Goal: Task Accomplishment & Management: Use online tool/utility

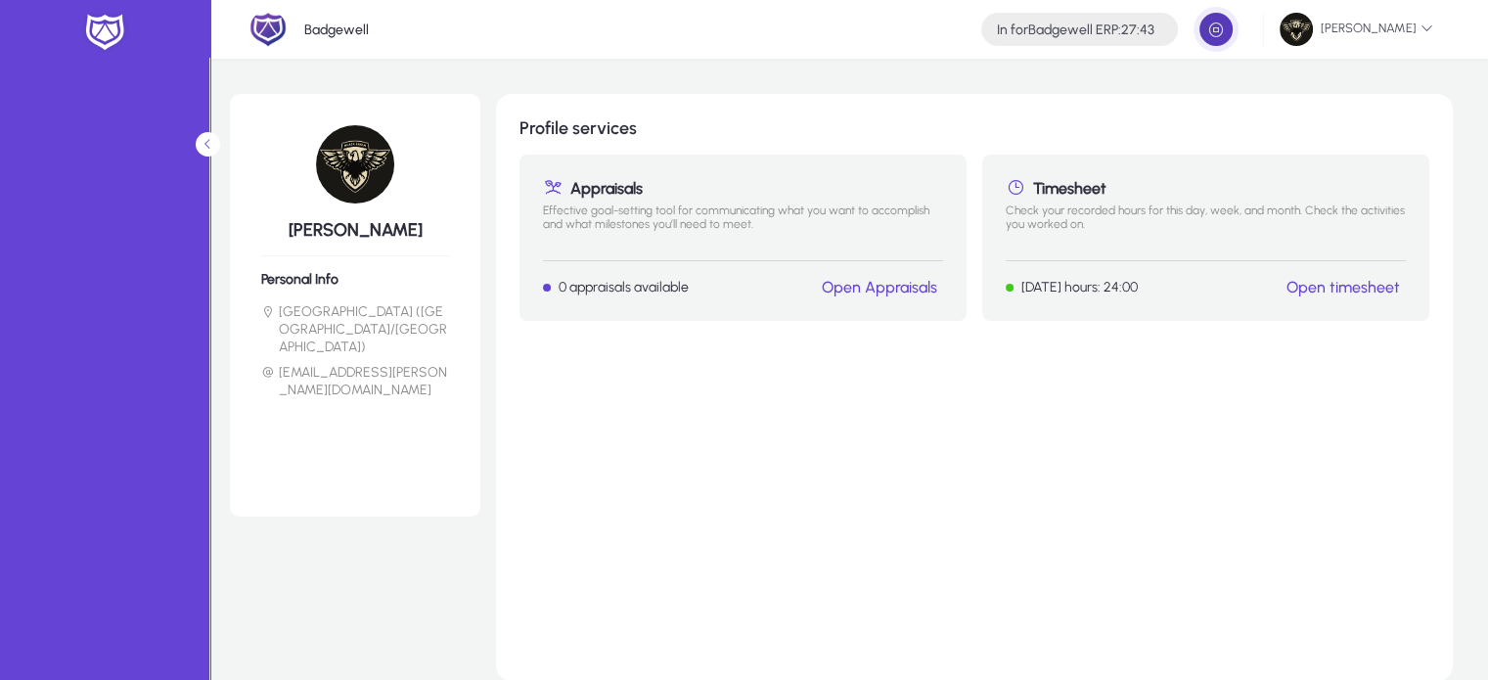
click at [1214, 42] on span "button" at bounding box center [1215, 29] width 39 height 39
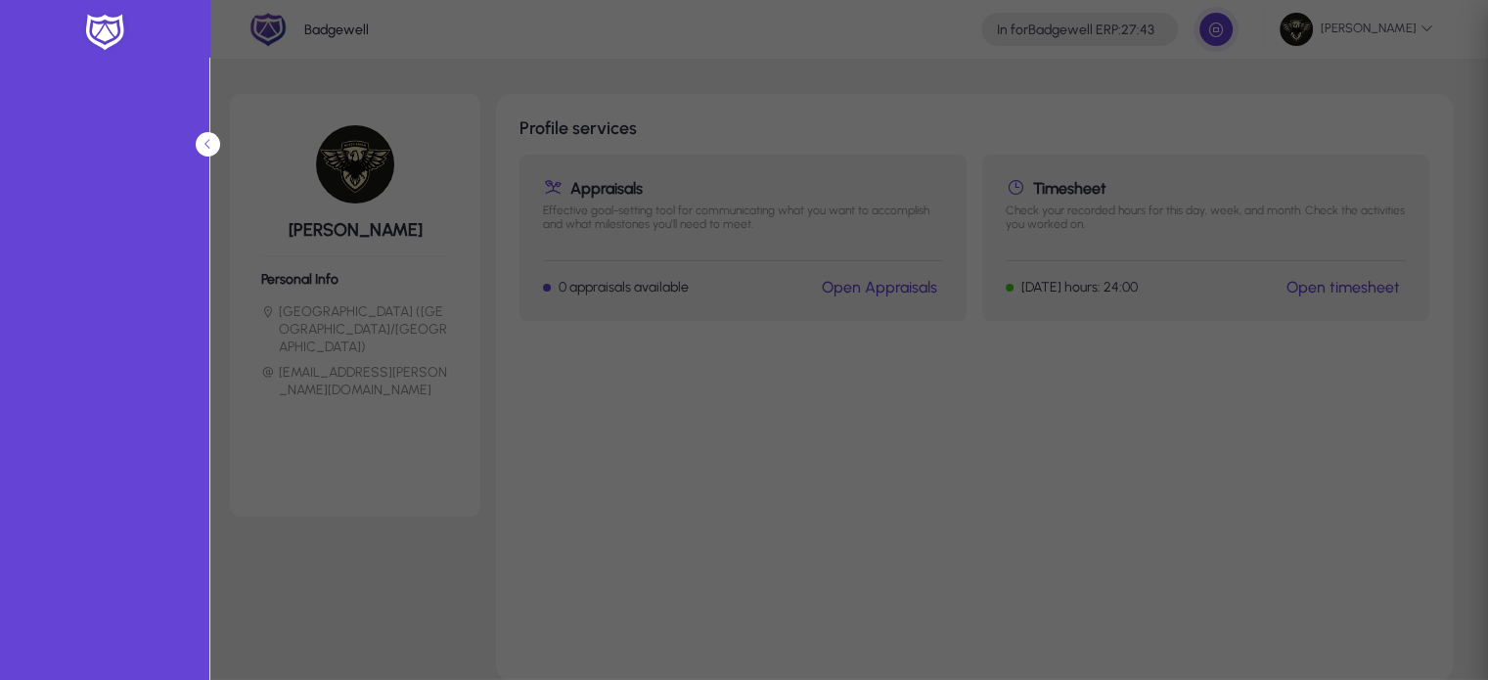
type input "*****"
type input "**********"
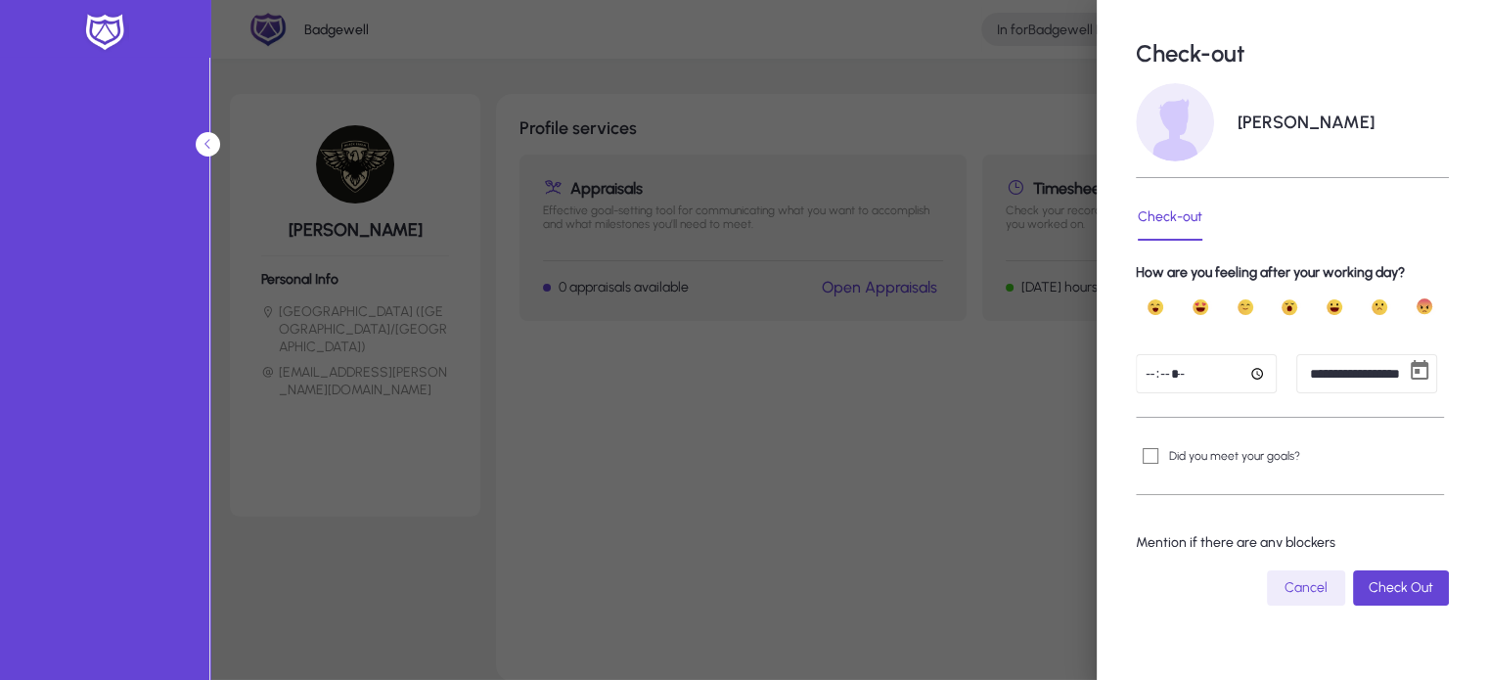
click at [1149, 378] on input "*****" at bounding box center [1205, 373] width 141 height 39
type input "*****"
click at [1400, 376] on span "Open calendar" at bounding box center [1419, 373] width 39 height 39
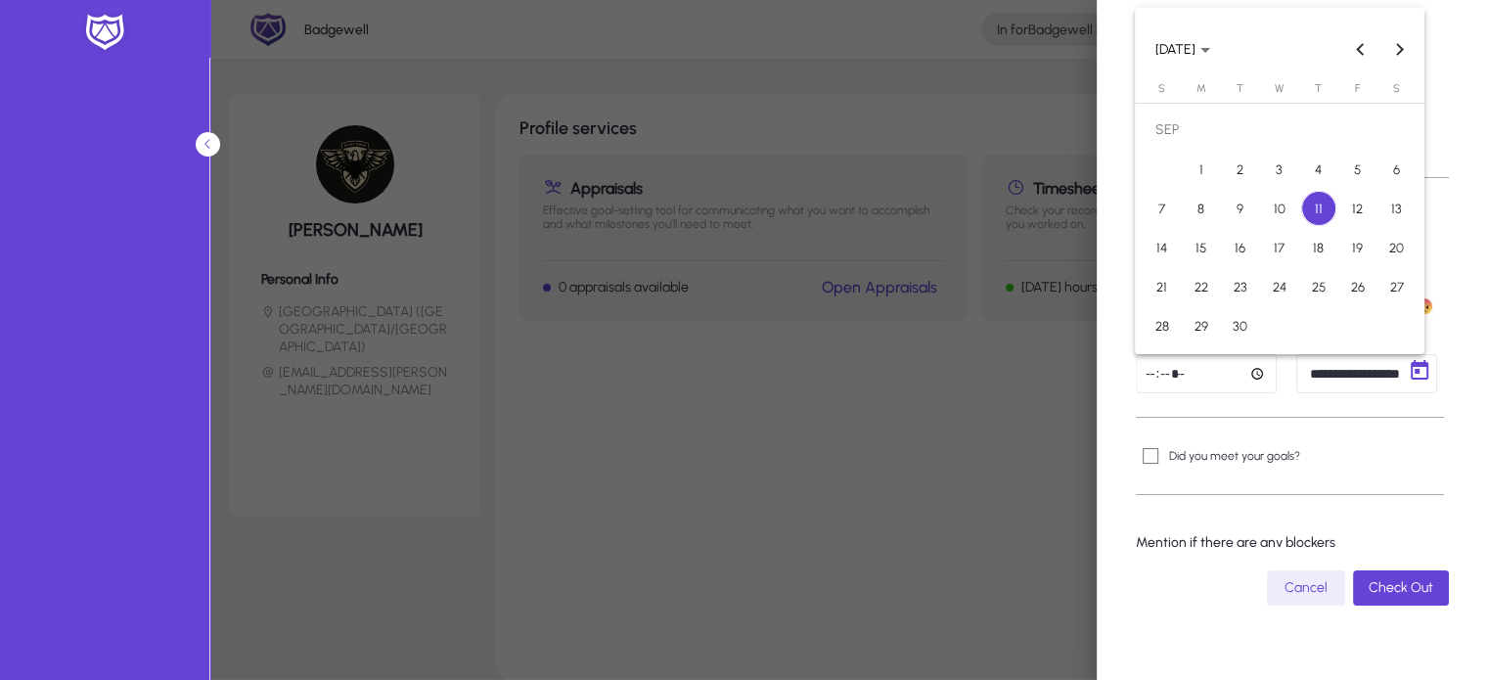
click at [1286, 217] on span "10" at bounding box center [1279, 208] width 35 height 35
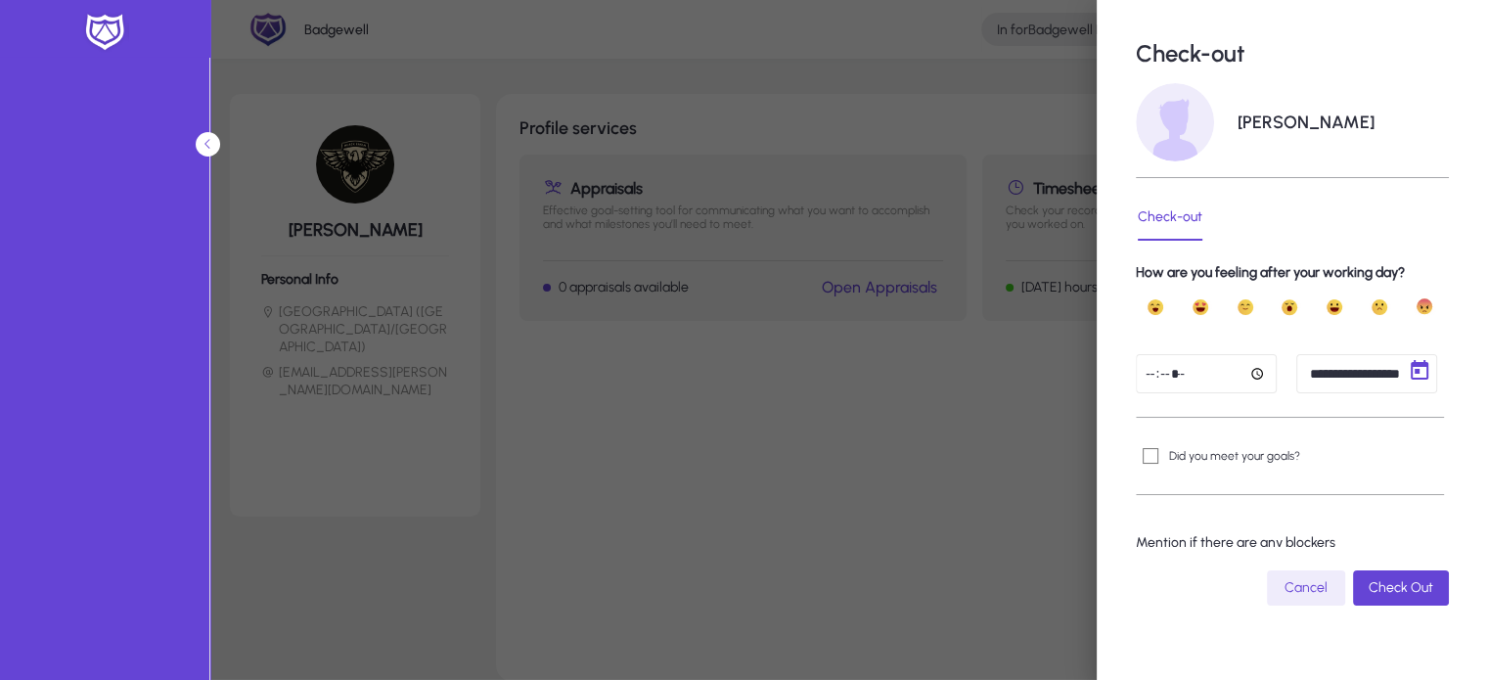
type input "**********"
click at [1391, 597] on span "submit" at bounding box center [1401, 587] width 96 height 47
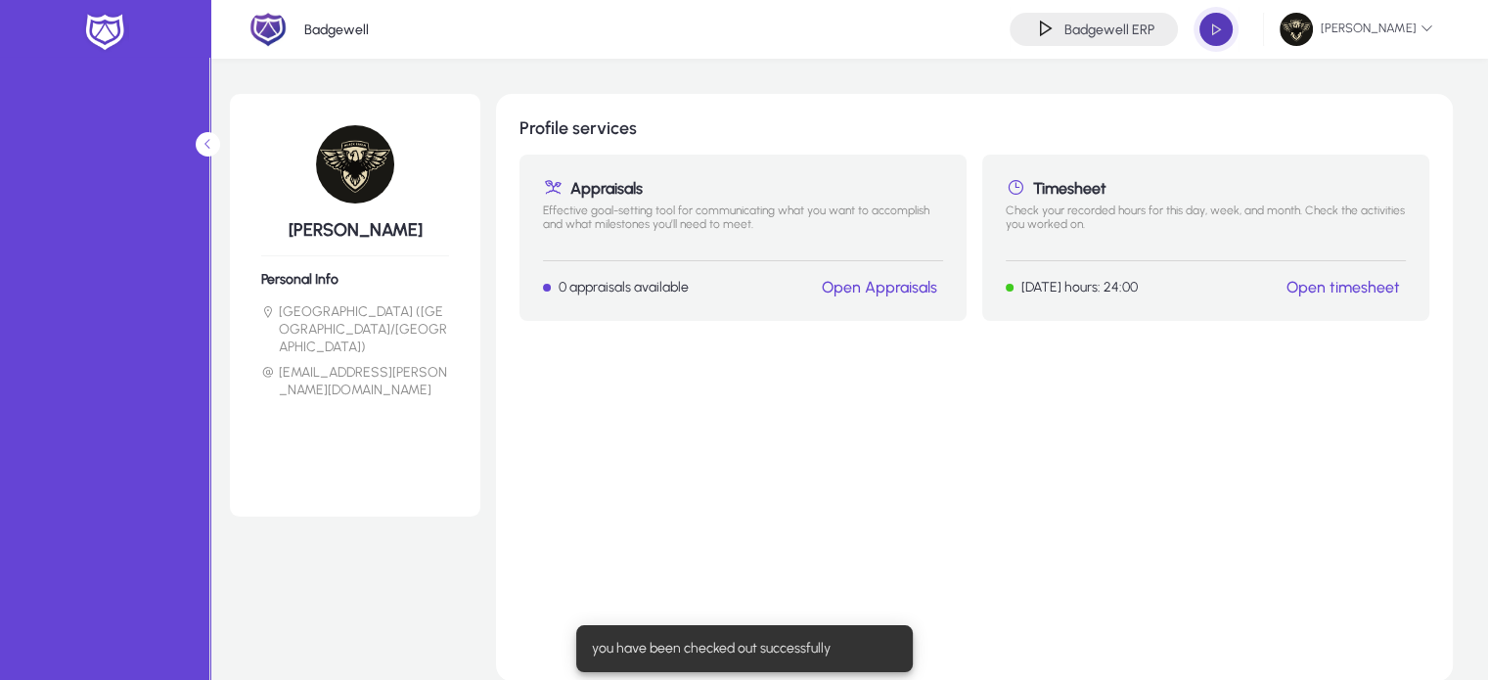
click at [1232, 30] on span "button" at bounding box center [1215, 29] width 39 height 39
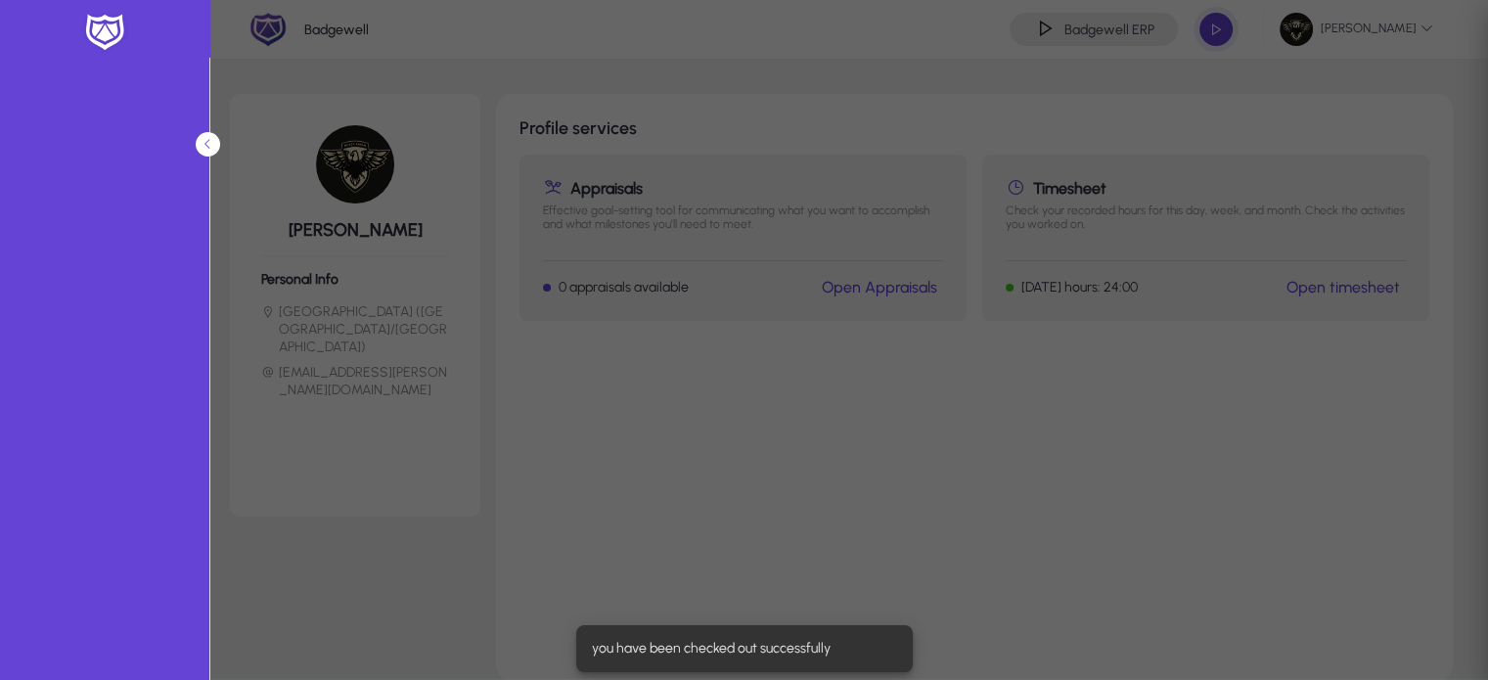
type input "*****"
type input "**********"
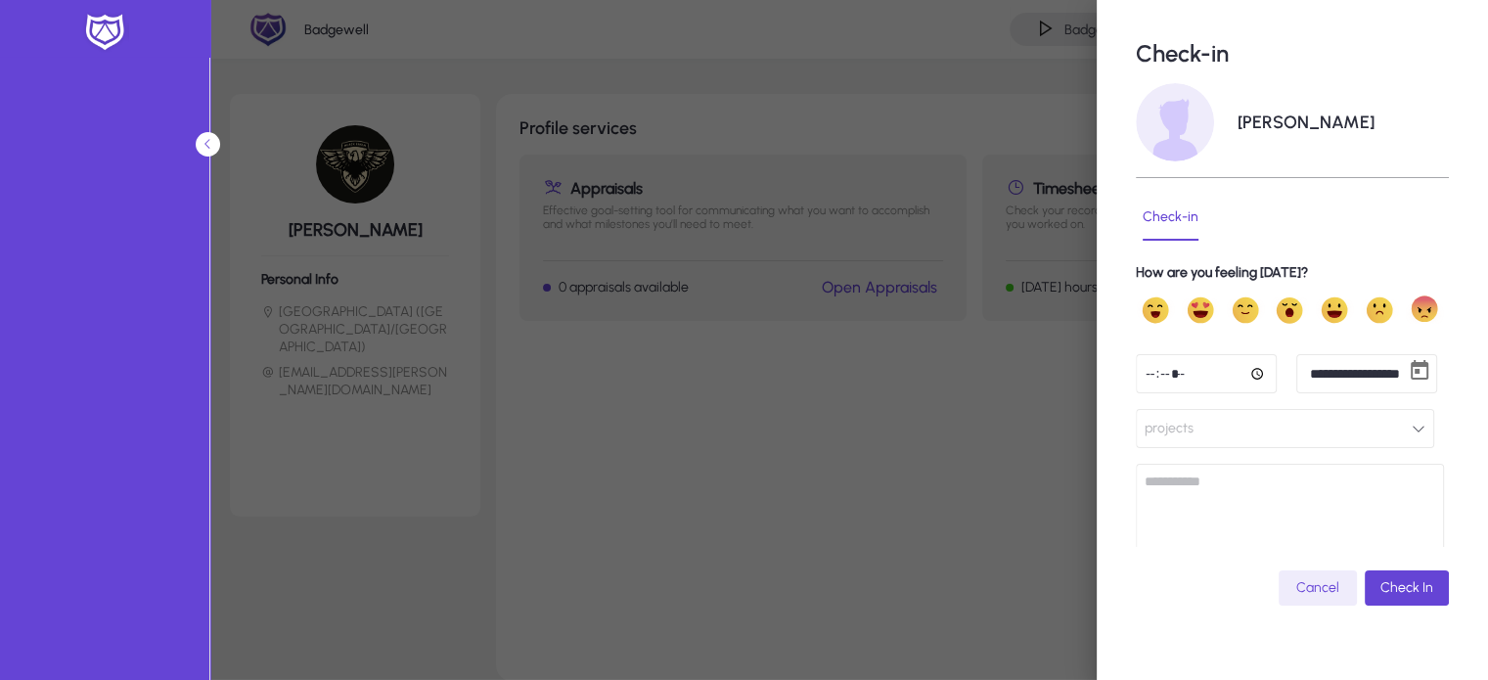
click at [1146, 376] on input "*****" at bounding box center [1205, 373] width 141 height 39
click at [1151, 371] on input "*****" at bounding box center [1205, 373] width 141 height 39
type input "*****"
click at [1207, 430] on button "projects" at bounding box center [1284, 428] width 298 height 39
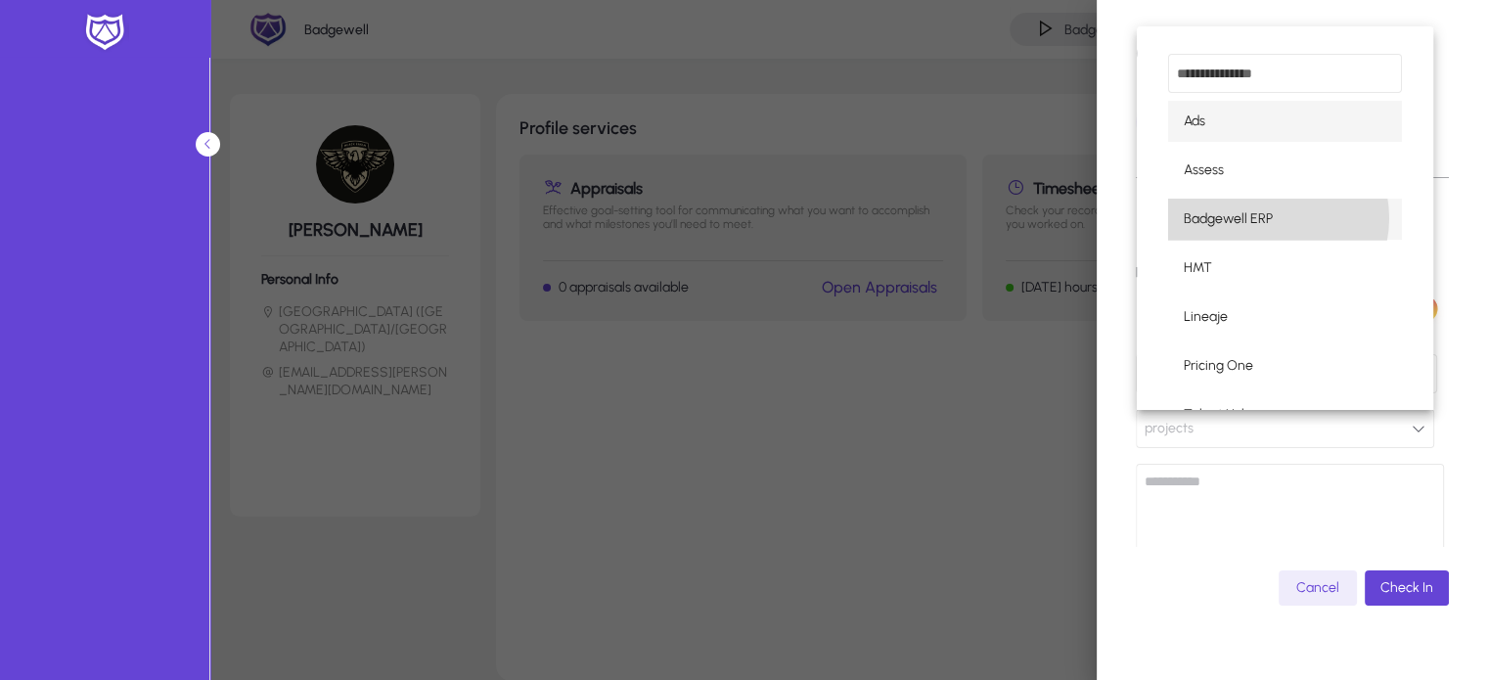
click at [1269, 218] on span "Badgewell ERP" at bounding box center [1227, 218] width 89 height 23
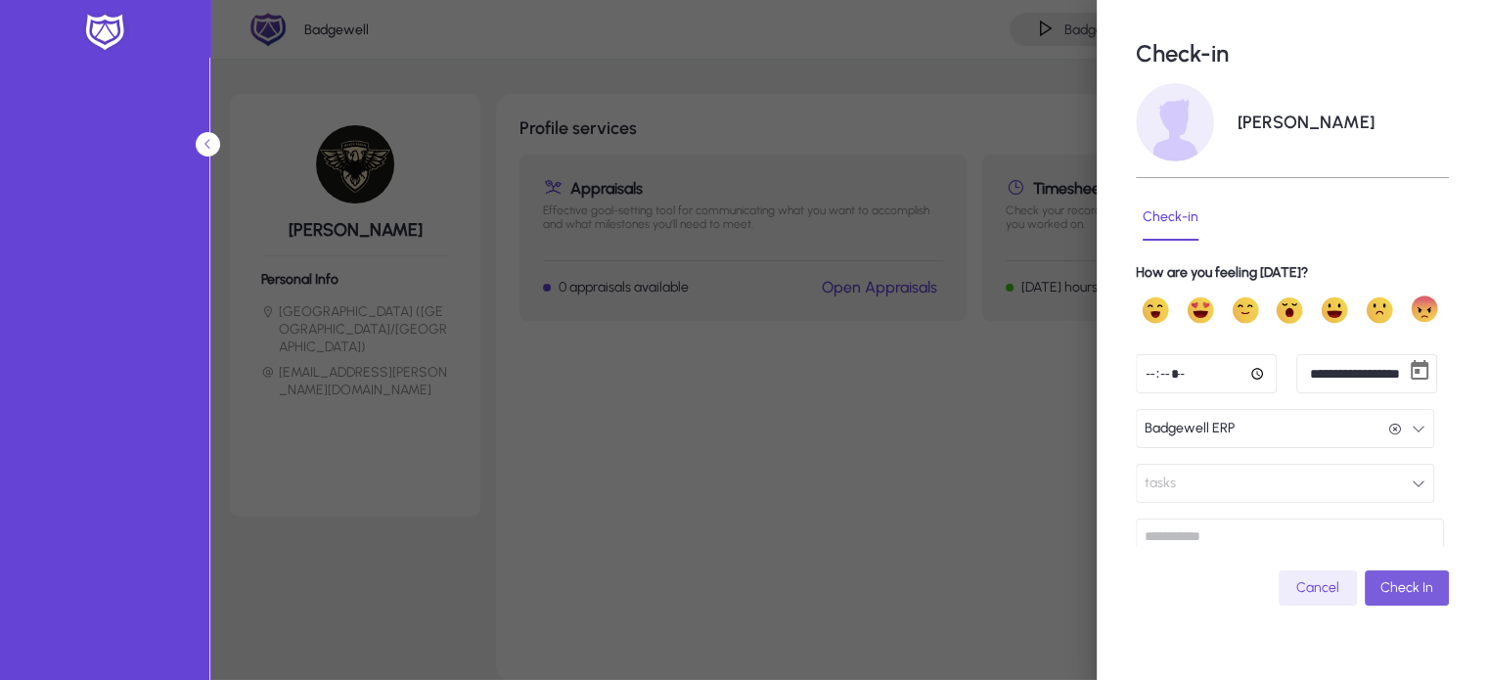
click at [1391, 581] on span "Check In" at bounding box center [1406, 587] width 53 height 17
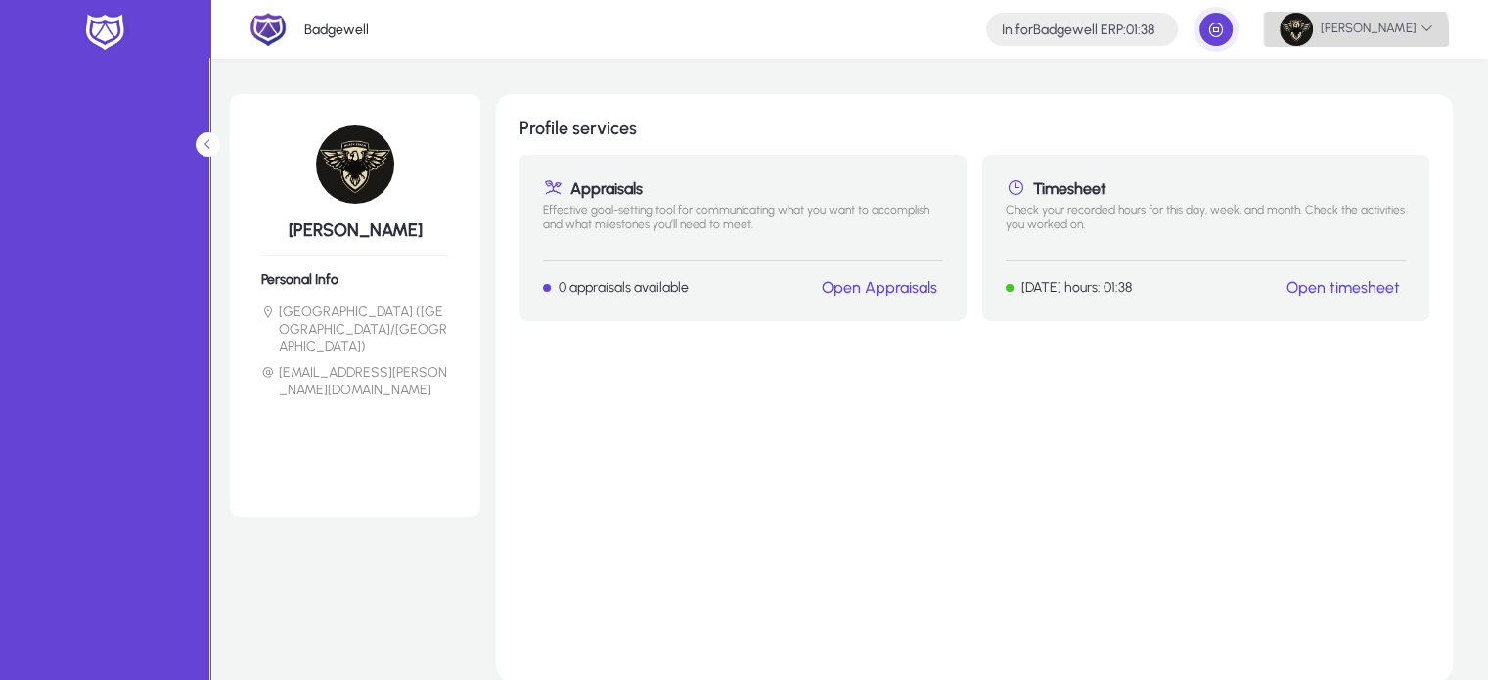
click at [1354, 47] on span at bounding box center [1356, 29] width 185 height 47
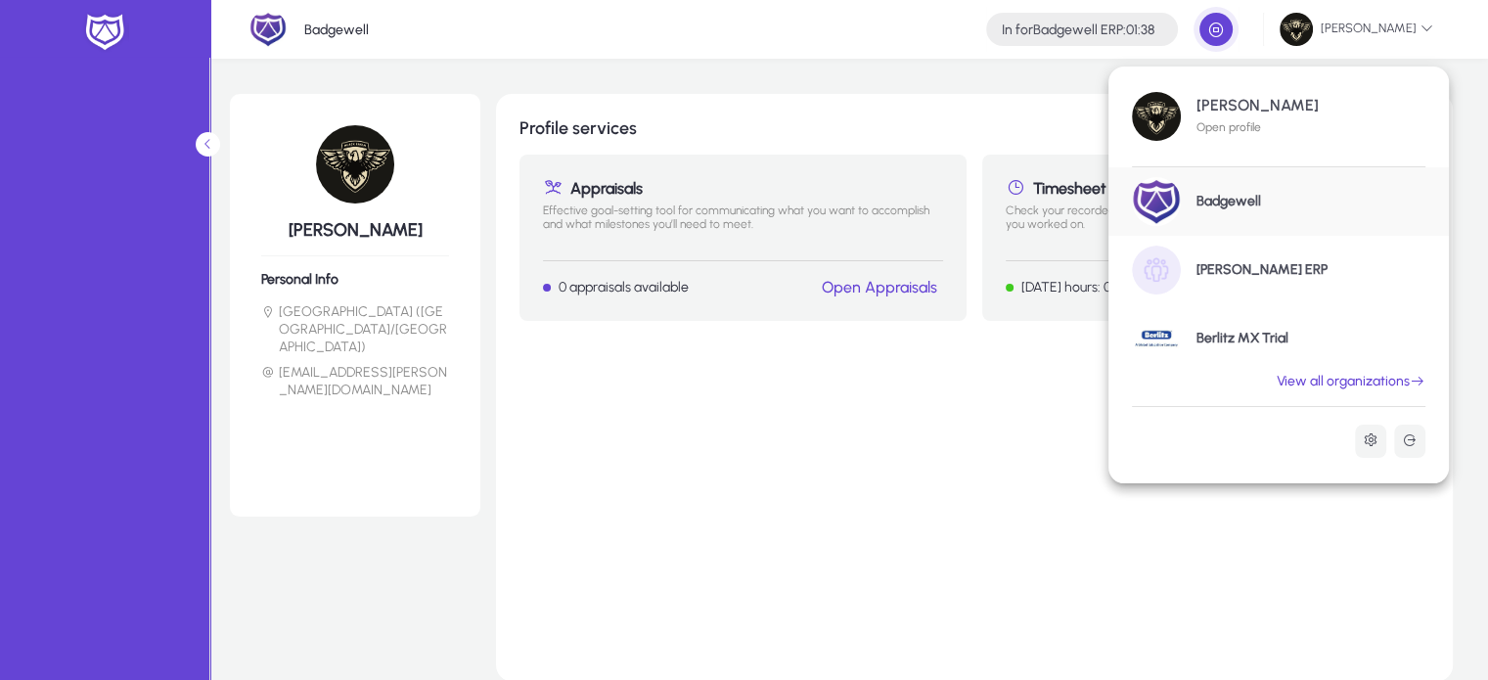
click at [1391, 381] on link "View all organizations" at bounding box center [1351, 382] width 196 height 18
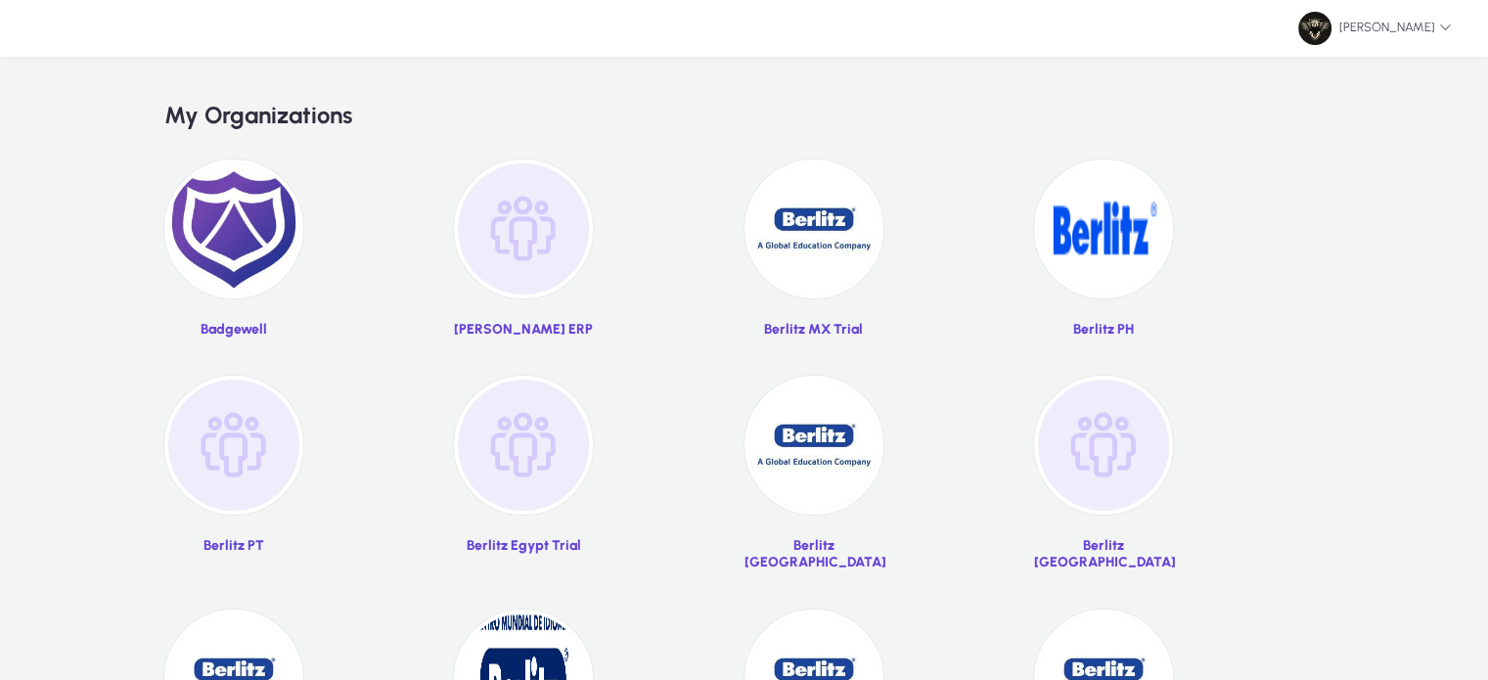
click at [612, 193] on div "[PERSON_NAME] ERP Berlitz MX Trial Berlitz PH Berlitz PT Berlitz [GEOGRAPHIC_DA…" at bounding box center [743, 508] width 1159 height 699
click at [540, 268] on img at bounding box center [523, 228] width 139 height 139
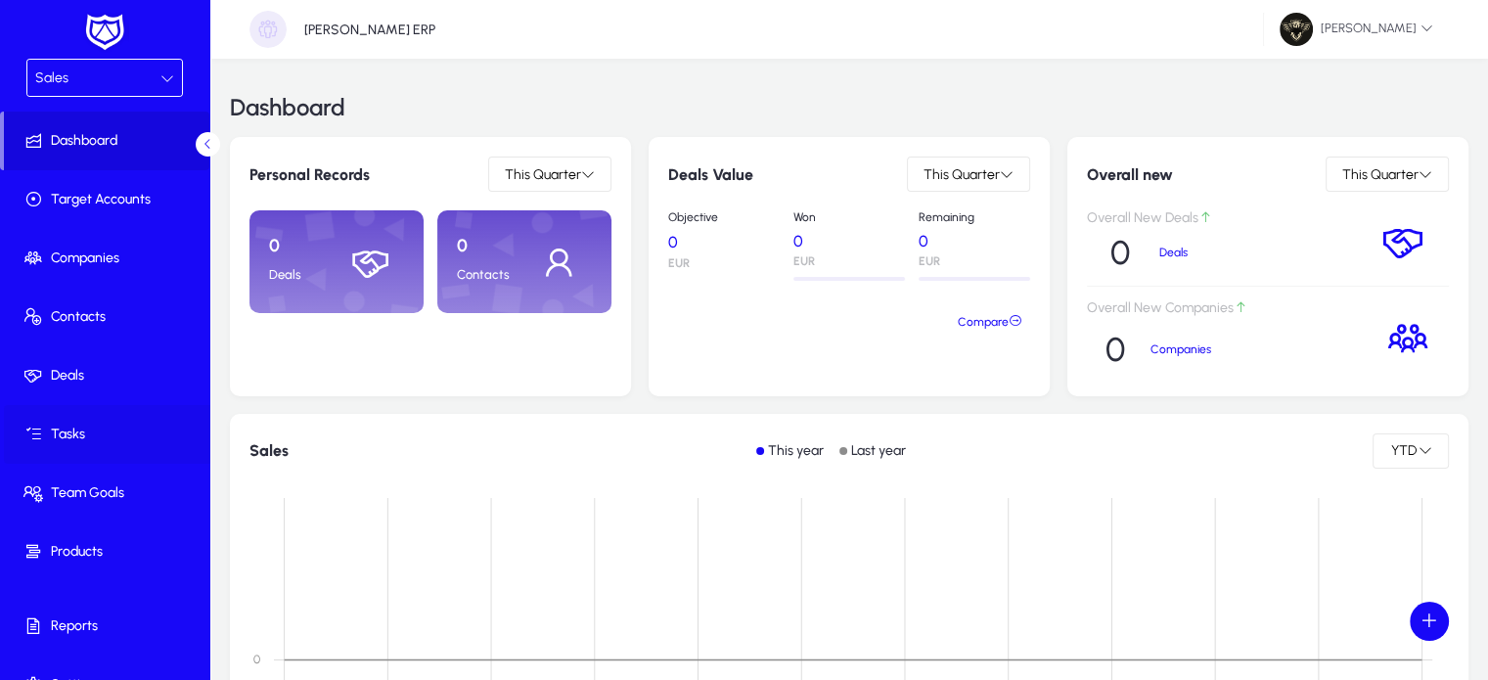
scroll to position [33, 0]
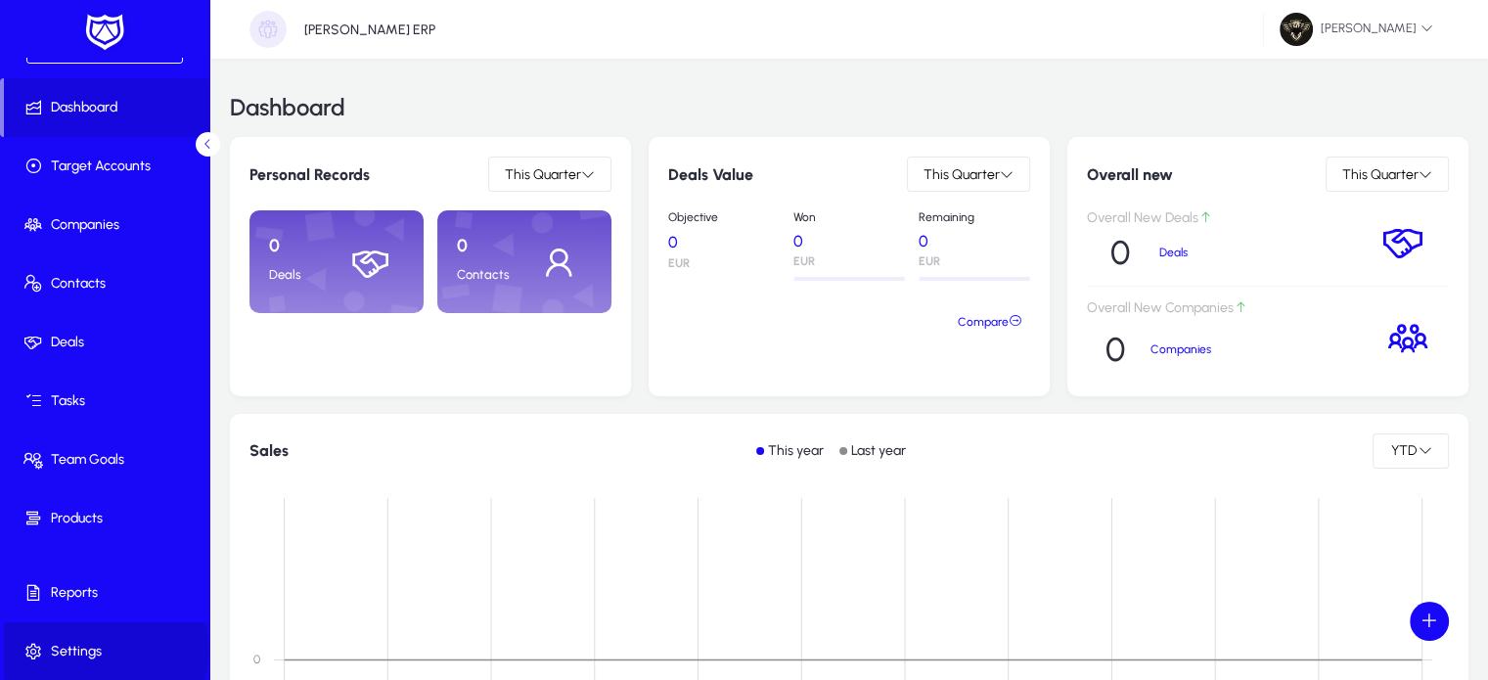
click at [92, 648] on span "Settings" at bounding box center [108, 652] width 209 height 20
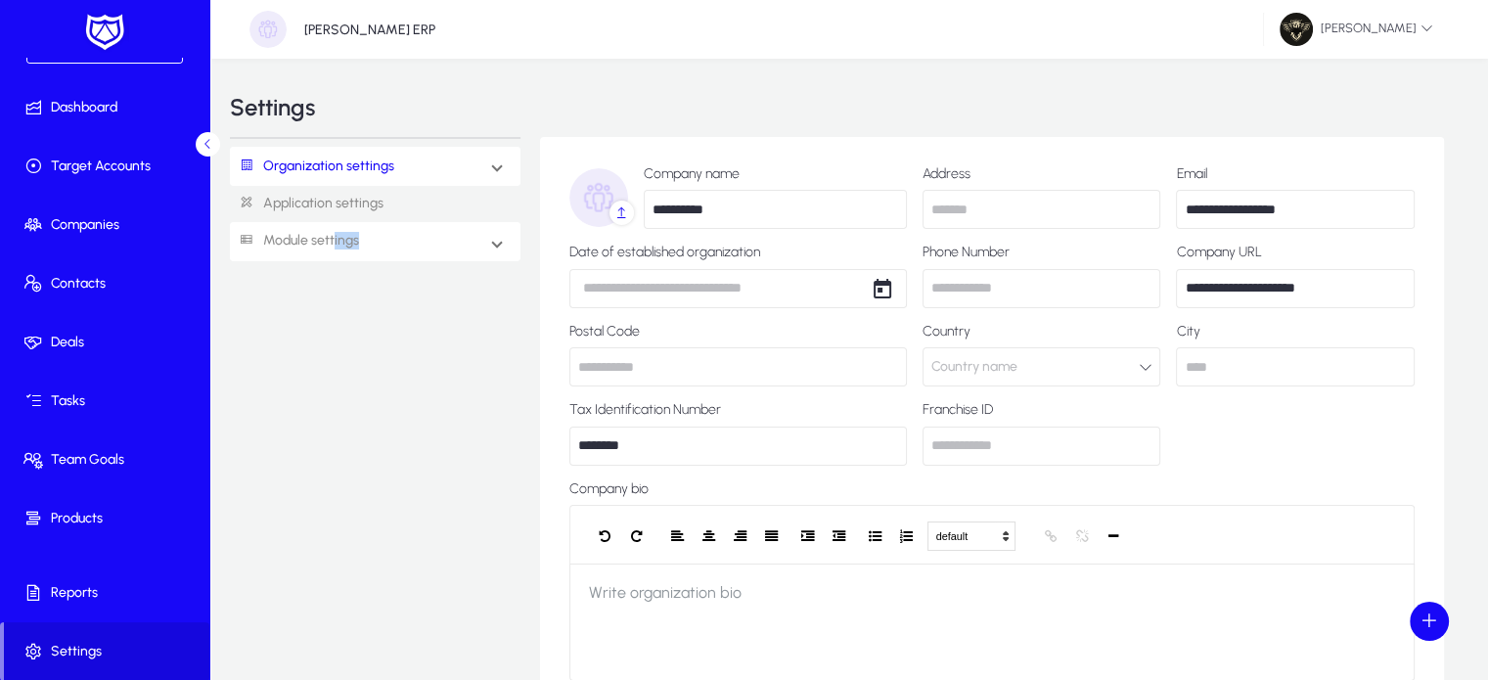
drag, startPoint x: 333, startPoint y: 261, endPoint x: 389, endPoint y: 249, distance: 57.9
click at [389, 249] on mat-expansion-panel-header "Module settings" at bounding box center [375, 241] width 290 height 39
click at [325, 211] on link "Application settings" at bounding box center [375, 204] width 290 height 36
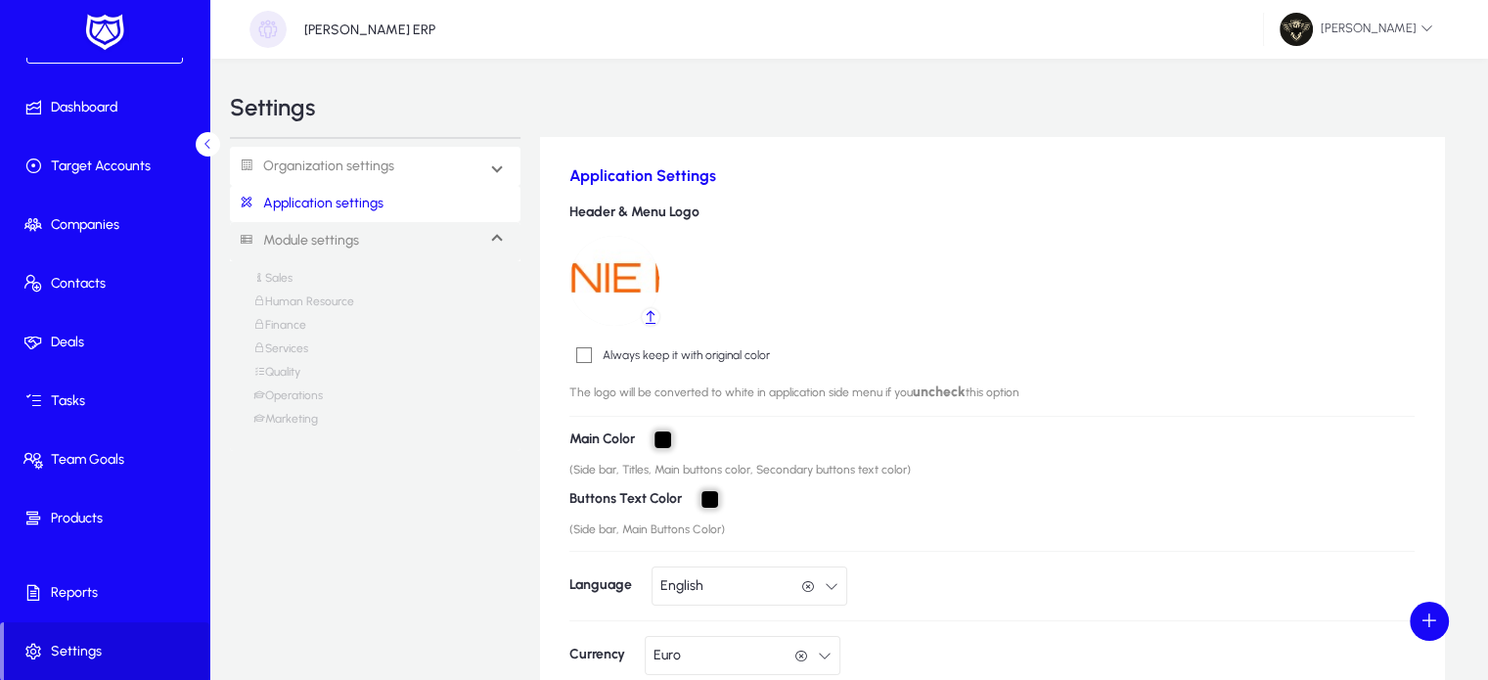
click at [476, 176] on mat-expansion-panel-header "Organization settings" at bounding box center [375, 166] width 290 height 39
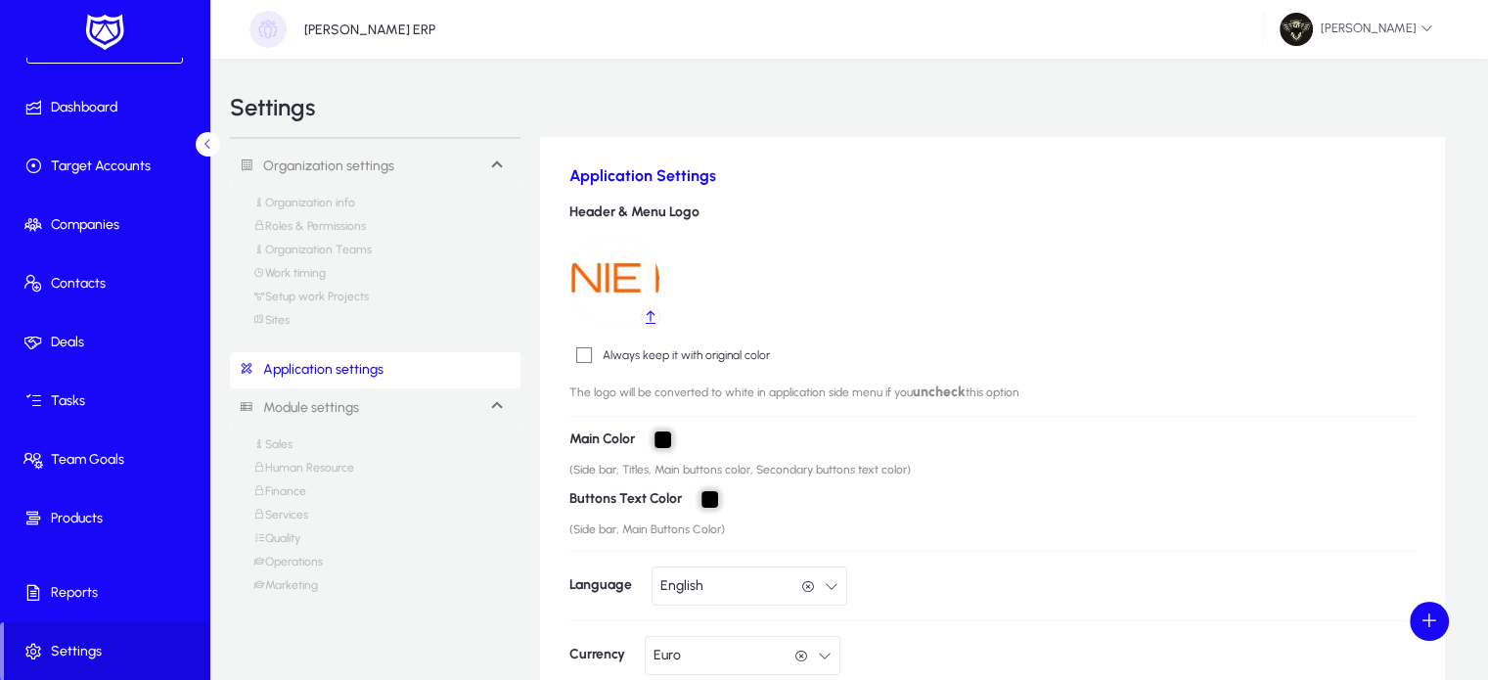
click at [276, 329] on link "Sites" at bounding box center [271, 324] width 36 height 23
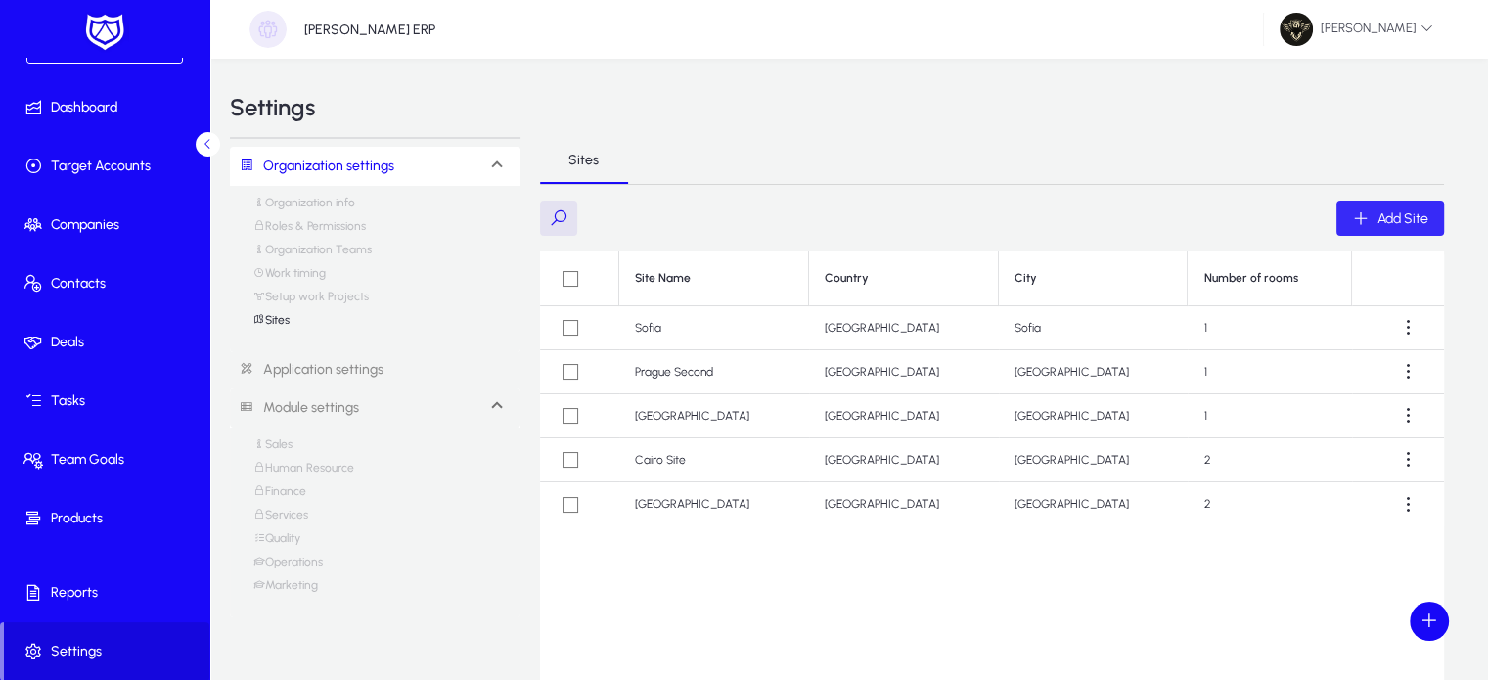
click at [1369, 238] on span "button" at bounding box center [1390, 218] width 108 height 47
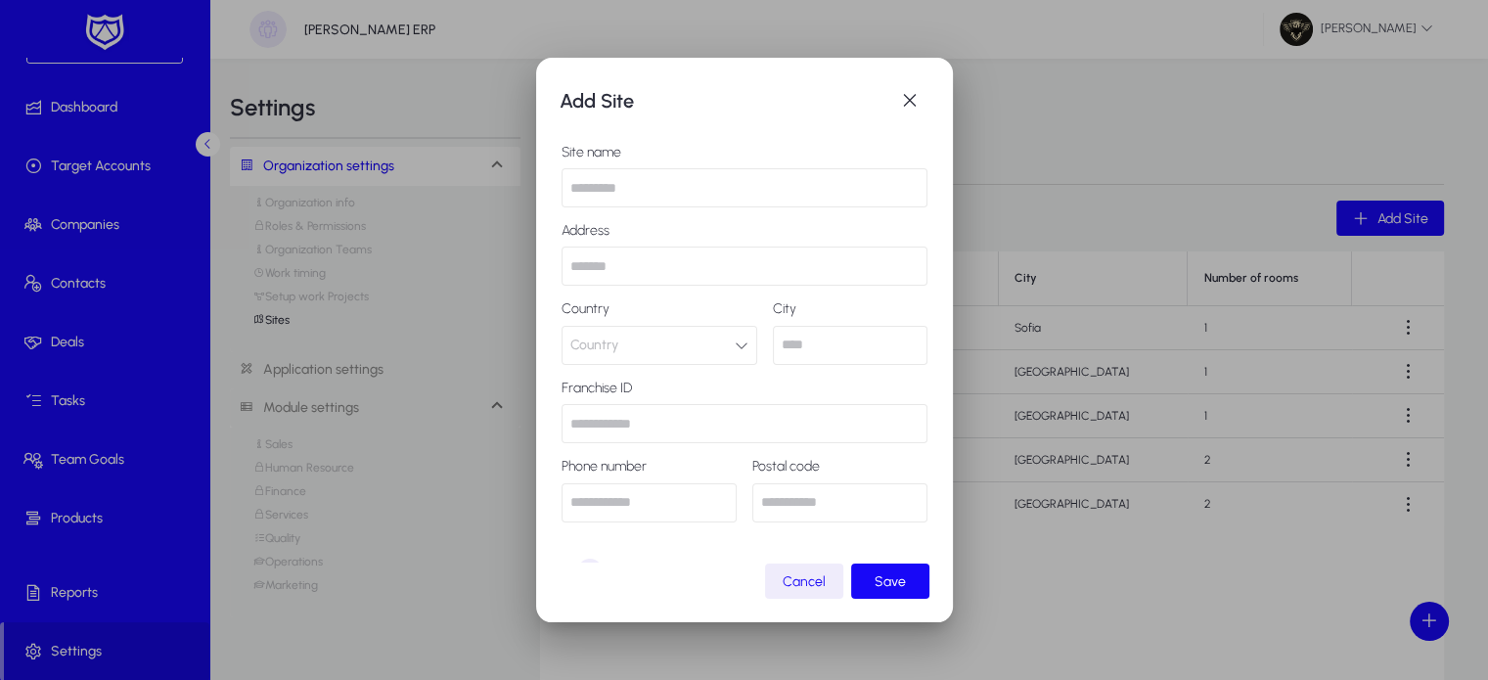
click at [602, 181] on input "text" at bounding box center [744, 187] width 366 height 39
type input "*******"
click at [608, 263] on input "text" at bounding box center [744, 265] width 366 height 39
type input "**********"
type input "*****"
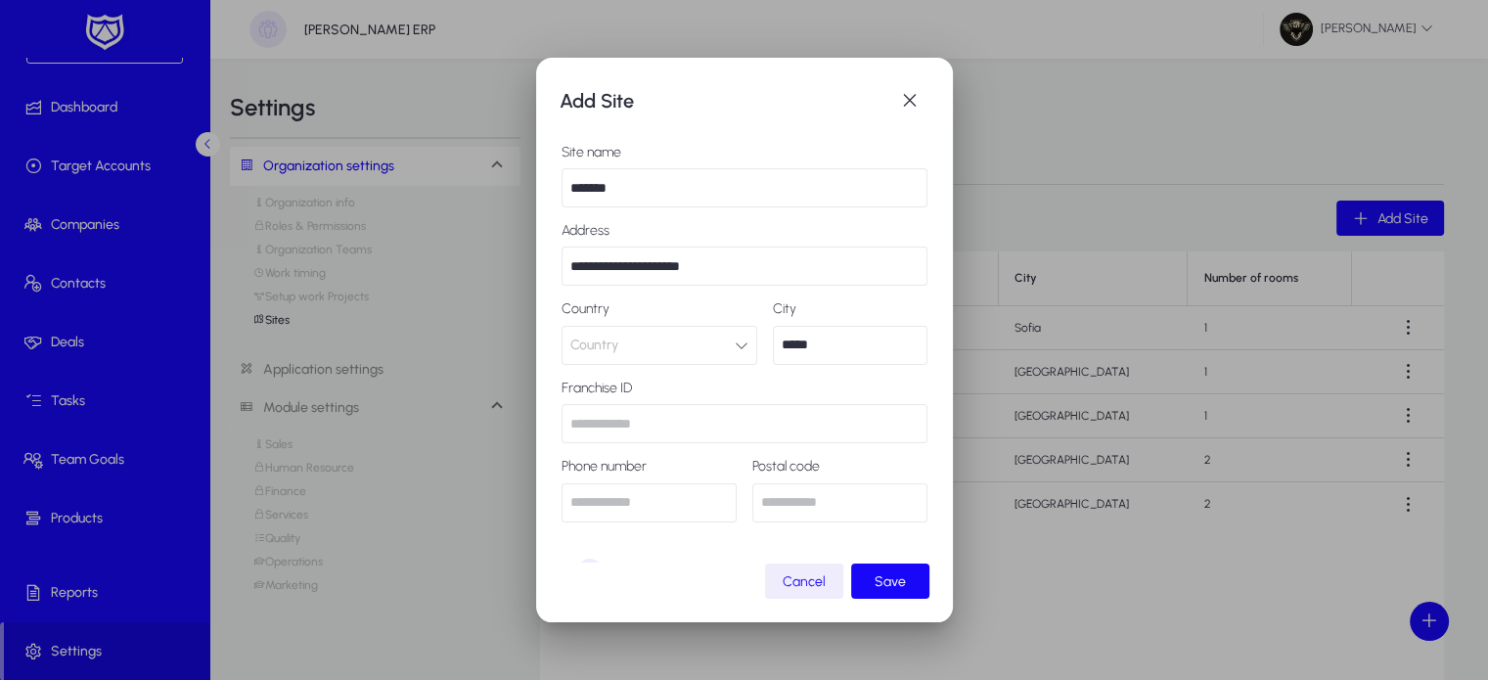
type input "*********"
type input "********"
click at [595, 348] on span "Country" at bounding box center [594, 345] width 48 height 39
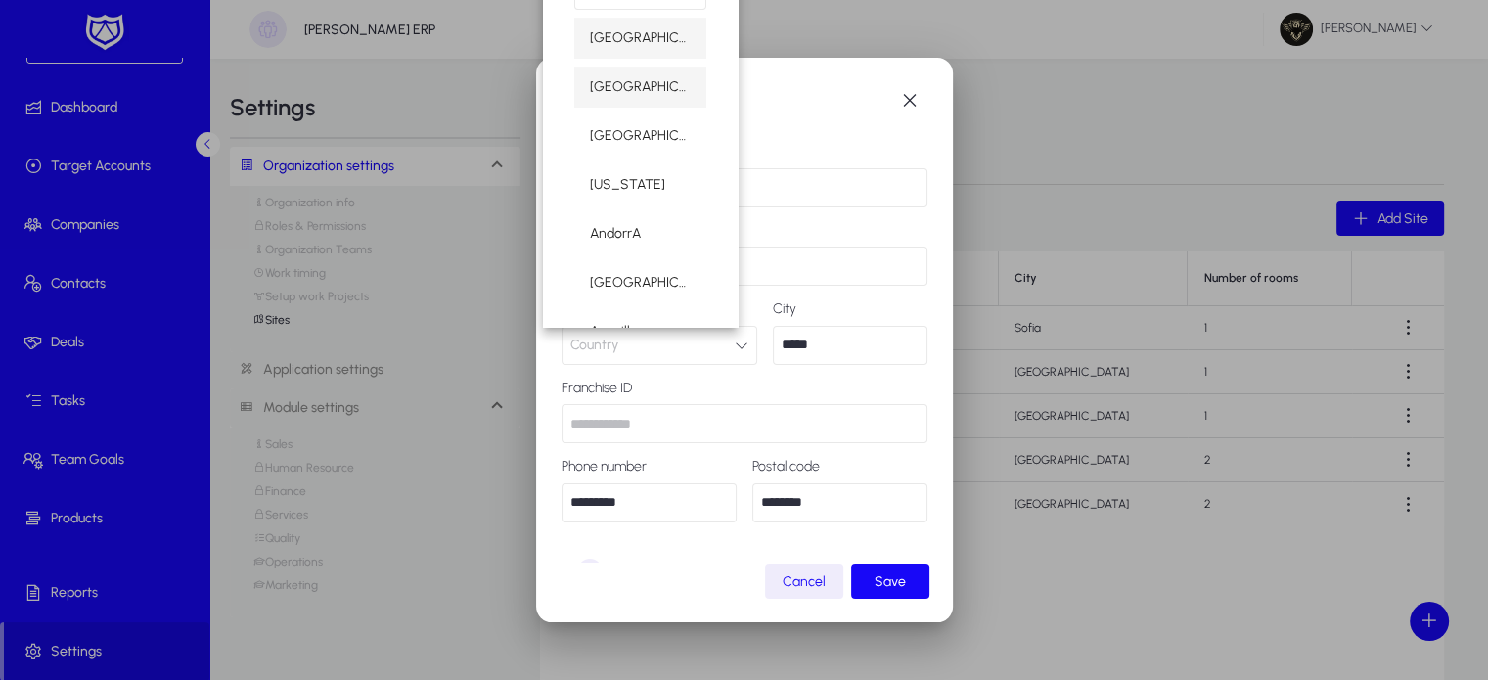
click at [622, 86] on span "[GEOGRAPHIC_DATA]" at bounding box center [640, 86] width 101 height 23
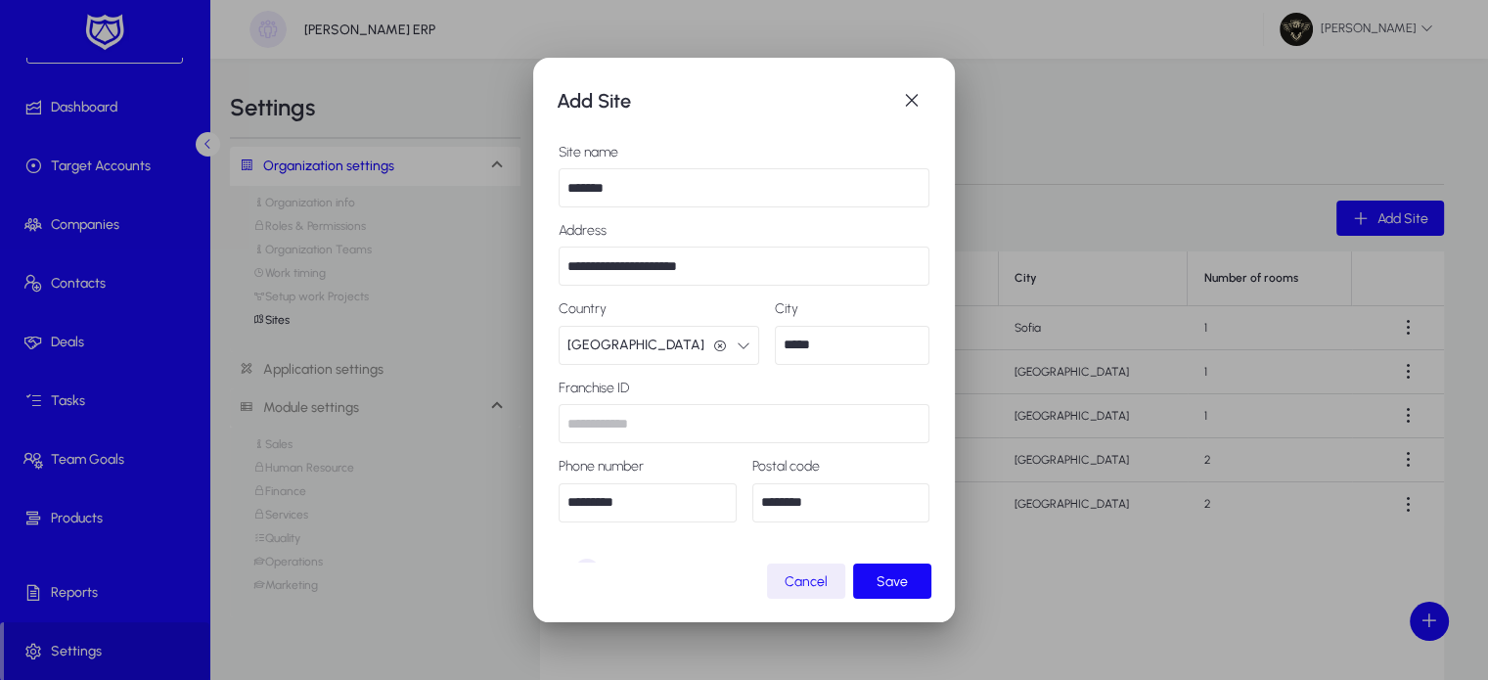
click at [601, 417] on input "text" at bounding box center [743, 423] width 371 height 39
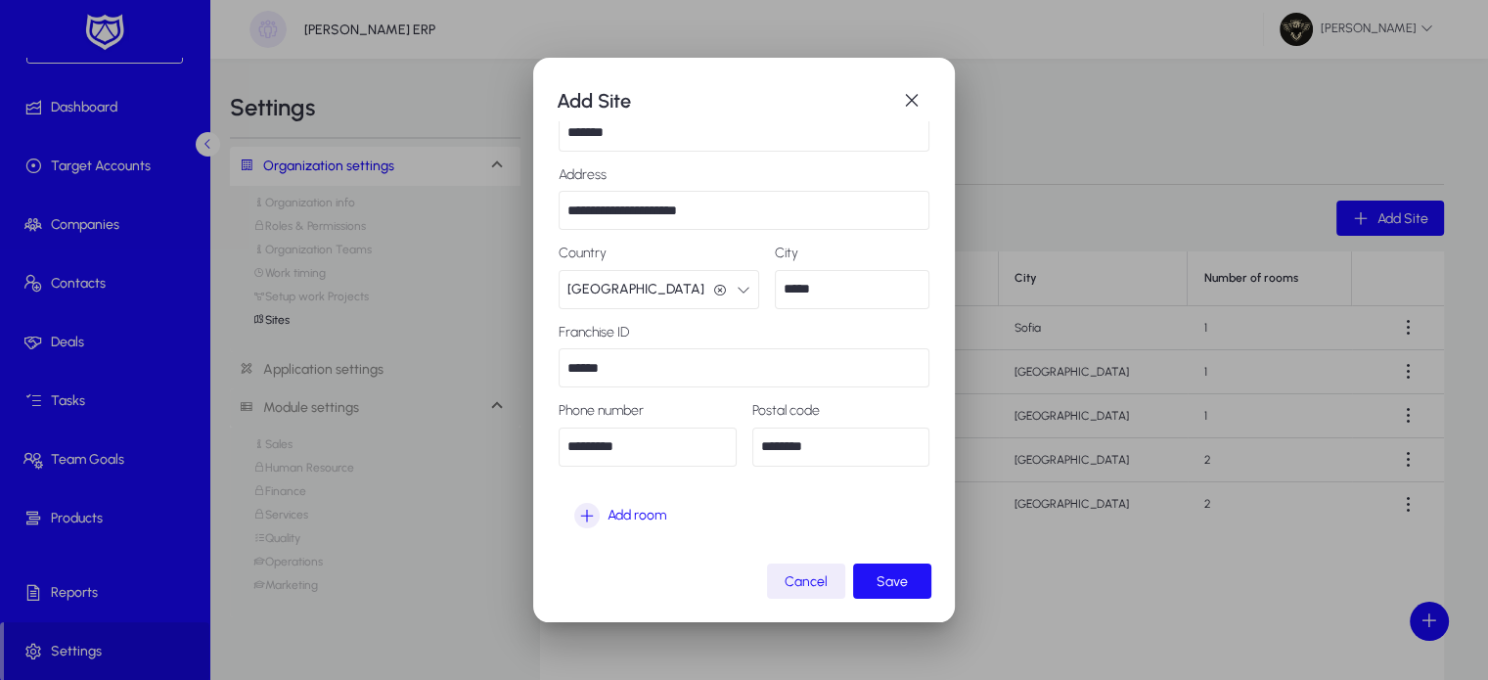
type input "******"
click at [908, 578] on span "Save" at bounding box center [891, 581] width 31 height 17
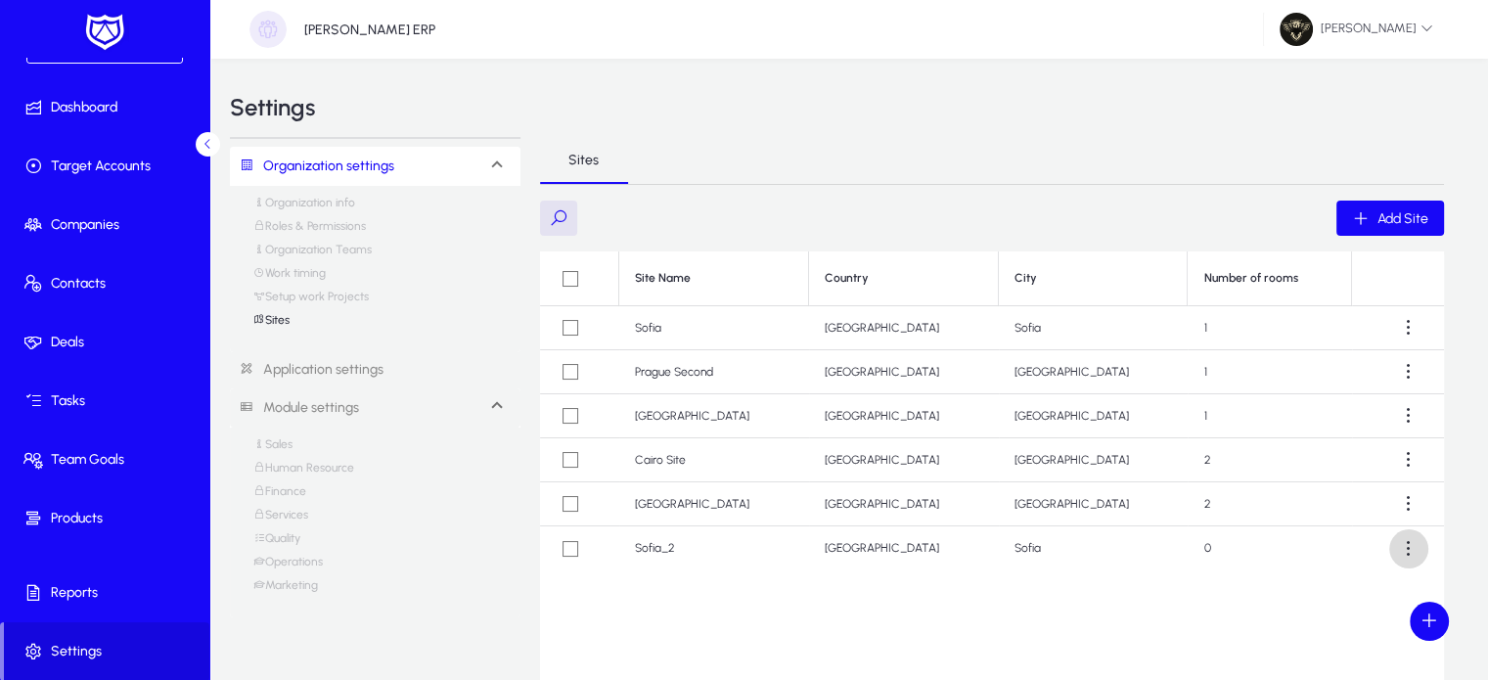
click at [1395, 551] on span at bounding box center [1408, 548] width 39 height 39
click at [1357, 589] on span "Edit" at bounding box center [1372, 596] width 78 height 18
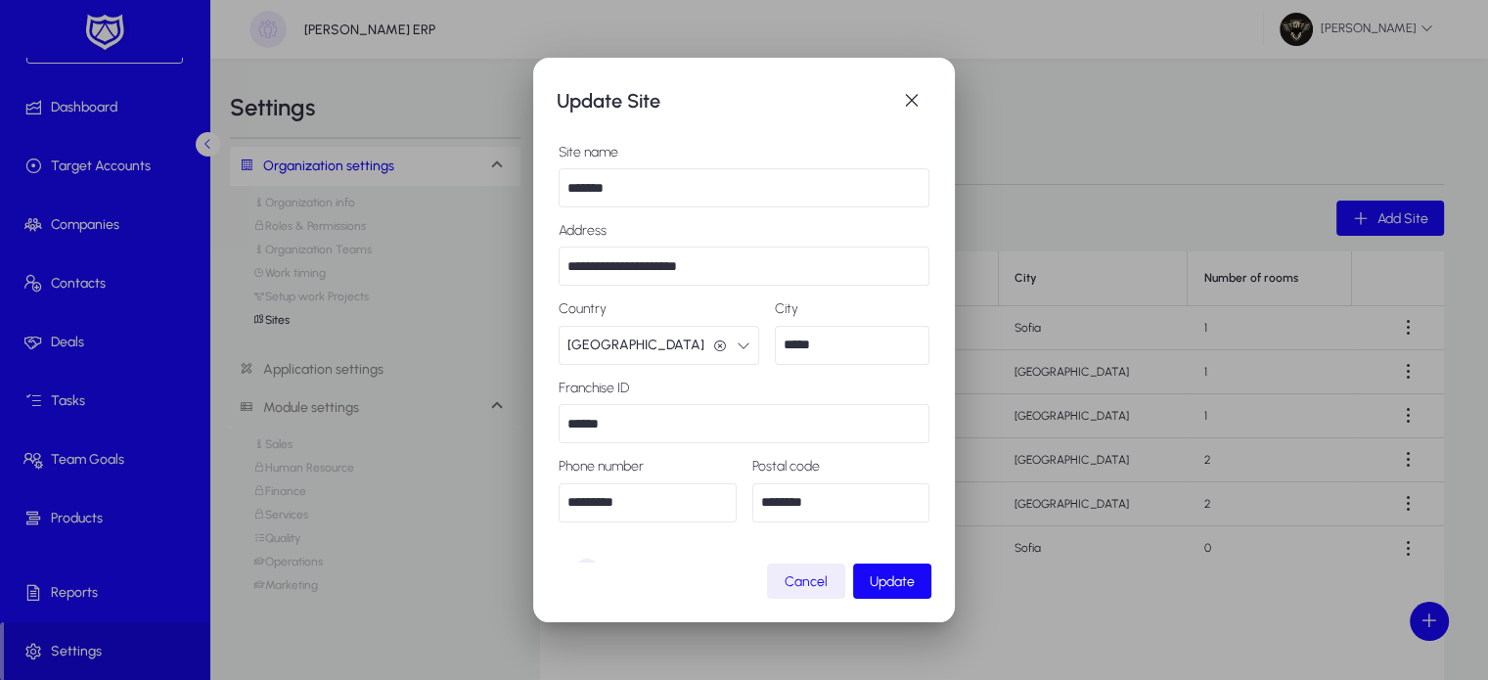
click at [653, 343] on button "[GEOGRAPHIC_DATA] [GEOGRAPHIC_DATA]" at bounding box center [658, 345] width 200 height 39
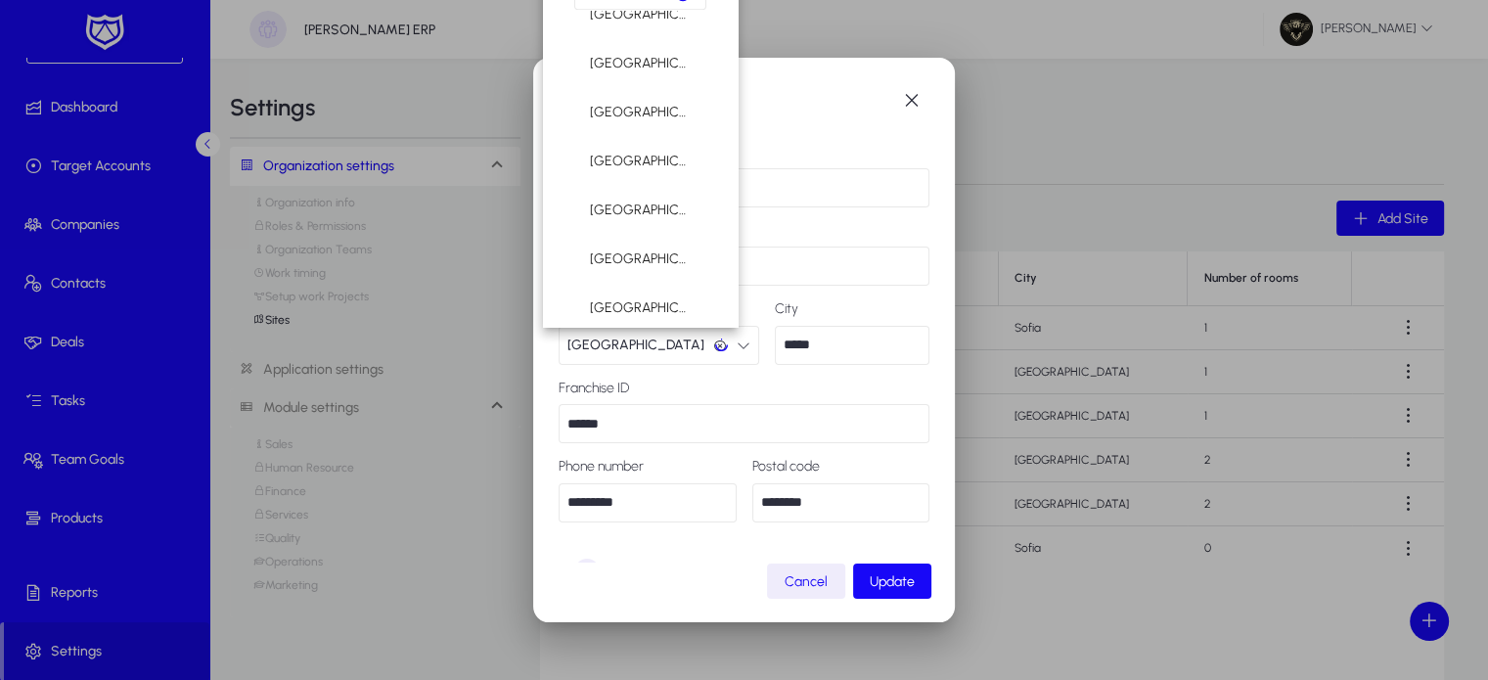
scroll to position [1369, 0]
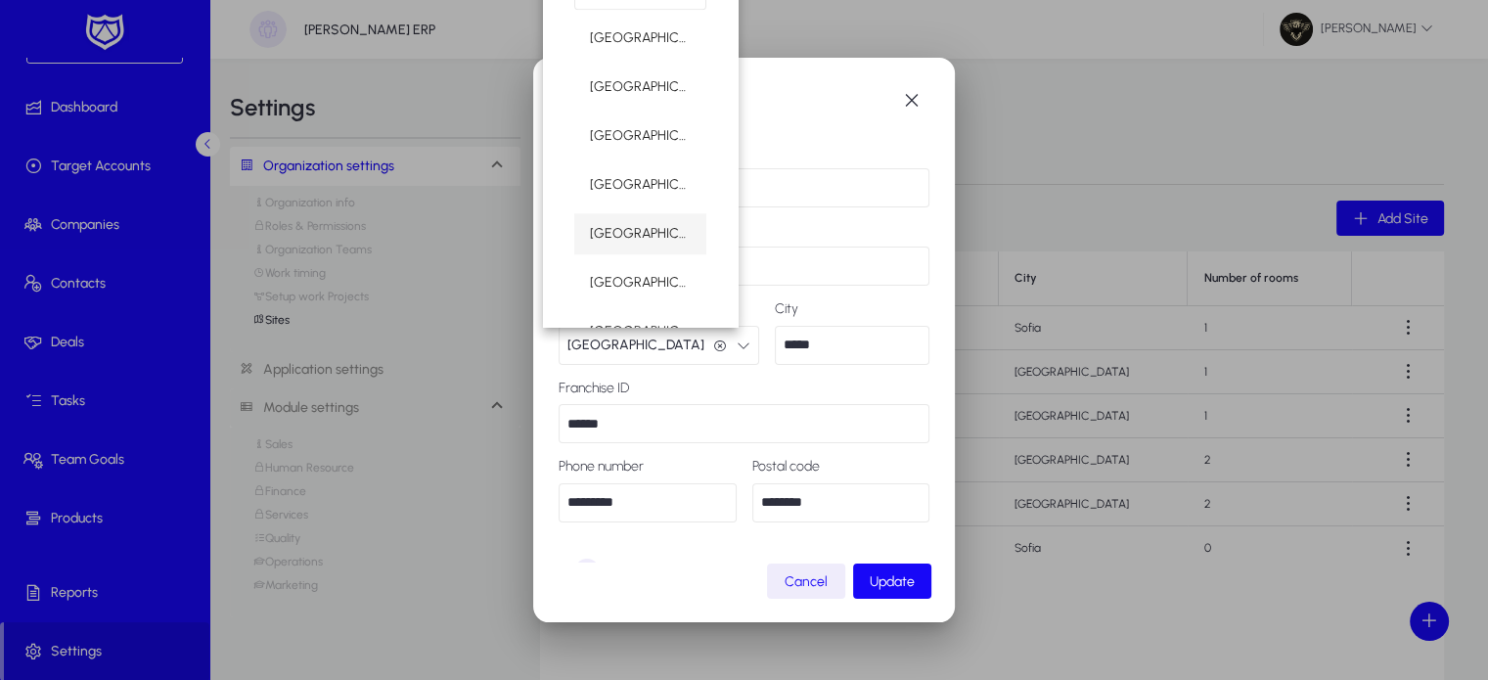
click at [599, 237] on span "[GEOGRAPHIC_DATA]" at bounding box center [640, 233] width 101 height 23
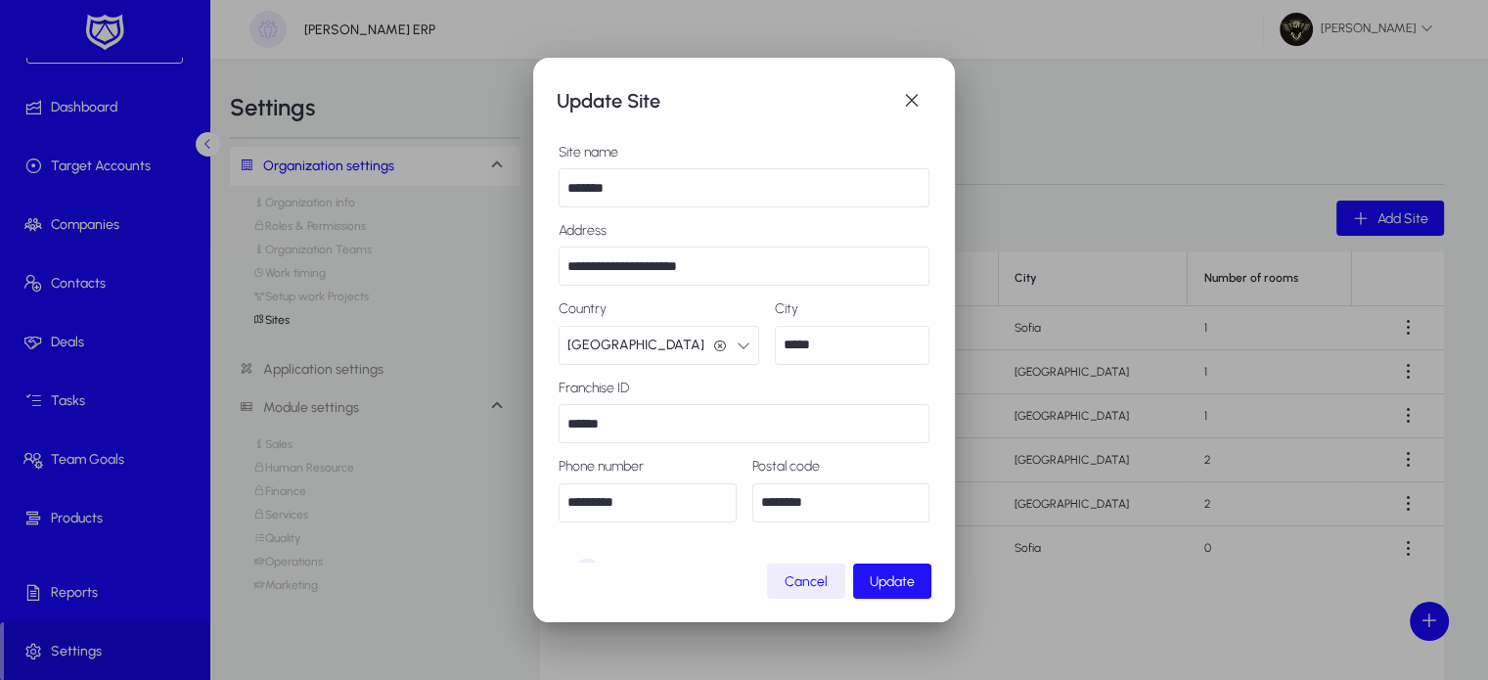
click at [914, 582] on span "Update" at bounding box center [891, 581] width 45 height 17
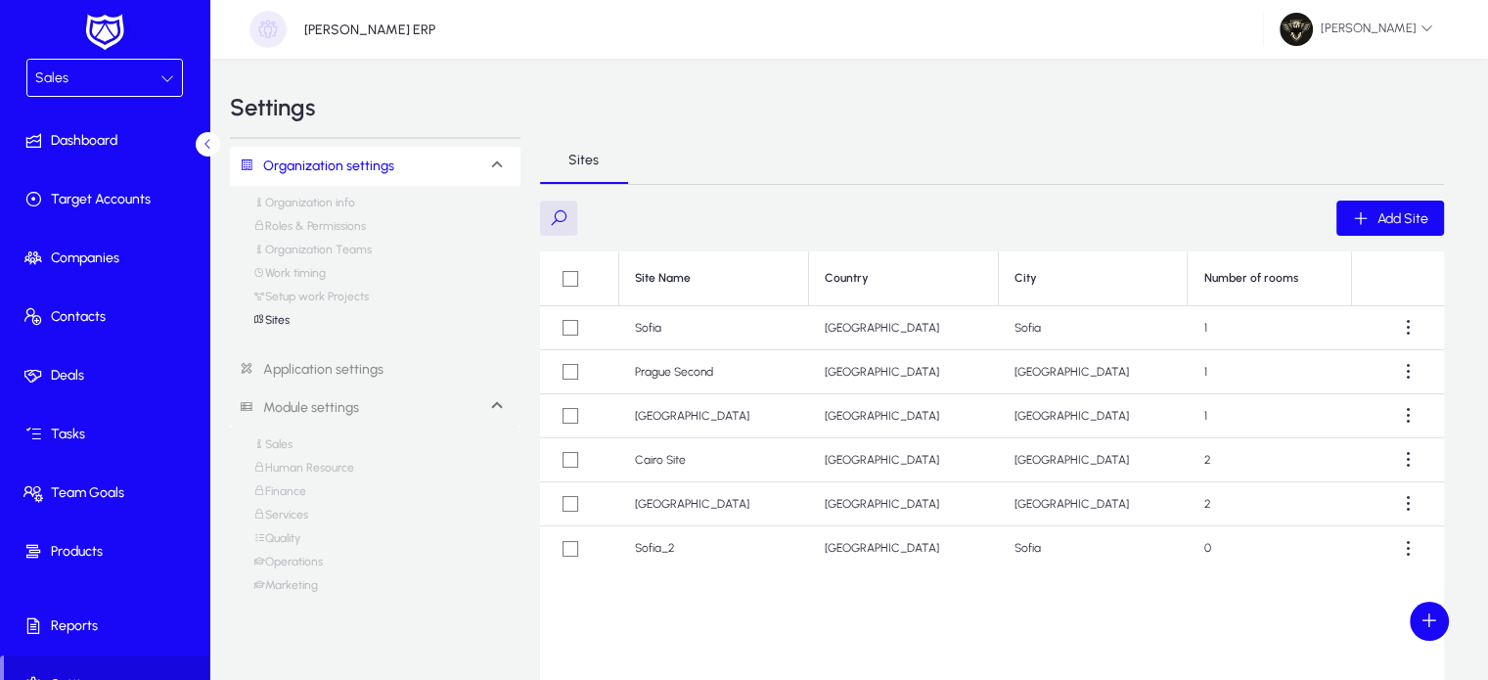
click at [90, 64] on div "Sales" at bounding box center [104, 78] width 155 height 36
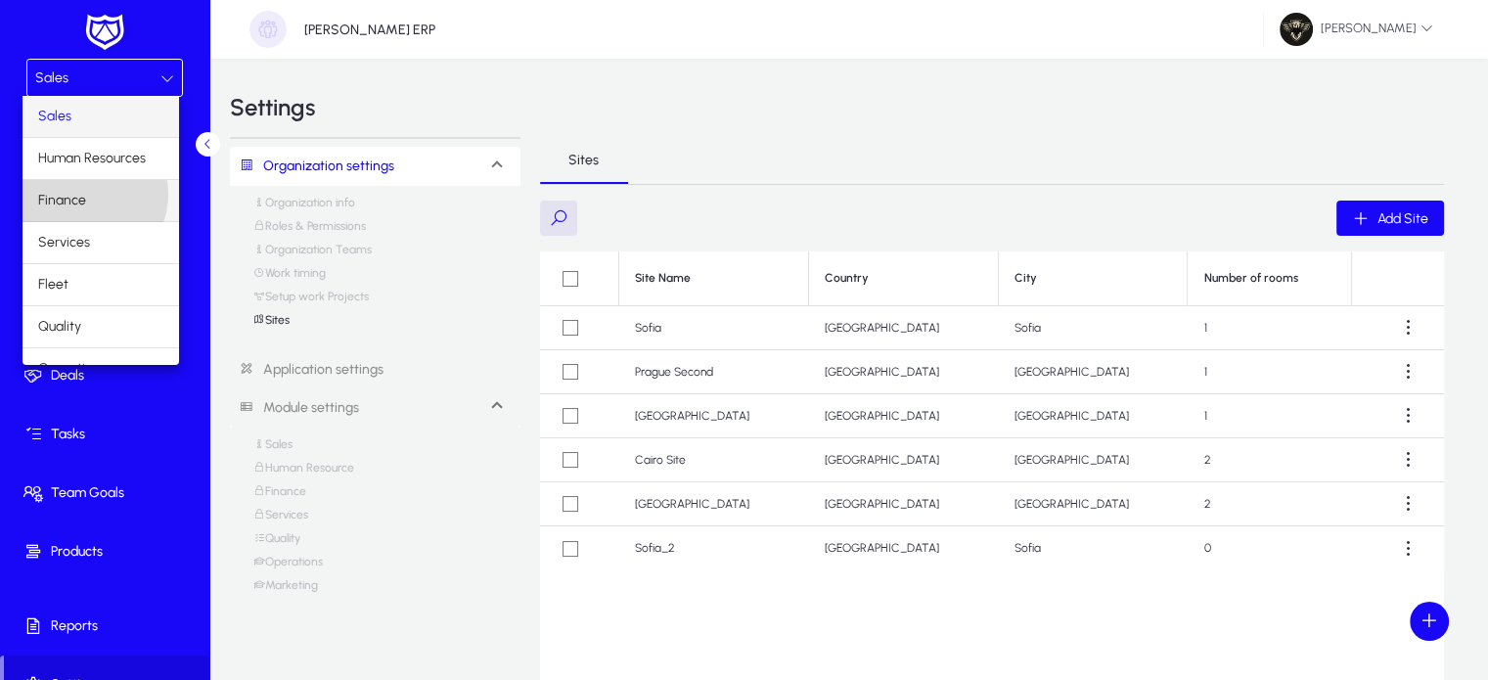
click at [86, 194] on mat-option "Finance" at bounding box center [100, 200] width 156 height 41
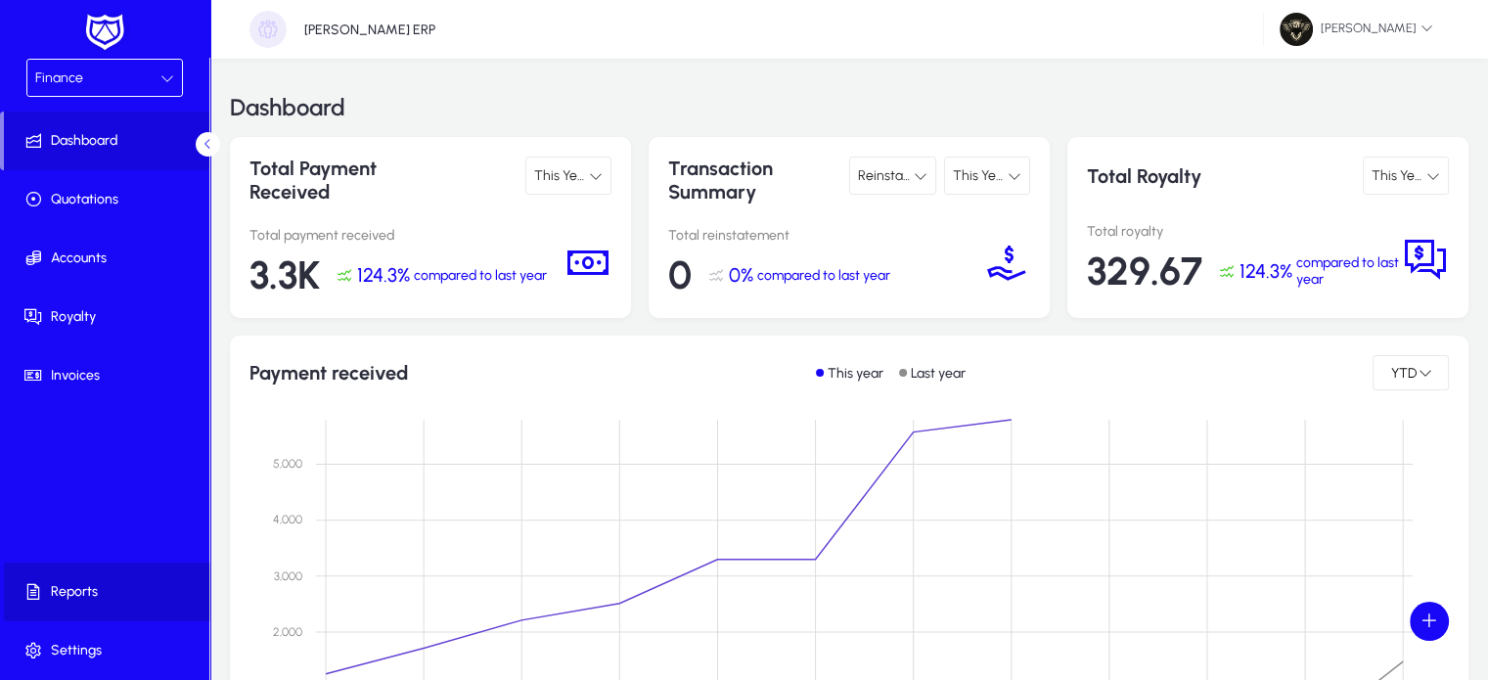
click at [82, 608] on span at bounding box center [108, 591] width 209 height 47
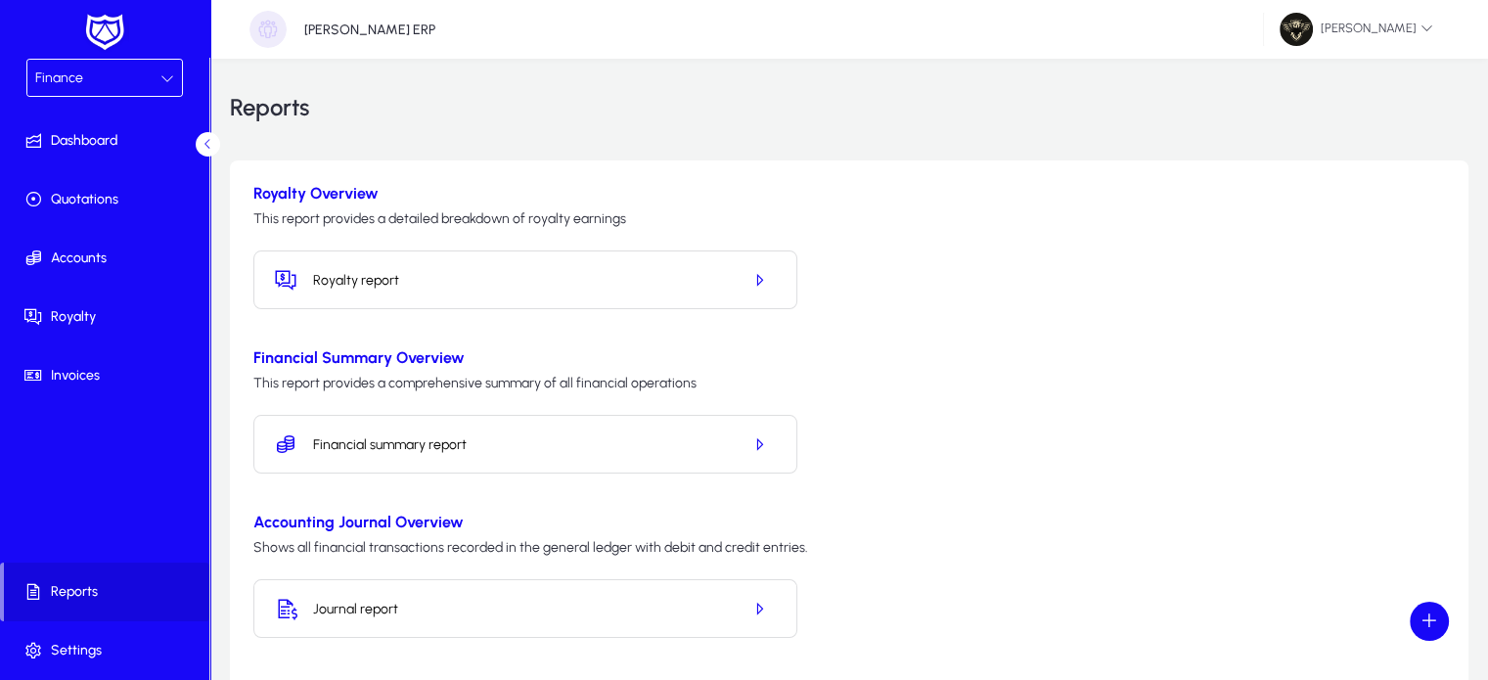
scroll to position [242, 0]
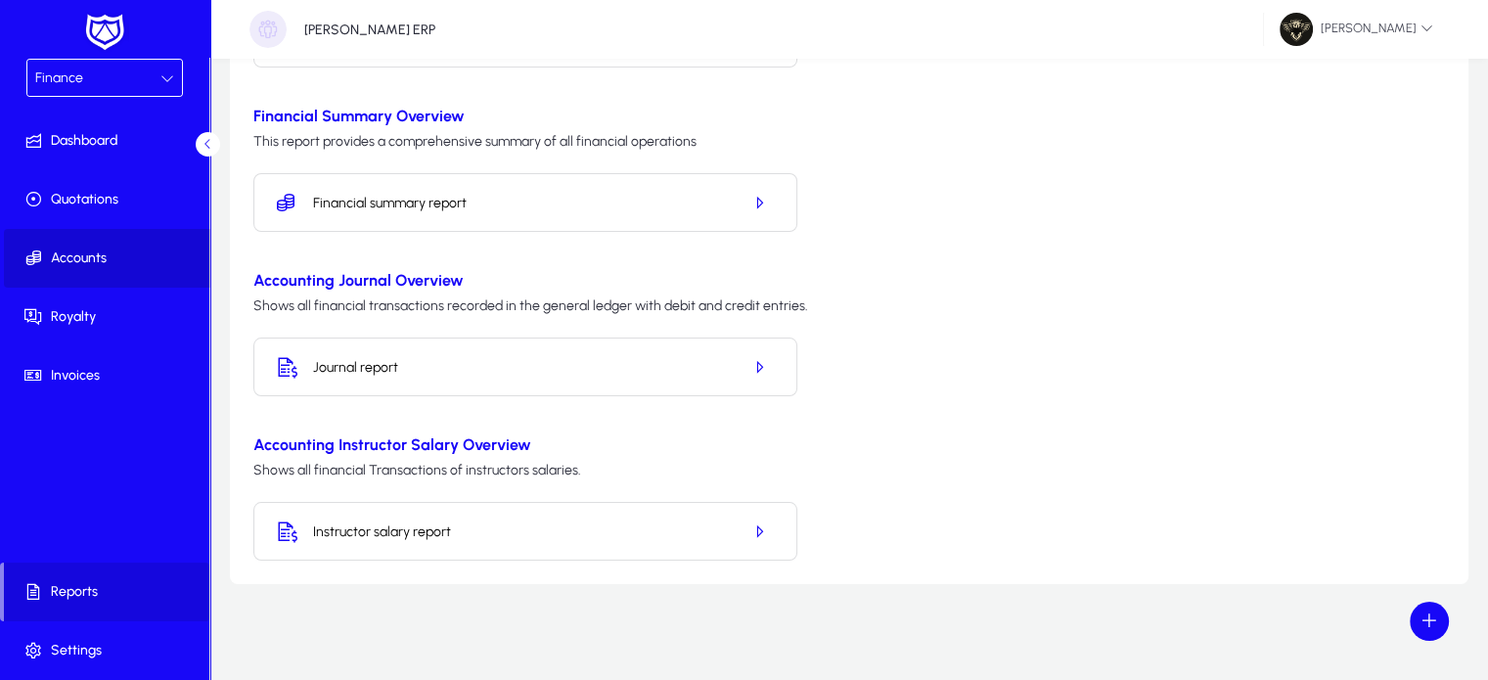
click at [95, 263] on span "Accounts" at bounding box center [108, 258] width 209 height 20
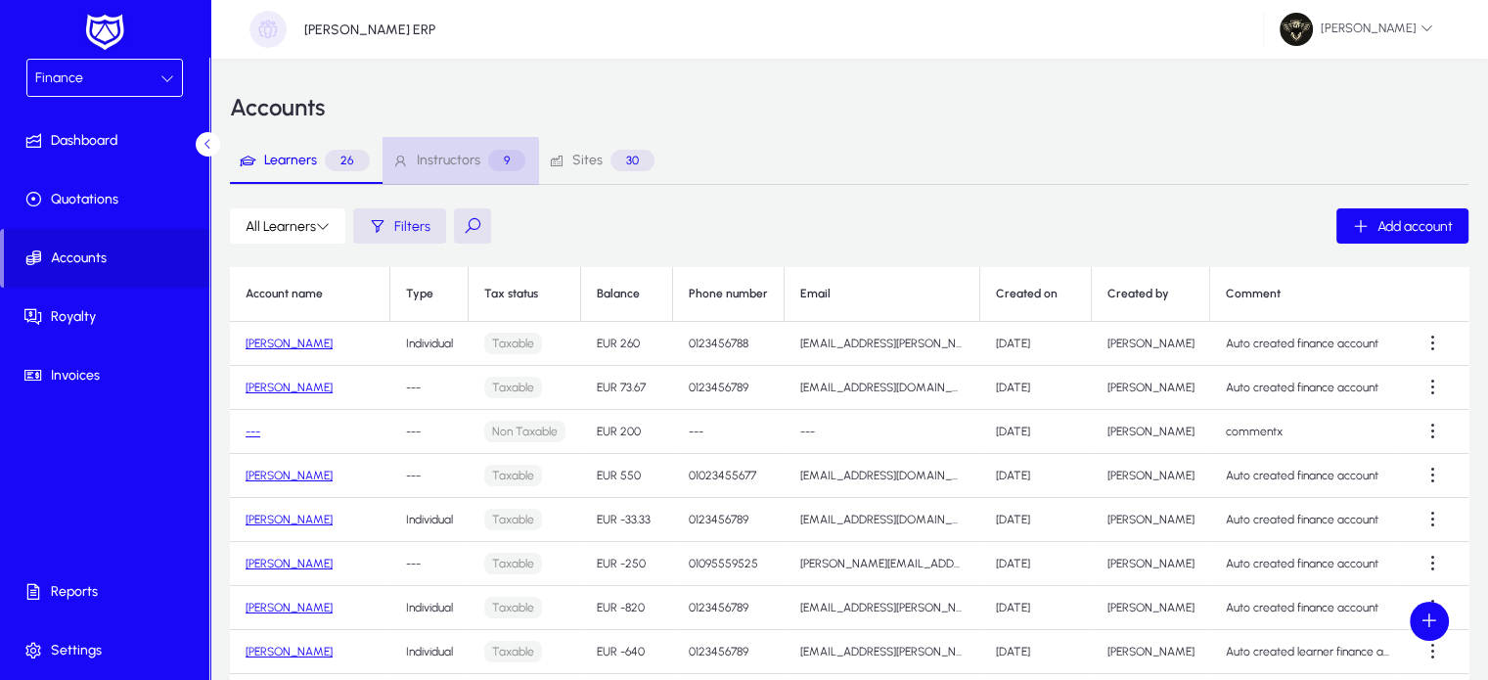
click at [452, 165] on span "Instructors" at bounding box center [449, 161] width 64 height 14
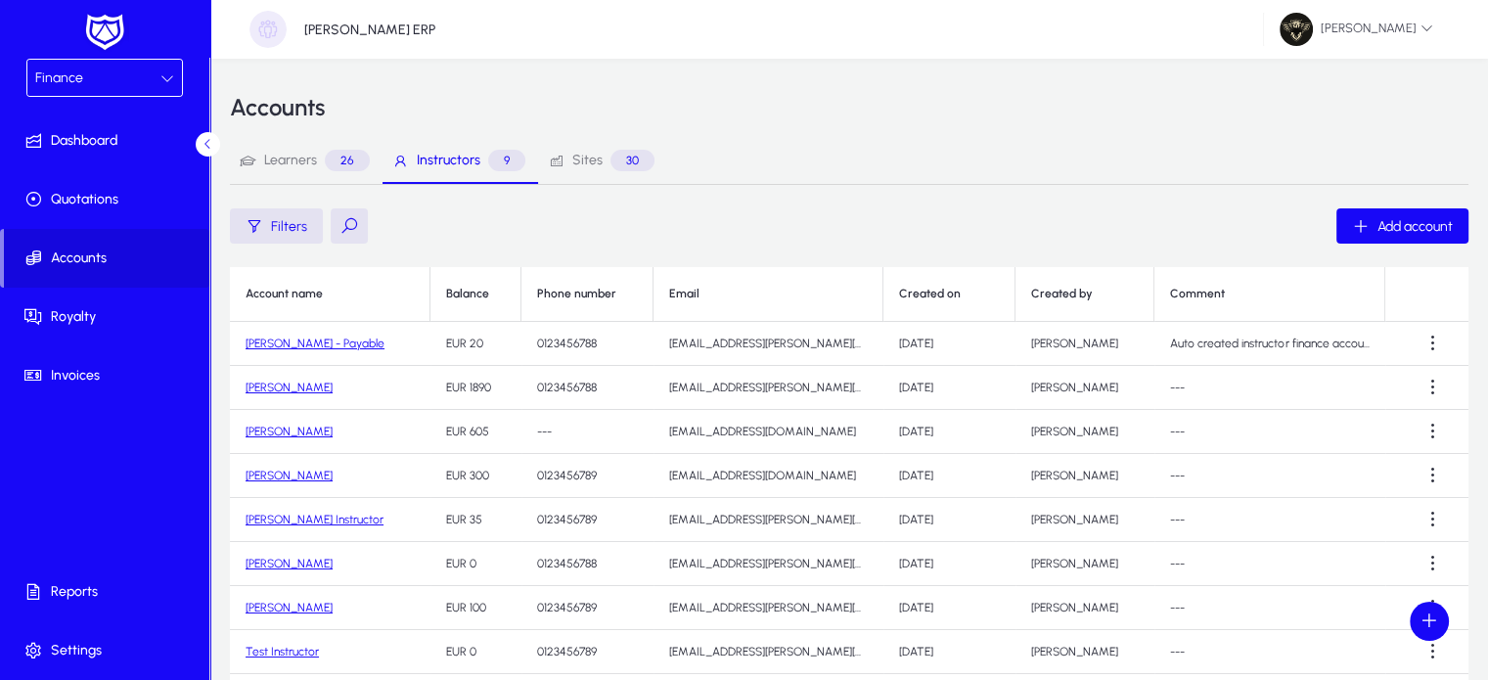
click at [306, 343] on link "[PERSON_NAME] - Payable" at bounding box center [314, 343] width 139 height 14
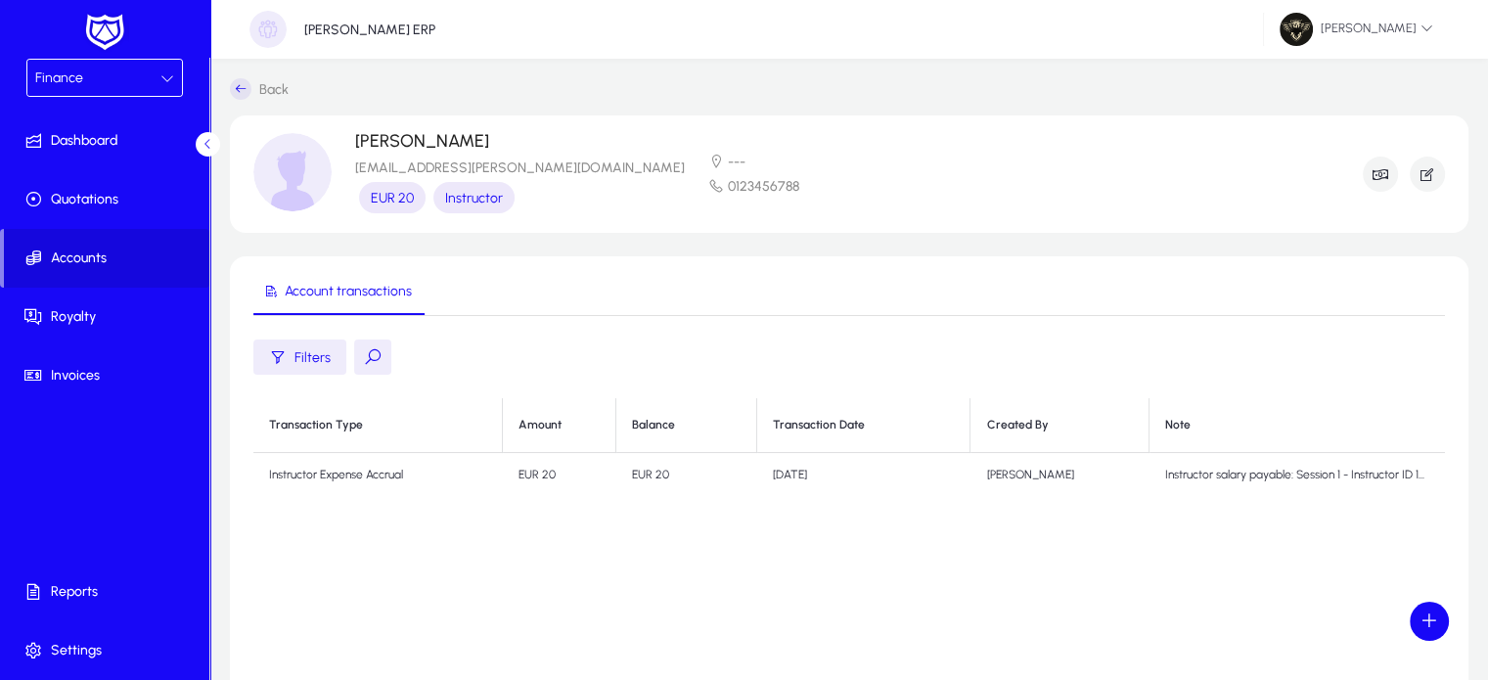
click at [53, 83] on span "Finance" at bounding box center [59, 77] width 48 height 17
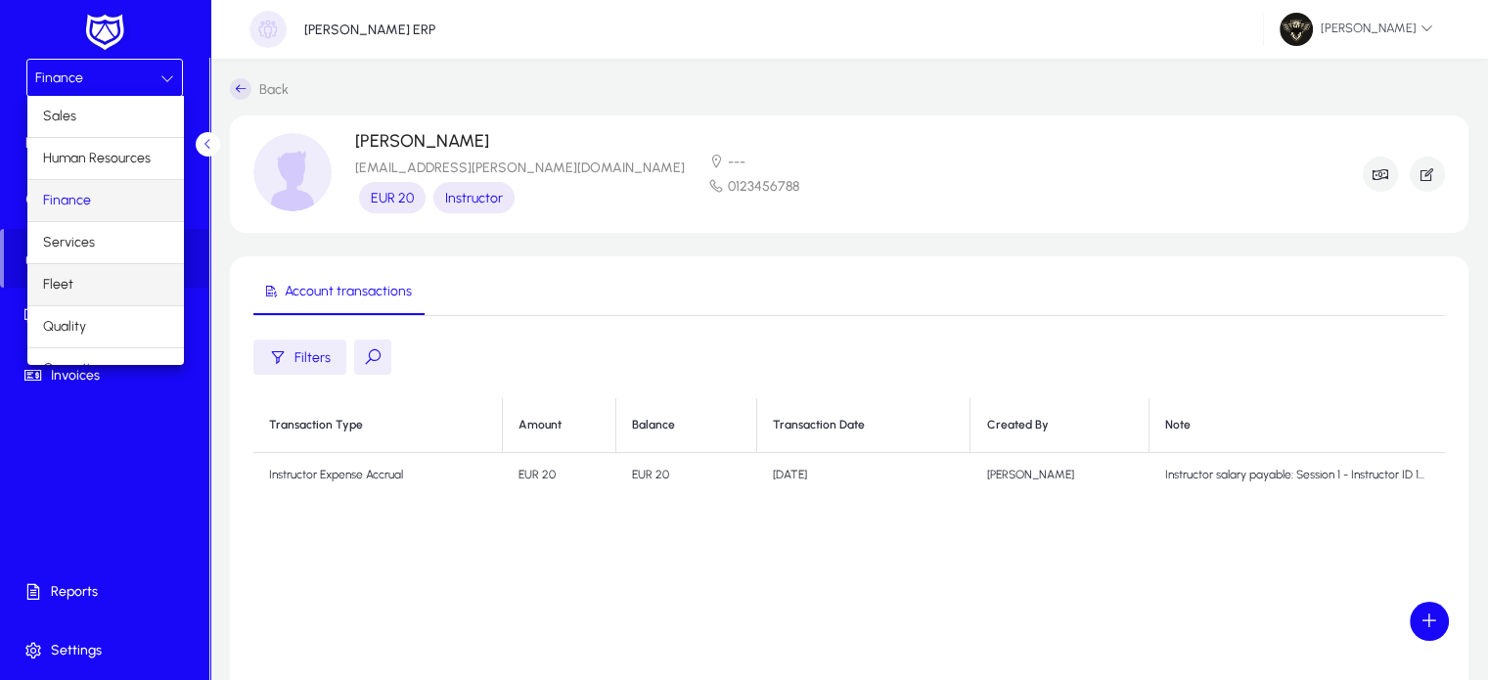
scroll to position [65, 0]
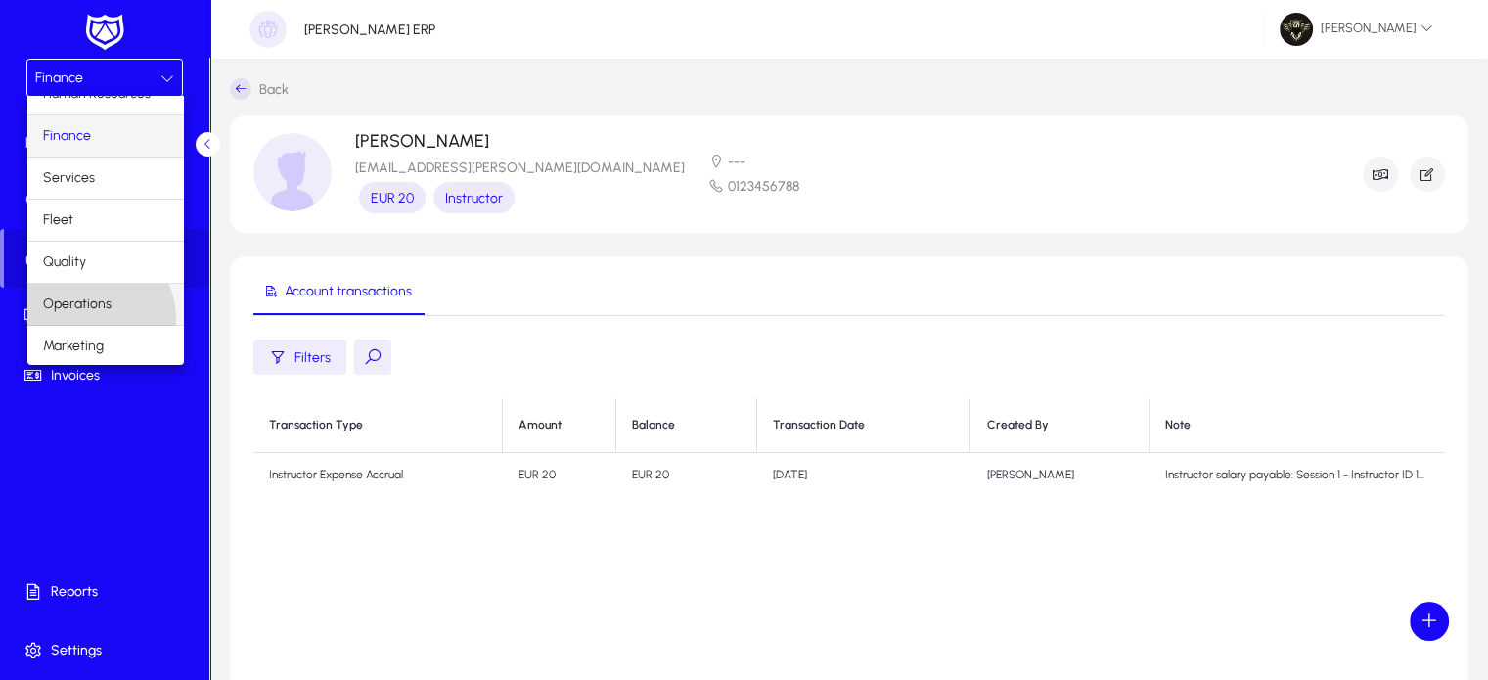
click at [92, 316] on mat-option "Operations" at bounding box center [105, 304] width 156 height 41
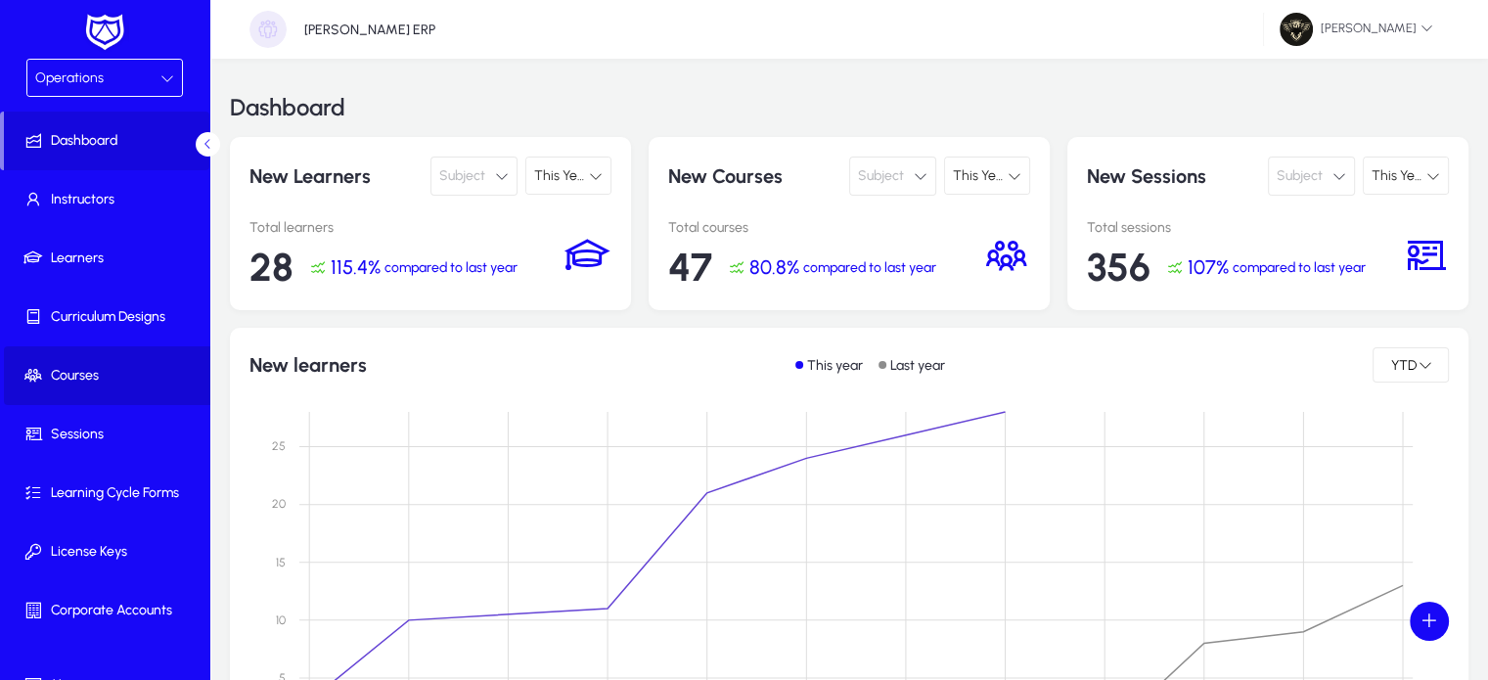
click at [123, 386] on span at bounding box center [108, 375] width 209 height 47
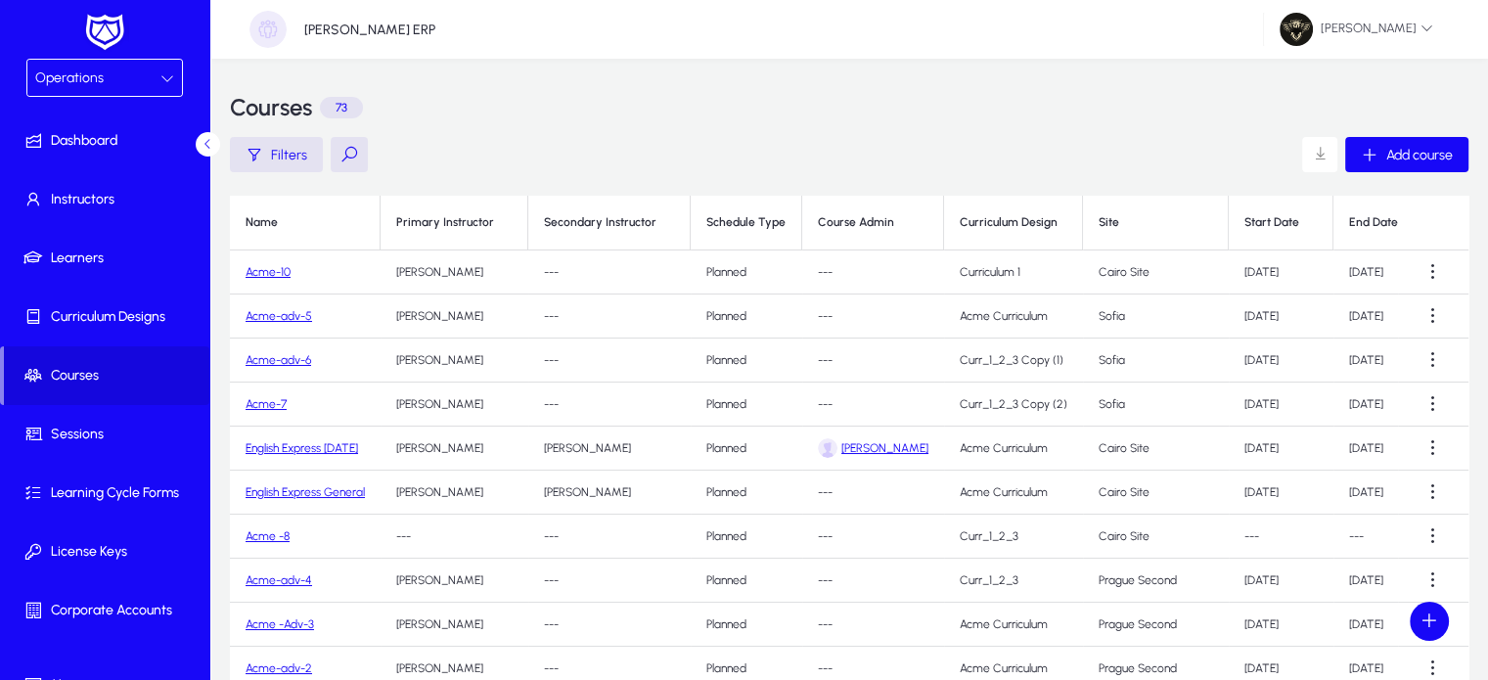
click at [250, 273] on link "Acme-10" at bounding box center [267, 272] width 45 height 14
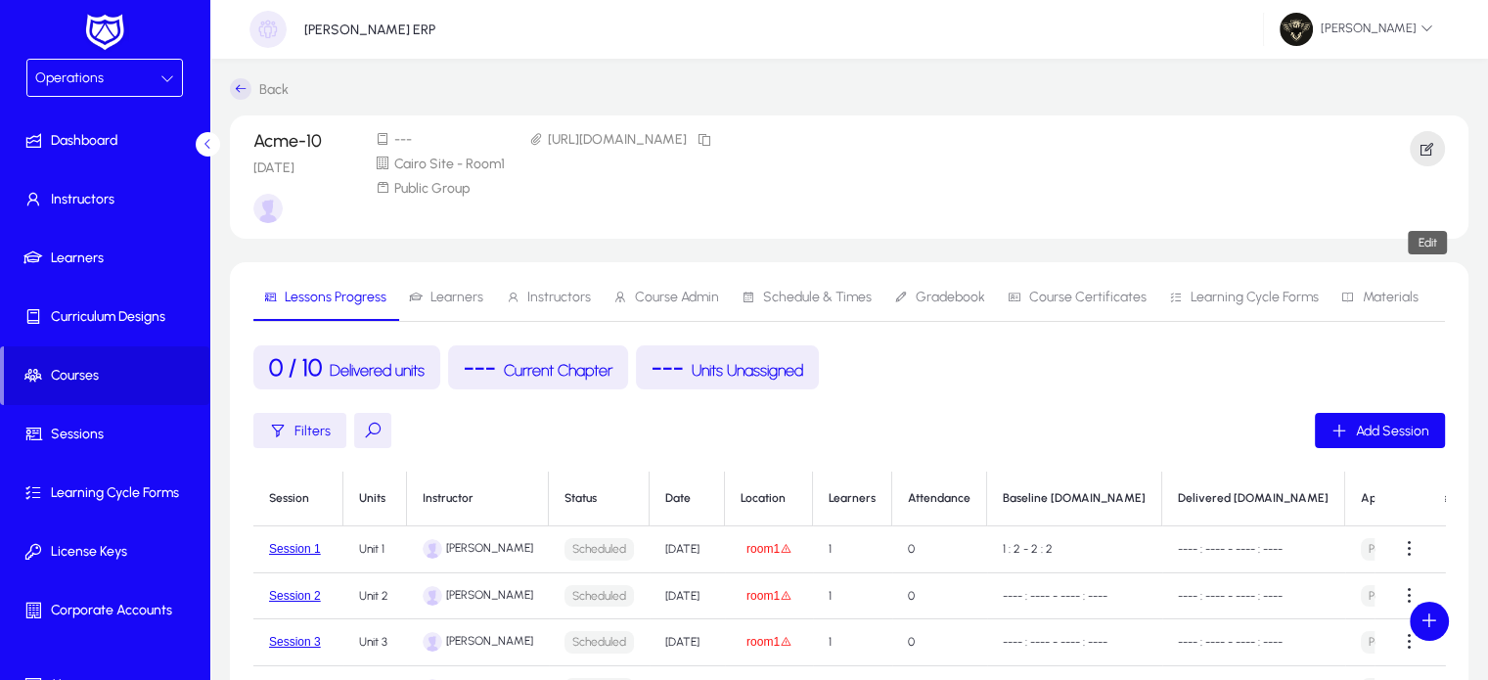
click at [1428, 152] on icon "button" at bounding box center [1427, 149] width 18 height 18
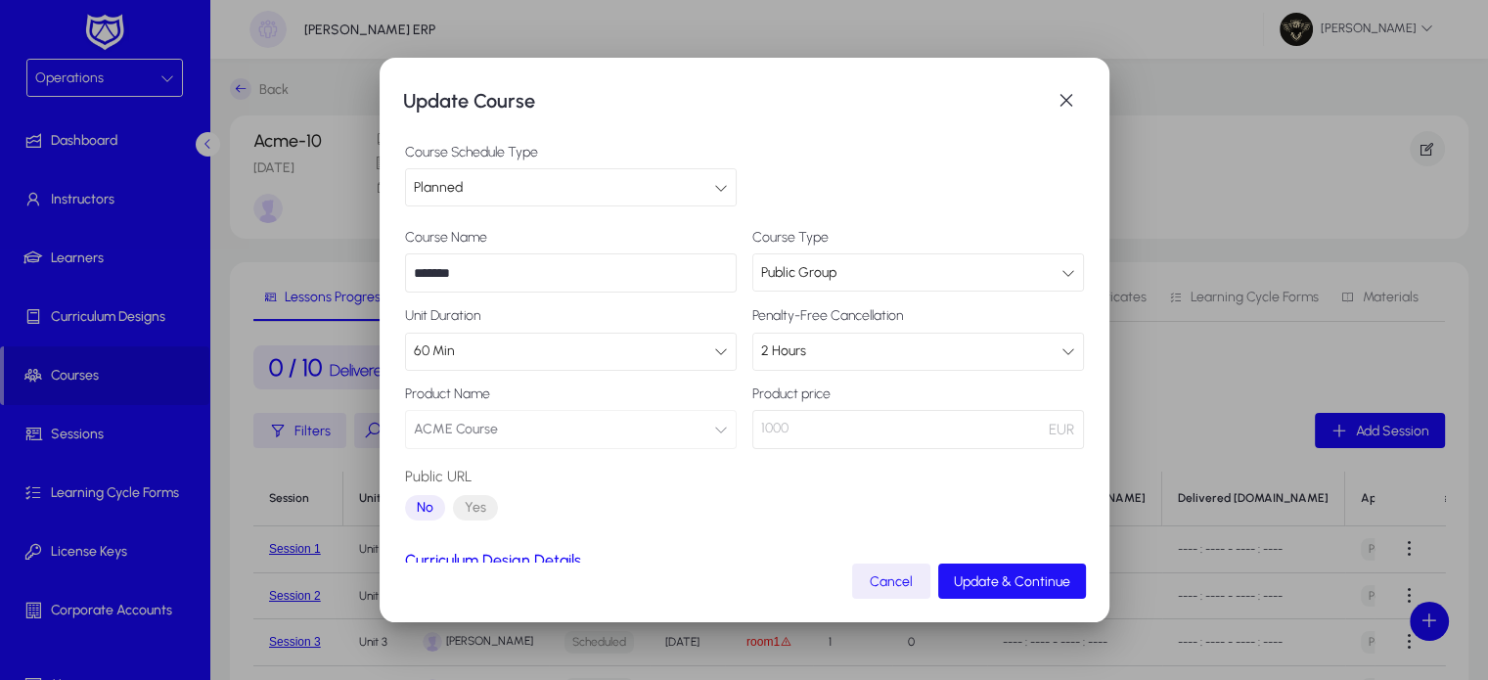
click at [995, 570] on span "submit" at bounding box center [1012, 580] width 148 height 47
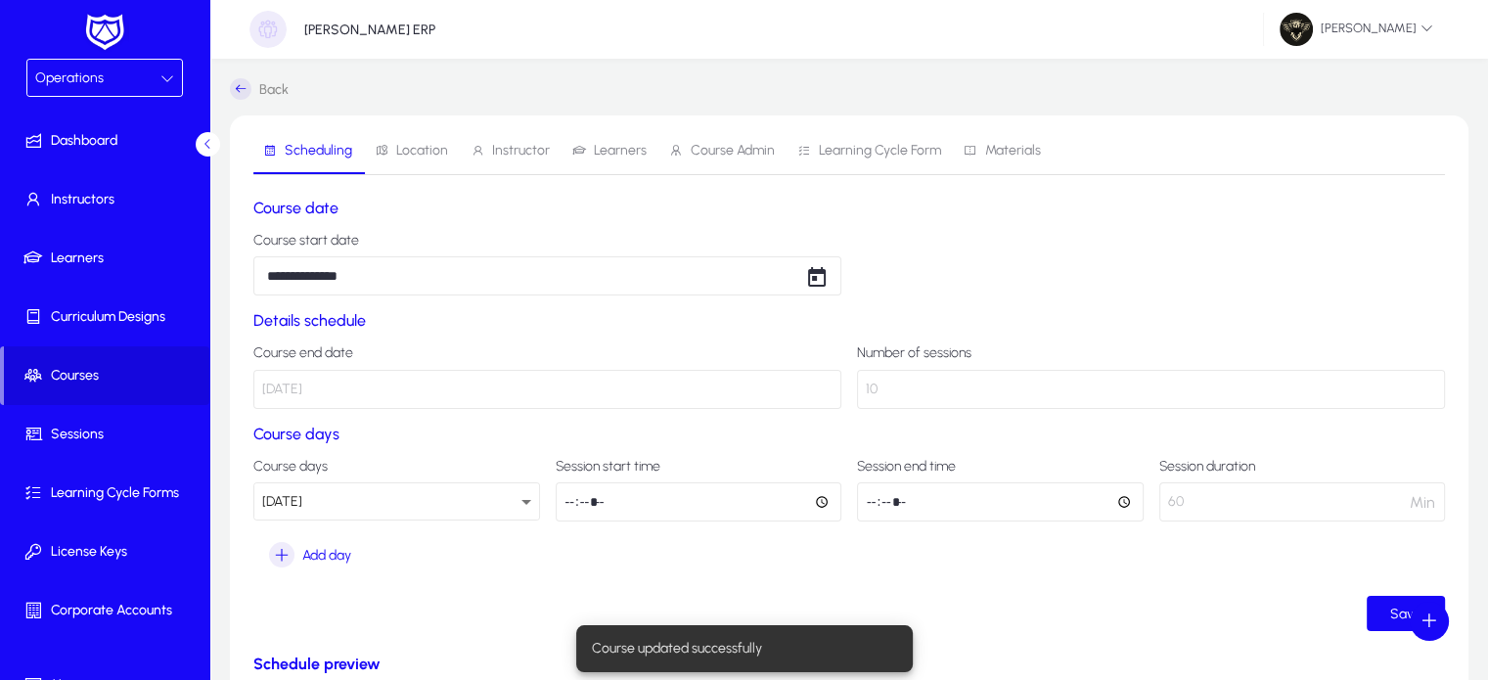
click at [439, 159] on span "Location" at bounding box center [411, 150] width 73 height 47
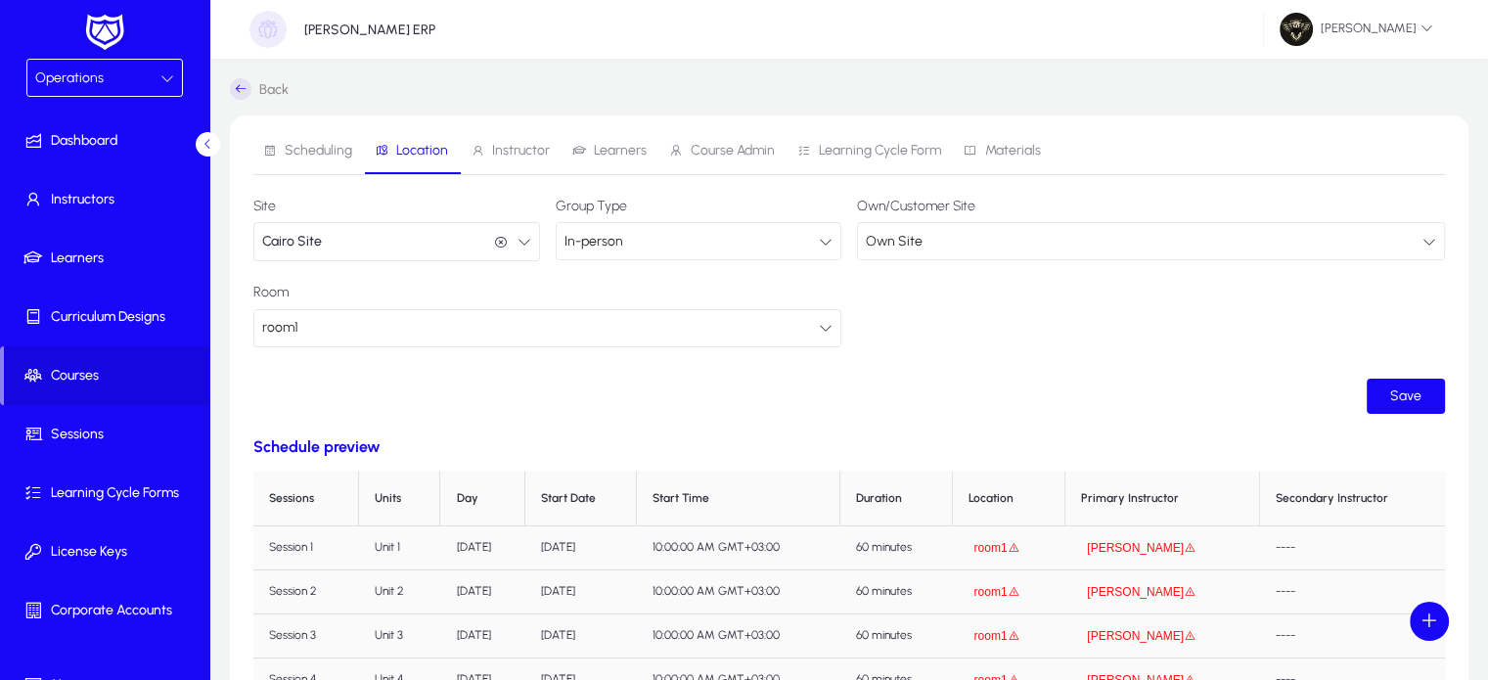
click at [399, 323] on div "room1" at bounding box center [540, 327] width 556 height 25
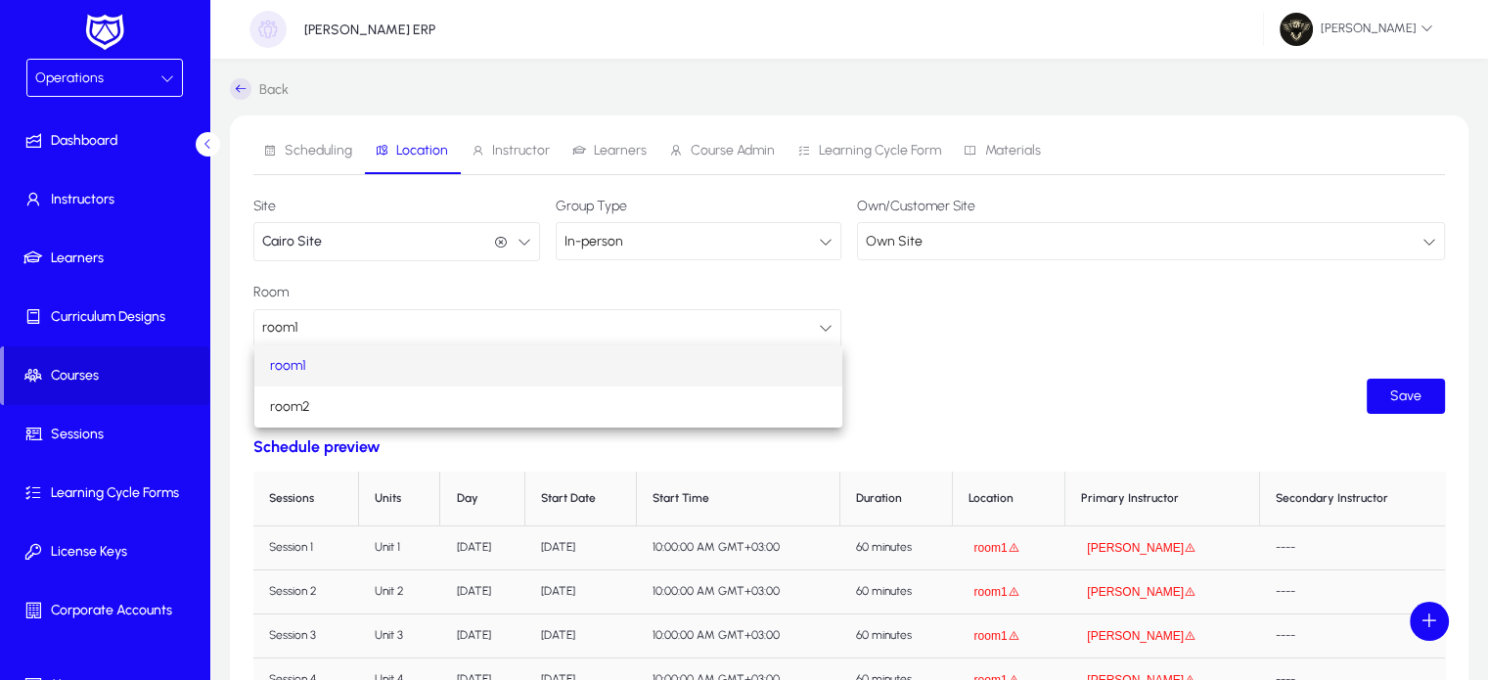
click at [368, 230] on div at bounding box center [744, 340] width 1488 height 680
click at [368, 230] on button "[GEOGRAPHIC_DATA]" at bounding box center [396, 241] width 287 height 39
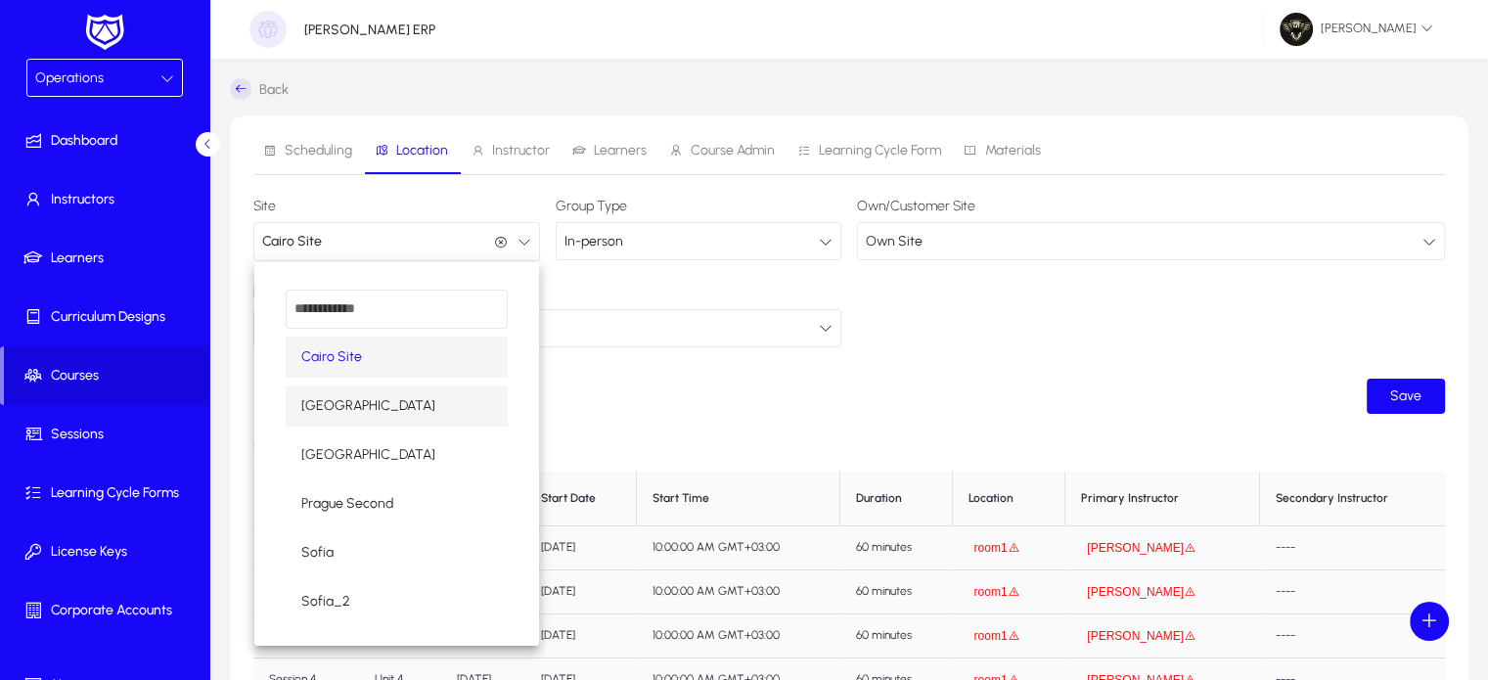
scroll to position [16, 0]
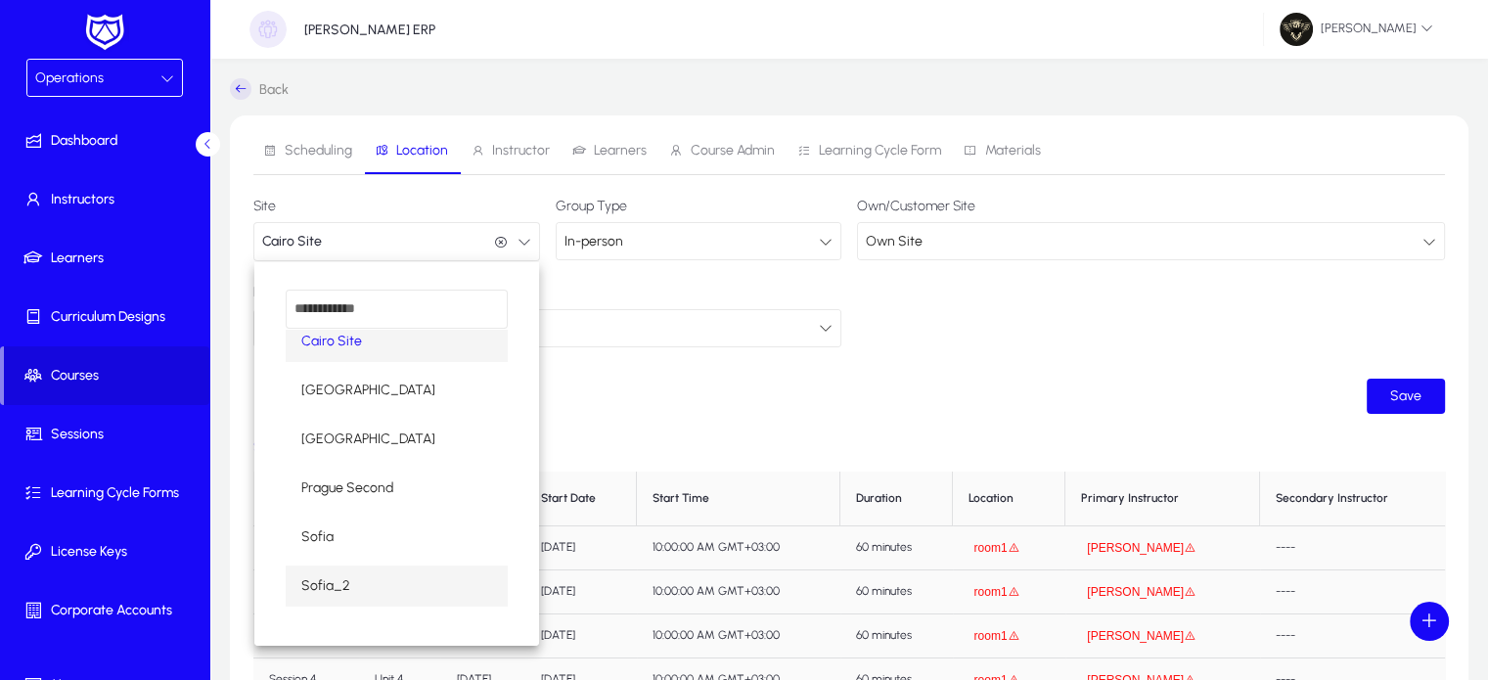
click at [341, 588] on span "Sofia_2" at bounding box center [325, 585] width 49 height 23
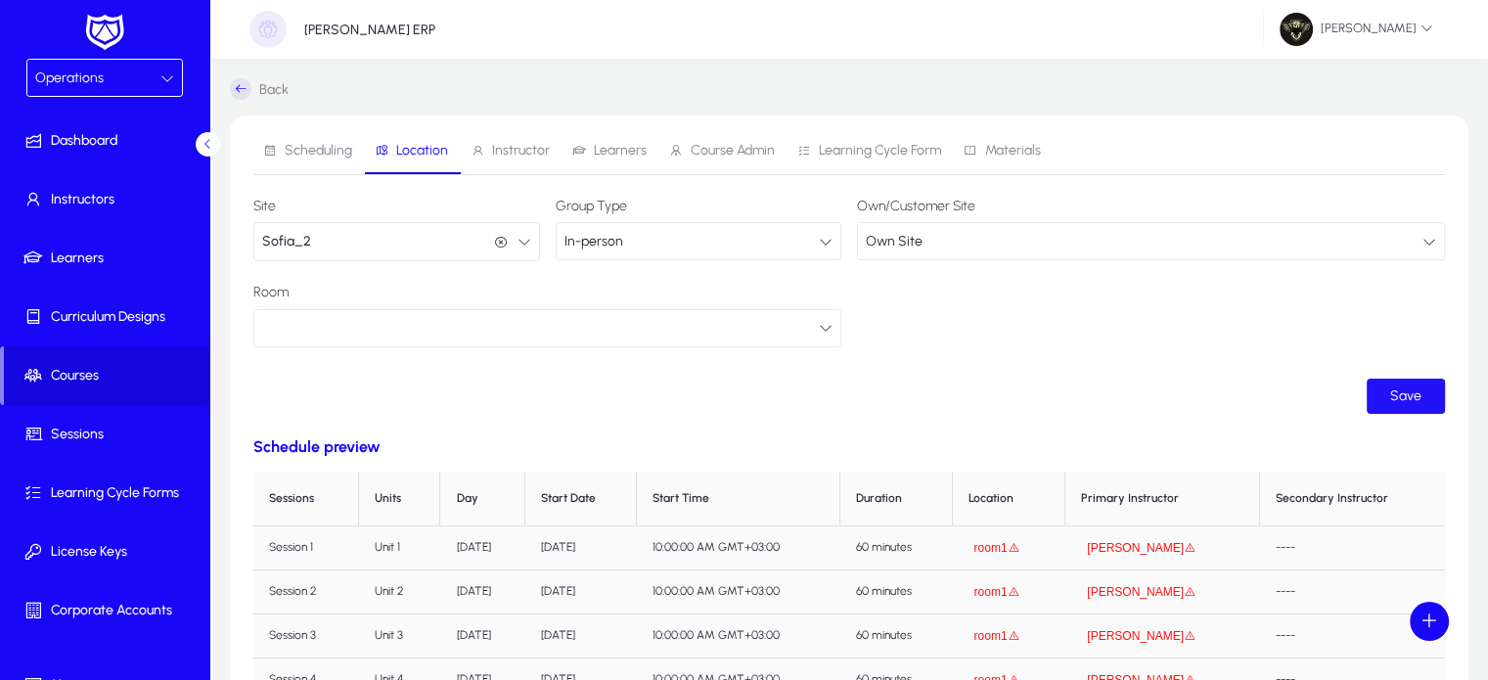
click at [1412, 394] on span "Save" at bounding box center [1405, 395] width 31 height 17
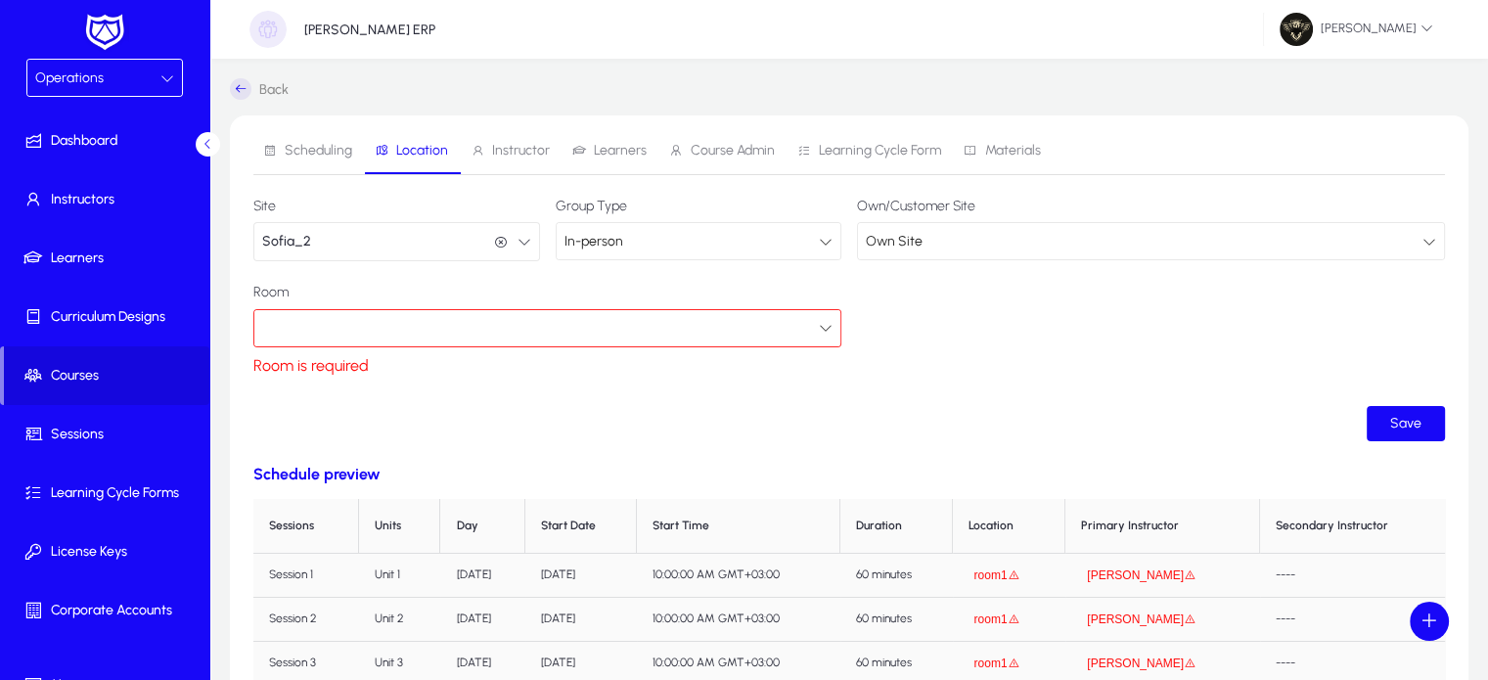
click at [431, 310] on div at bounding box center [547, 328] width 586 height 36
click at [406, 328] on div at bounding box center [540, 327] width 556 height 25
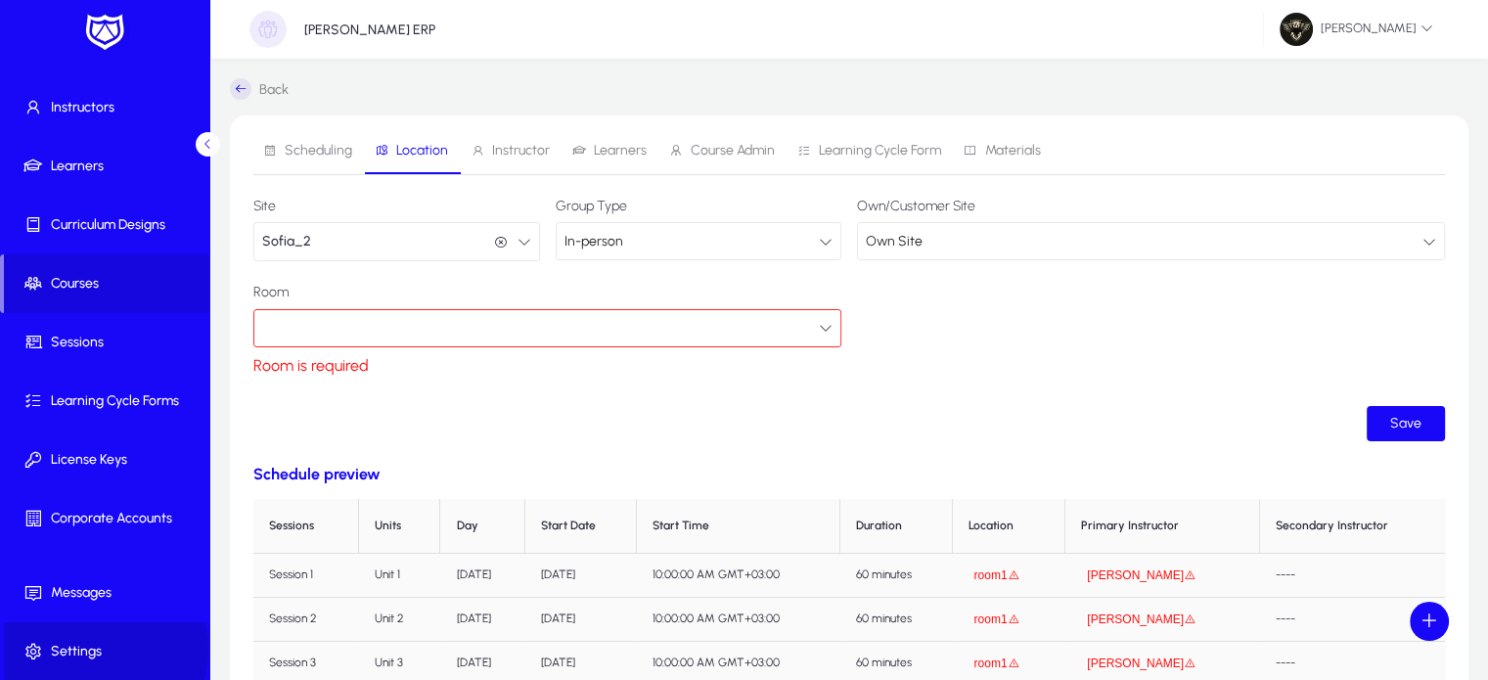
click at [93, 648] on span "Settings" at bounding box center [108, 652] width 209 height 20
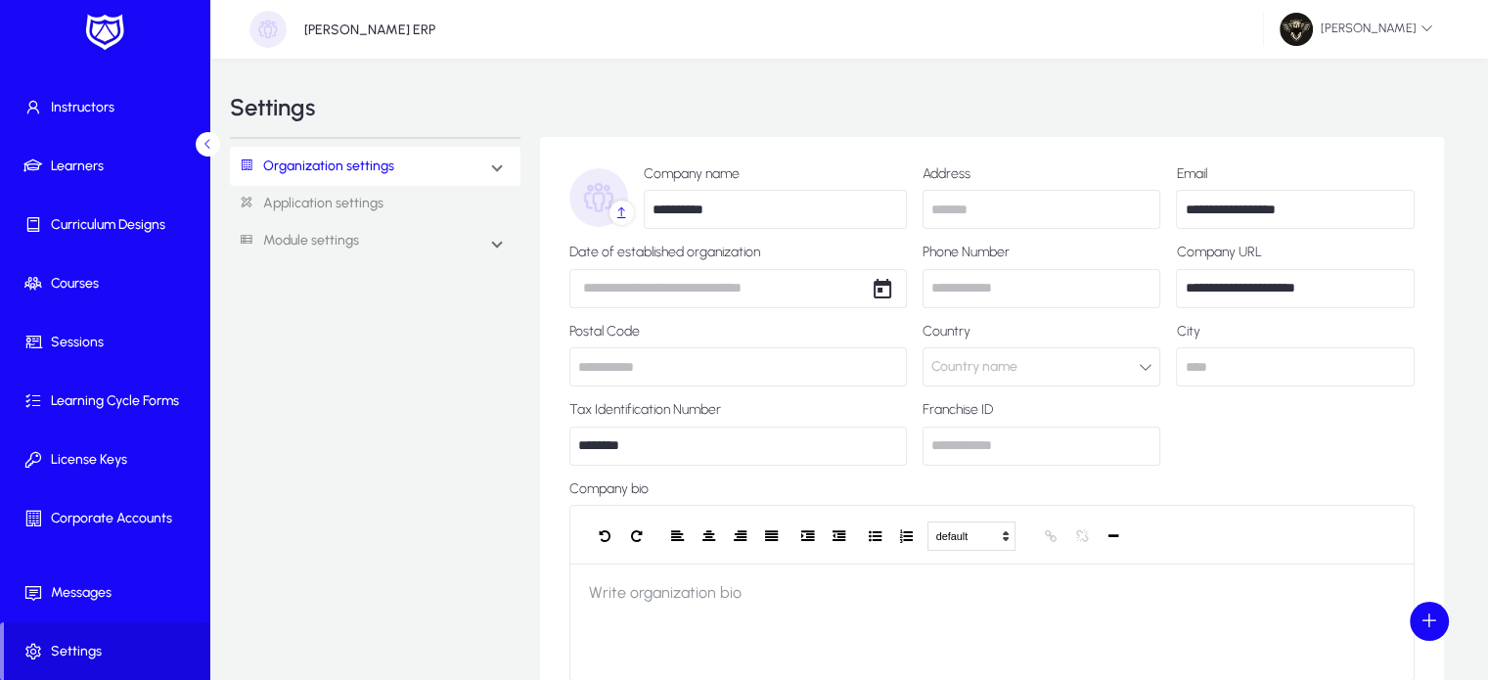
click at [343, 194] on link "Application settings" at bounding box center [375, 204] width 290 height 36
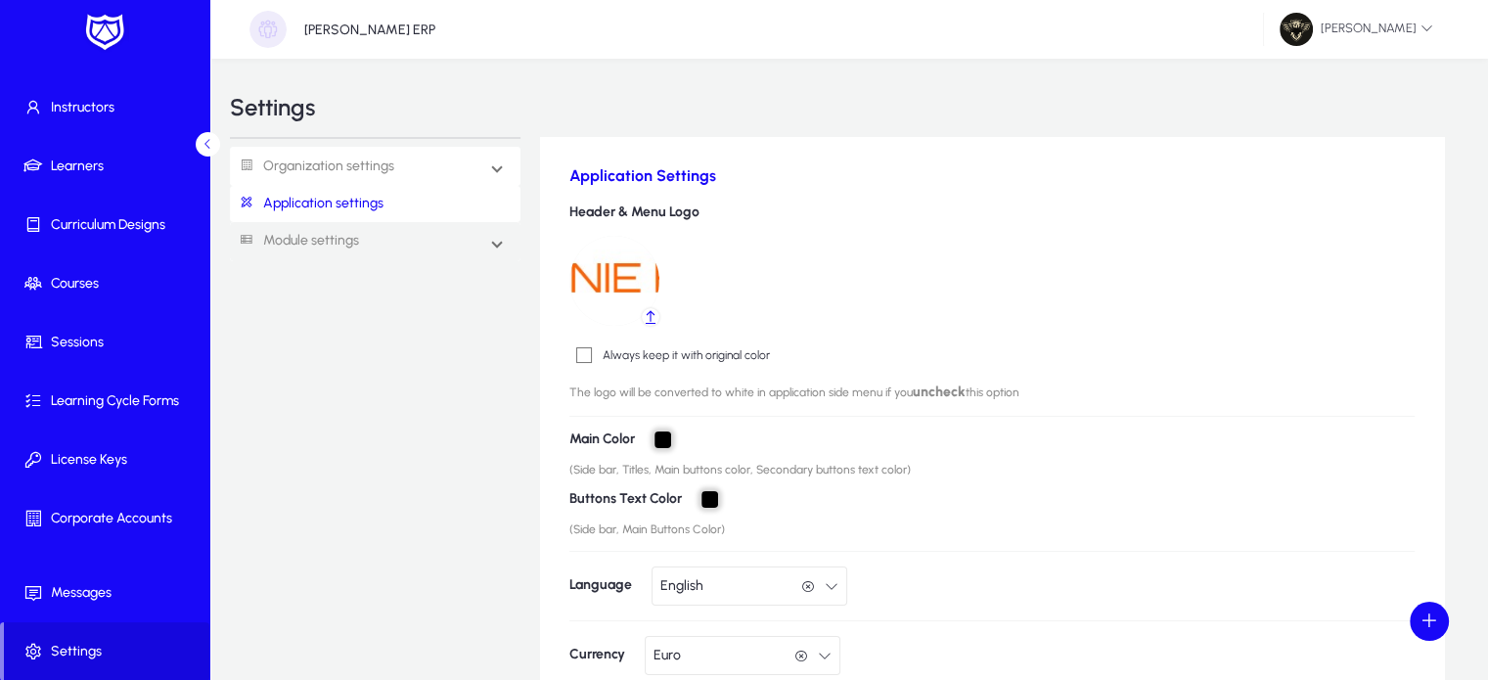
click at [462, 172] on mat-expansion-panel-header "Organization settings" at bounding box center [375, 166] width 290 height 39
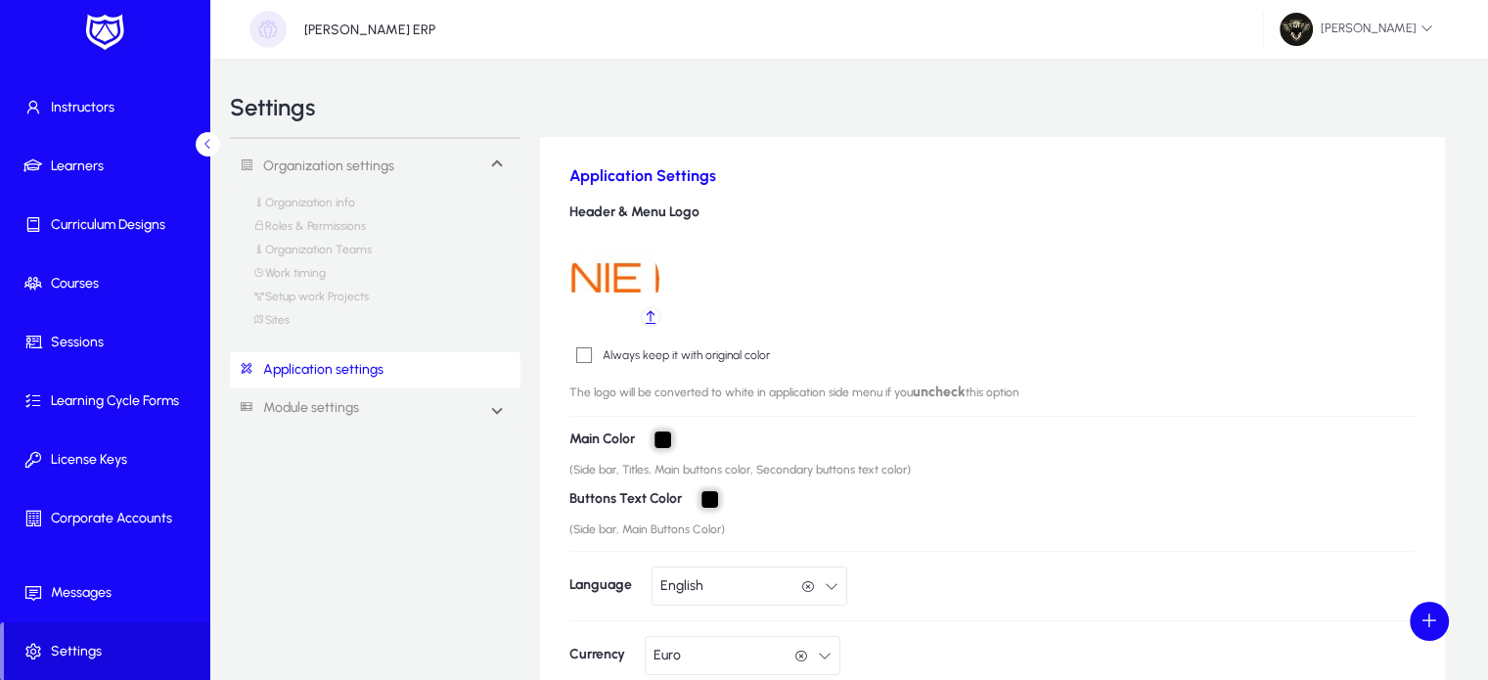
click at [266, 320] on link "Sites" at bounding box center [271, 324] width 36 height 23
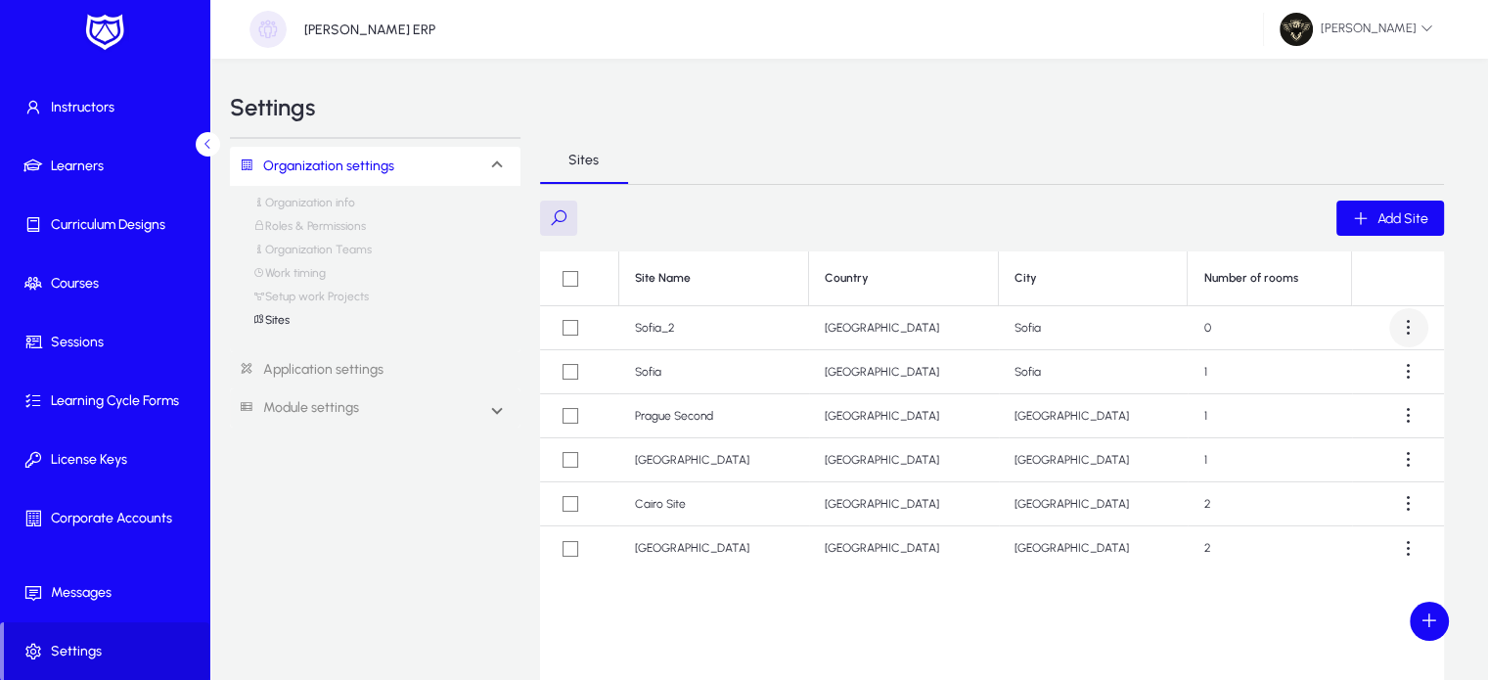
click at [1411, 328] on span at bounding box center [1408, 327] width 39 height 39
click at [1374, 369] on span "Edit" at bounding box center [1372, 376] width 78 height 18
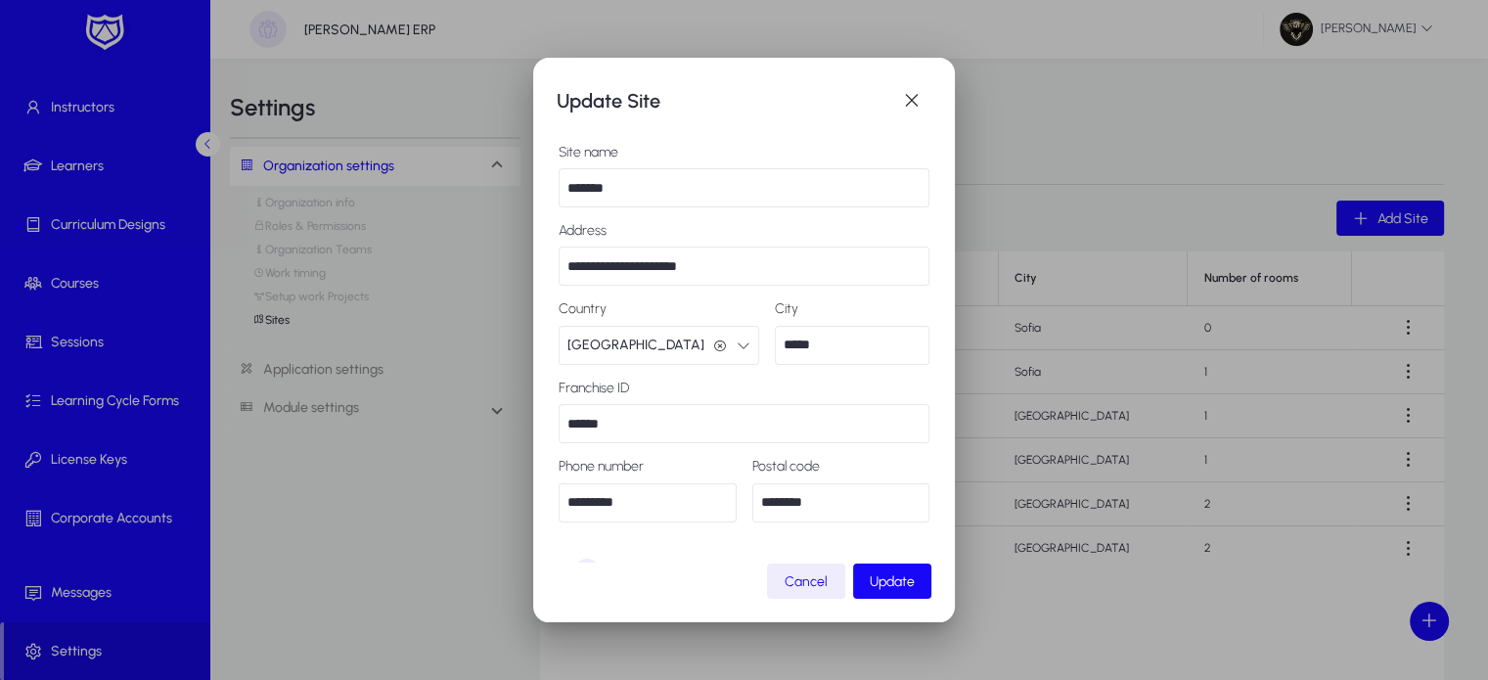
scroll to position [56, 0]
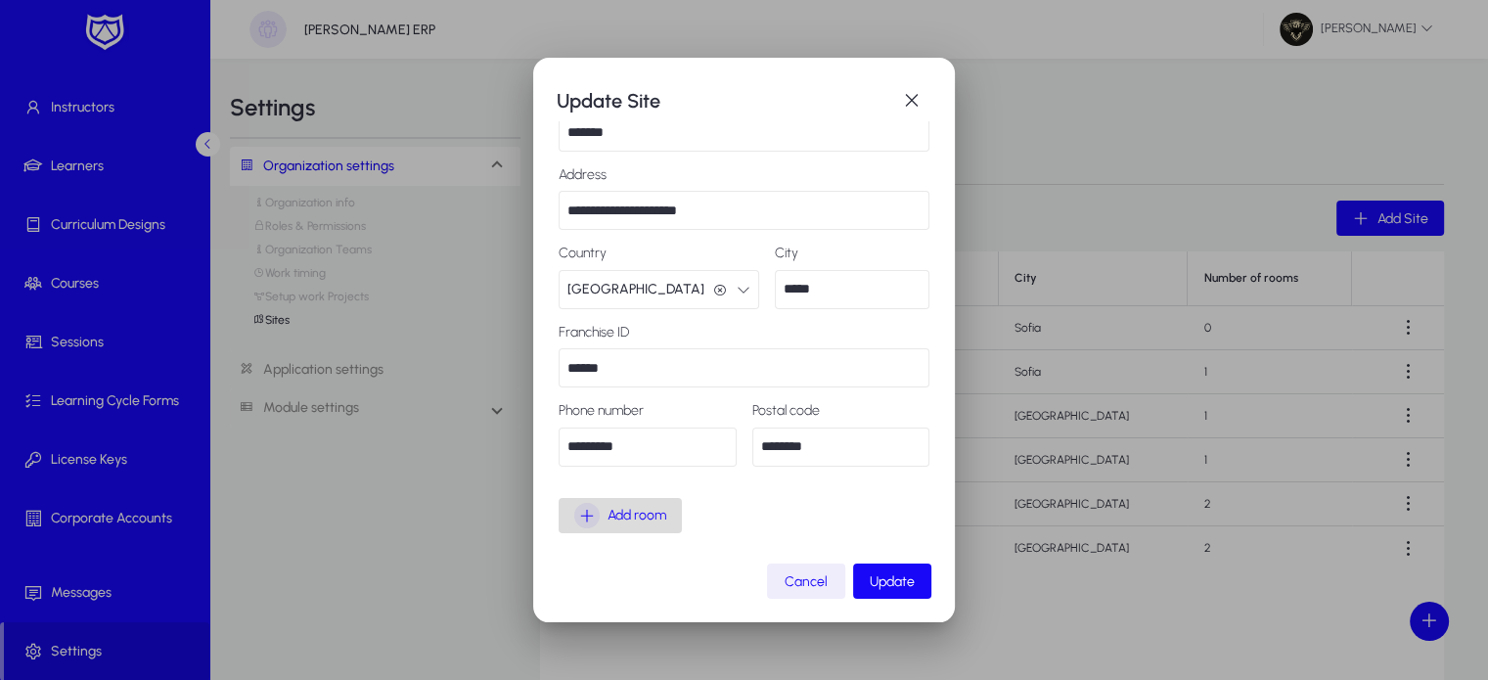
click at [587, 515] on div "Add room" at bounding box center [620, 515] width 92 height 25
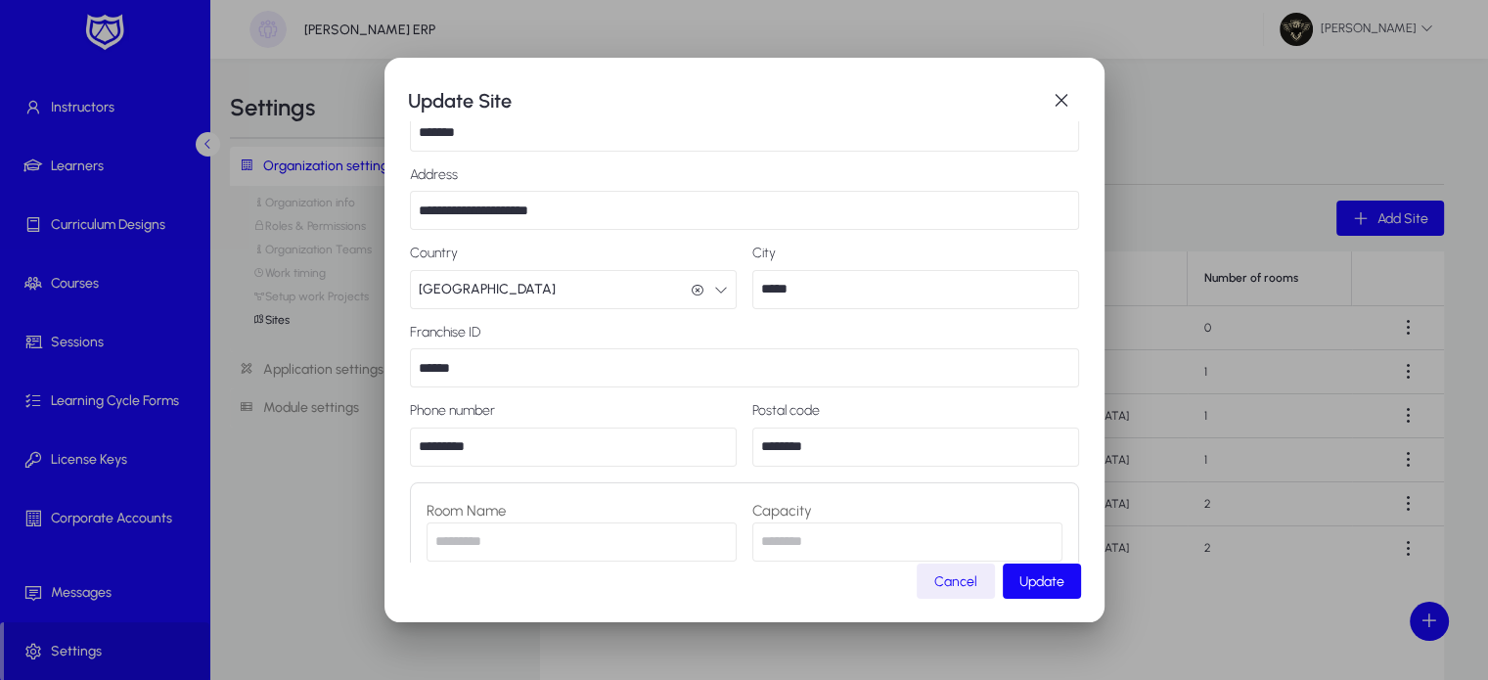
scroll to position [247, 0]
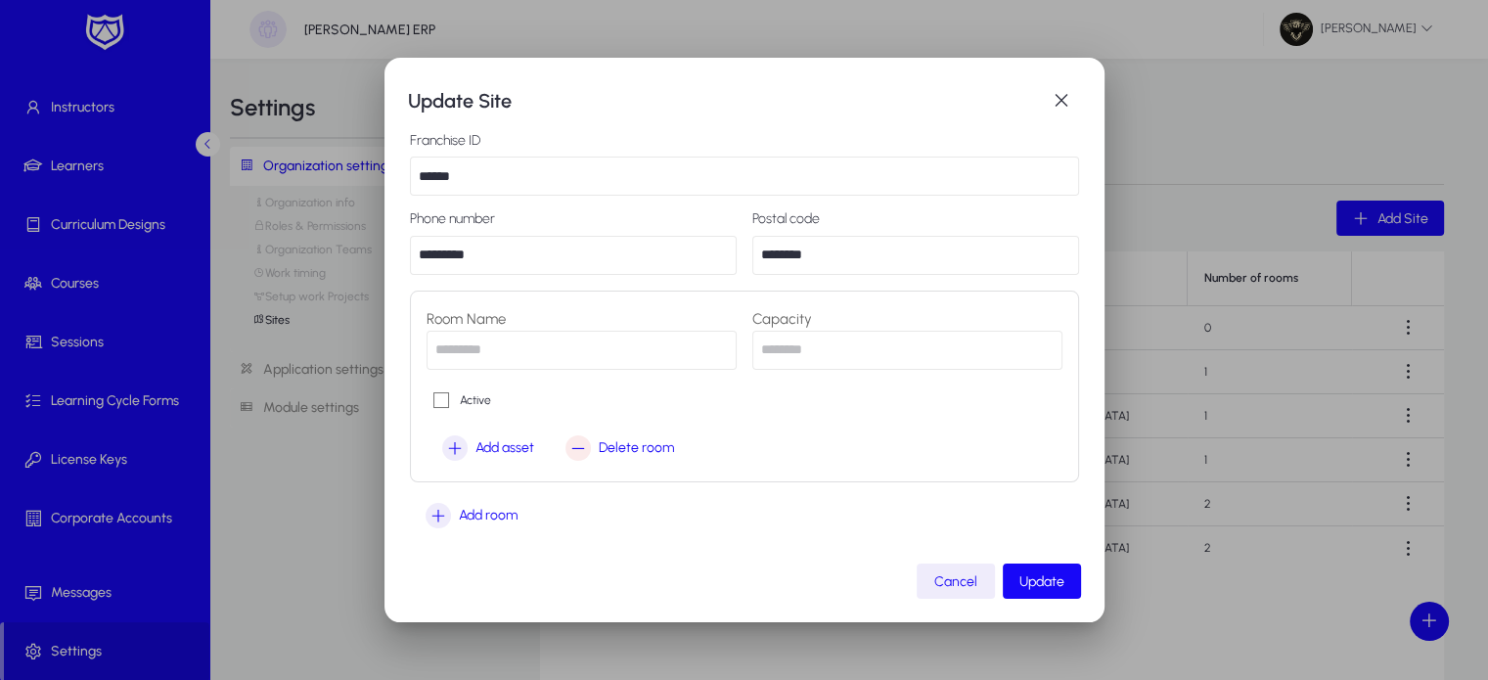
click at [490, 363] on input "text" at bounding box center [581, 350] width 310 height 39
type input "******"
click at [798, 363] on input "number" at bounding box center [907, 350] width 310 height 39
type input "**"
click at [1051, 583] on span "Update" at bounding box center [1041, 581] width 45 height 17
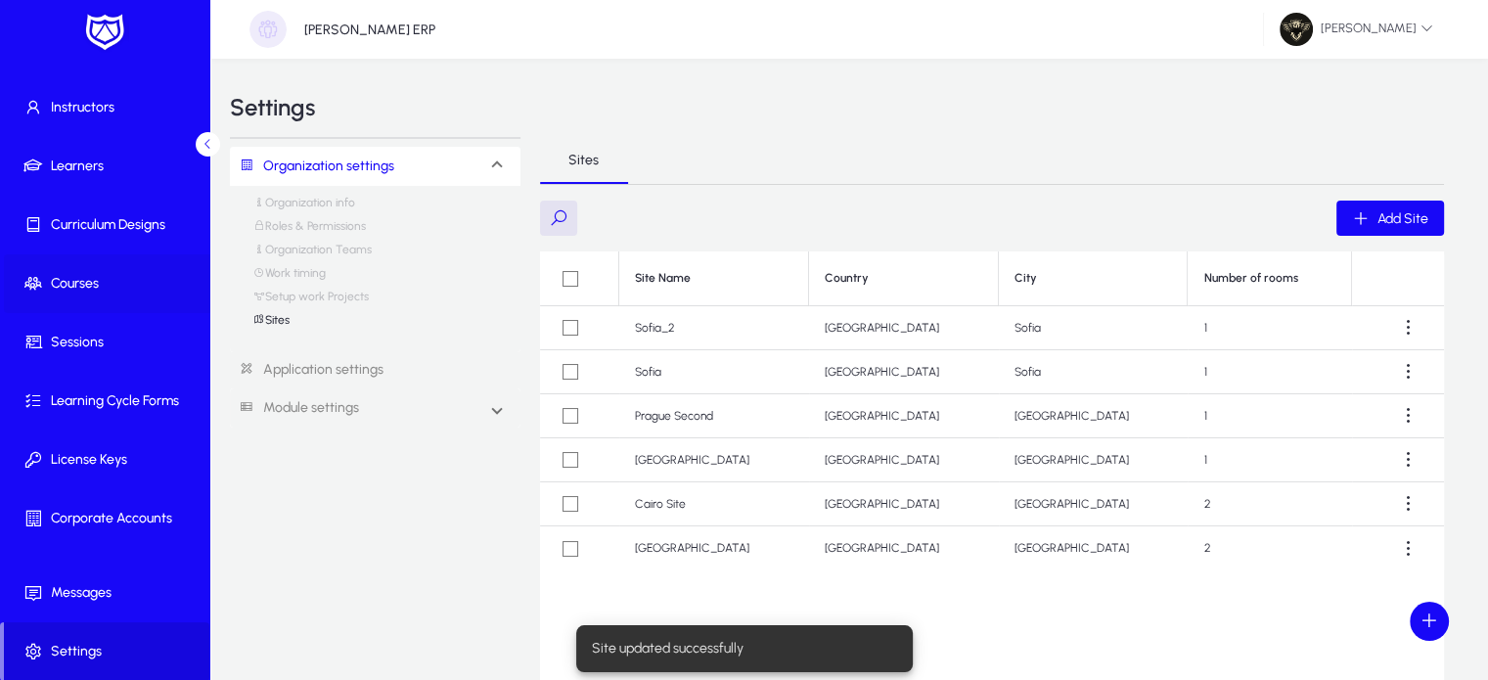
click at [67, 289] on span "Courses" at bounding box center [108, 284] width 209 height 20
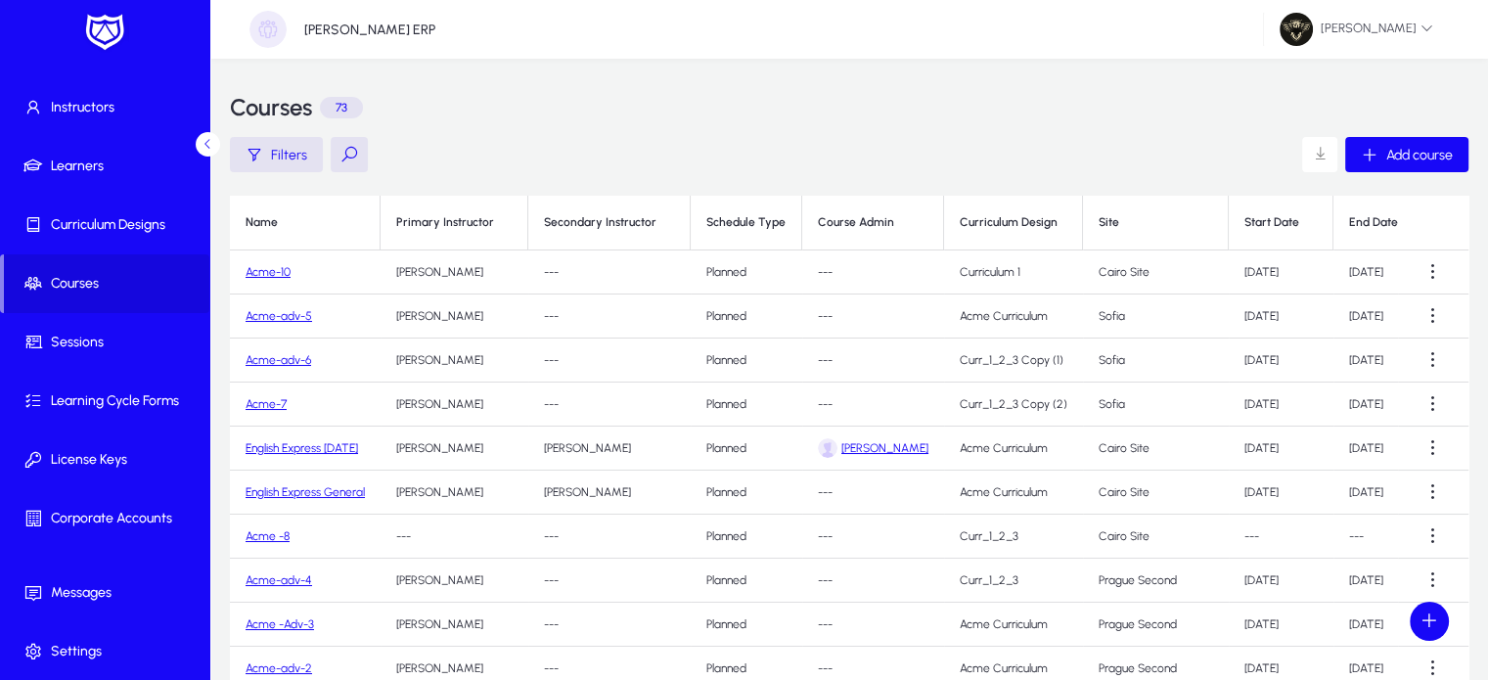
click at [282, 273] on link "Acme-10" at bounding box center [267, 272] width 45 height 14
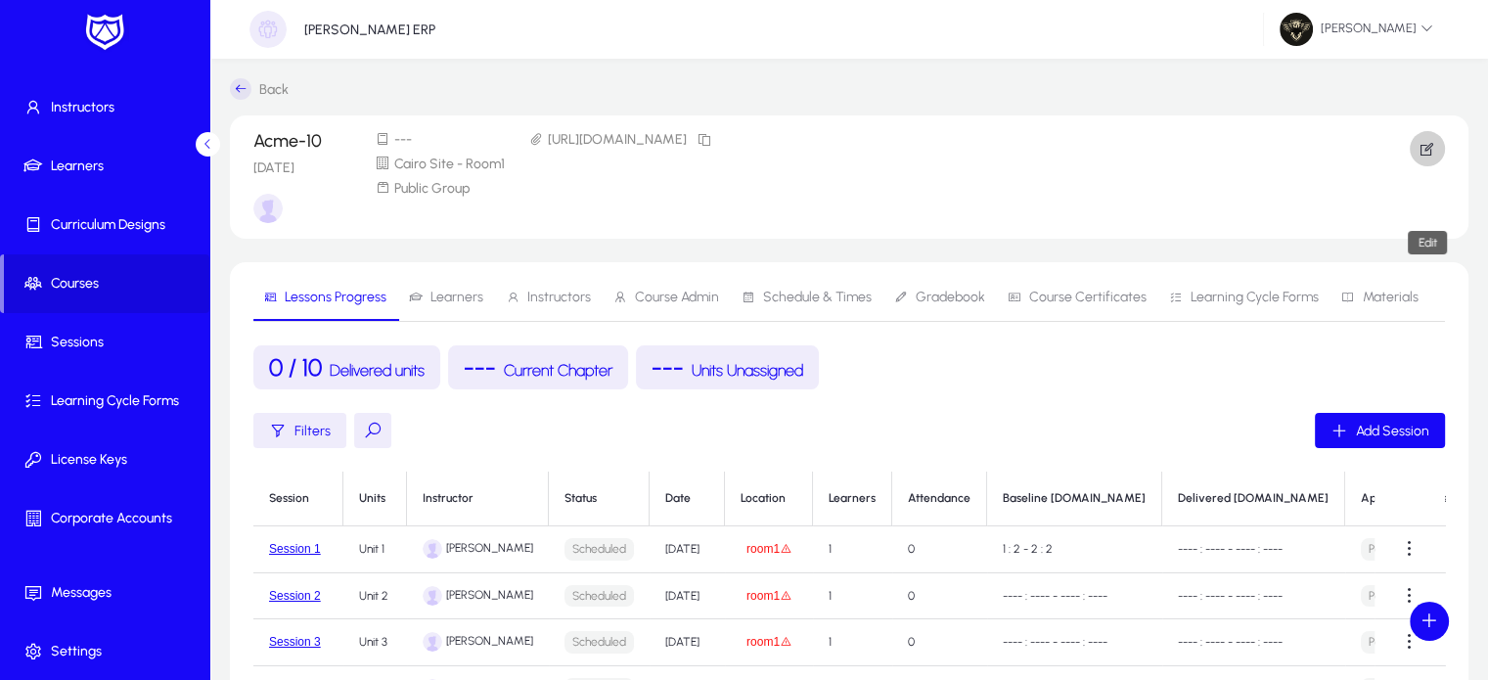
click at [1417, 157] on span "button" at bounding box center [1426, 148] width 35 height 47
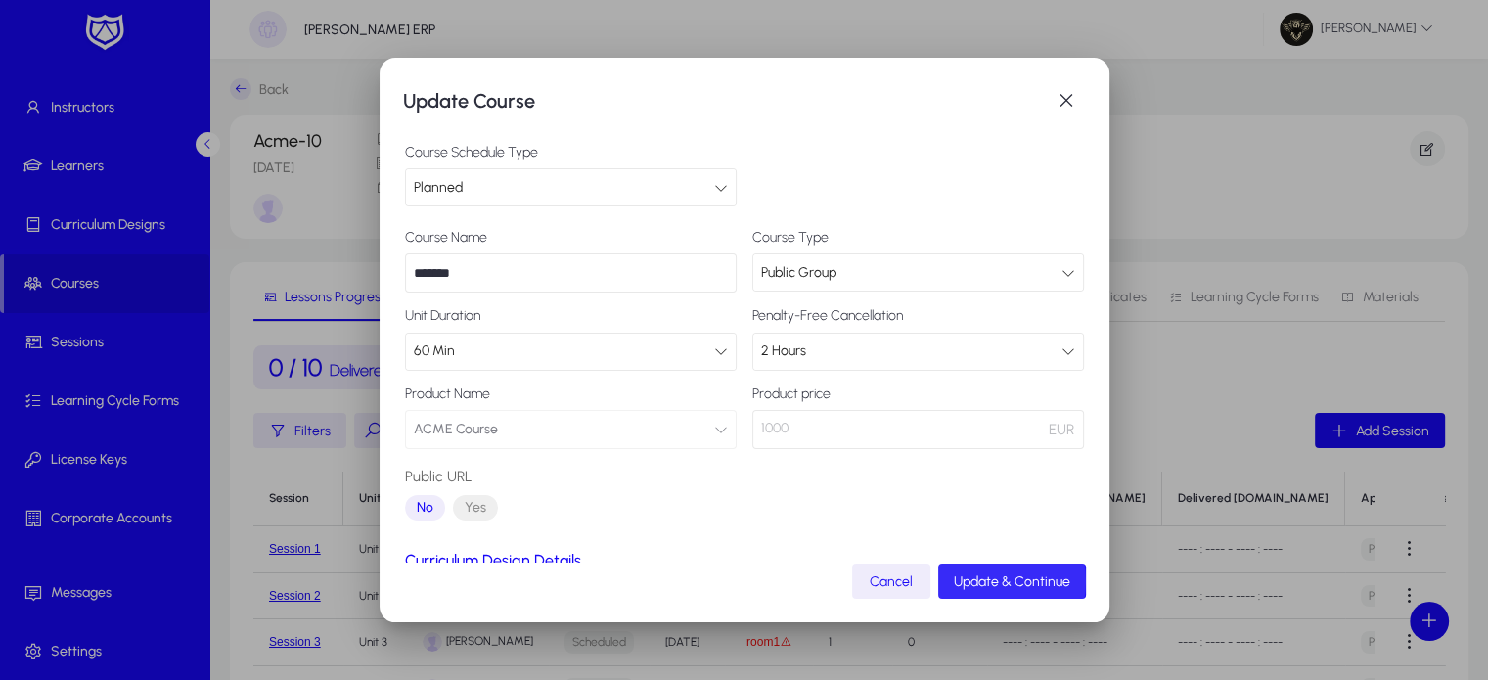
click at [986, 581] on span "Update & Continue" at bounding box center [1012, 581] width 116 height 17
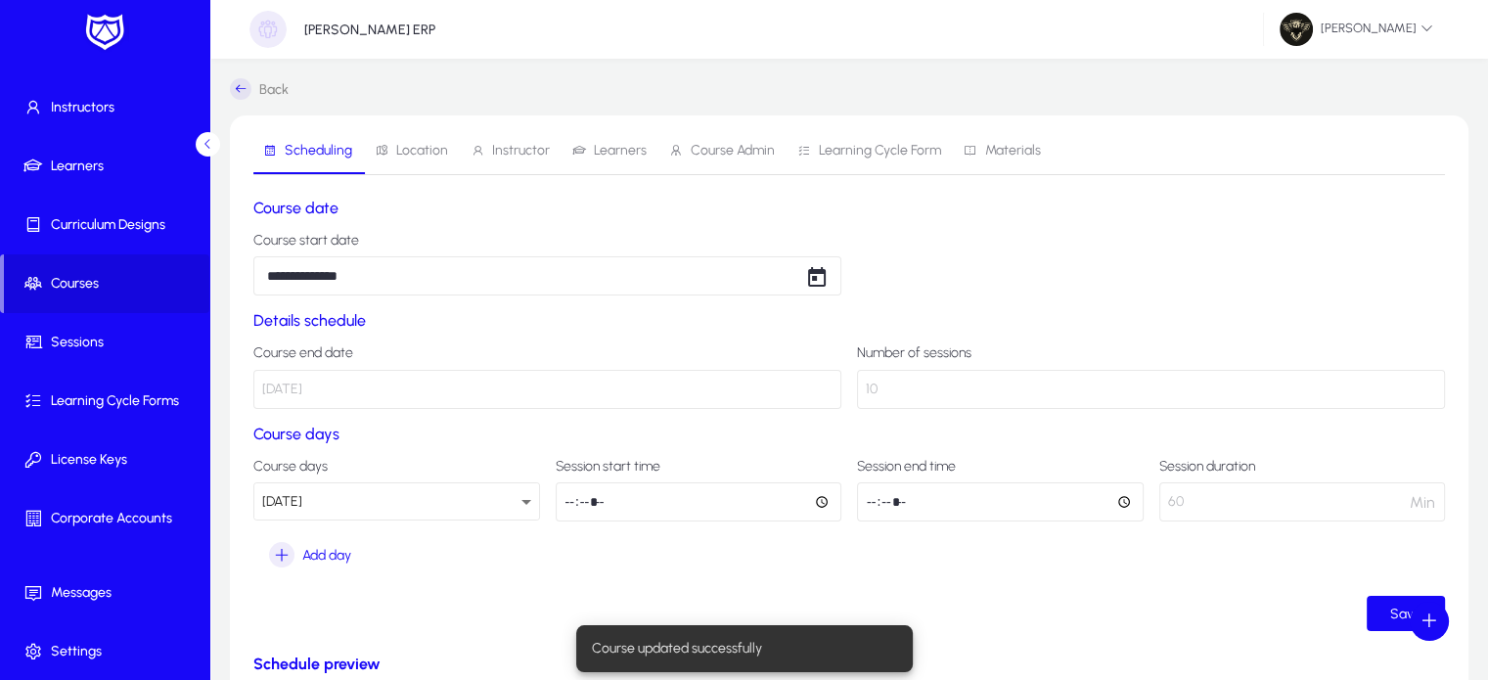
click at [496, 170] on span "Instructor" at bounding box center [509, 150] width 79 height 47
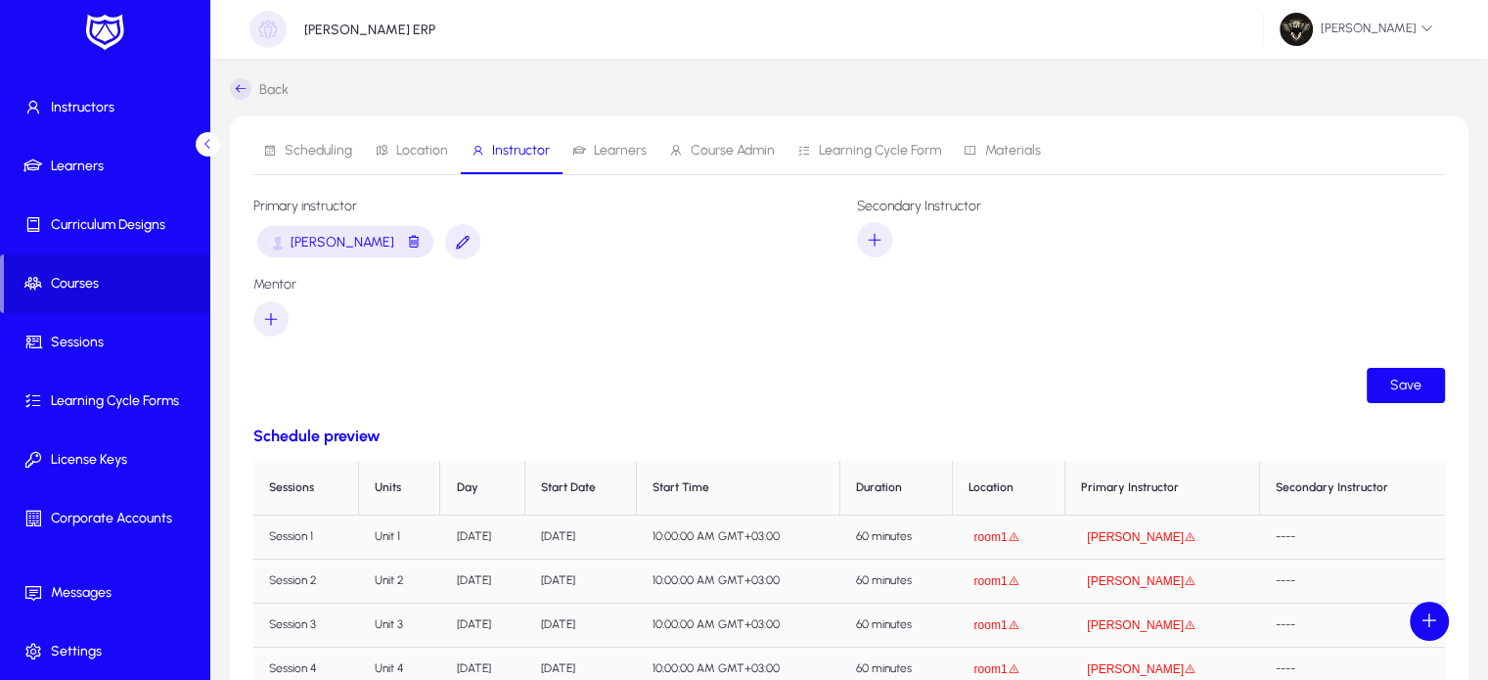
click at [618, 151] on span "Learners" at bounding box center [620, 151] width 53 height 14
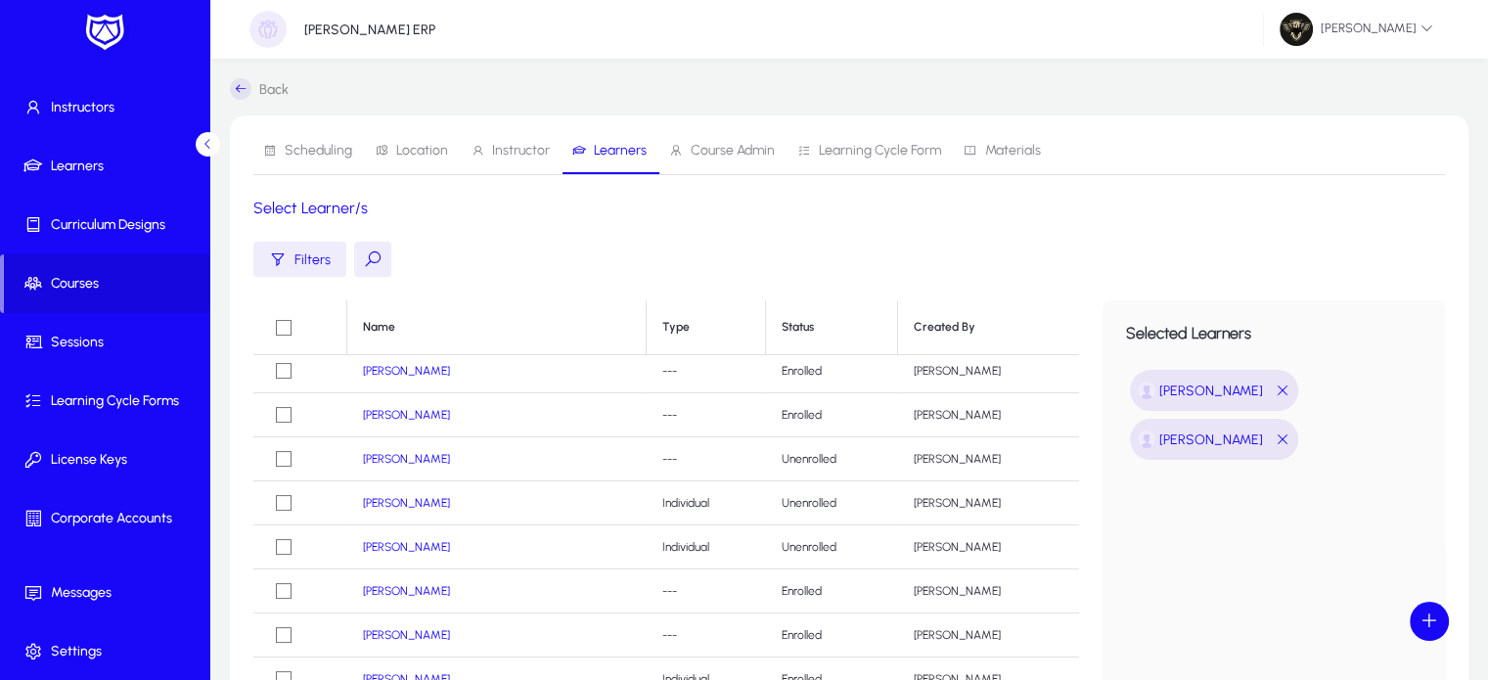
scroll to position [344, 0]
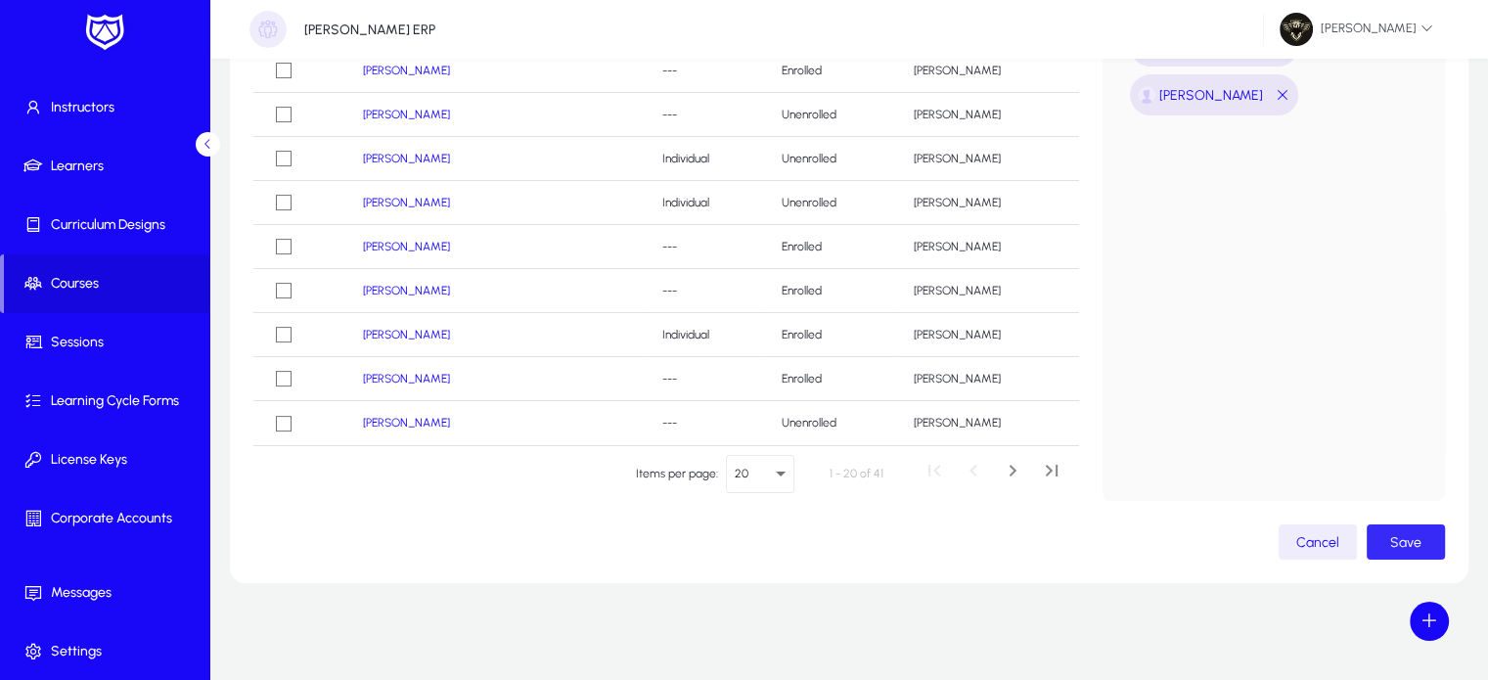
click at [1393, 539] on span "Save" at bounding box center [1405, 542] width 31 height 17
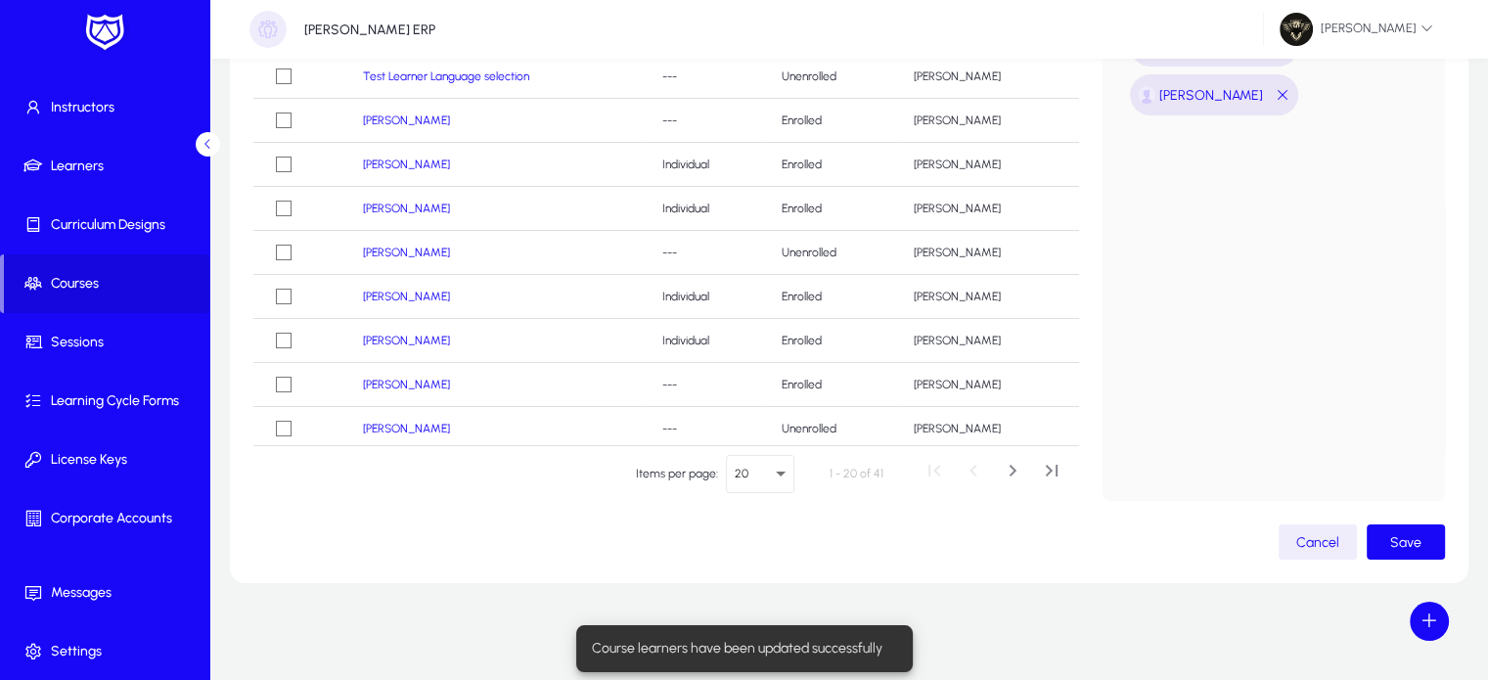
scroll to position [0, 0]
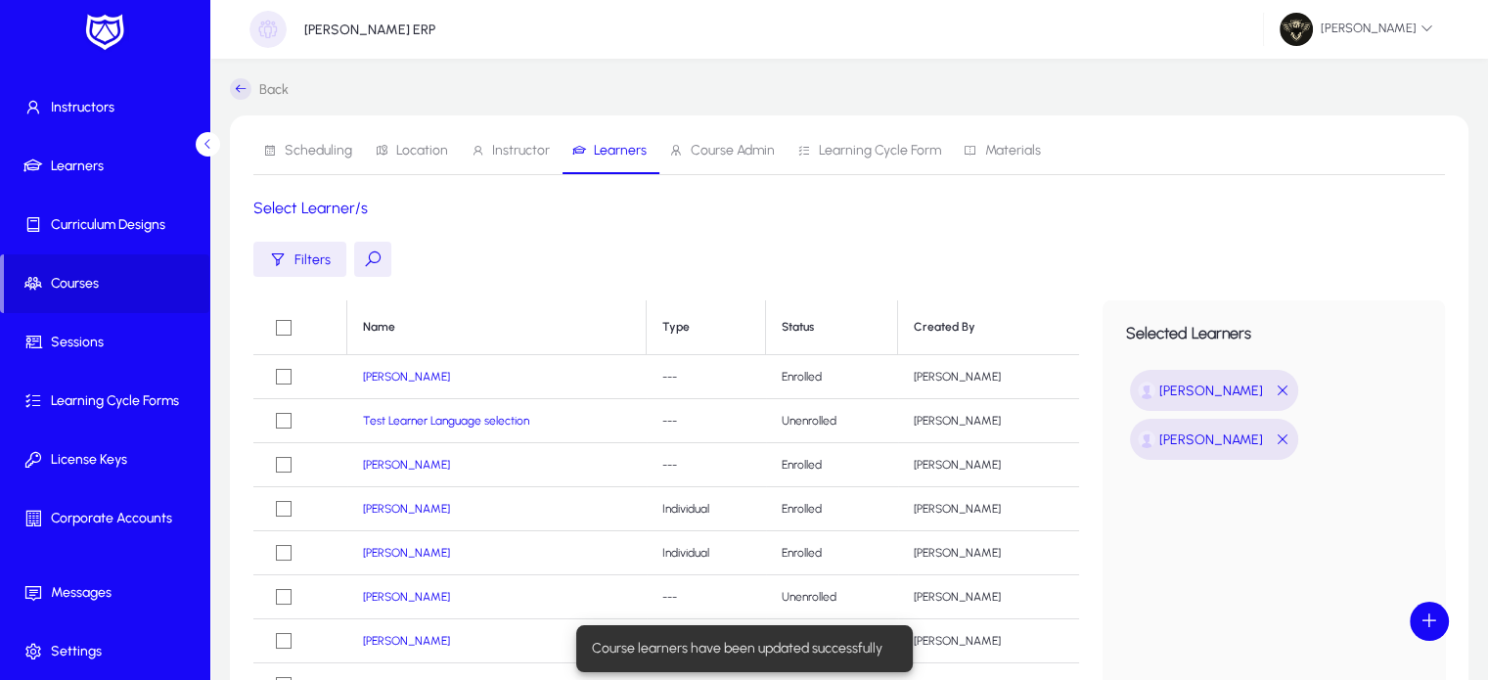
click at [402, 158] on span "Location" at bounding box center [411, 150] width 73 height 47
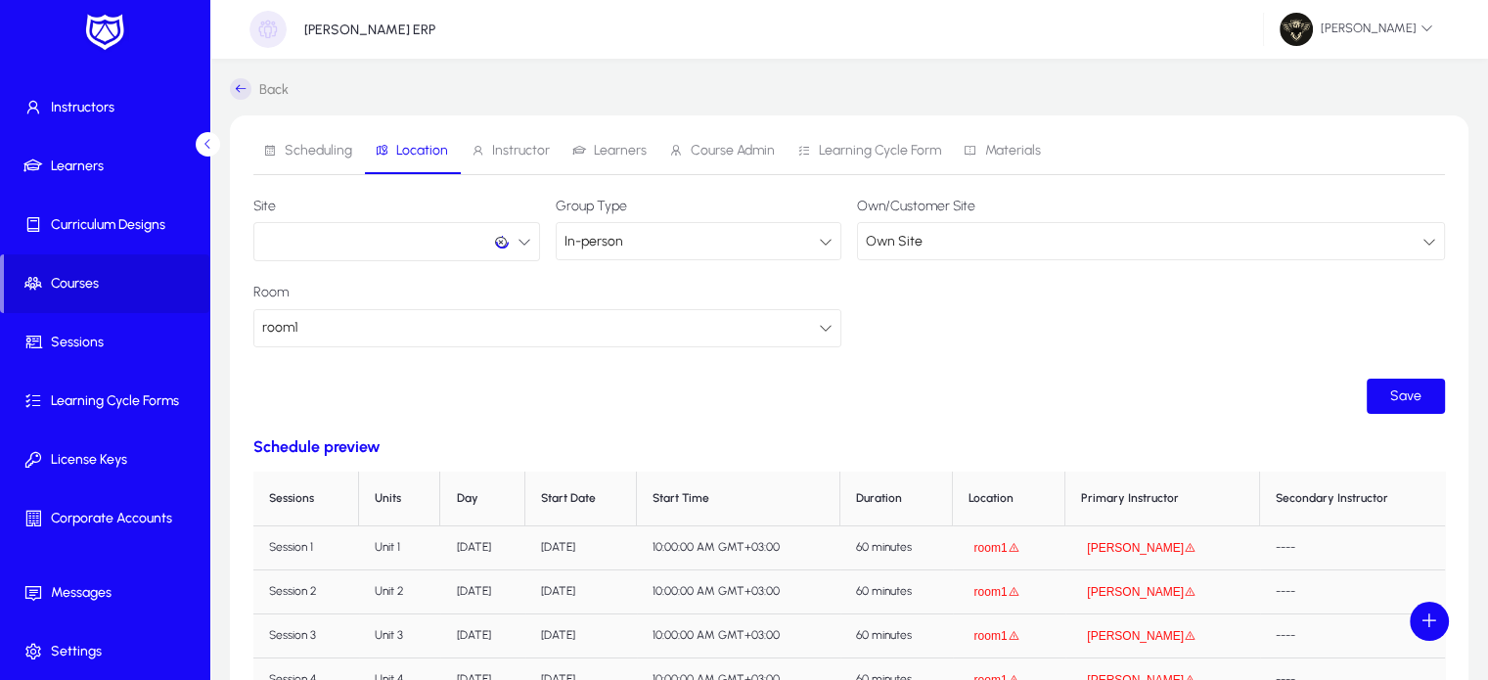
click at [346, 242] on button "button" at bounding box center [396, 241] width 287 height 39
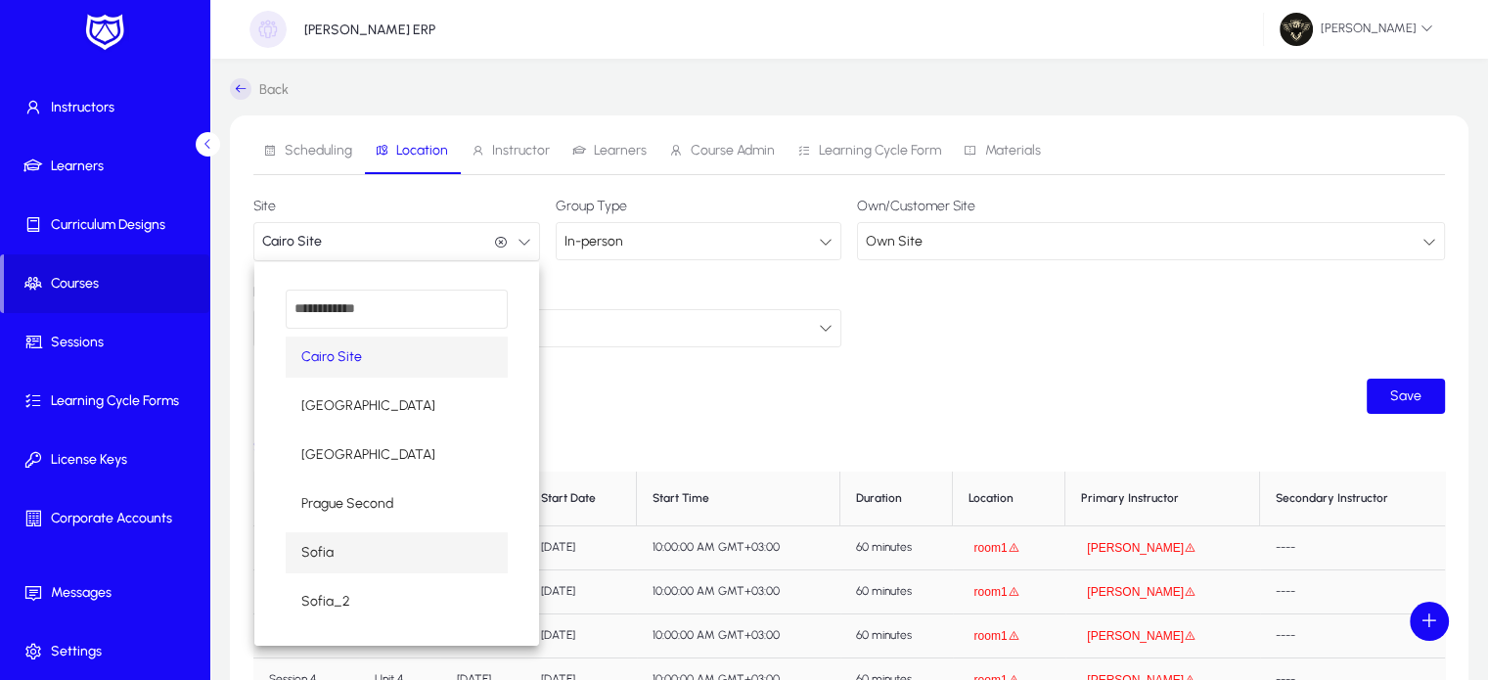
scroll to position [16, 0]
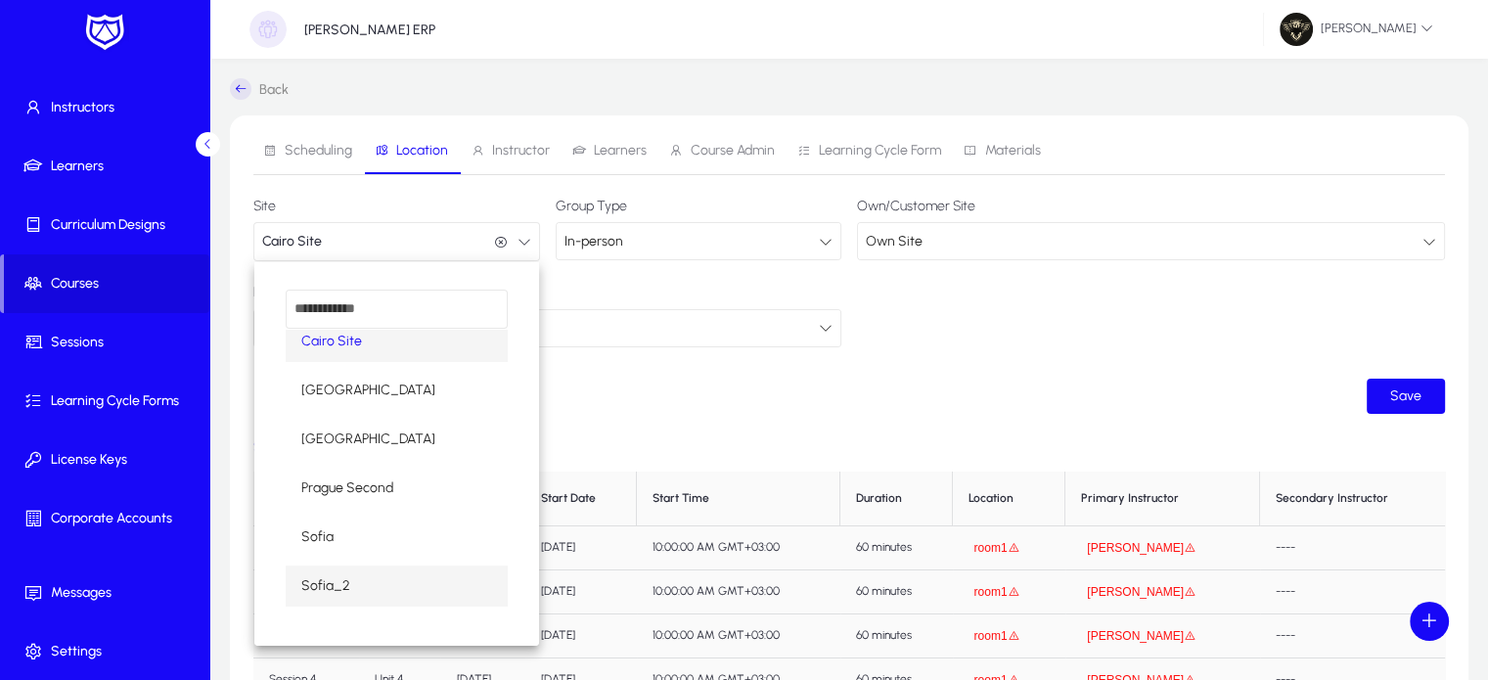
click at [334, 574] on span "Sofia_2" at bounding box center [325, 585] width 49 height 23
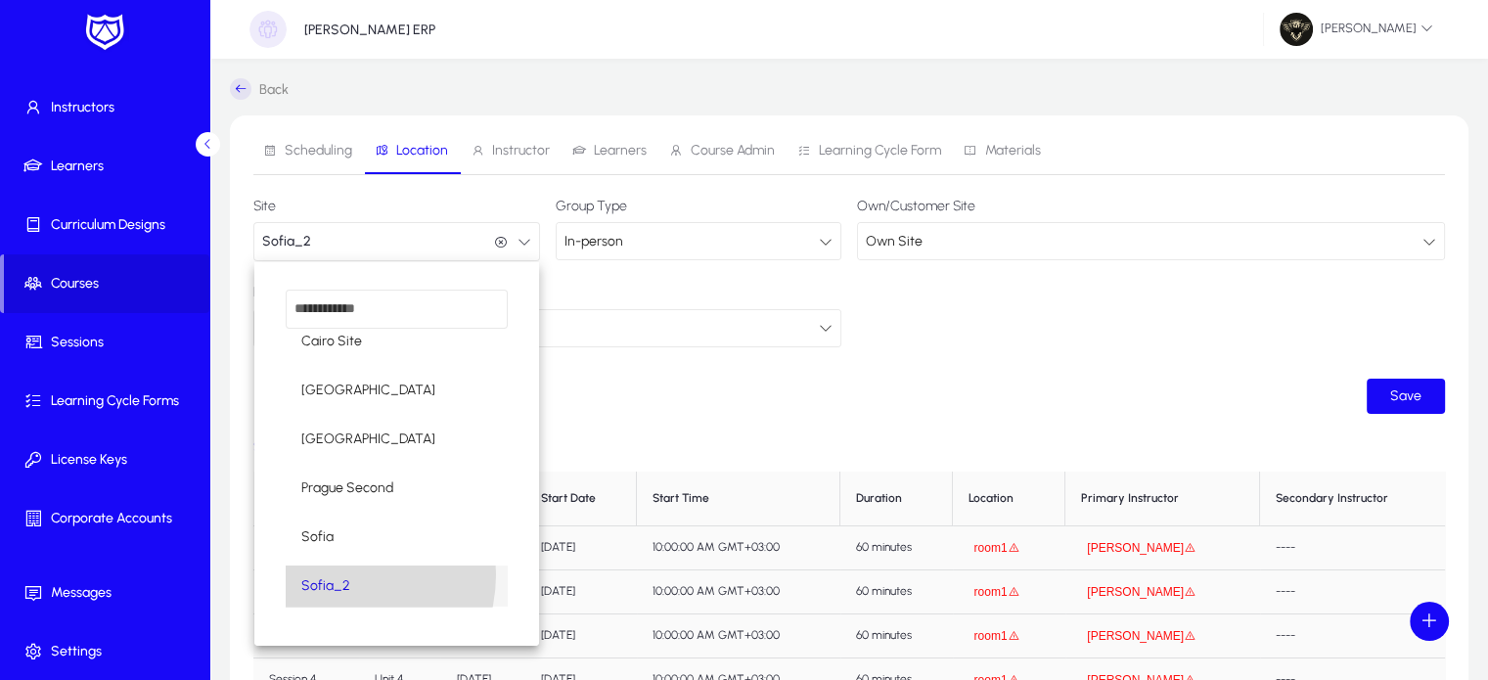
scroll to position [0, 0]
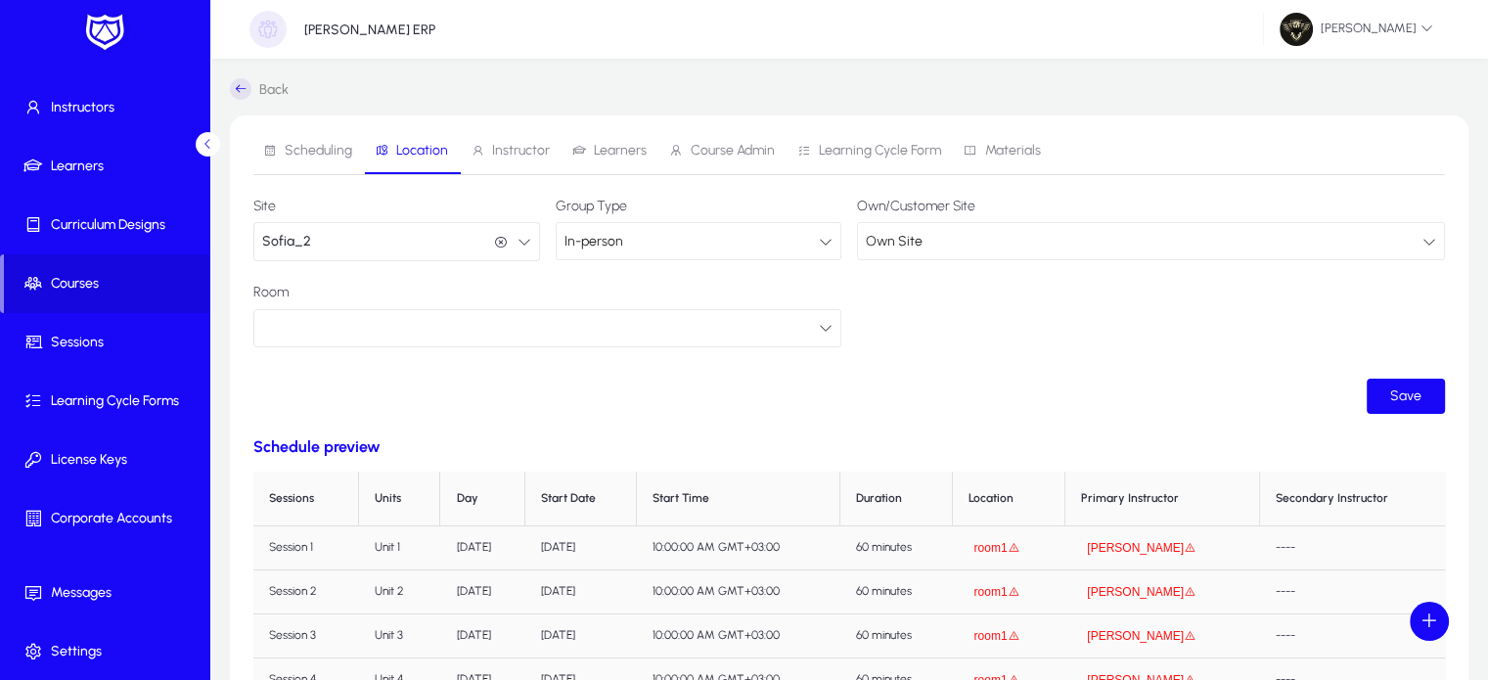
click at [700, 334] on div at bounding box center [540, 327] width 556 height 25
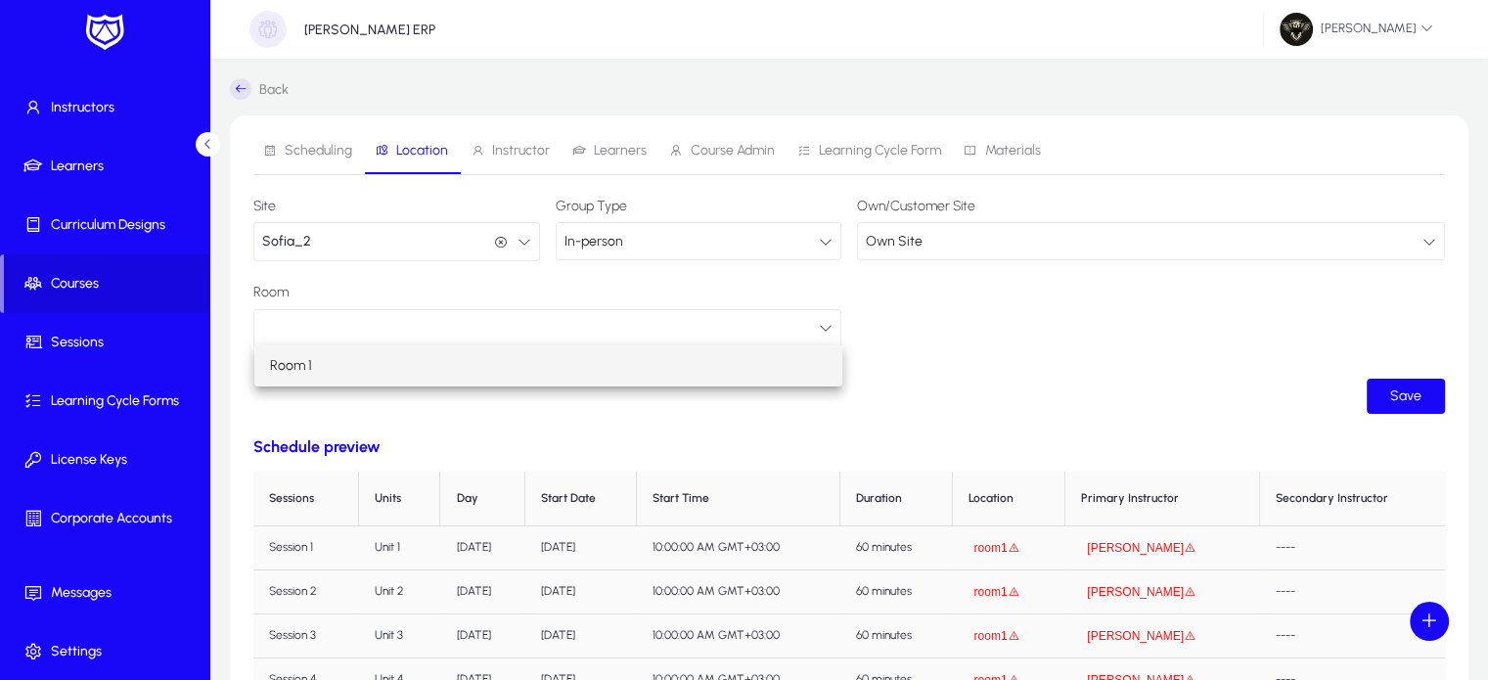
click at [278, 373] on span "Room 1" at bounding box center [291, 365] width 42 height 23
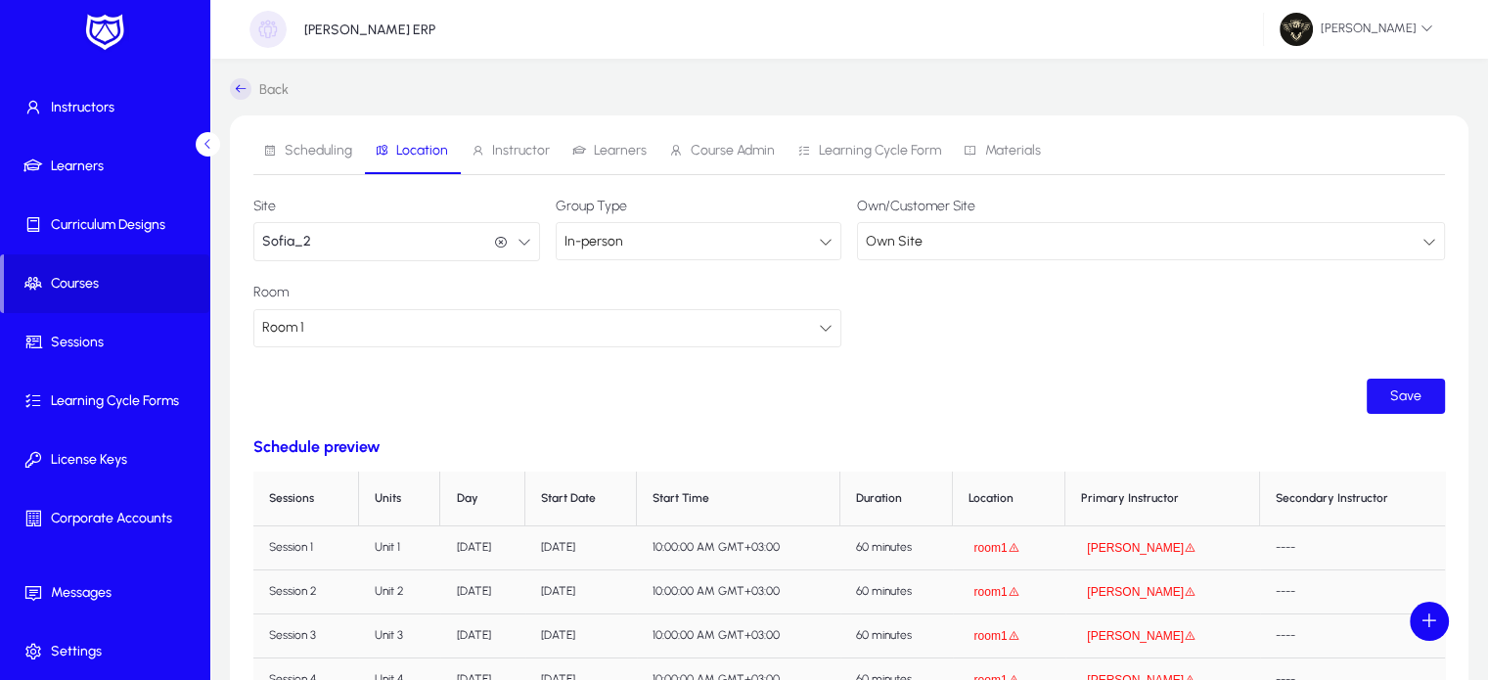
click at [1393, 403] on span "submit" at bounding box center [1405, 396] width 78 height 47
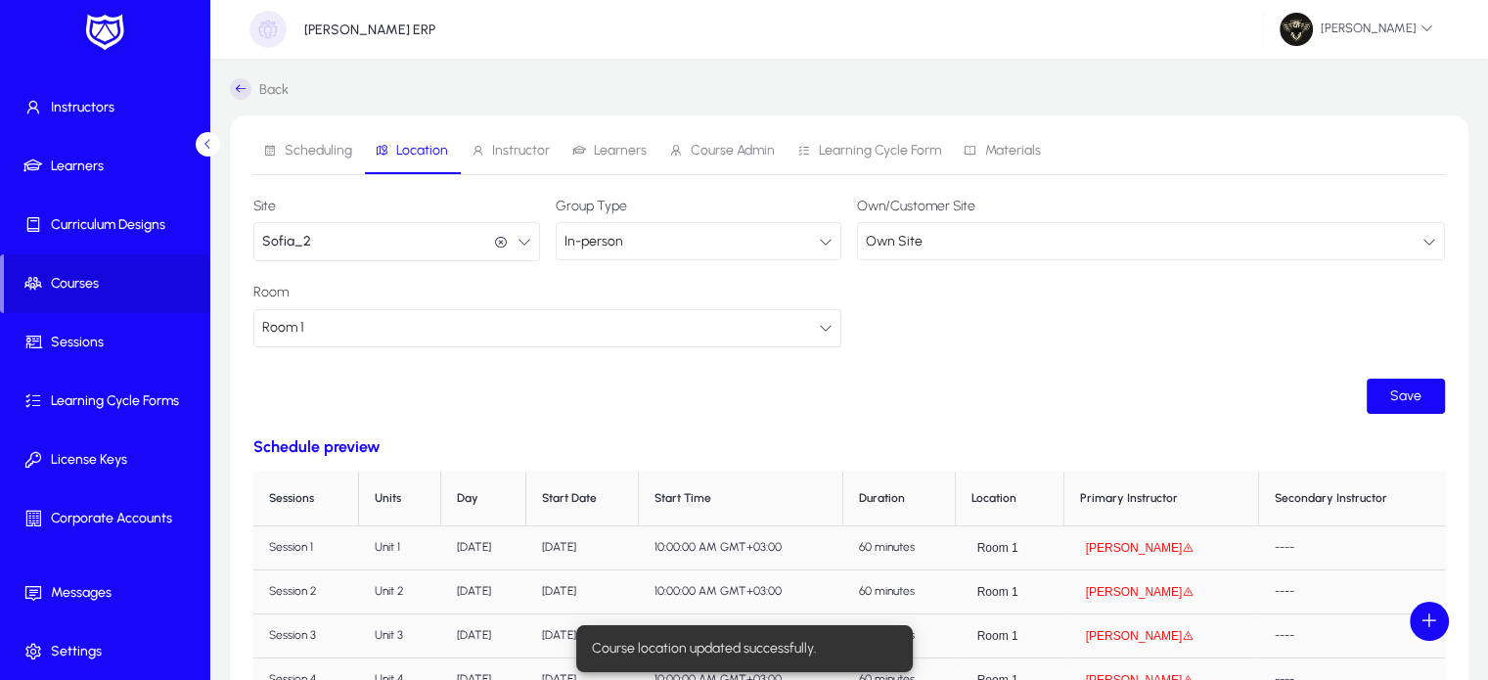
click at [243, 85] on icon at bounding box center [241, 89] width 22 height 22
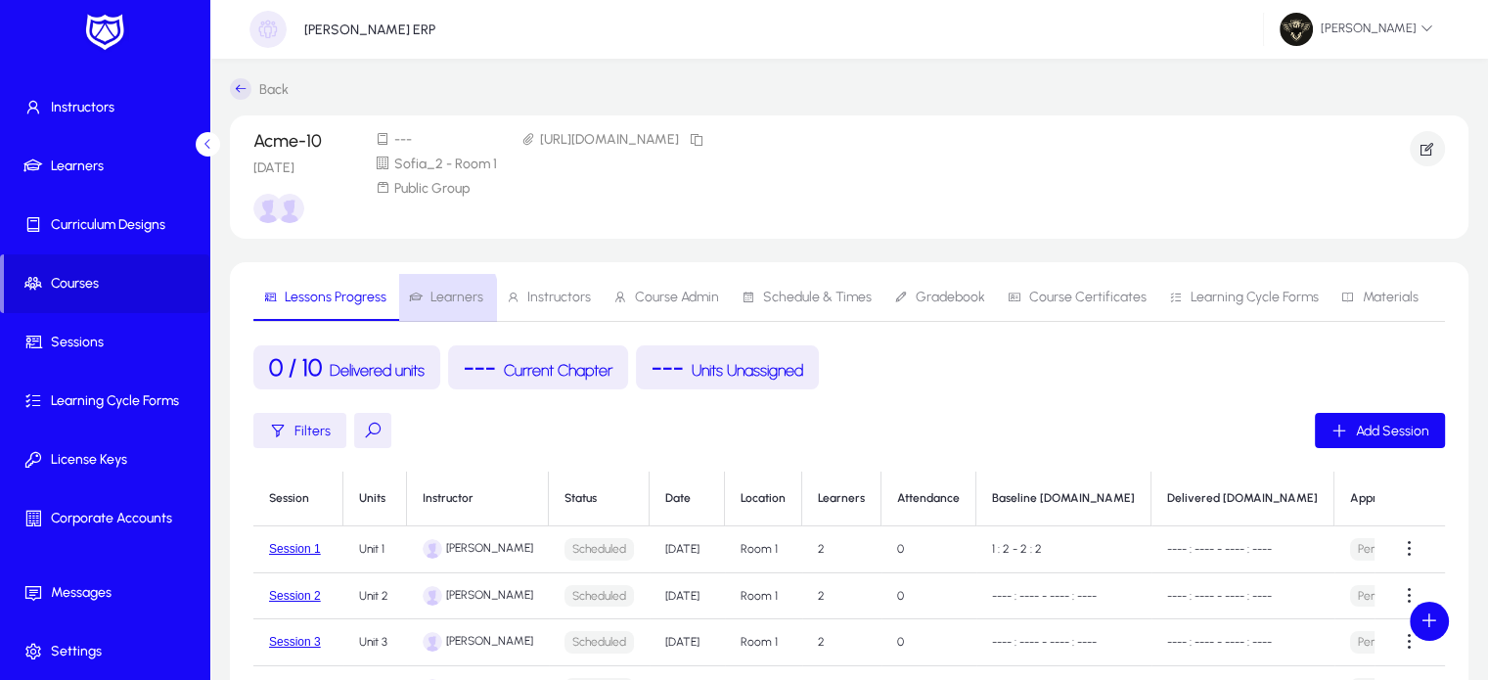
click at [424, 302] on span "Learners" at bounding box center [446, 297] width 74 height 14
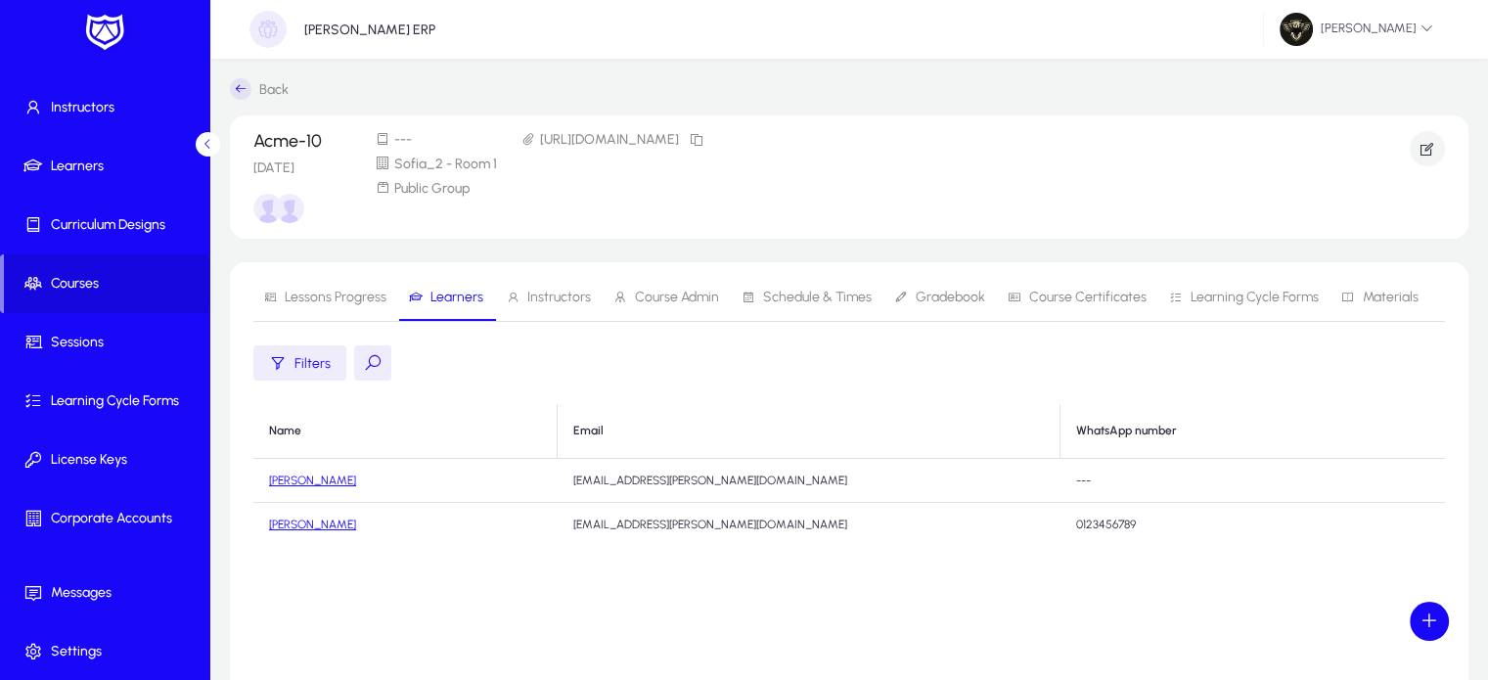
click at [311, 478] on link "[PERSON_NAME]" at bounding box center [312, 480] width 87 height 14
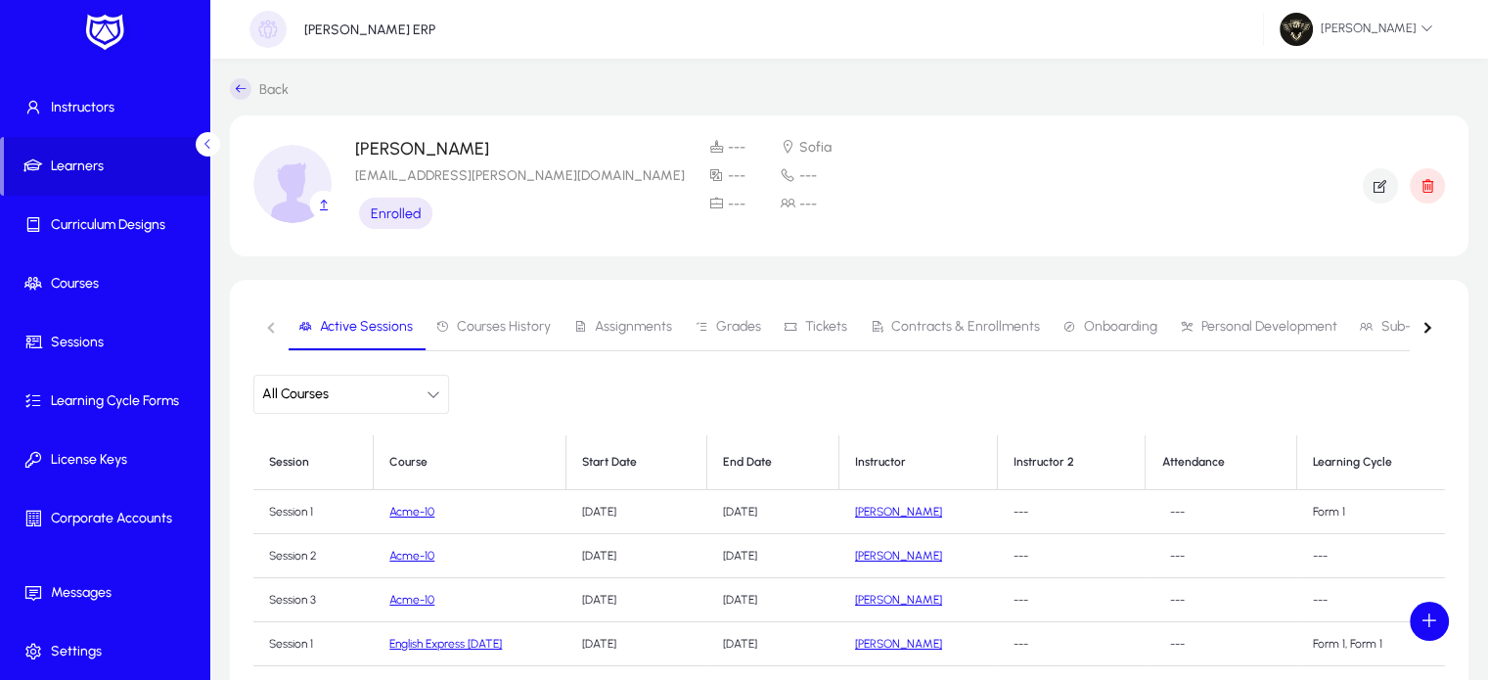
click at [966, 324] on span "Contracts & Enrollments" at bounding box center [965, 327] width 149 height 14
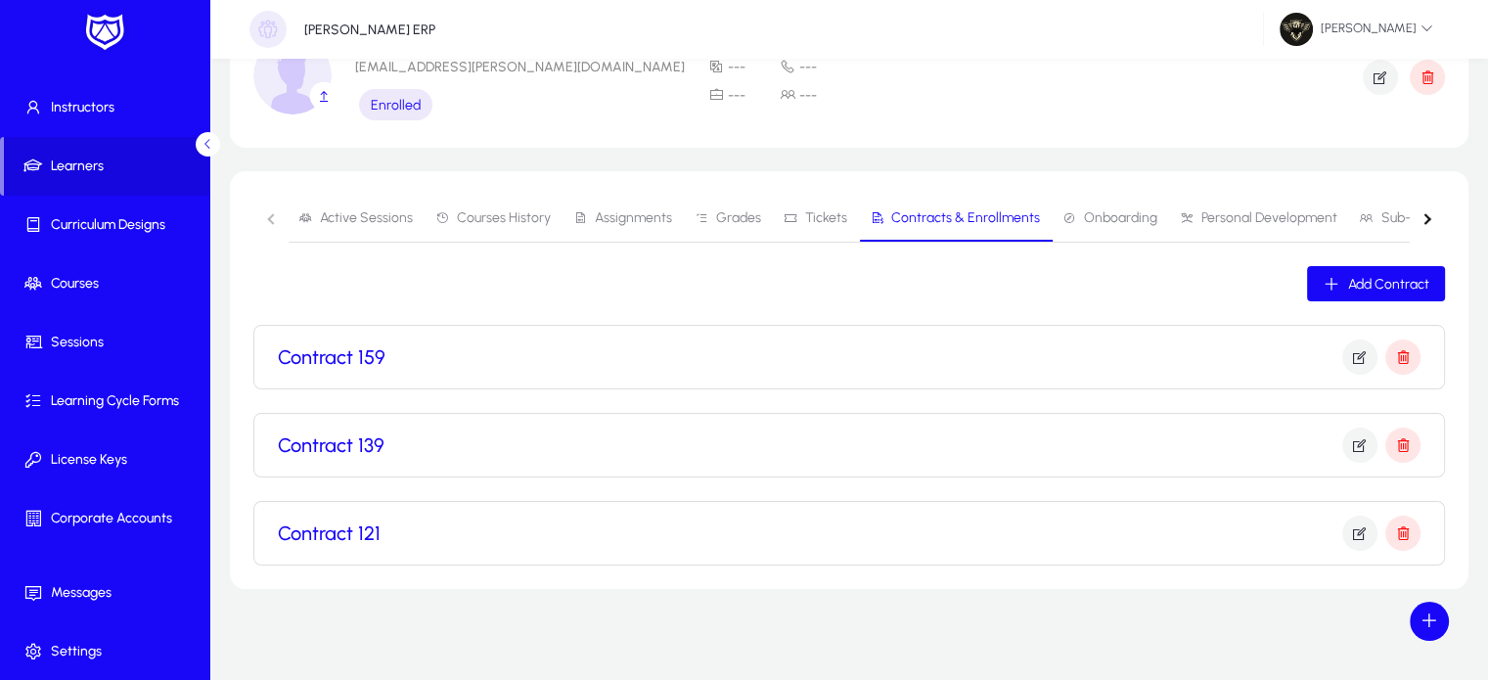
scroll to position [110, 0]
click at [1354, 348] on icon "button" at bounding box center [1360, 356] width 18 height 18
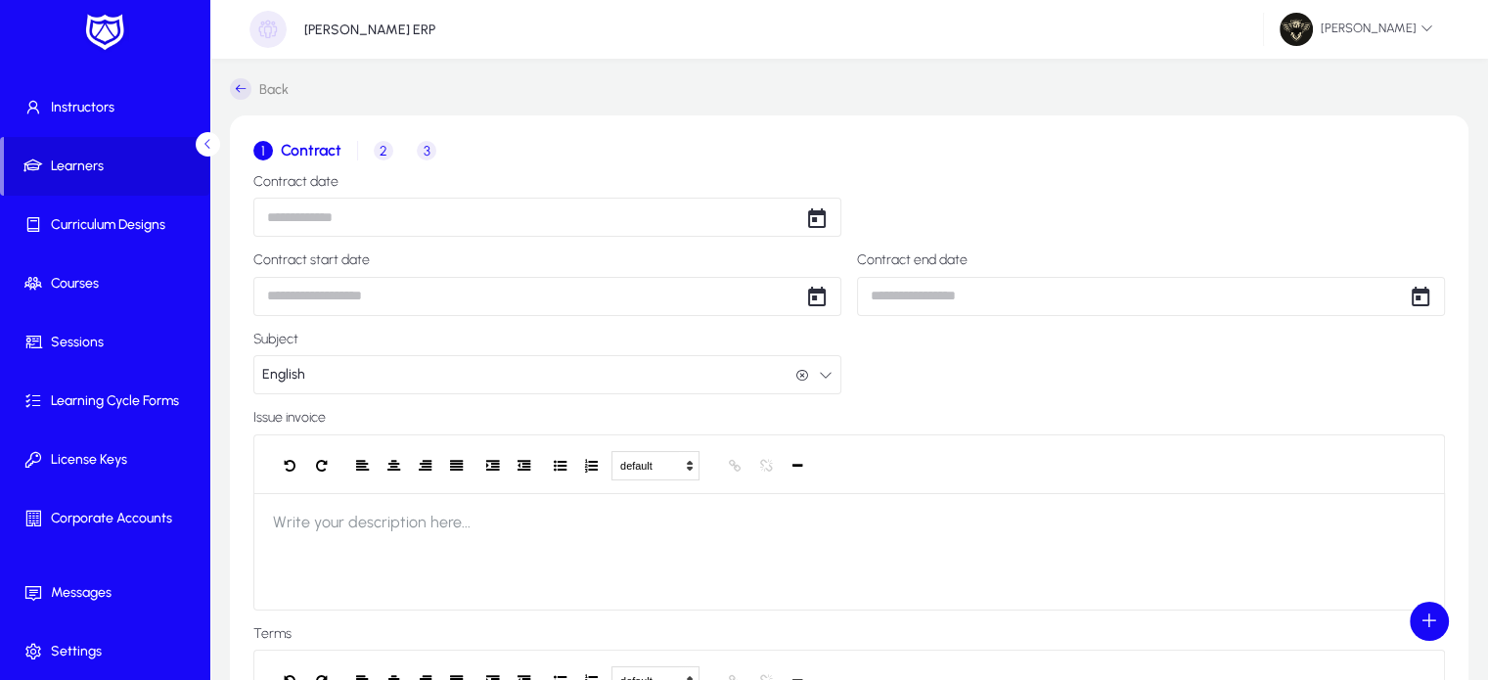
click at [389, 155] on span "2" at bounding box center [384, 151] width 20 height 20
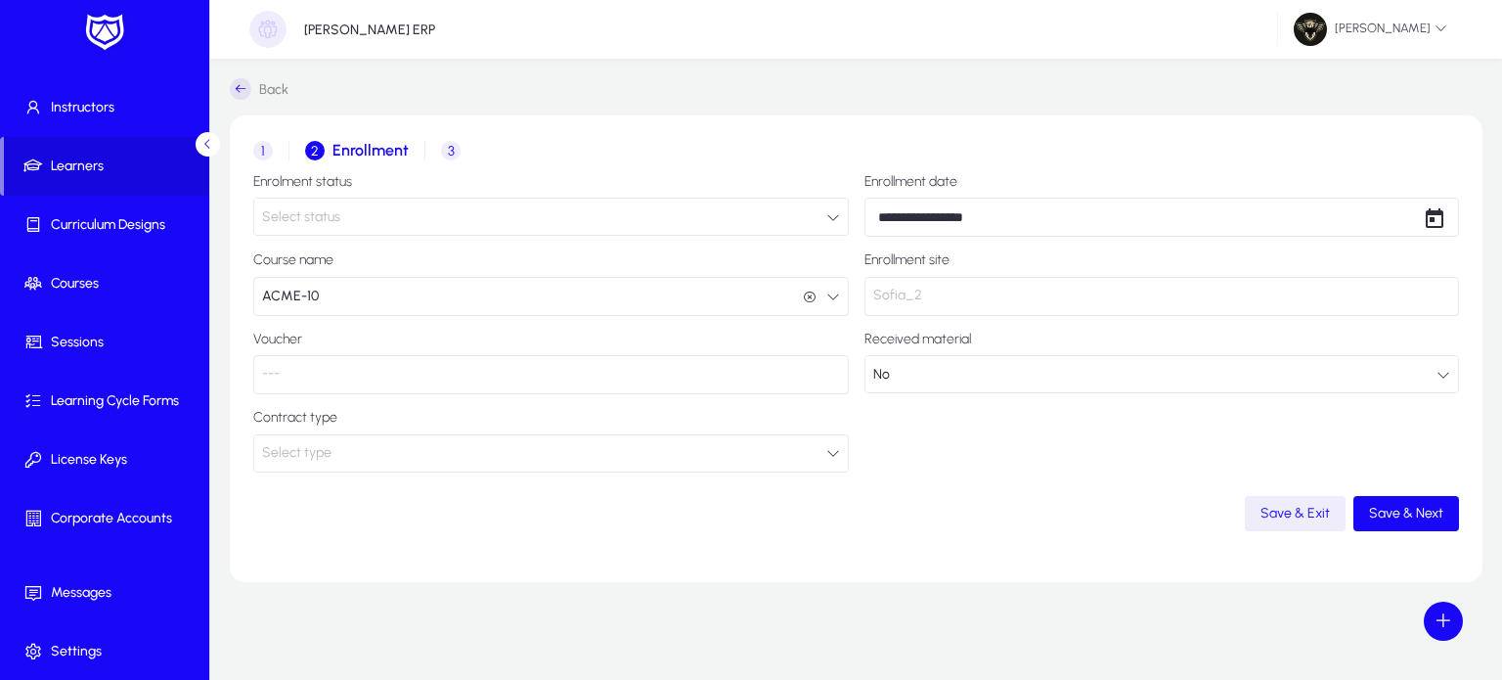
click at [451, 156] on span "3" at bounding box center [451, 151] width 20 height 20
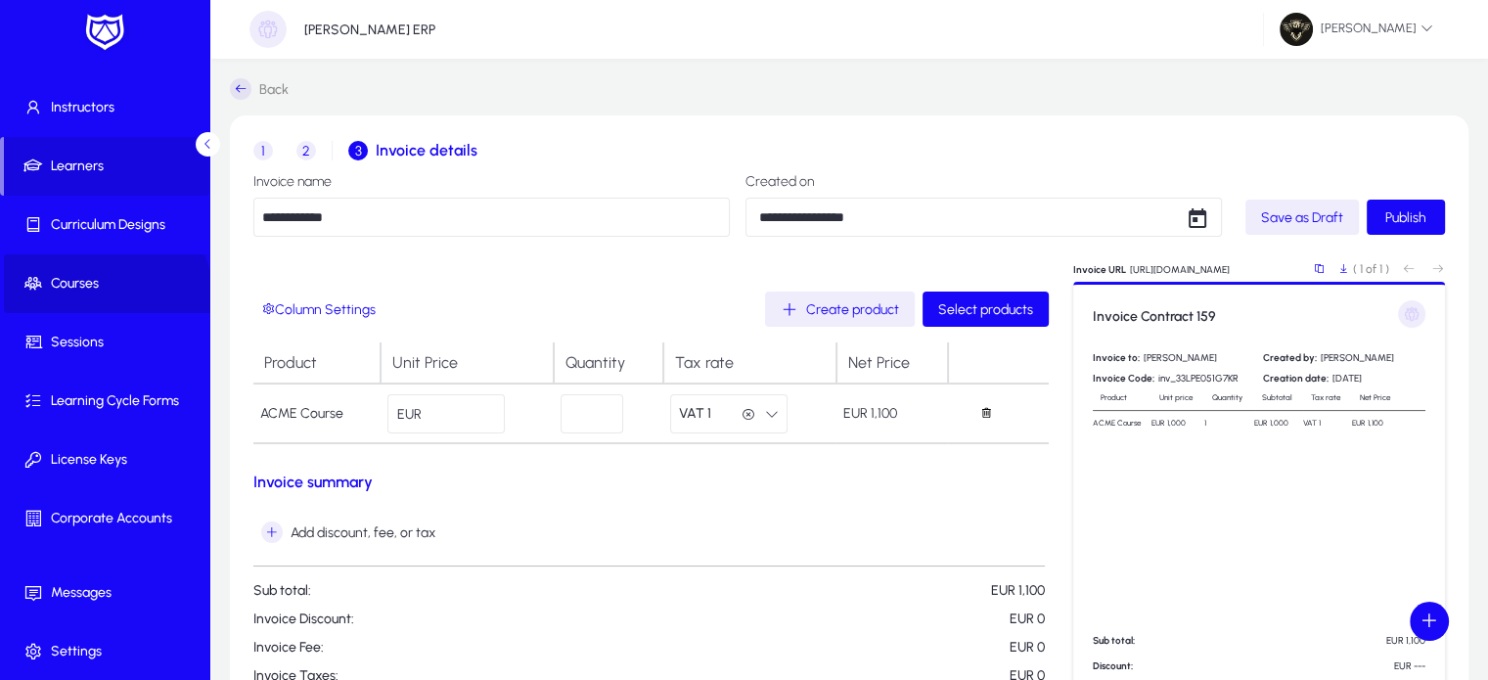
click at [92, 304] on span at bounding box center [108, 283] width 209 height 47
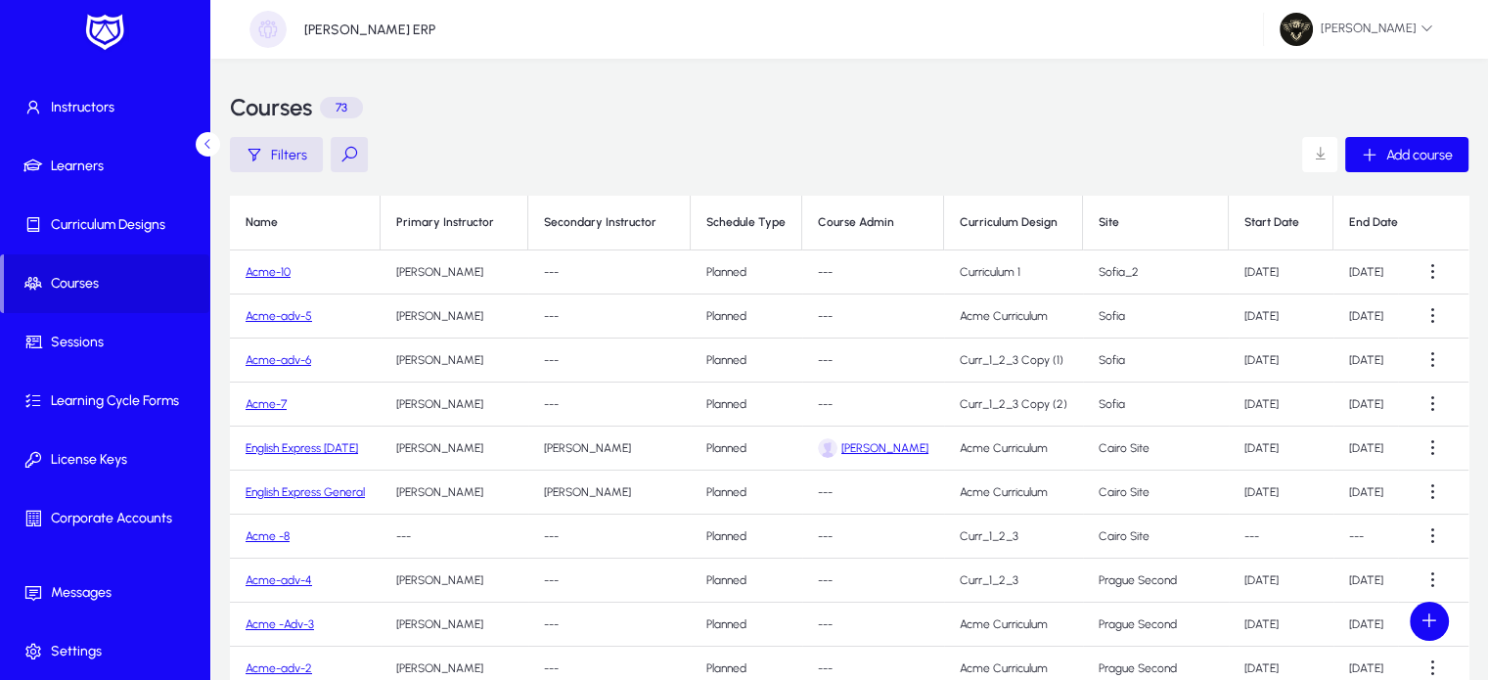
click at [276, 275] on link "Acme-10" at bounding box center [267, 272] width 45 height 14
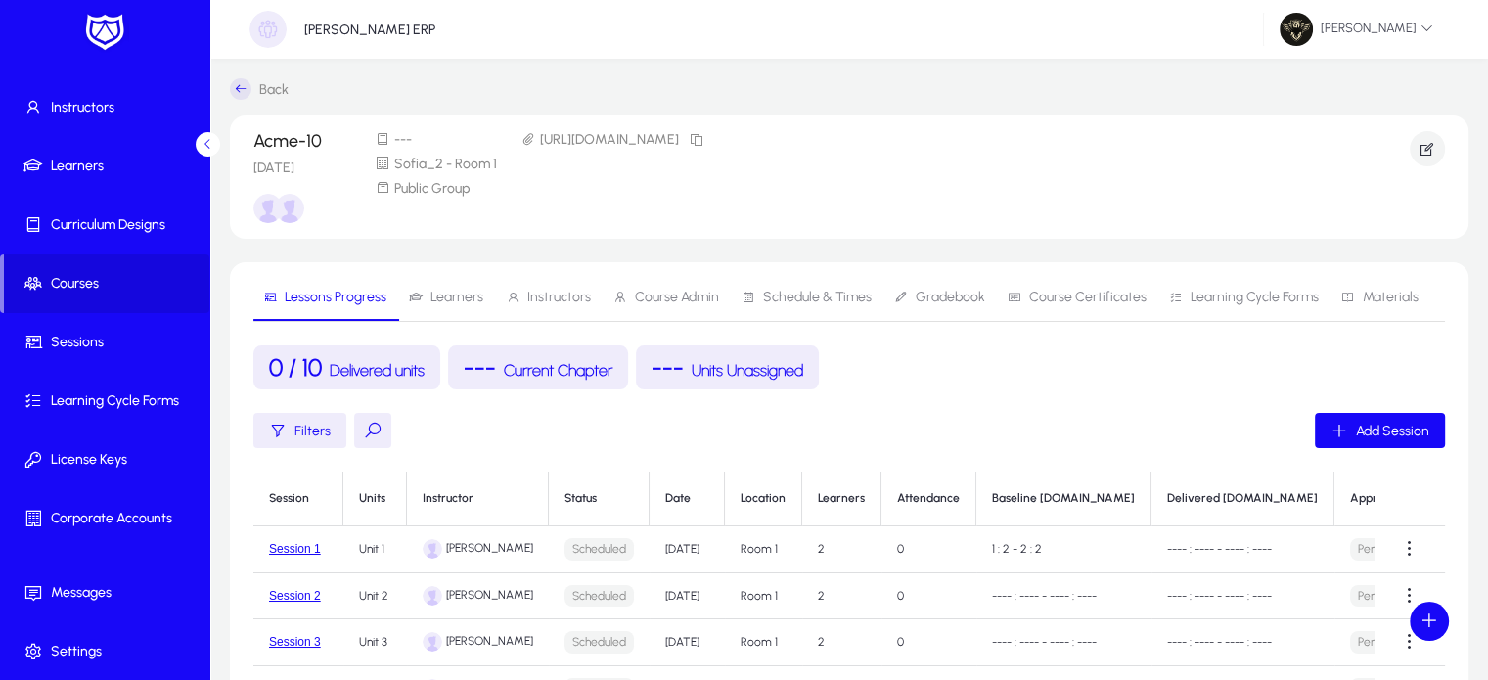
click at [1380, 299] on span "Materials" at bounding box center [1390, 297] width 56 height 14
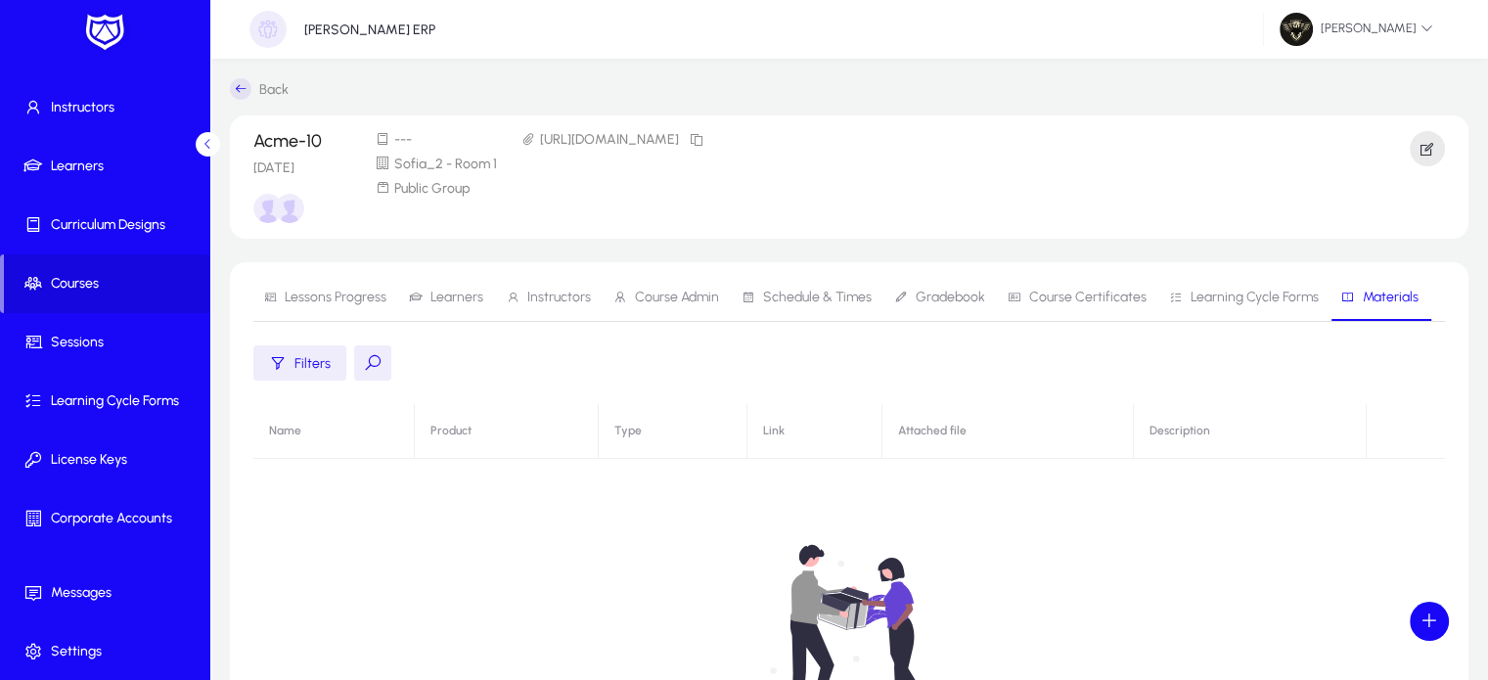
click at [1423, 150] on icon "button" at bounding box center [1427, 149] width 18 height 18
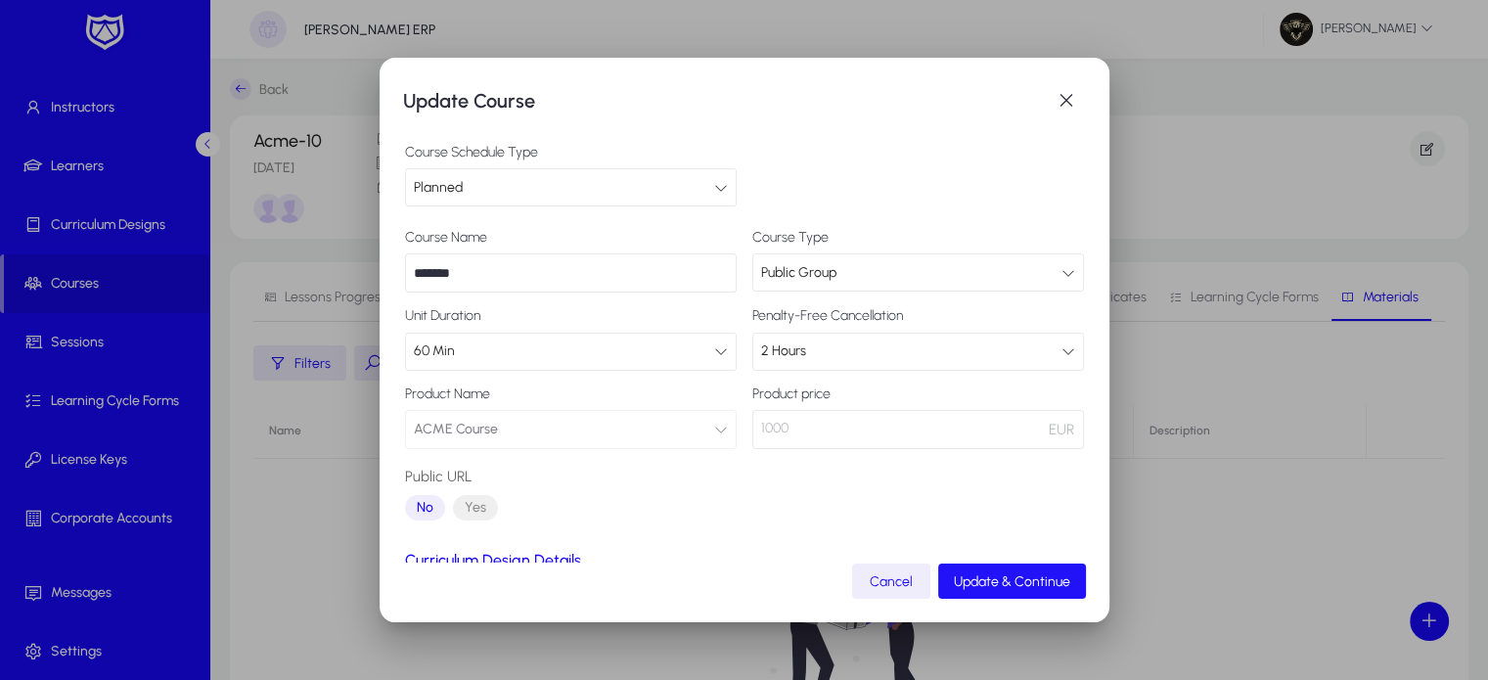
click at [1017, 582] on span "Update & Continue" at bounding box center [1012, 581] width 116 height 17
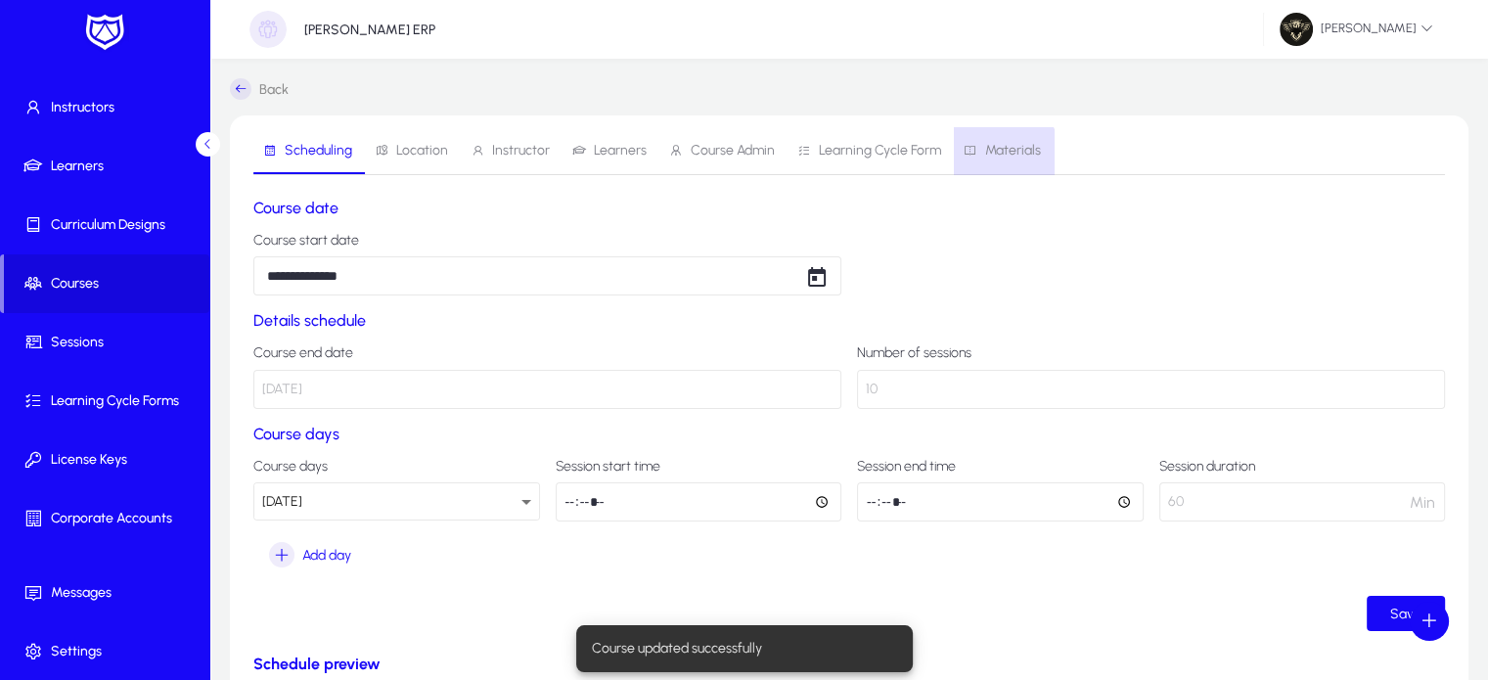
click at [994, 159] on span "Materials" at bounding box center [1001, 150] width 77 height 47
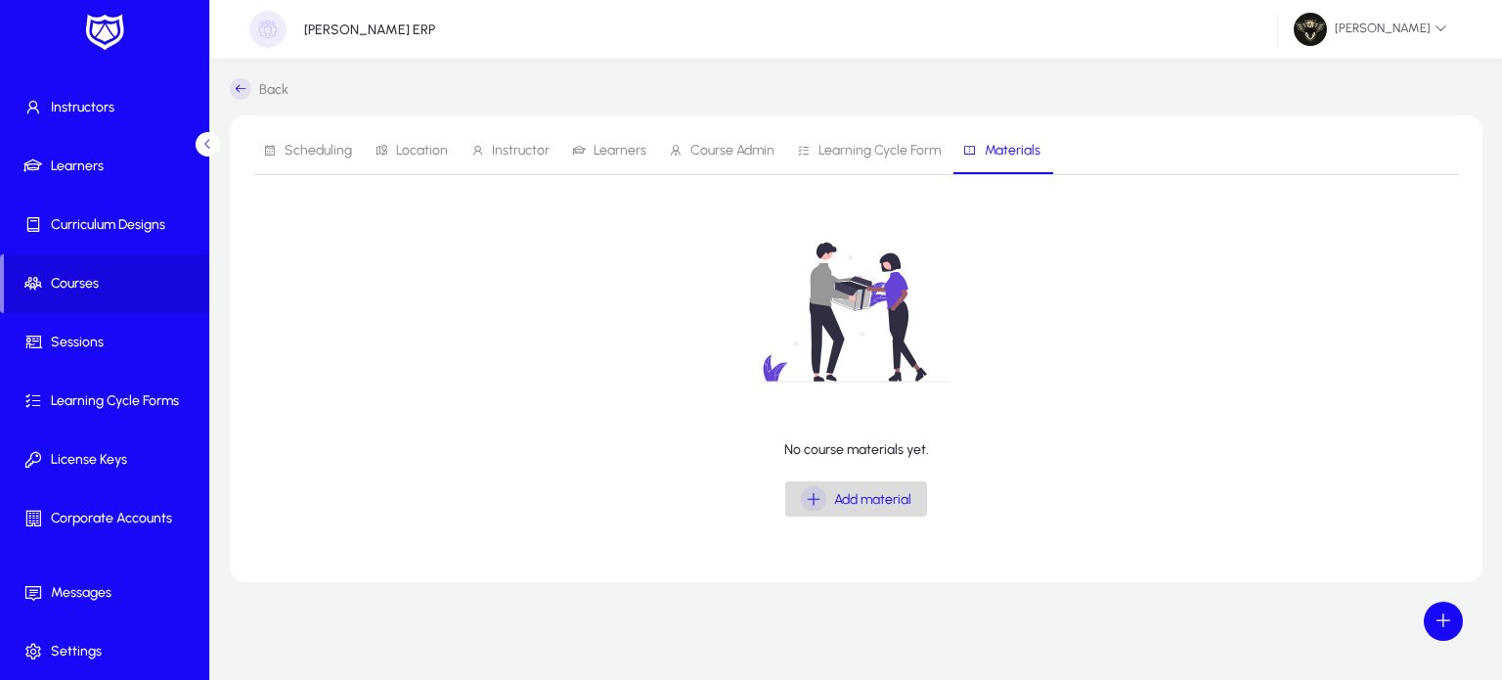
click at [849, 507] on div "Add material" at bounding box center [856, 498] width 111 height 25
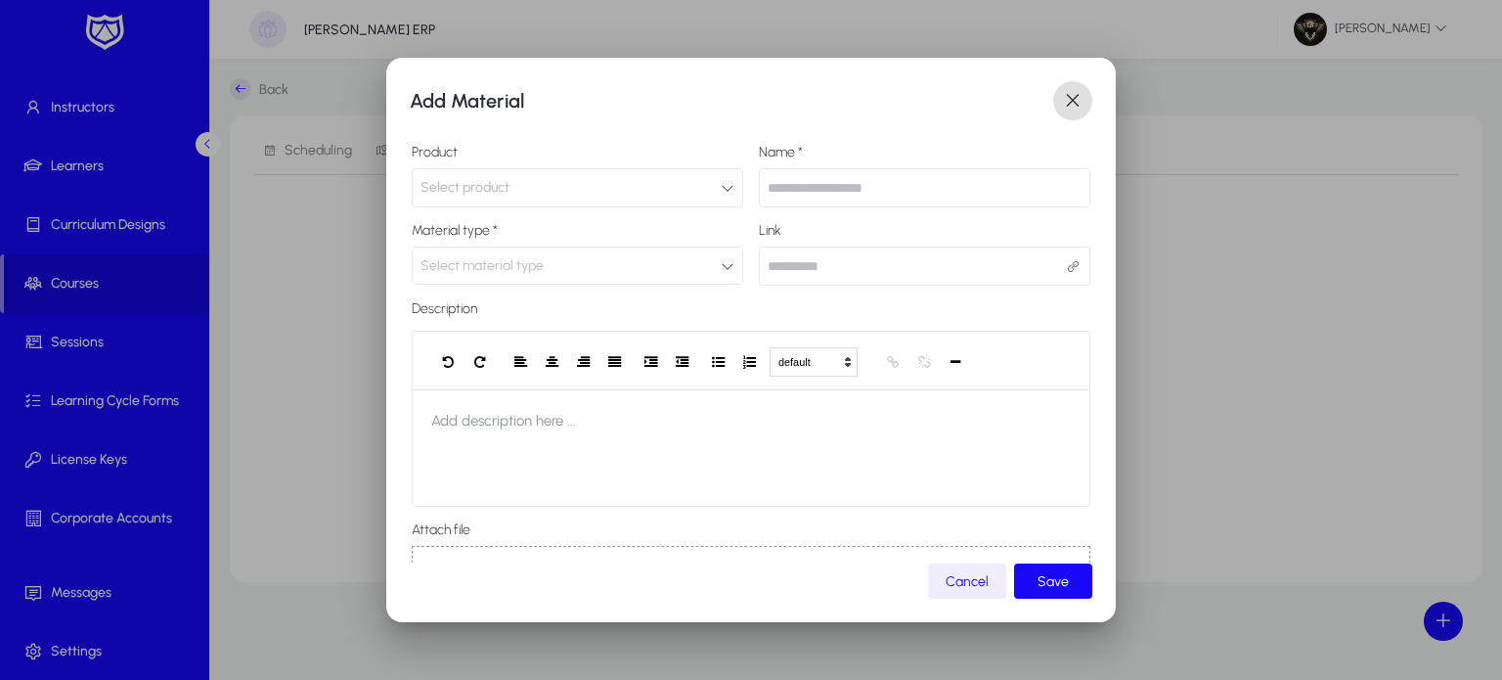
click at [522, 201] on button "Select product" at bounding box center [578, 187] width 332 height 39
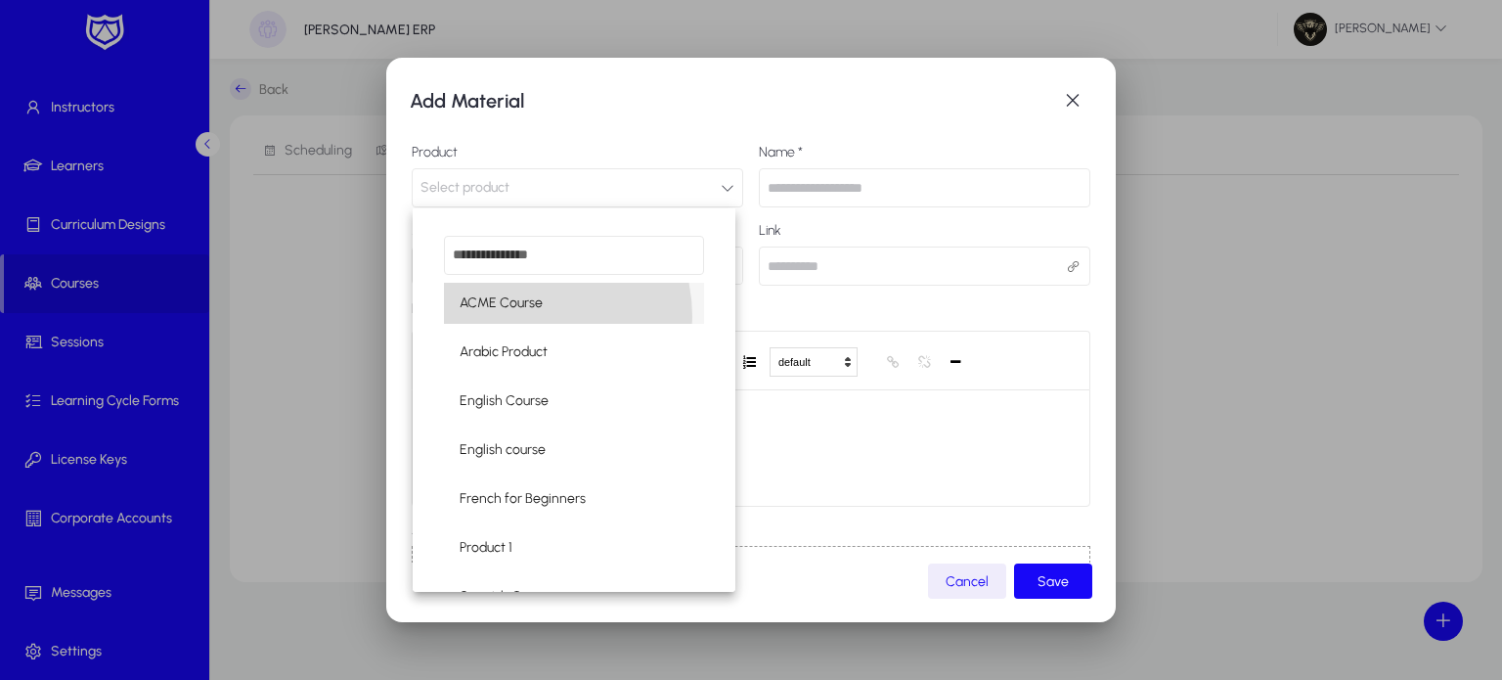
click at [520, 317] on mat-option "ACME Course" at bounding box center [574, 303] width 260 height 41
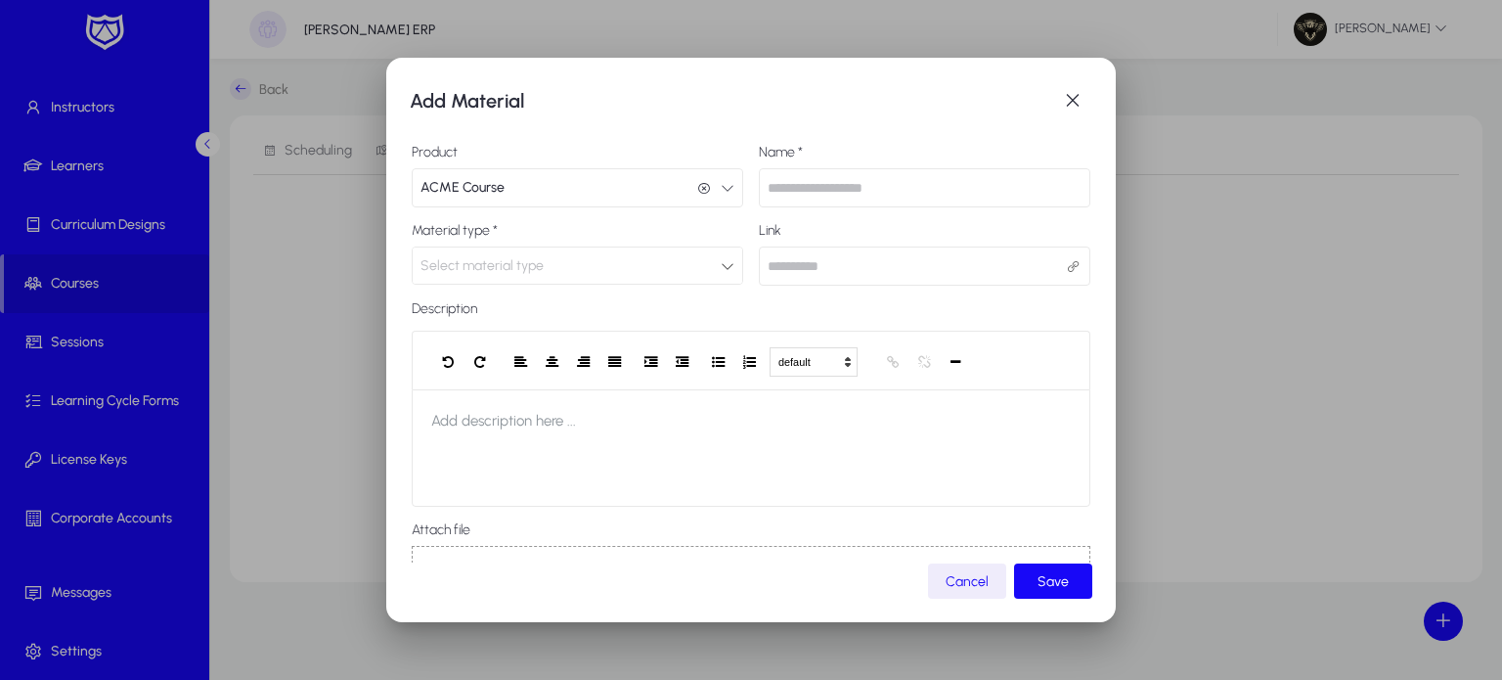
click at [618, 247] on div "Select material type" at bounding box center [578, 265] width 330 height 36
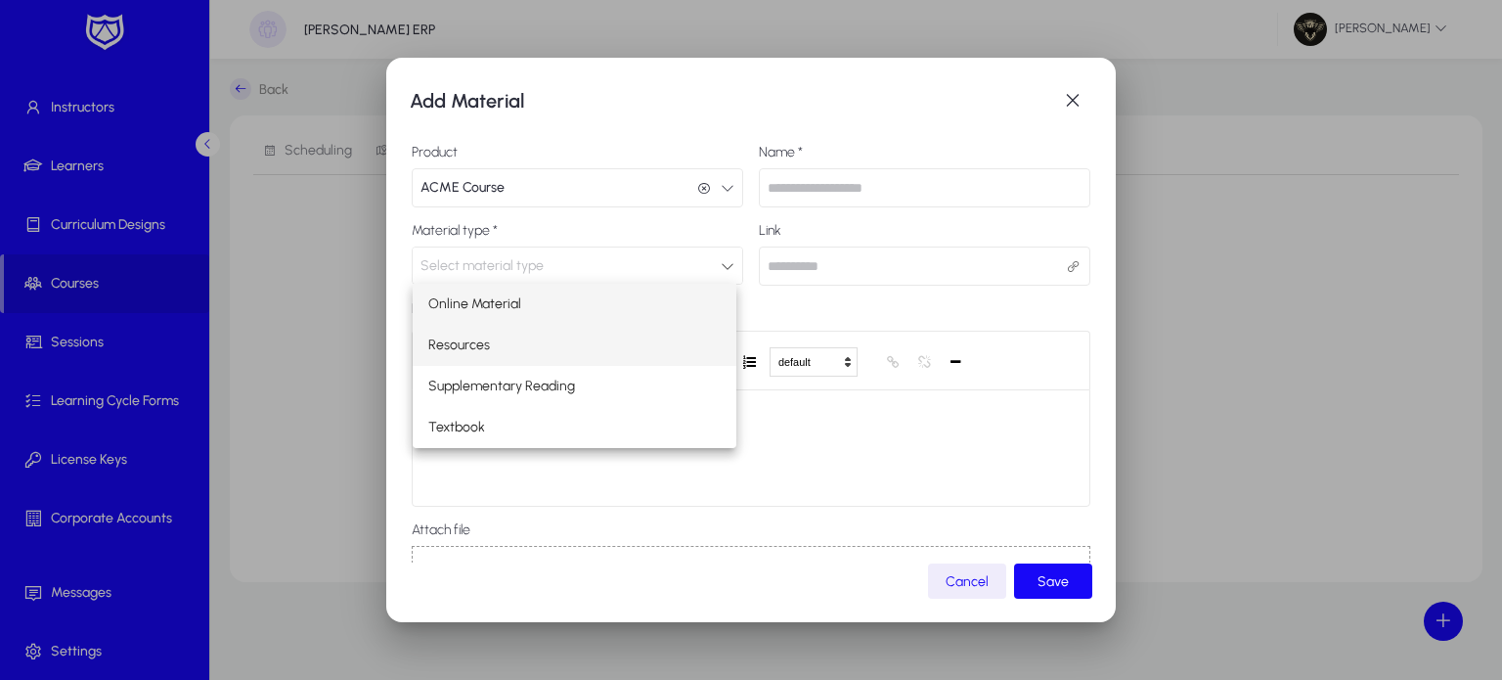
click at [477, 336] on span "Resources" at bounding box center [459, 344] width 62 height 23
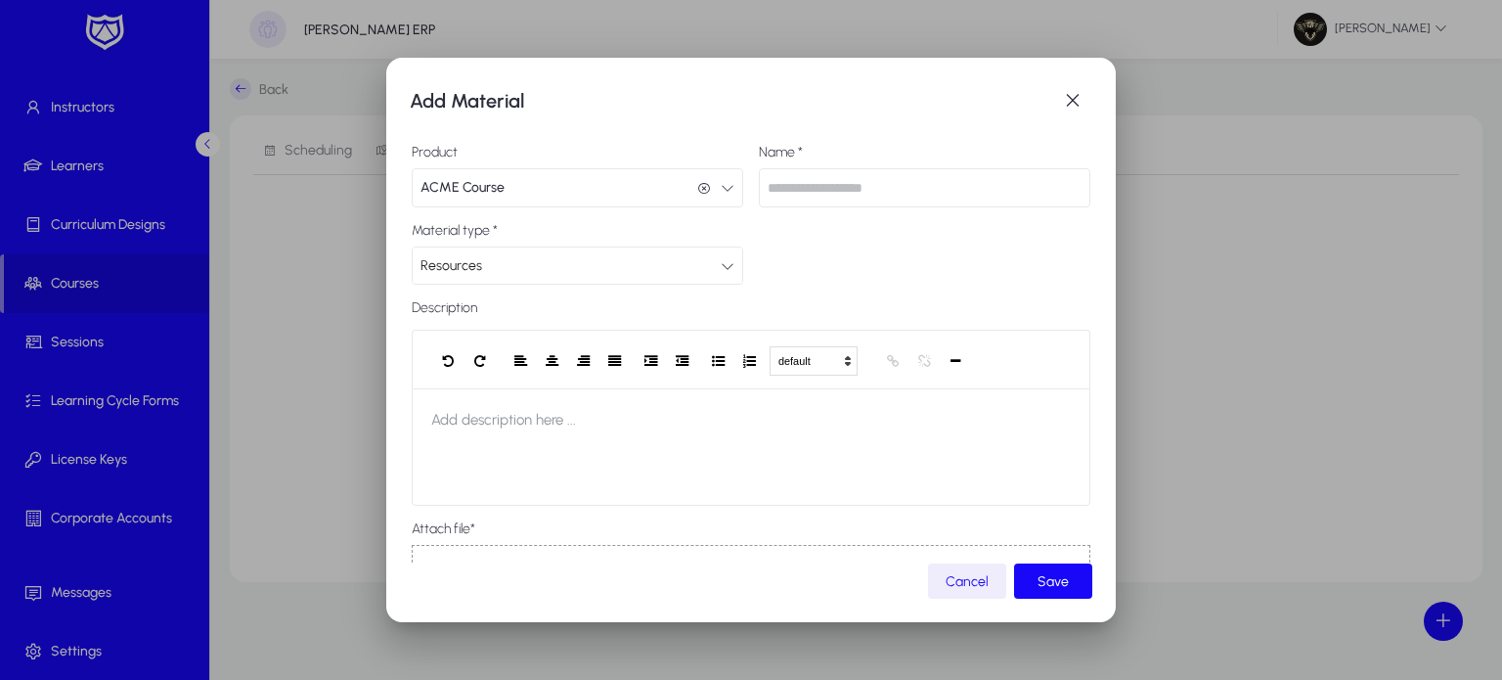
click at [853, 181] on input "text" at bounding box center [925, 187] width 332 height 39
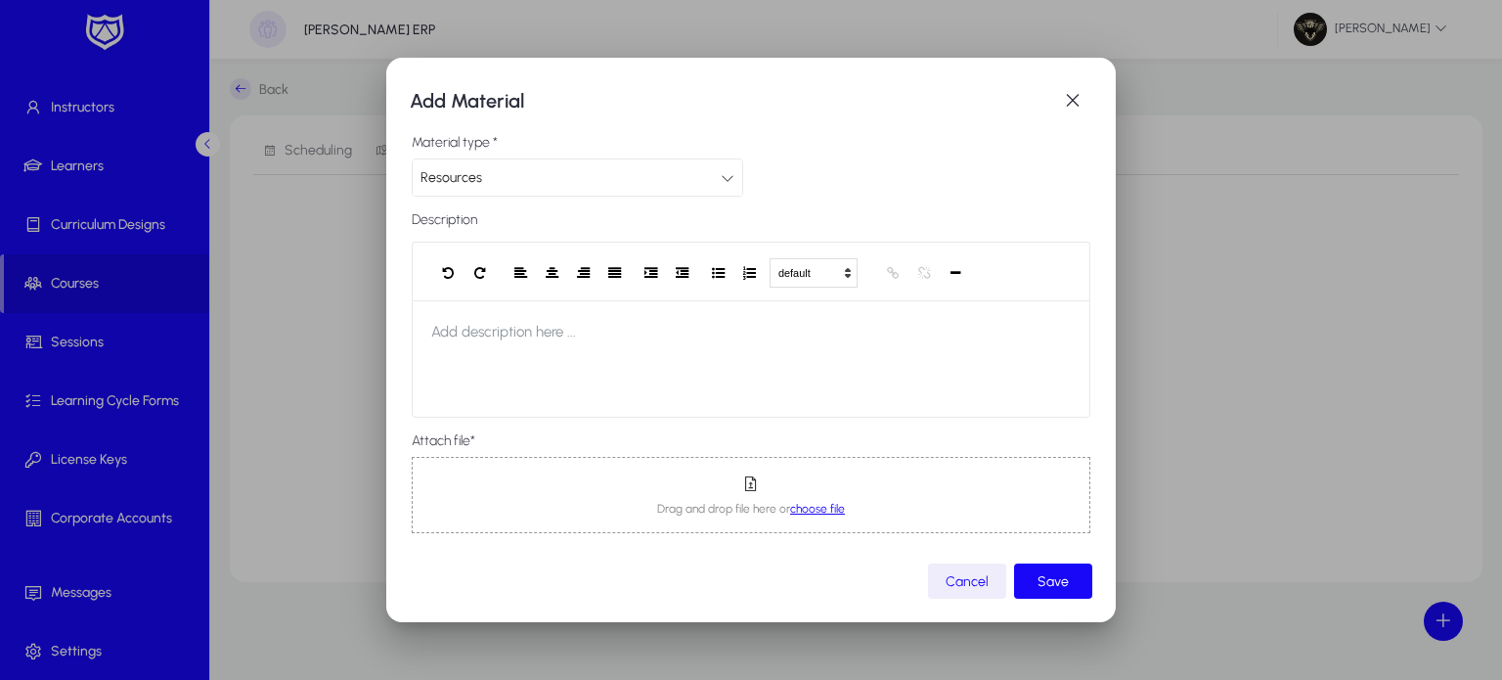
type input "******"
click at [818, 504] on span "choose file" at bounding box center [817, 509] width 55 height 14
click at [1052, 576] on span "Save" at bounding box center [1053, 581] width 31 height 17
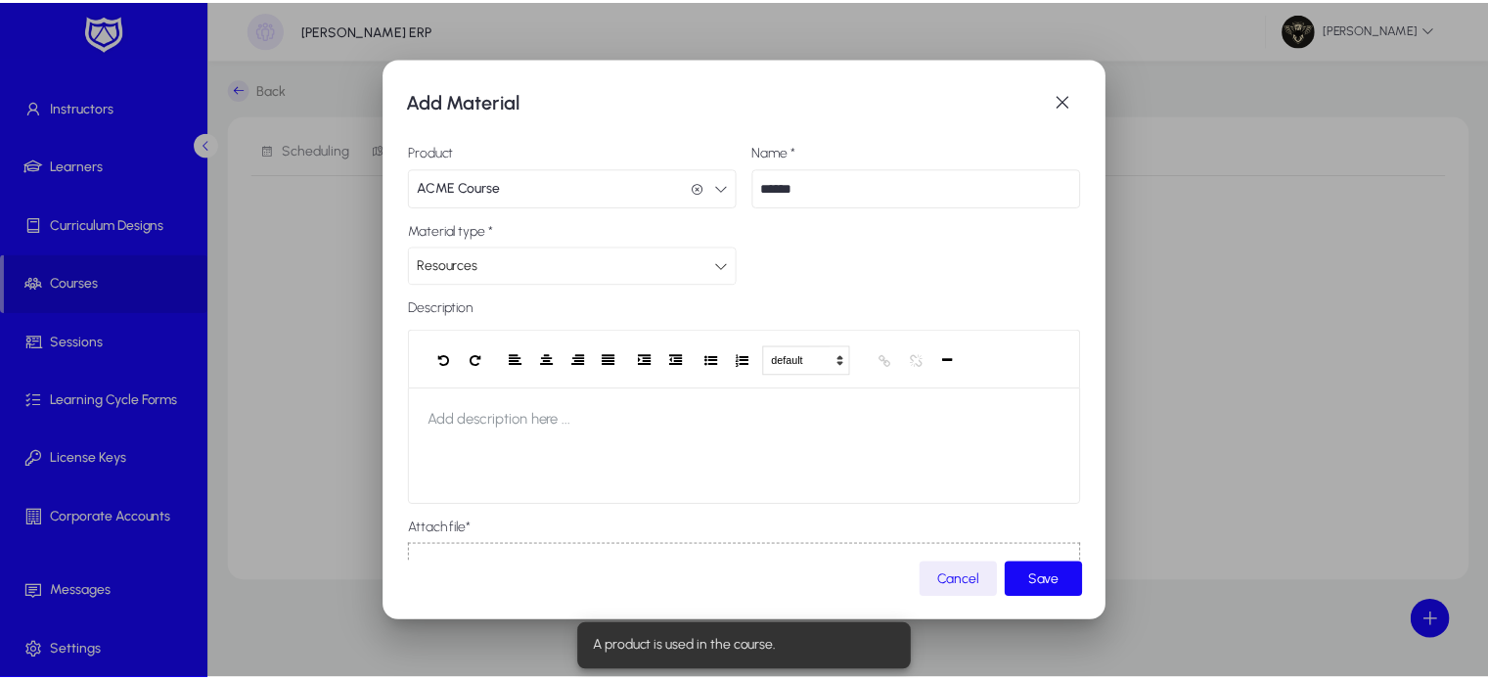
scroll to position [0, 0]
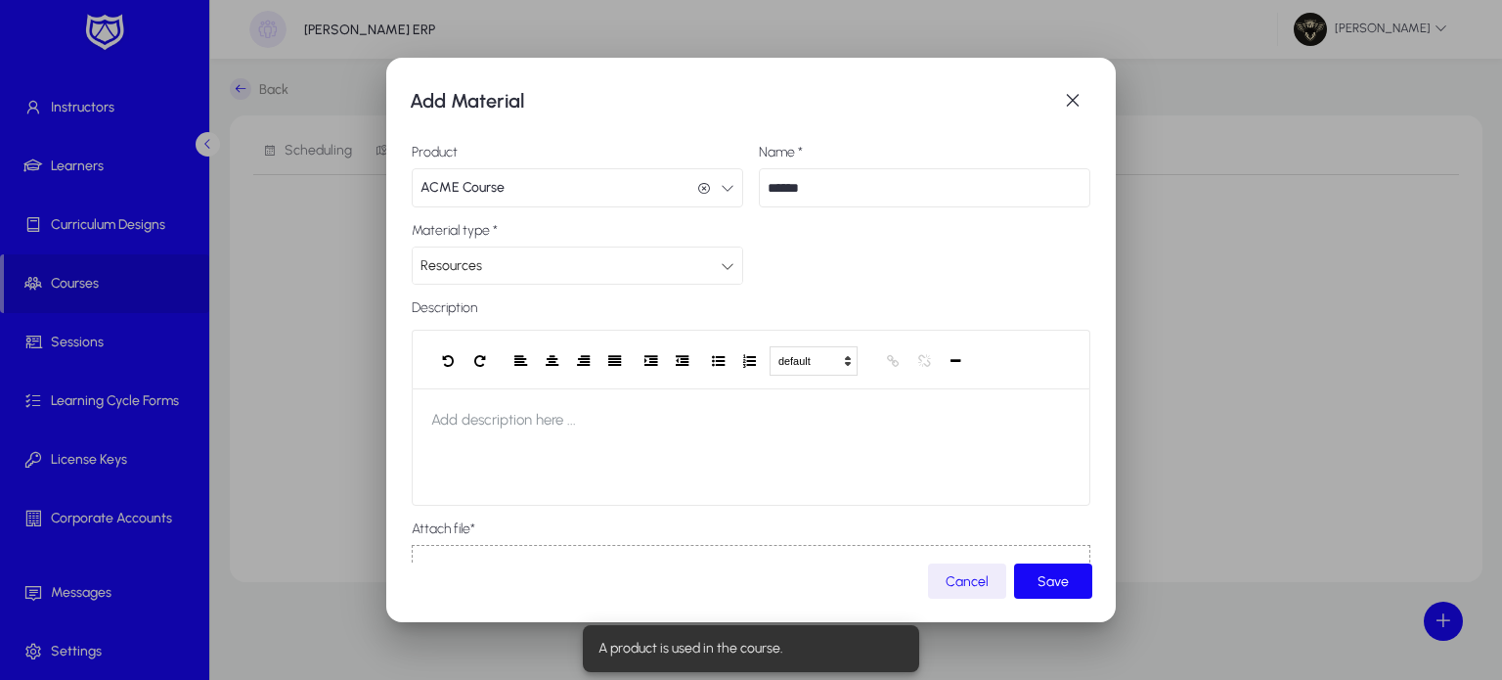
click at [544, 190] on button "ACME Course ACME Course" at bounding box center [578, 187] width 332 height 39
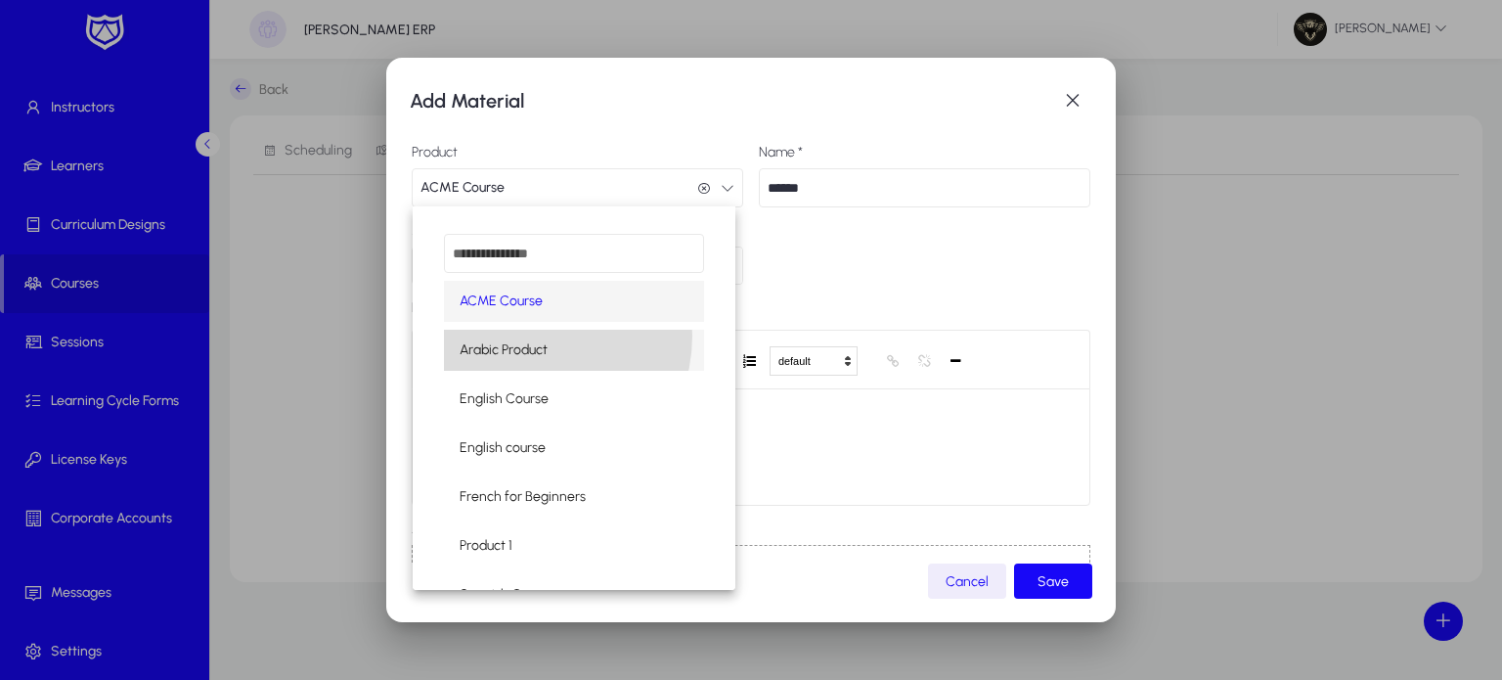
click at [524, 335] on mat-option "Arabic Product" at bounding box center [574, 350] width 260 height 41
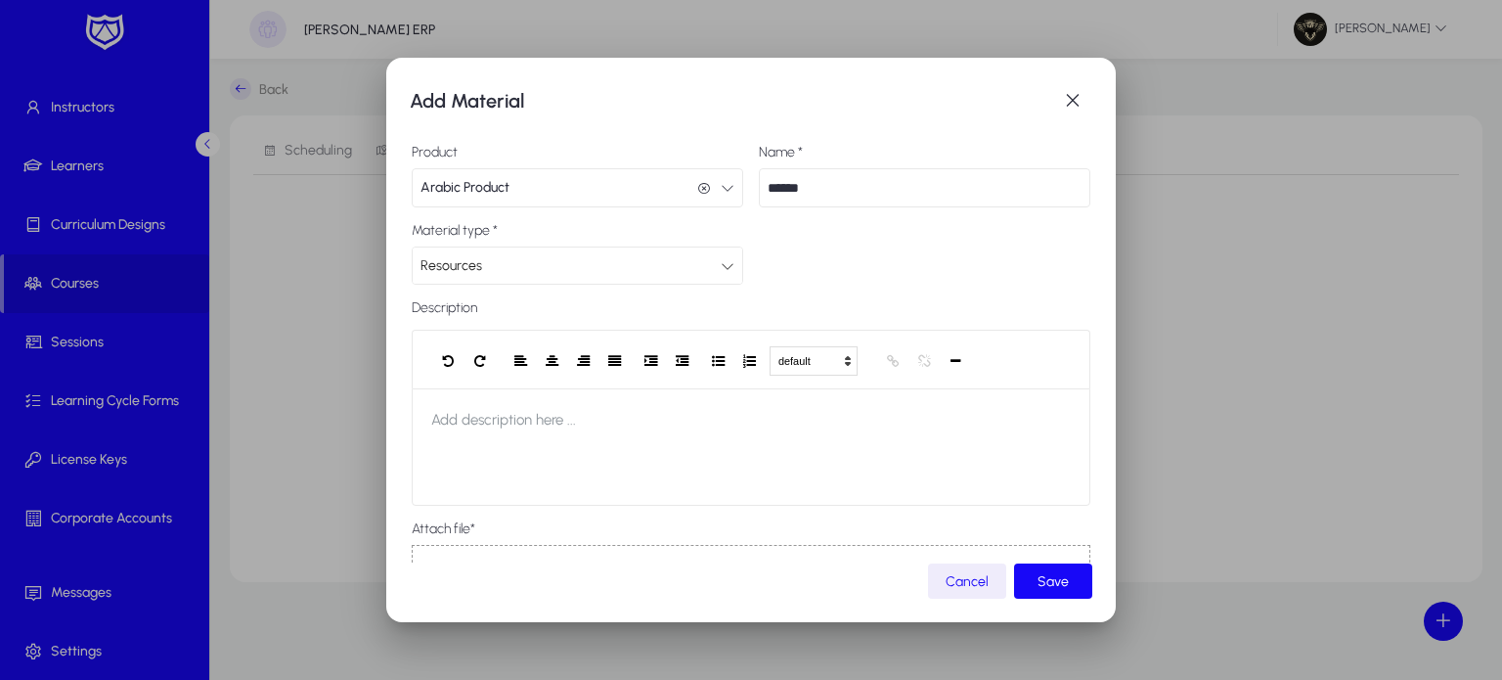
click at [665, 190] on button "Arabic Product Arabic Product" at bounding box center [578, 187] width 332 height 39
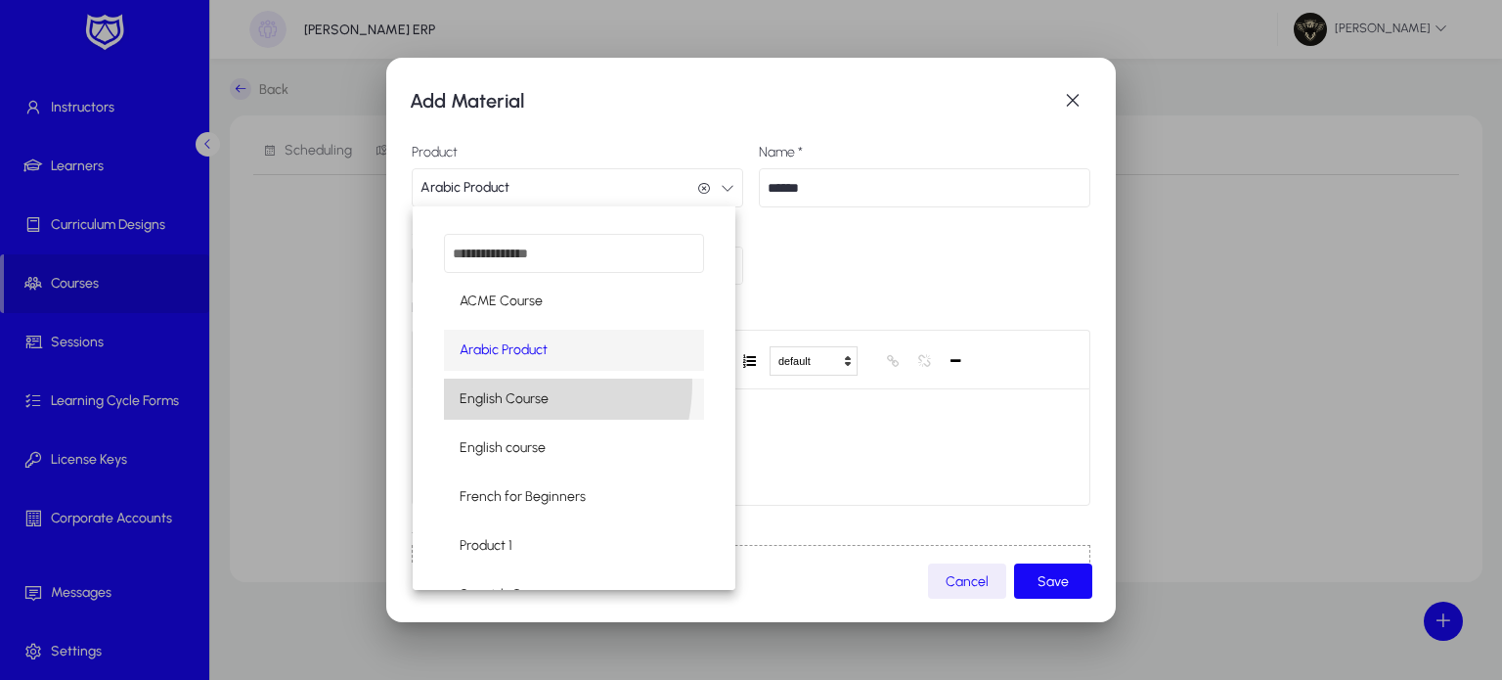
click at [496, 382] on mat-option "English Course" at bounding box center [574, 398] width 260 height 41
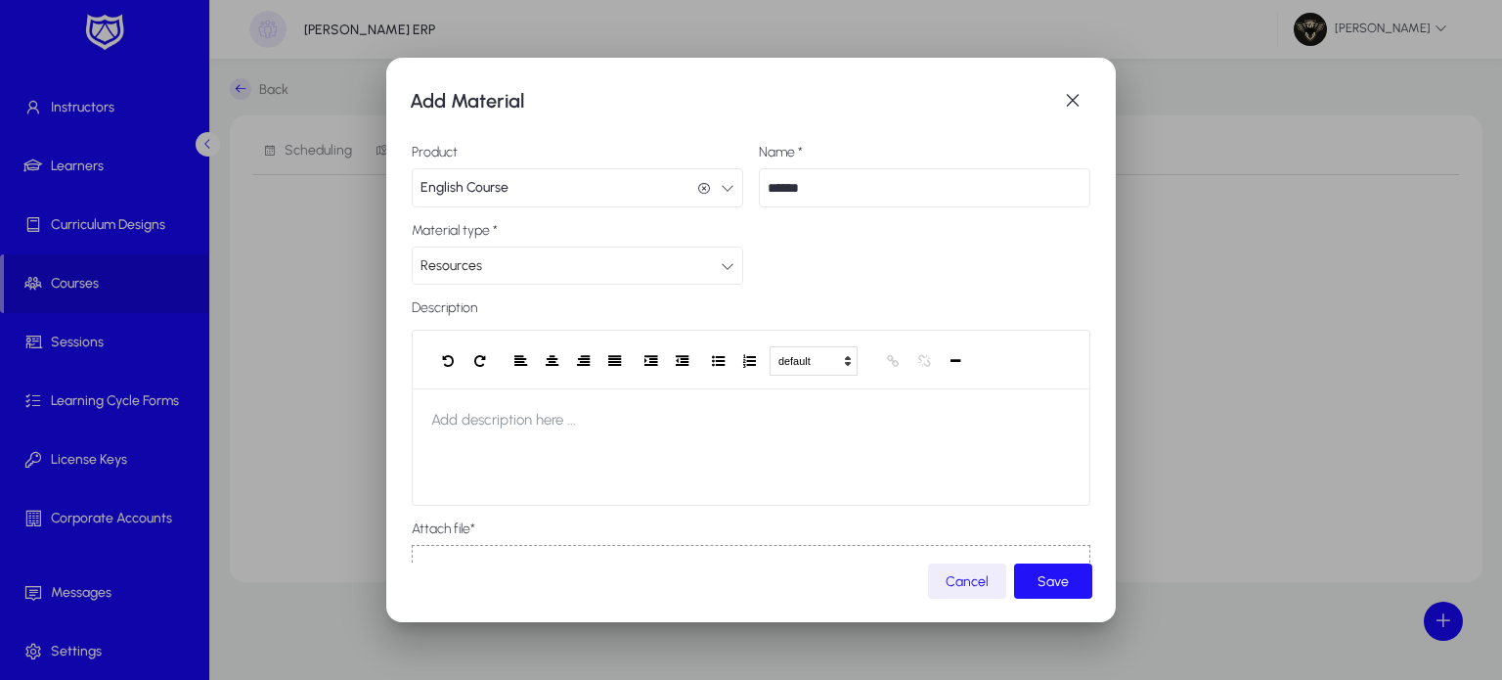
click at [1029, 573] on span "submit" at bounding box center [1053, 580] width 78 height 47
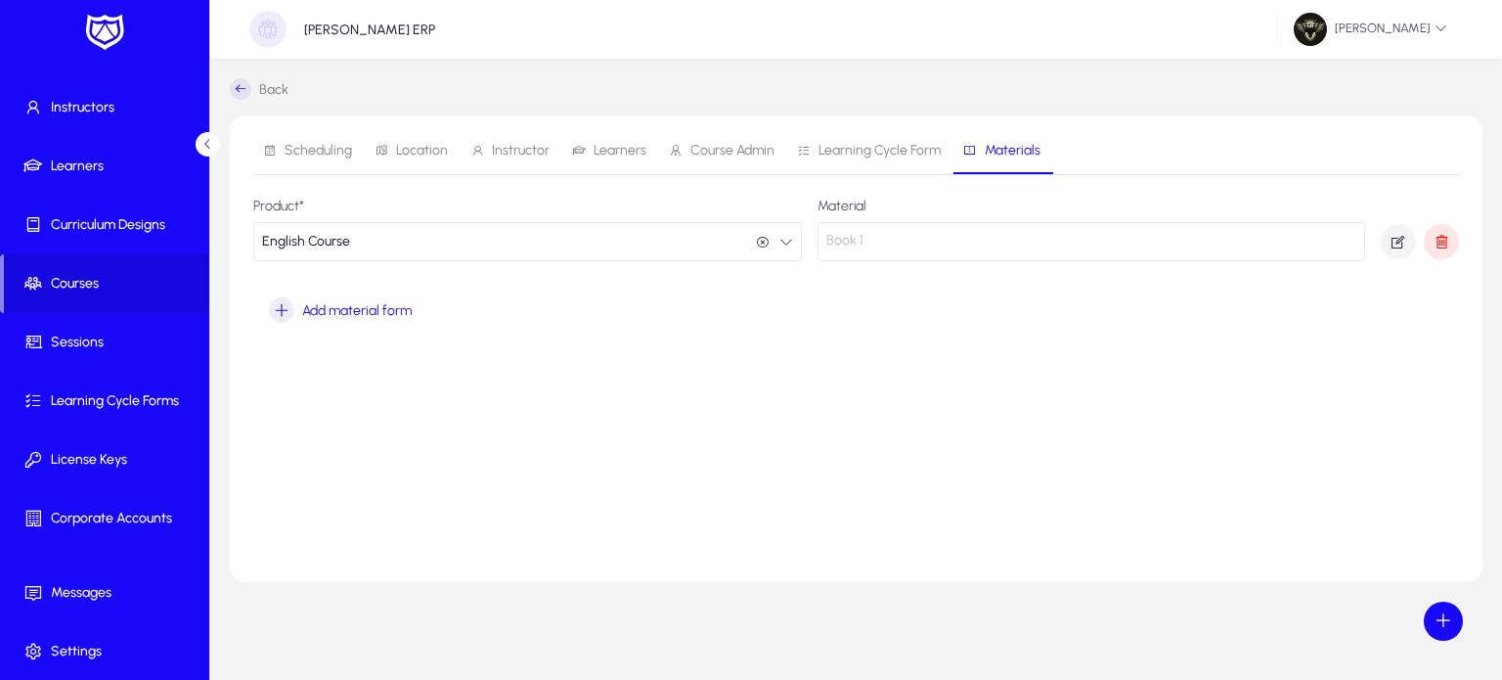
drag, startPoint x: 266, startPoint y: 109, endPoint x: 243, endPoint y: 85, distance: 33.2
click at [243, 85] on div "Back Scheduling Location Instructor Learners Course Admin Learning Cycle Form M…" at bounding box center [856, 369] width 1292 height 621
click at [243, 85] on icon at bounding box center [241, 89] width 22 height 22
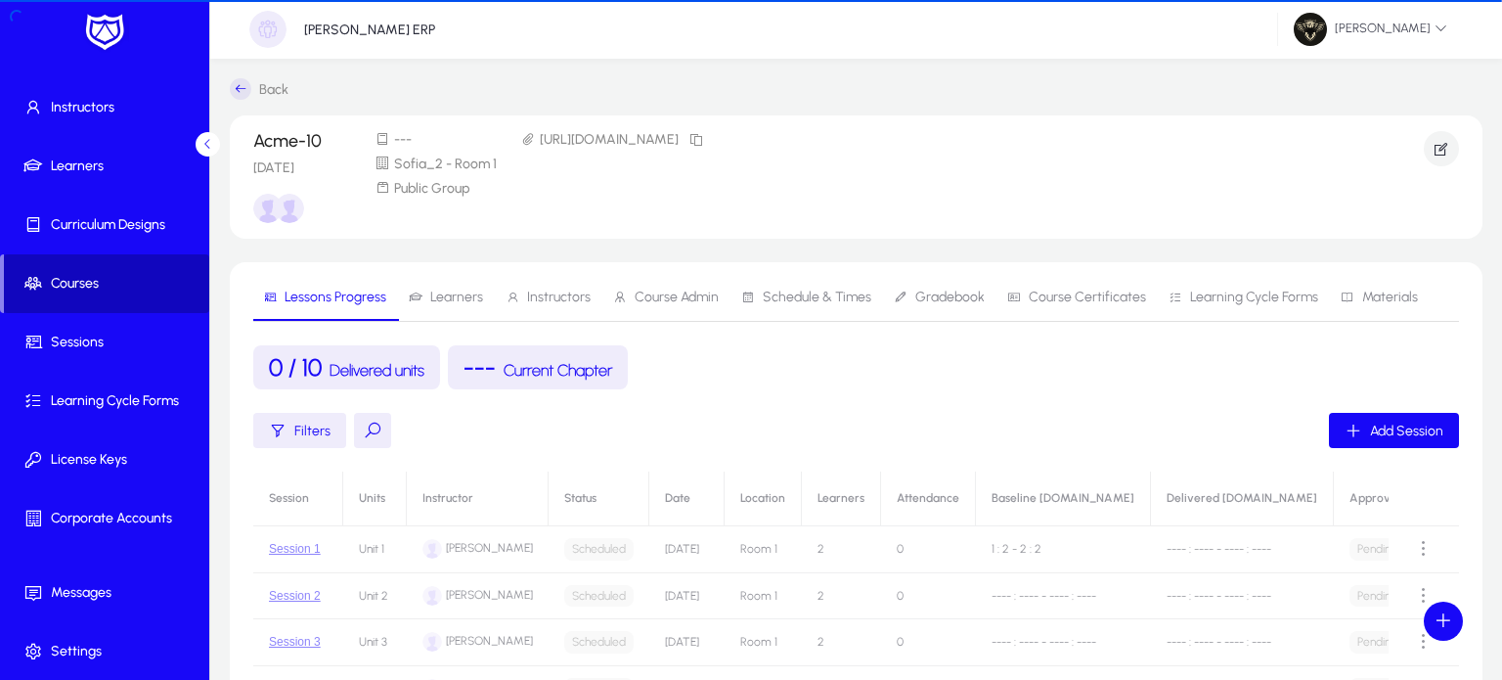
click at [113, 293] on span at bounding box center [106, 283] width 205 height 47
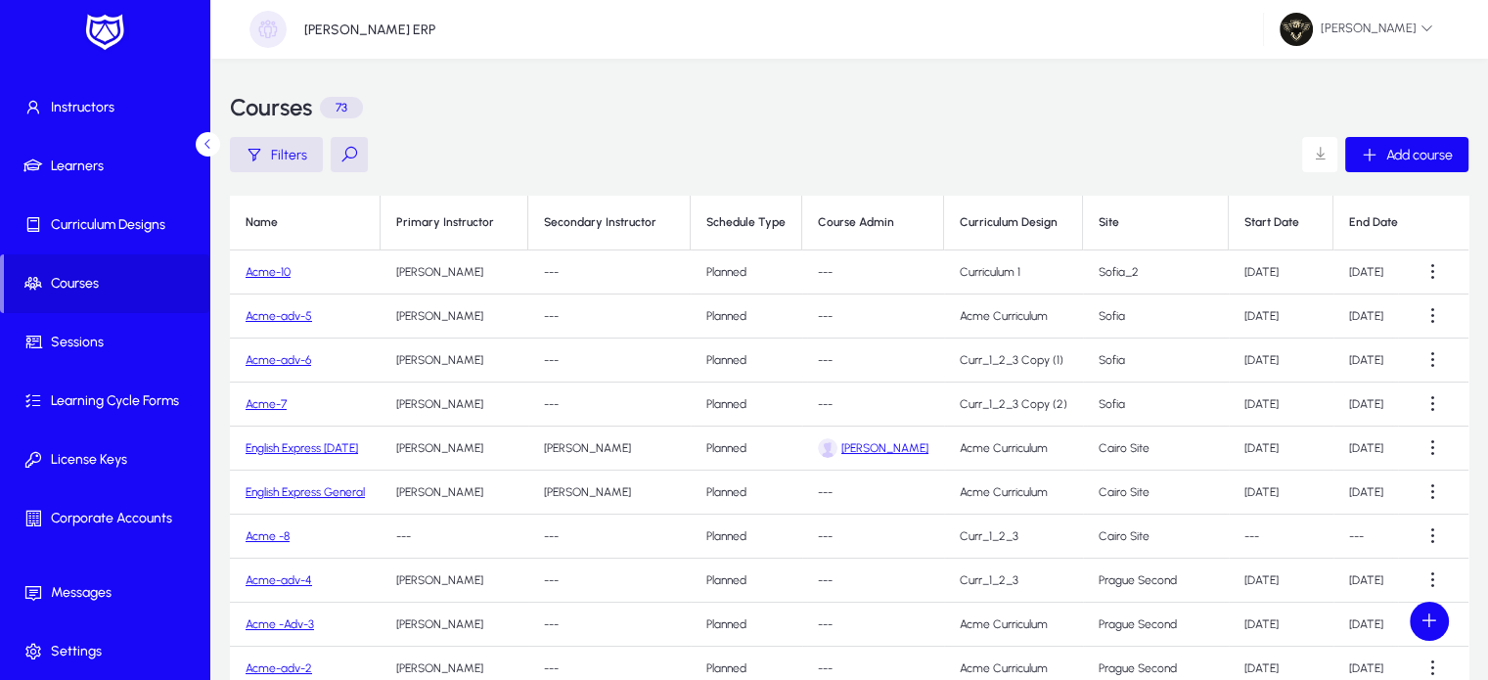
click at [259, 272] on link "Acme-10" at bounding box center [267, 272] width 45 height 14
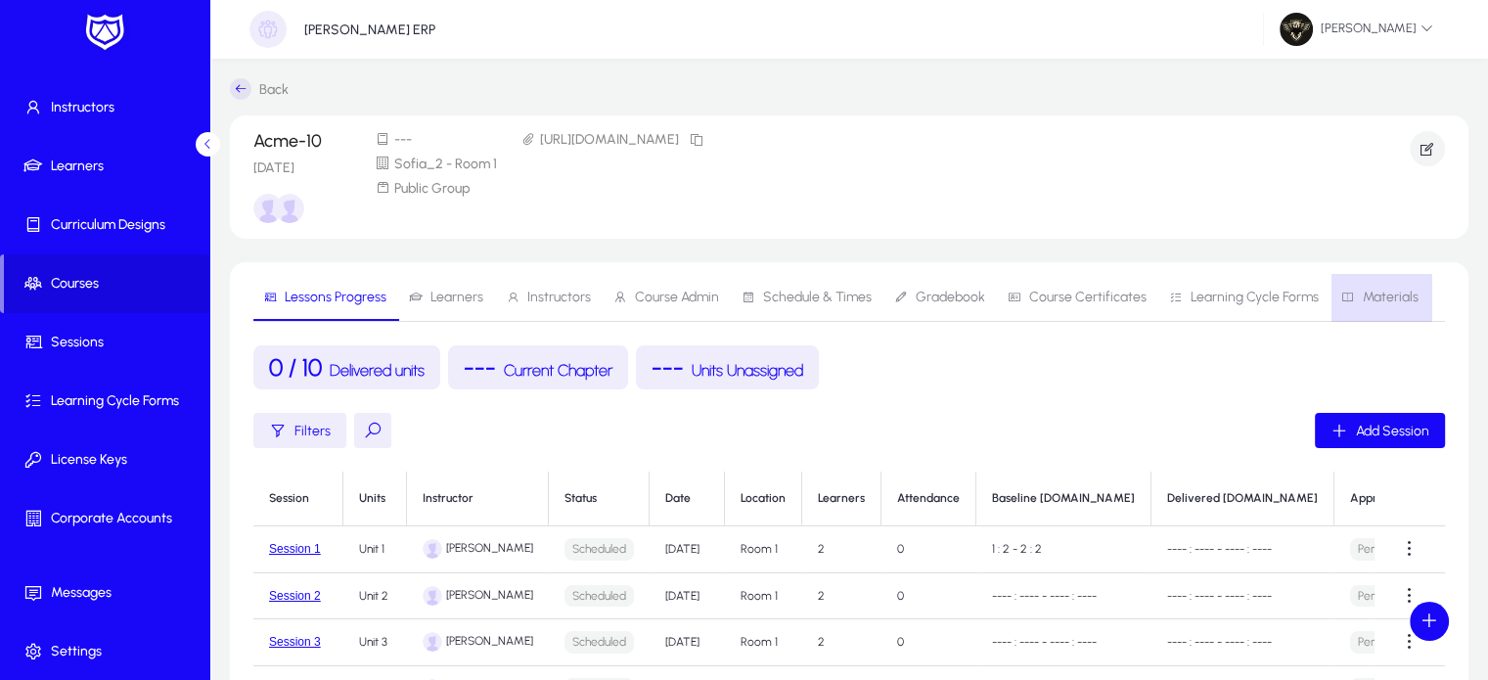
click at [1381, 312] on span "Materials" at bounding box center [1379, 297] width 77 height 47
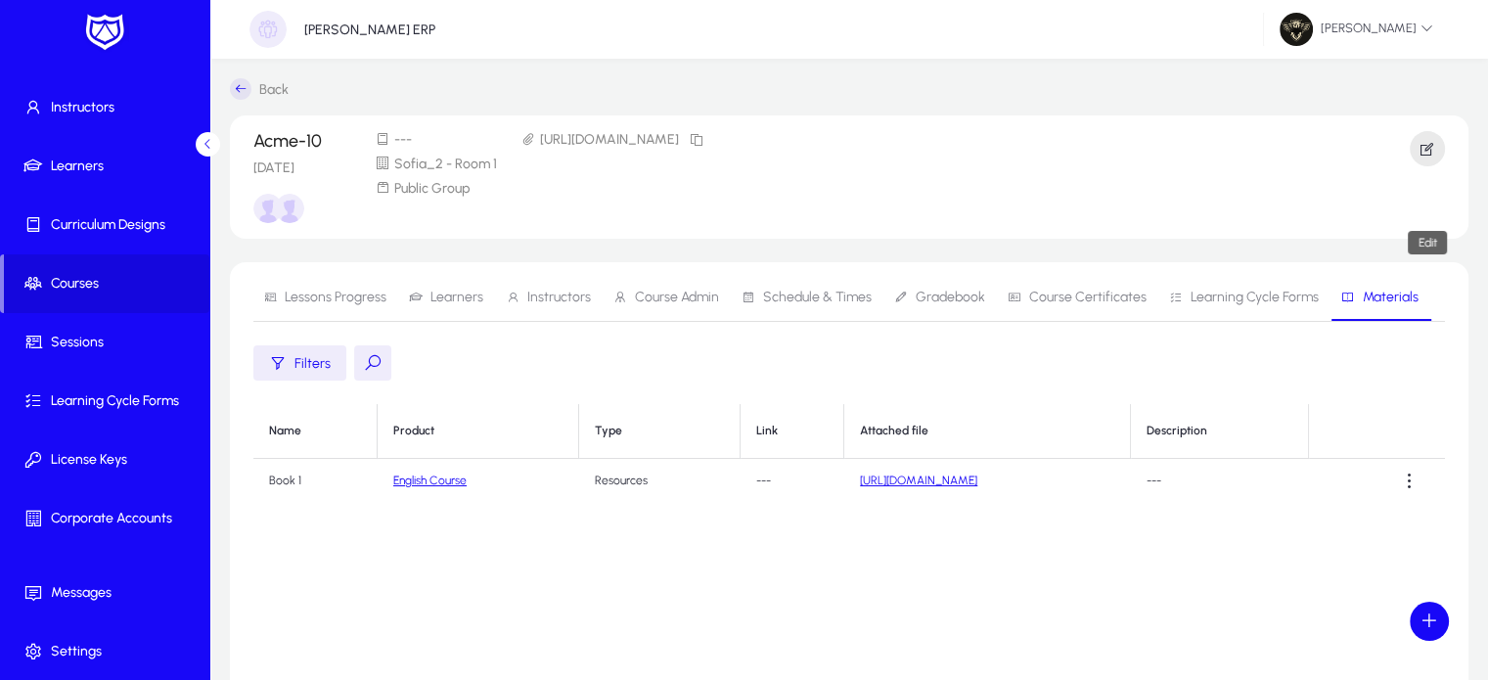
click at [1436, 149] on span "button" at bounding box center [1426, 148] width 35 height 47
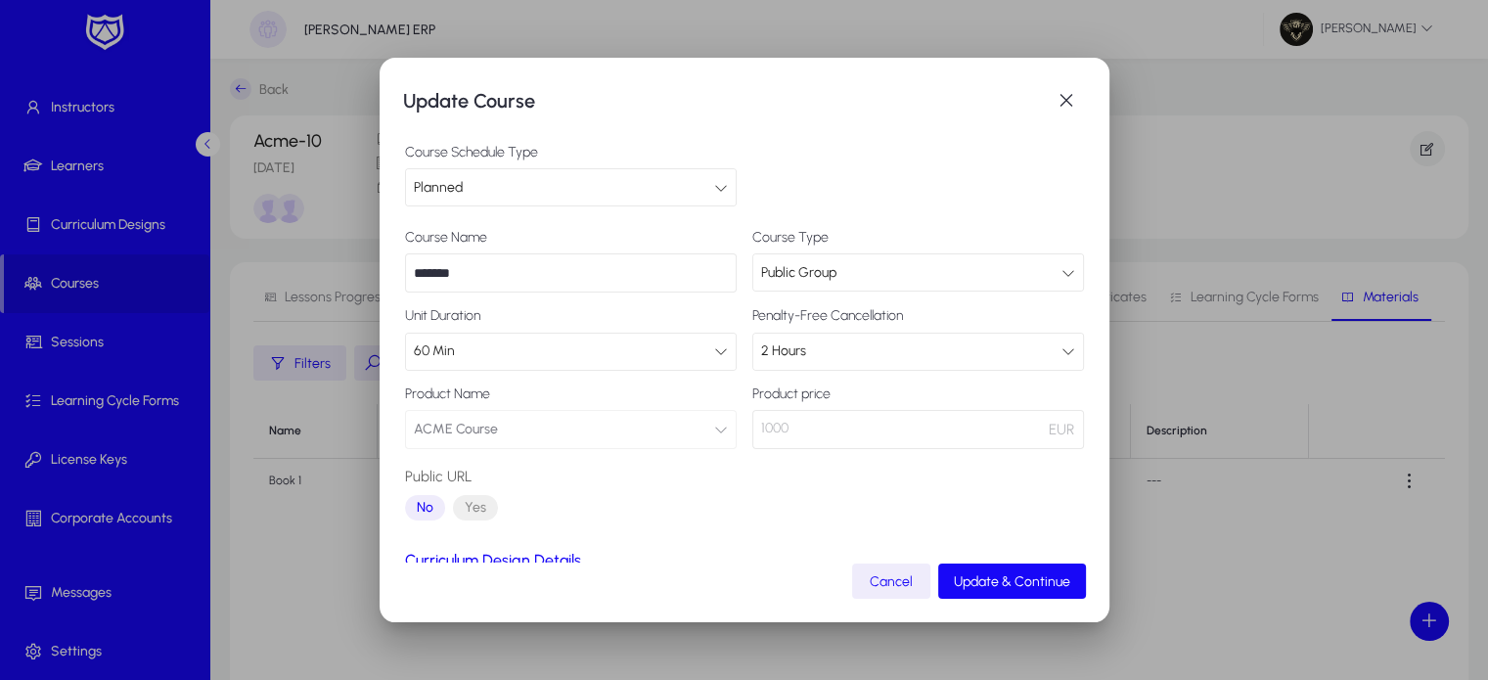
scroll to position [197, 0]
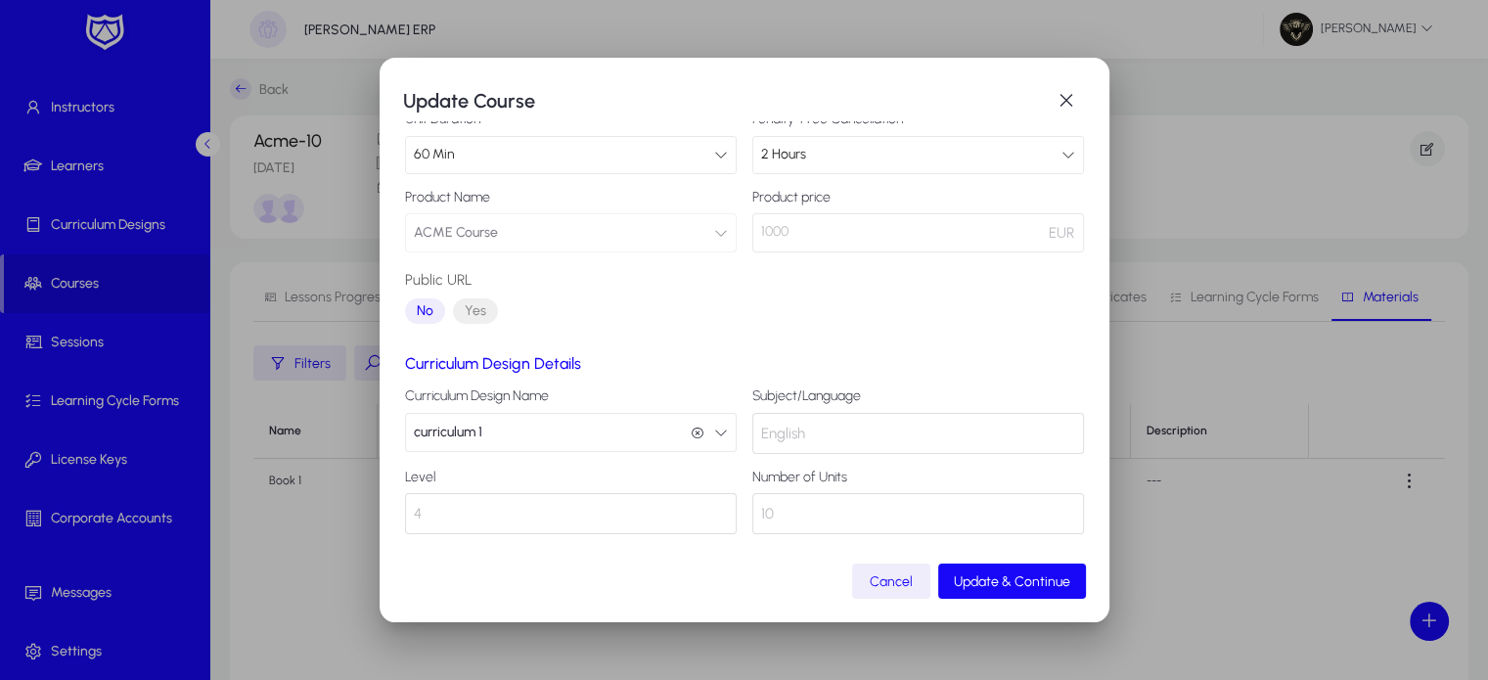
click at [998, 608] on div "Update Course Course Schedule Type Planned Course Name ******* Course Type Publ…" at bounding box center [744, 340] width 730 height 565
click at [994, 576] on span "Update & Continue" at bounding box center [1012, 581] width 116 height 17
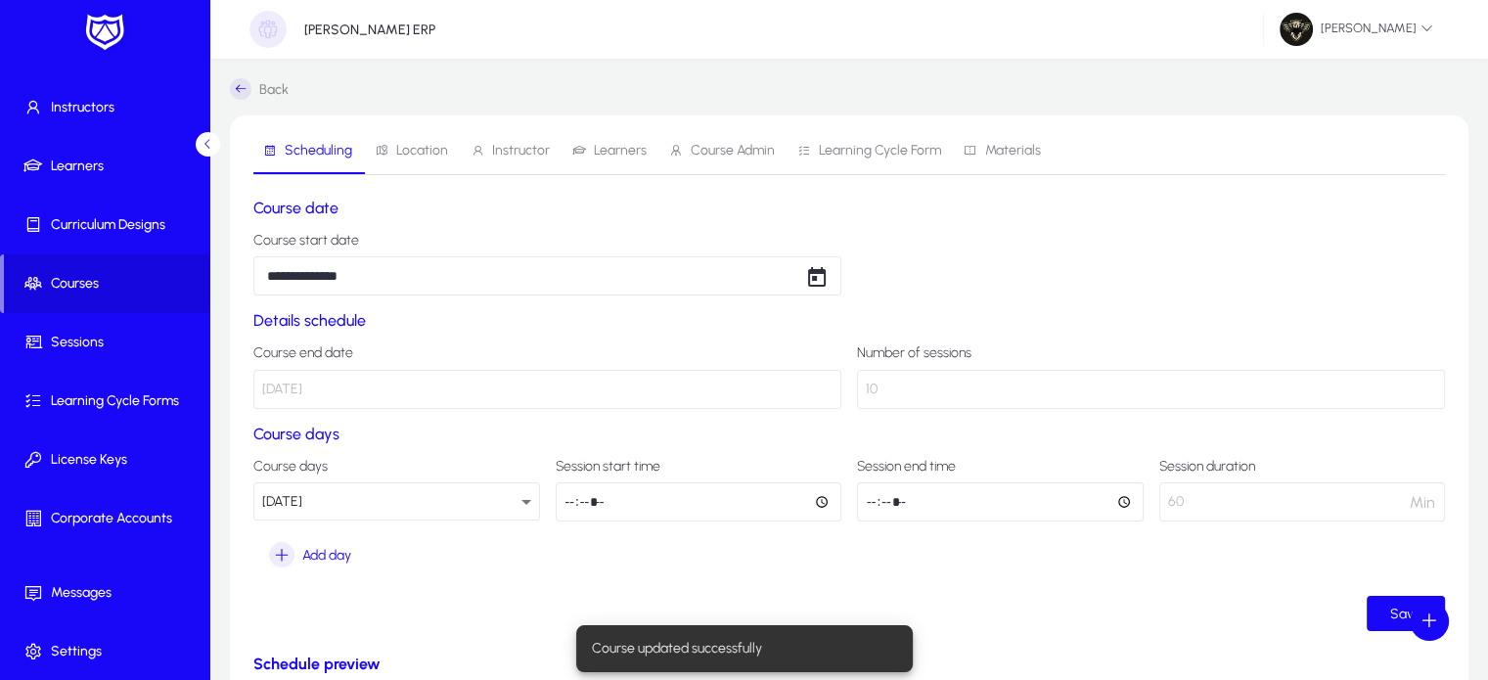
click at [514, 155] on span "Instructor" at bounding box center [521, 151] width 58 height 14
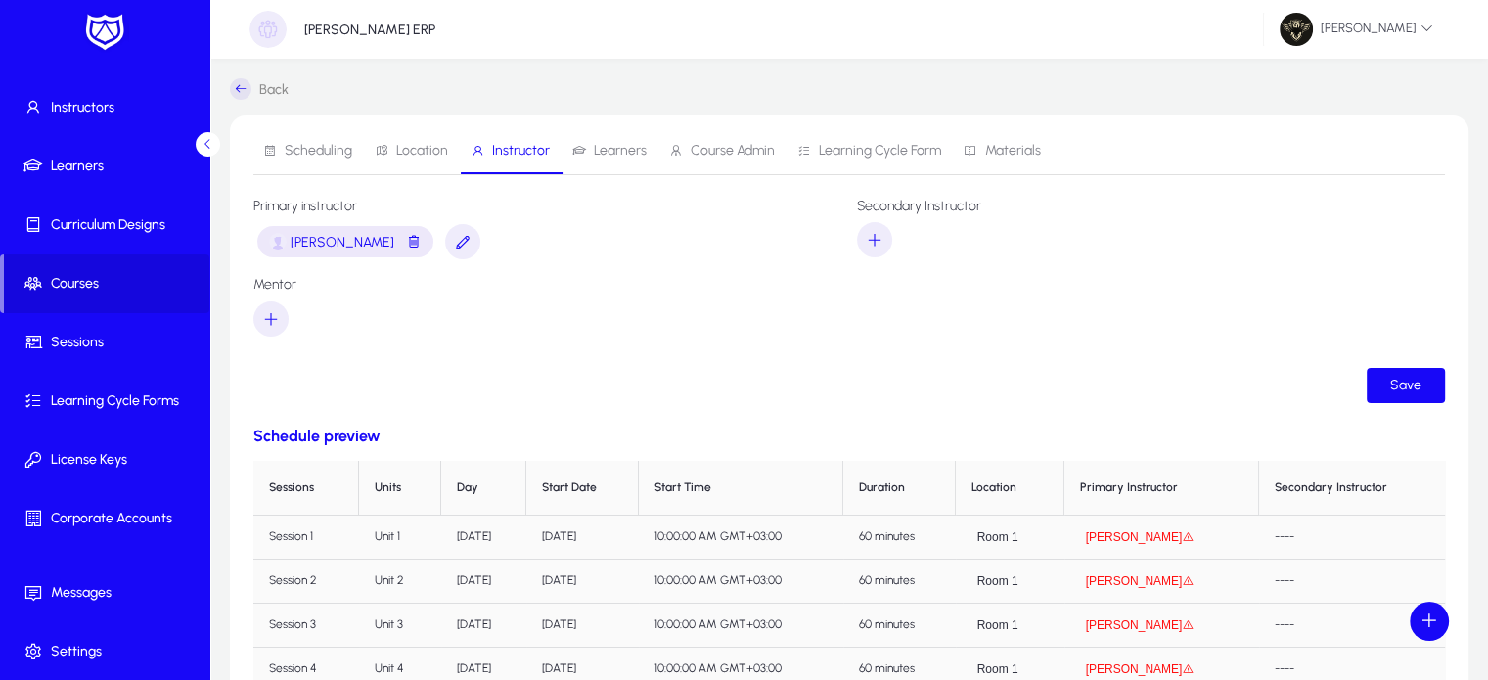
click at [636, 151] on span "Learners" at bounding box center [620, 151] width 53 height 14
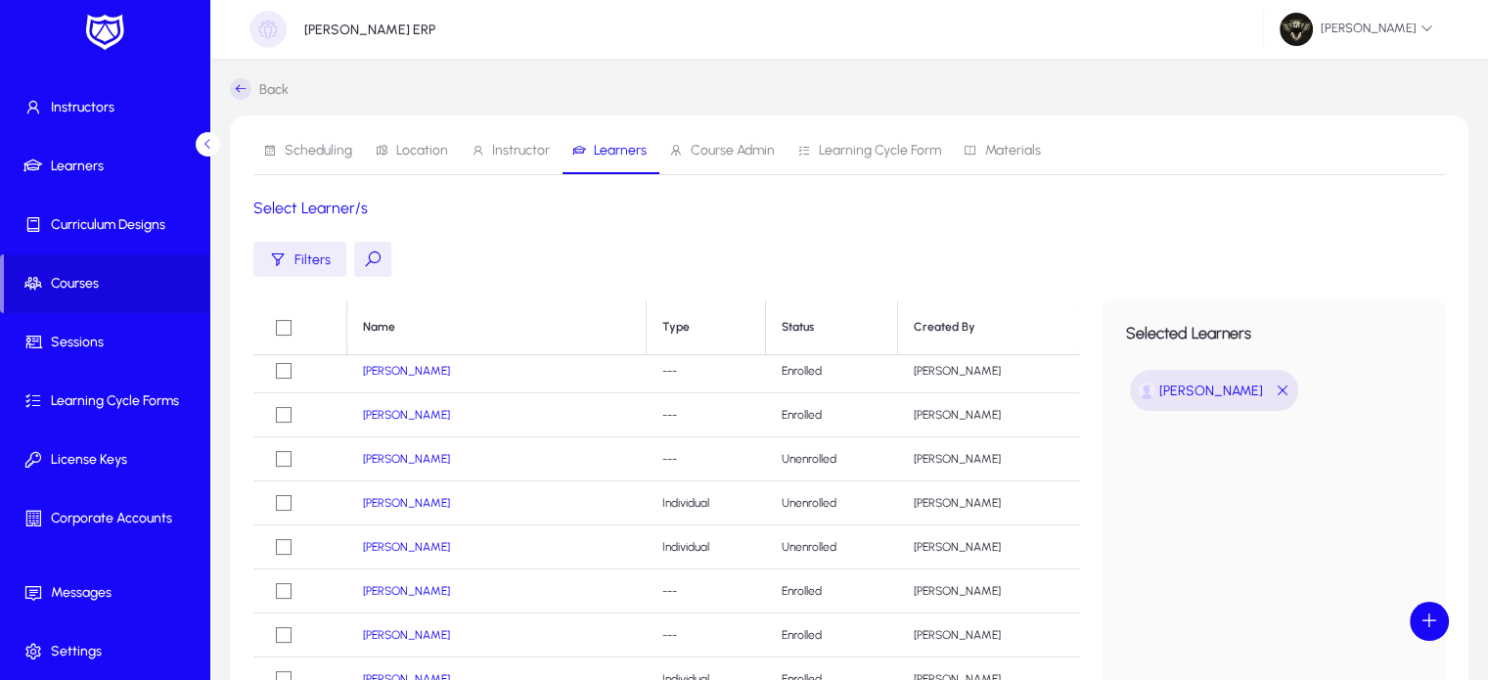
scroll to position [344, 0]
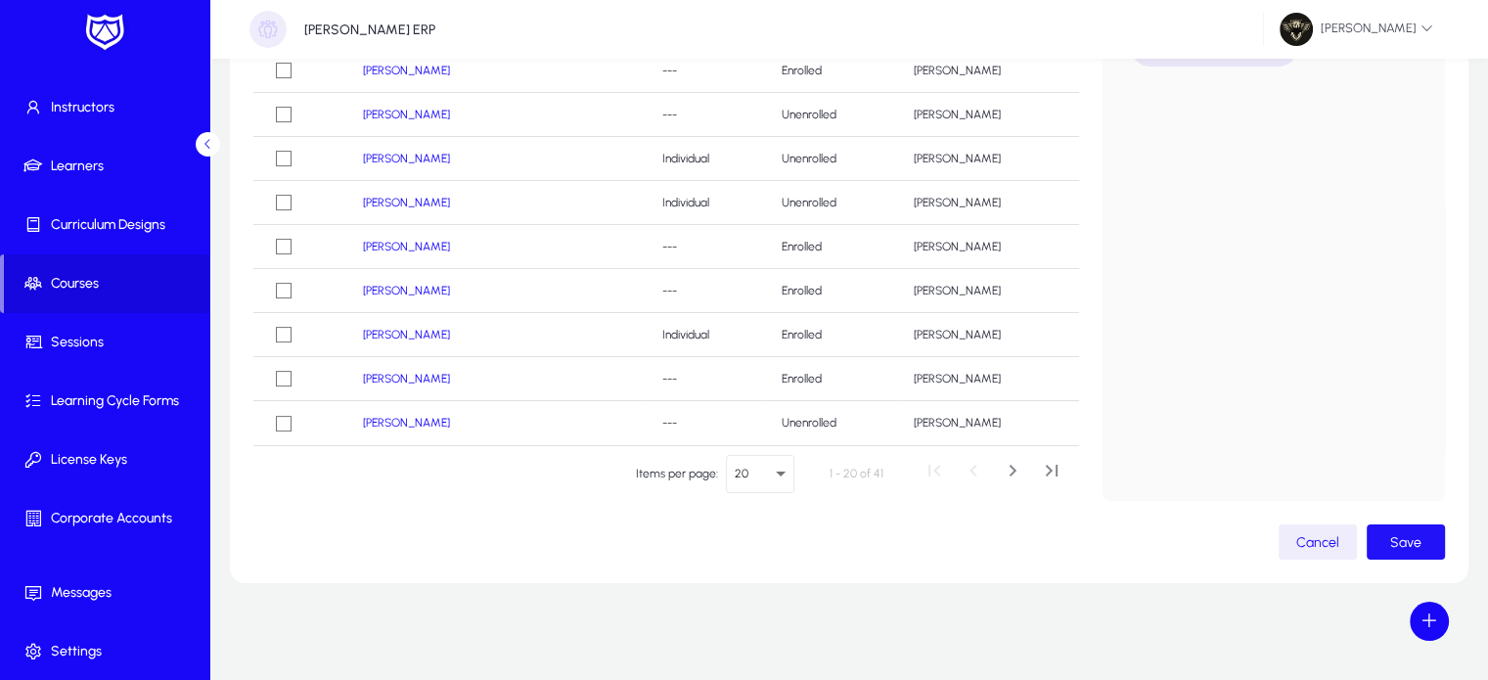
click at [1416, 534] on span "Save" at bounding box center [1405, 542] width 31 height 17
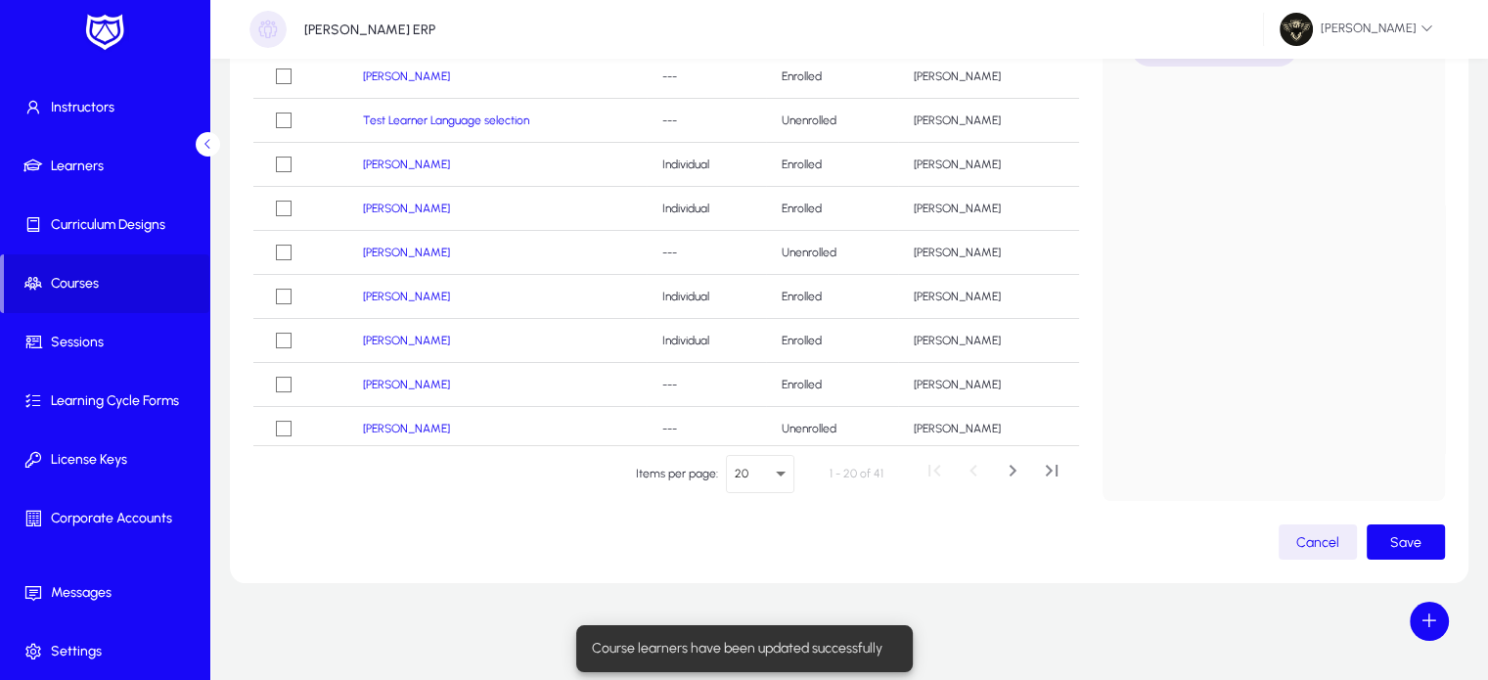
scroll to position [0, 0]
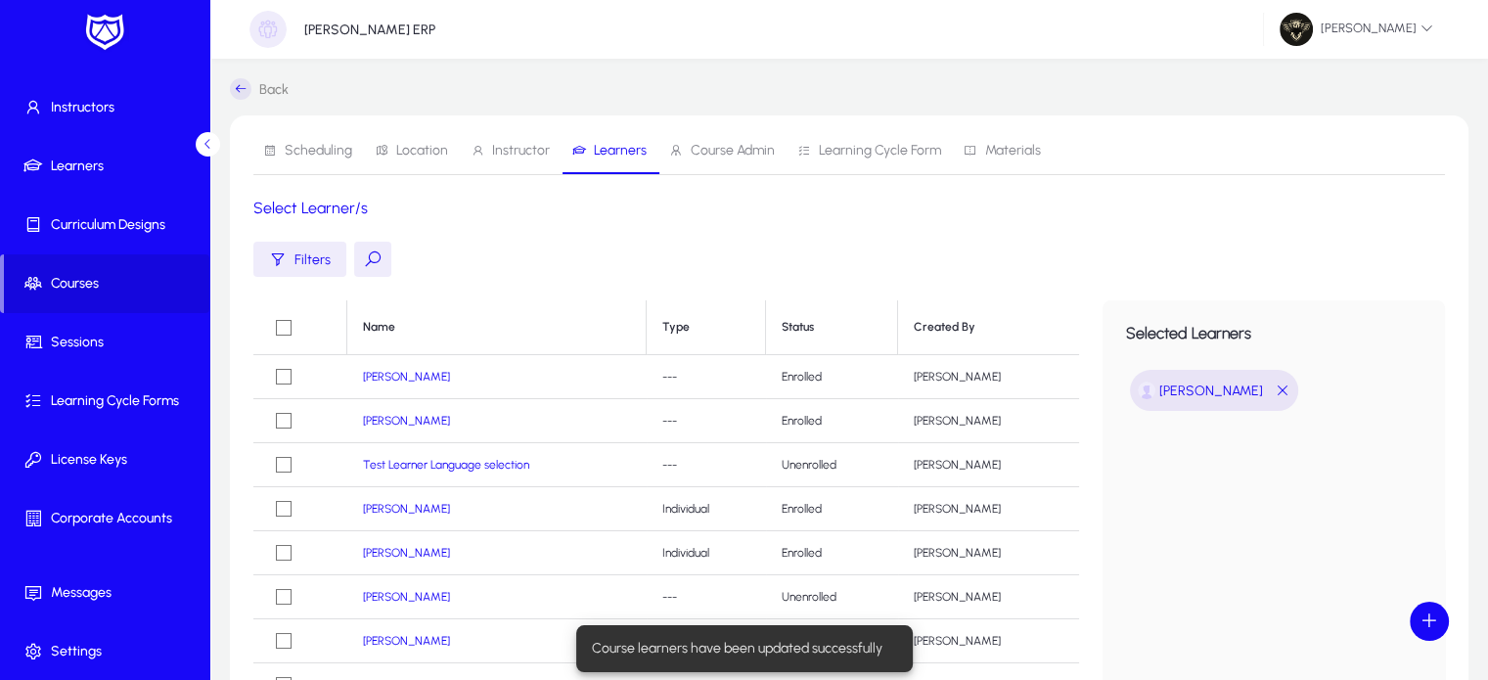
click at [1248, 216] on h1 "Select Learner/s" at bounding box center [848, 209] width 1191 height 20
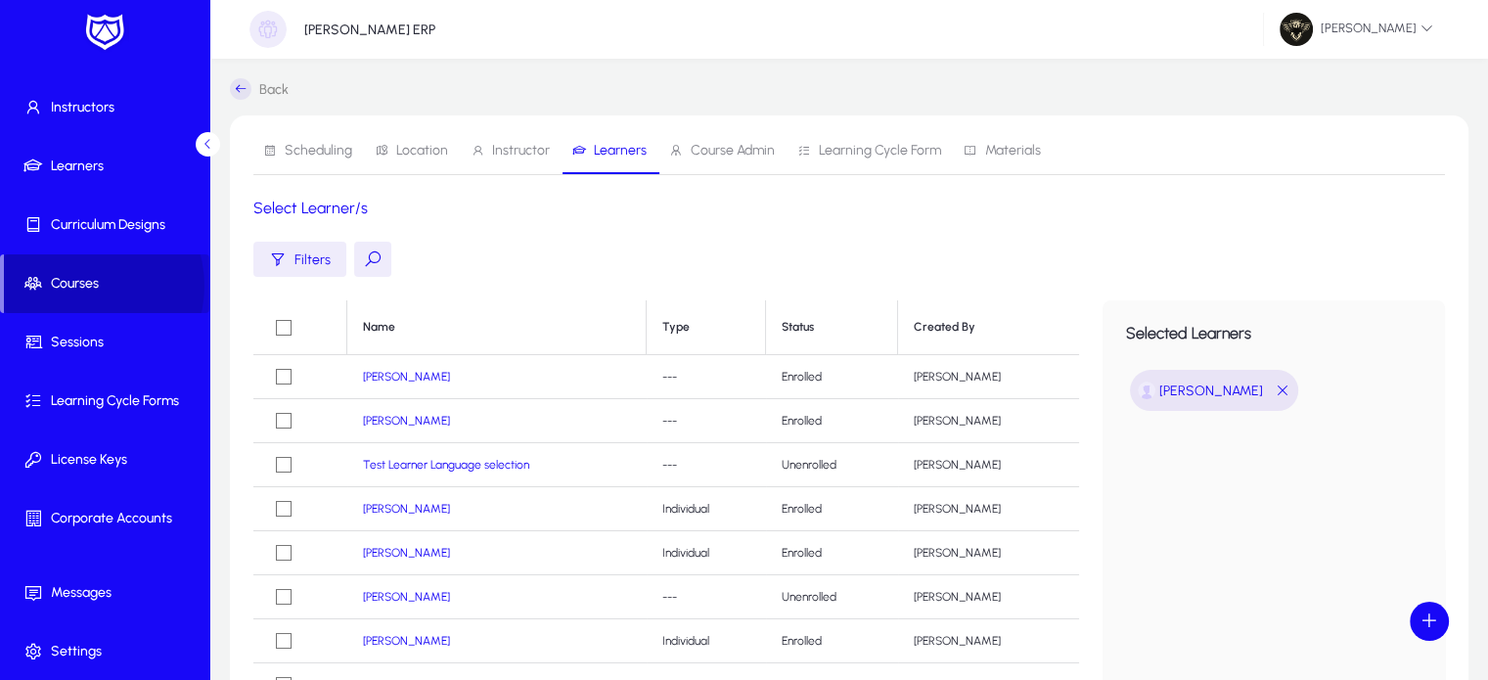
click at [84, 285] on span "Courses" at bounding box center [106, 284] width 205 height 20
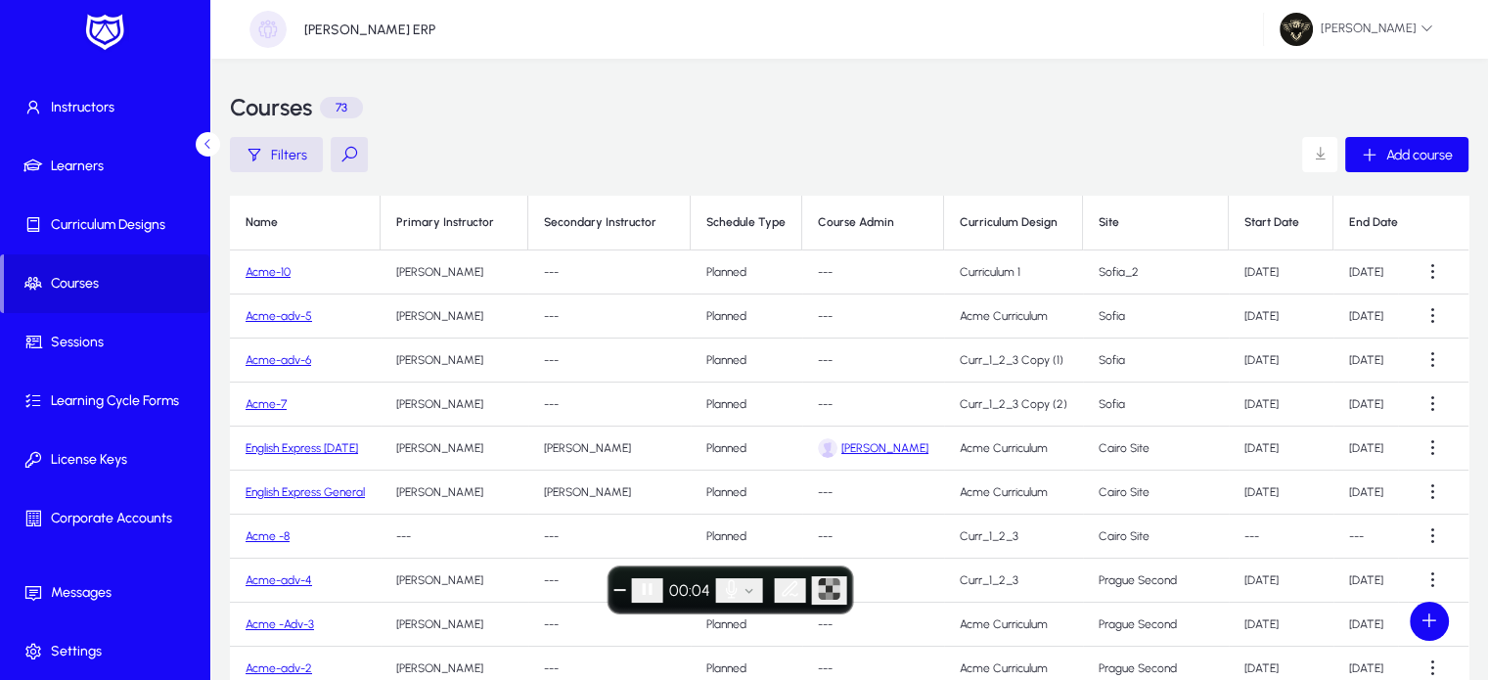
click at [274, 272] on link "Acme-10" at bounding box center [267, 272] width 45 height 14
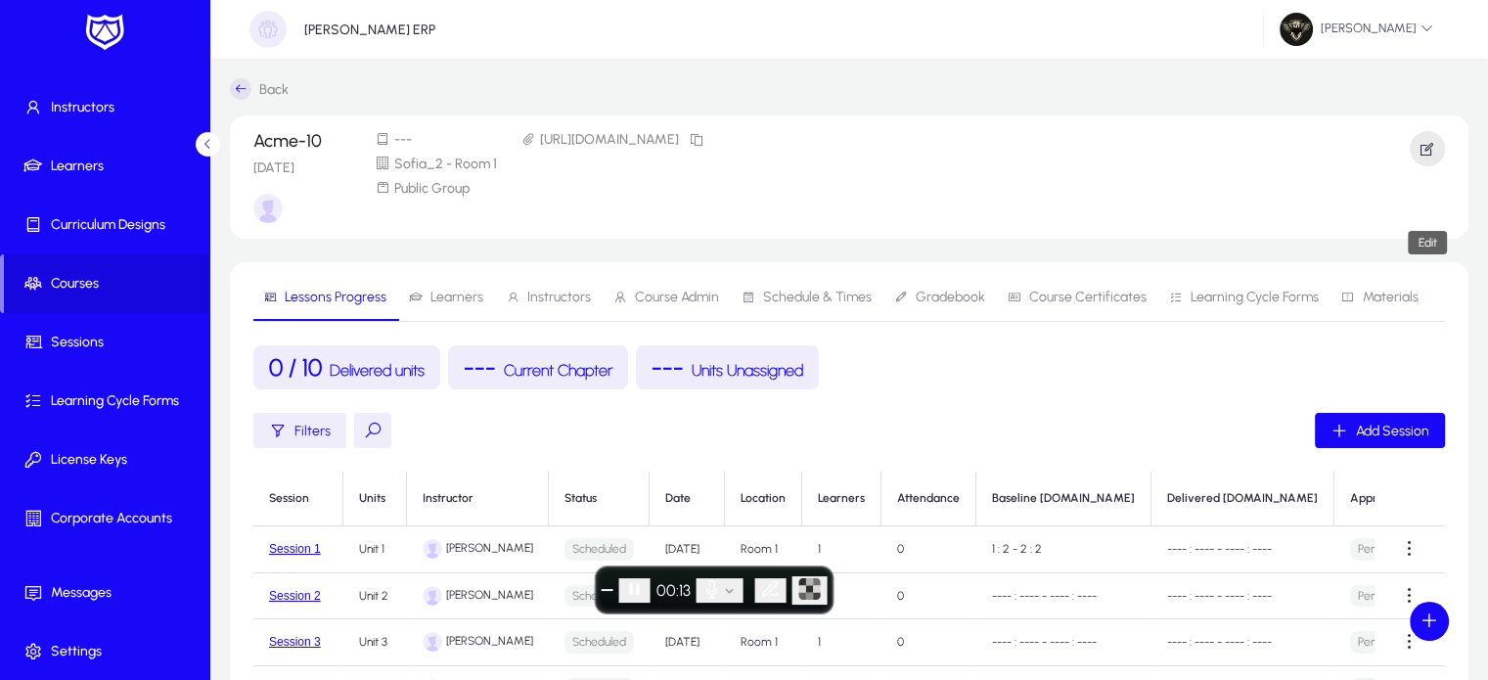
click at [1426, 156] on icon "button" at bounding box center [1427, 149] width 18 height 18
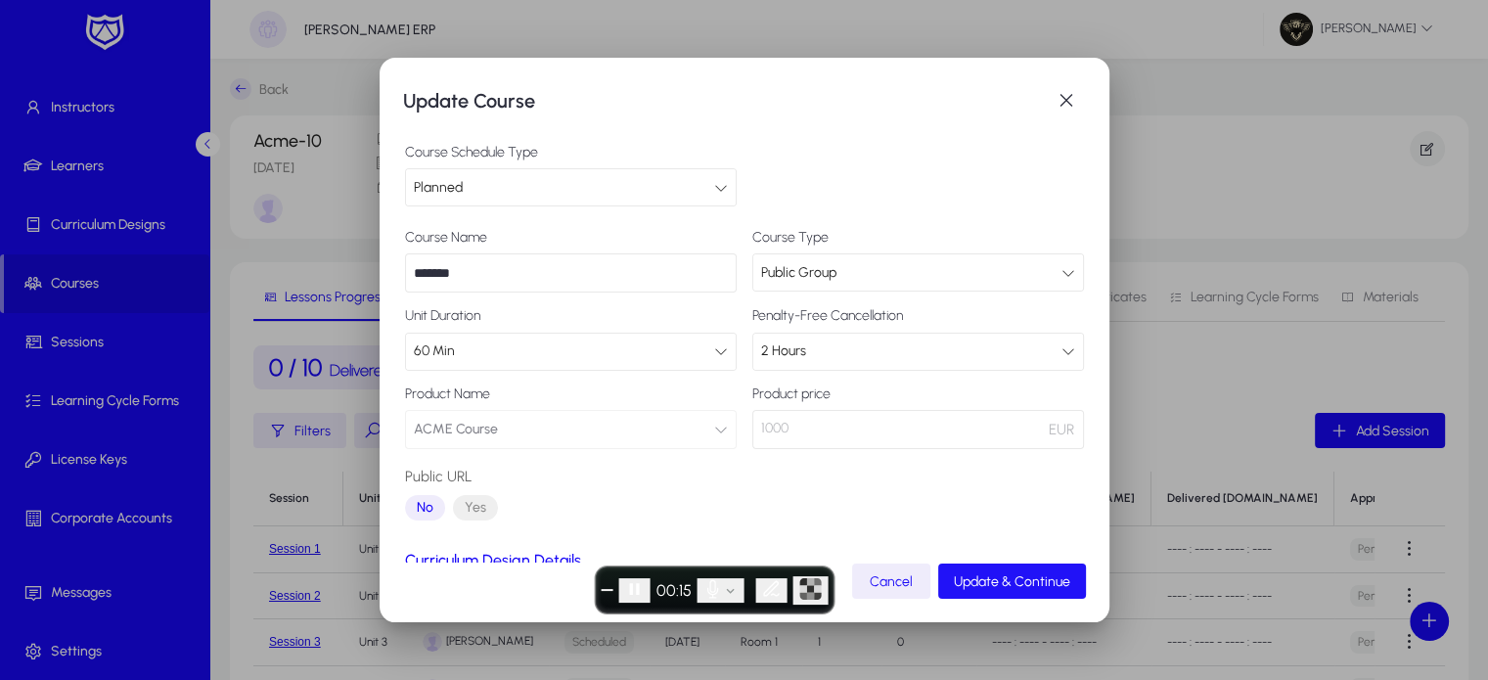
click at [984, 587] on span "Update & Continue" at bounding box center [1012, 581] width 116 height 17
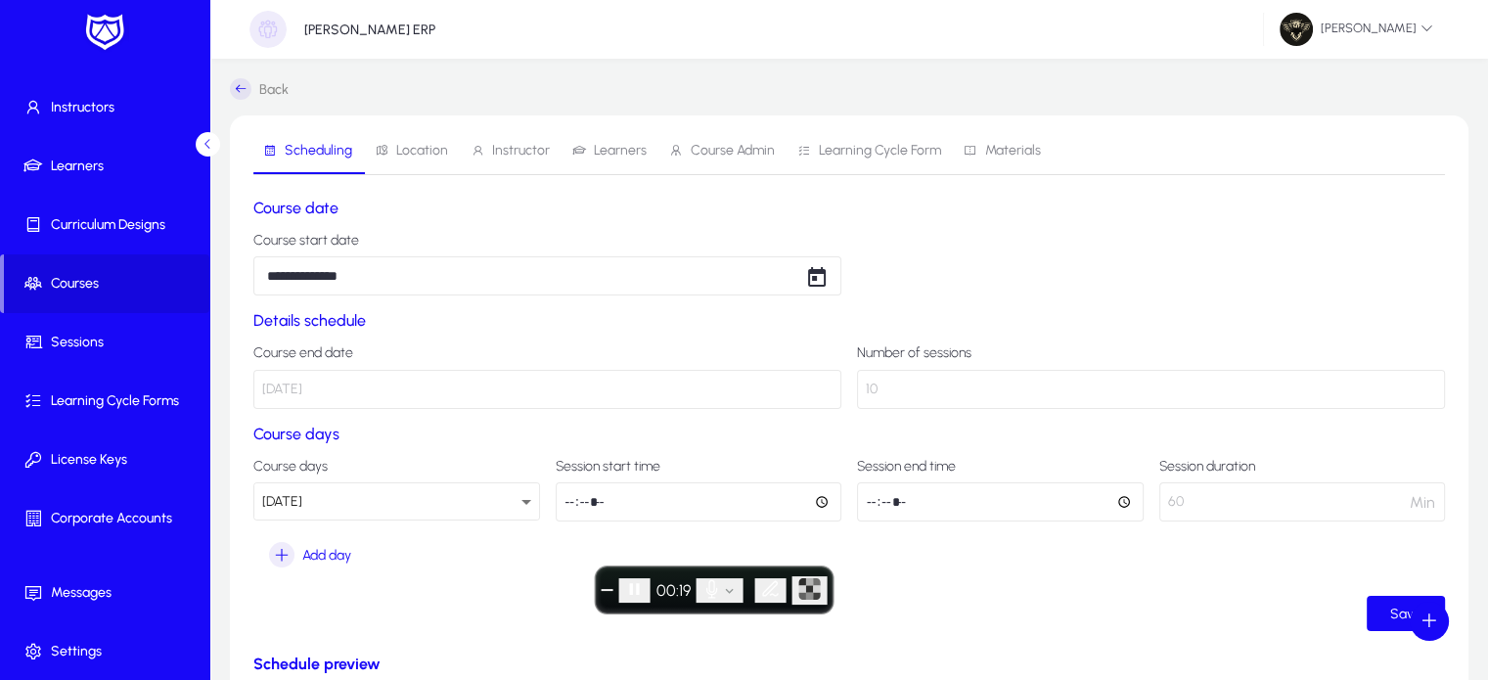
click at [1002, 162] on span "Materials" at bounding box center [1001, 150] width 77 height 47
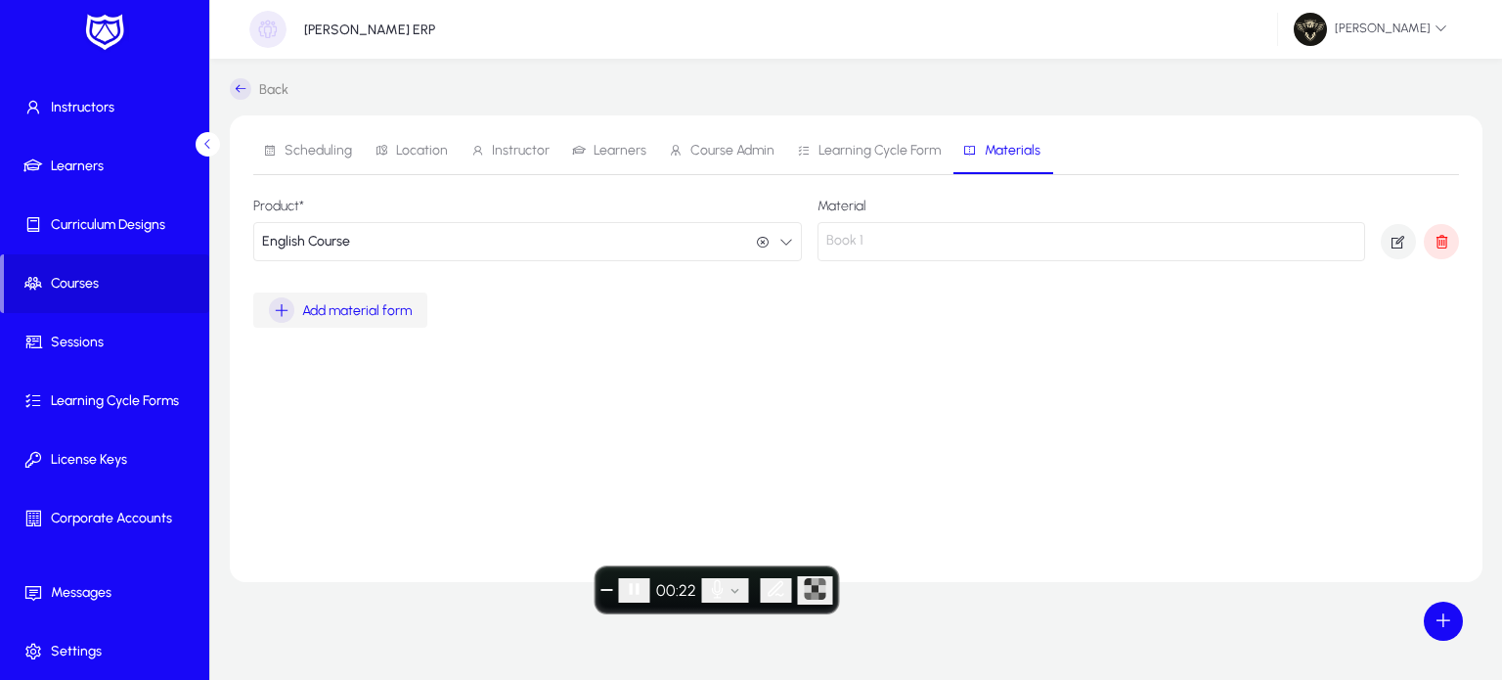
click at [304, 300] on div "Add material form" at bounding box center [340, 309] width 143 height 25
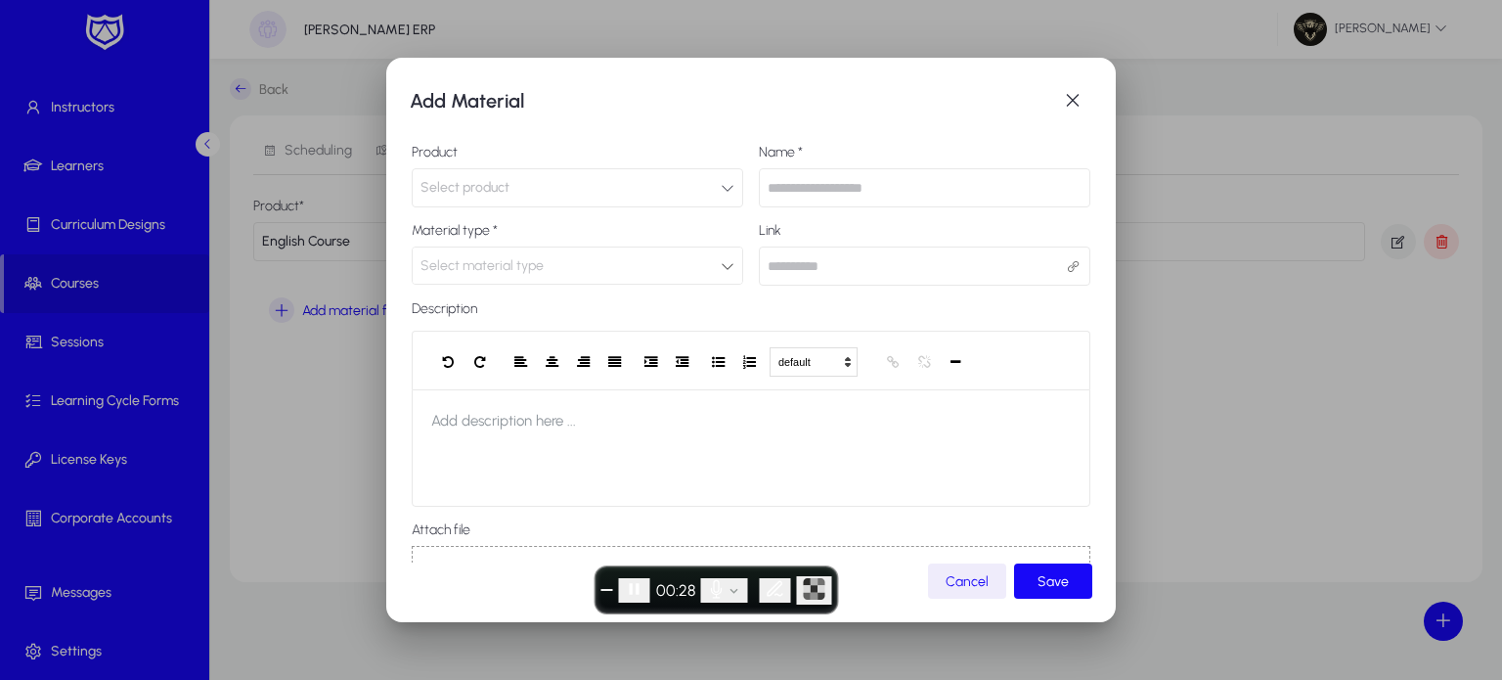
click at [605, 189] on button "Select product" at bounding box center [578, 187] width 332 height 39
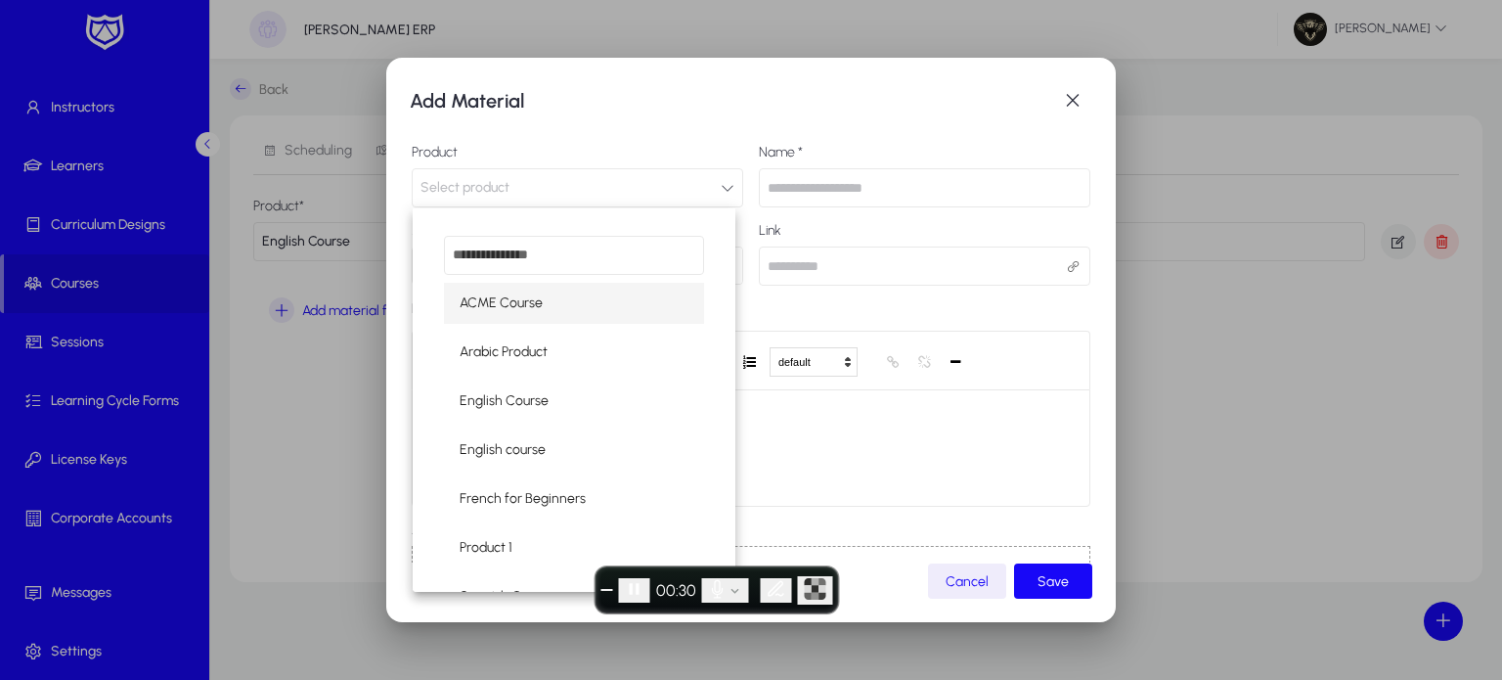
click at [1078, 108] on div at bounding box center [751, 340] width 1502 height 680
click at [1078, 108] on span "button" at bounding box center [1072, 100] width 39 height 39
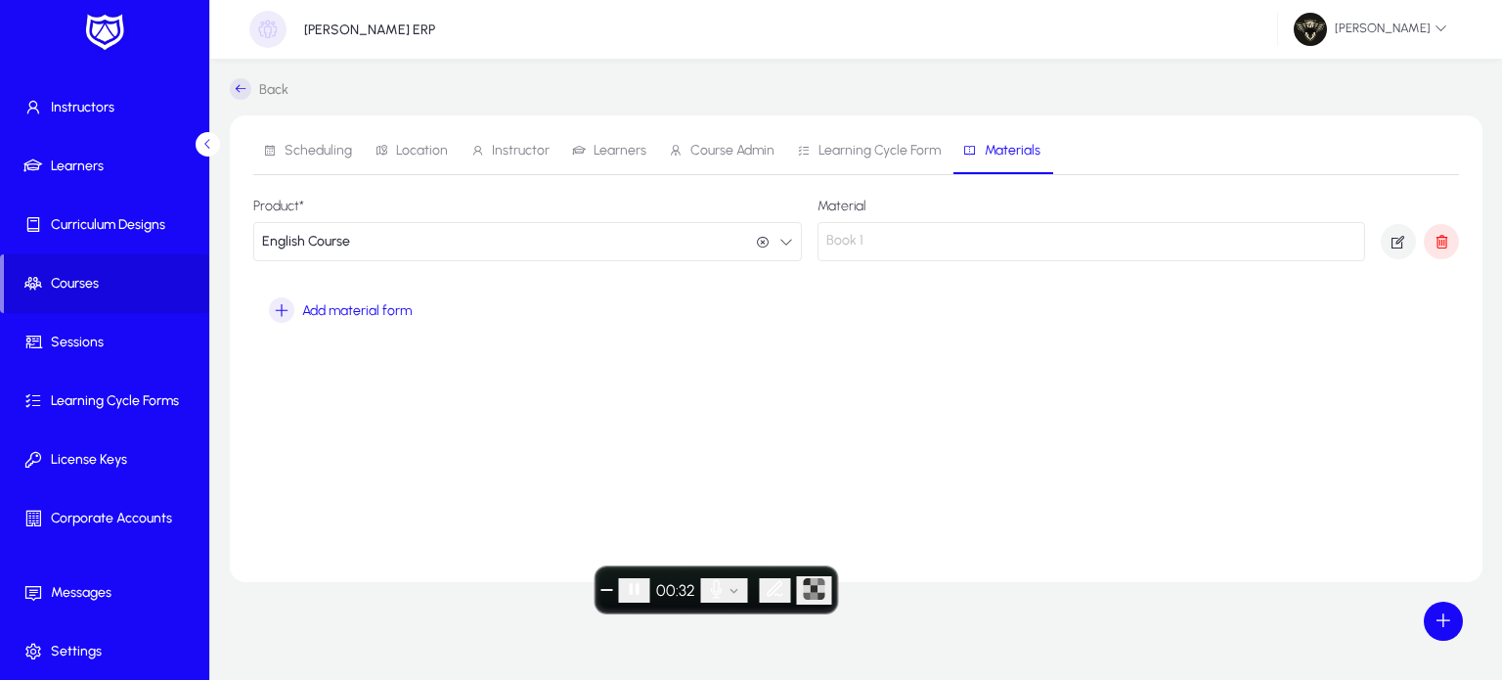
click at [607, 590] on span "End recording" at bounding box center [607, 590] width 0 height 0
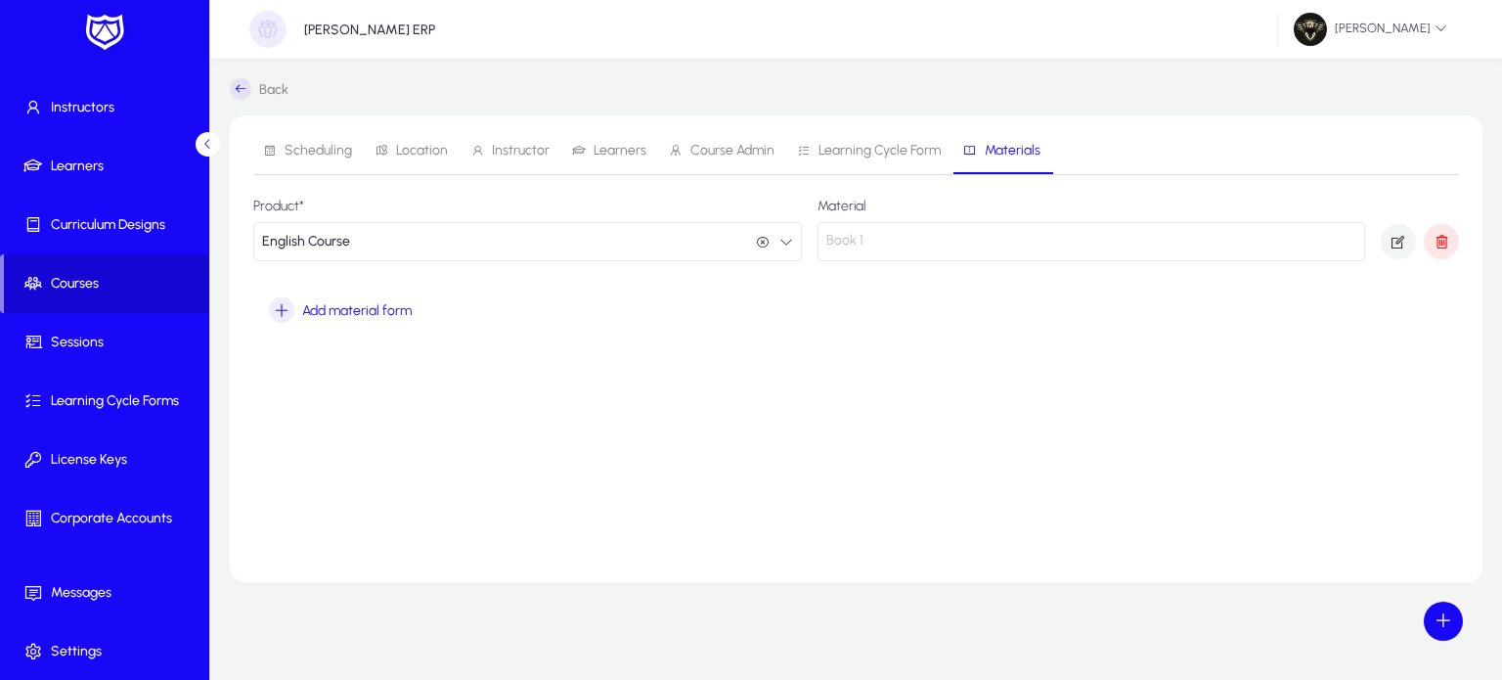
click at [88, 286] on span "Courses" at bounding box center [106, 284] width 205 height 20
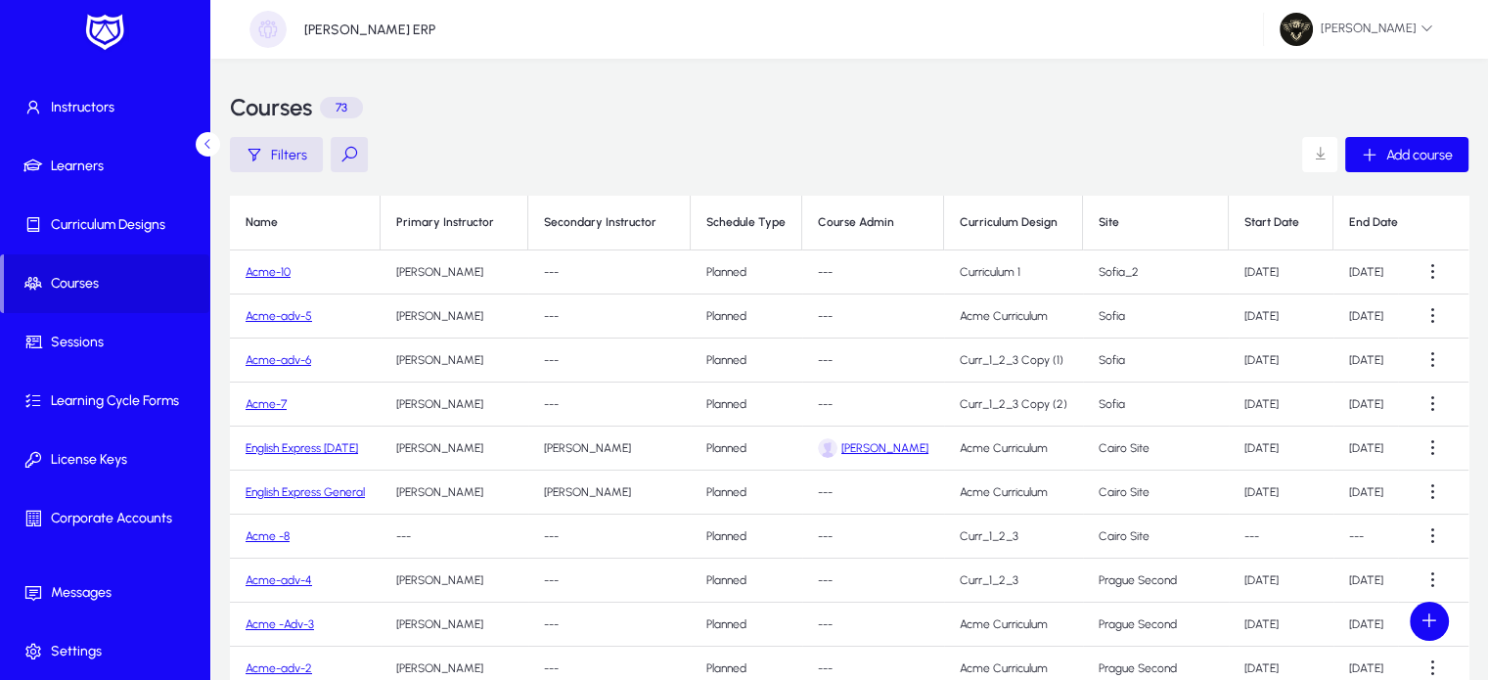
click at [763, 113] on div "Courses 73" at bounding box center [849, 107] width 1238 height 59
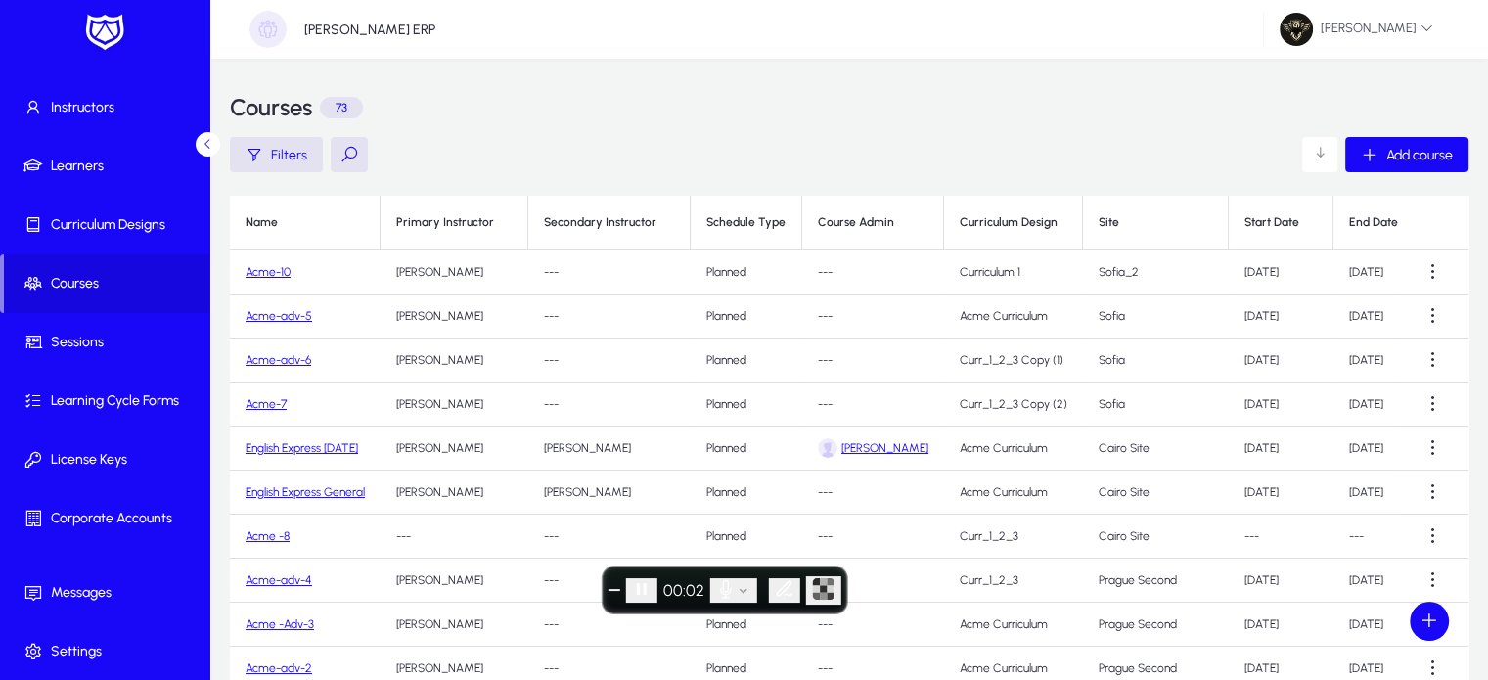
click at [266, 270] on link "Acme-10" at bounding box center [267, 272] width 45 height 14
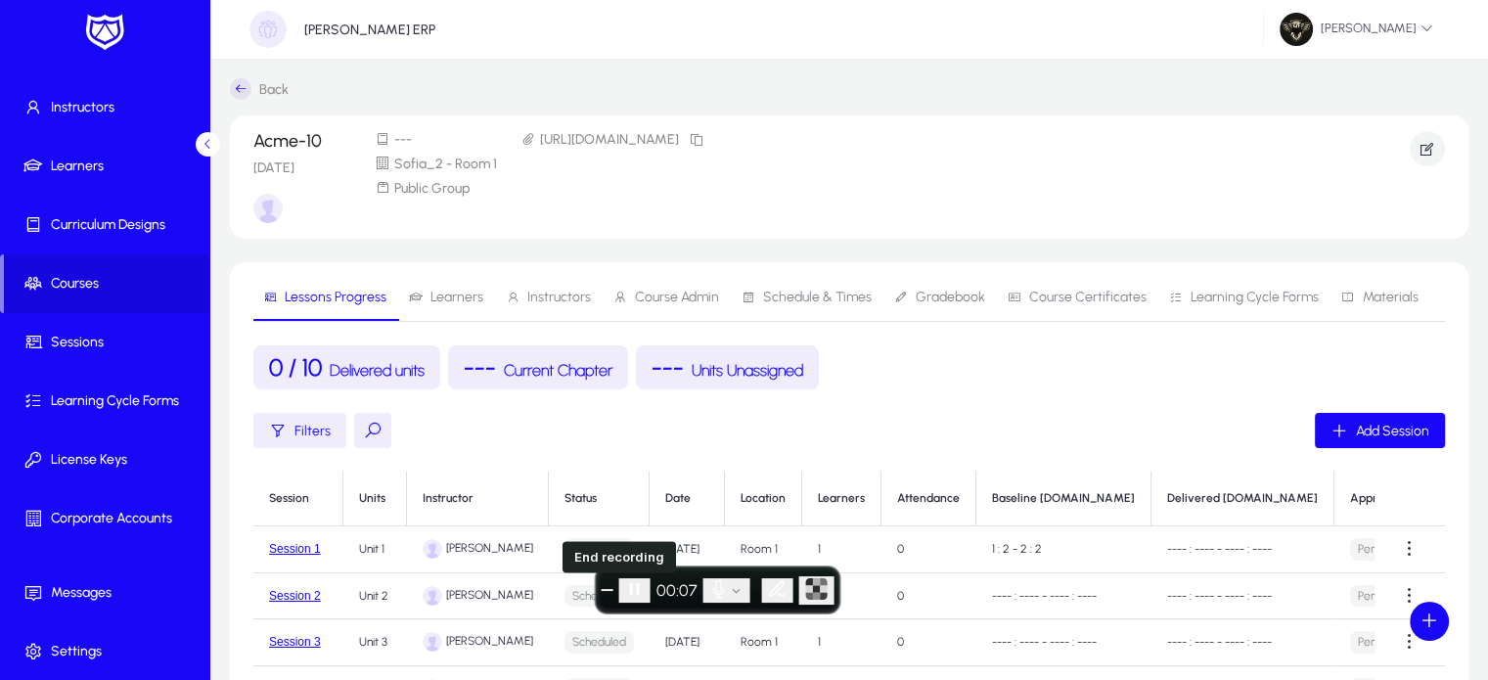
click at [607, 590] on span "End recording" at bounding box center [607, 590] width 0 height 0
click at [911, 527] on td "0" at bounding box center [928, 549] width 95 height 47
drag, startPoint x: 911, startPoint y: 527, endPoint x: 1065, endPoint y: 418, distance: 189.4
click at [1140, 415] on div "Filters Add Session" at bounding box center [848, 430] width 1191 height 35
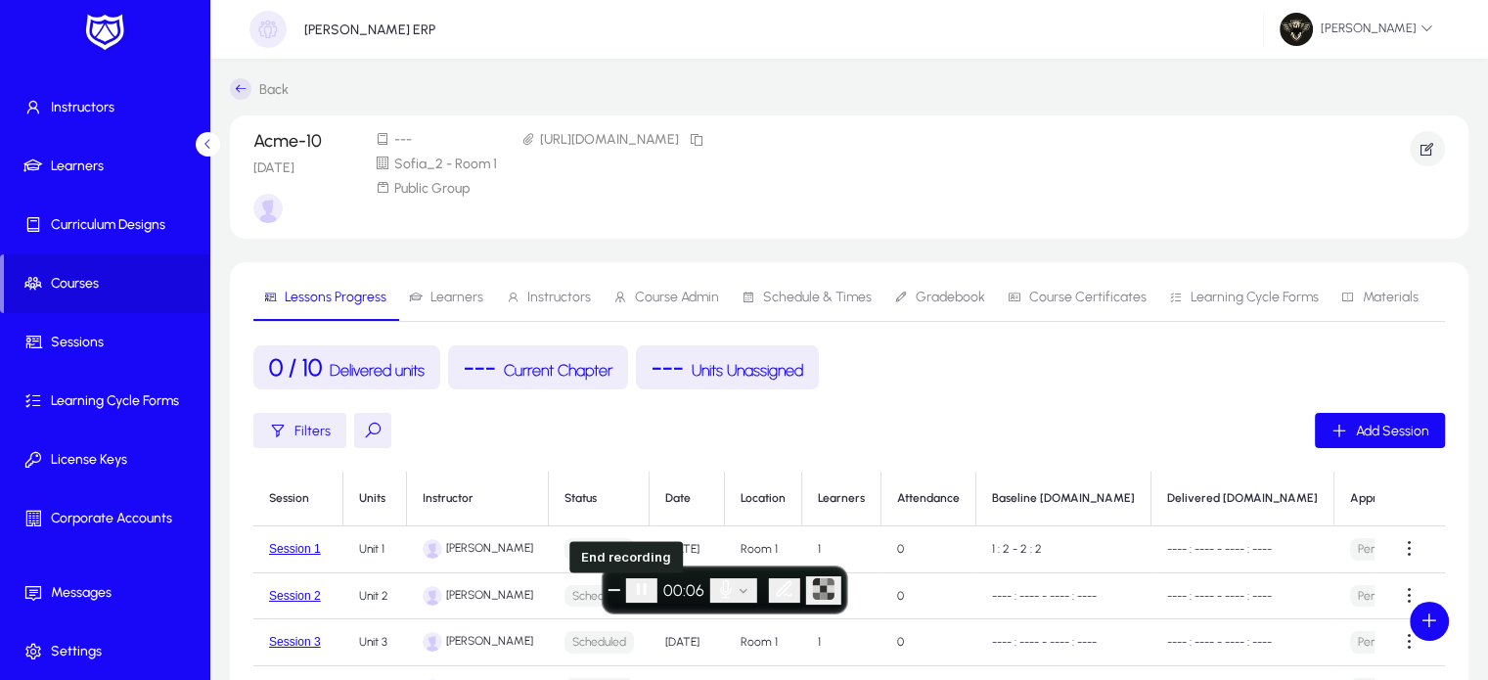
click at [611, 591] on button "End recording" at bounding box center [614, 590] width 12 height 2
click at [1419, 154] on icon "button" at bounding box center [1427, 149] width 18 height 18
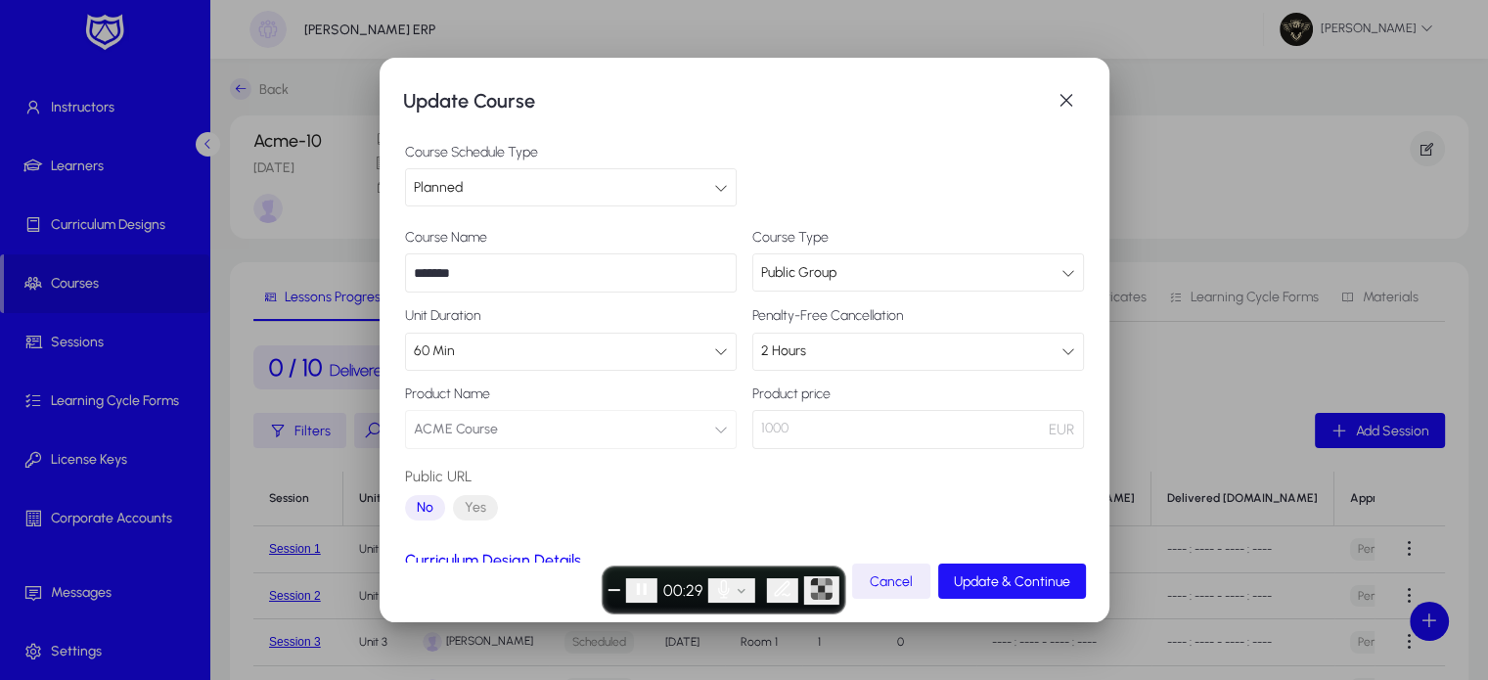
click at [1009, 588] on span "Update & Continue" at bounding box center [1012, 581] width 116 height 17
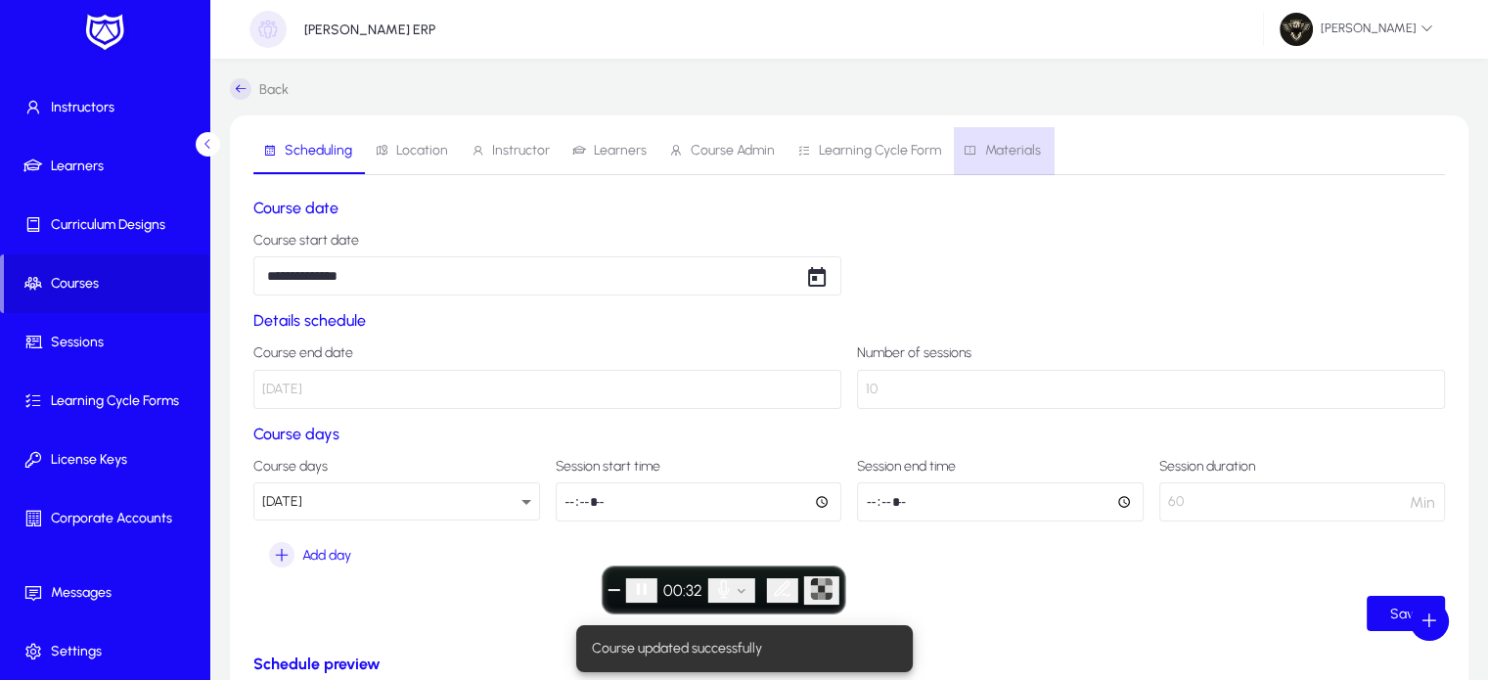
click at [1015, 157] on span "Materials" at bounding box center [1013, 151] width 56 height 14
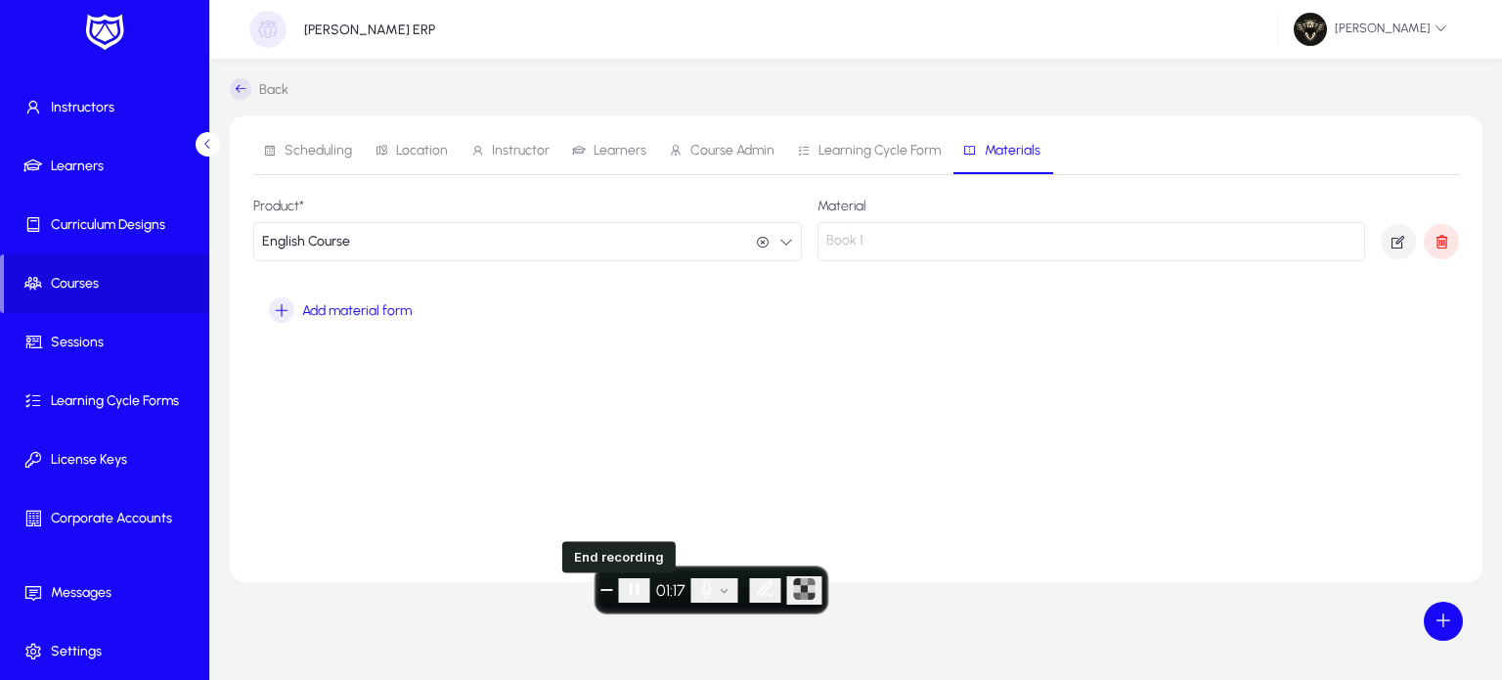
click at [609, 589] on button "End recording" at bounding box center [607, 590] width 12 height 2
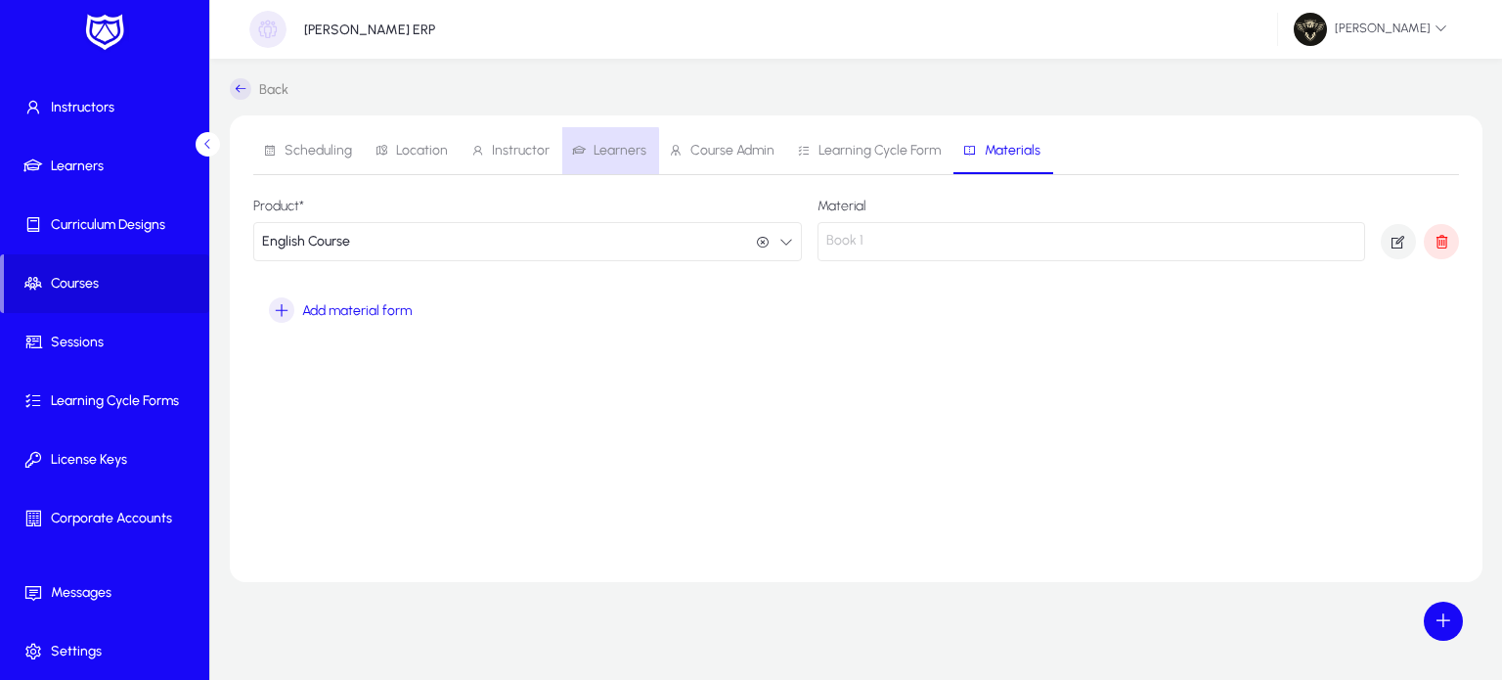
click at [572, 152] on icon at bounding box center [579, 151] width 14 height 14
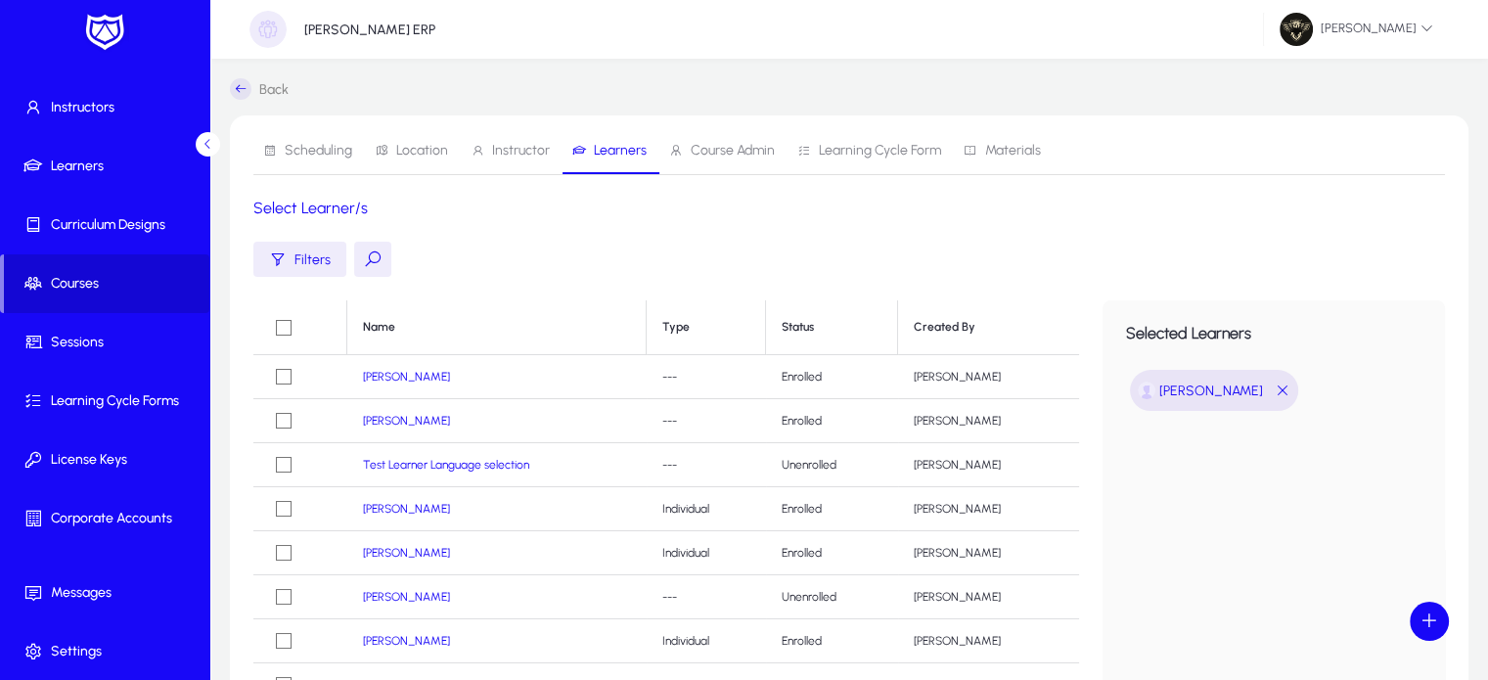
click at [115, 263] on span at bounding box center [106, 283] width 205 height 47
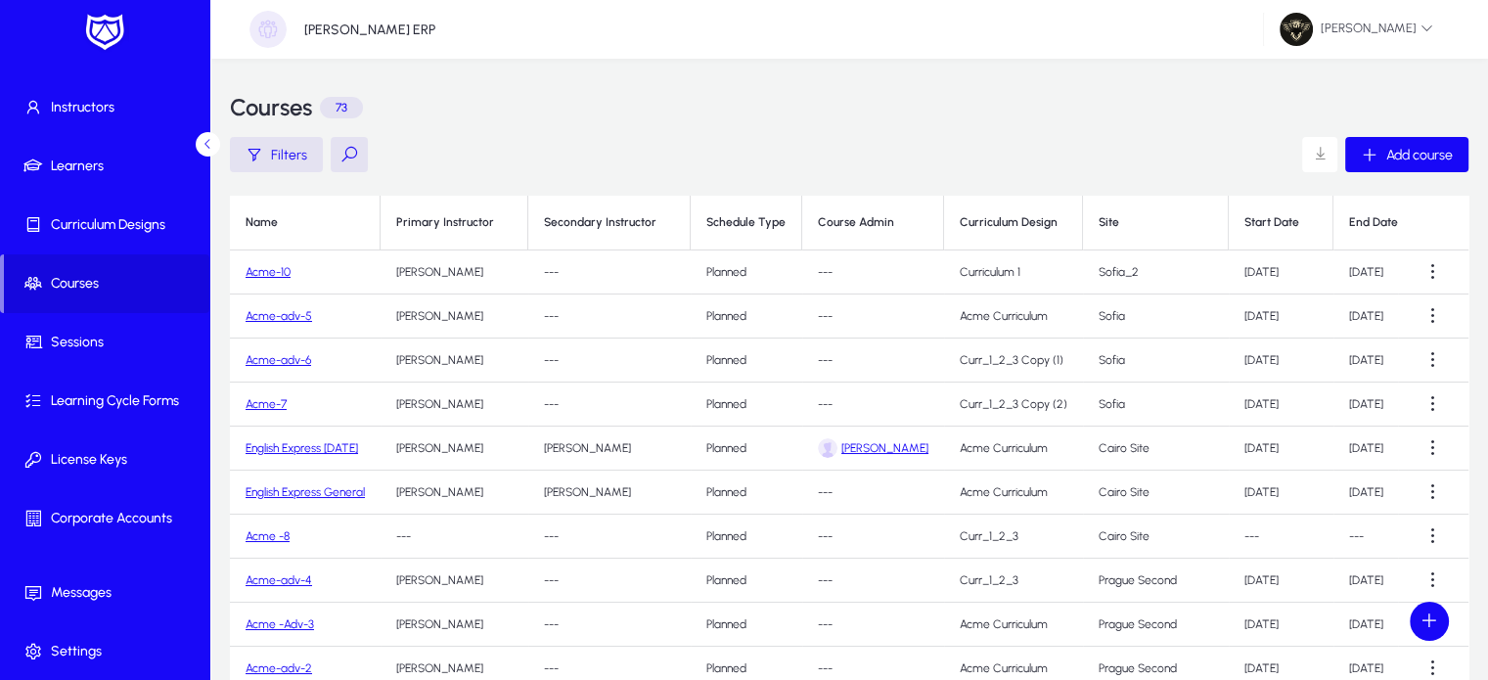
click at [260, 276] on link "Acme-10" at bounding box center [267, 272] width 45 height 14
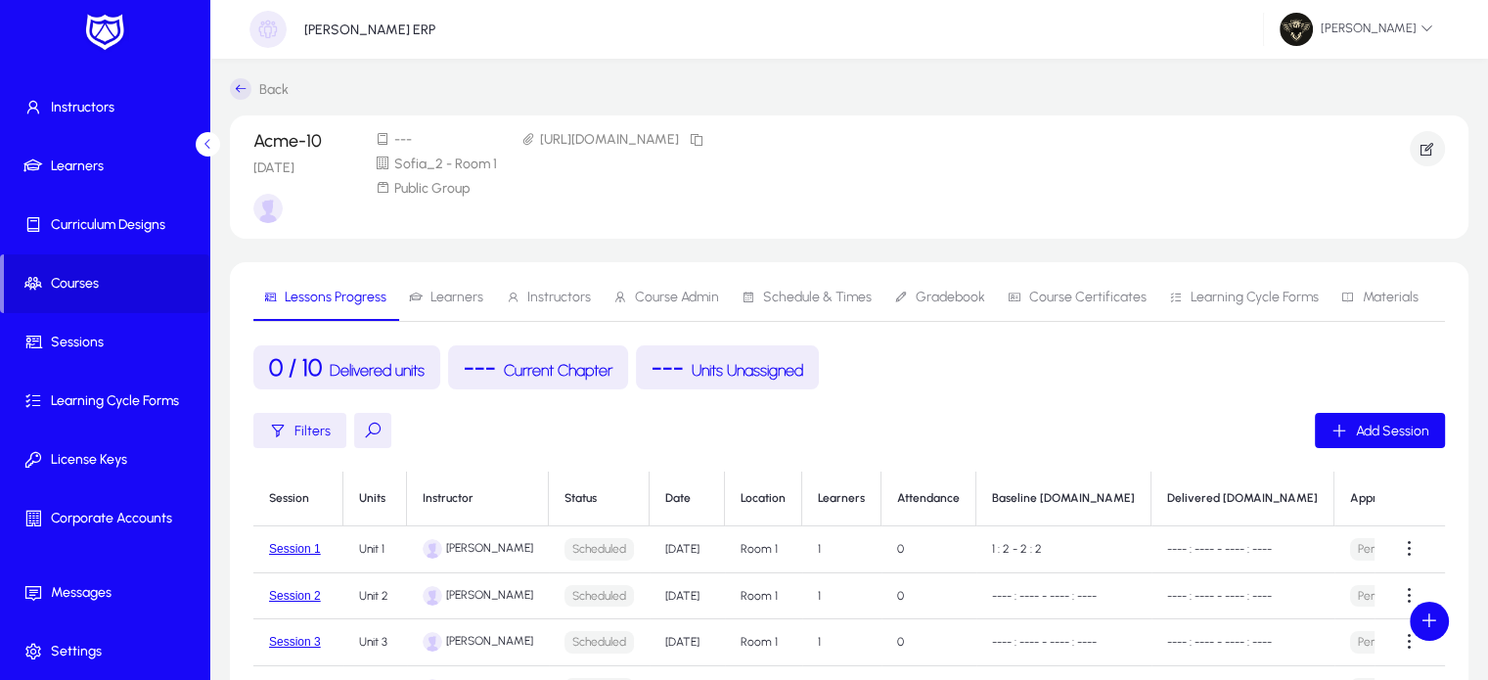
click at [446, 297] on span "Learners" at bounding box center [456, 297] width 53 height 14
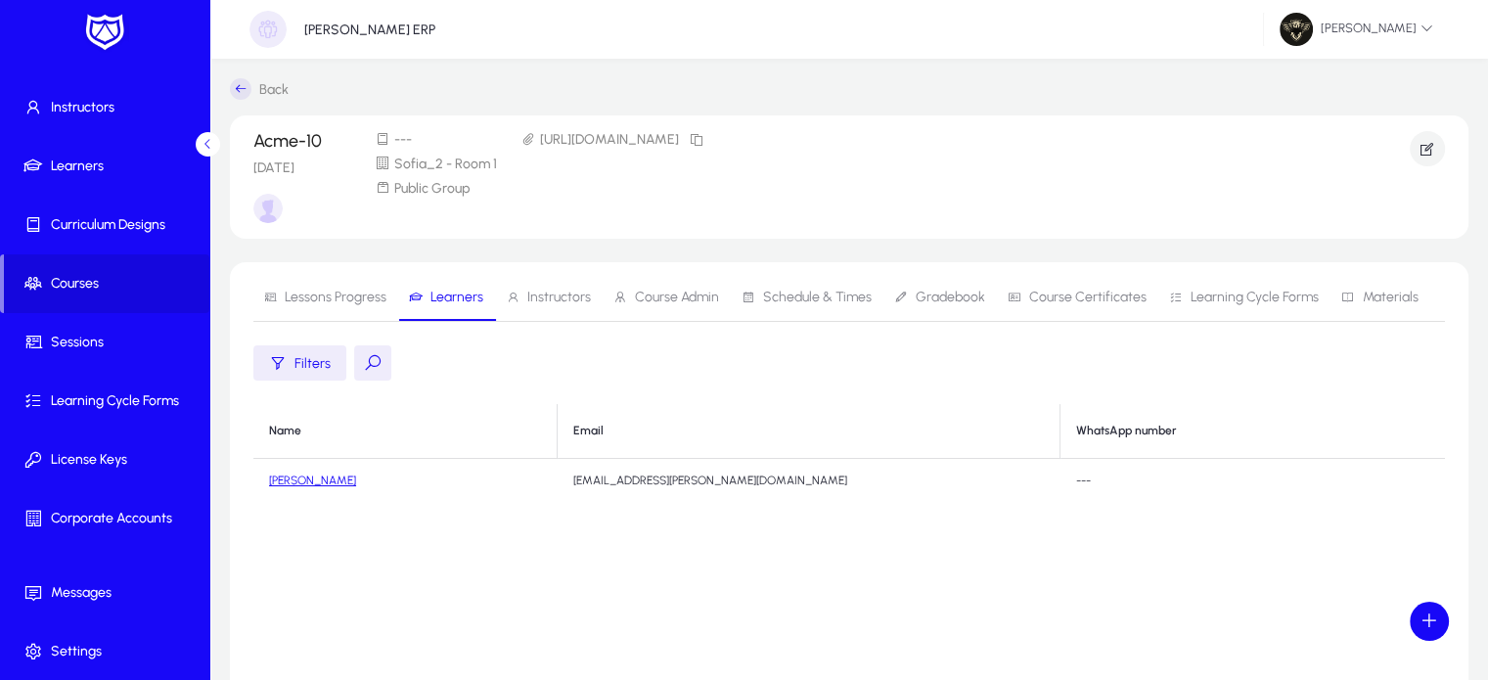
drag, startPoint x: 706, startPoint y: 468, endPoint x: 512, endPoint y: 480, distance: 194.0
click at [557, 480] on td "[EMAIL_ADDRESS][PERSON_NAME][DOMAIN_NAME]" at bounding box center [808, 481] width 503 height 44
copy td "[EMAIL_ADDRESS][PERSON_NAME][DOMAIN_NAME]"
click at [1420, 148] on icon "button" at bounding box center [1427, 149] width 18 height 18
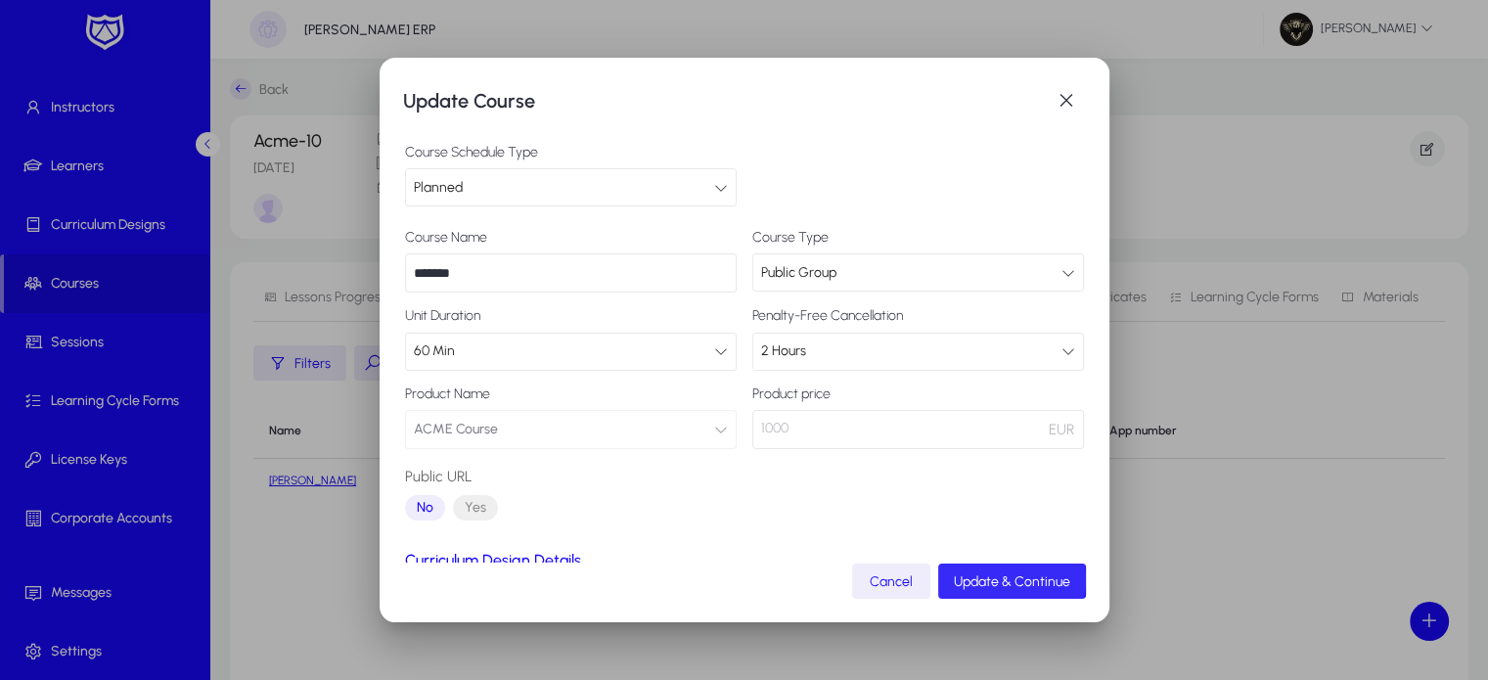
click at [986, 579] on span "Update & Continue" at bounding box center [1012, 581] width 116 height 17
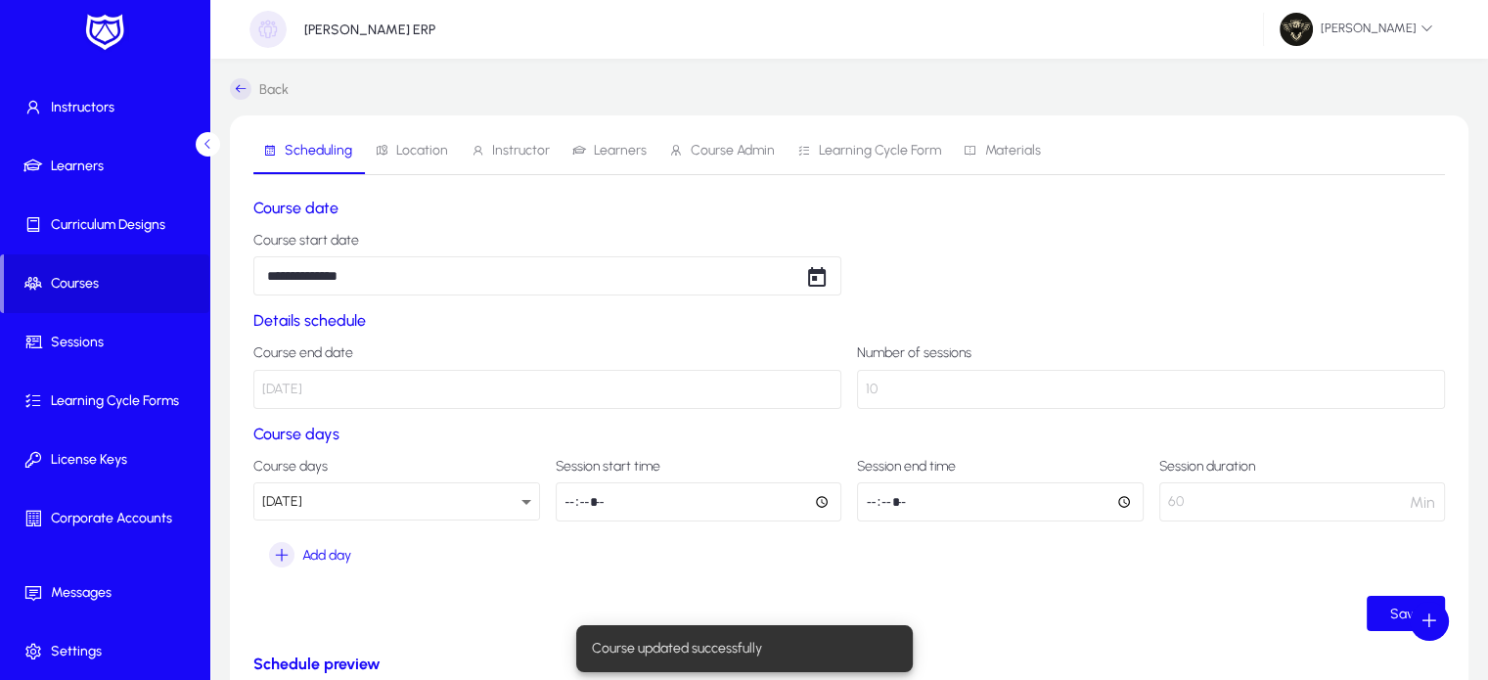
scroll to position [34, 0]
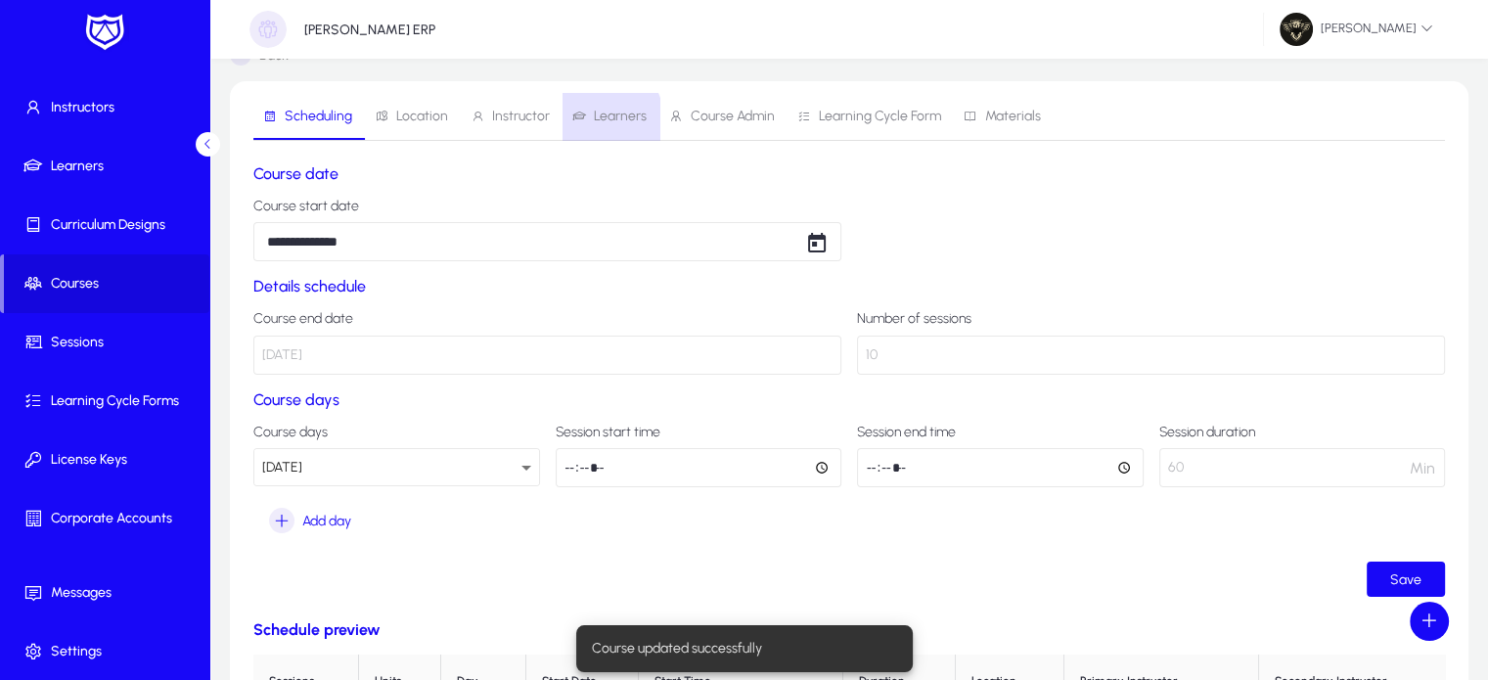
click at [594, 120] on span "Learners" at bounding box center [620, 117] width 53 height 14
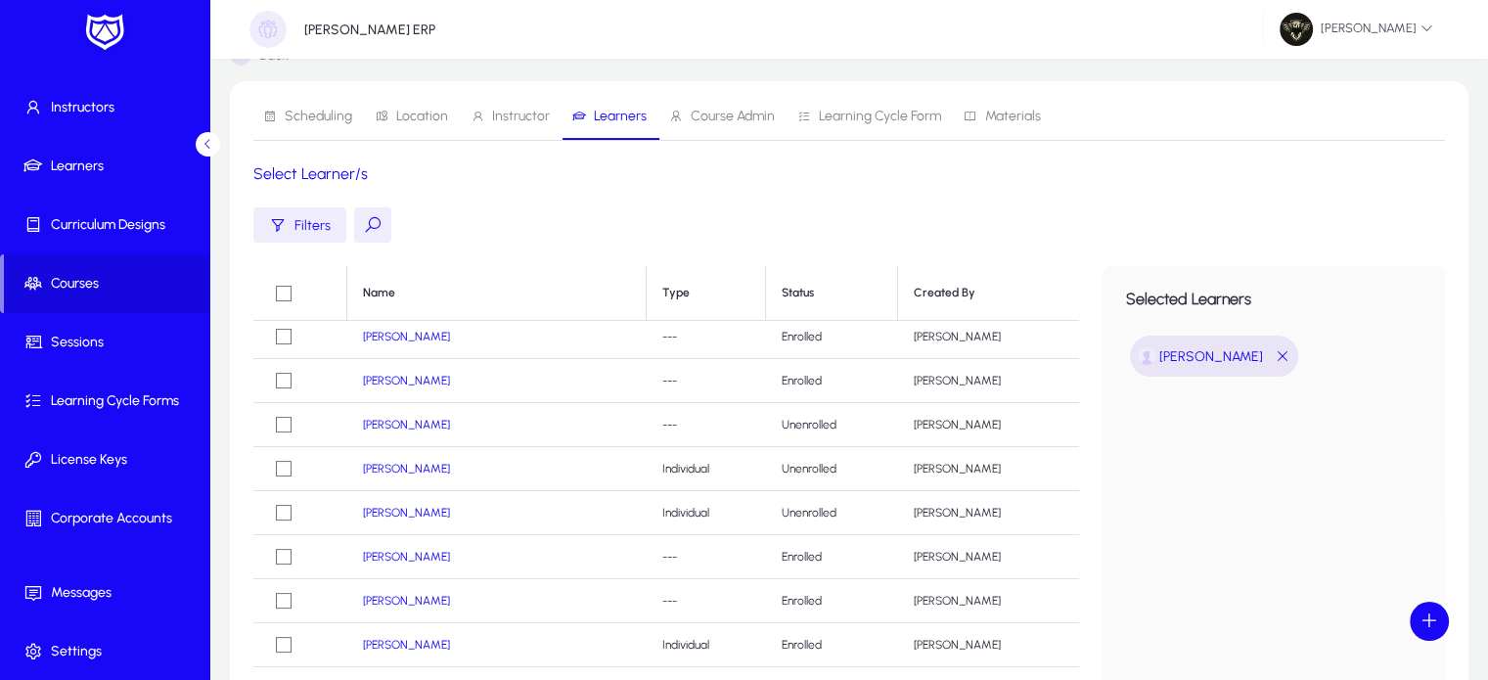
scroll to position [344, 0]
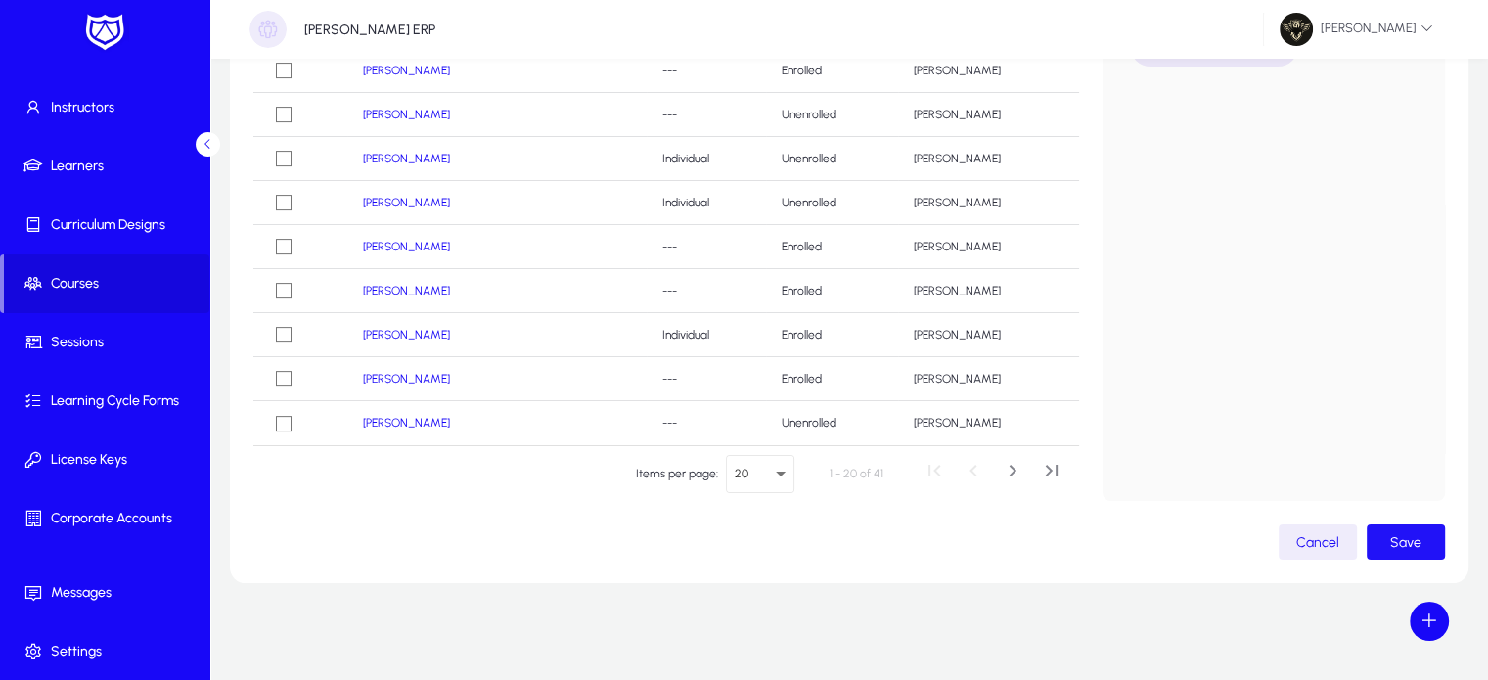
click at [1407, 539] on span "Save" at bounding box center [1405, 542] width 31 height 17
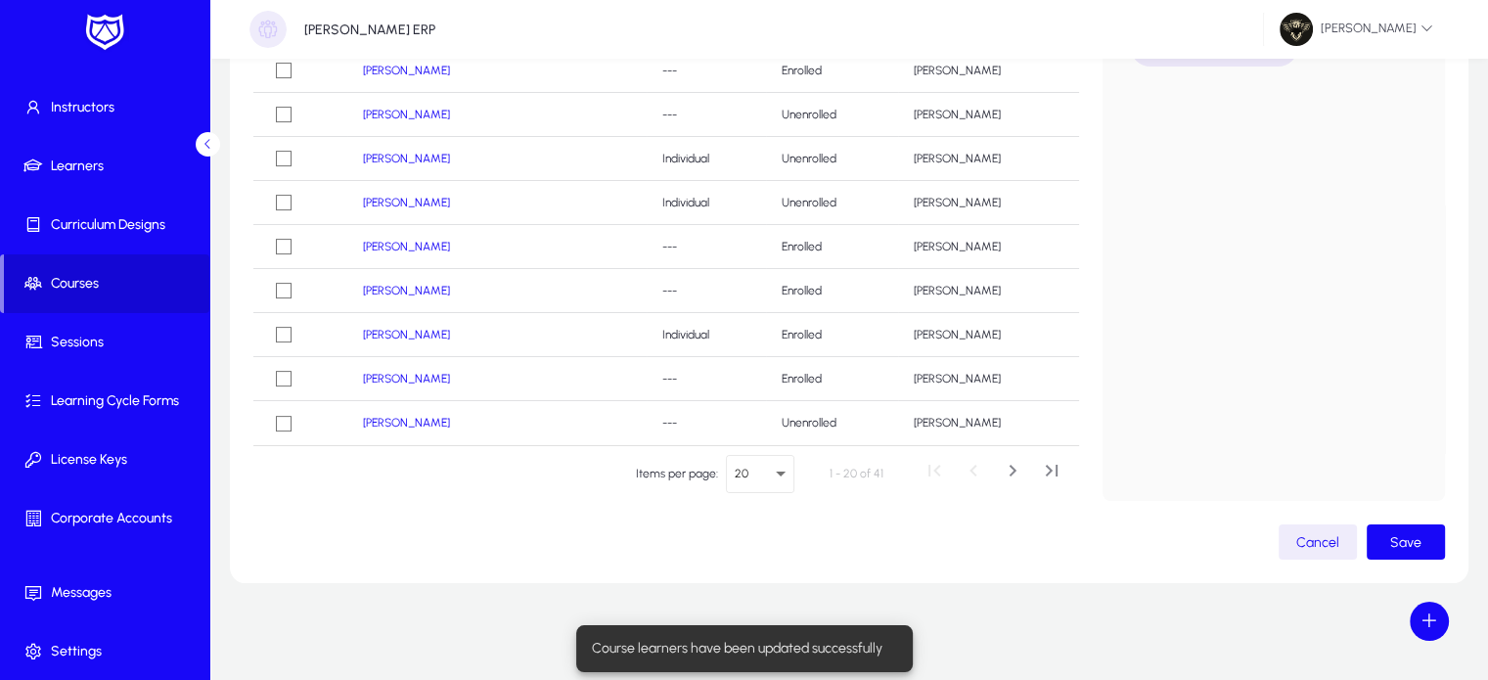
click at [65, 298] on span at bounding box center [106, 283] width 205 height 47
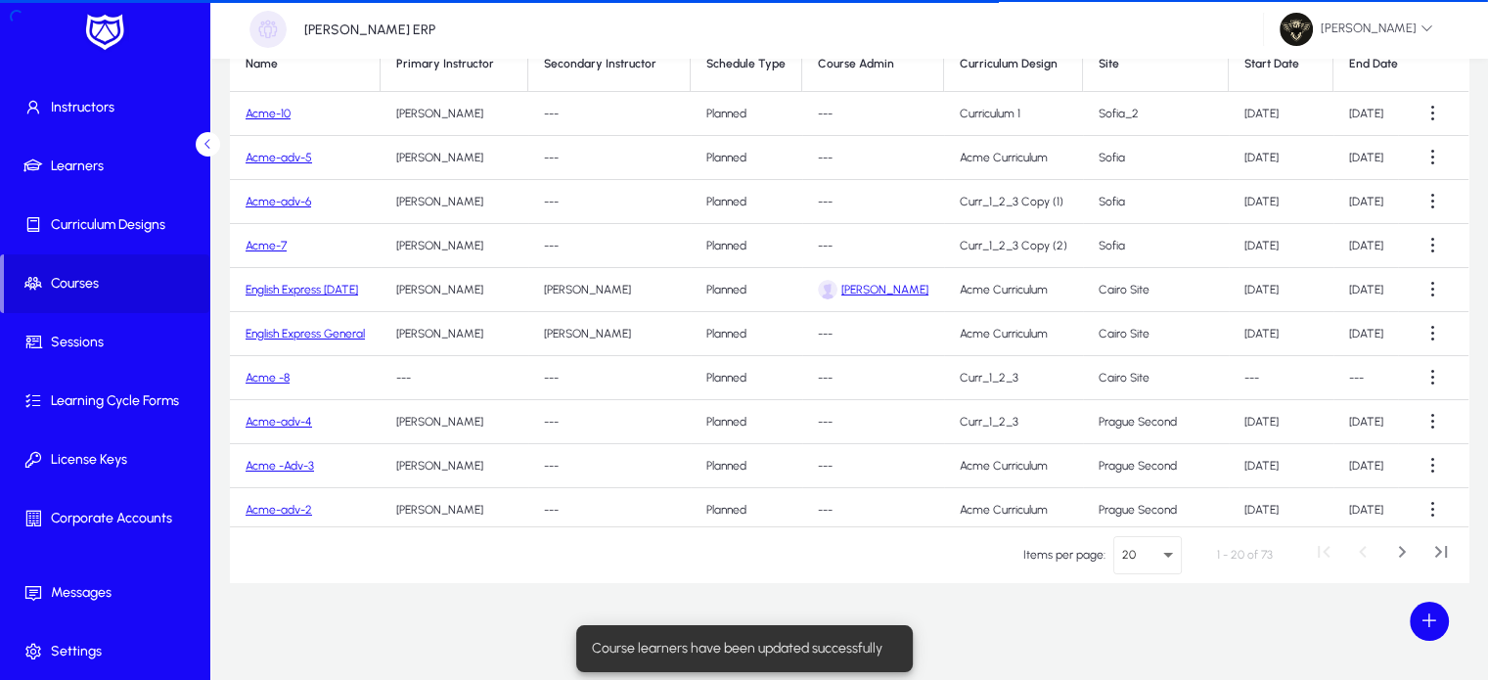
scroll to position [157, 0]
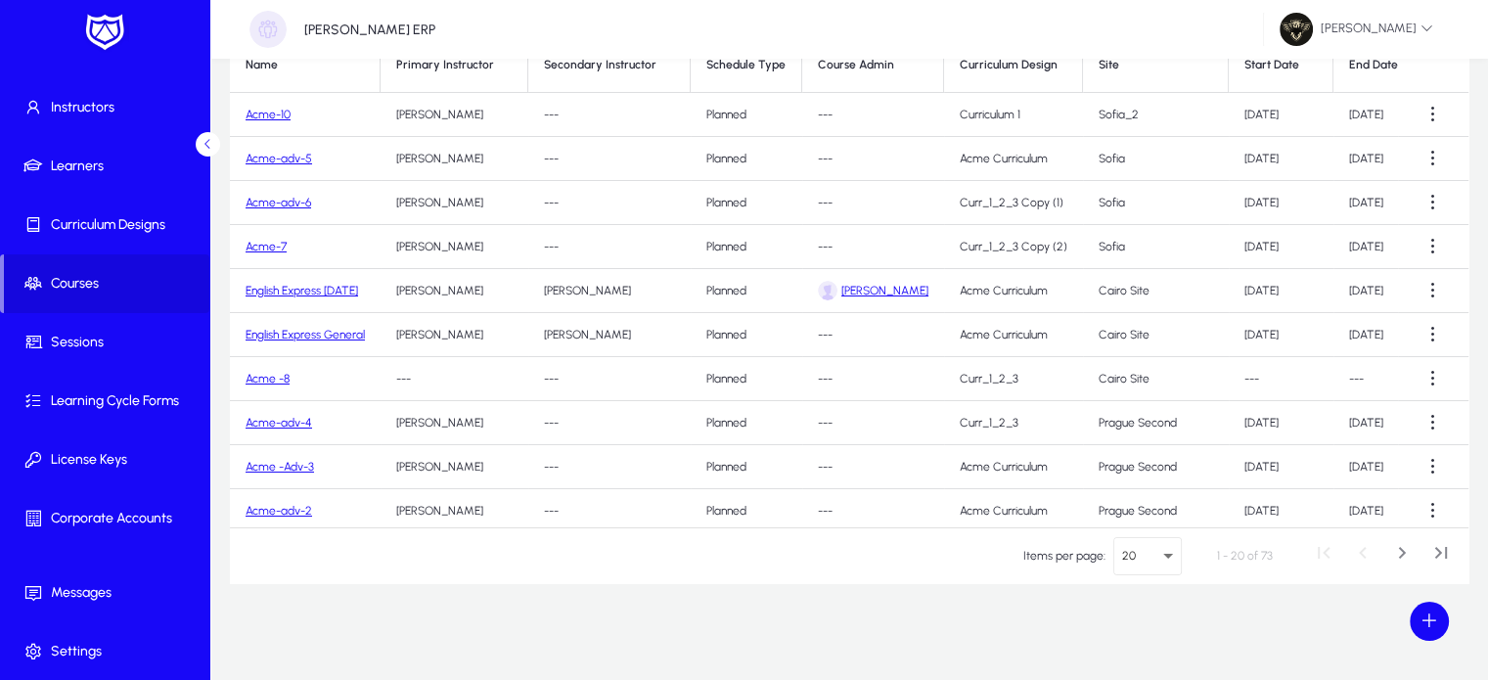
click at [272, 114] on link "Acme-10" at bounding box center [267, 115] width 45 height 14
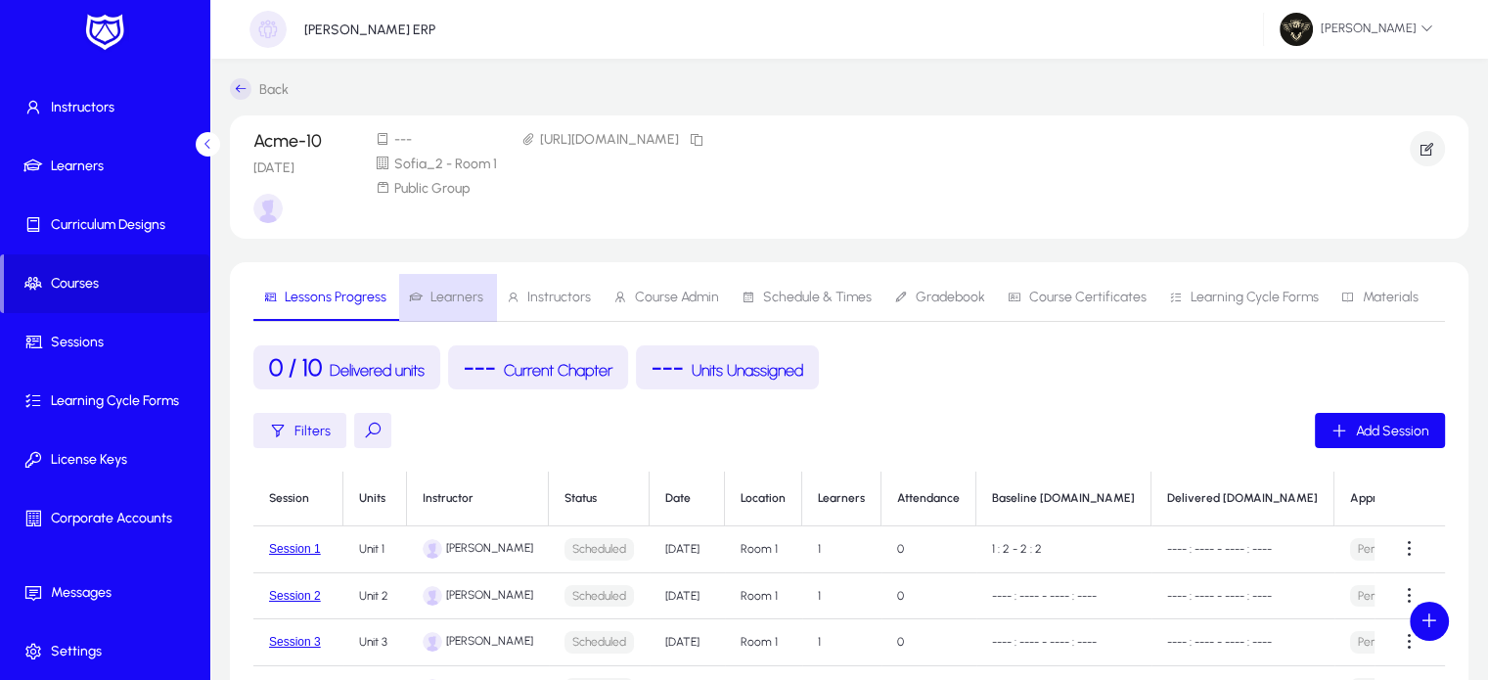
click at [469, 301] on span "Learners" at bounding box center [456, 297] width 53 height 14
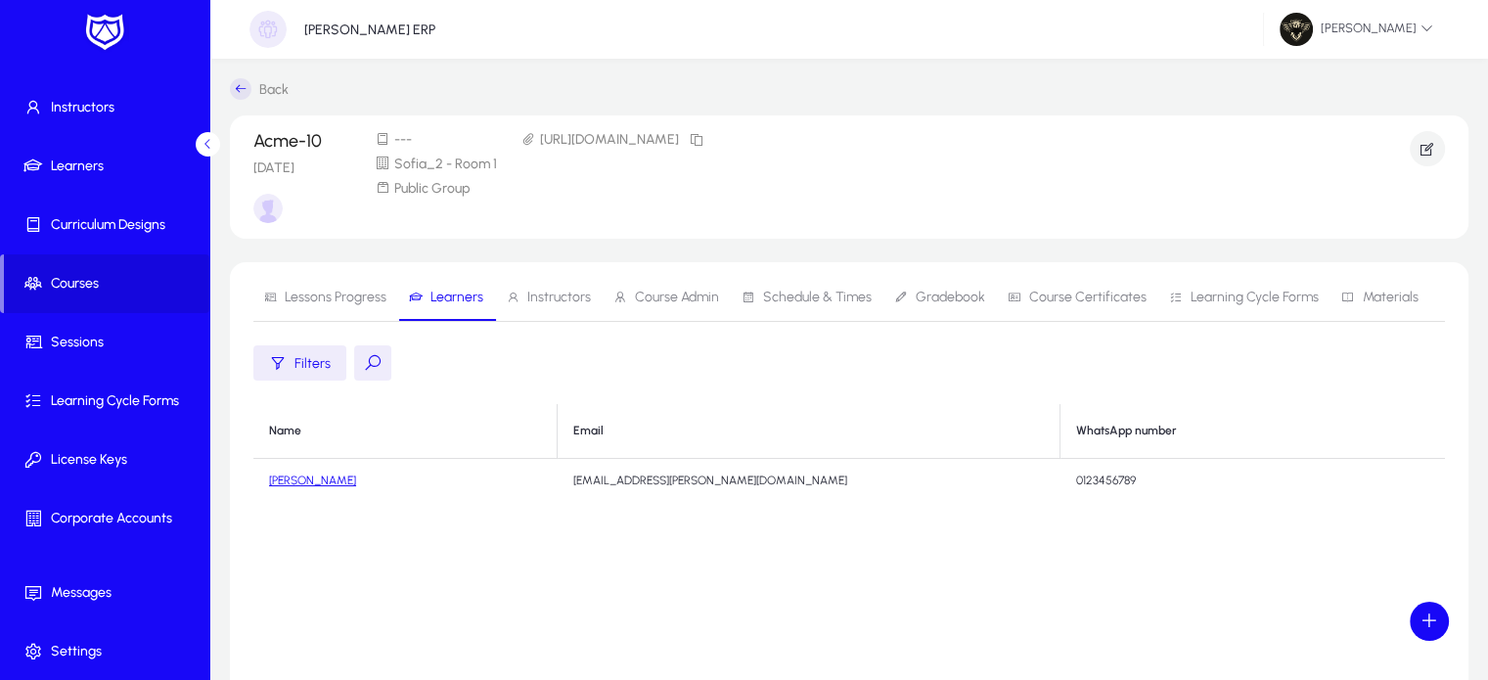
drag, startPoint x: 682, startPoint y: 474, endPoint x: 476, endPoint y: 484, distance: 205.6
click at [476, 484] on tr "[PERSON_NAME] [PERSON_NAME][EMAIL_ADDRESS][PERSON_NAME][DOMAIN_NAME] 0123456789" at bounding box center [848, 481] width 1191 height 44
copy tr "[EMAIL_ADDRESS][PERSON_NAME][DOMAIN_NAME]"
click at [1378, 310] on span "Materials" at bounding box center [1379, 297] width 77 height 47
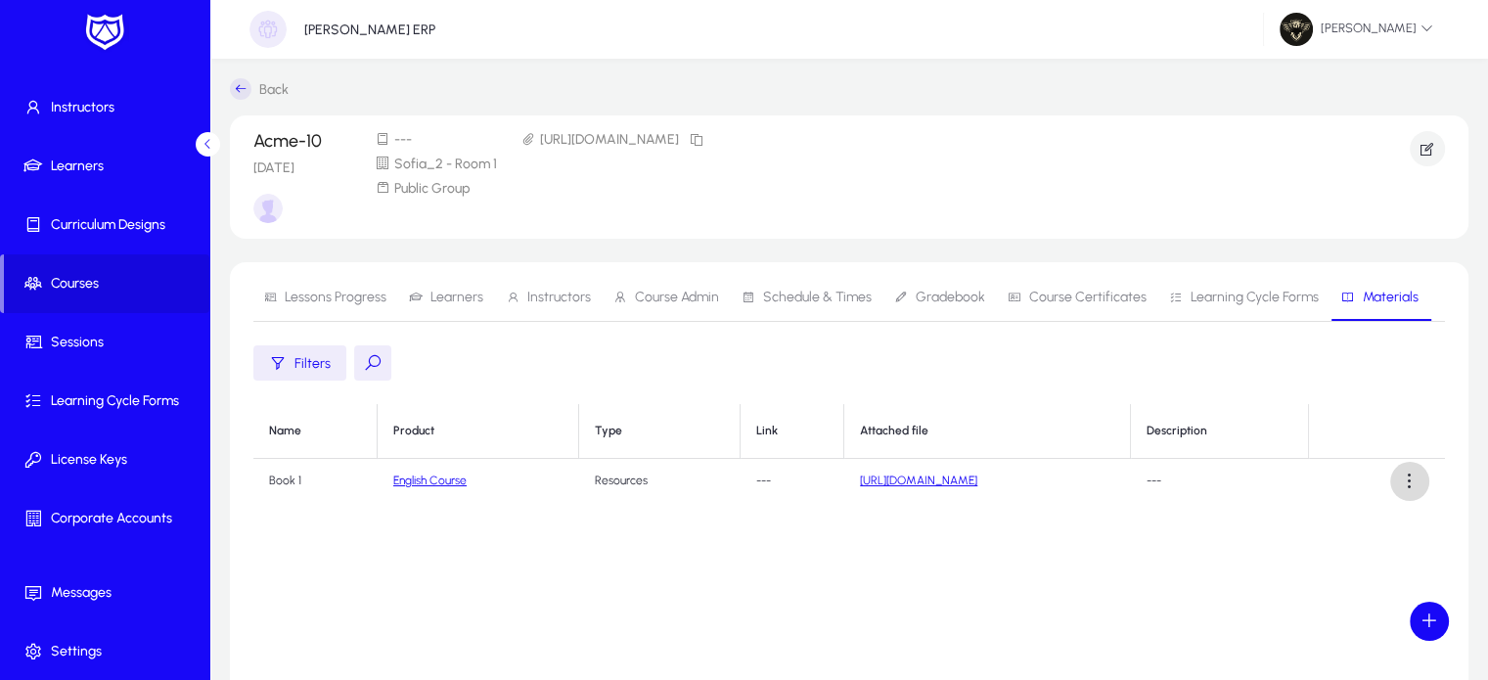
click at [1414, 475] on span at bounding box center [1409, 481] width 39 height 39
click at [1347, 534] on span "Edit" at bounding box center [1374, 528] width 78 height 18
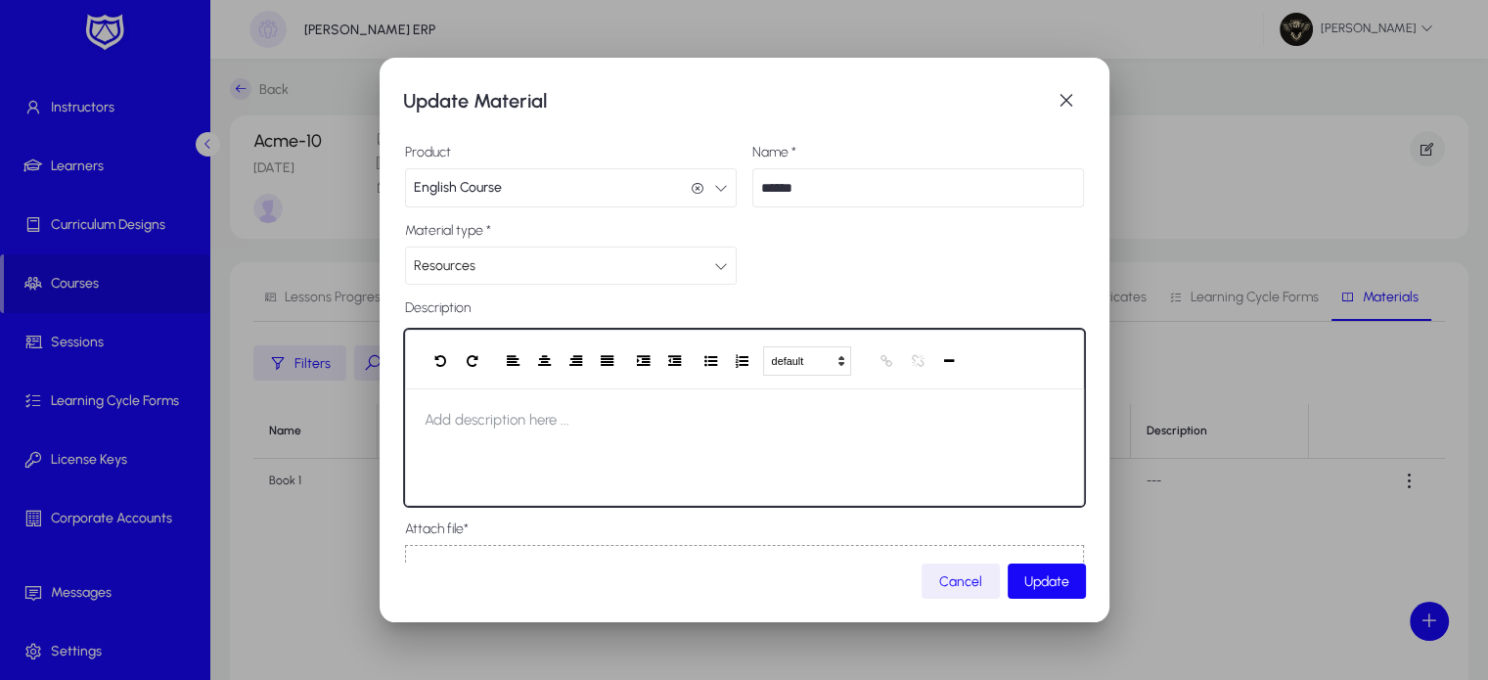
click at [559, 470] on div at bounding box center [744, 446] width 679 height 117
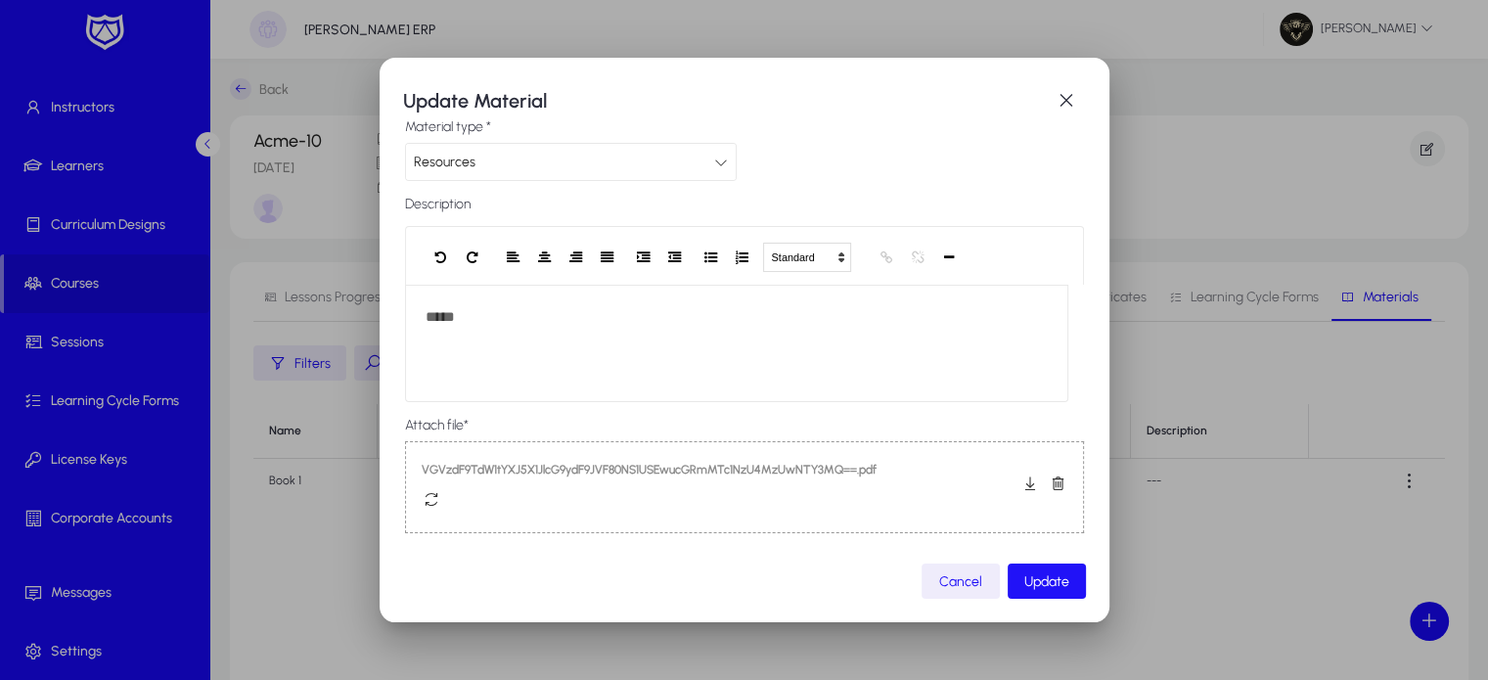
click at [1026, 592] on span "submit" at bounding box center [1046, 580] width 78 height 47
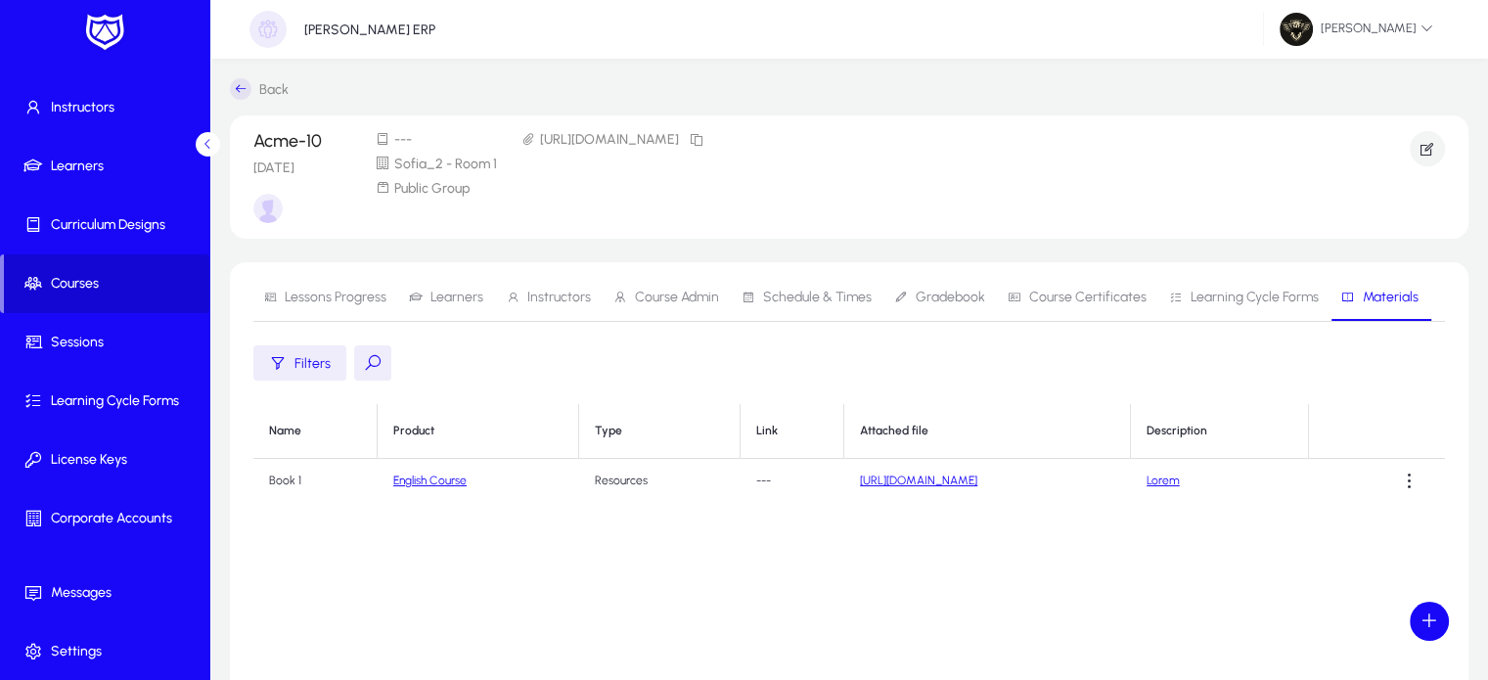
click at [106, 291] on span "Courses" at bounding box center [106, 284] width 205 height 20
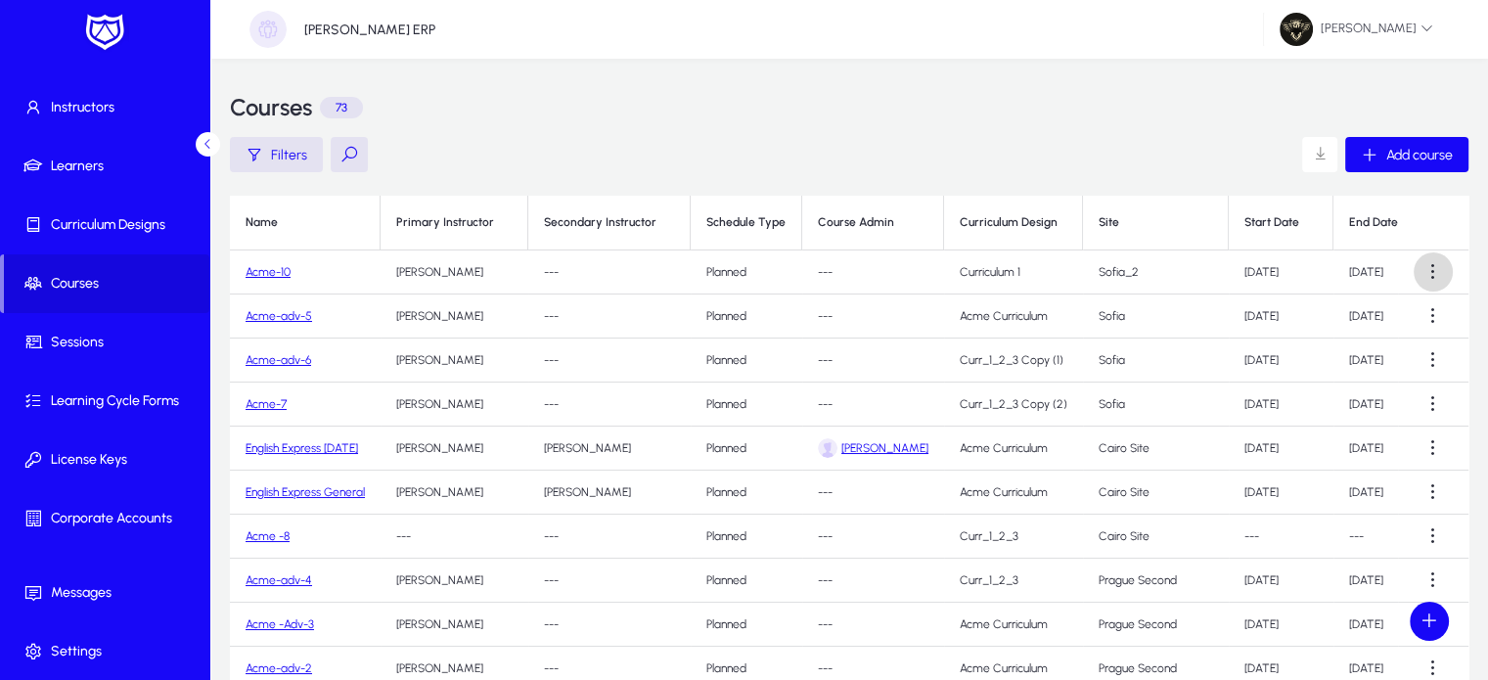
click at [1434, 263] on span at bounding box center [1432, 271] width 39 height 39
click at [1366, 316] on span "Edit" at bounding box center [1388, 320] width 78 height 18
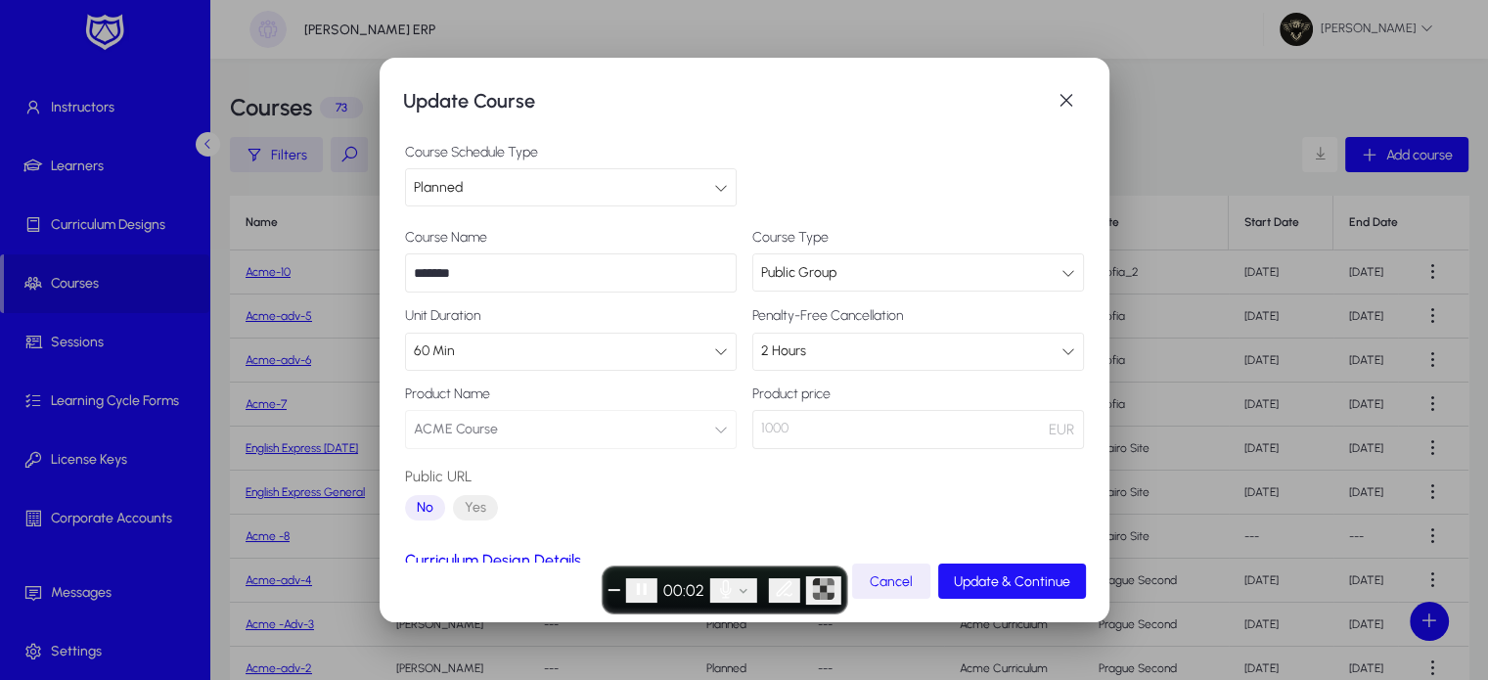
click at [971, 582] on span "Update & Continue" at bounding box center [1012, 581] width 116 height 17
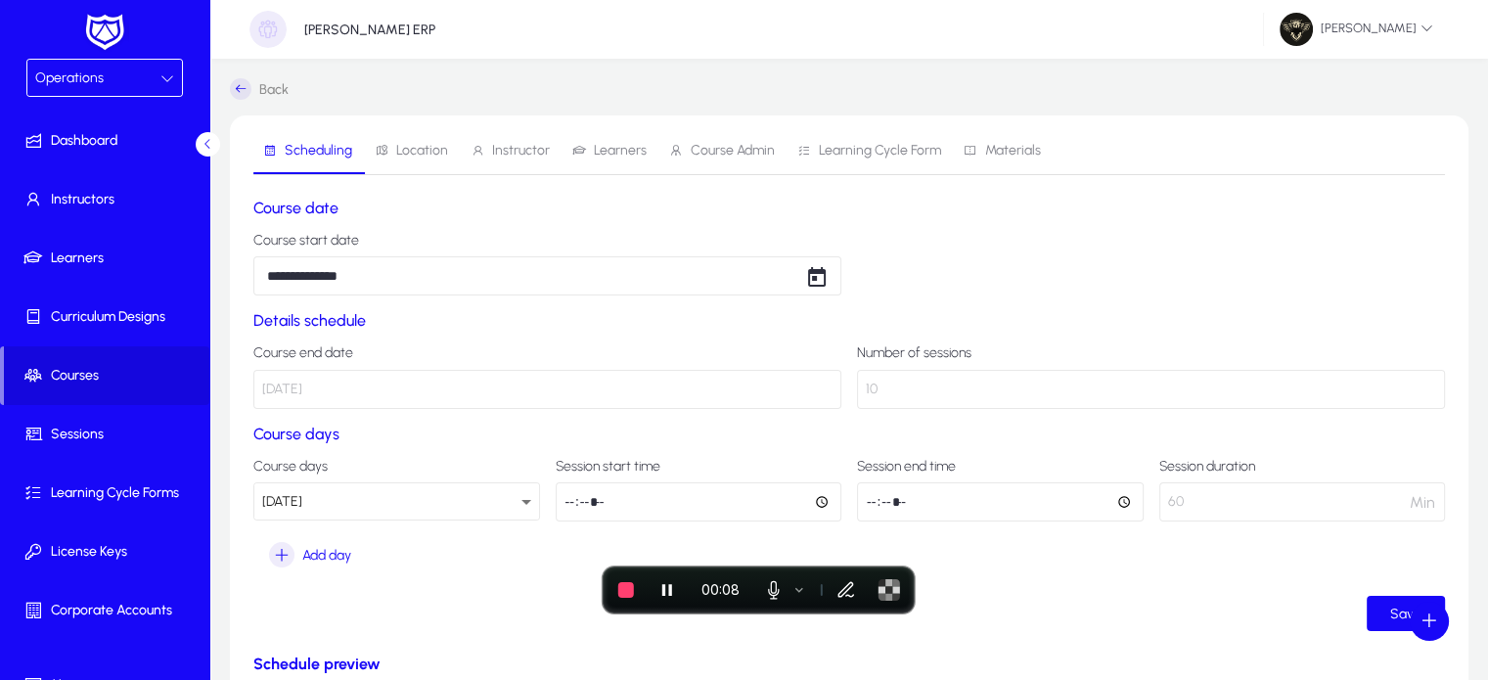
scroll to position [92, 0]
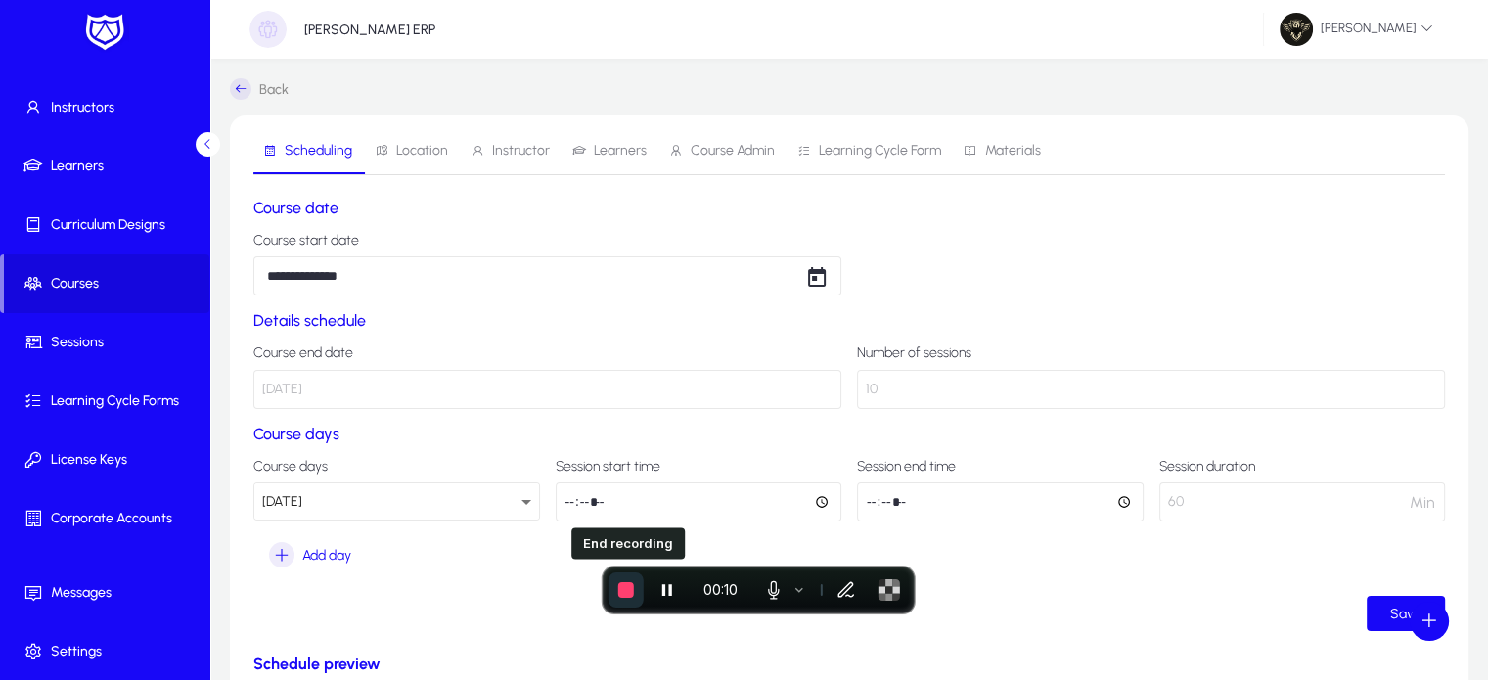
click at [622, 595] on span "End recording" at bounding box center [626, 590] width 16 height 16
click at [625, 598] on button "End recording" at bounding box center [625, 589] width 35 height 35
click at [620, 590] on span "End recording" at bounding box center [626, 590] width 16 height 16
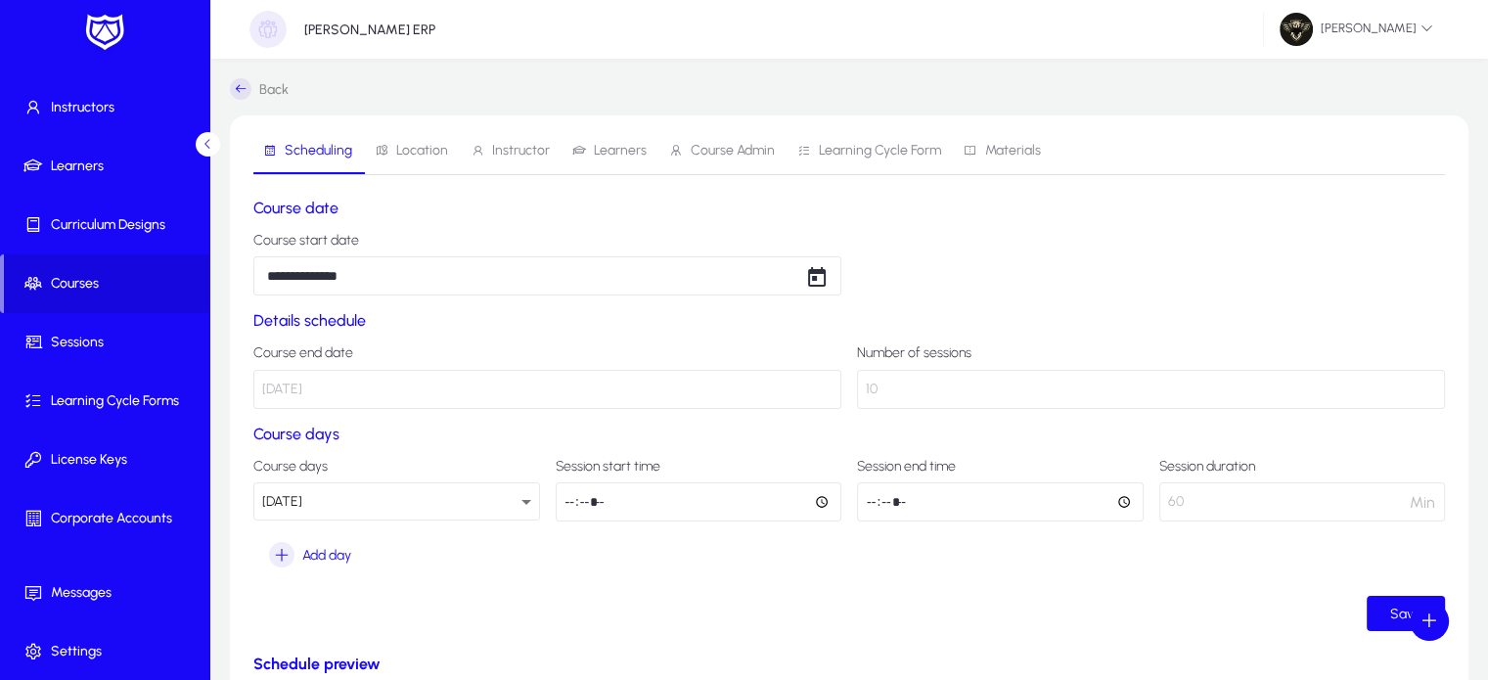
click at [774, 226] on section "**********" at bounding box center [848, 247] width 1191 height 97
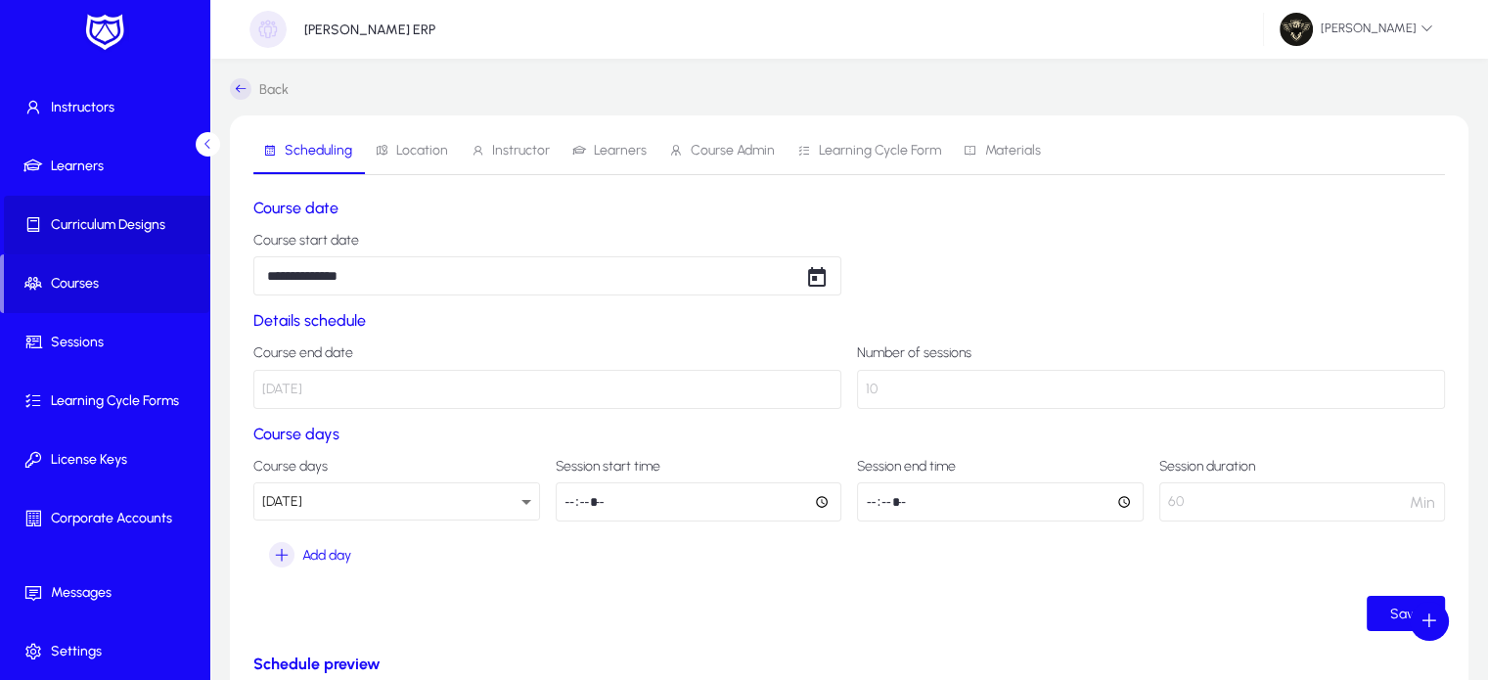
click at [121, 212] on span at bounding box center [108, 224] width 209 height 47
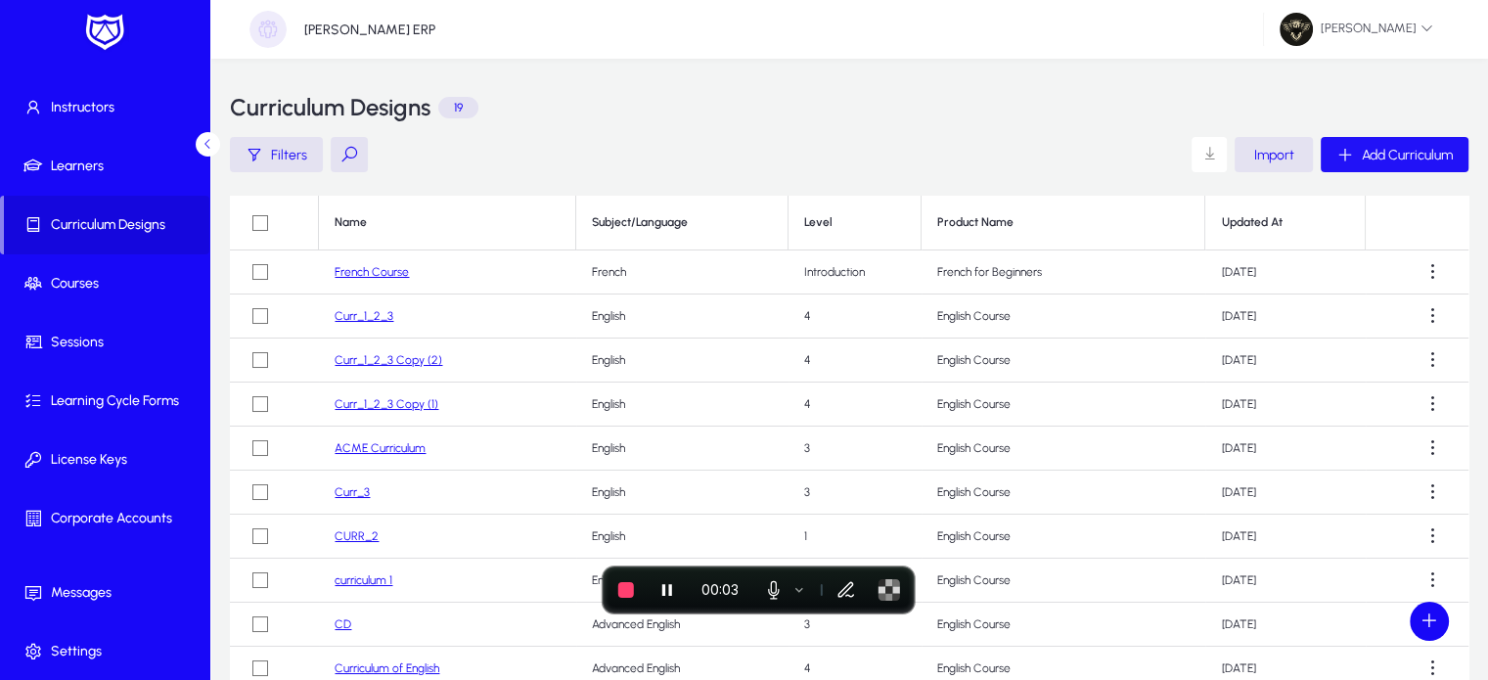
click at [1364, 155] on span "Add Curriculum" at bounding box center [1406, 155] width 91 height 17
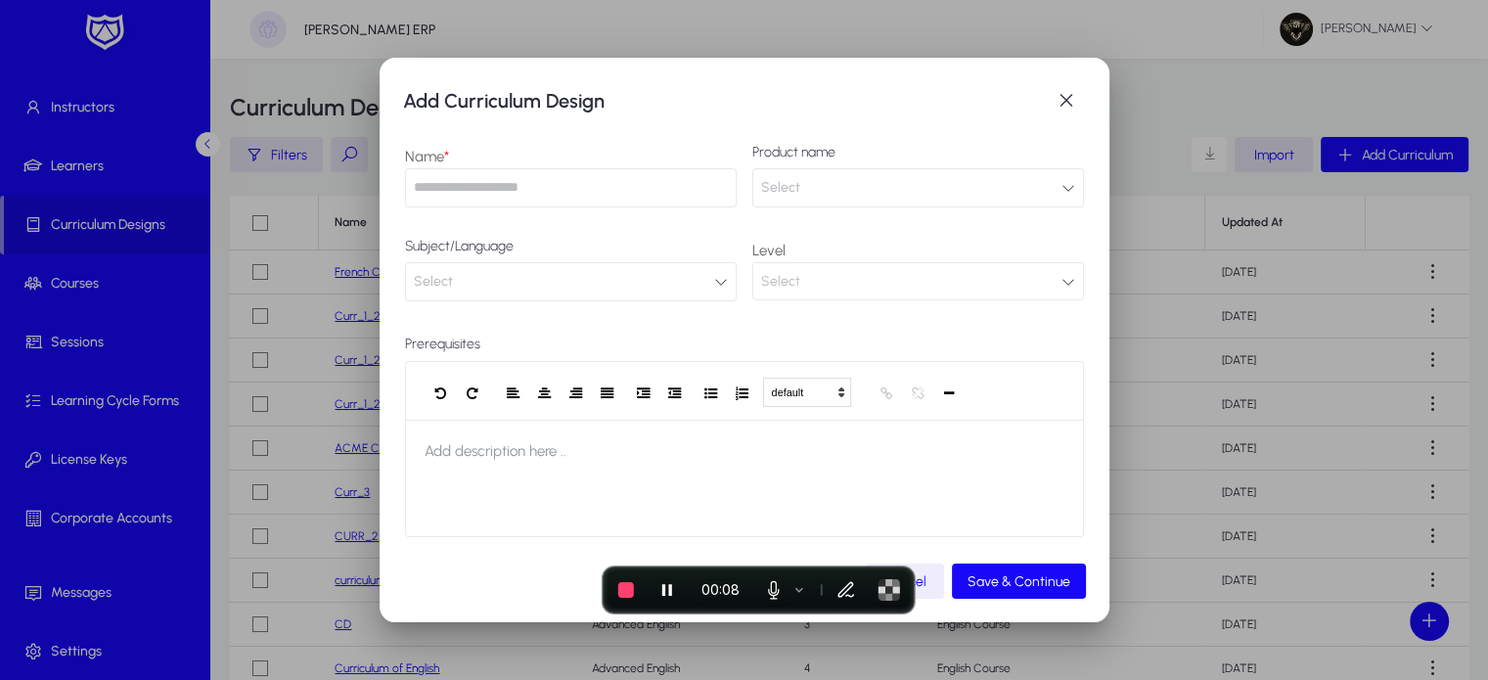
click at [465, 199] on input "text" at bounding box center [571, 187] width 332 height 39
type input "******"
click at [860, 202] on button "Select" at bounding box center [918, 187] width 332 height 39
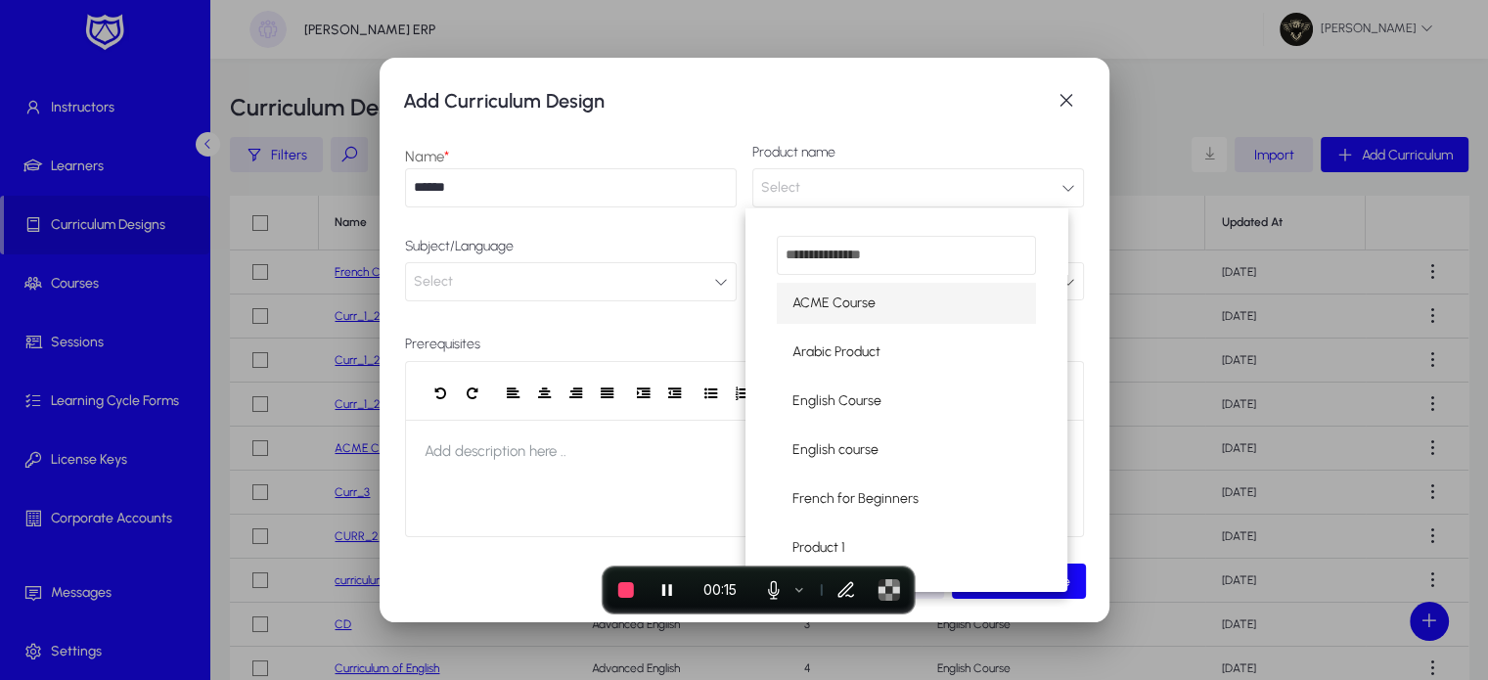
click at [865, 316] on mat-option "ACME Course" at bounding box center [907, 303] width 260 height 41
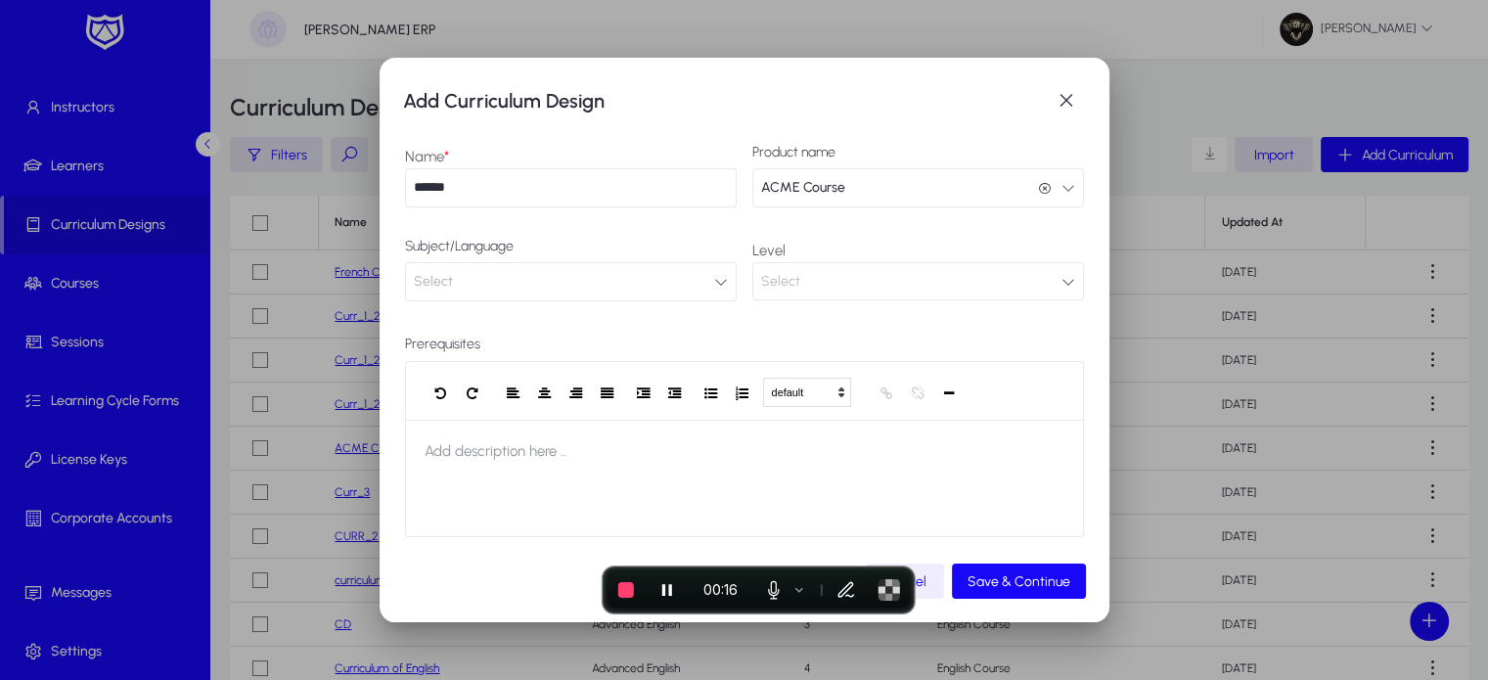
click at [532, 285] on button "Select" at bounding box center [571, 281] width 332 height 39
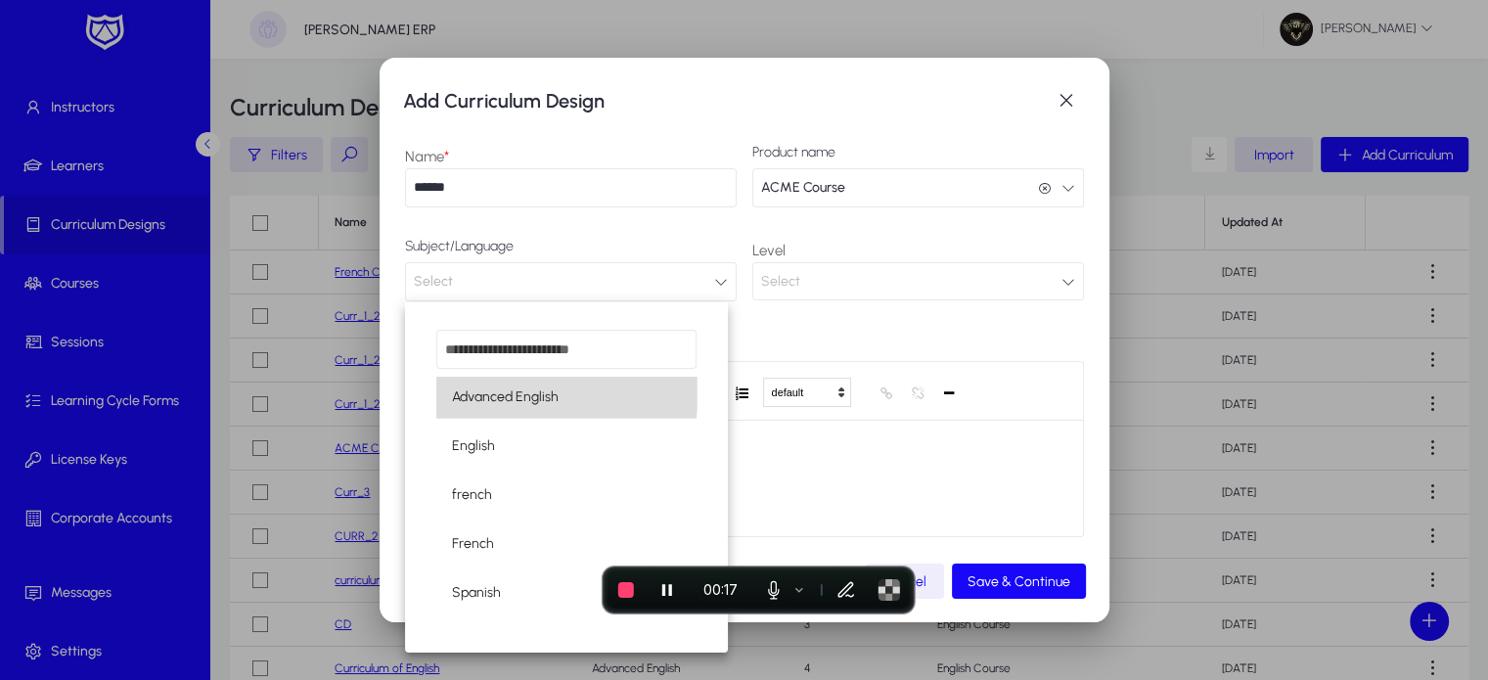
click at [496, 388] on span "Advanced English" at bounding box center [505, 396] width 107 height 23
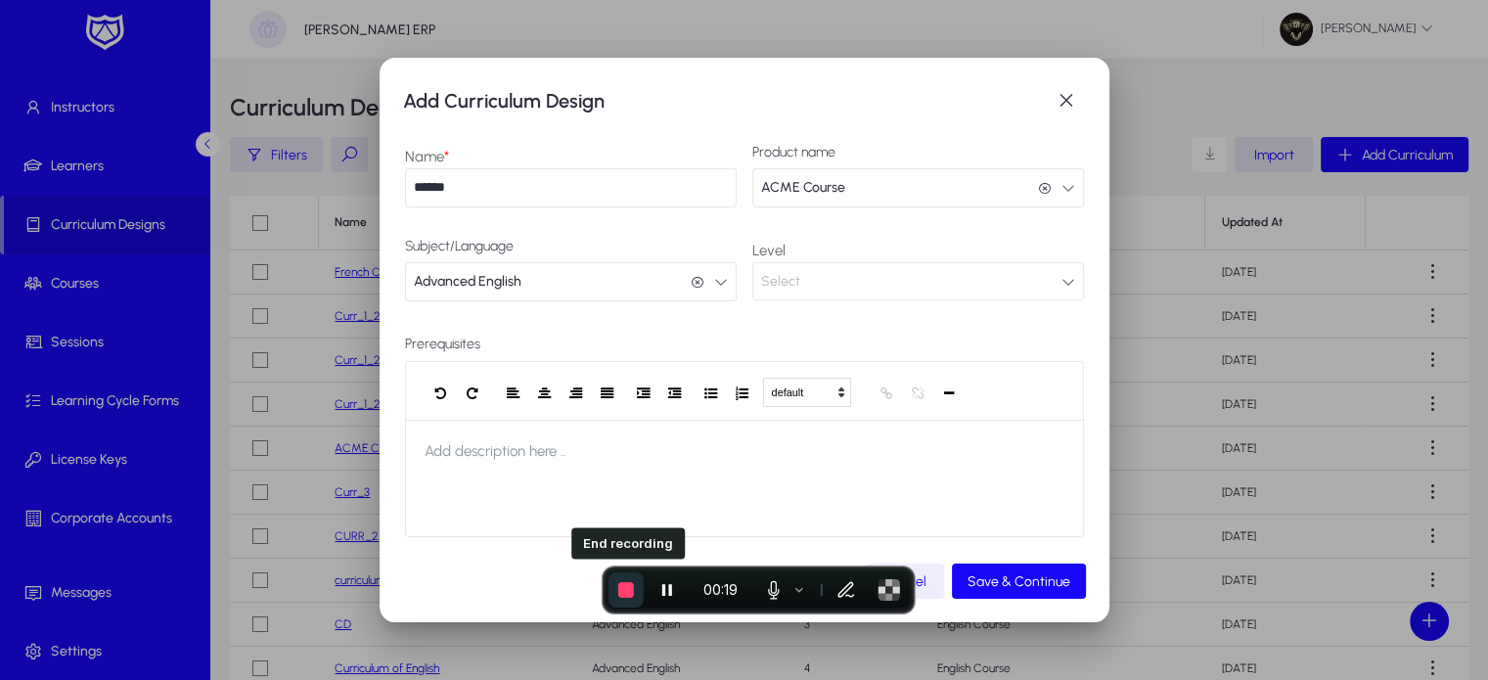
click at [632, 589] on span "End recording" at bounding box center [626, 590] width 16 height 16
click at [822, 271] on div "Select" at bounding box center [911, 281] width 300 height 25
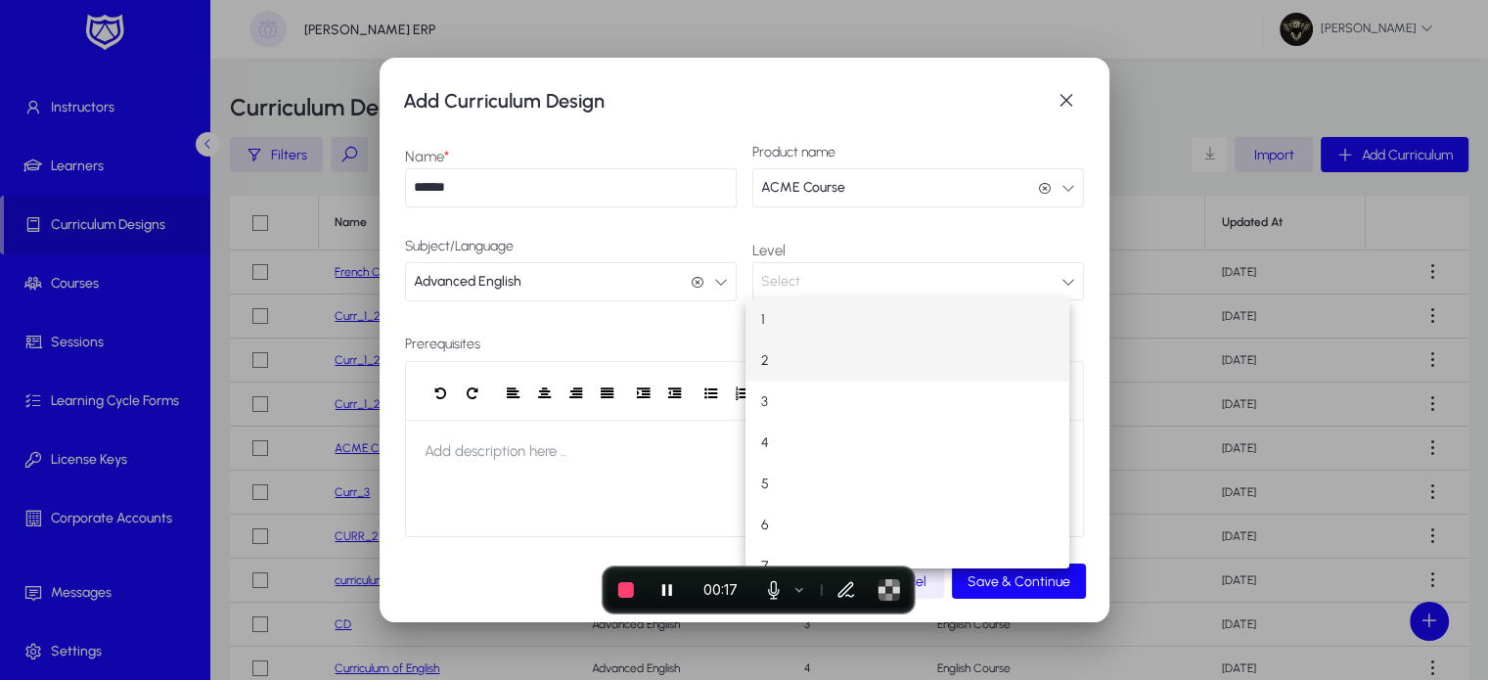
click at [778, 340] on mat-option "2" at bounding box center [907, 360] width 324 height 41
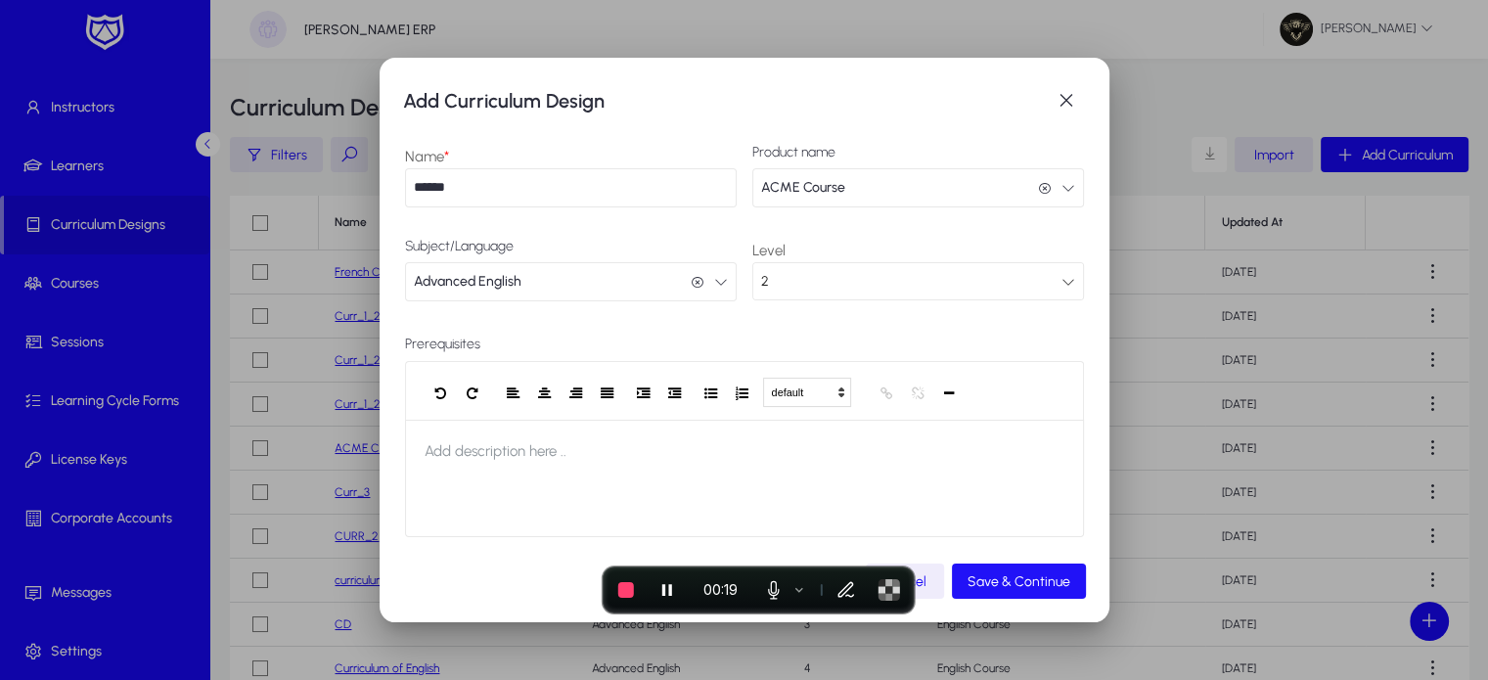
click at [1011, 594] on span "submit" at bounding box center [1019, 580] width 134 height 47
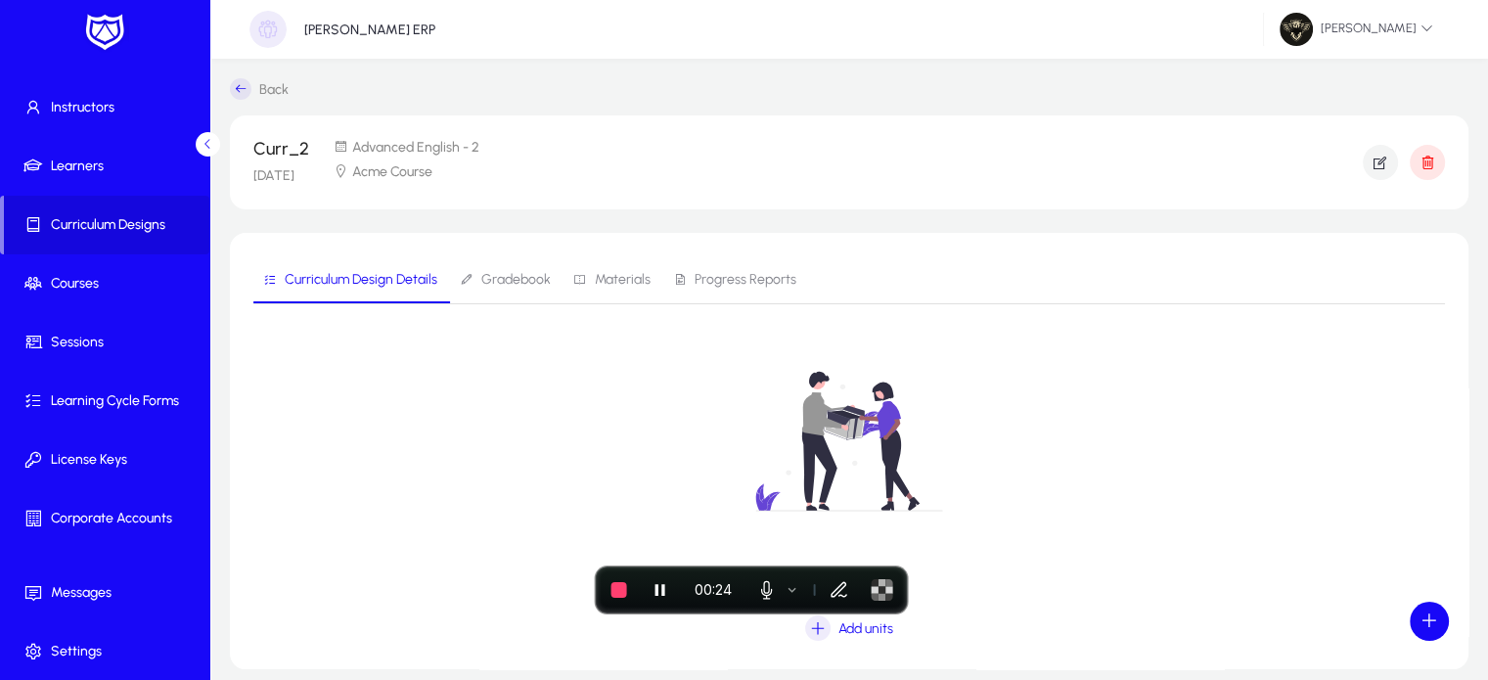
scroll to position [86, 0]
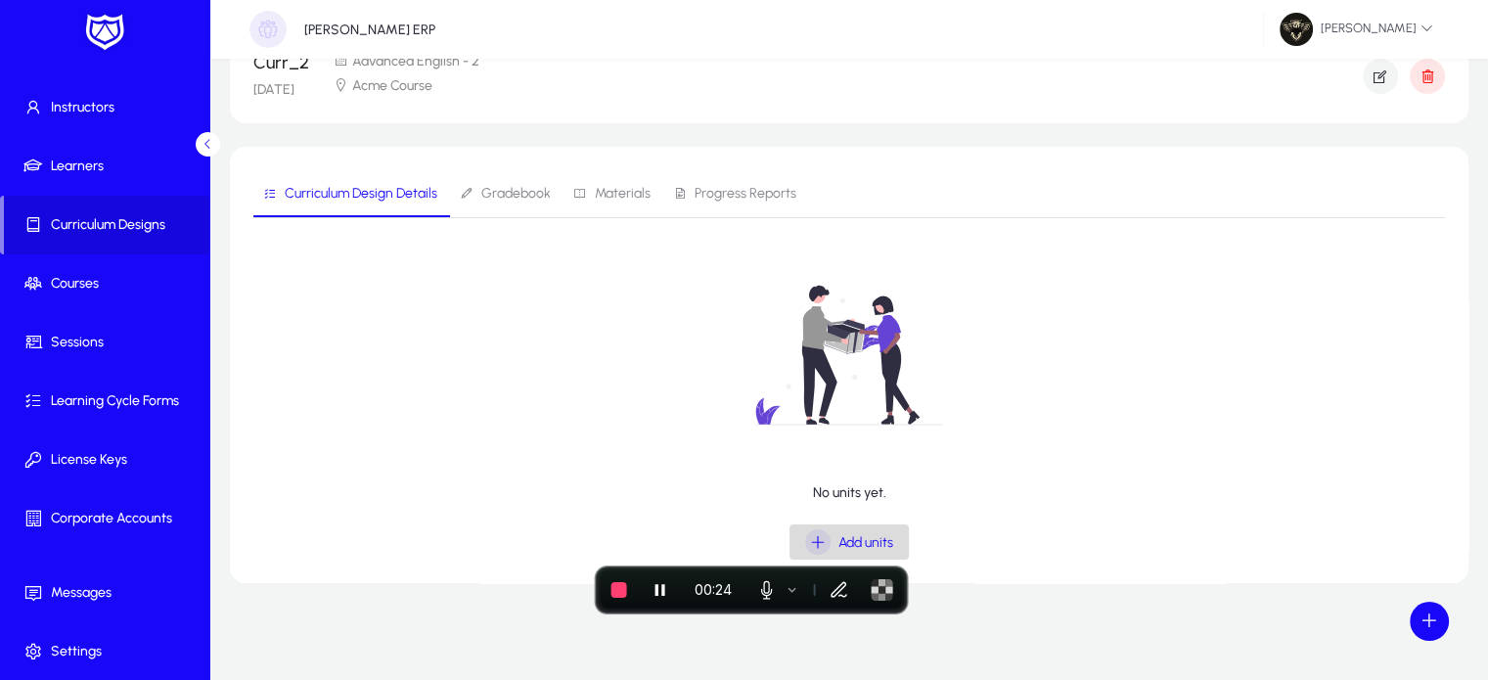
click at [869, 537] on span "Add units" at bounding box center [865, 542] width 55 height 17
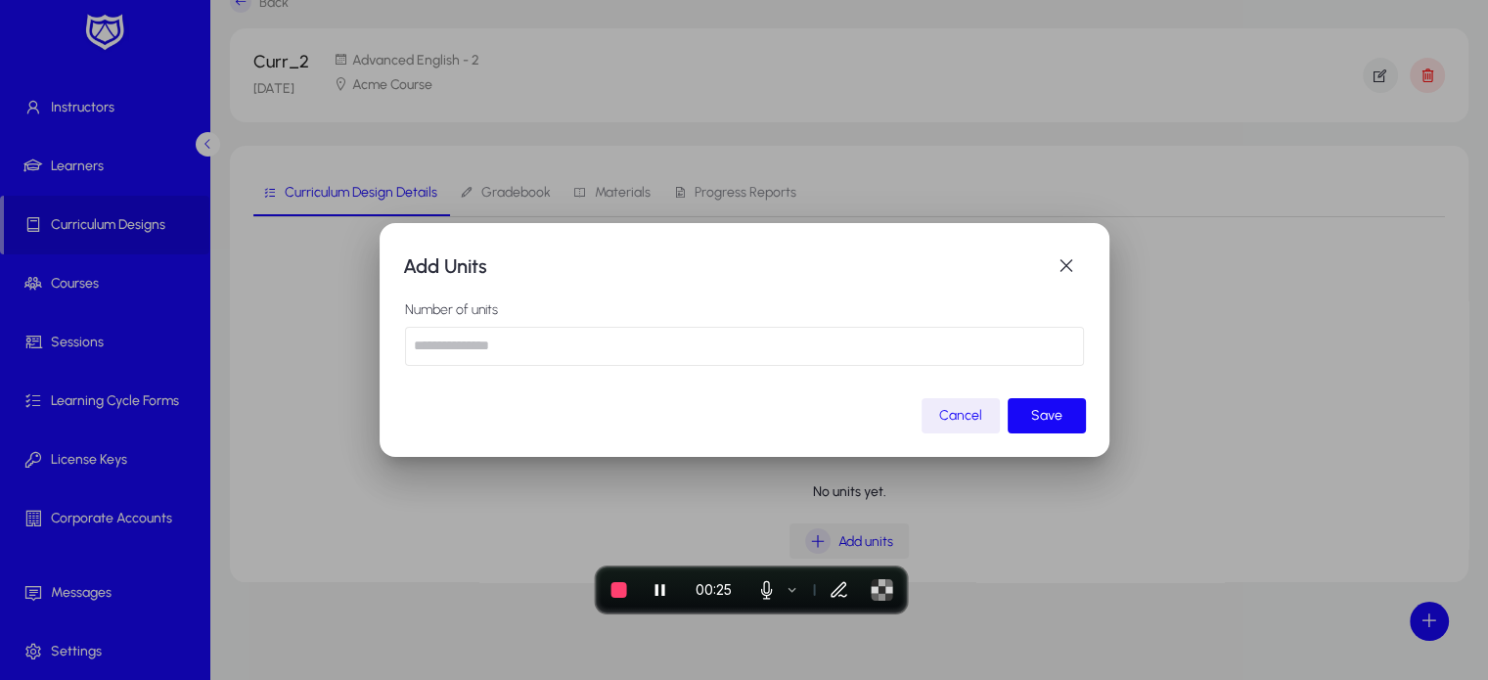
scroll to position [0, 0]
click at [459, 351] on input "number" at bounding box center [744, 346] width 679 height 39
type input "*"
click at [1060, 420] on span "Save" at bounding box center [1046, 415] width 31 height 17
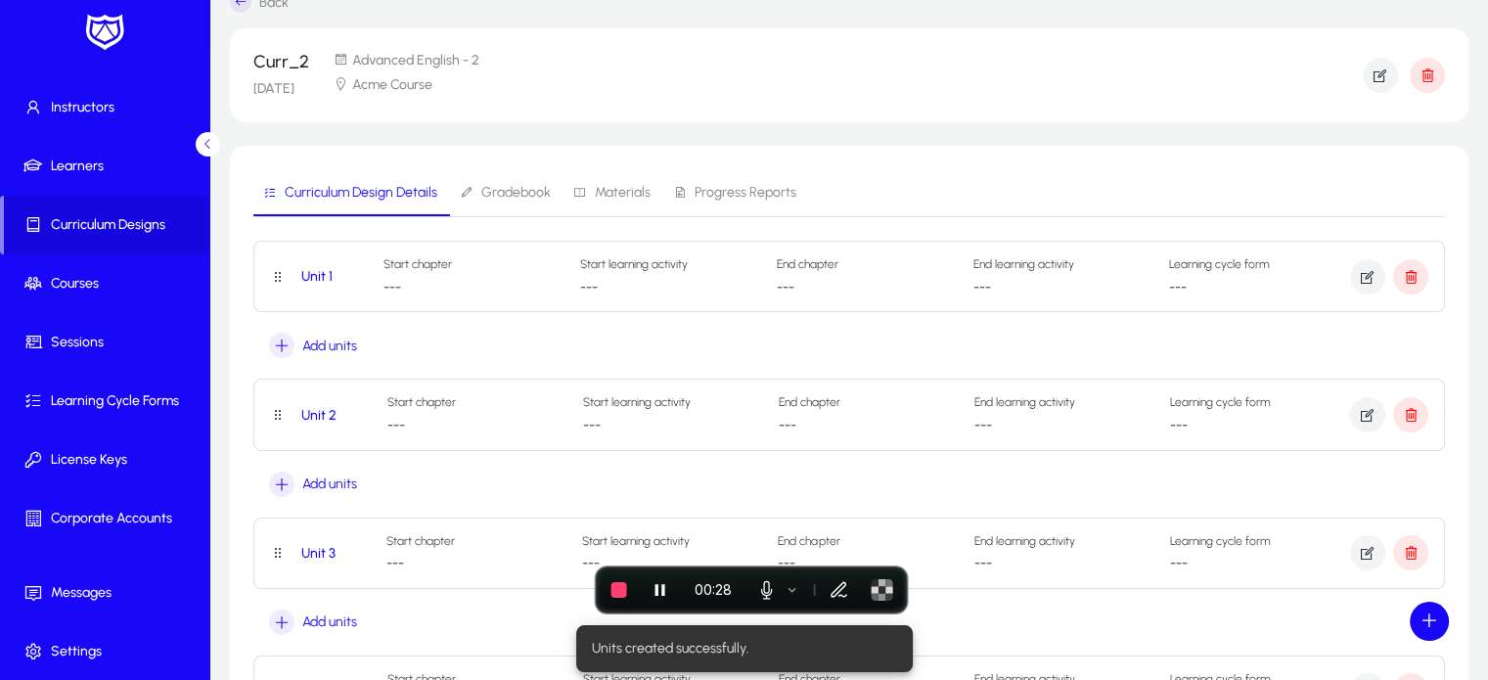
scroll to position [86, 0]
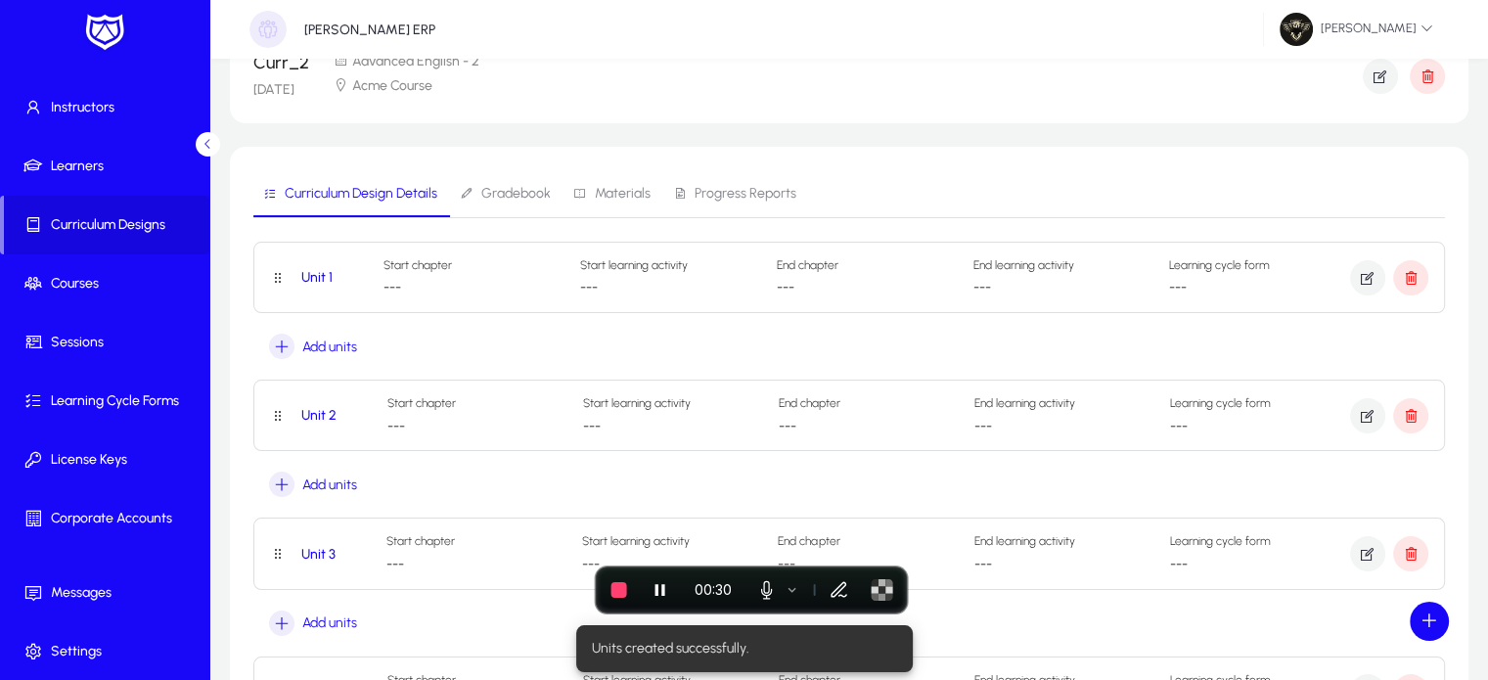
click at [610, 196] on span "Materials" at bounding box center [623, 194] width 56 height 14
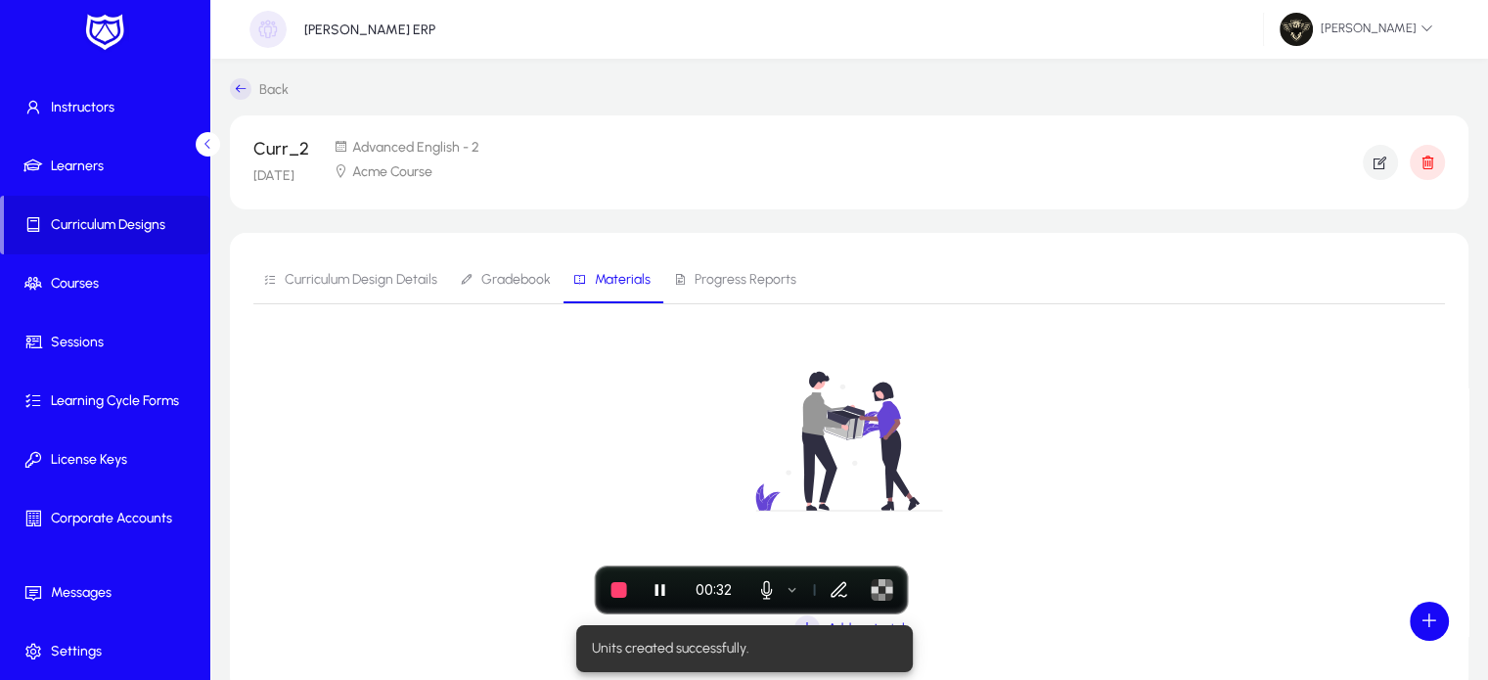
scroll to position [110, 0]
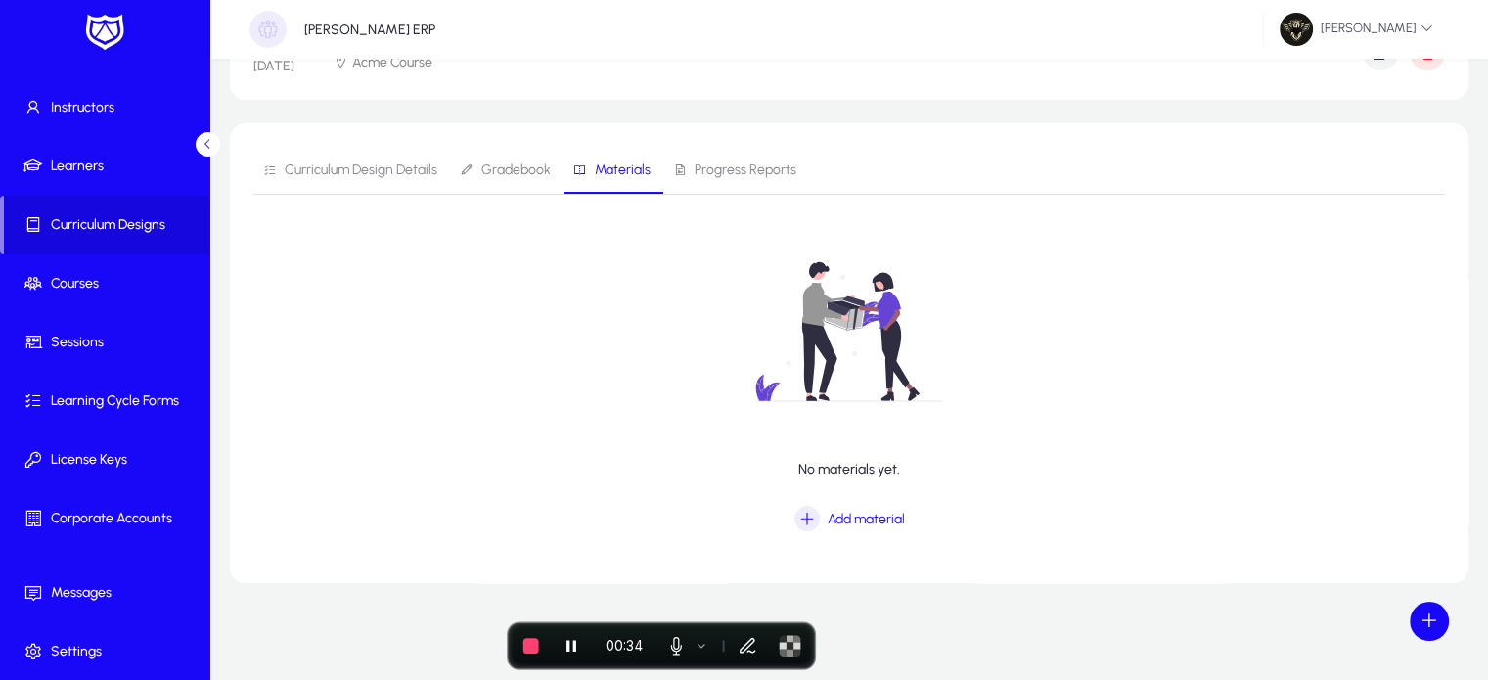
drag, startPoint x: 744, startPoint y: 572, endPoint x: 598, endPoint y: 661, distance: 171.6
click at [598, 570] on body "Operations Dashboard Instructors Learners Curriculum Designs Courses Sessions L…" at bounding box center [744, 230] width 1488 height 680
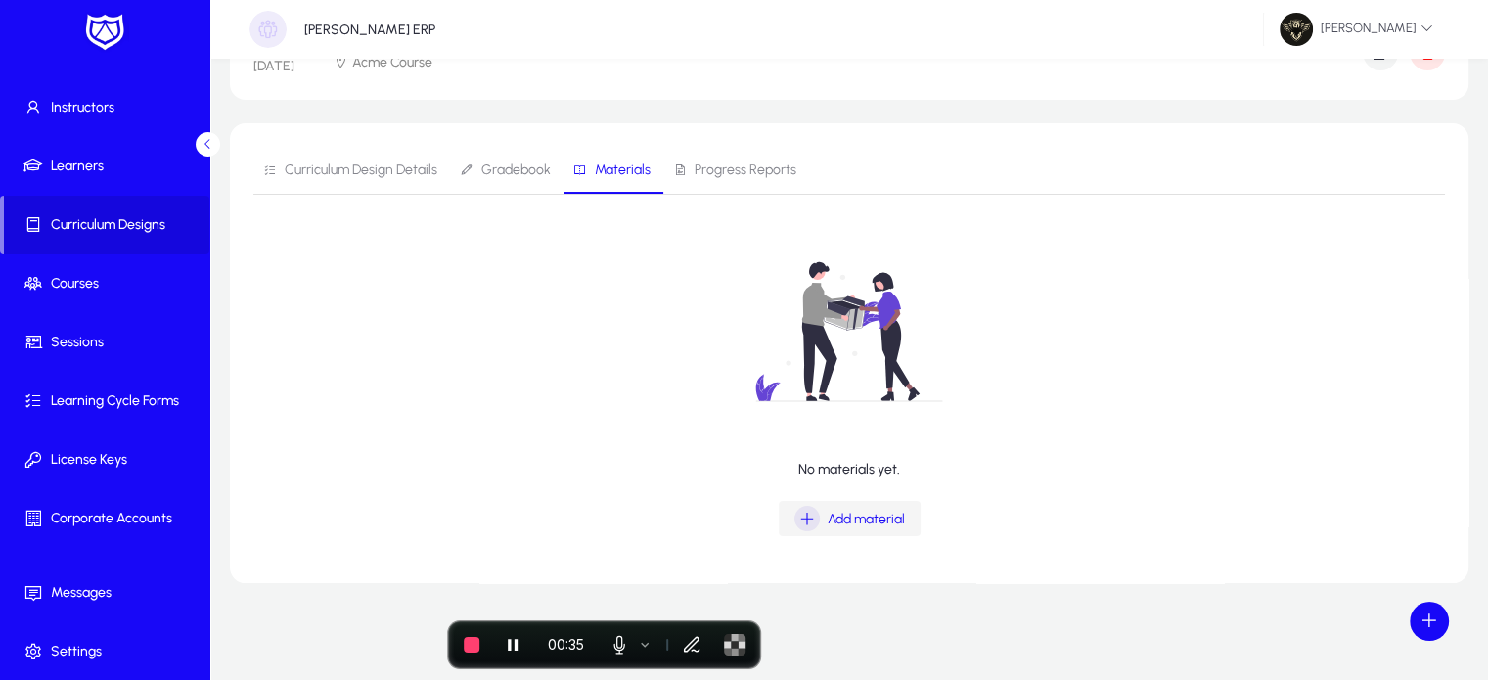
click at [890, 520] on span "Add material" at bounding box center [865, 519] width 77 height 17
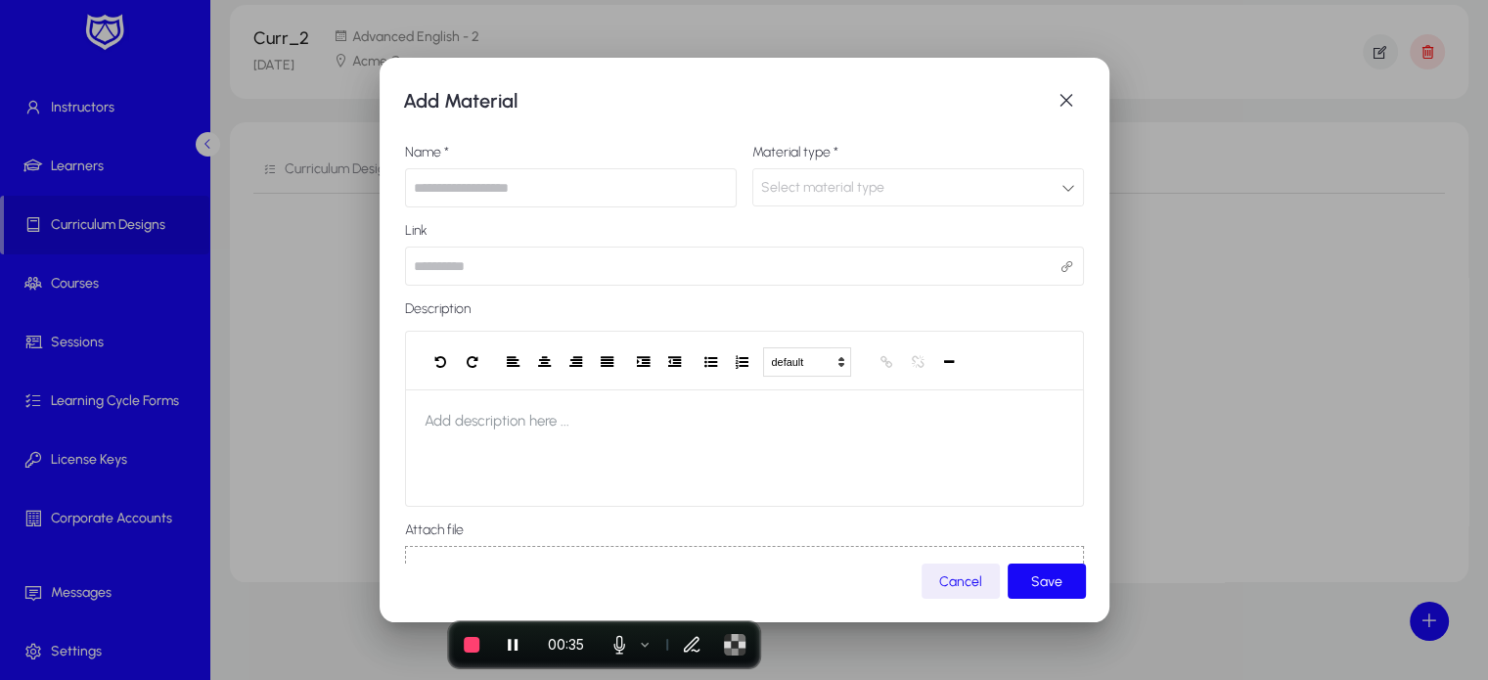
scroll to position [0, 0]
click at [485, 189] on input "text" at bounding box center [571, 187] width 332 height 39
type input "*"
click at [860, 180] on span "Select material type" at bounding box center [822, 187] width 123 height 17
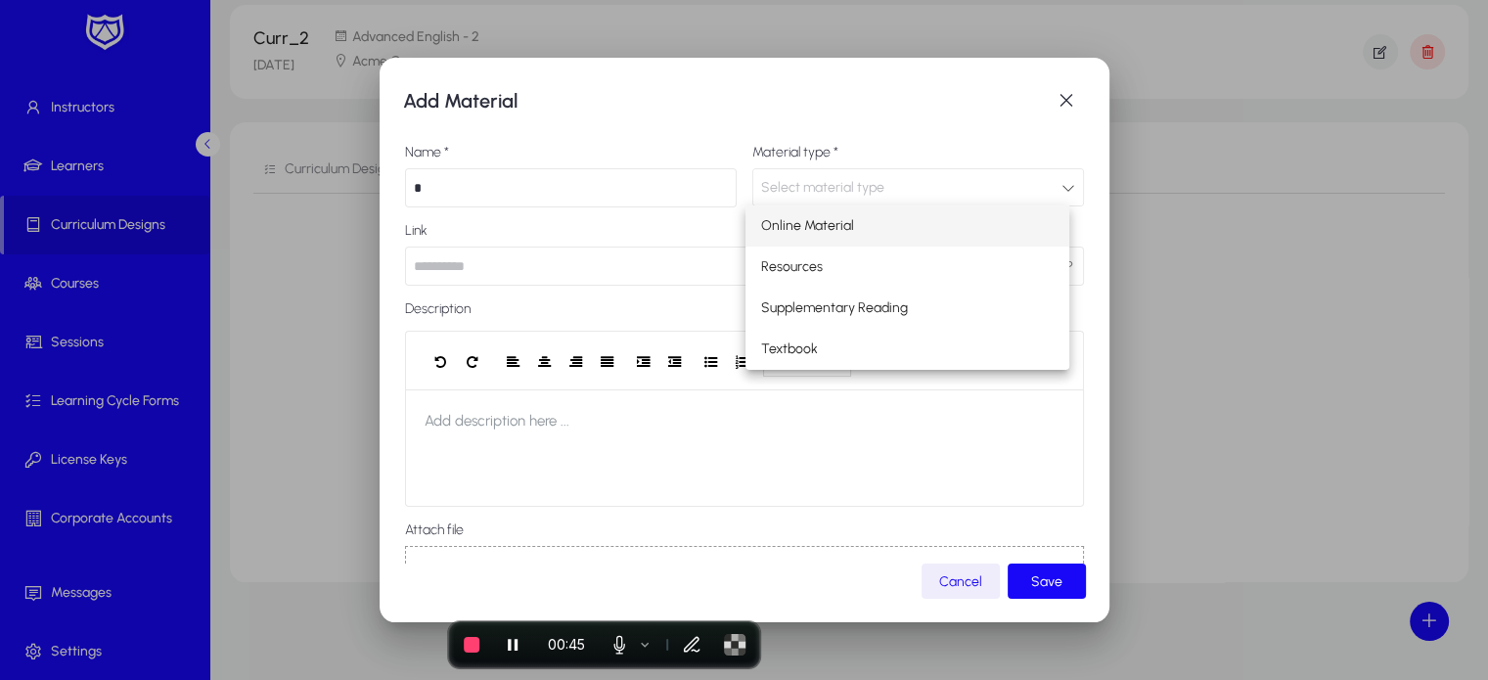
click at [810, 222] on span "Online Material" at bounding box center [807, 225] width 93 height 23
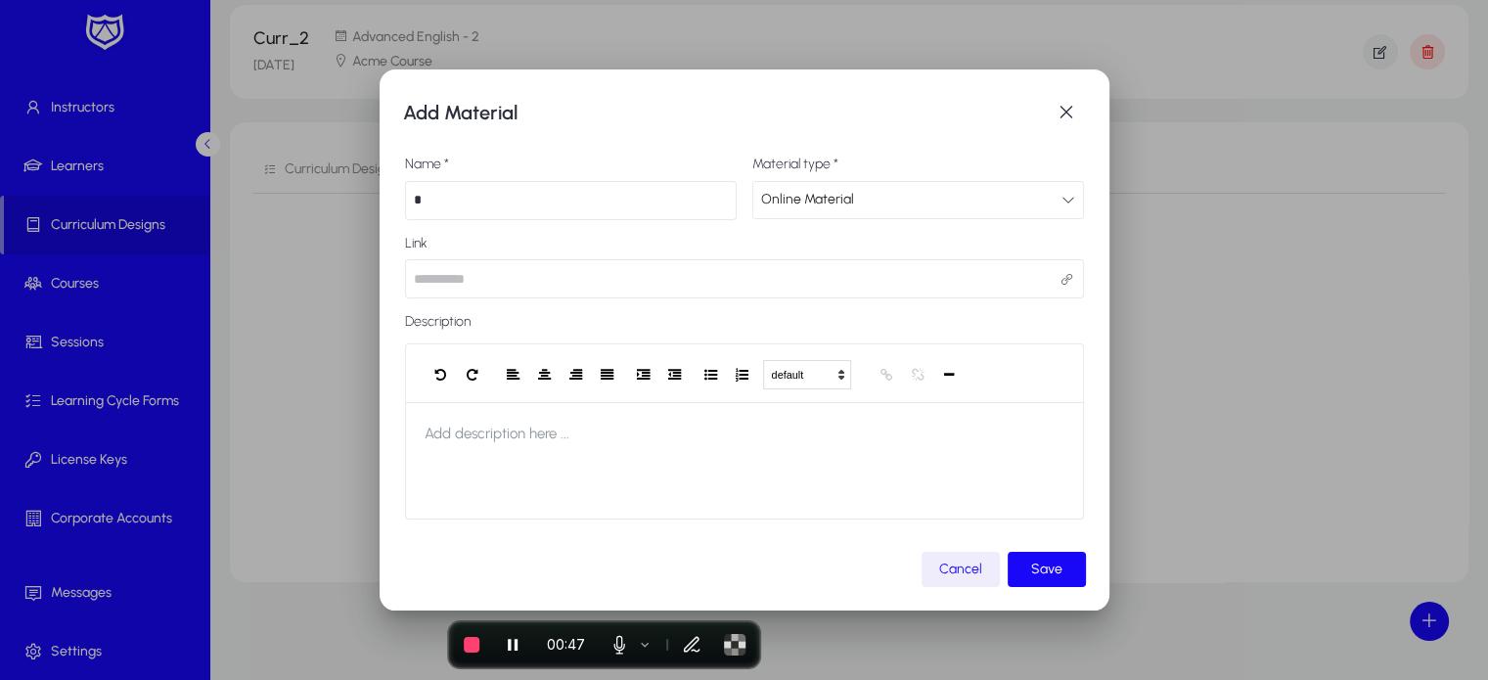
click at [473, 201] on input "*" at bounding box center [571, 200] width 332 height 39
type input "***"
click at [482, 281] on input "url" at bounding box center [744, 278] width 679 height 39
click at [541, 425] on span "Add description here ..." at bounding box center [497, 433] width 184 height 63
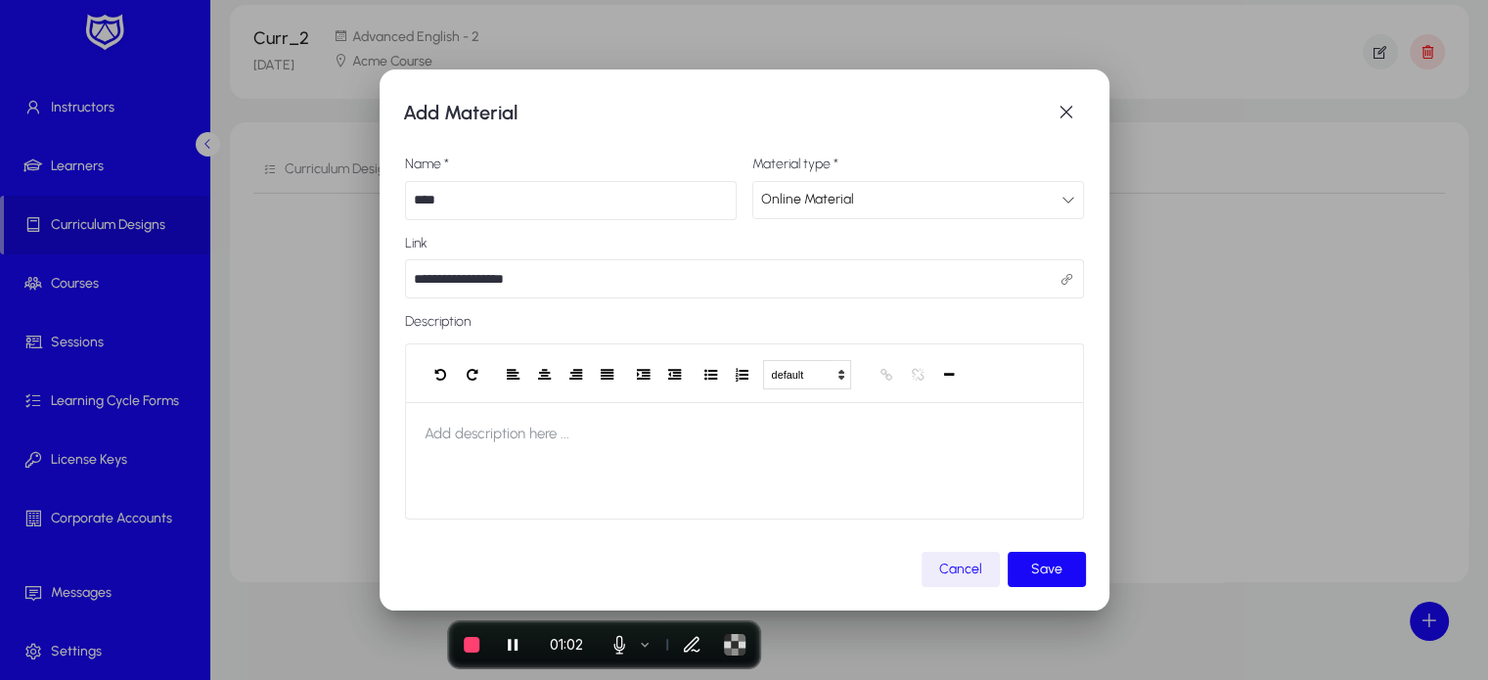
click at [505, 441] on span "Add description here ..." at bounding box center [497, 433] width 184 height 63
click at [1048, 573] on span "Save" at bounding box center [1046, 568] width 31 height 17
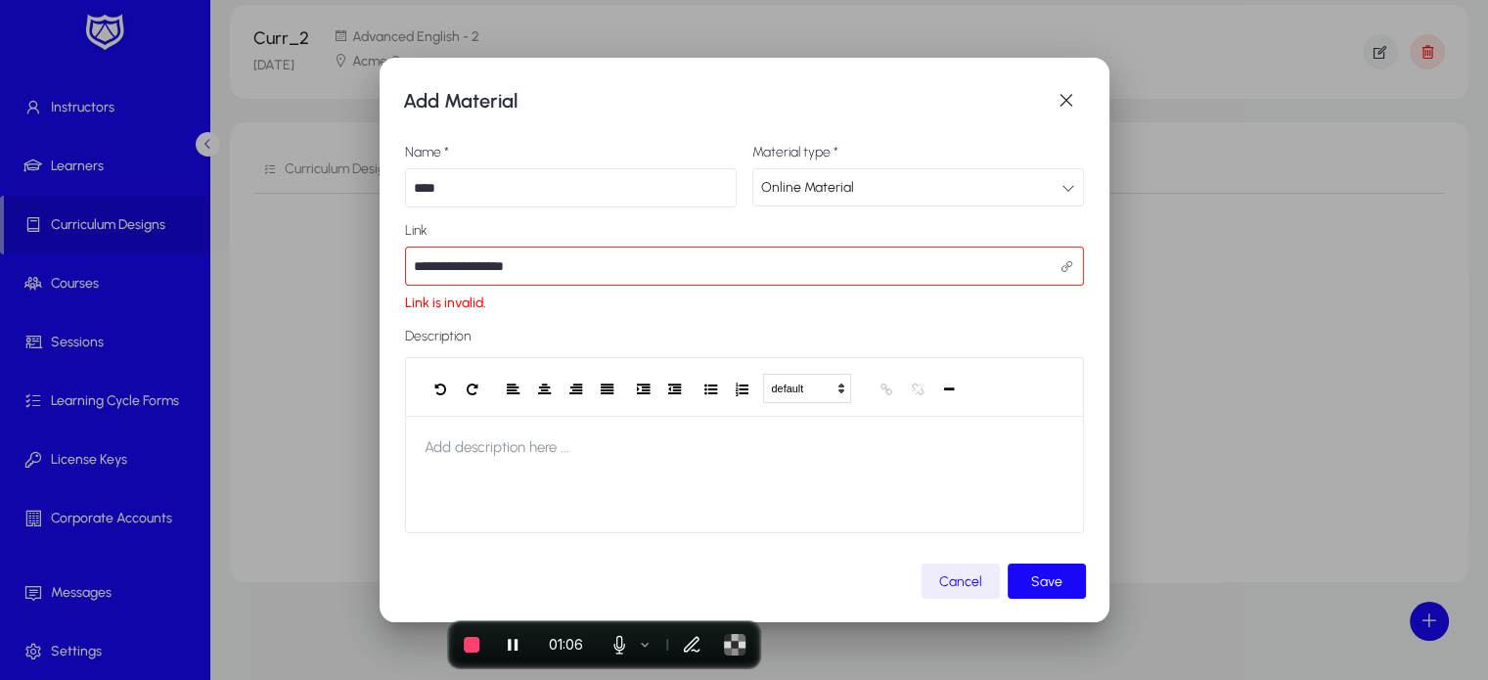
click at [492, 271] on input "**********" at bounding box center [744, 265] width 679 height 39
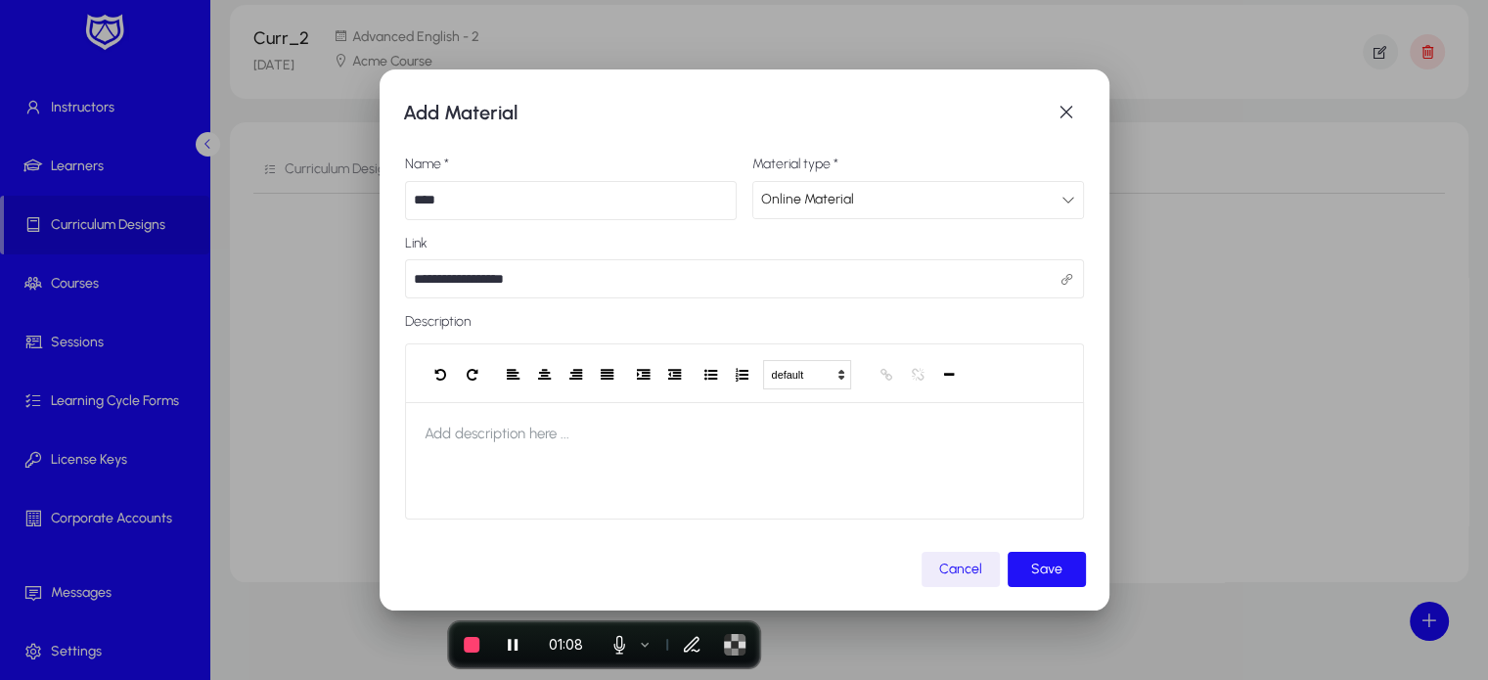
type input "**********"
click at [1053, 564] on span "Save" at bounding box center [1046, 568] width 31 height 17
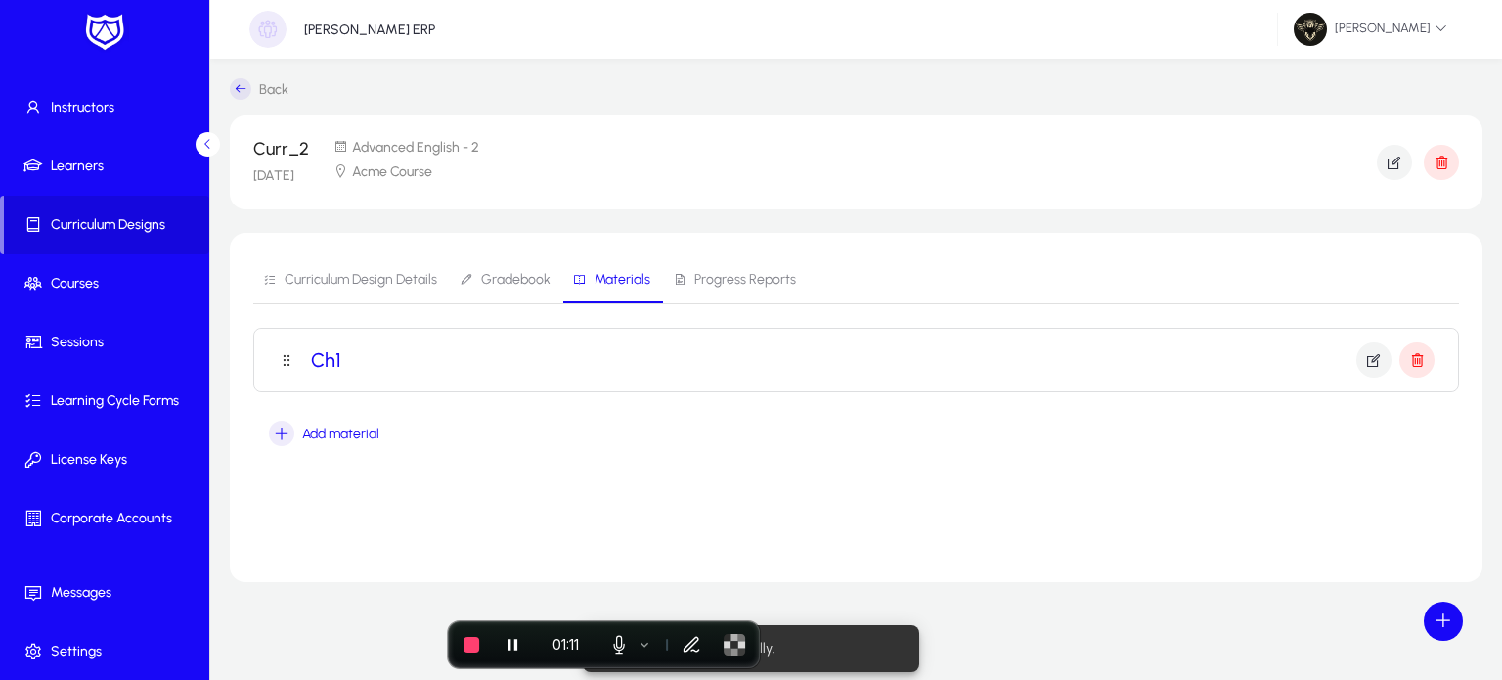
click at [897, 373] on mat-panel-title "Ch1" at bounding box center [856, 359] width 1157 height 35
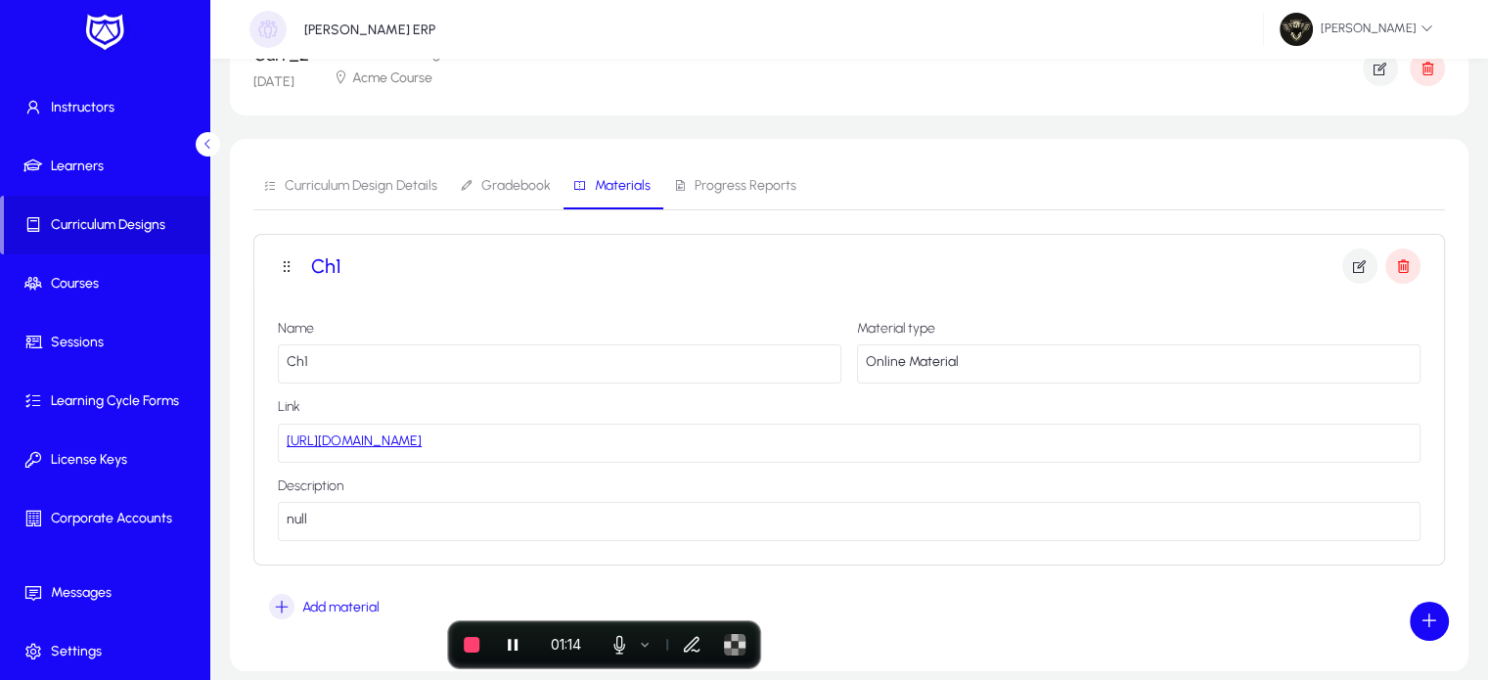
scroll to position [182, 0]
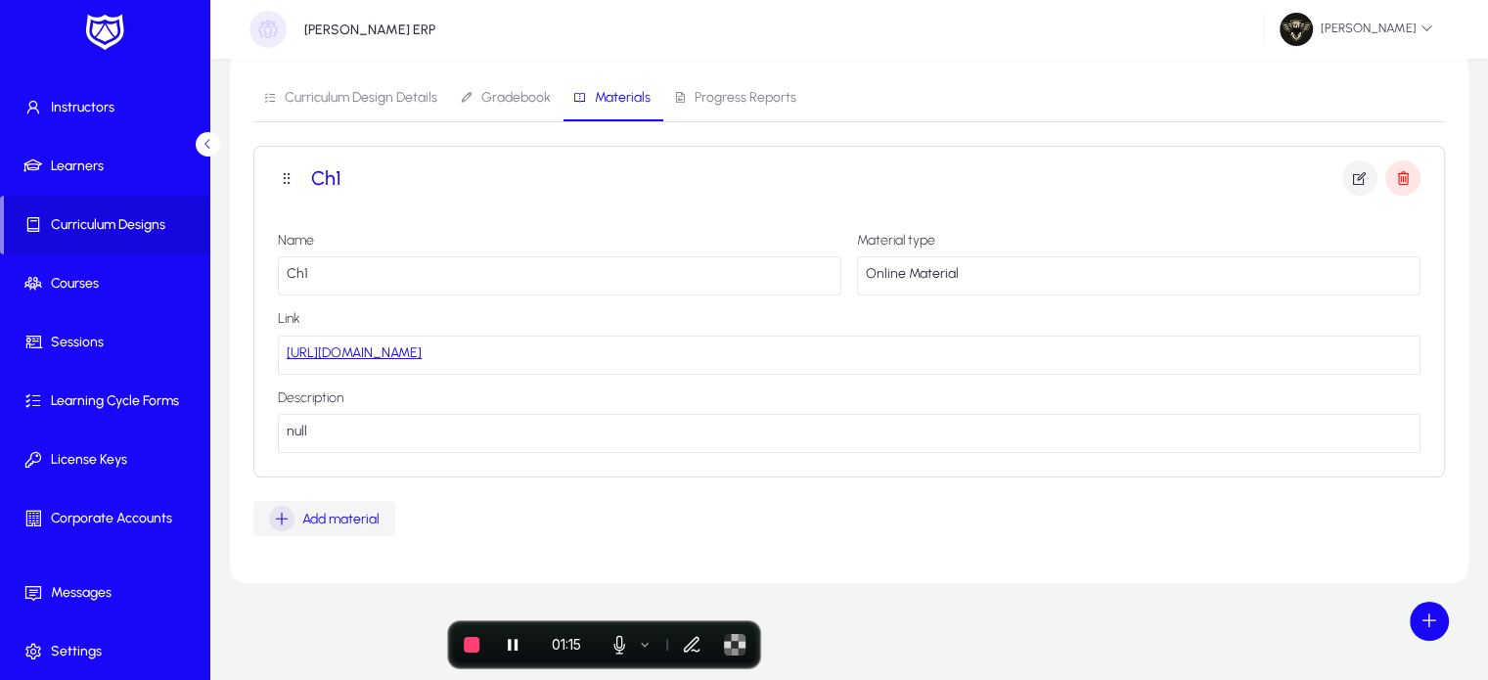
click at [346, 520] on span "Add material" at bounding box center [340, 519] width 77 height 17
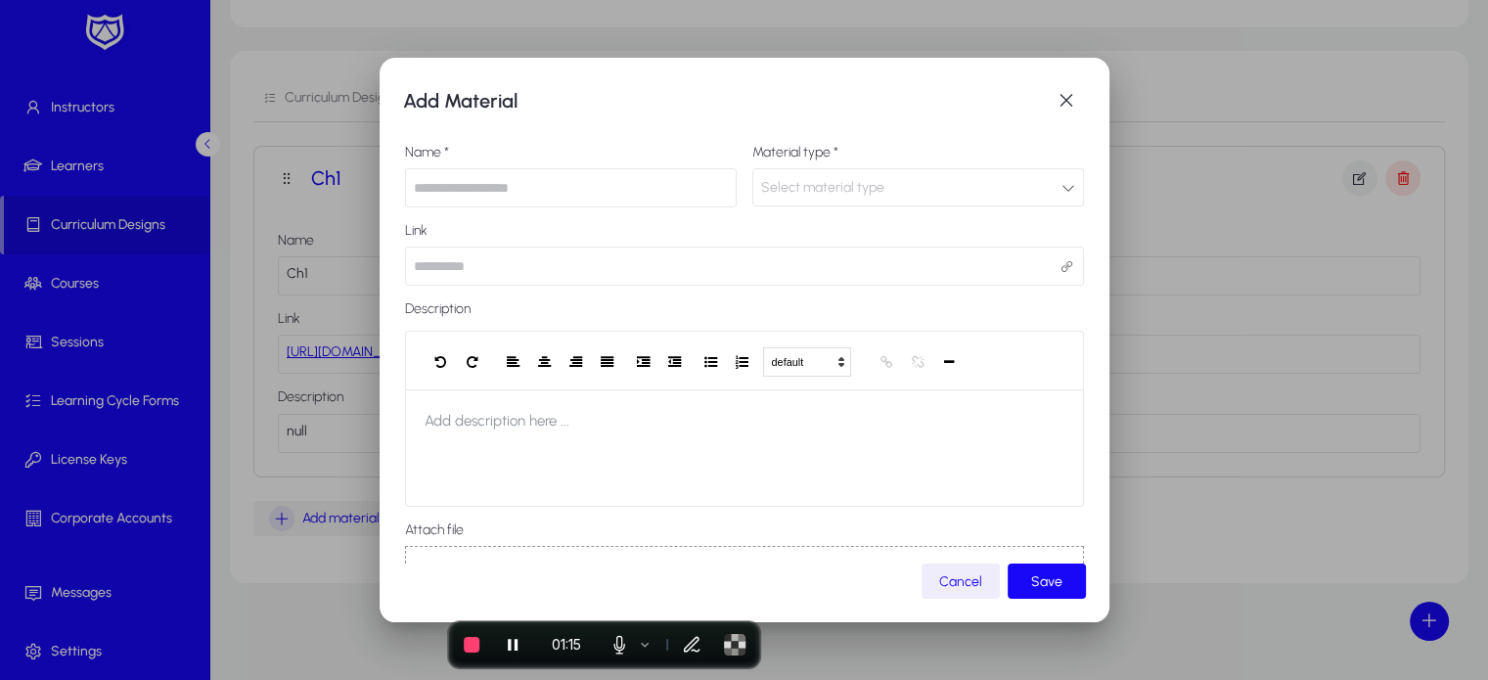
scroll to position [0, 0]
click at [489, 195] on input "text" at bounding box center [571, 187] width 332 height 39
type input "*"
type input "***"
click at [864, 159] on label "Material type *" at bounding box center [918, 153] width 332 height 16
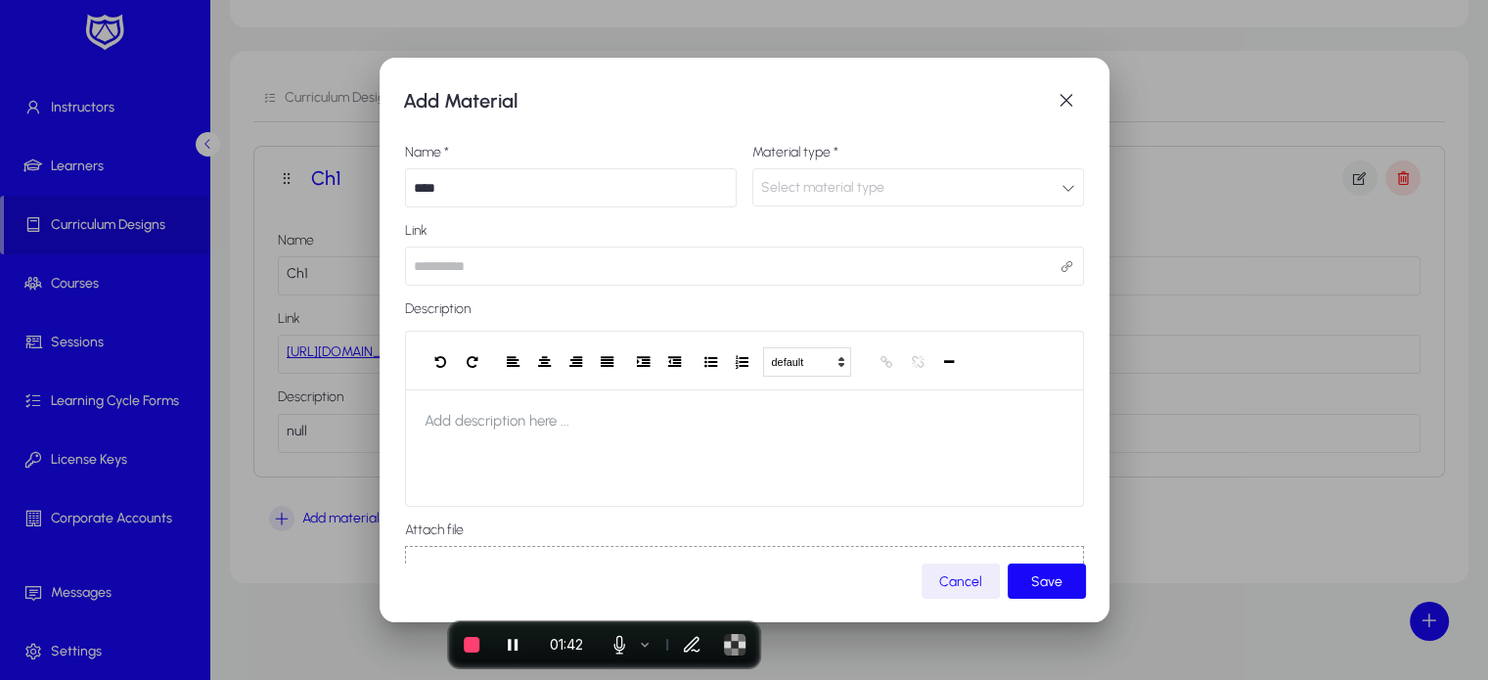
click at [833, 172] on div "Select material type" at bounding box center [918, 187] width 330 height 36
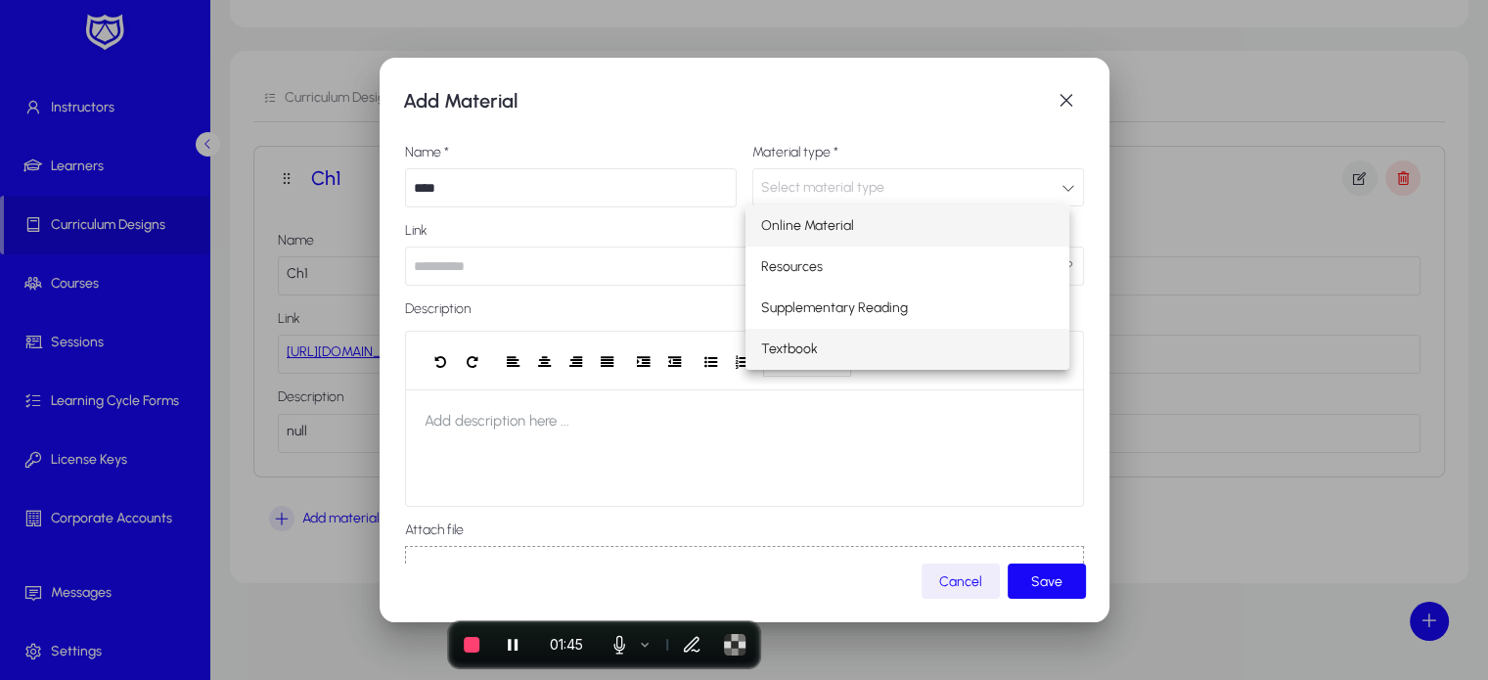
click at [797, 352] on span "Textbook" at bounding box center [789, 348] width 57 height 23
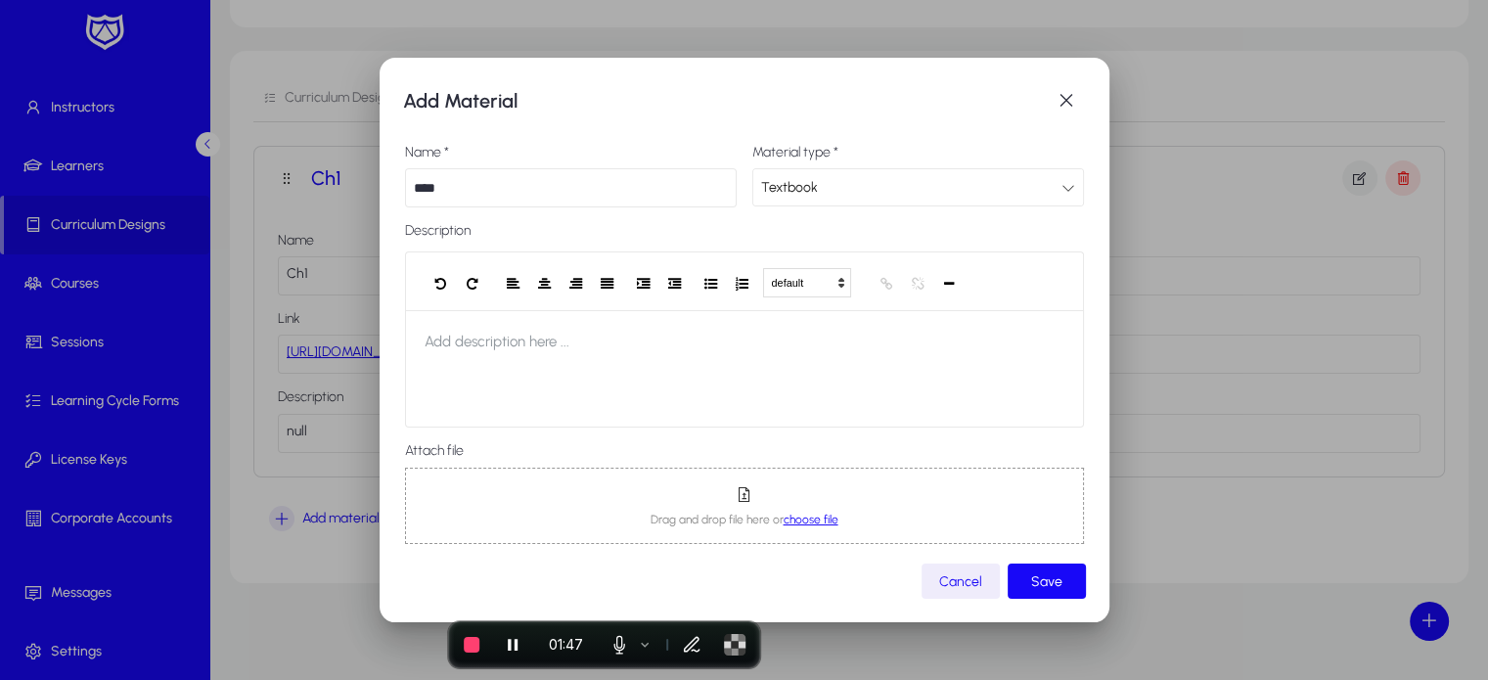
scroll to position [12, 0]
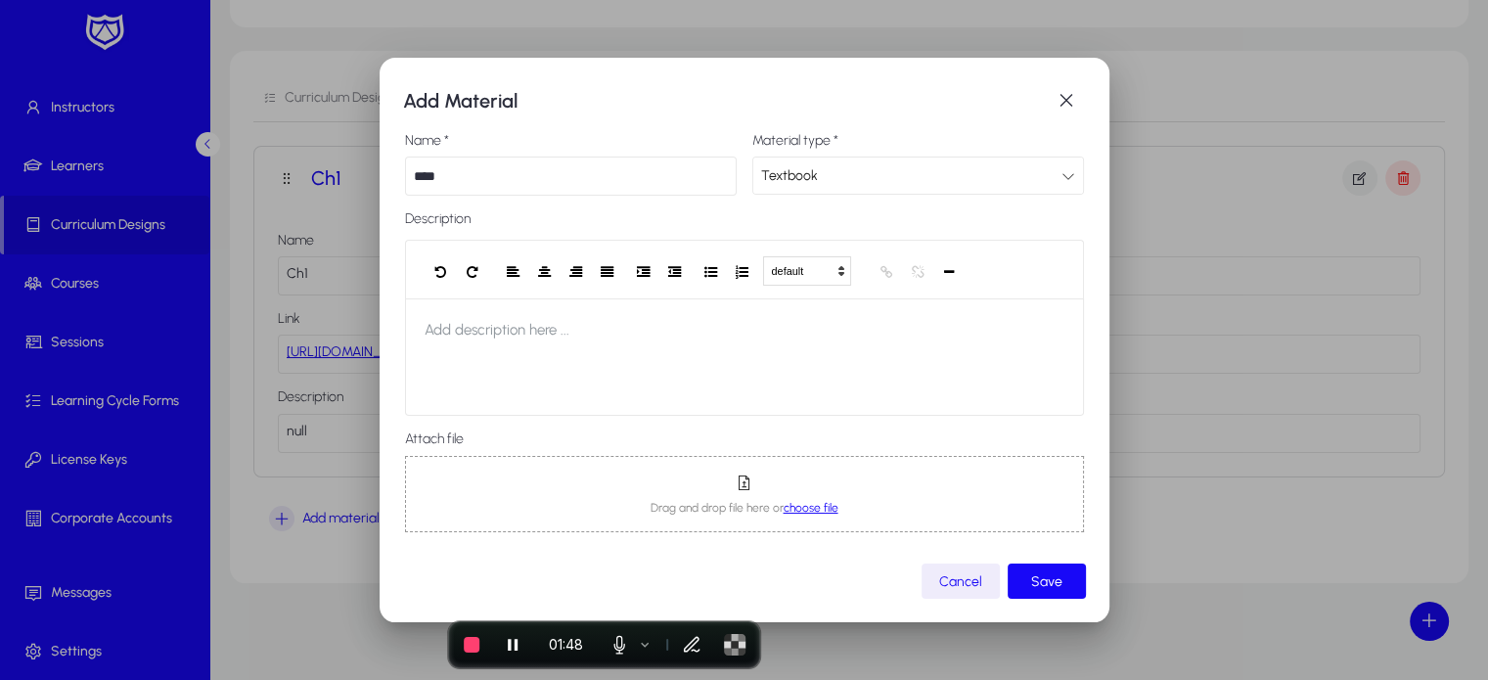
click at [810, 498] on h3 "Drag and drop file here or choose file" at bounding box center [744, 493] width 645 height 43
click at [1045, 585] on span "Save" at bounding box center [1046, 581] width 31 height 17
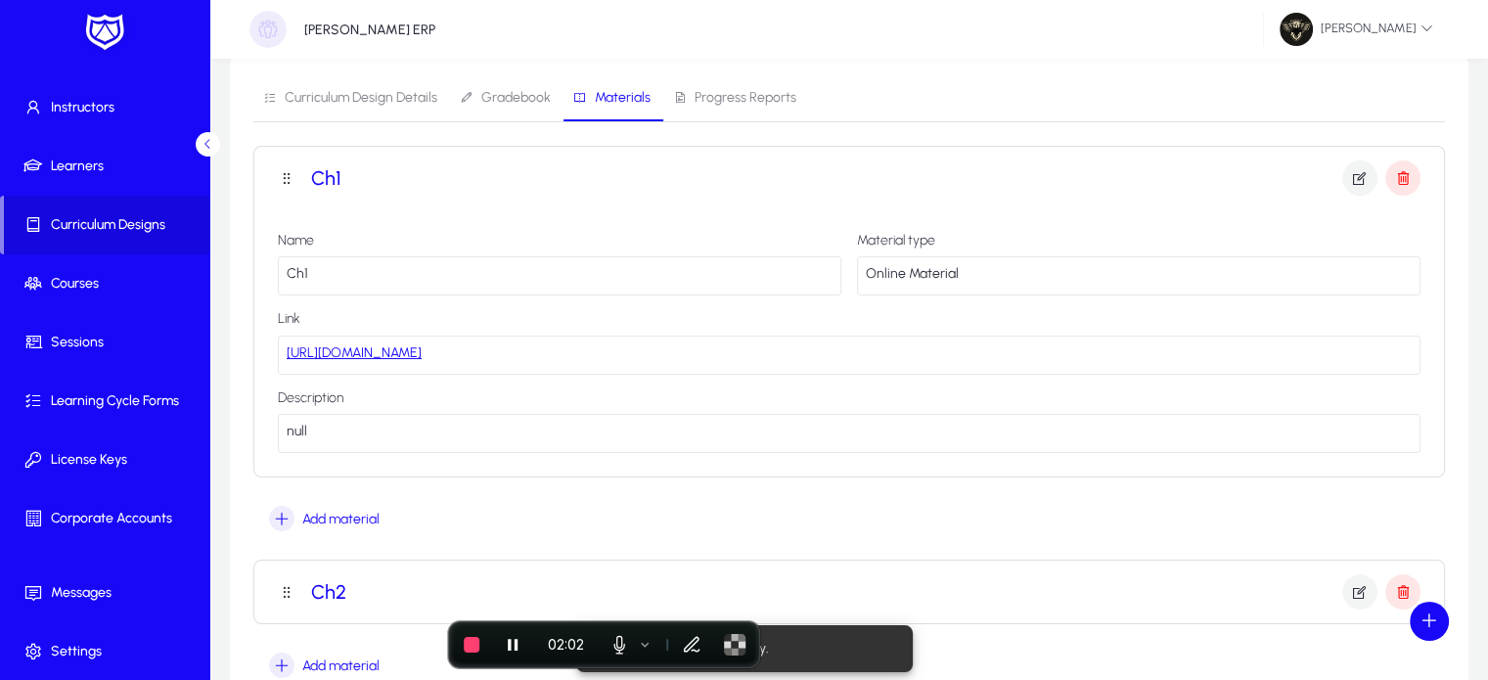
scroll to position [329, 0]
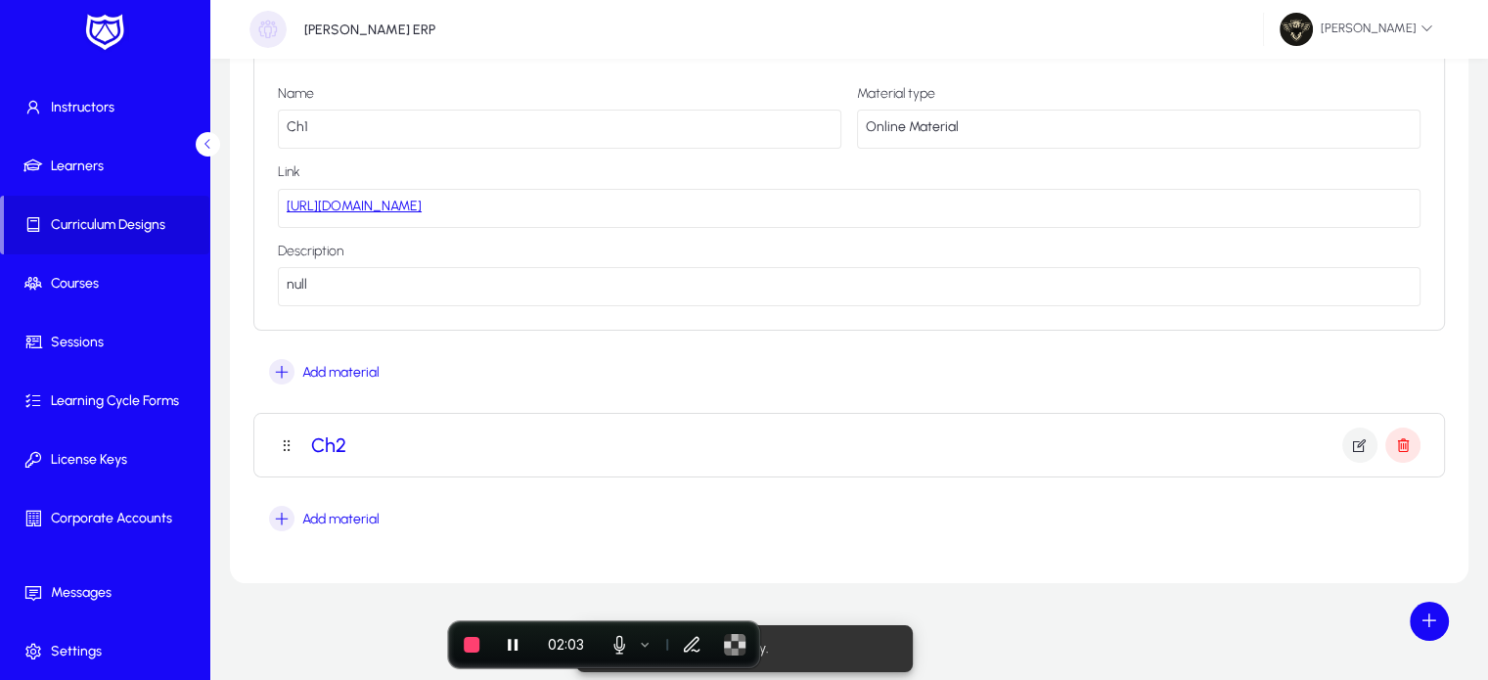
click at [970, 441] on mat-panel-title "Ch2" at bounding box center [849, 444] width 1142 height 35
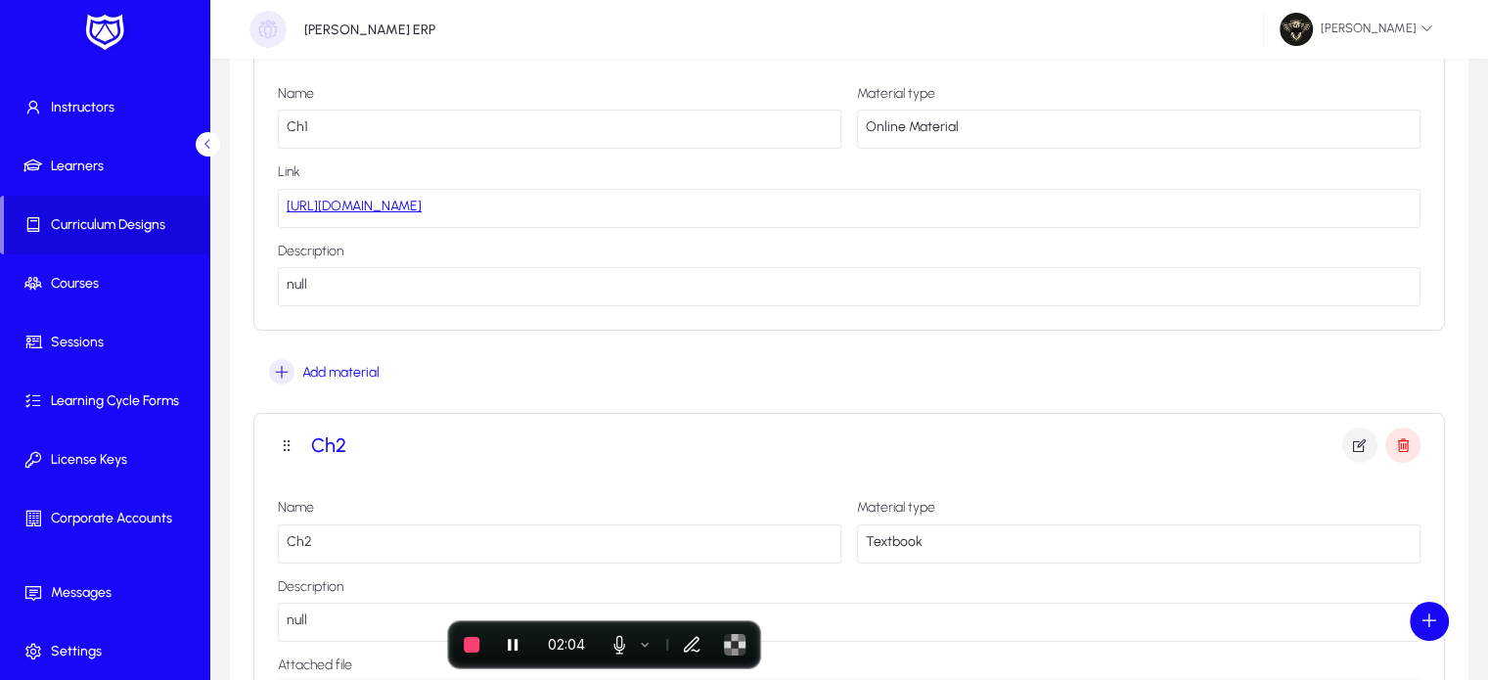
scroll to position [0, 0]
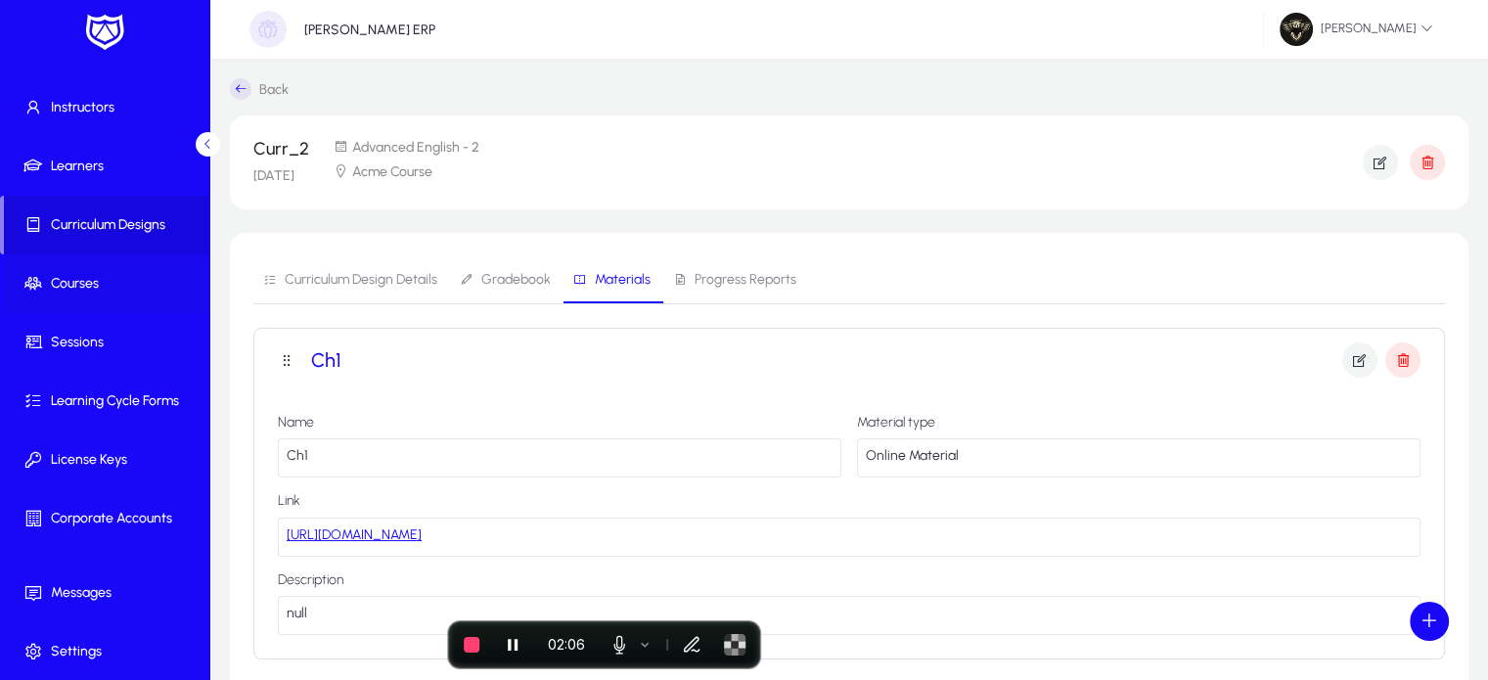
click at [82, 302] on span at bounding box center [108, 283] width 209 height 47
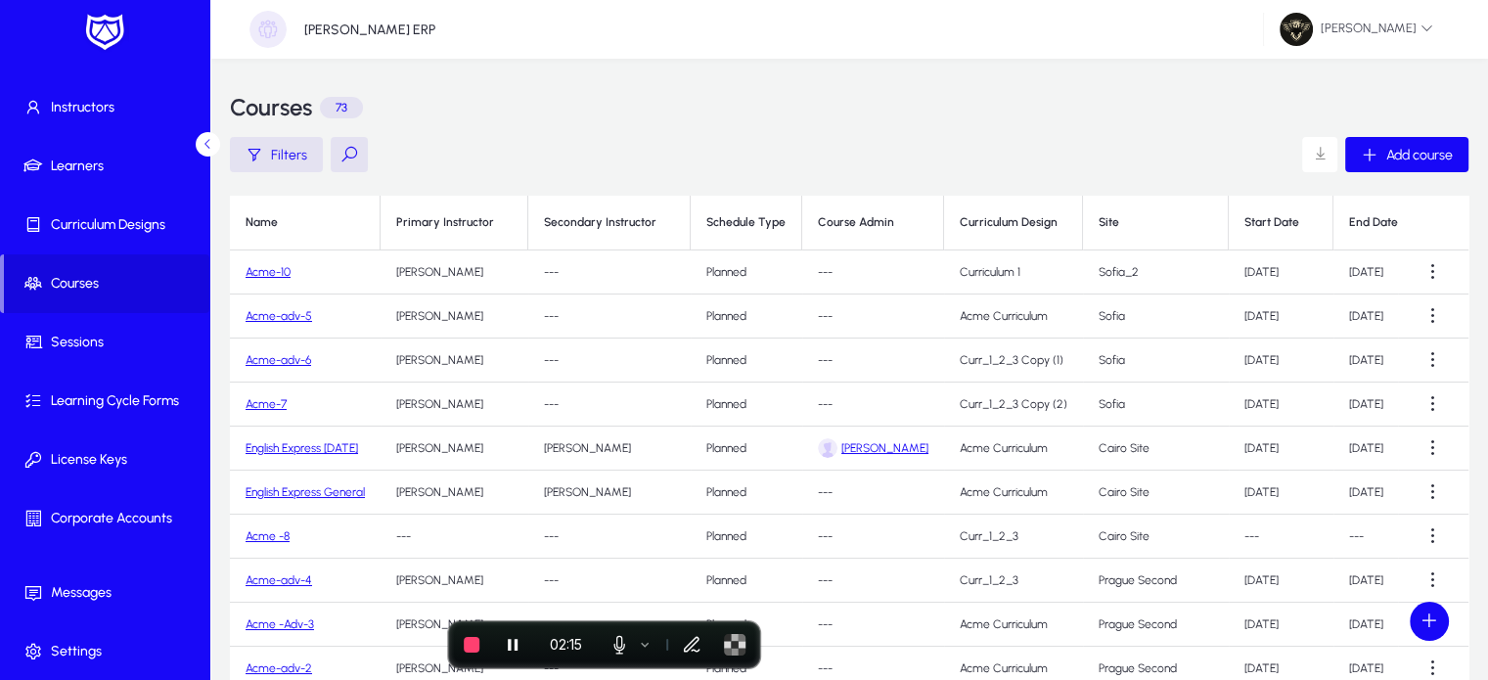
click at [250, 268] on link "Acme-10" at bounding box center [267, 272] width 45 height 14
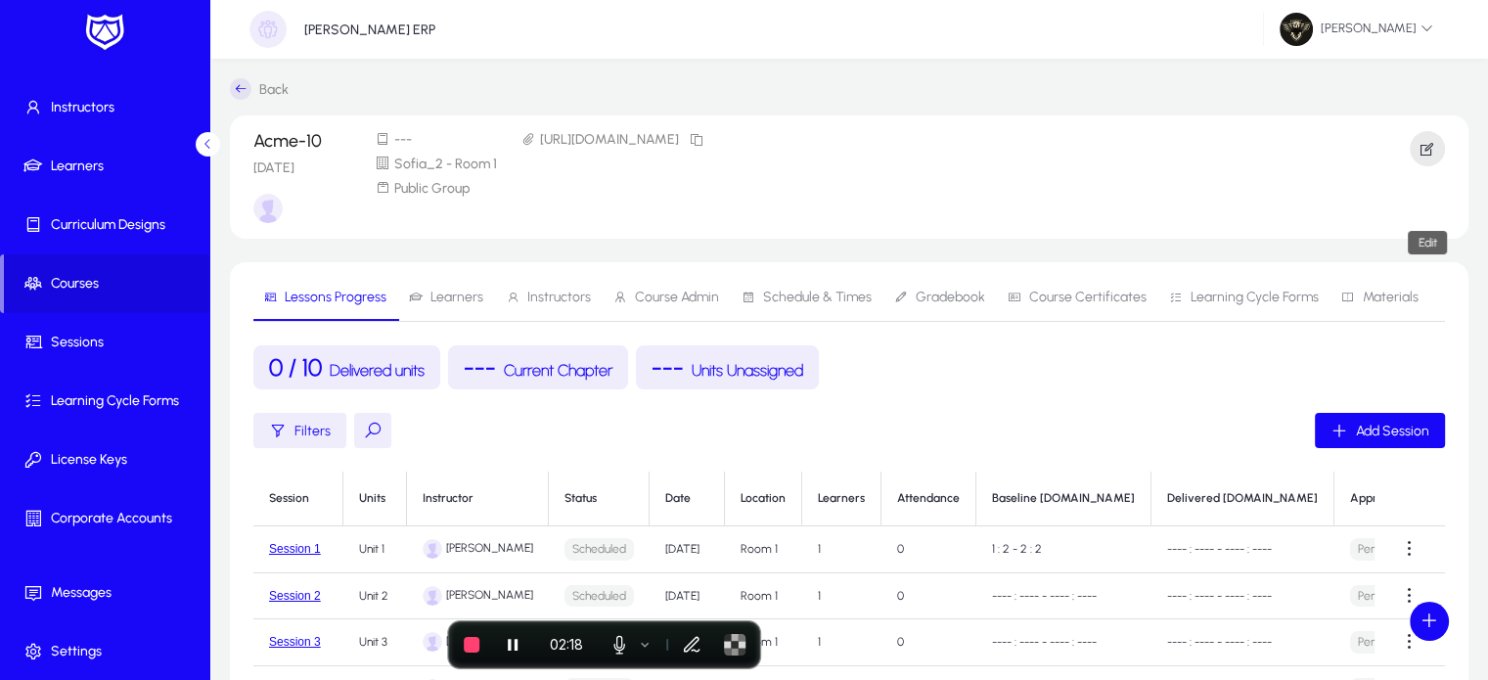
click at [1422, 156] on icon "button" at bounding box center [1427, 149] width 18 height 18
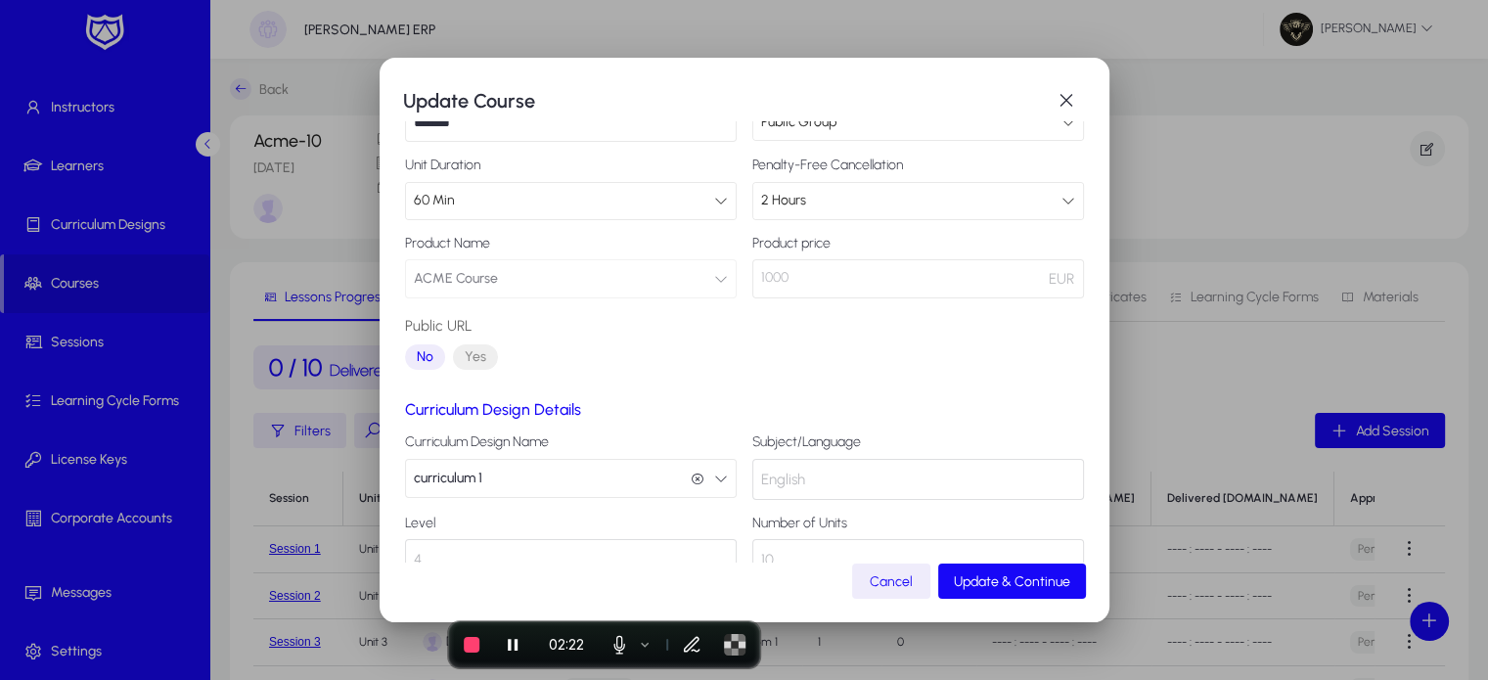
scroll to position [197, 0]
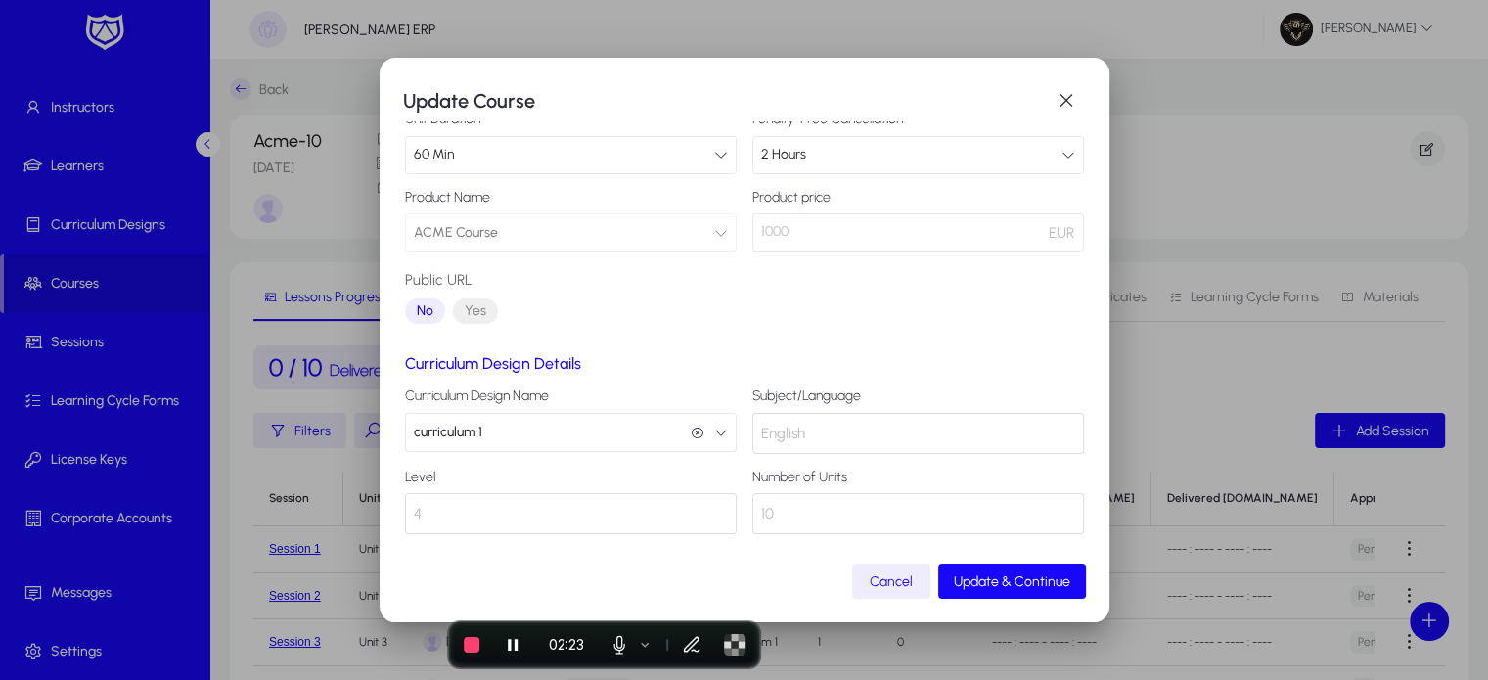
click at [555, 435] on button "curriculum 1 curriculum 1" at bounding box center [571, 432] width 332 height 39
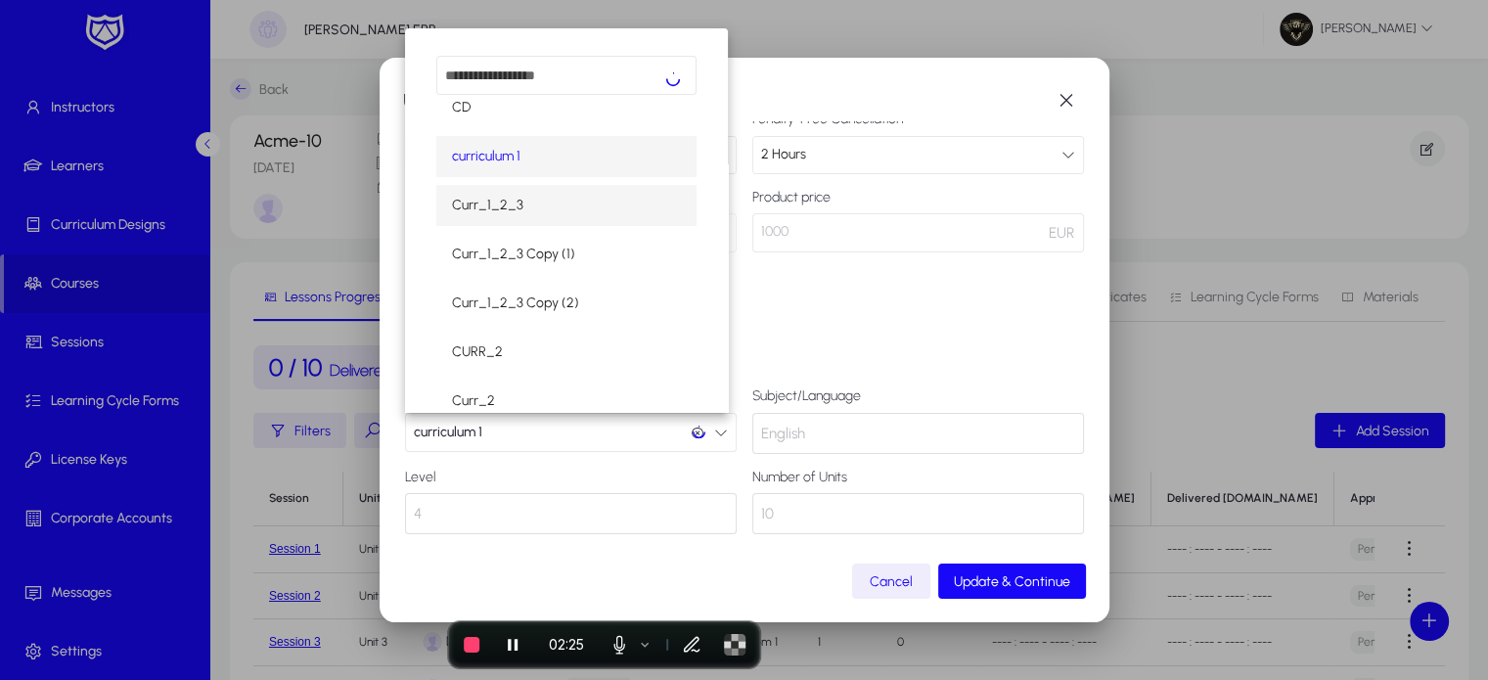
scroll to position [115, 0]
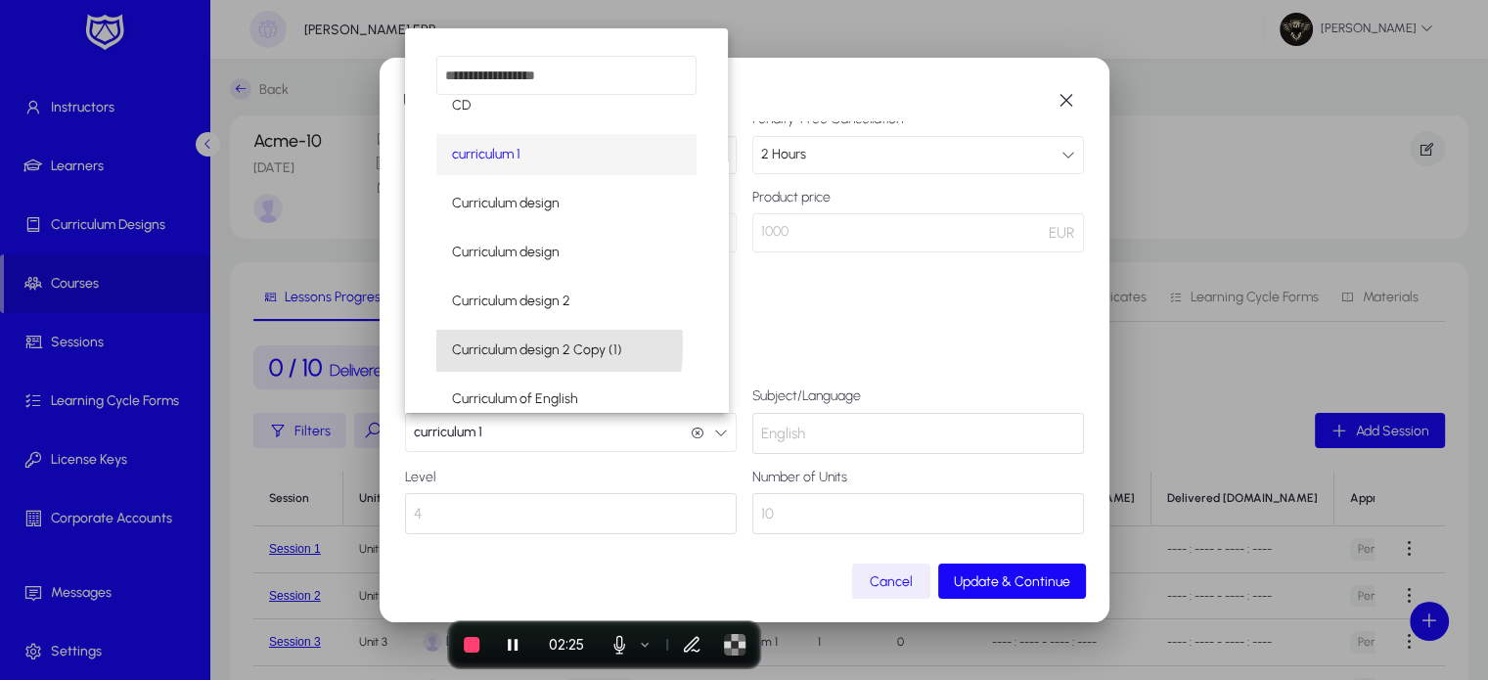
click at [464, 344] on span "Curriculum design 2 Copy (1)" at bounding box center [537, 349] width 170 height 23
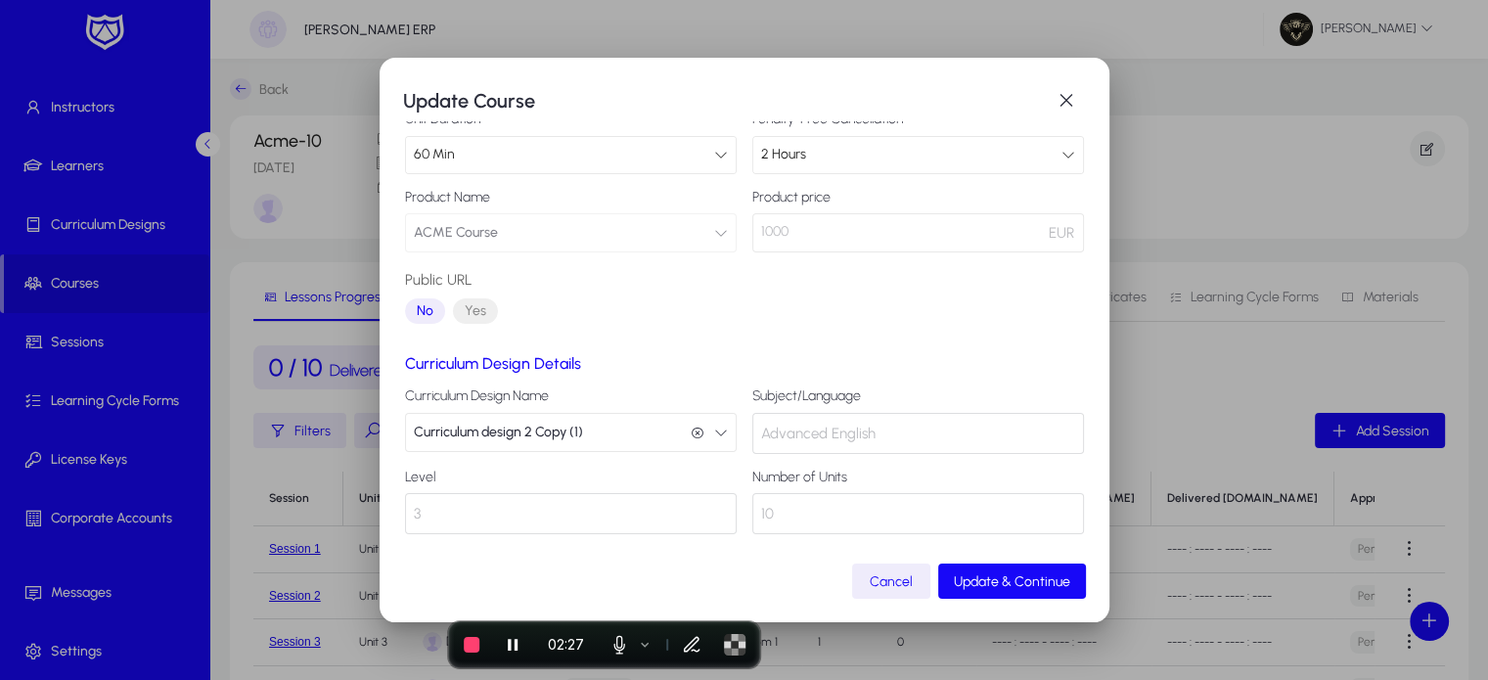
click at [652, 424] on button "Curriculum design 2 Copy (1) Curriculum design 2 Copy (1)" at bounding box center [571, 432] width 332 height 39
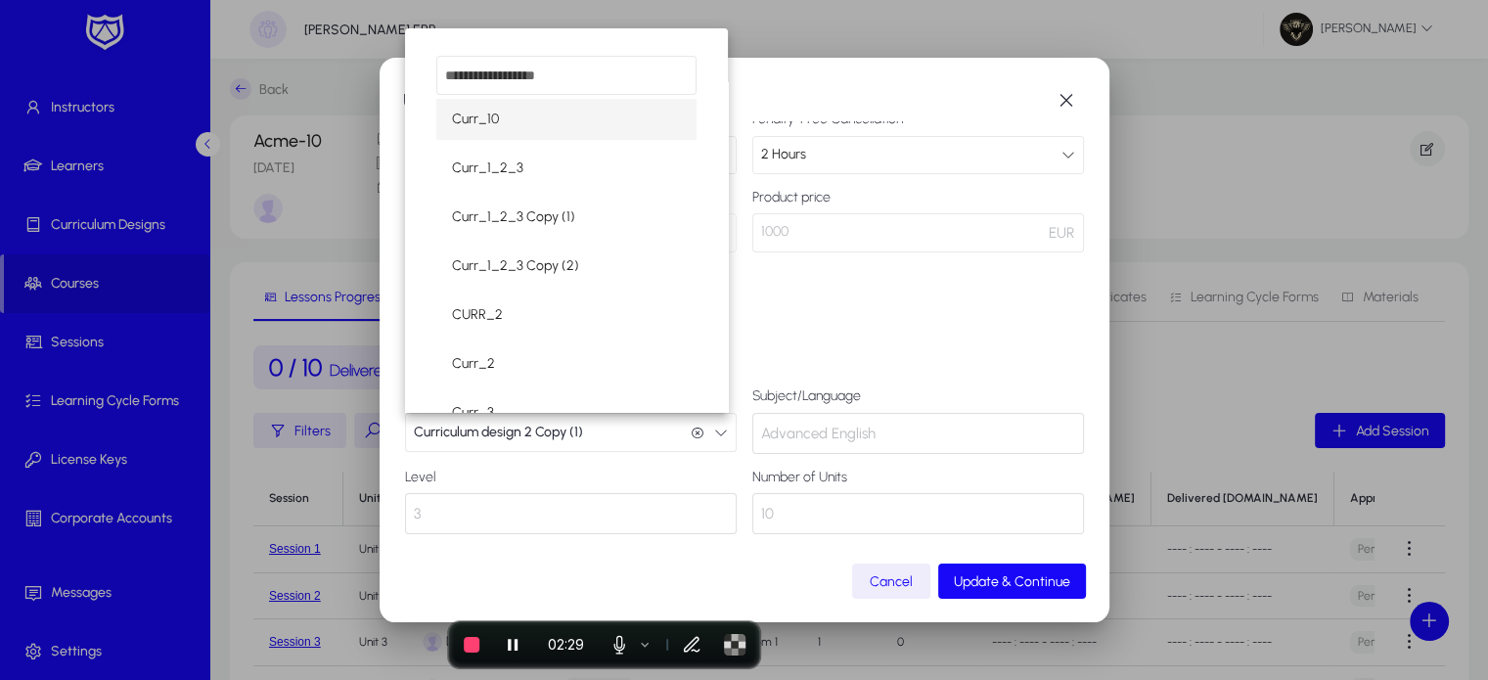
scroll to position [446, 0]
click at [497, 308] on span "CURR_2" at bounding box center [477, 312] width 51 height 23
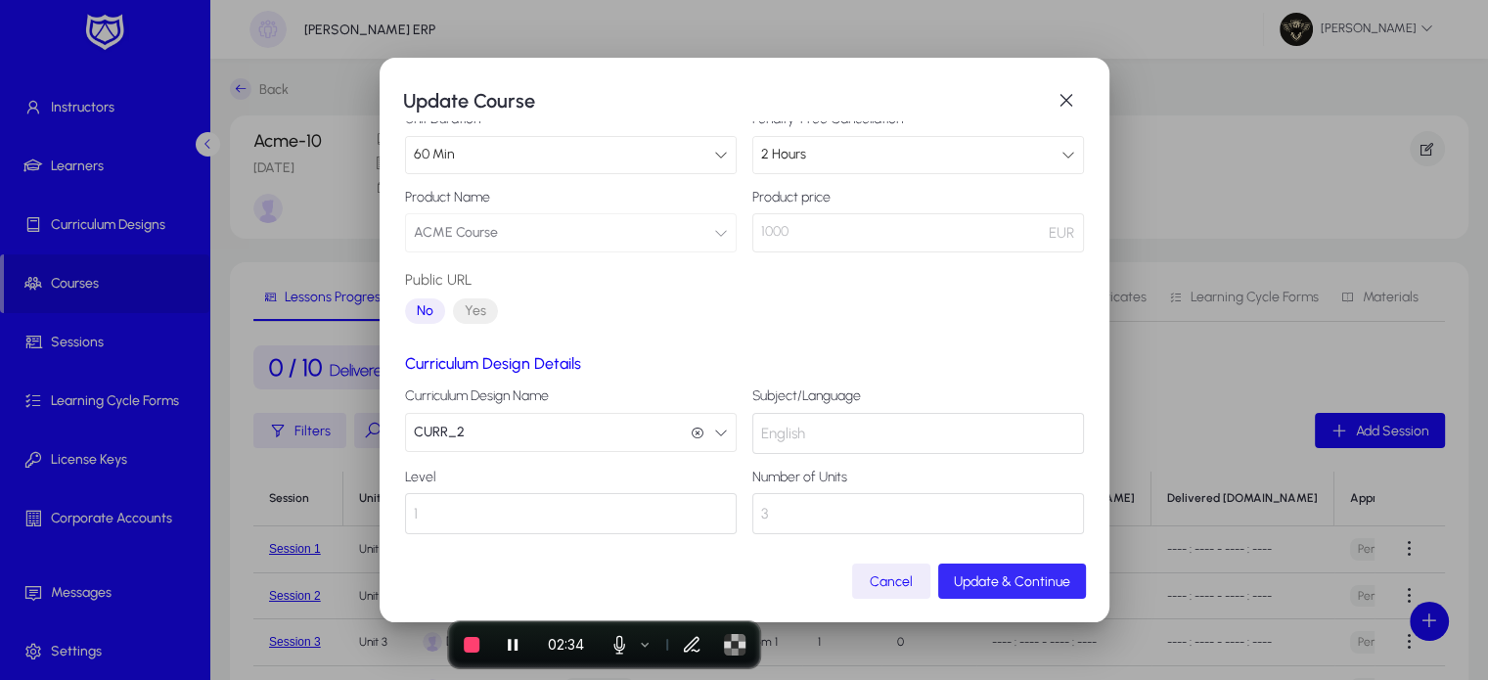
click at [1029, 573] on span "Update & Continue" at bounding box center [1012, 581] width 116 height 17
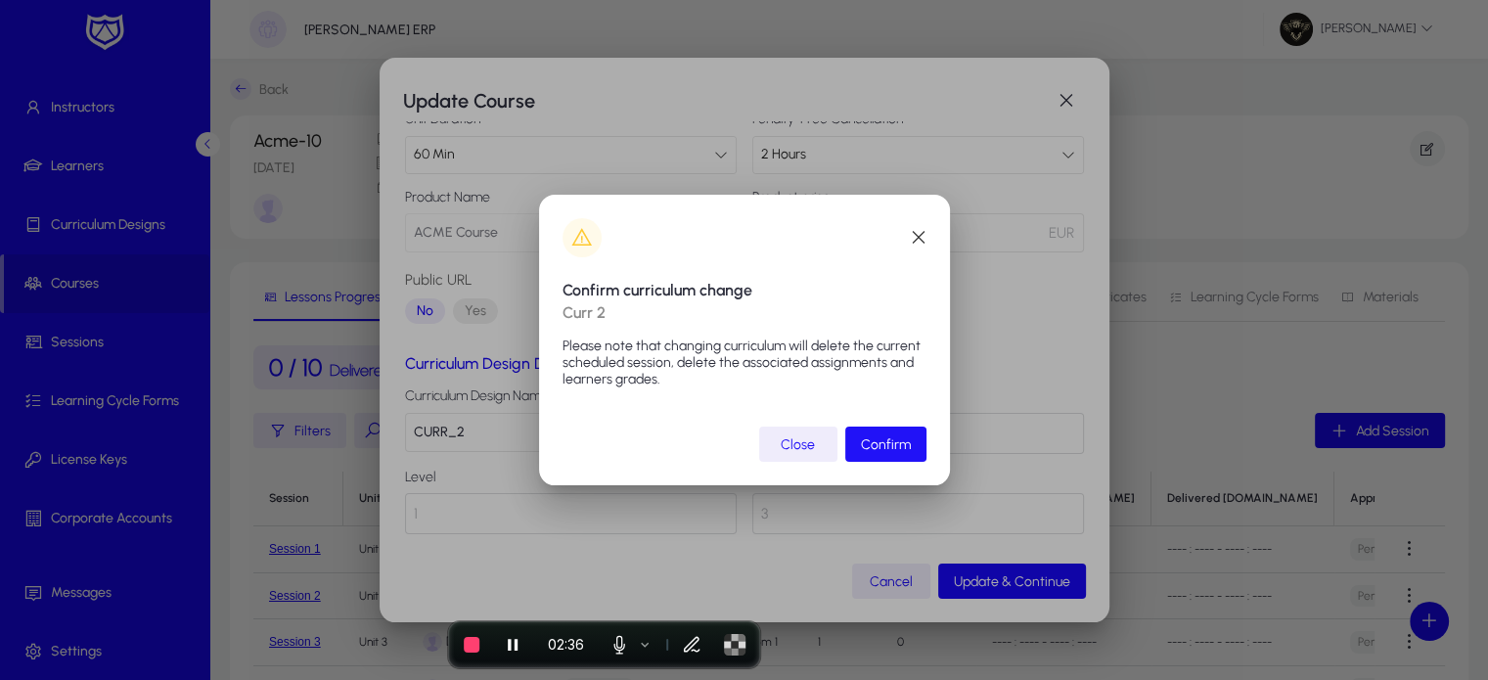
click at [908, 447] on span "Confirm" at bounding box center [886, 444] width 50 height 17
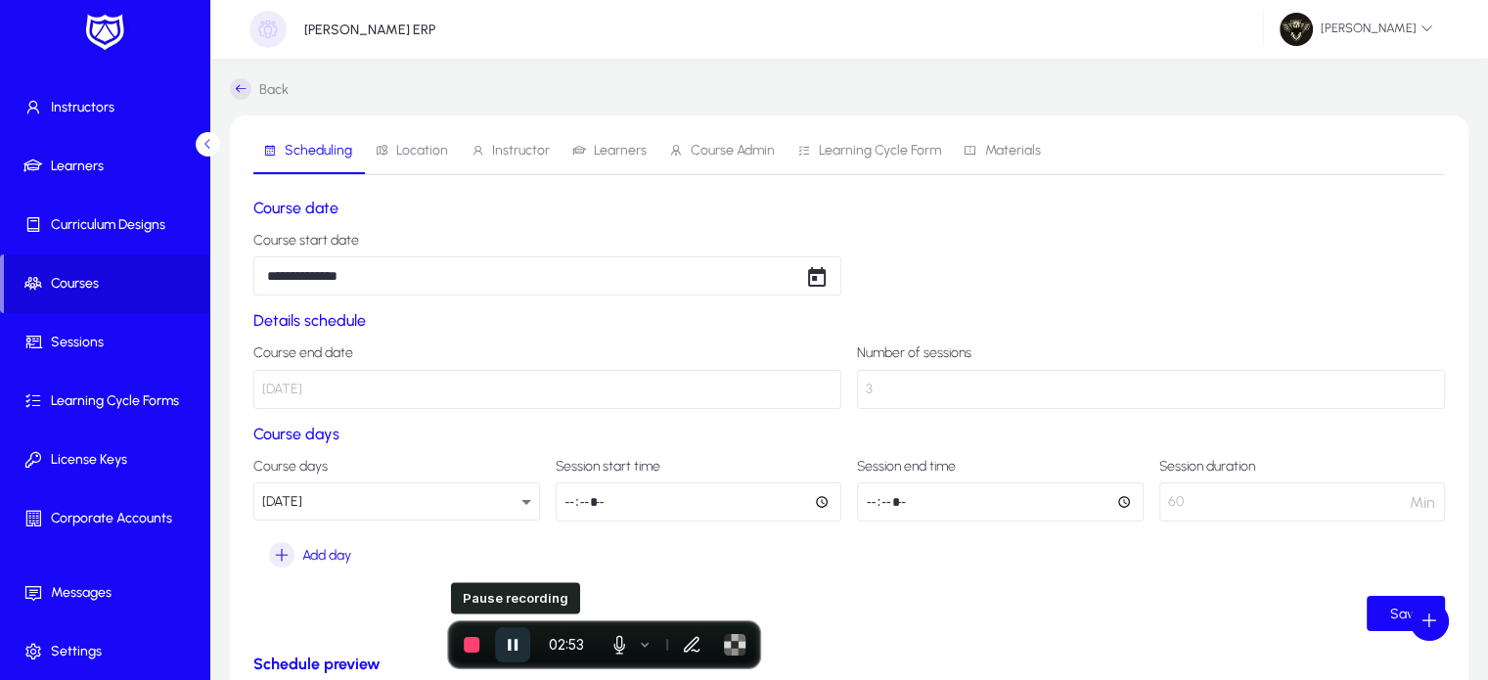
click at [514, 647] on icon "Pause recording" at bounding box center [513, 645] width 10 height 12
click at [238, 93] on icon at bounding box center [241, 89] width 22 height 22
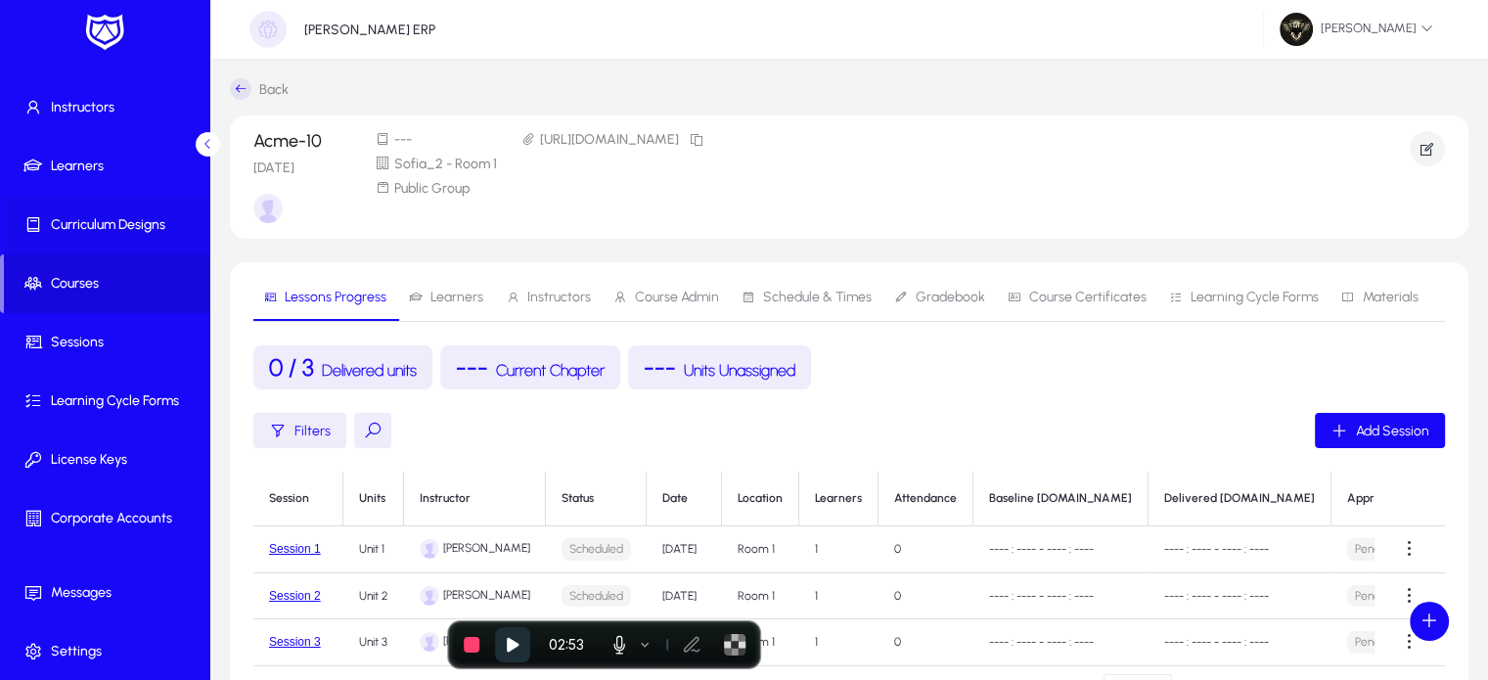
click at [107, 249] on span at bounding box center [108, 225] width 209 height 59
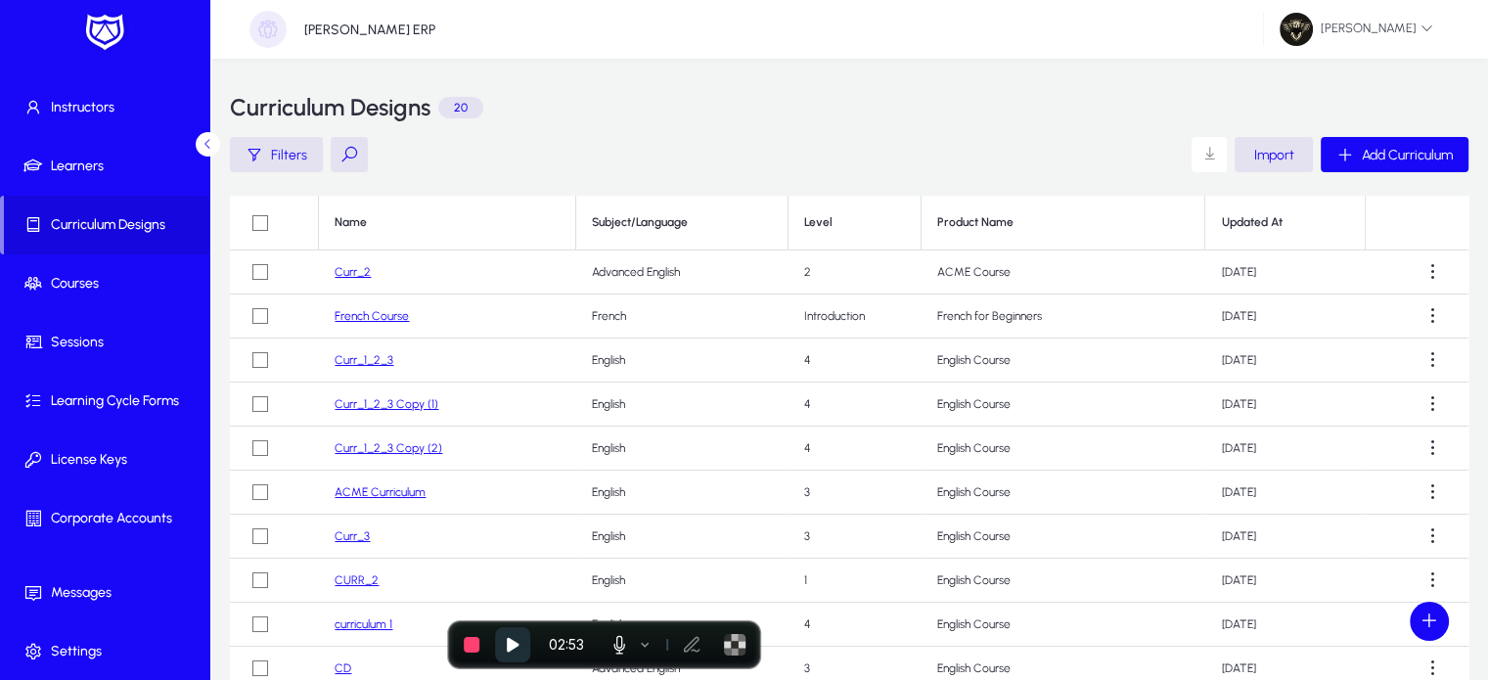
click at [352, 280] on td "Curr_2" at bounding box center [447, 272] width 257 height 44
click at [353, 269] on link "Curr_2" at bounding box center [352, 272] width 36 height 14
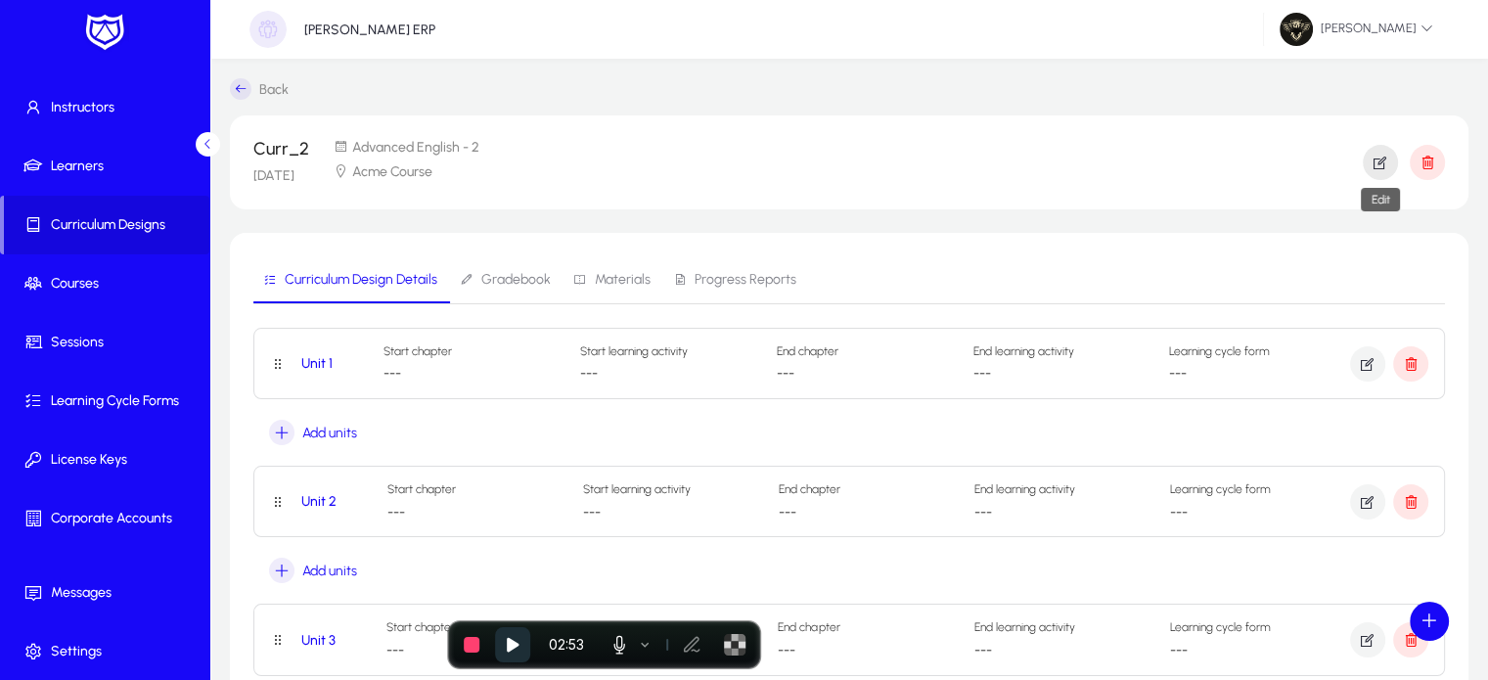
click at [1377, 171] on span "button" at bounding box center [1379, 162] width 35 height 47
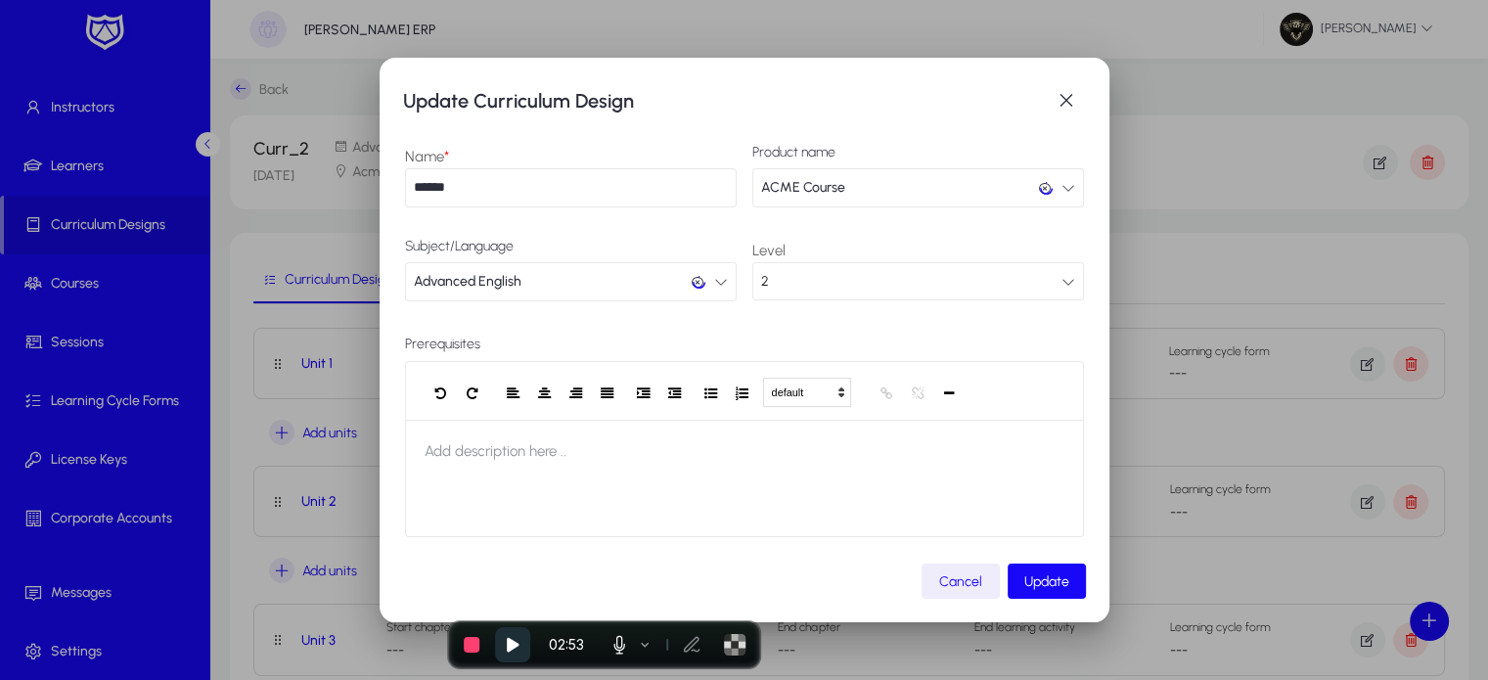
click at [484, 183] on input "******" at bounding box center [571, 187] width 332 height 39
type input "**********"
click at [1027, 570] on span "submit" at bounding box center [1046, 580] width 78 height 47
click at [1054, 89] on span "button" at bounding box center [1065, 100] width 39 height 39
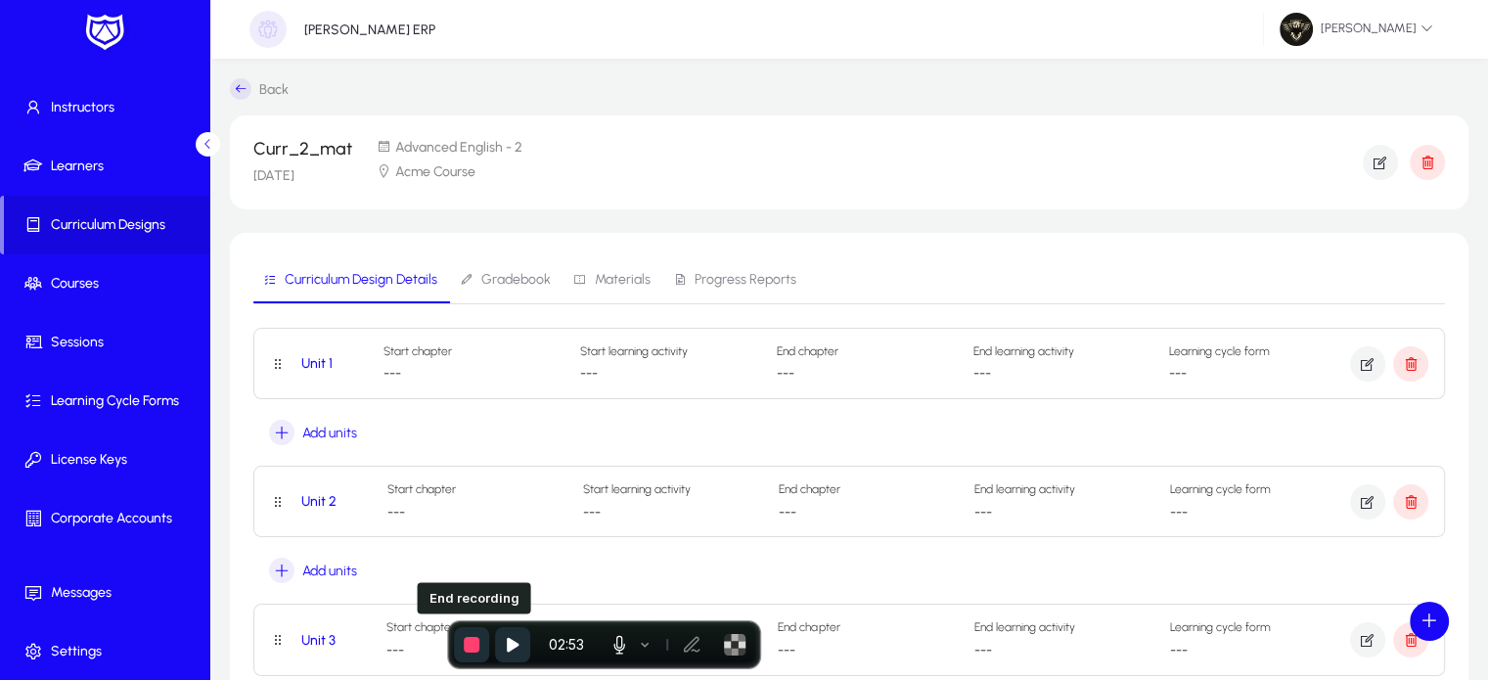
click at [461, 641] on button "End recording" at bounding box center [471, 644] width 35 height 35
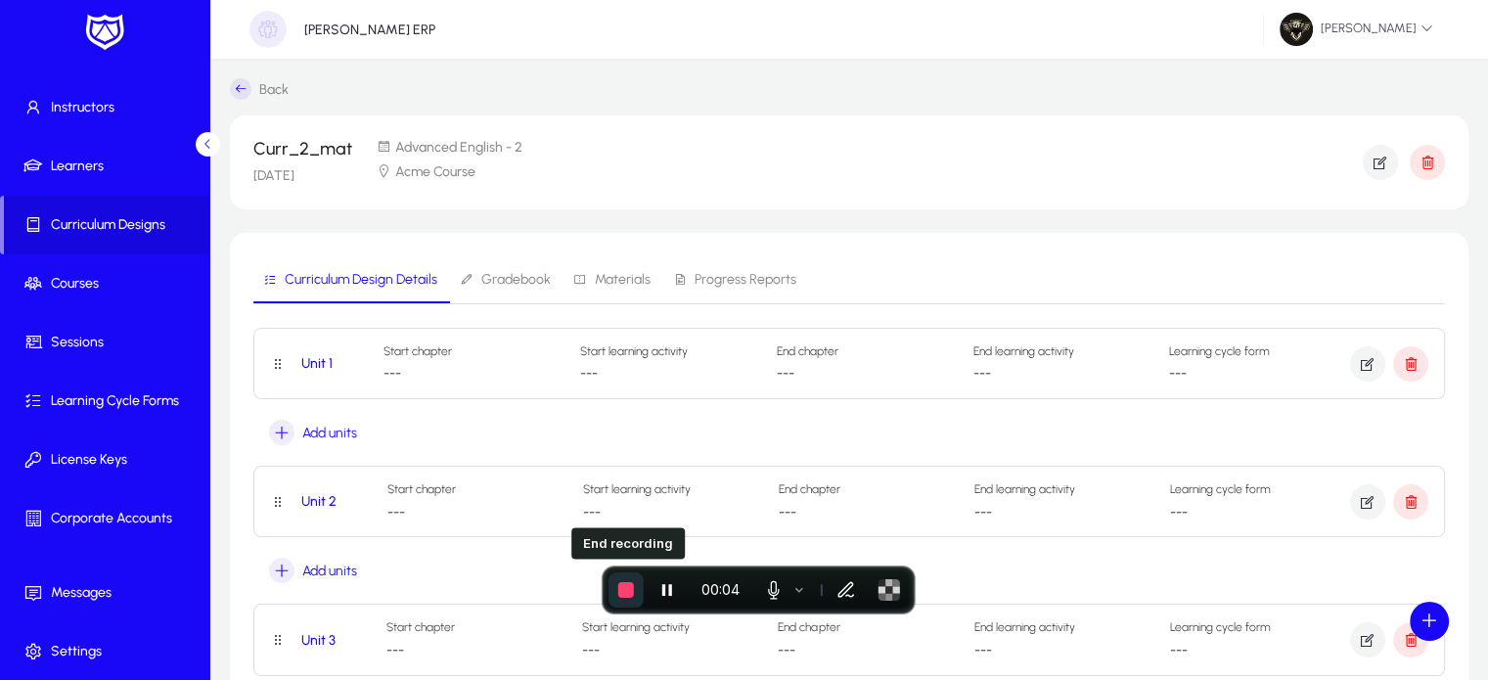
click at [629, 589] on span "End recording" at bounding box center [626, 590] width 16 height 16
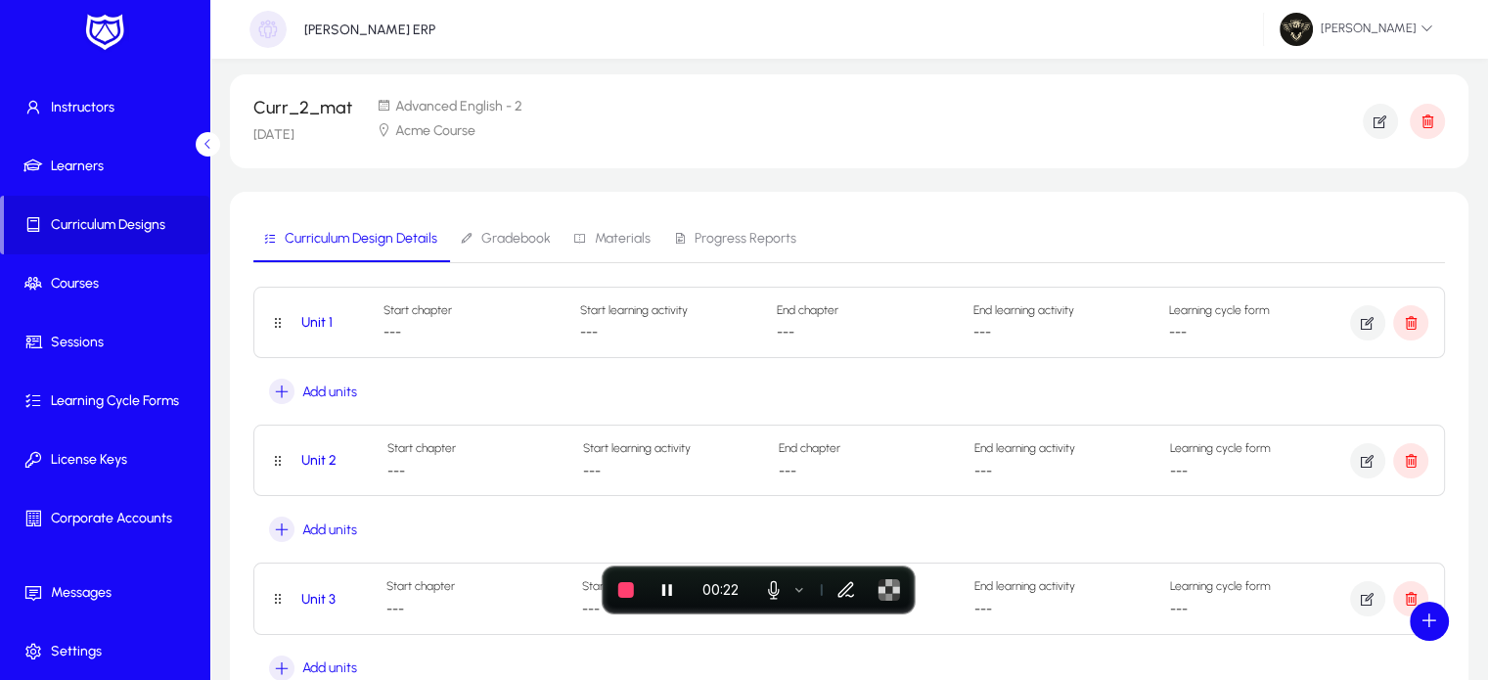
scroll to position [8, 0]
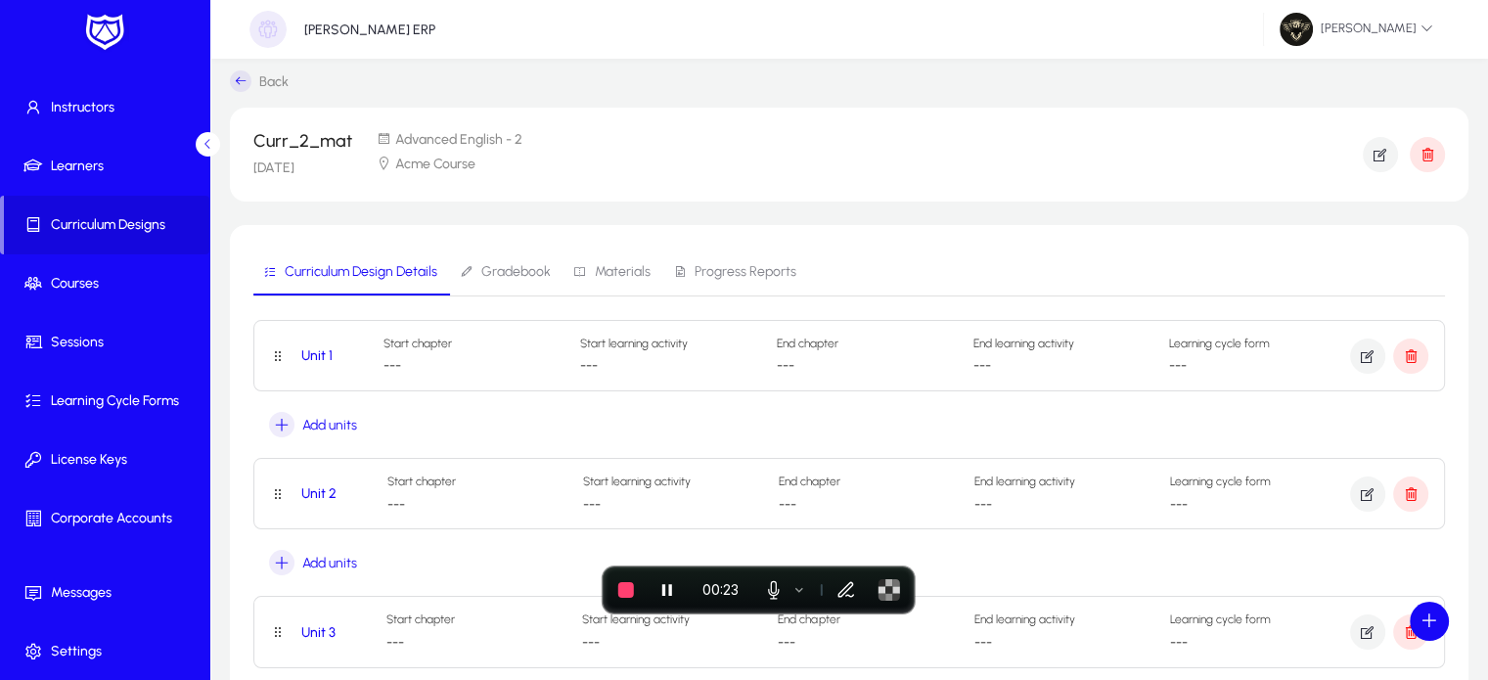
click at [608, 273] on span "Materials" at bounding box center [623, 272] width 56 height 14
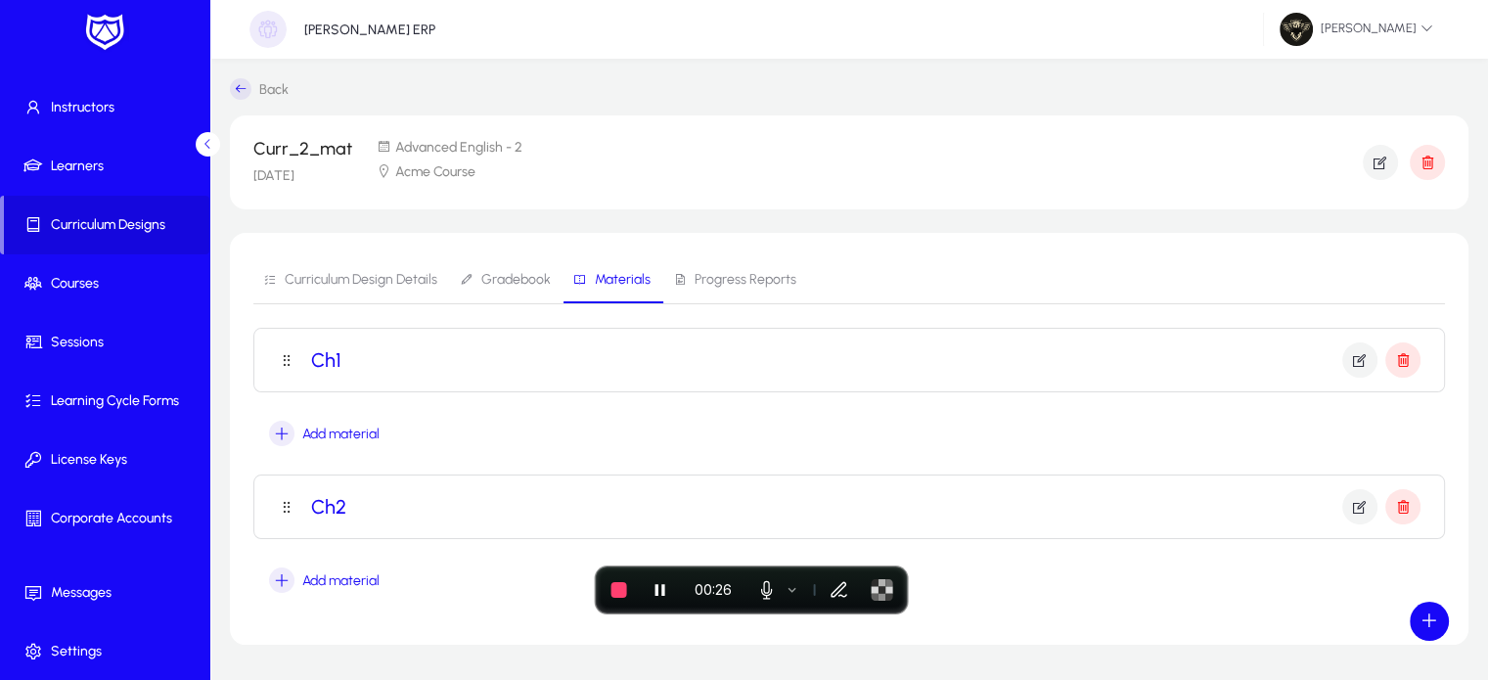
scroll to position [62, 0]
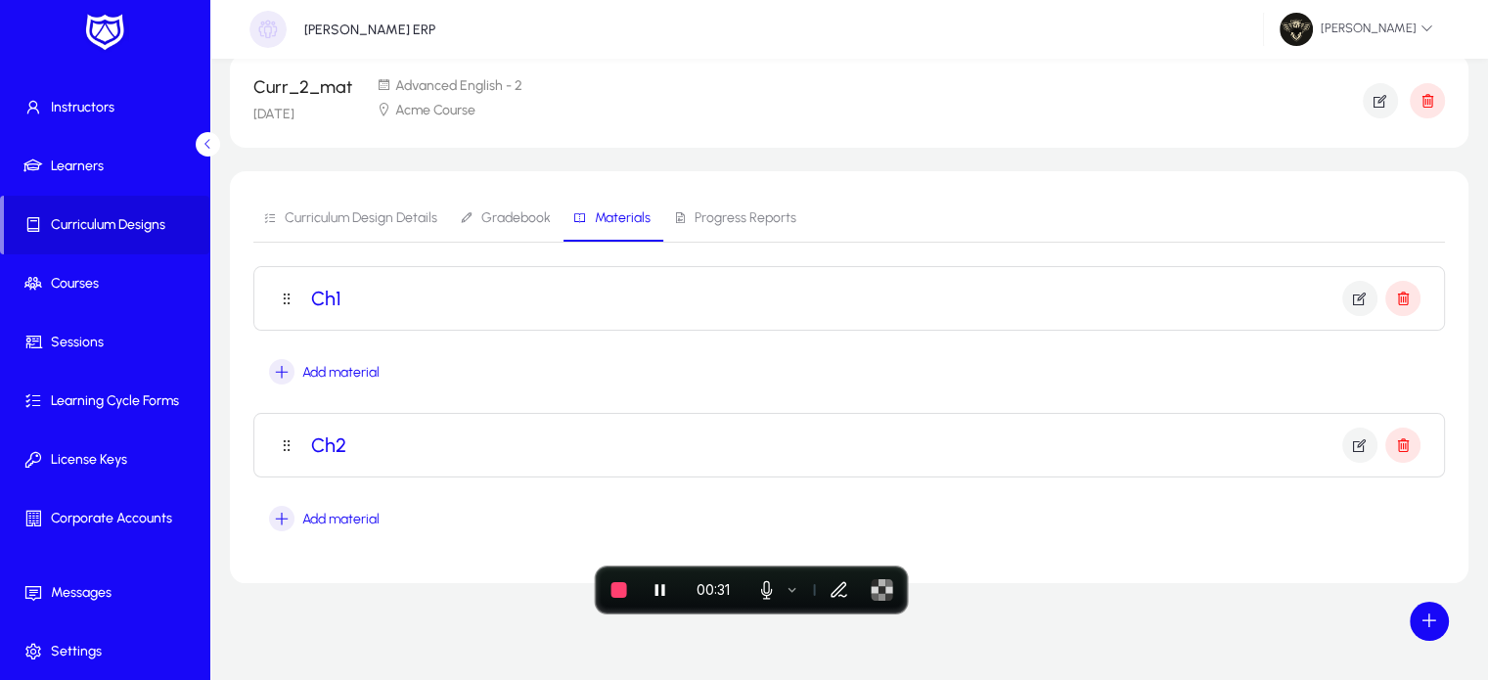
click at [877, 304] on mat-panel-title "Ch1" at bounding box center [849, 298] width 1142 height 35
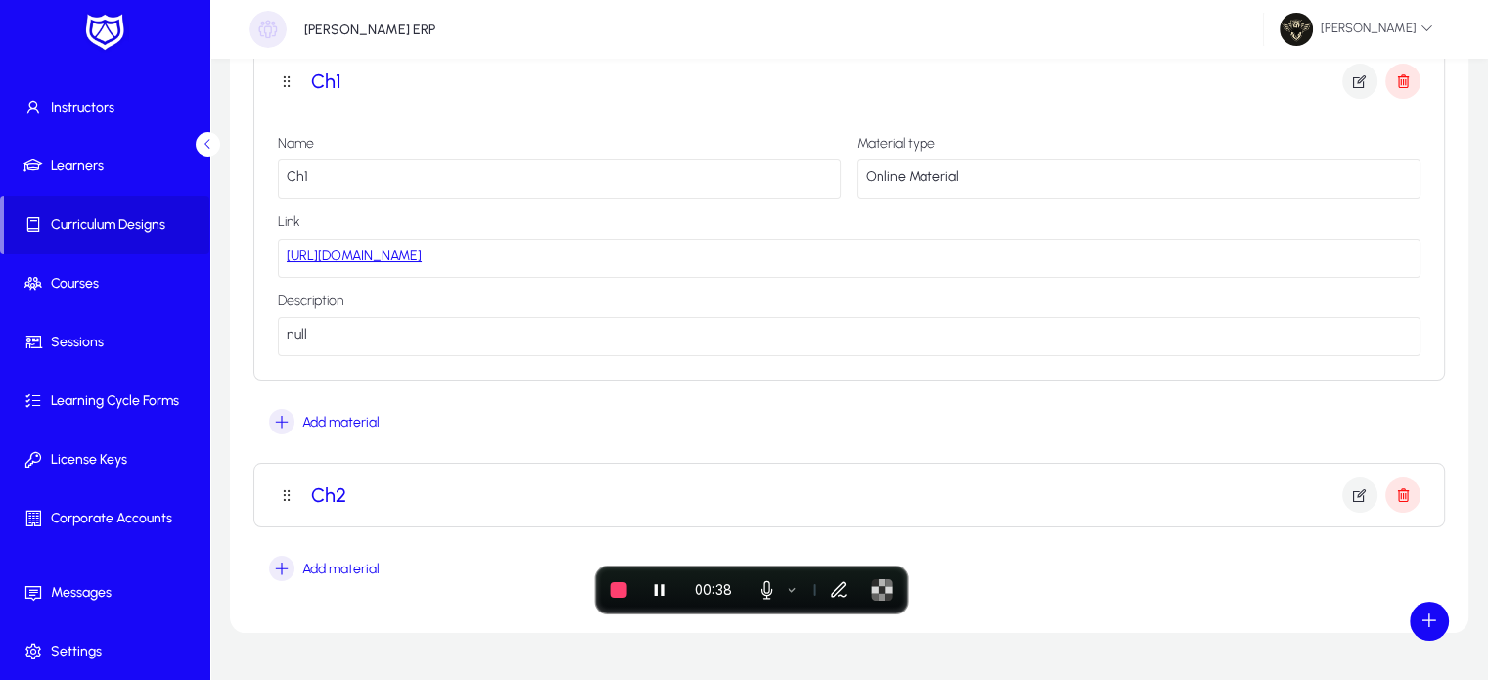
scroll to position [281, 0]
click at [344, 502] on h3 "Ch2" at bounding box center [328, 492] width 35 height 23
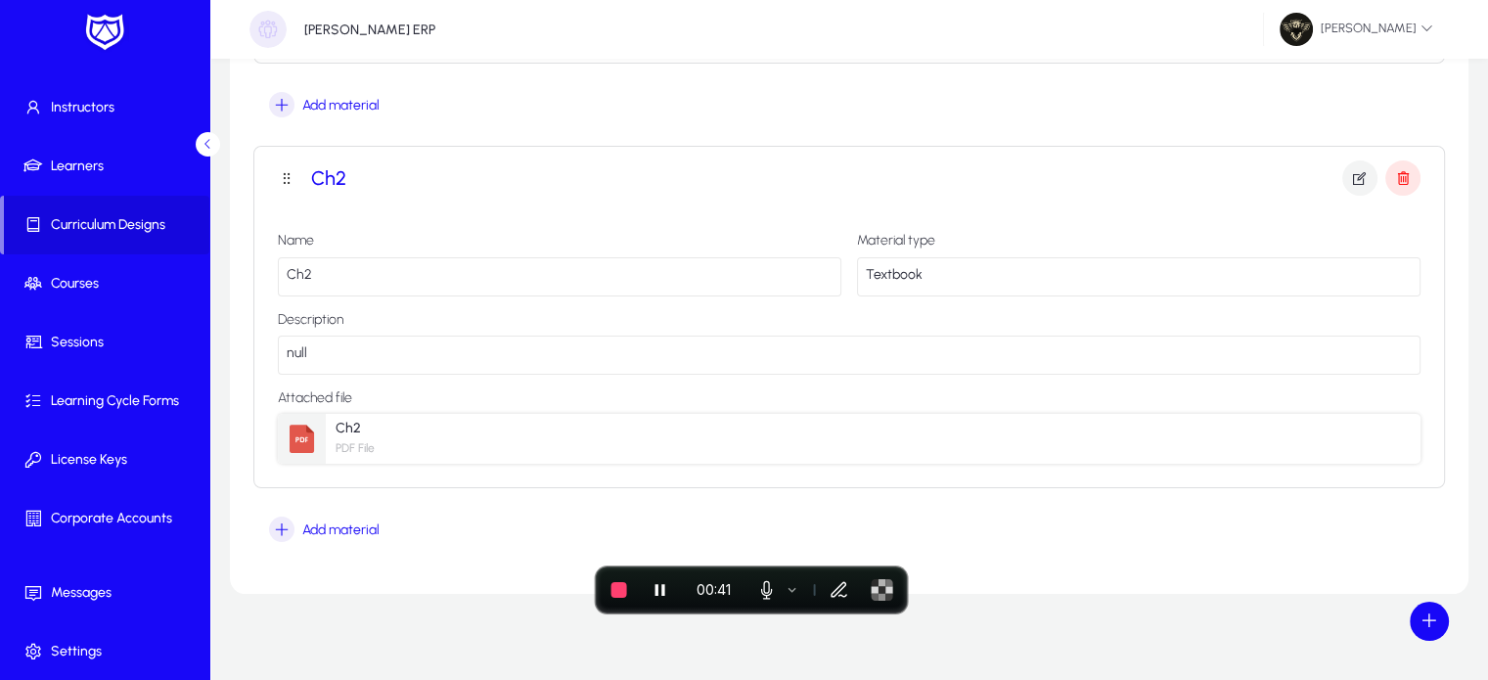
scroll to position [598, 0]
click at [317, 524] on span "Add material" at bounding box center [340, 527] width 77 height 17
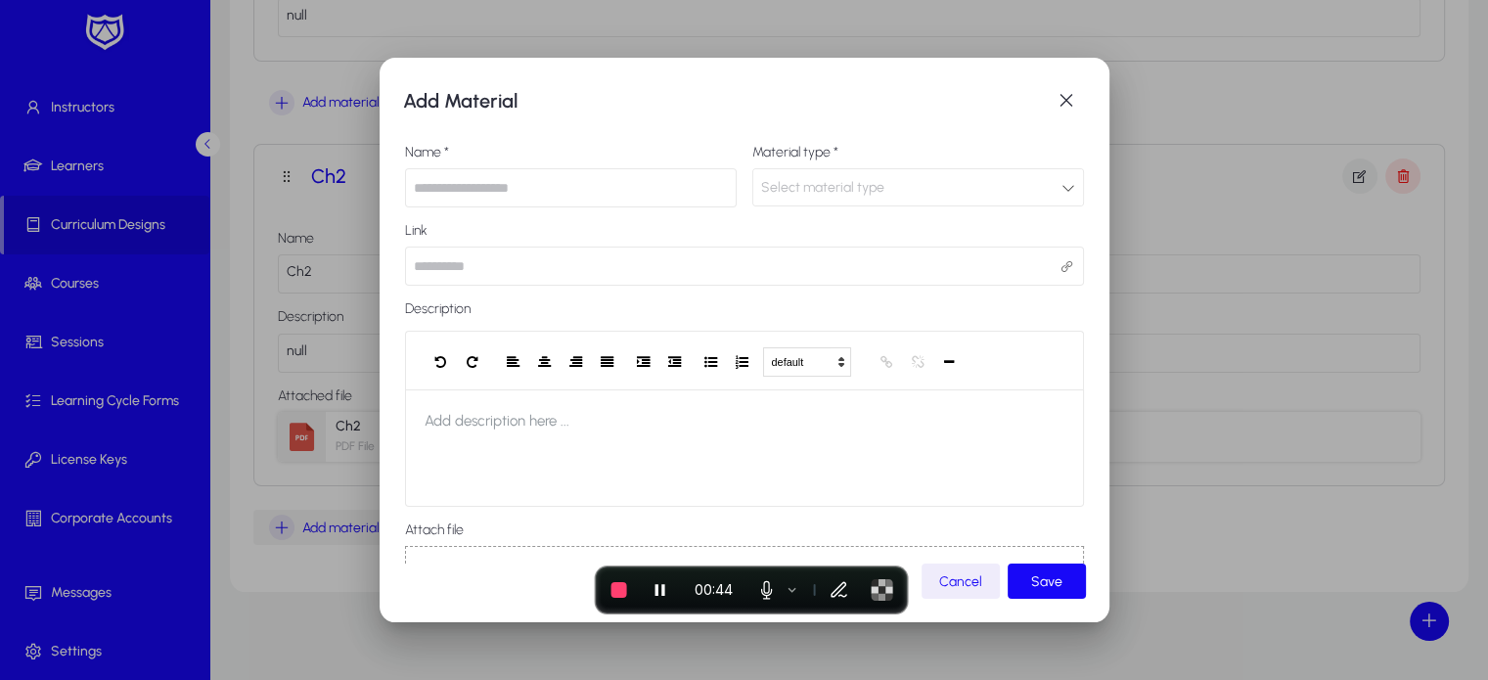
scroll to position [0, 0]
click at [575, 180] on input "text" at bounding box center [571, 187] width 332 height 39
type input "****"
click at [806, 195] on div "Select material type" at bounding box center [911, 187] width 300 height 25
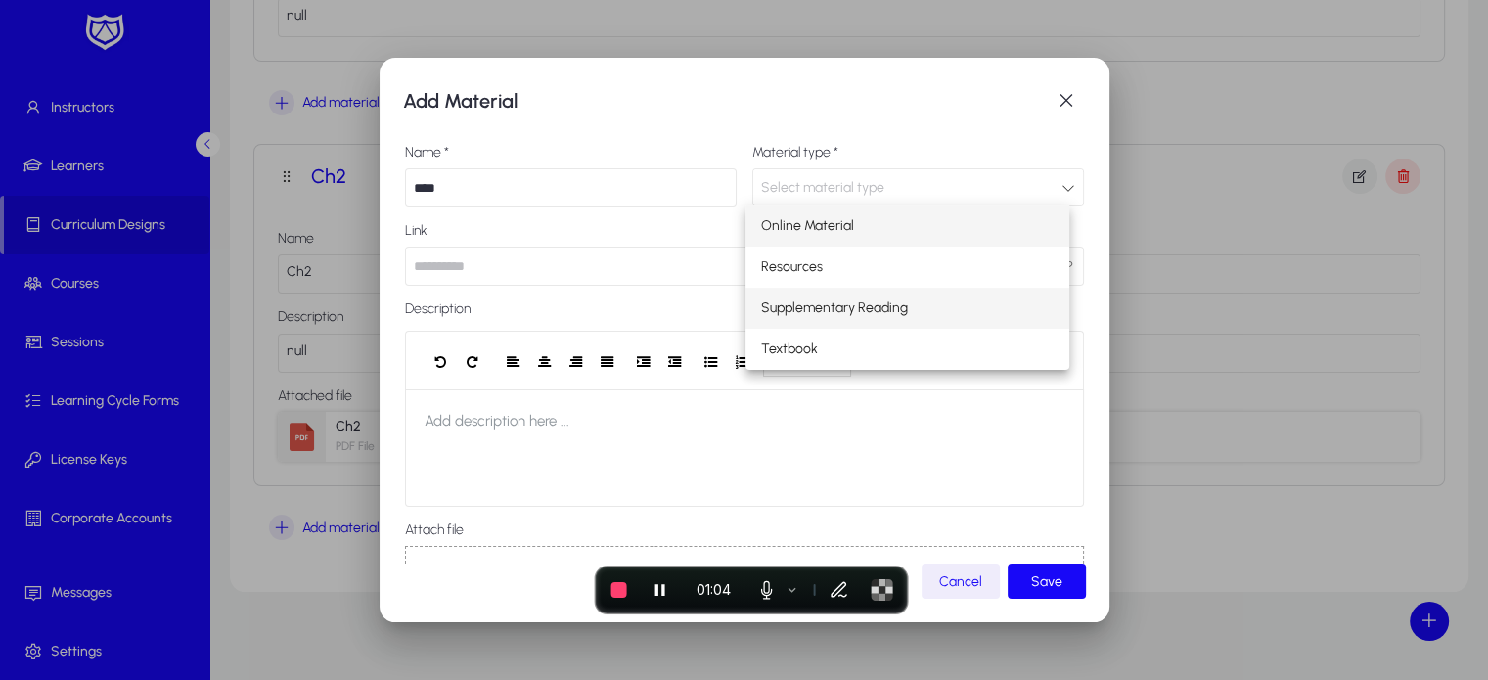
click at [834, 300] on span "Supplementary Reading" at bounding box center [834, 307] width 147 height 23
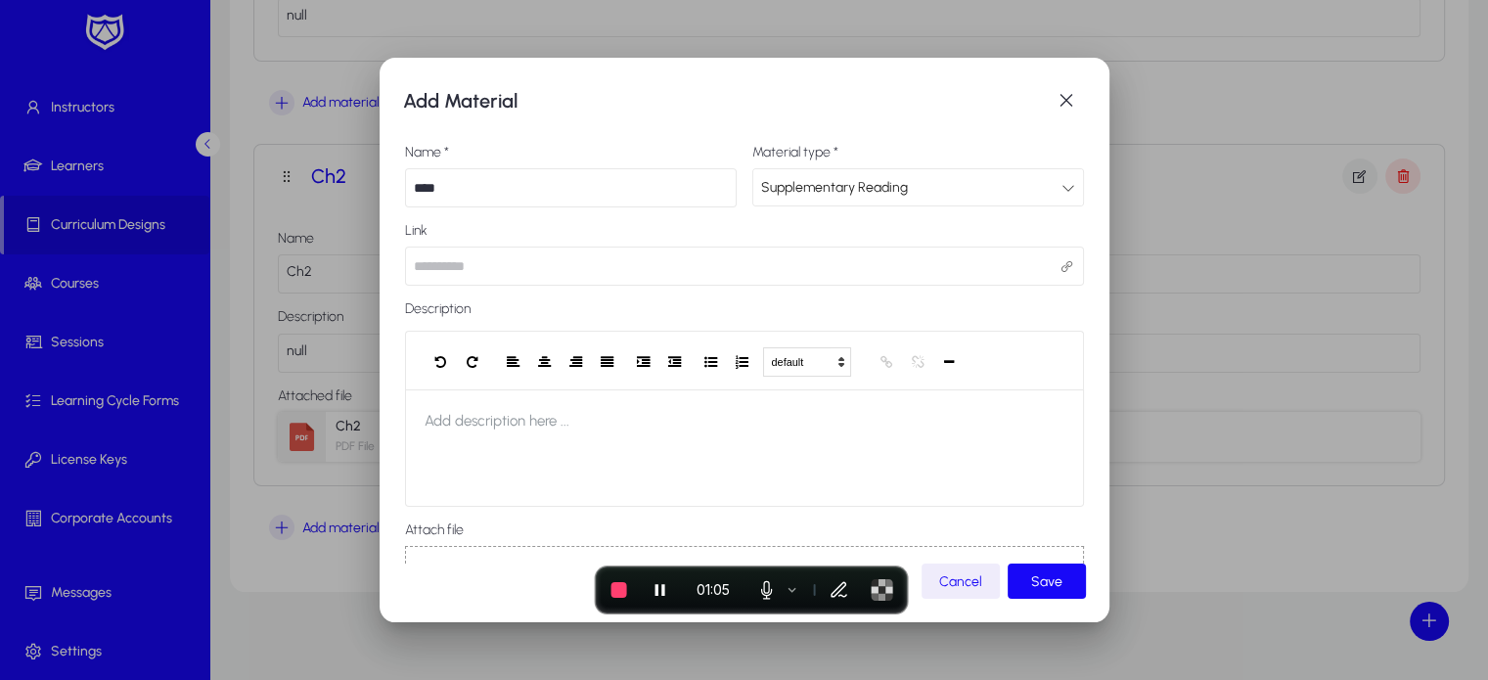
click at [510, 272] on input "url" at bounding box center [744, 265] width 679 height 39
type input "*"
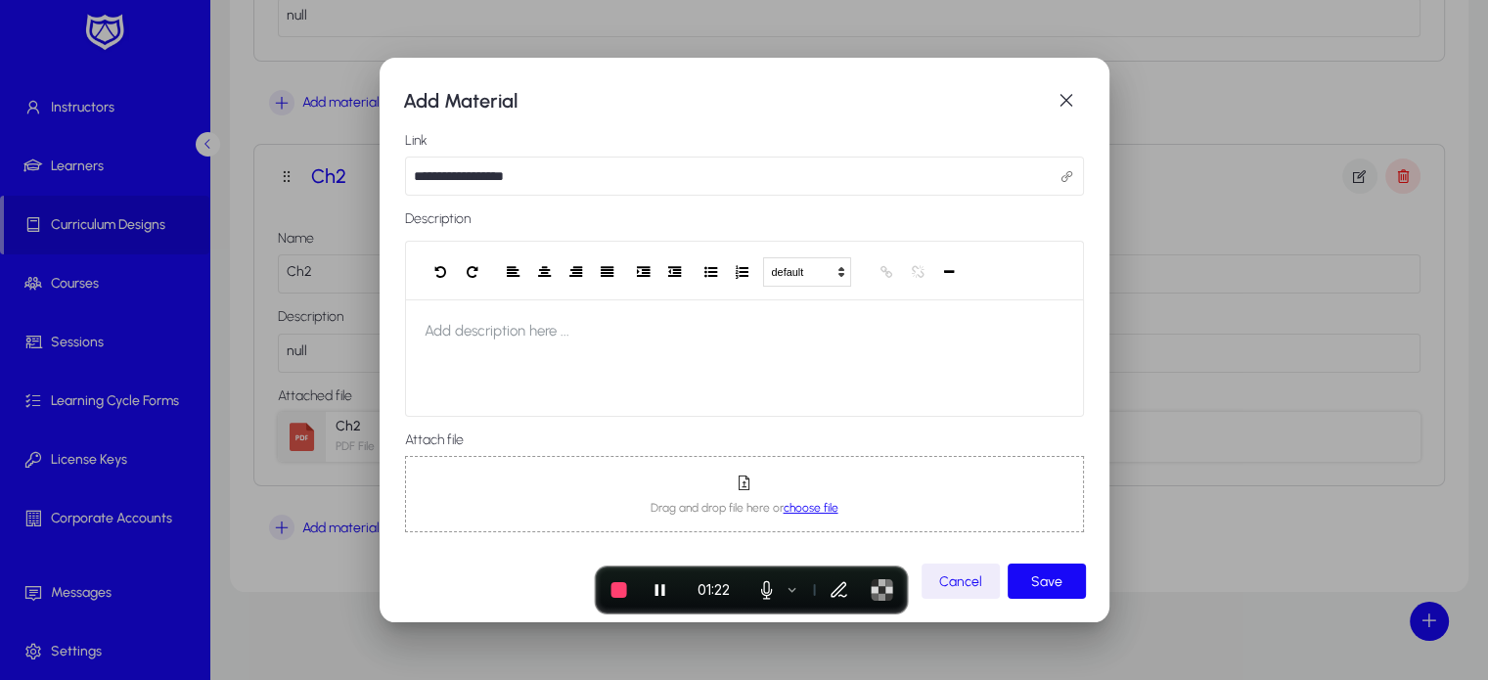
type input "**********"
click at [806, 510] on span "choose file" at bounding box center [810, 508] width 55 height 14
click at [1066, 589] on span "submit" at bounding box center [1046, 580] width 78 height 47
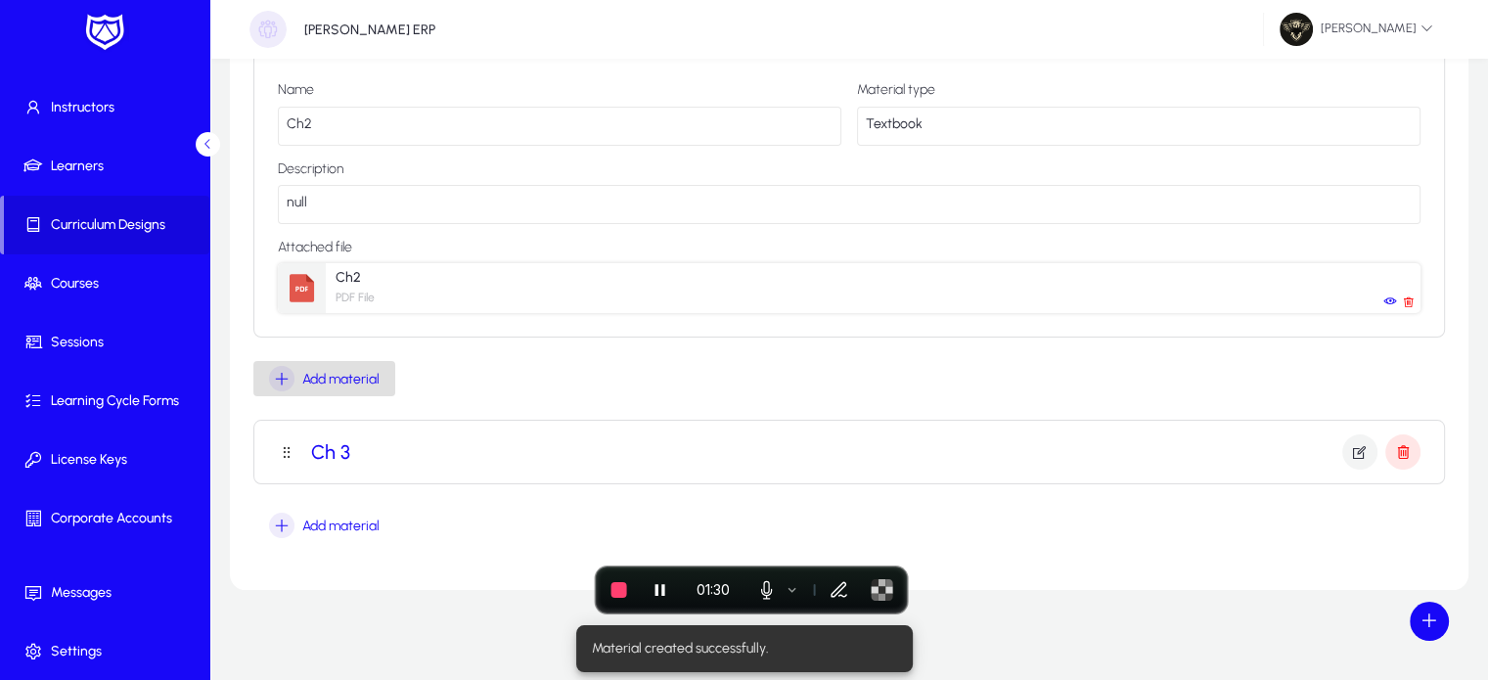
scroll to position [752, 0]
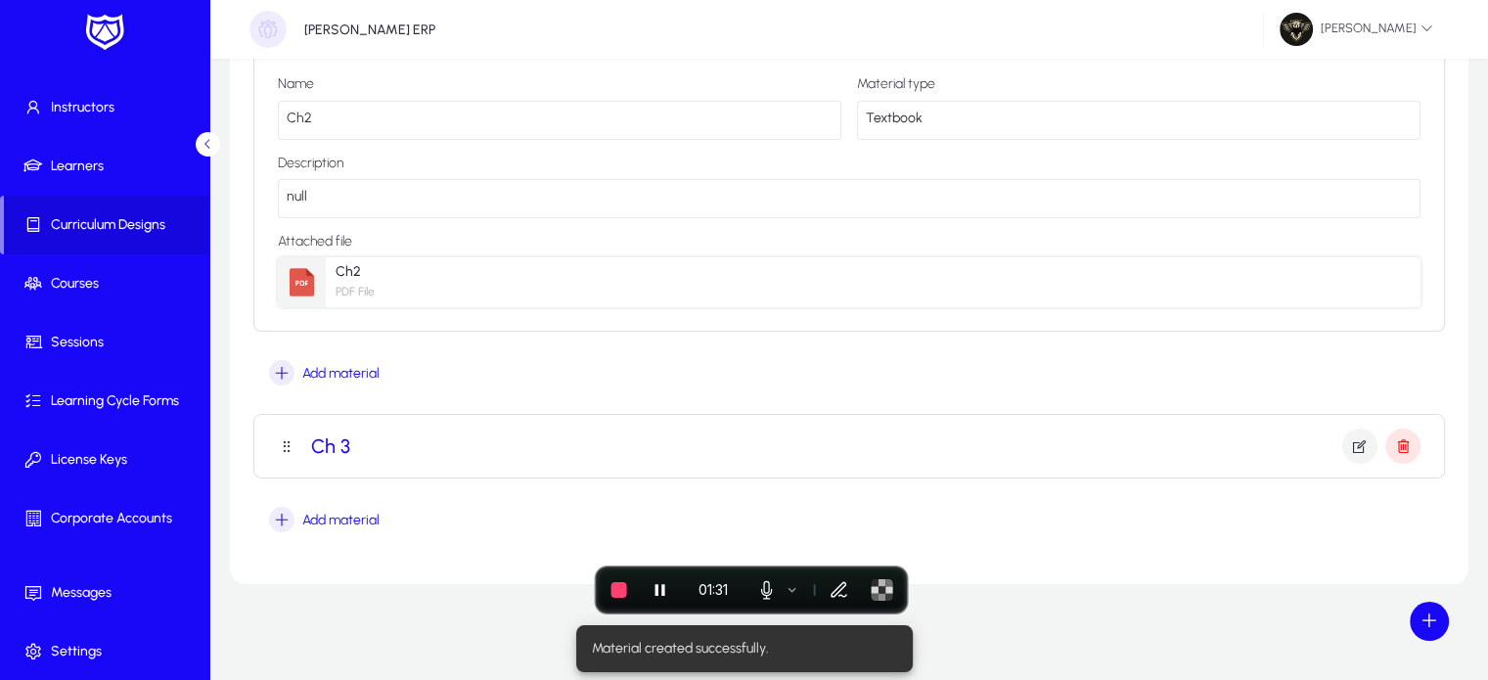
click at [947, 438] on mat-panel-title "Ch 3" at bounding box center [849, 445] width 1142 height 35
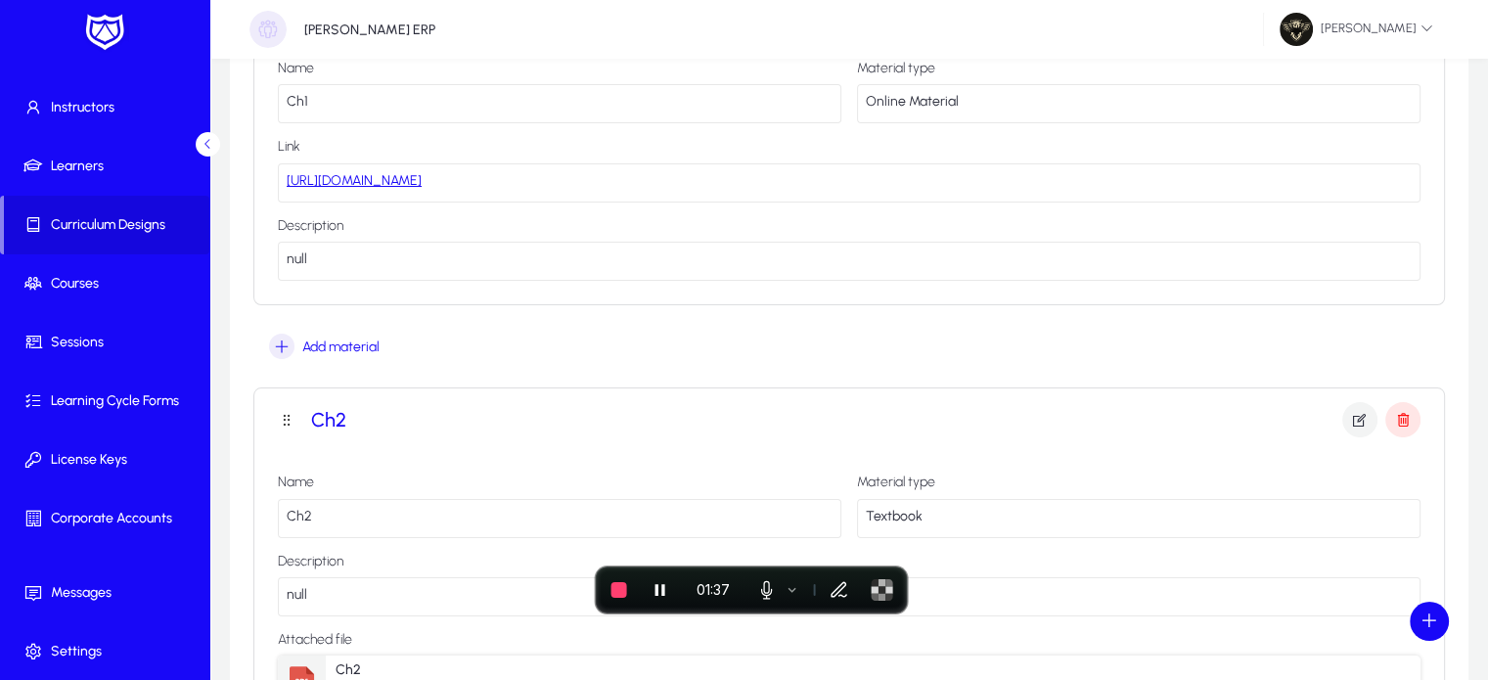
scroll to position [0, 0]
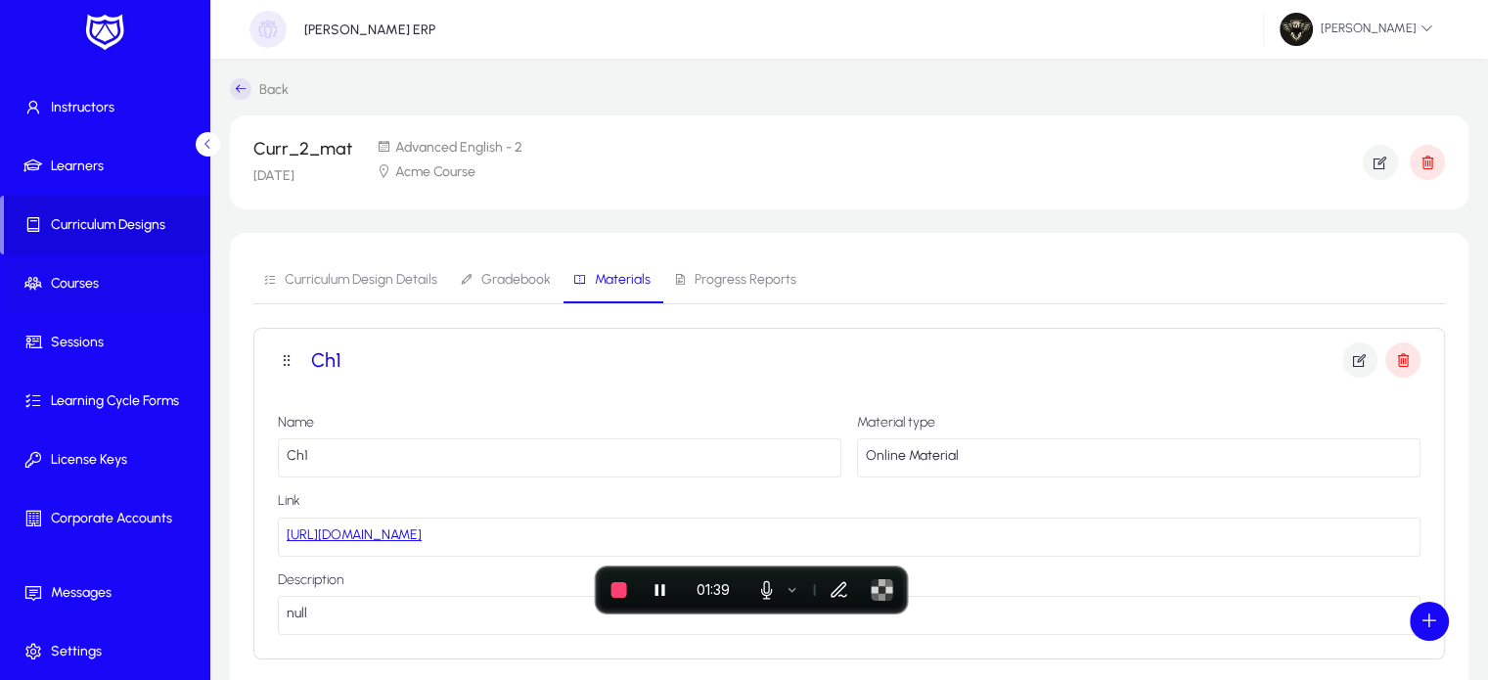
click at [104, 291] on span "Courses" at bounding box center [108, 284] width 209 height 20
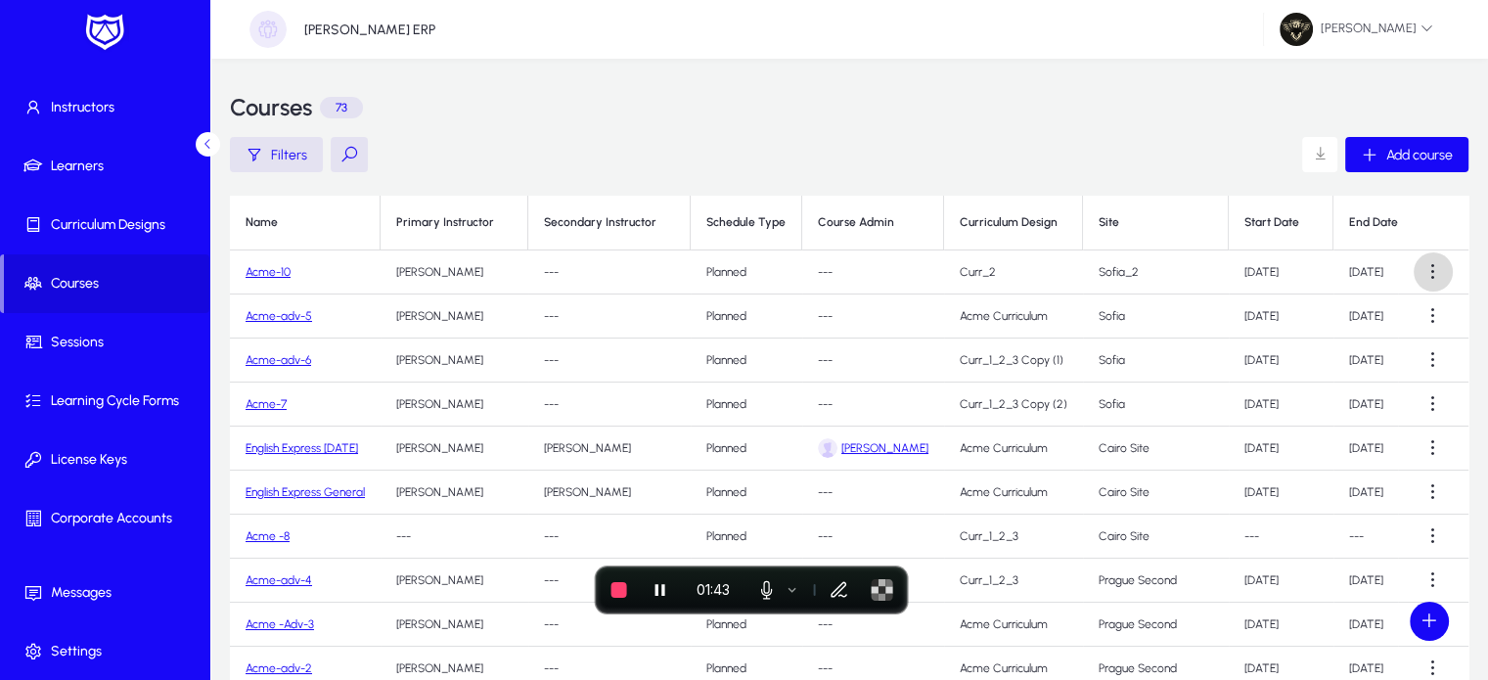
click at [1420, 265] on span at bounding box center [1432, 271] width 39 height 39
click at [1363, 312] on span "Edit" at bounding box center [1388, 320] width 78 height 18
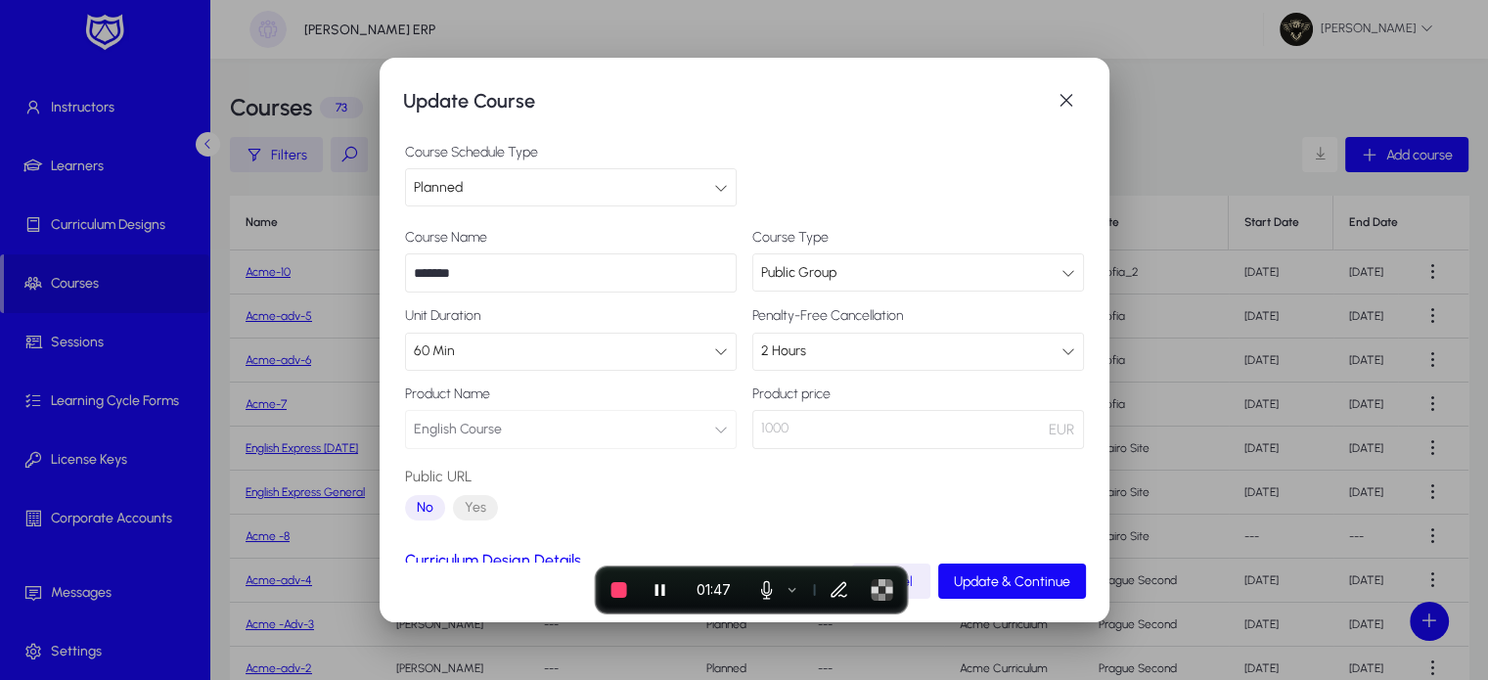
scroll to position [197, 0]
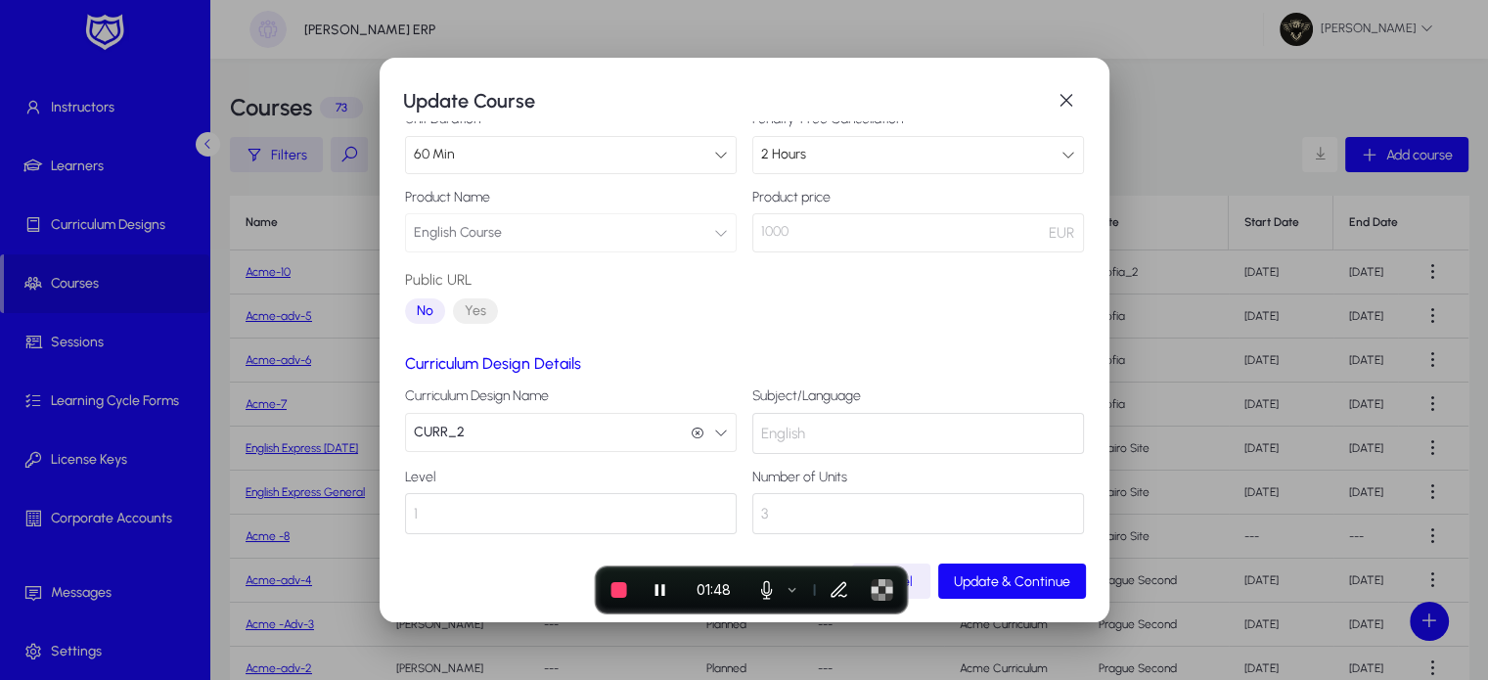
click at [521, 433] on button "CURR_2 CURR_2" at bounding box center [571, 432] width 332 height 39
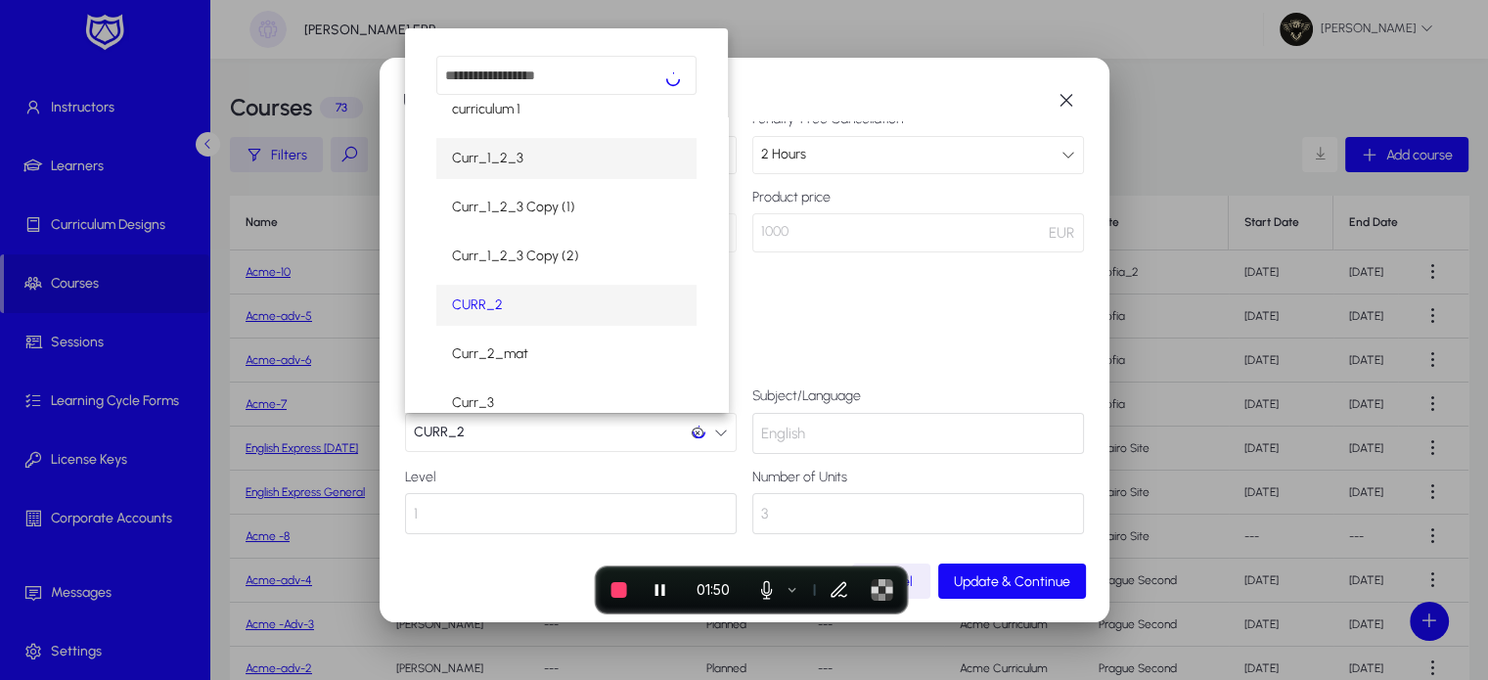
scroll to position [219, 0]
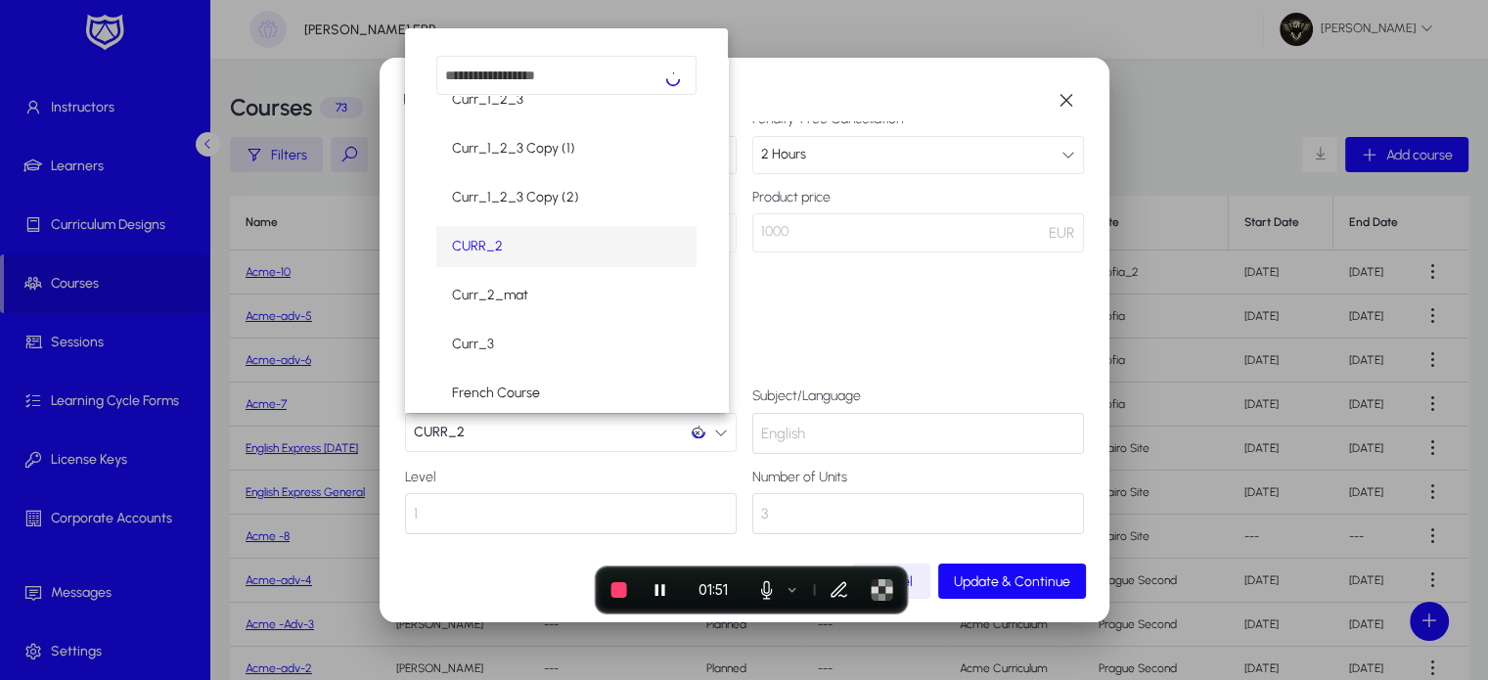
click at [520, 316] on div "Add curriculum ACME Curriculum CD curriculum 1 Curr_1_2_3 Curr_1_2_3 Copy (1) C…" at bounding box center [566, 219] width 323 height 383
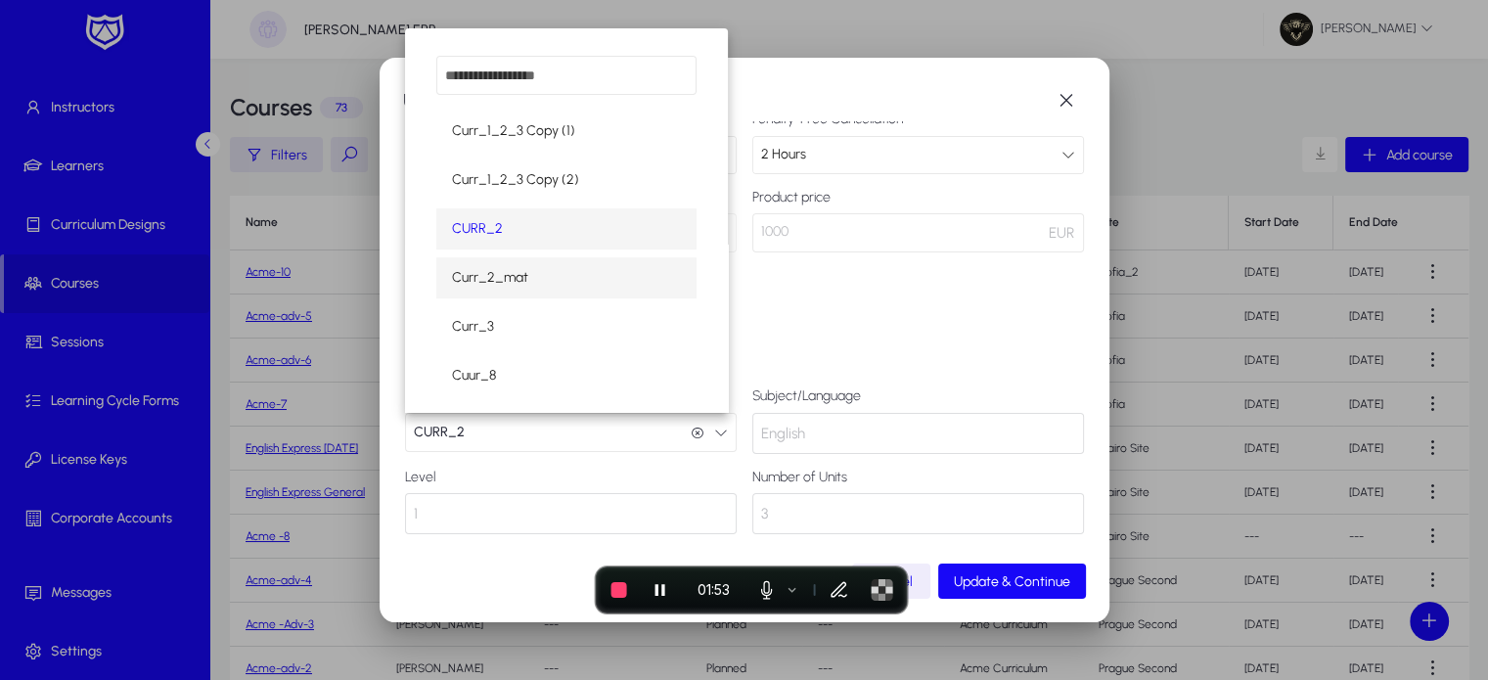
click at [501, 273] on span "Curr_2_mat" at bounding box center [490, 277] width 76 height 23
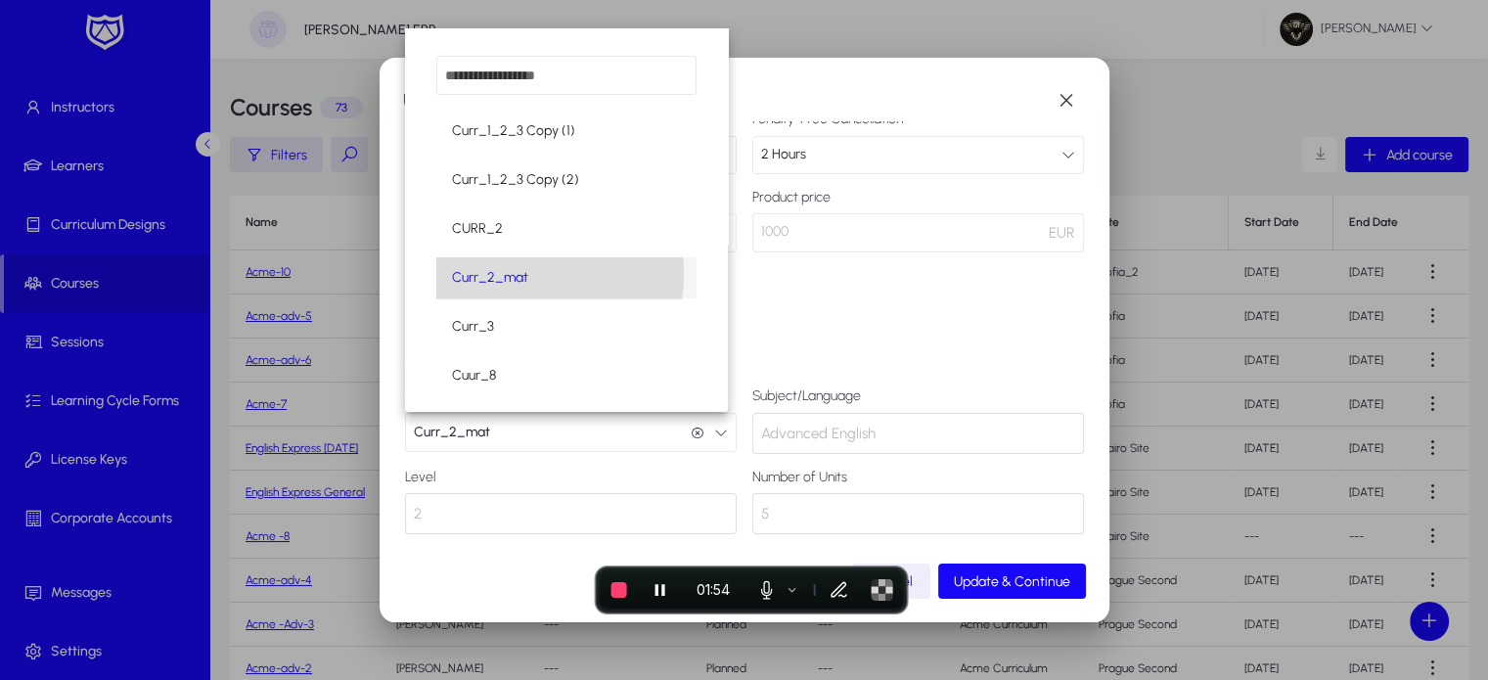
scroll to position [0, 0]
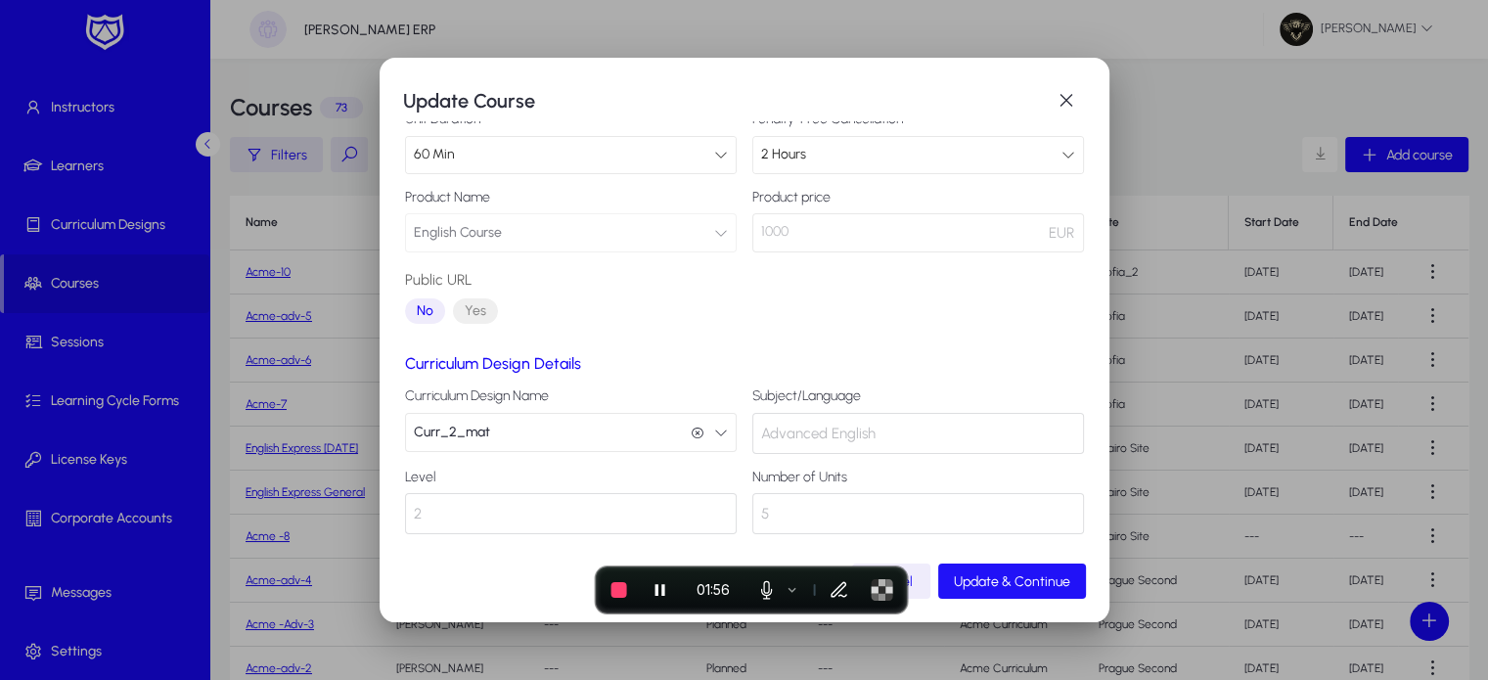
click at [994, 573] on span "Update & Continue" at bounding box center [1012, 581] width 116 height 17
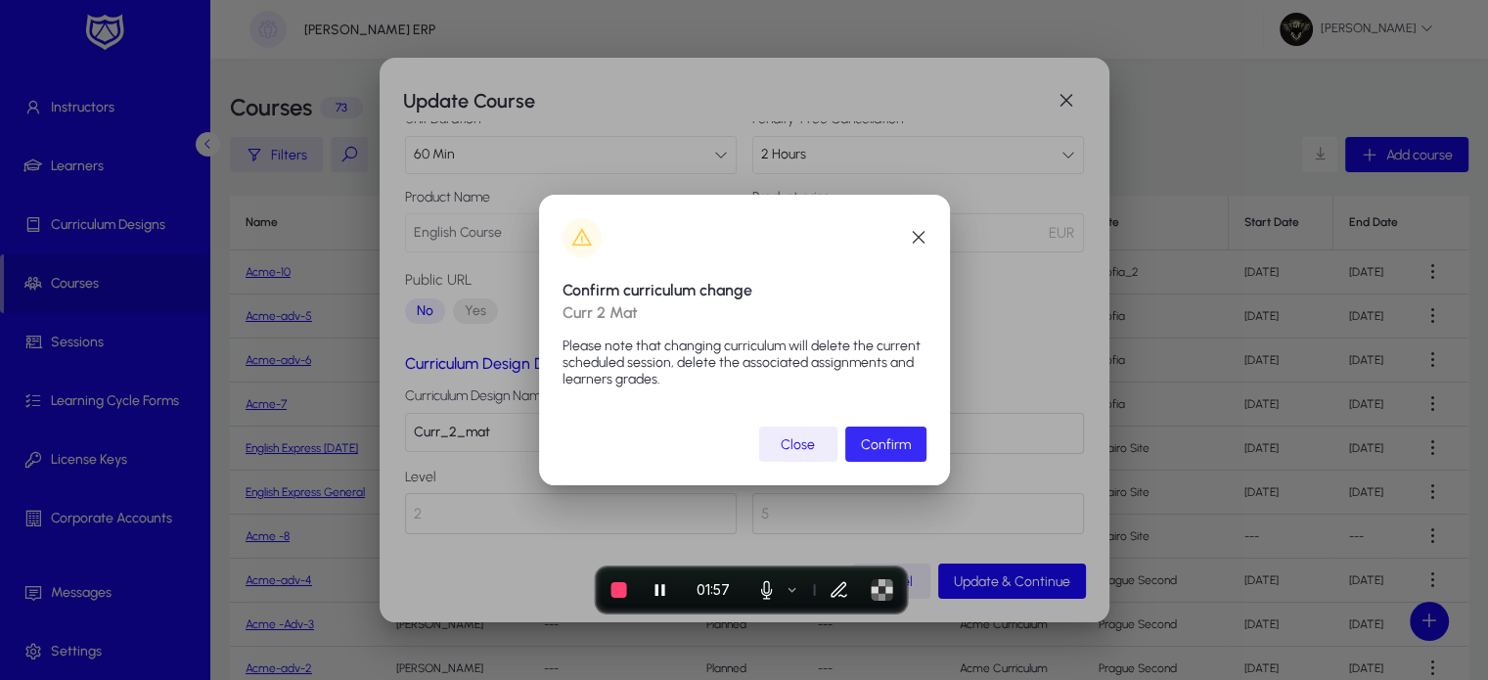
click at [899, 436] on span "Confirm" at bounding box center [886, 444] width 50 height 17
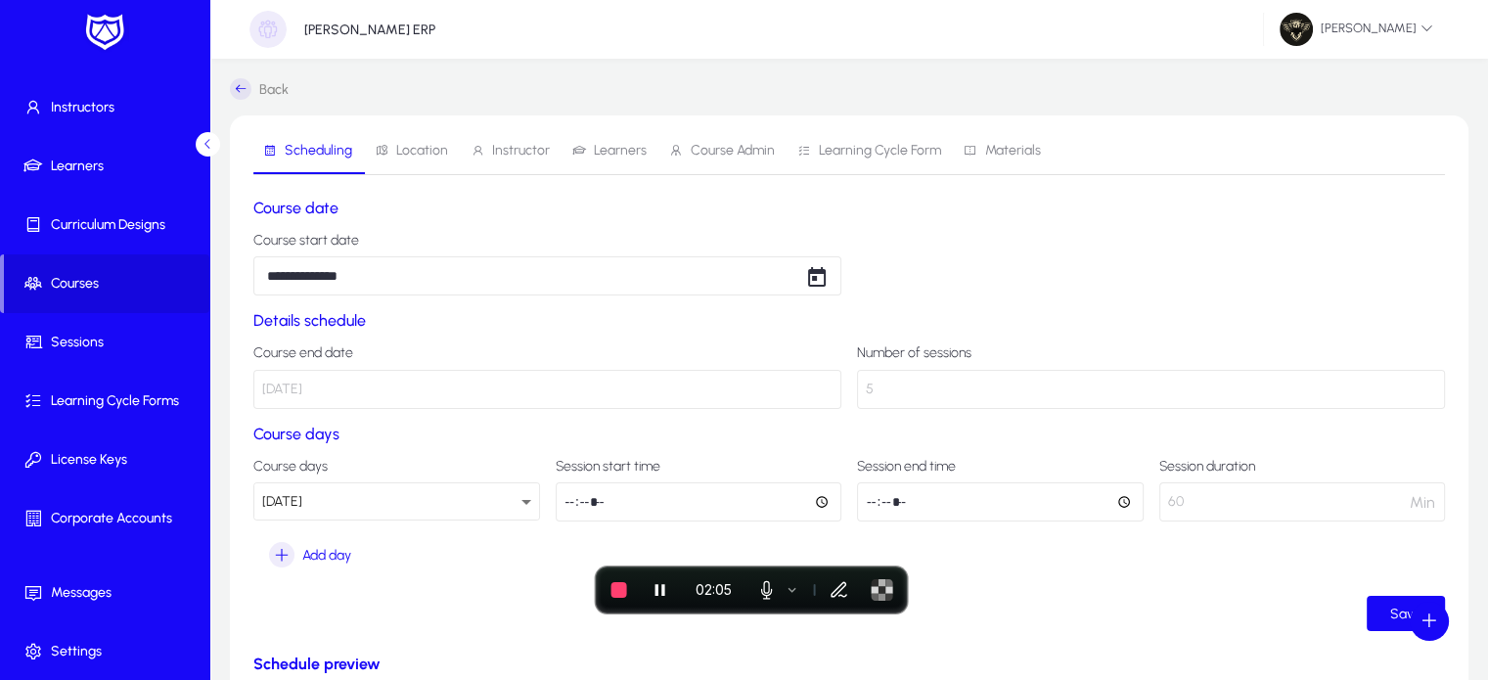
click at [972, 142] on span "Materials" at bounding box center [1001, 150] width 77 height 47
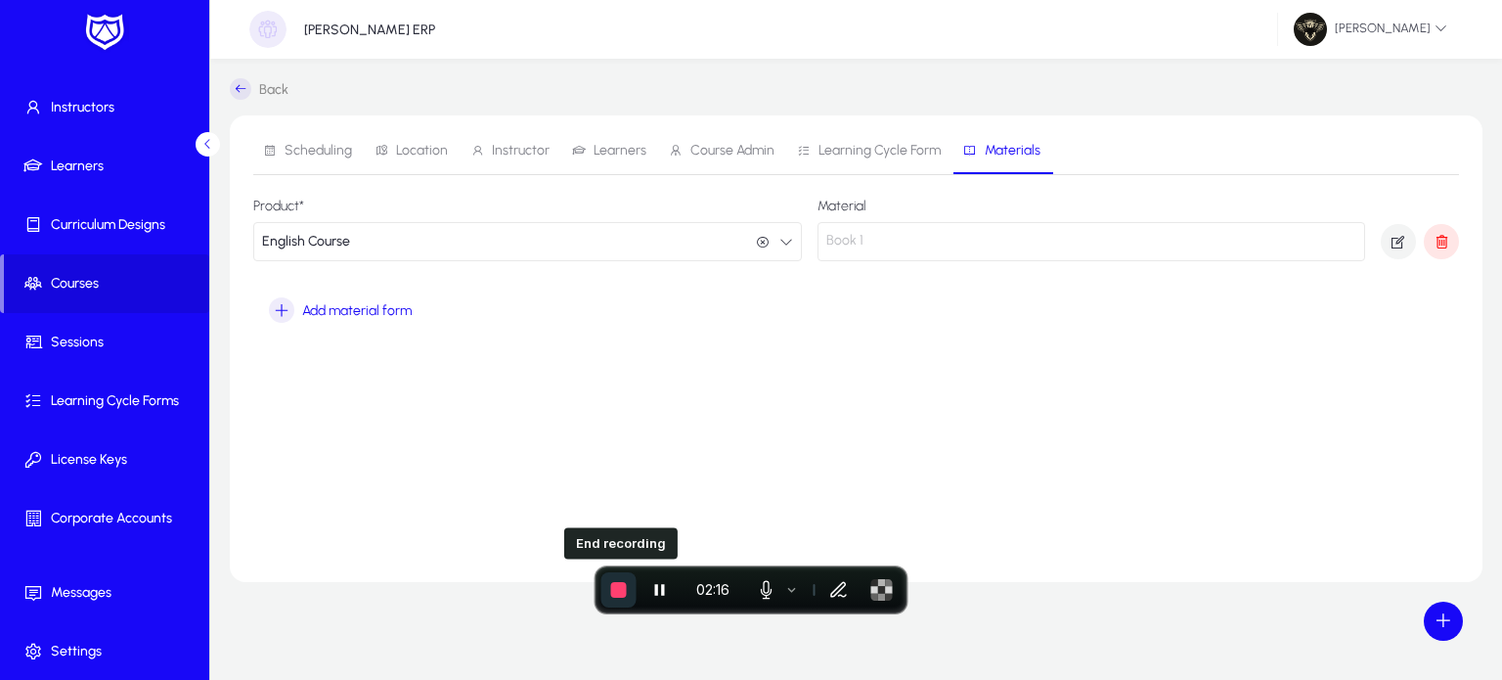
click at [628, 593] on button "End recording" at bounding box center [618, 589] width 35 height 35
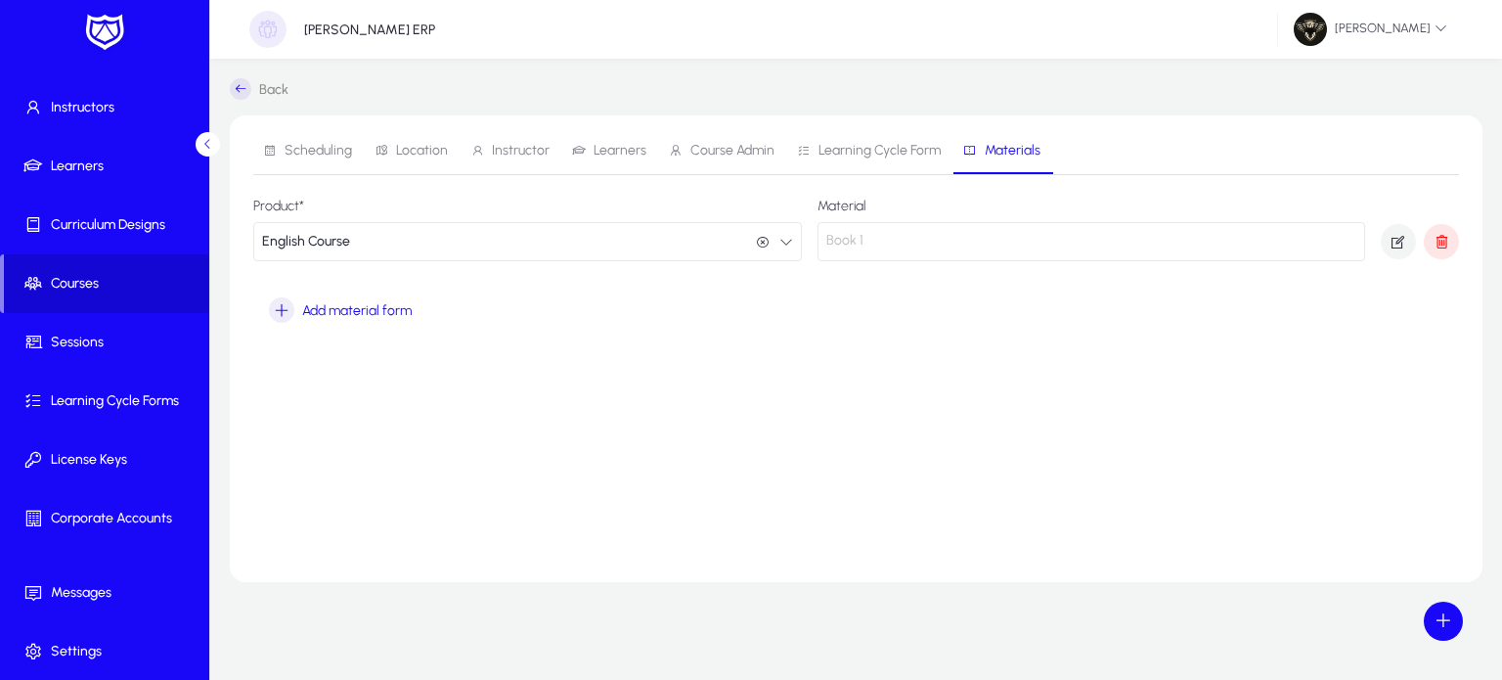
click at [59, 287] on span "Courses" at bounding box center [106, 284] width 205 height 20
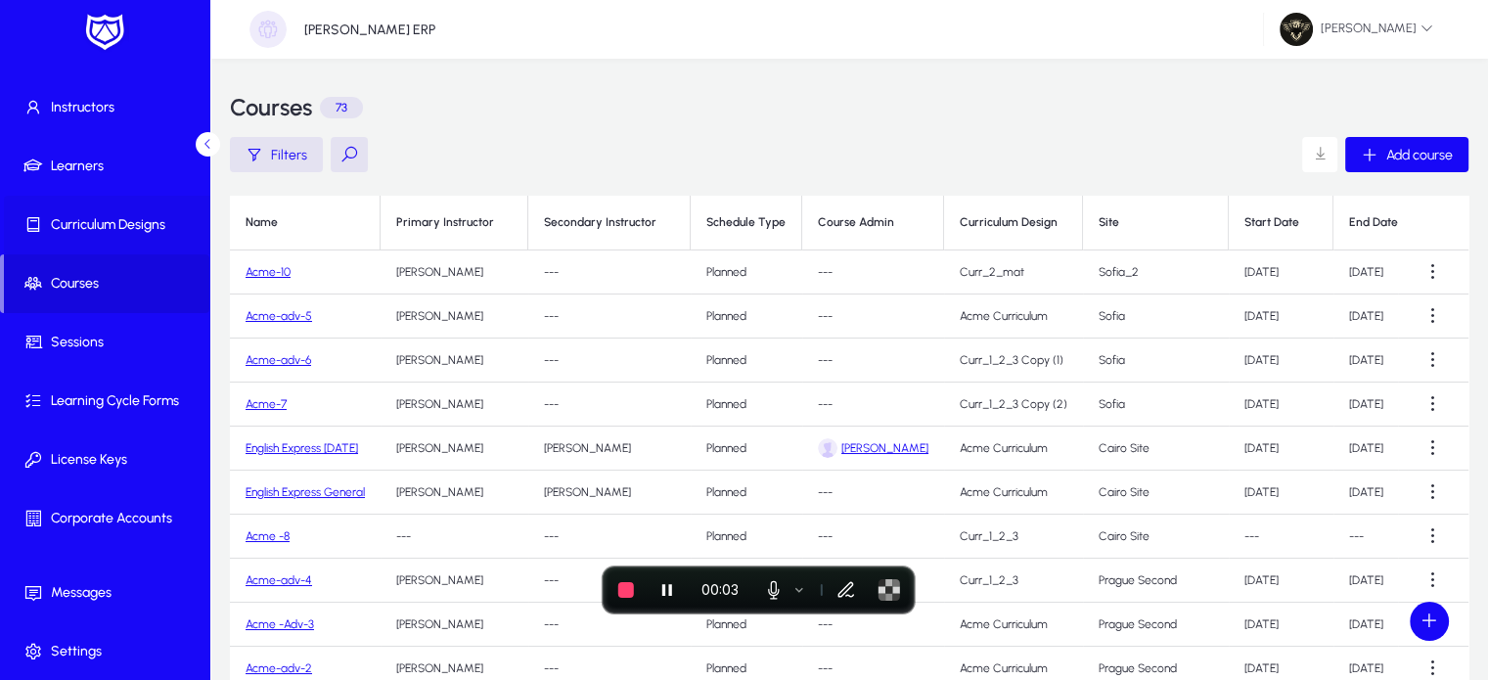
click at [117, 240] on span at bounding box center [108, 224] width 209 height 47
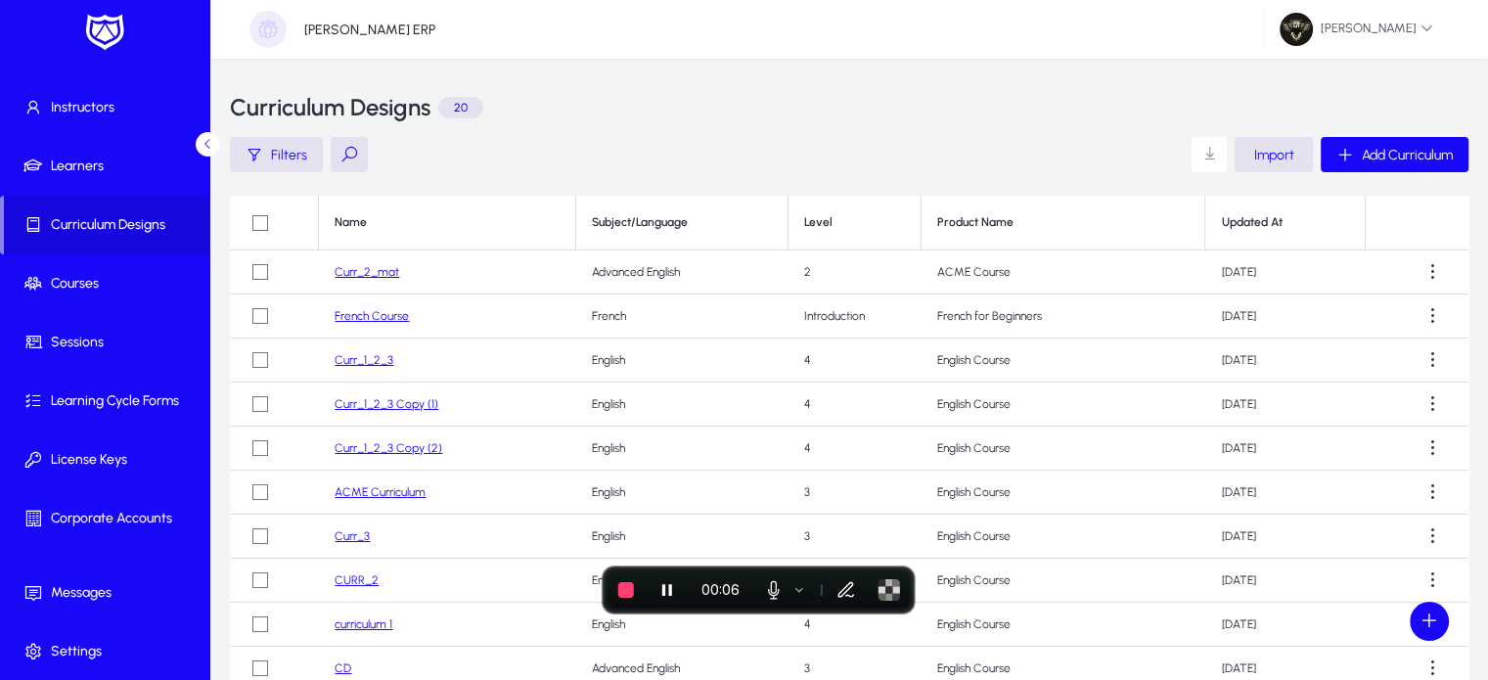
click at [368, 270] on link "Curr_2_mat" at bounding box center [366, 272] width 65 height 14
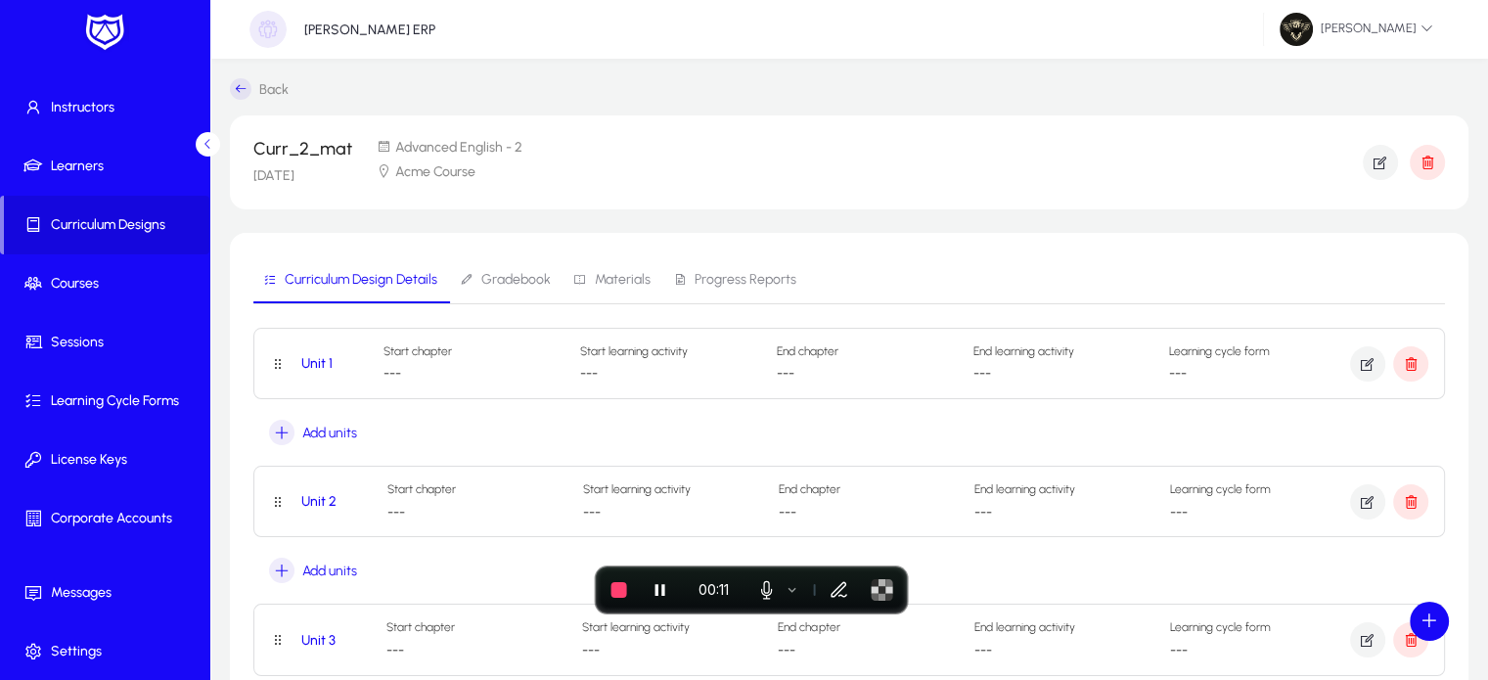
click at [618, 286] on span "Materials" at bounding box center [623, 280] width 56 height 14
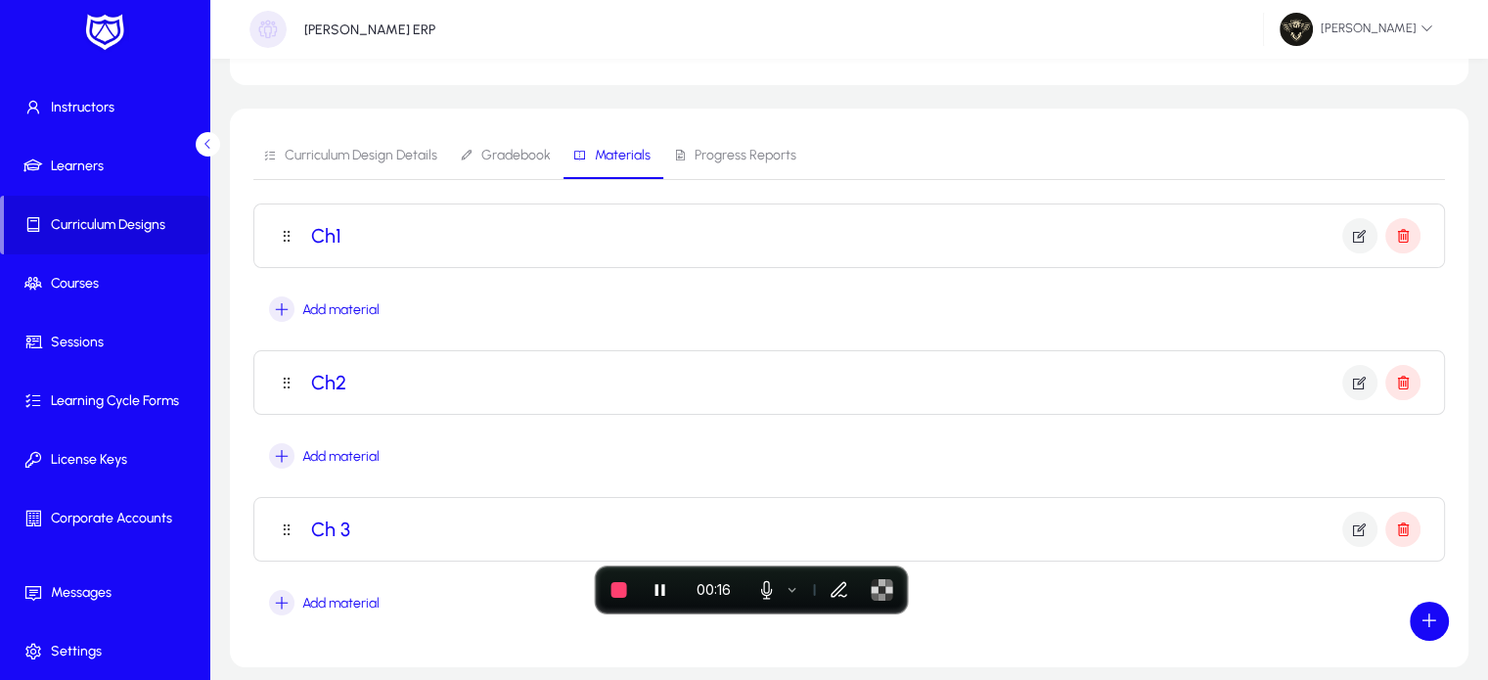
scroll to position [207, 0]
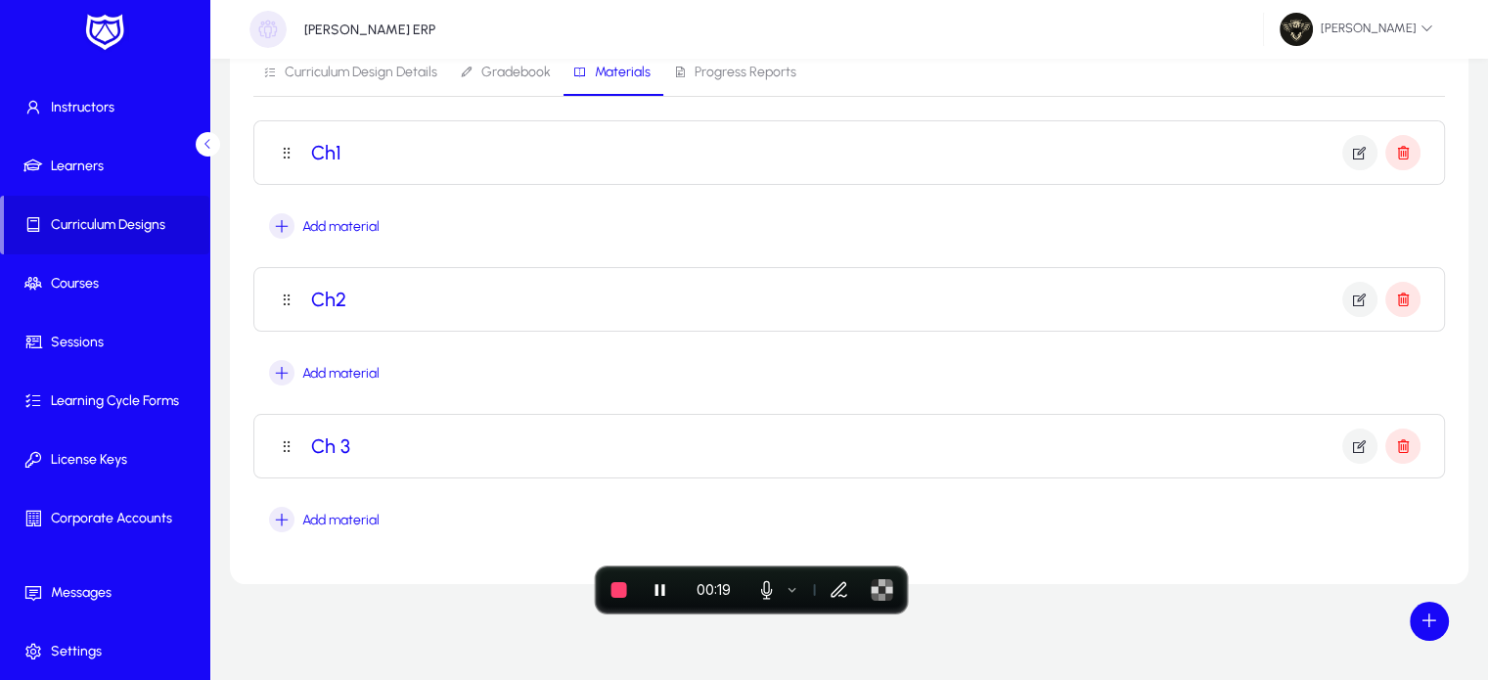
click at [711, 136] on mat-panel-title "Ch1" at bounding box center [849, 152] width 1142 height 35
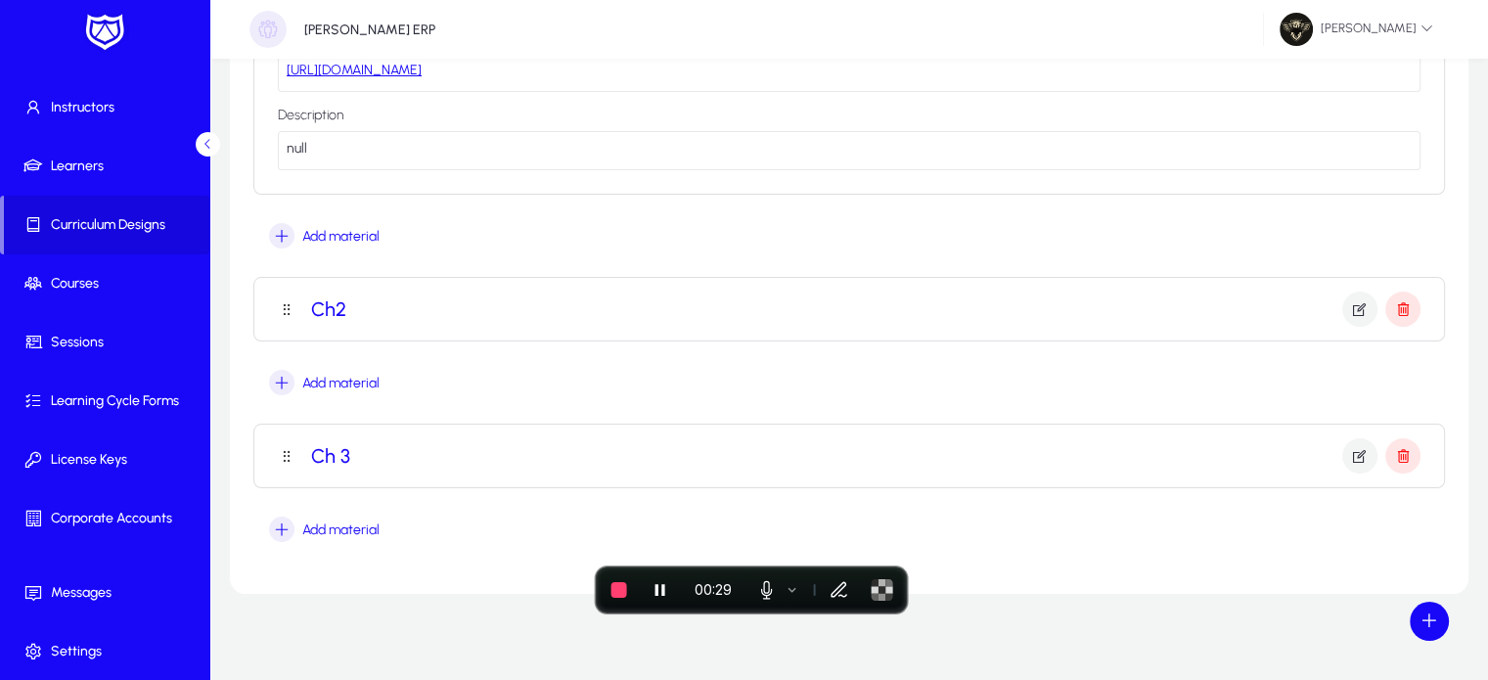
scroll to position [466, 0]
click at [474, 467] on mat-panel-title "Ch 3" at bounding box center [849, 454] width 1142 height 35
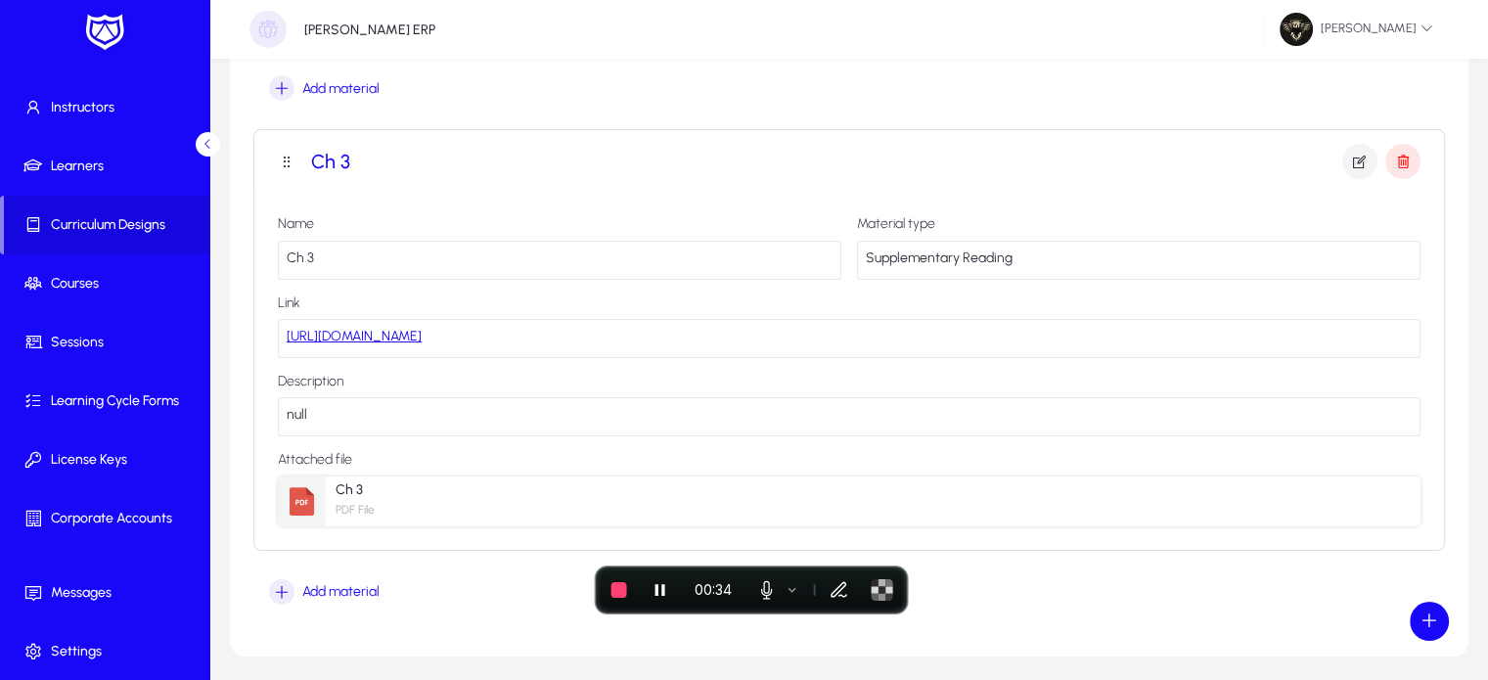
scroll to position [831, 0]
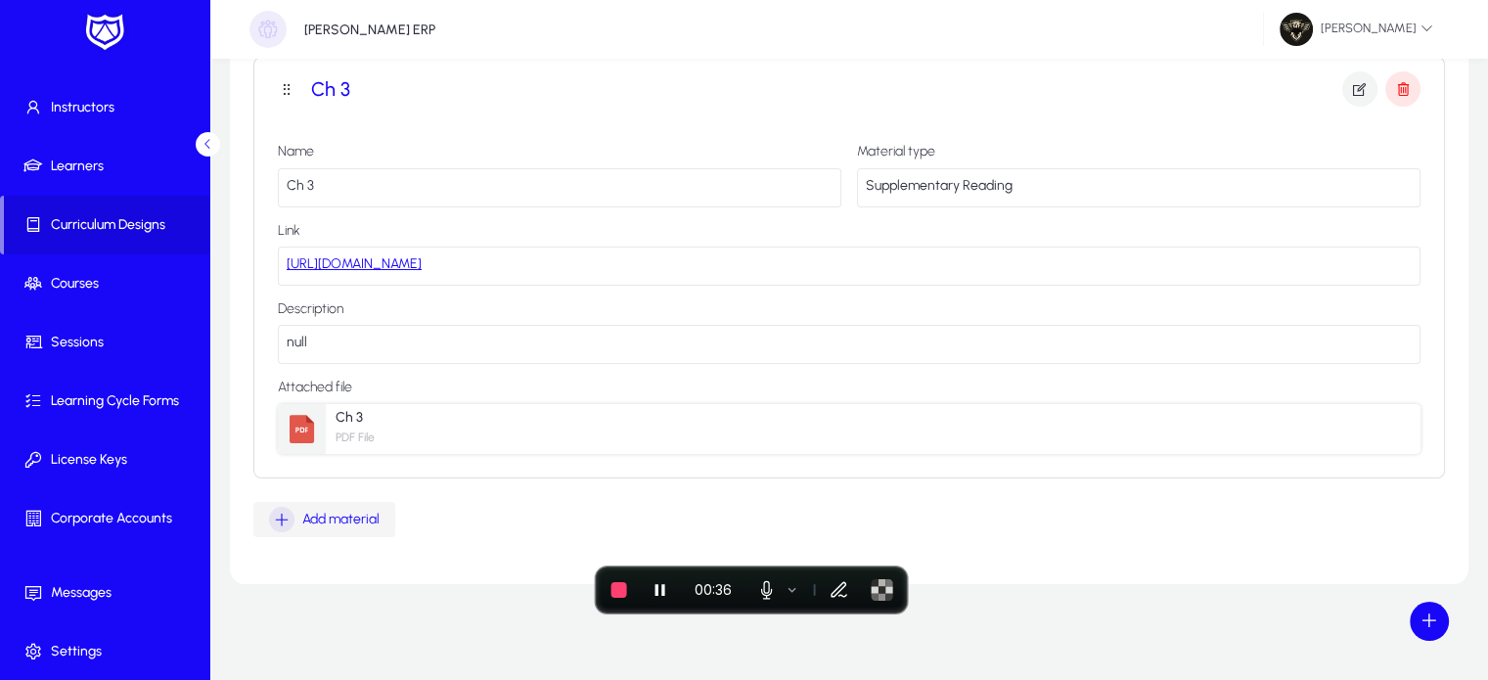
click at [341, 526] on div "Add material" at bounding box center [324, 519] width 111 height 25
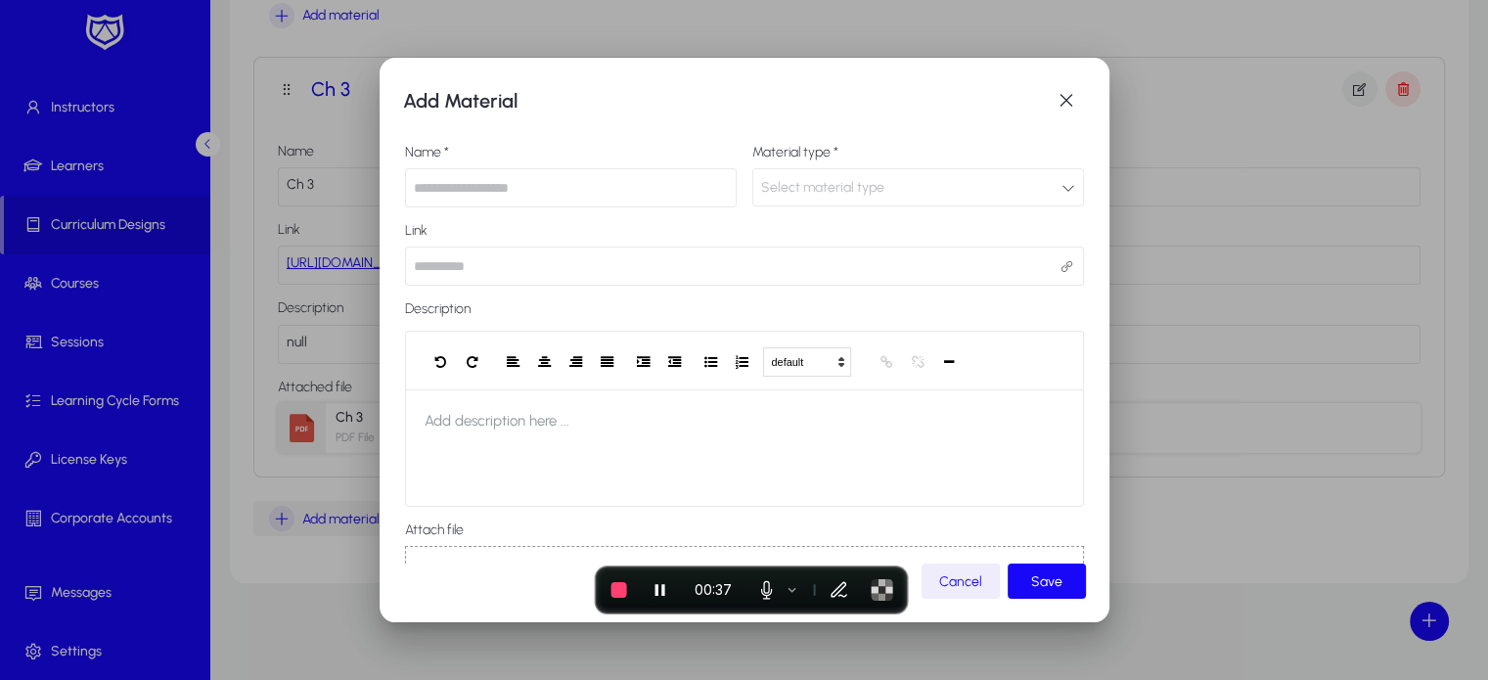
scroll to position [0, 0]
click at [1071, 104] on span "button" at bounding box center [1065, 100] width 39 height 39
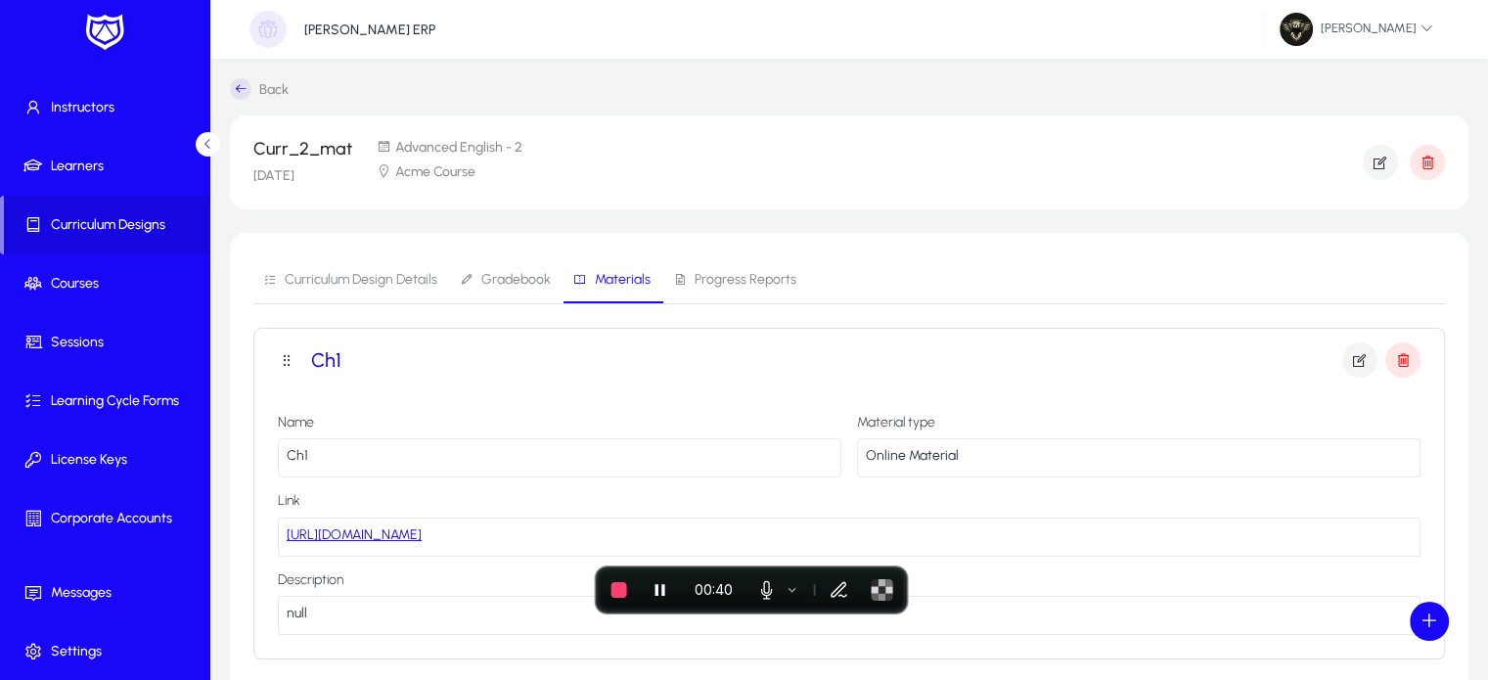
scroll to position [831, 0]
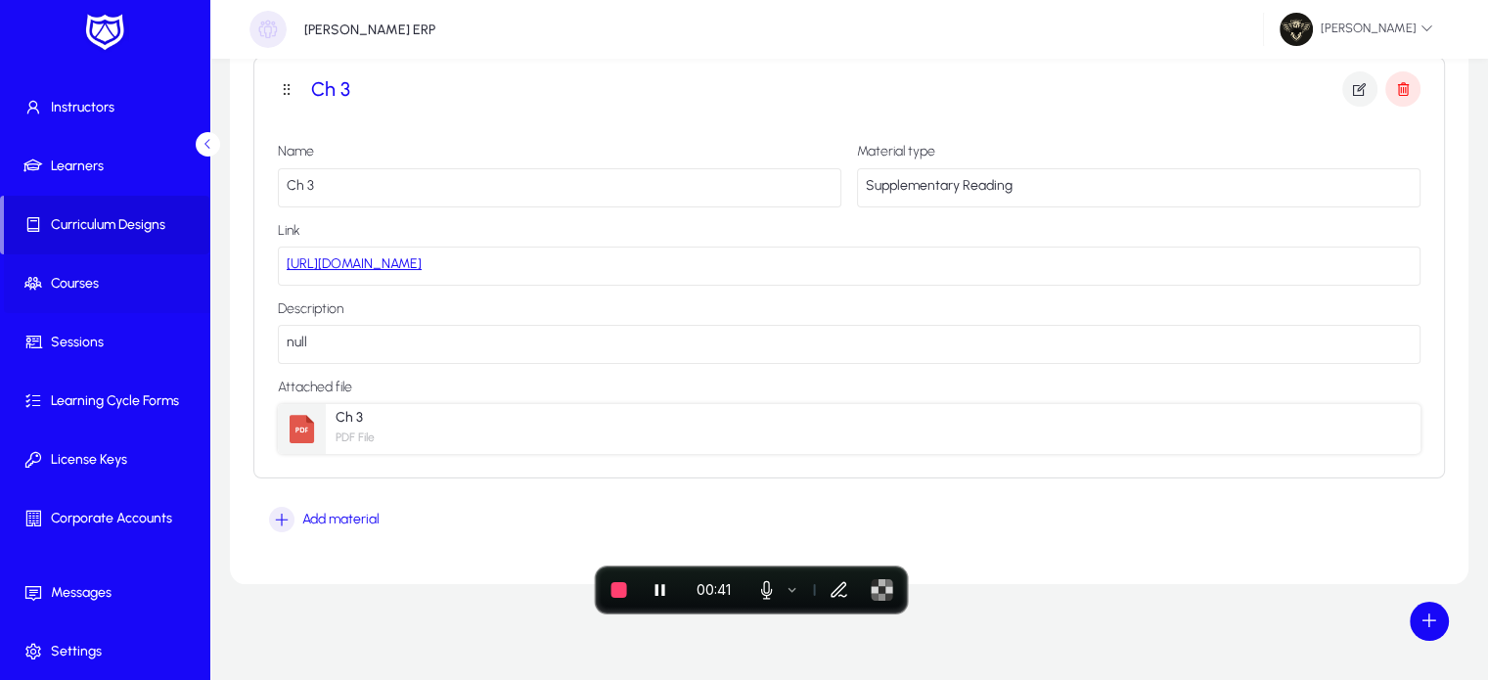
click at [95, 283] on span "Courses" at bounding box center [108, 284] width 209 height 20
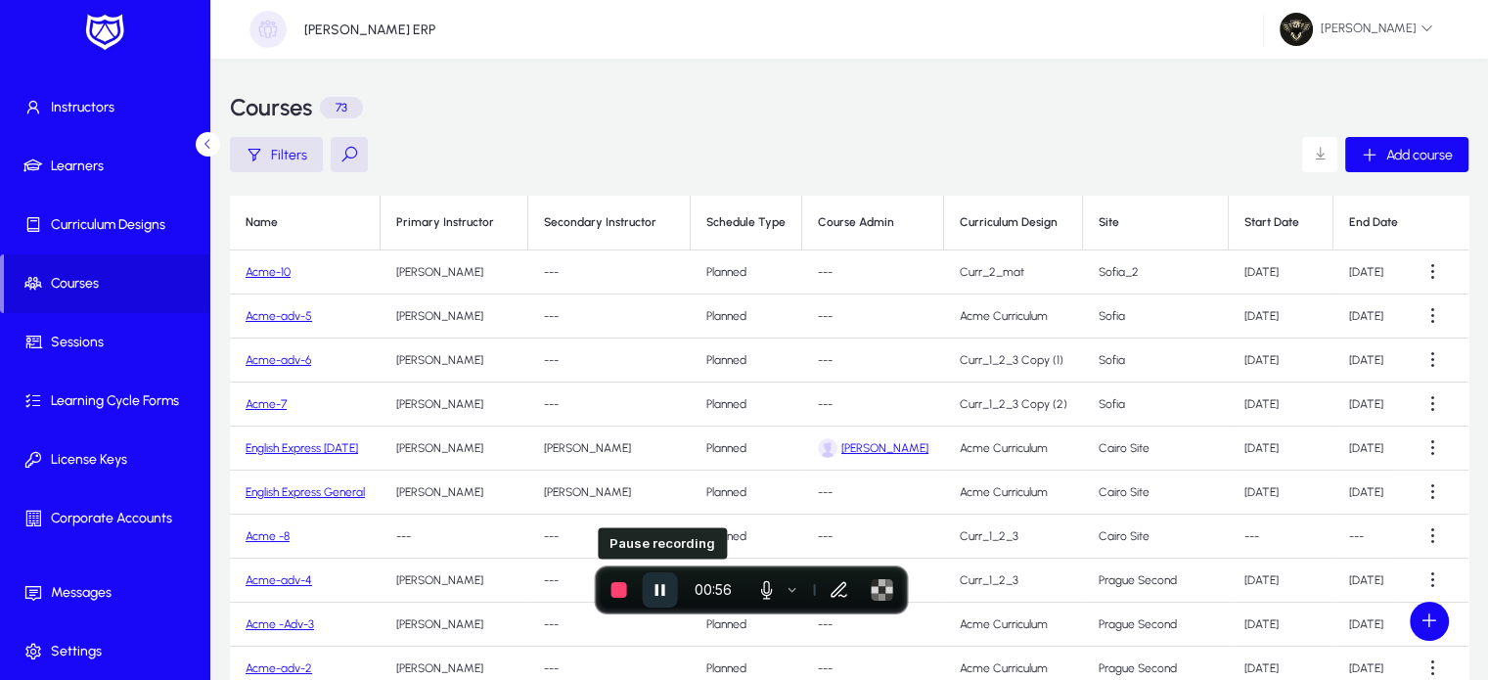
click at [656, 590] on icon "Pause recording" at bounding box center [660, 590] width 10 height 12
click at [656, 590] on icon "Resume recording" at bounding box center [660, 590] width 12 height 15
click at [1400, 156] on span "Add course" at bounding box center [1419, 155] width 67 height 17
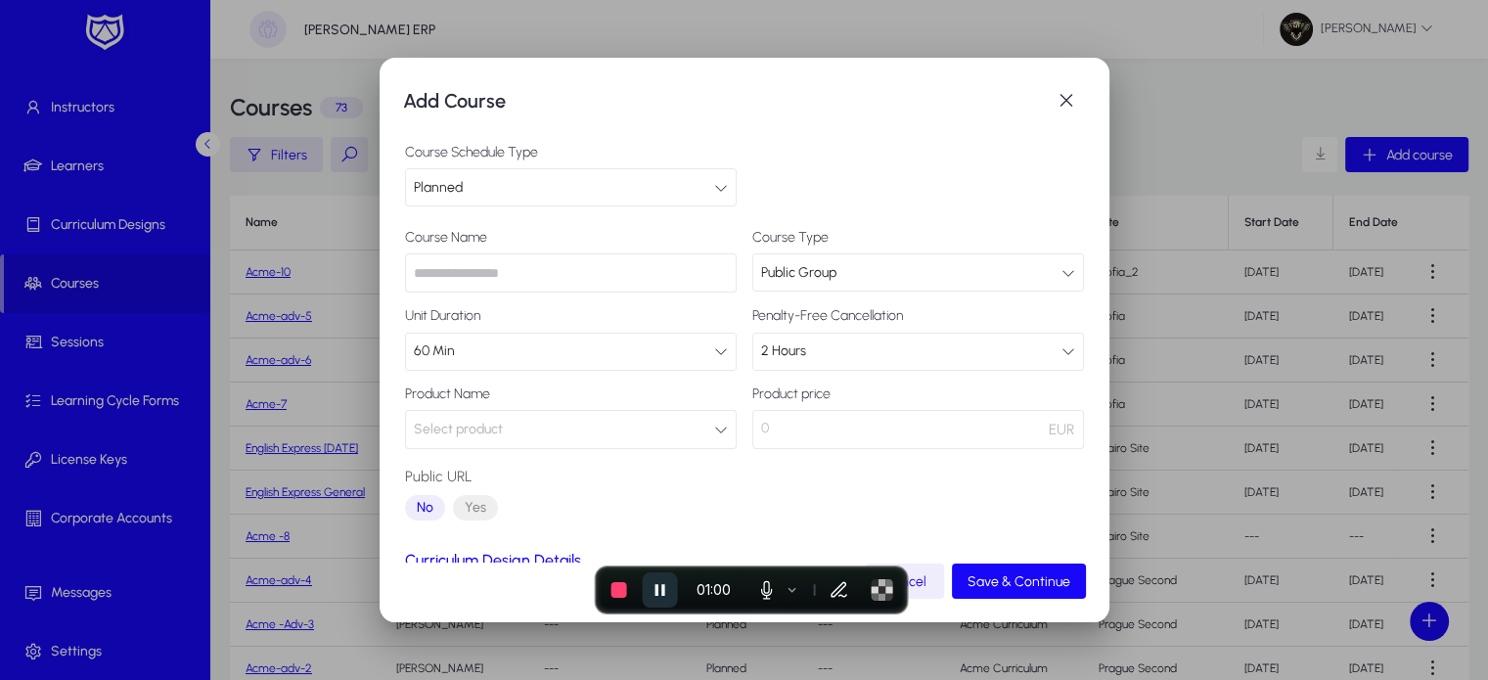
click at [481, 283] on input "text" at bounding box center [571, 272] width 332 height 39
type input "*******"
click at [604, 424] on button "Select product" at bounding box center [571, 429] width 332 height 39
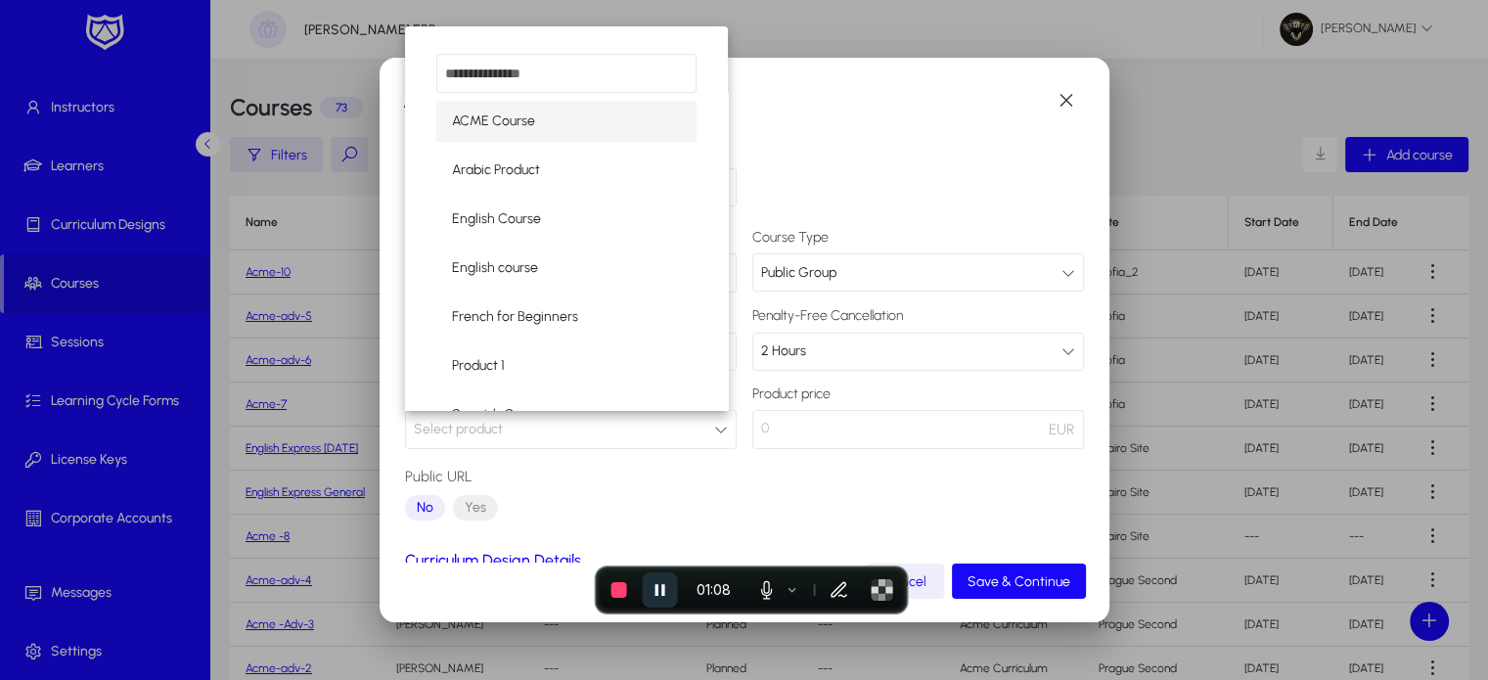
click at [507, 131] on span "ACME Course" at bounding box center [493, 121] width 83 height 23
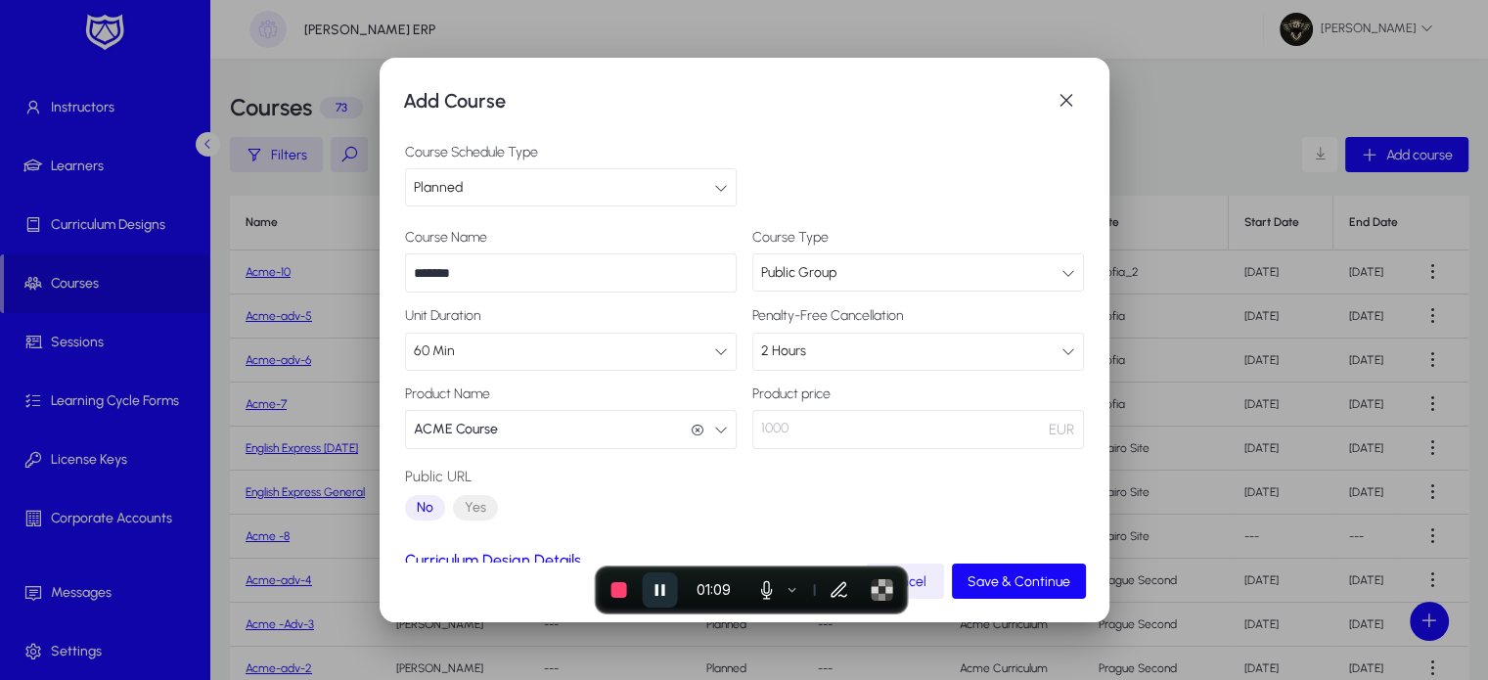
scroll to position [197, 0]
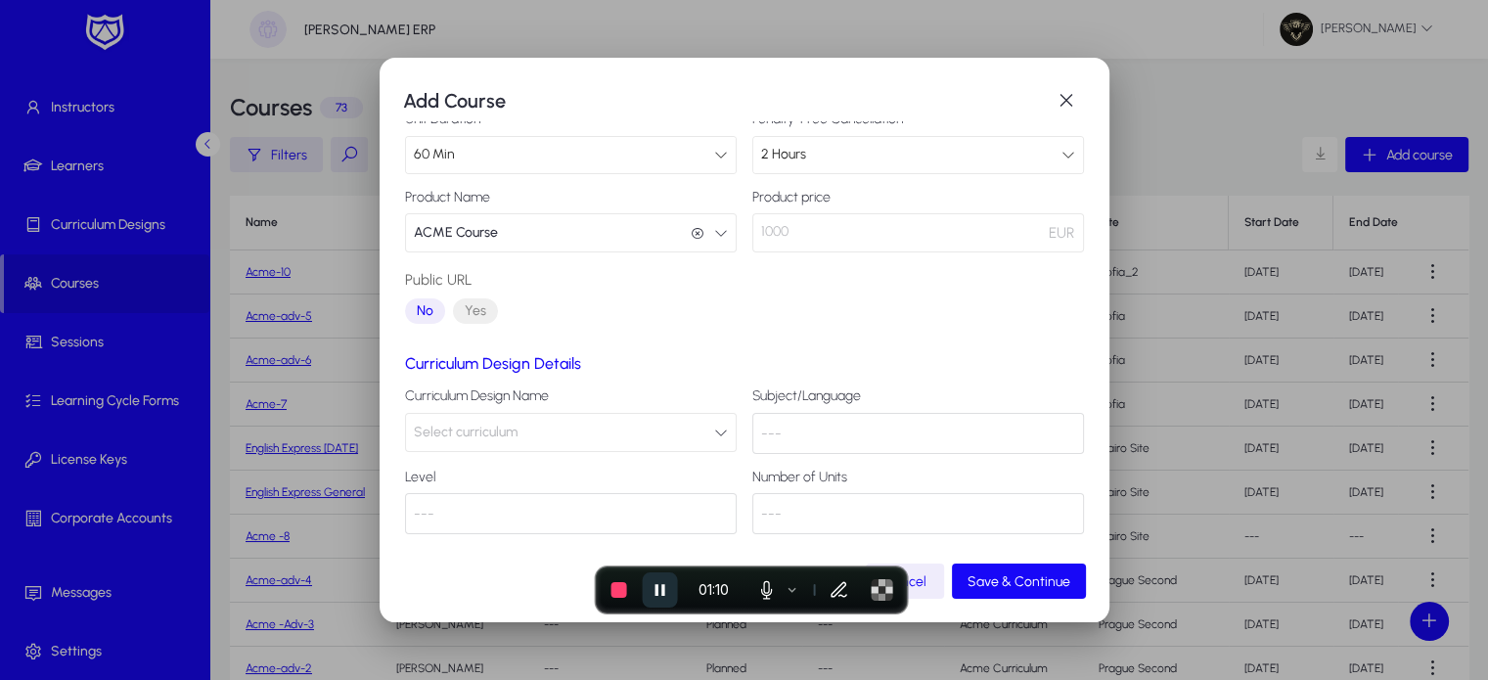
click at [513, 428] on span "Select curriculum" at bounding box center [466, 432] width 104 height 39
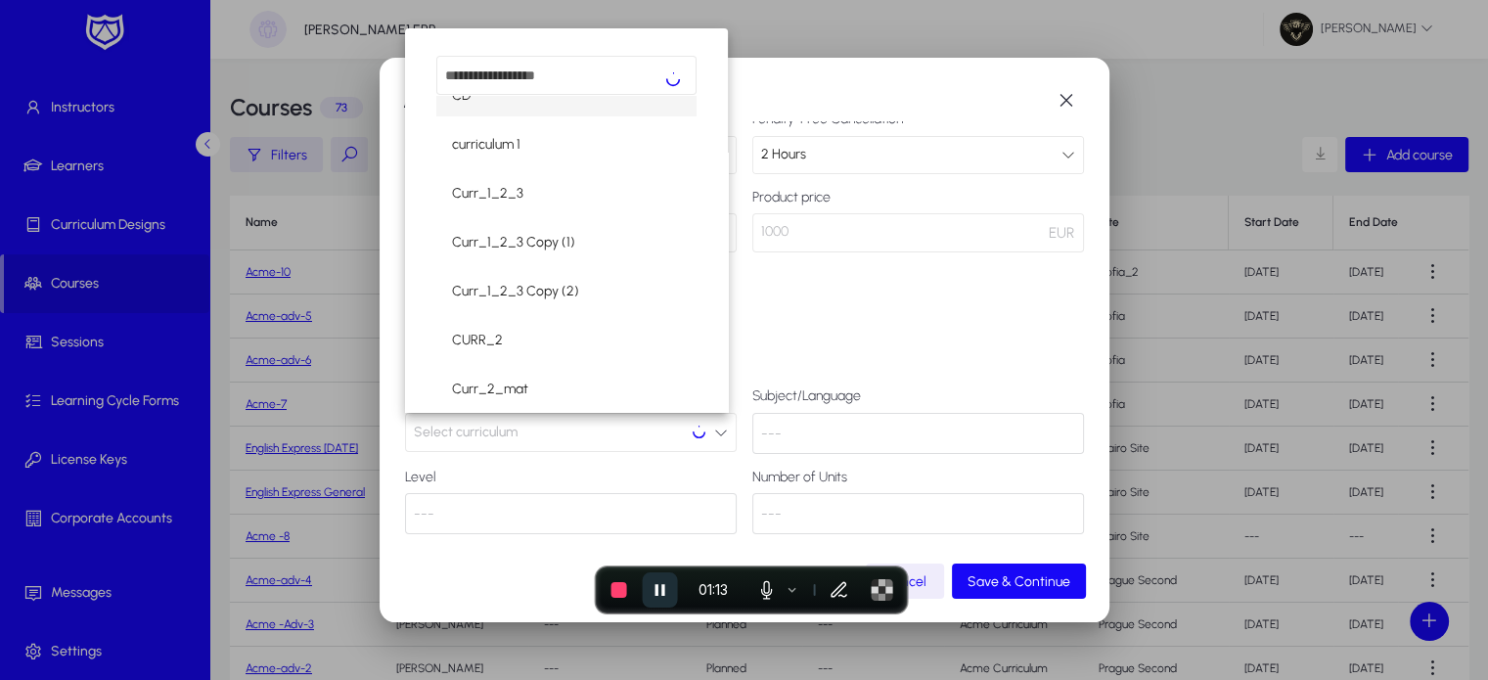
scroll to position [243, 0]
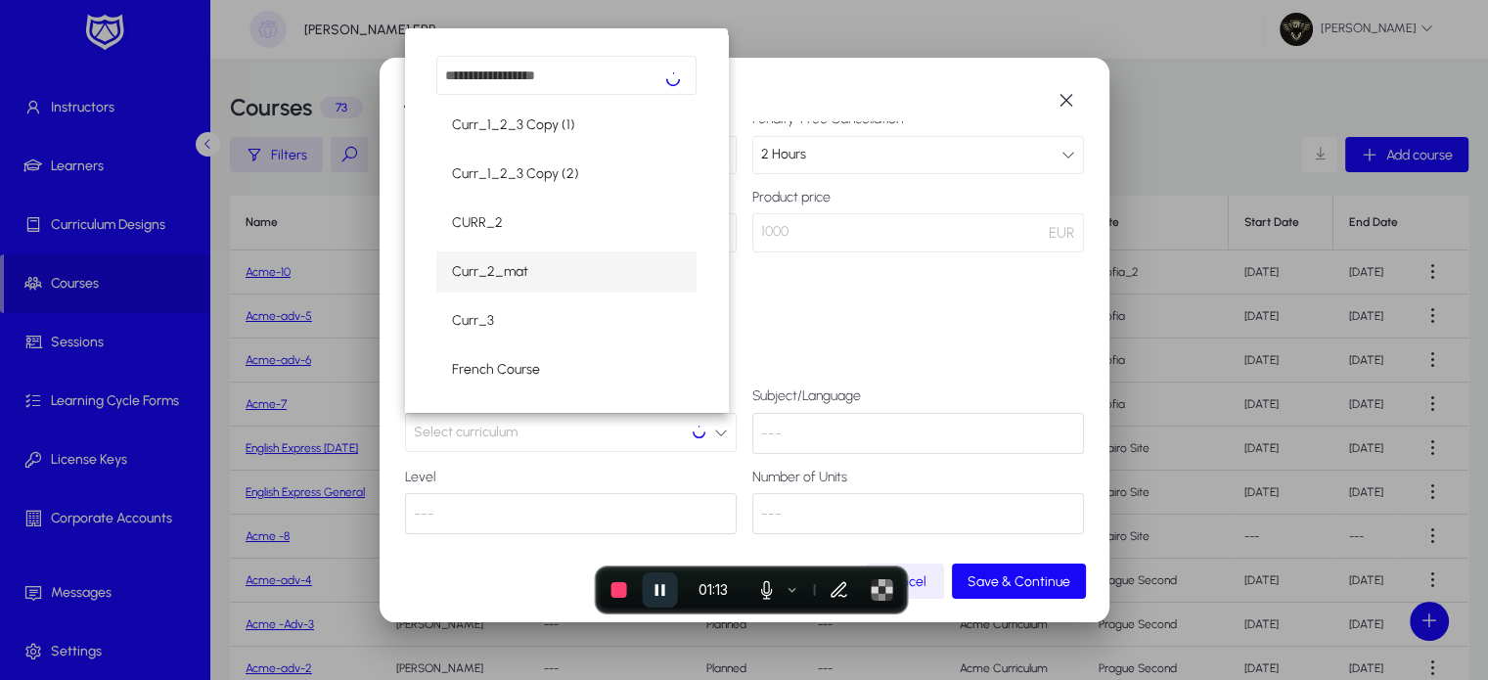
click at [510, 258] on mat-option "Curr_2_mat" at bounding box center [566, 271] width 260 height 41
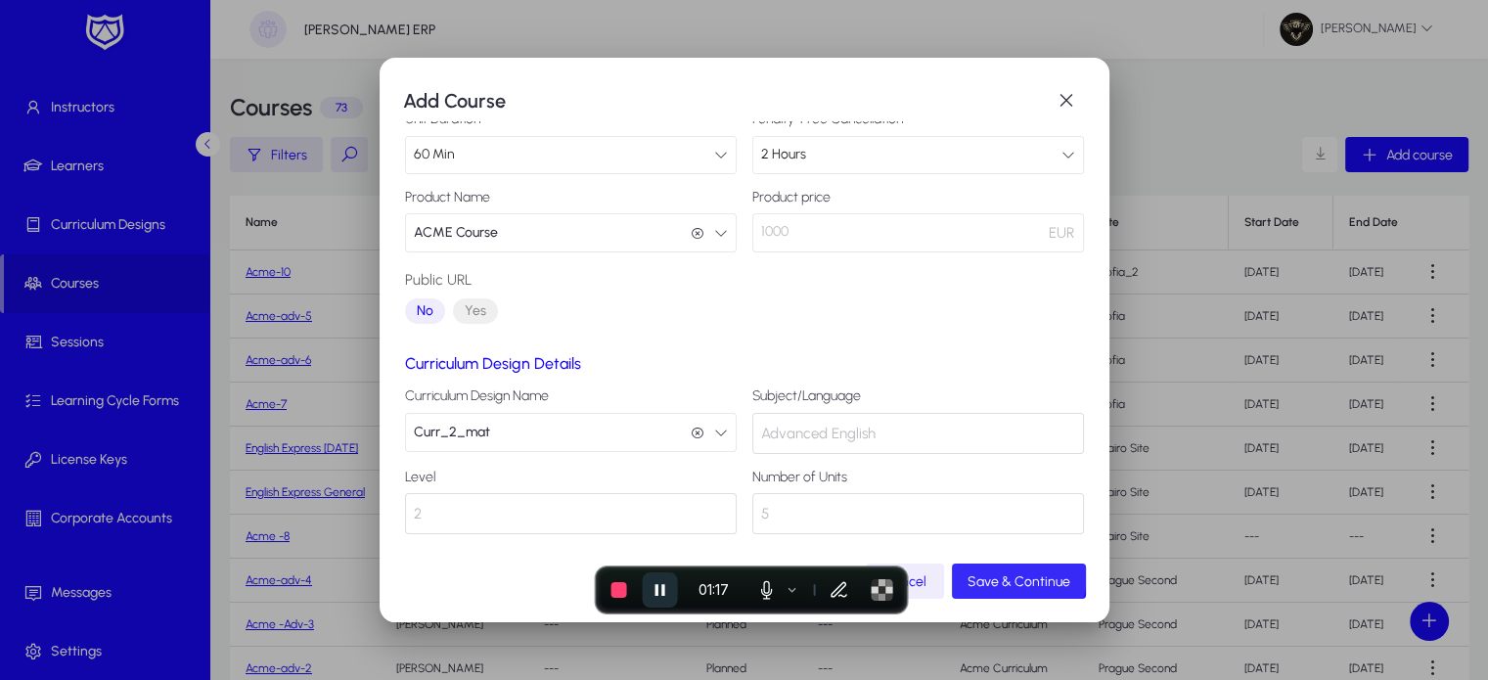
click at [1006, 574] on span "Save & Continue" at bounding box center [1018, 581] width 103 height 17
click at [1006, 574] on span "Adding..." at bounding box center [1021, 581] width 51 height 17
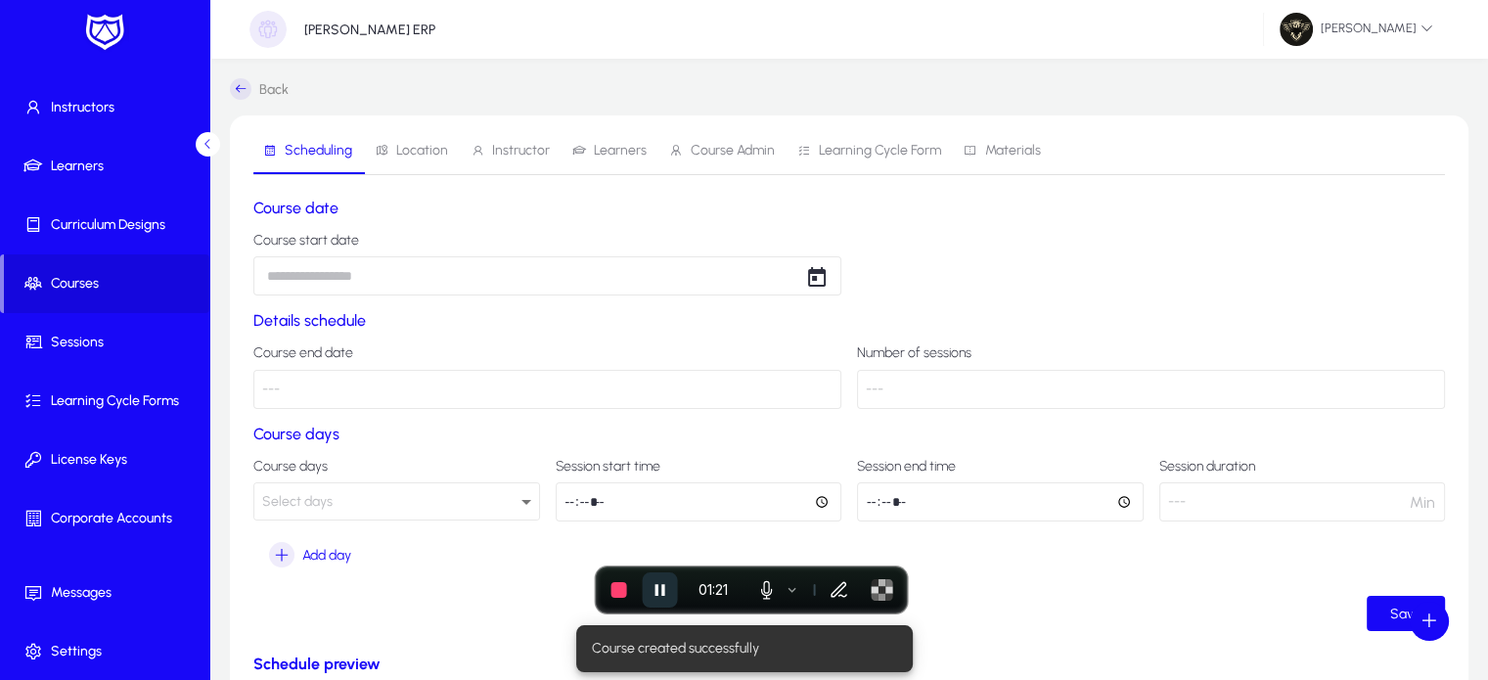
click at [356, 265] on body "Operations Dashboard Instructors Learners Curriculum Designs Courses Sessions L…" at bounding box center [744, 340] width 1488 height 680
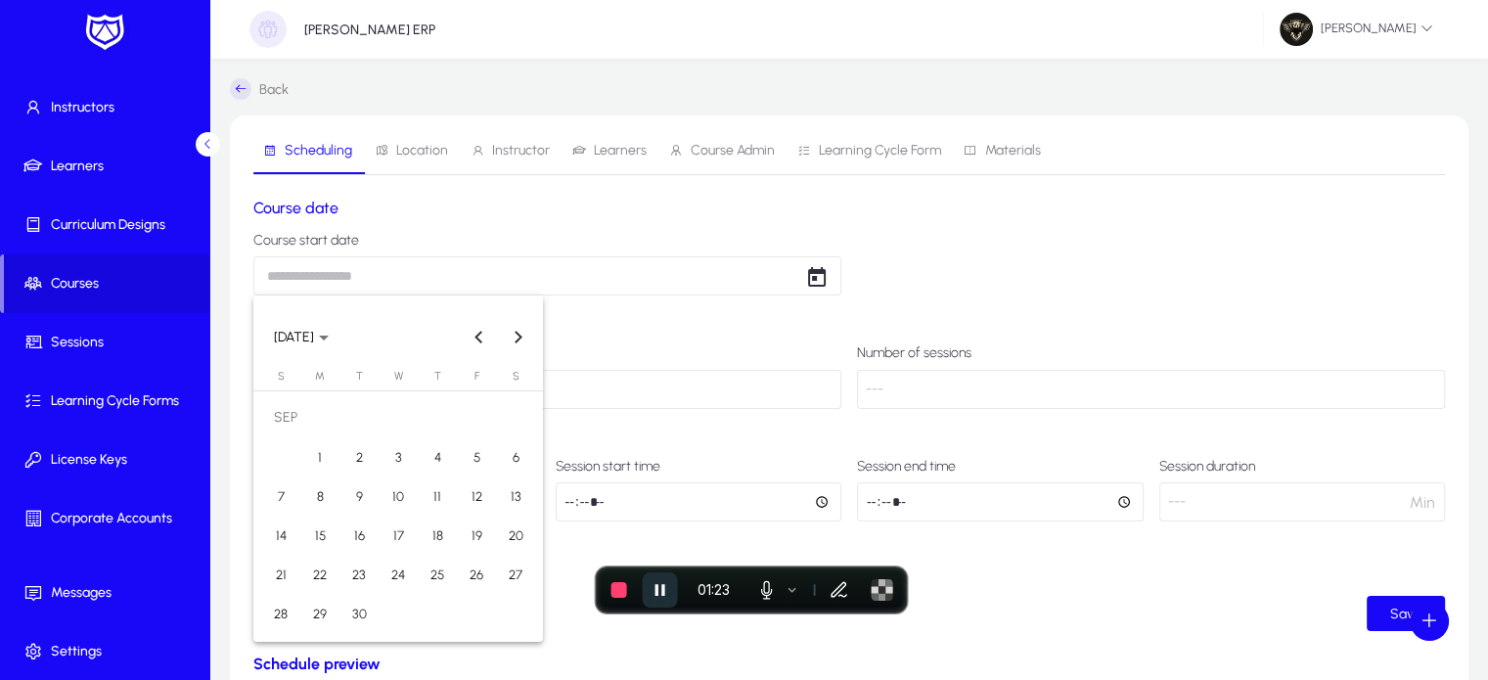
click at [319, 441] on span "1" at bounding box center [319, 456] width 35 height 35
type input "**********"
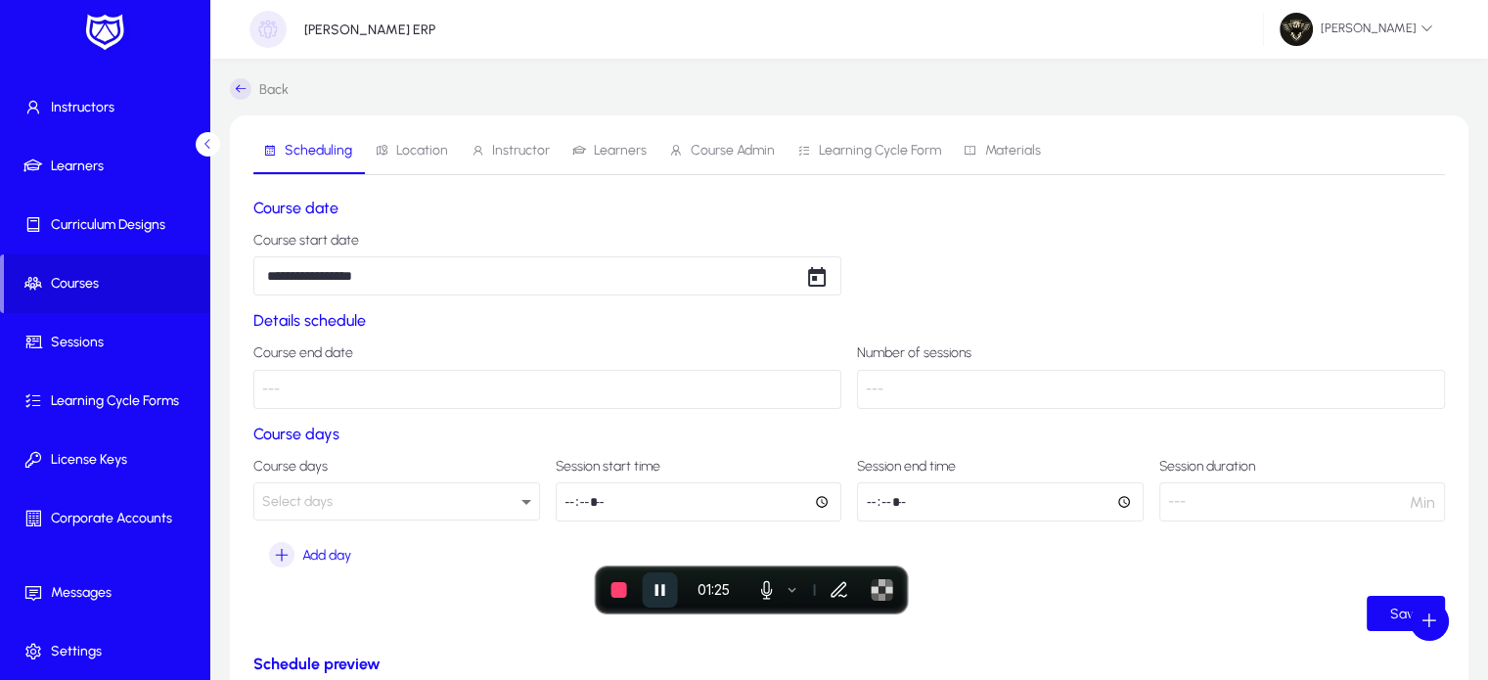
click at [289, 484] on div "Select days" at bounding box center [396, 501] width 285 height 36
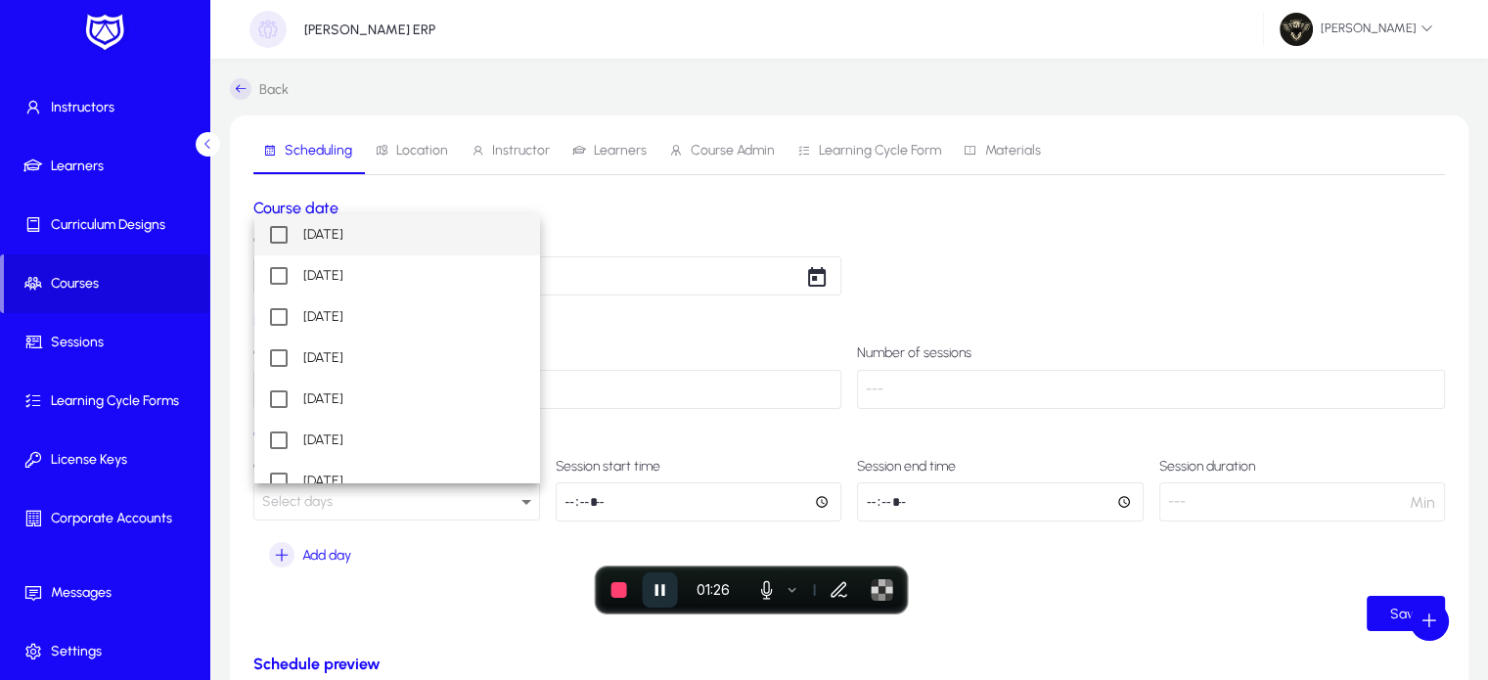
click at [339, 252] on mat-option "Monday" at bounding box center [397, 234] width 286 height 41
click at [572, 505] on div at bounding box center [744, 340] width 1488 height 680
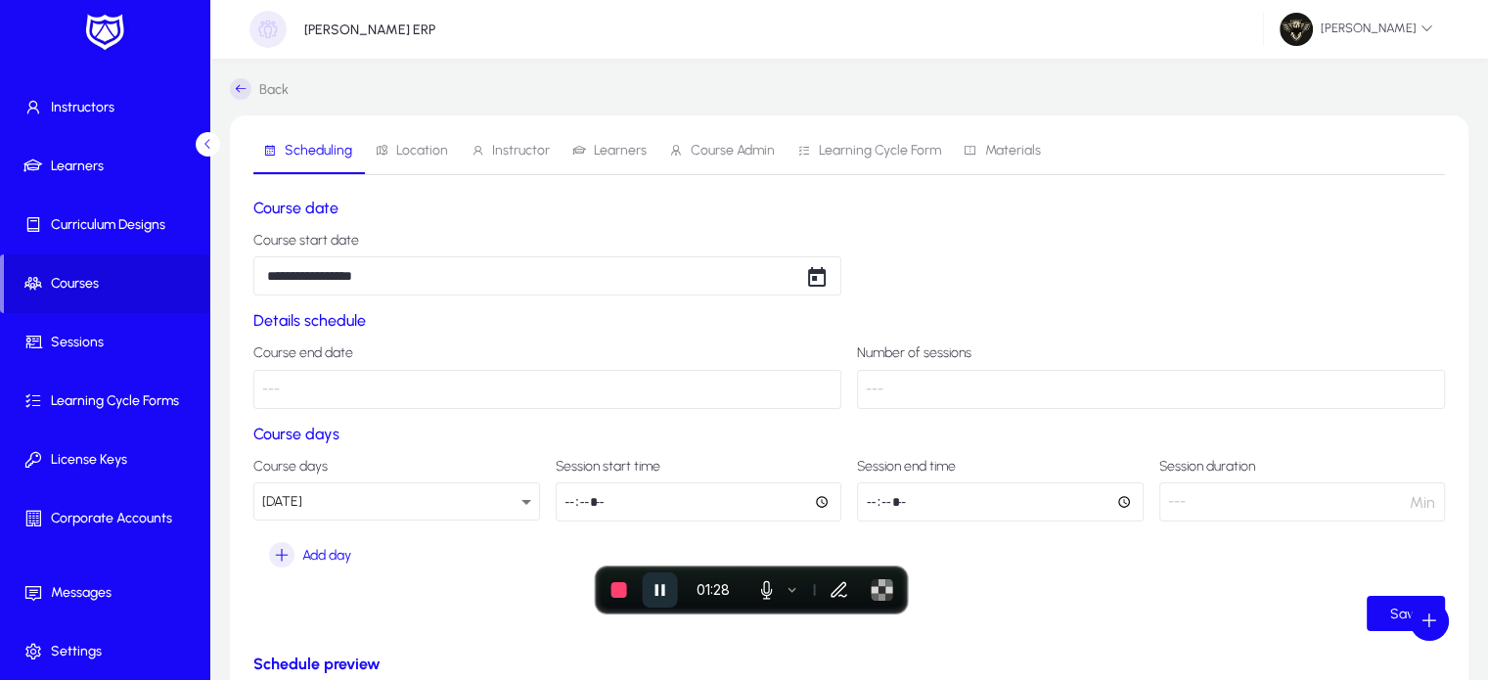
click at [572, 505] on input "time" at bounding box center [699, 501] width 287 height 39
type input "*****"
click at [880, 506] on input "time" at bounding box center [1000, 501] width 287 height 39
type input "*****"
click at [1386, 600] on span "submit" at bounding box center [1405, 613] width 78 height 47
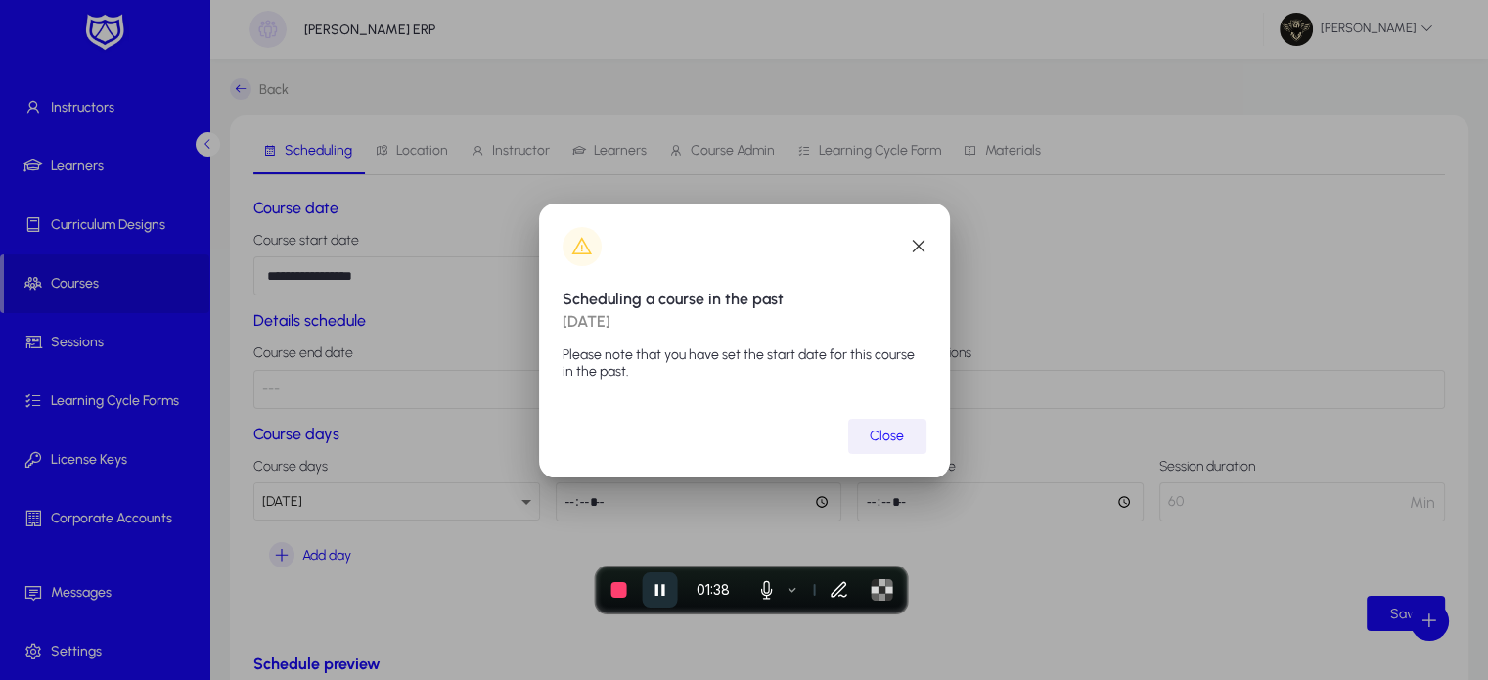
click at [865, 431] on span "submit" at bounding box center [887, 436] width 78 height 47
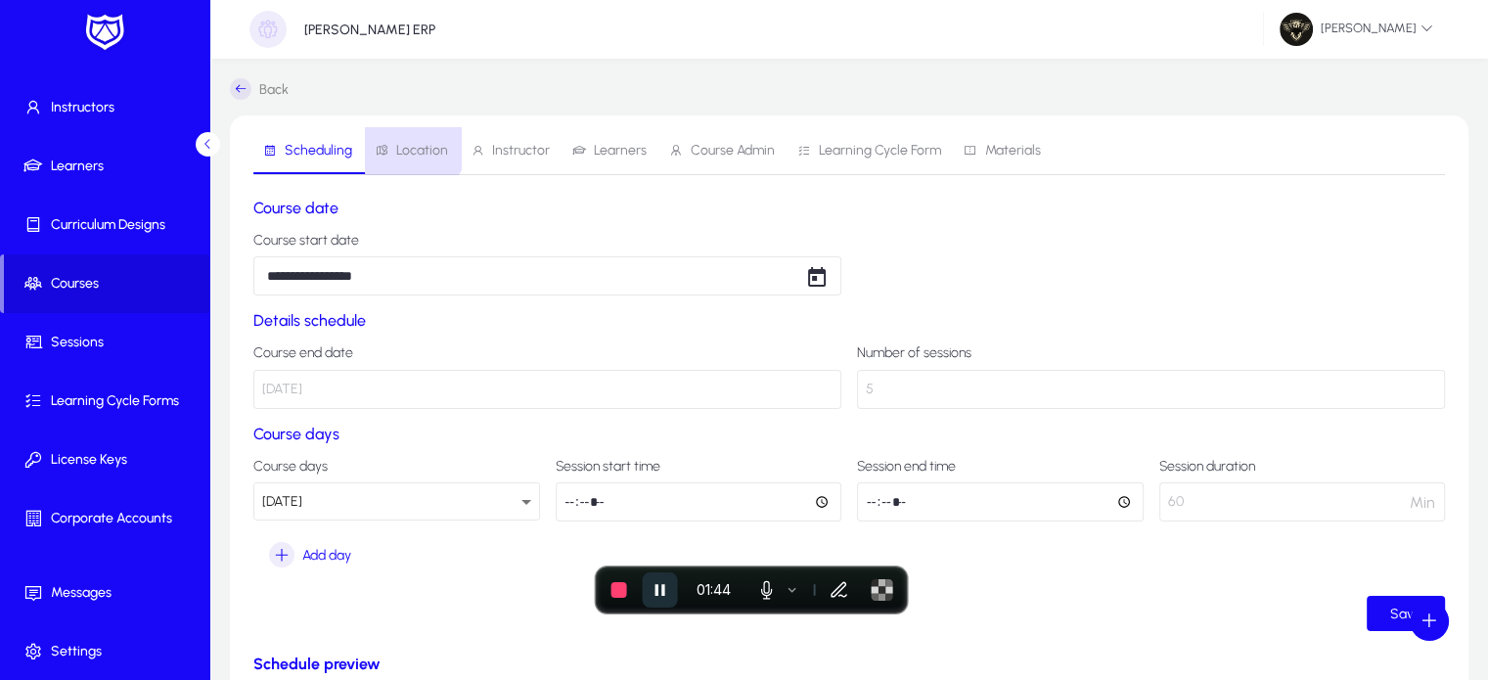
click at [400, 140] on span "Location" at bounding box center [411, 150] width 73 height 47
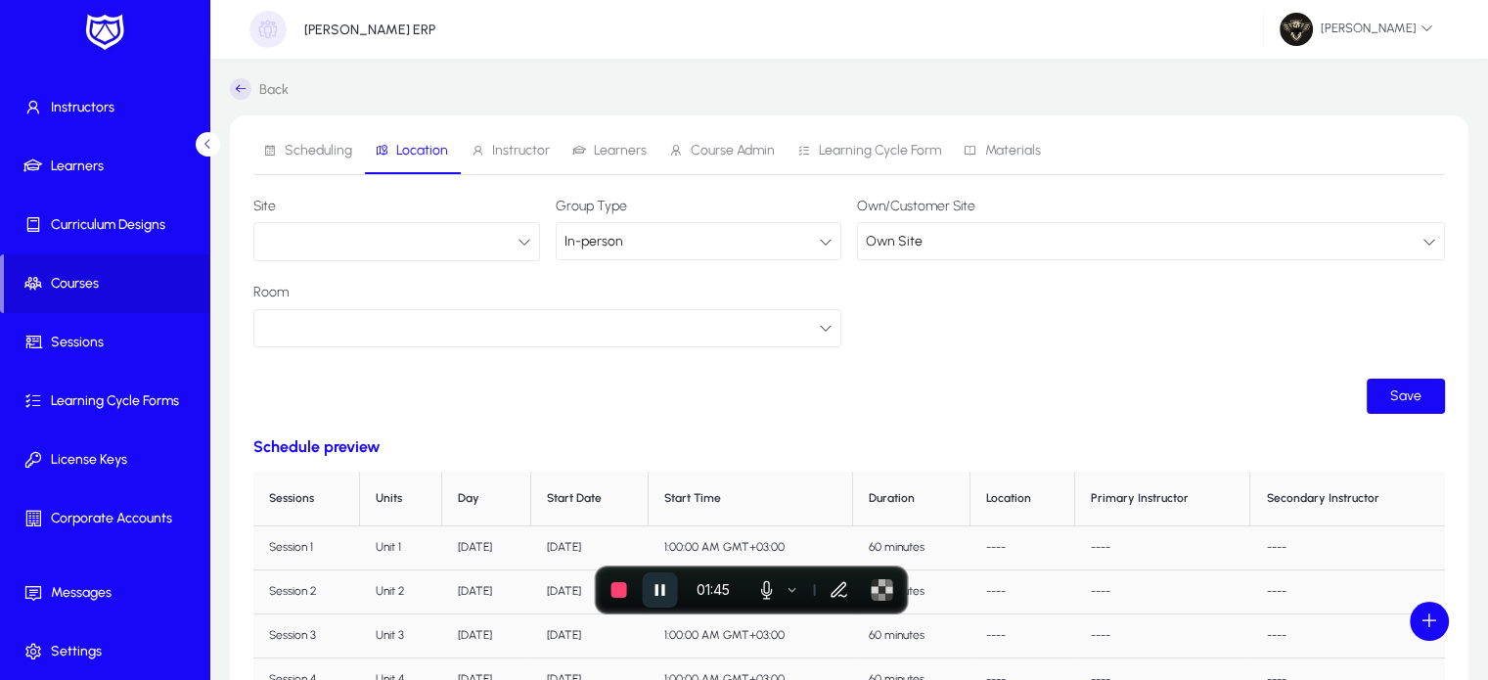
click at [317, 230] on button "button" at bounding box center [396, 241] width 287 height 39
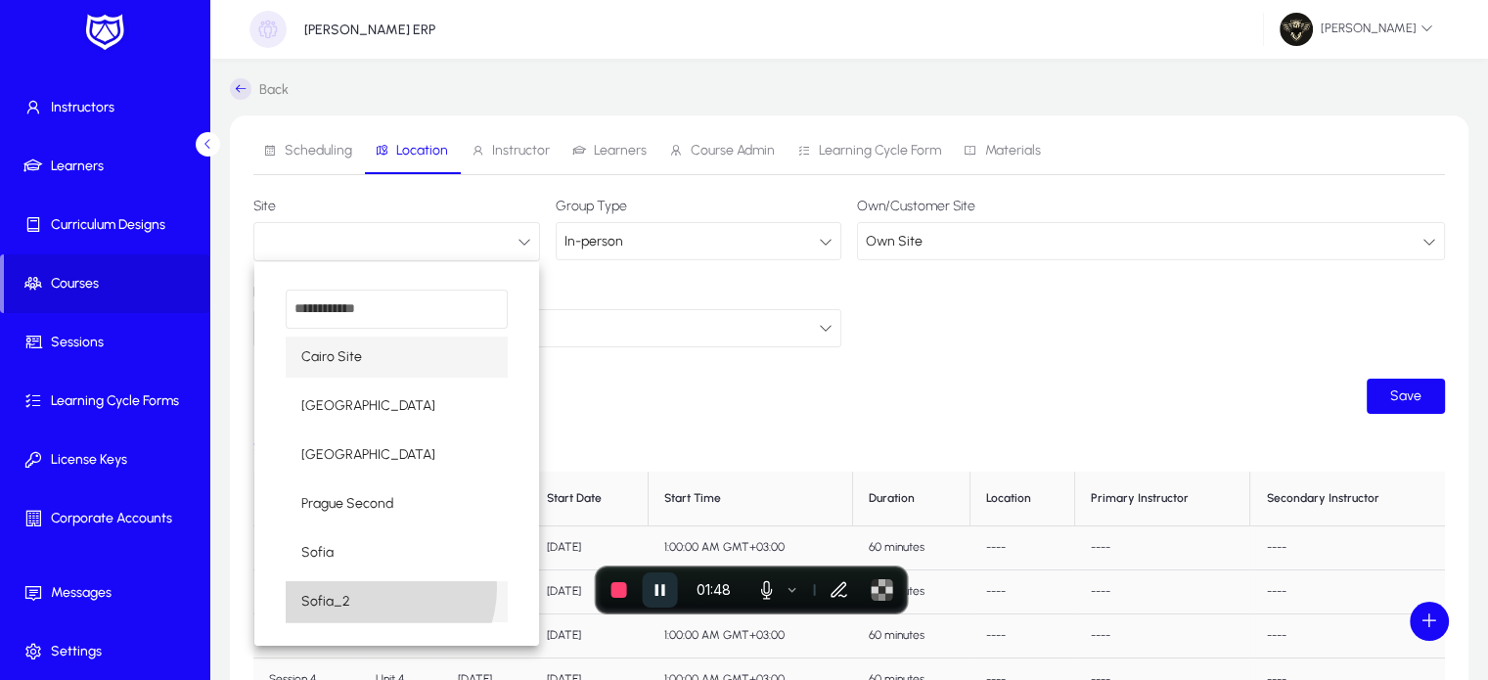
click at [369, 587] on mat-option "Sofia_2" at bounding box center [397, 601] width 222 height 41
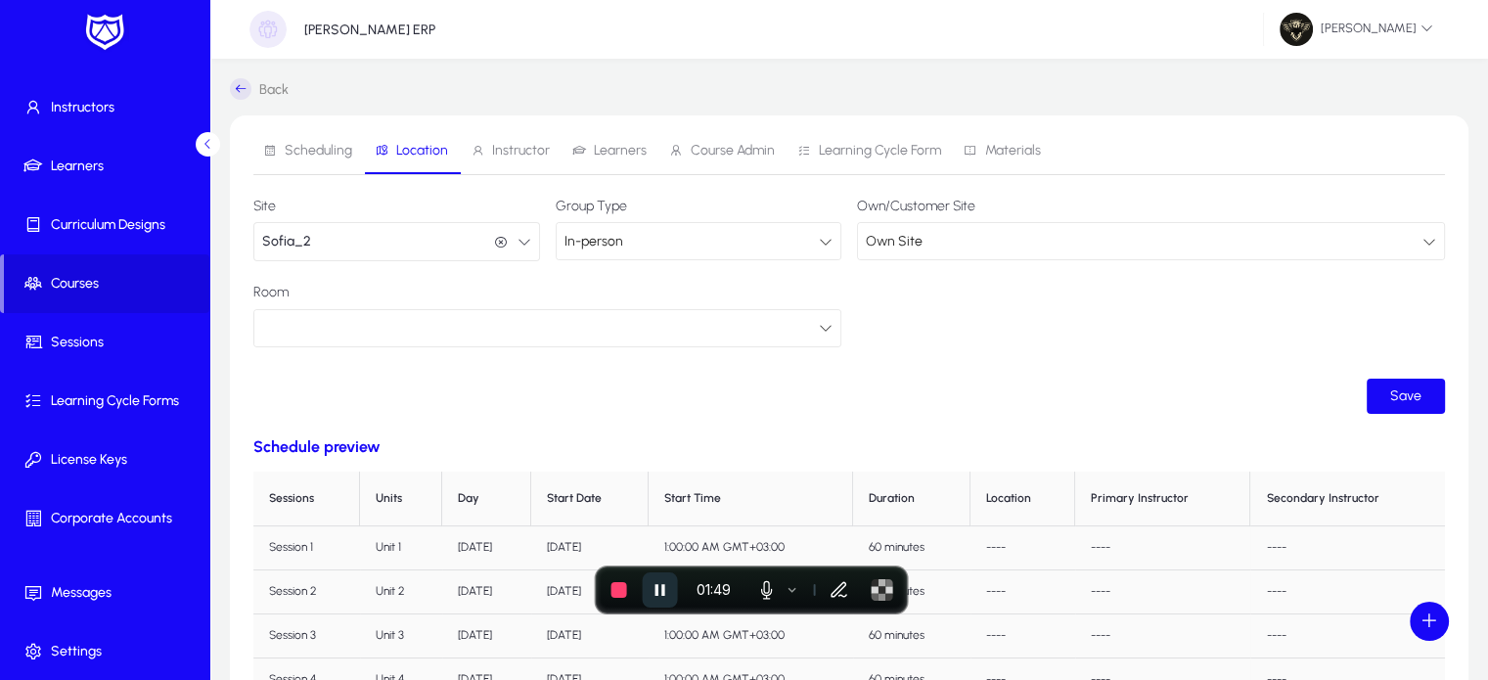
click at [411, 326] on div at bounding box center [540, 327] width 556 height 25
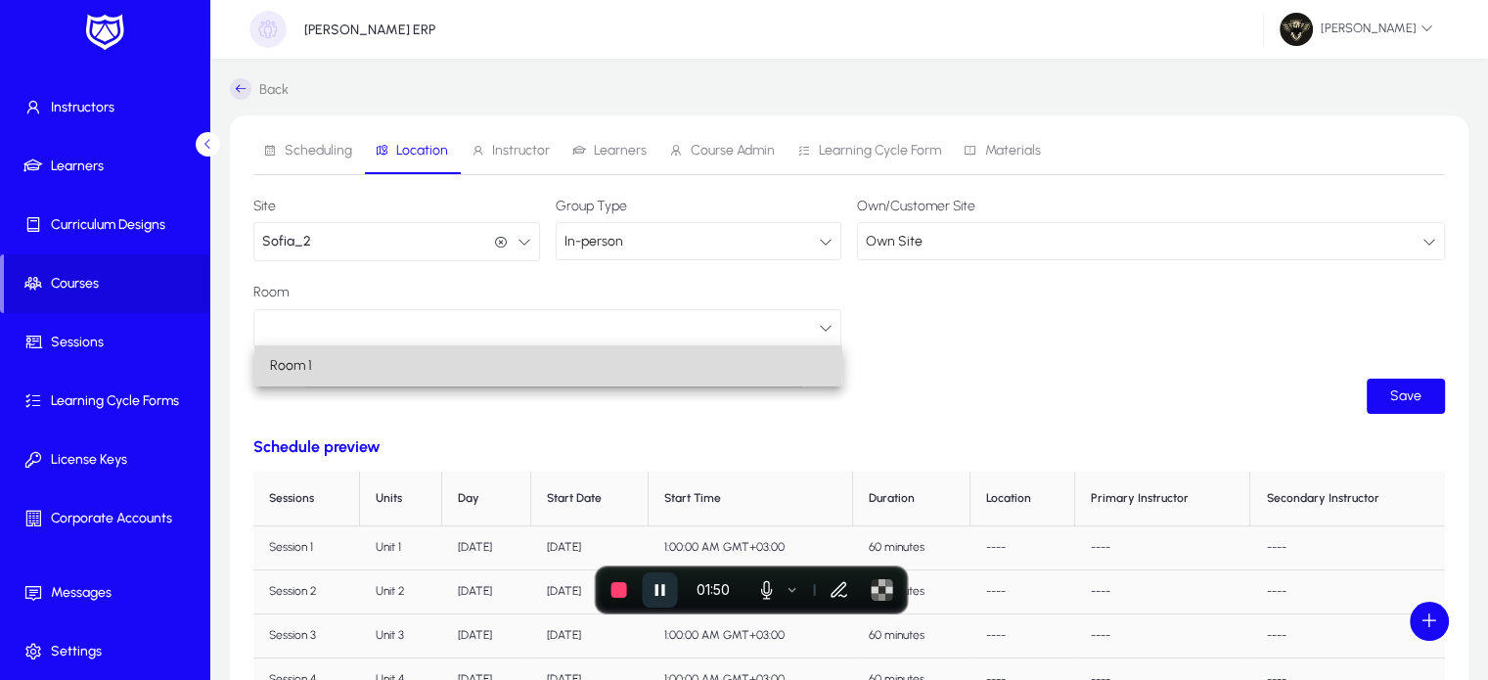
click at [325, 364] on mat-option "Room 1" at bounding box center [548, 365] width 588 height 41
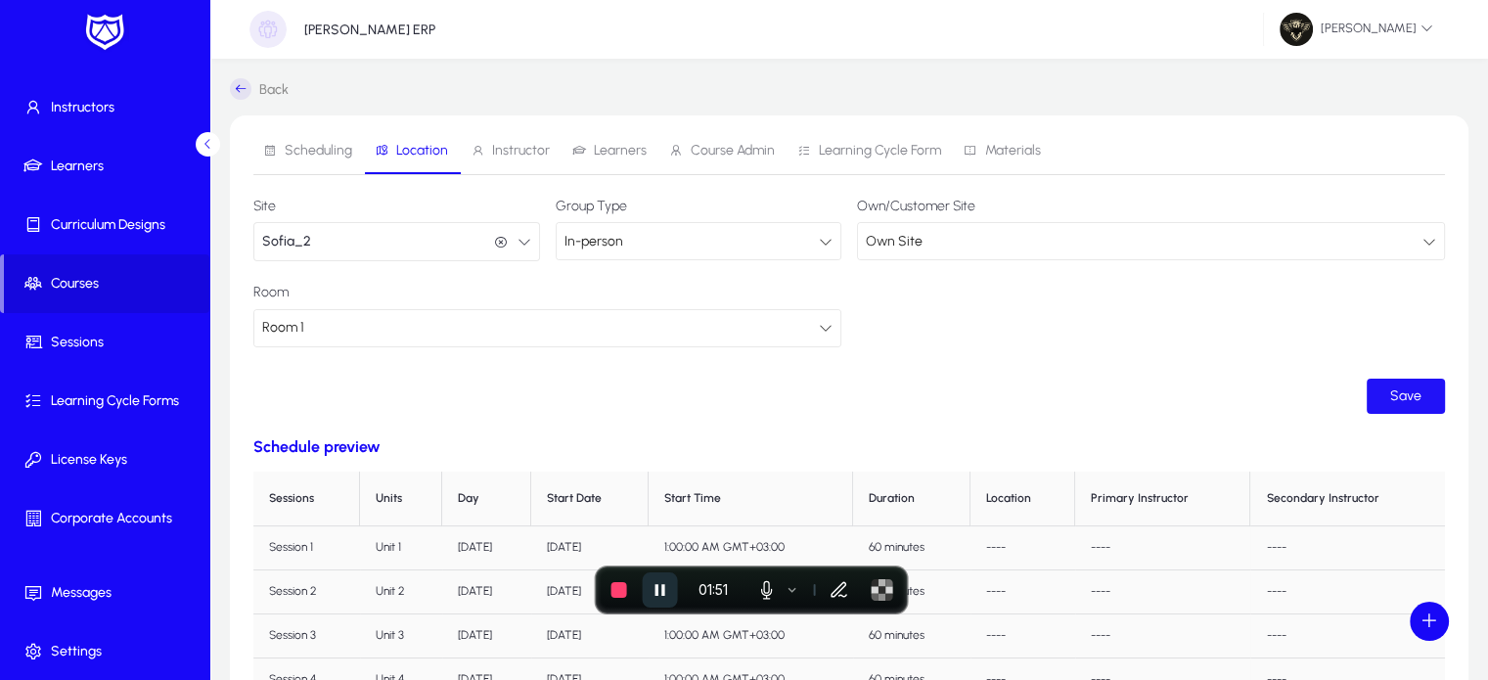
click at [1398, 390] on span "Save" at bounding box center [1405, 395] width 31 height 17
click at [511, 152] on span "Instructor" at bounding box center [521, 151] width 58 height 14
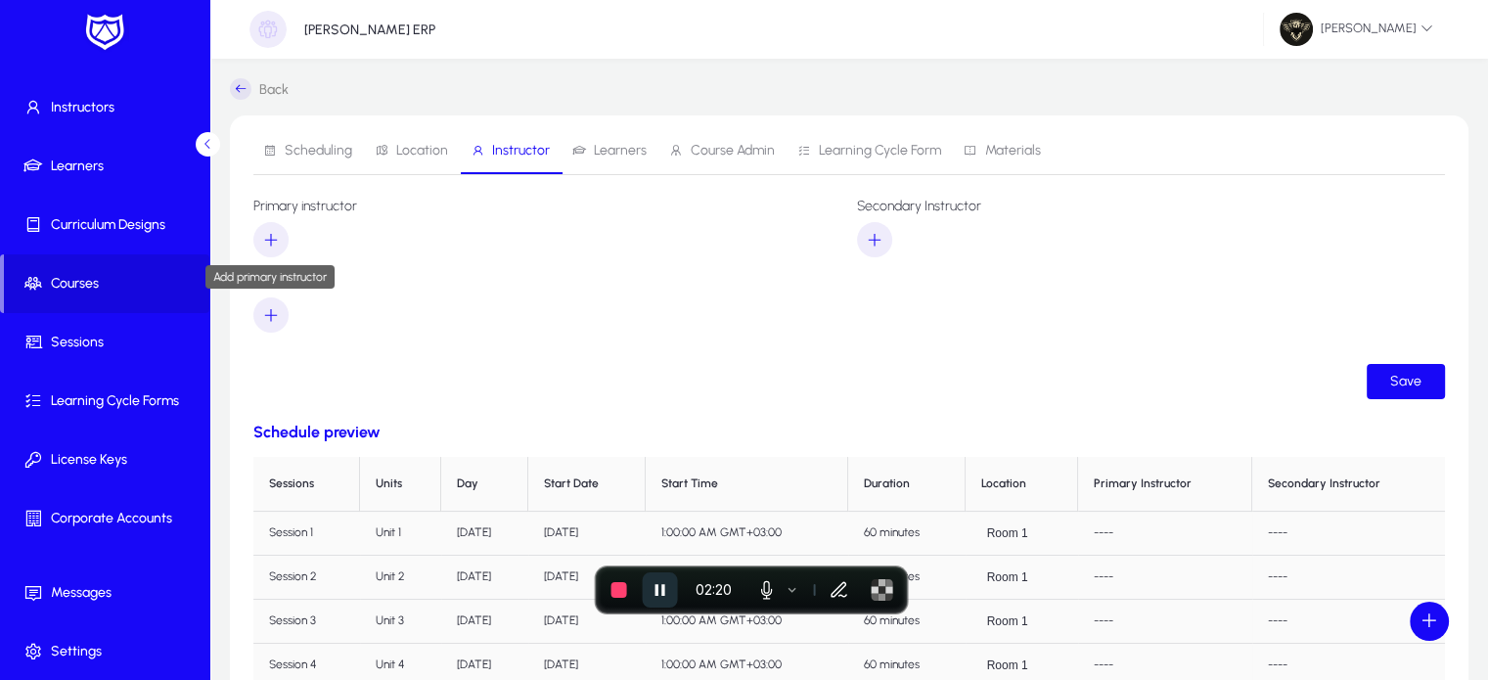
click at [265, 245] on icon "button" at bounding box center [271, 240] width 18 height 18
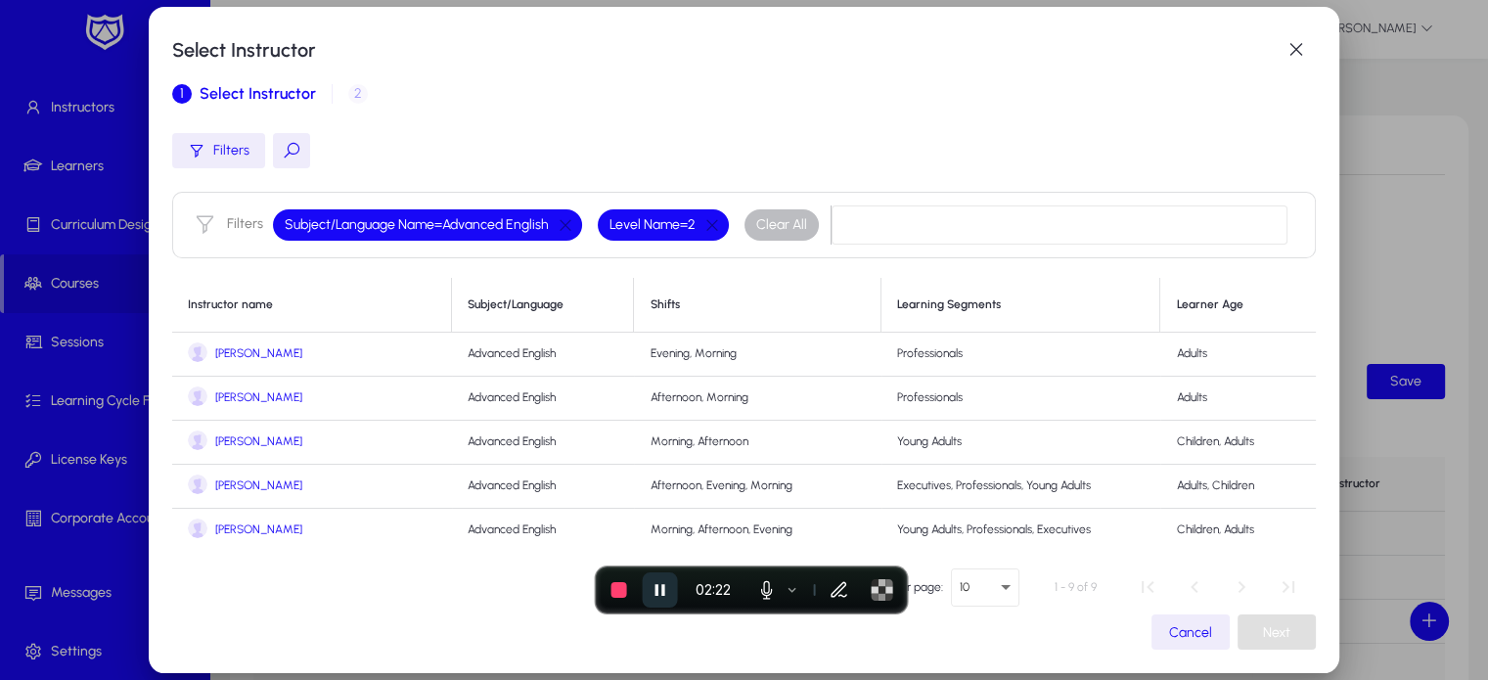
click at [223, 355] on span "[PERSON_NAME]" at bounding box center [258, 353] width 87 height 15
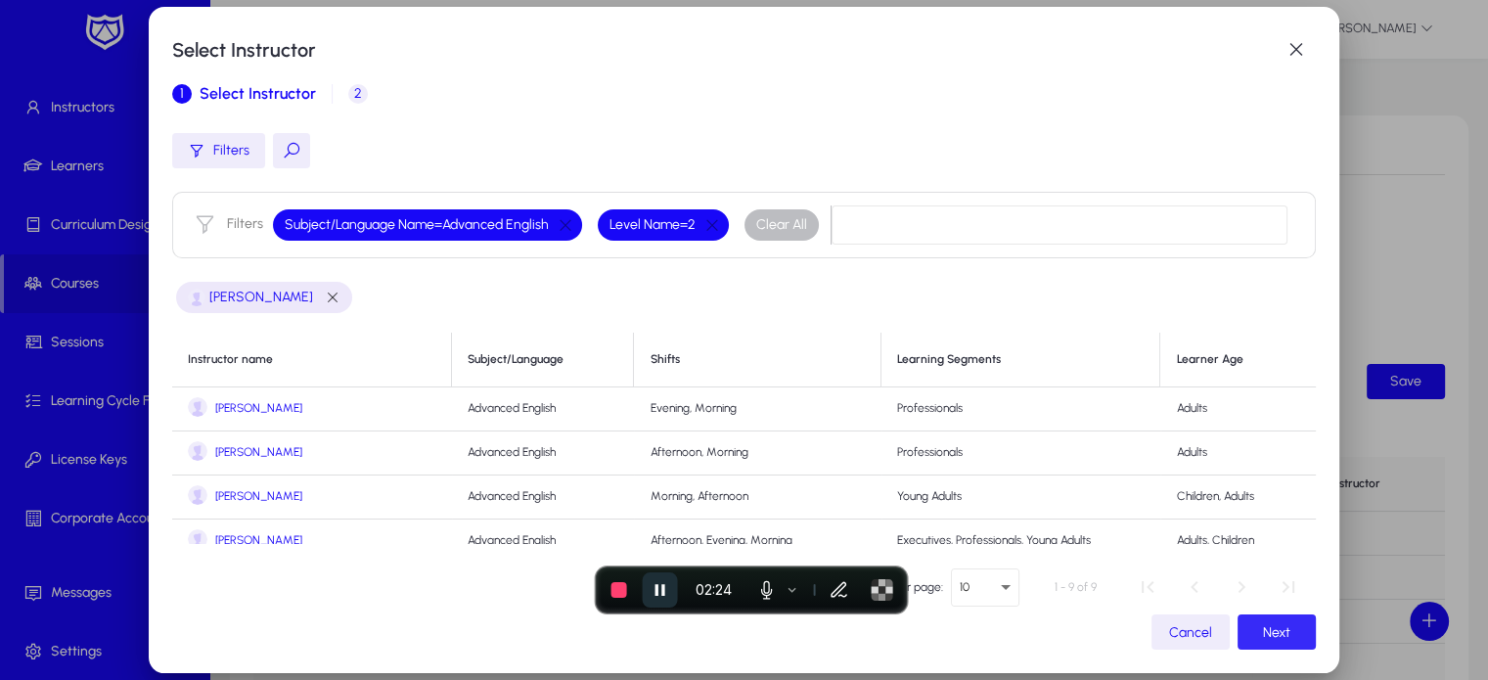
click at [1290, 639] on span "button" at bounding box center [1276, 631] width 78 height 47
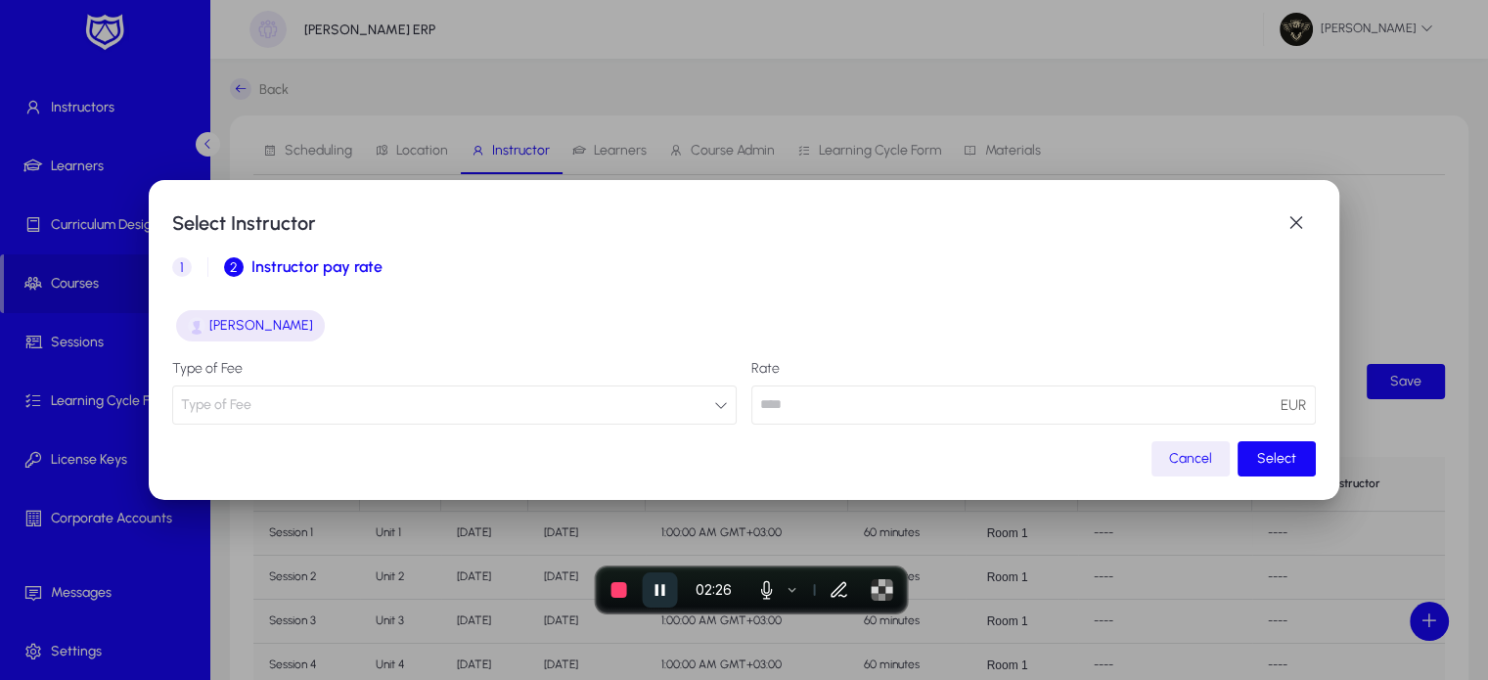
click at [282, 397] on button "Type of Fee" at bounding box center [454, 404] width 564 height 39
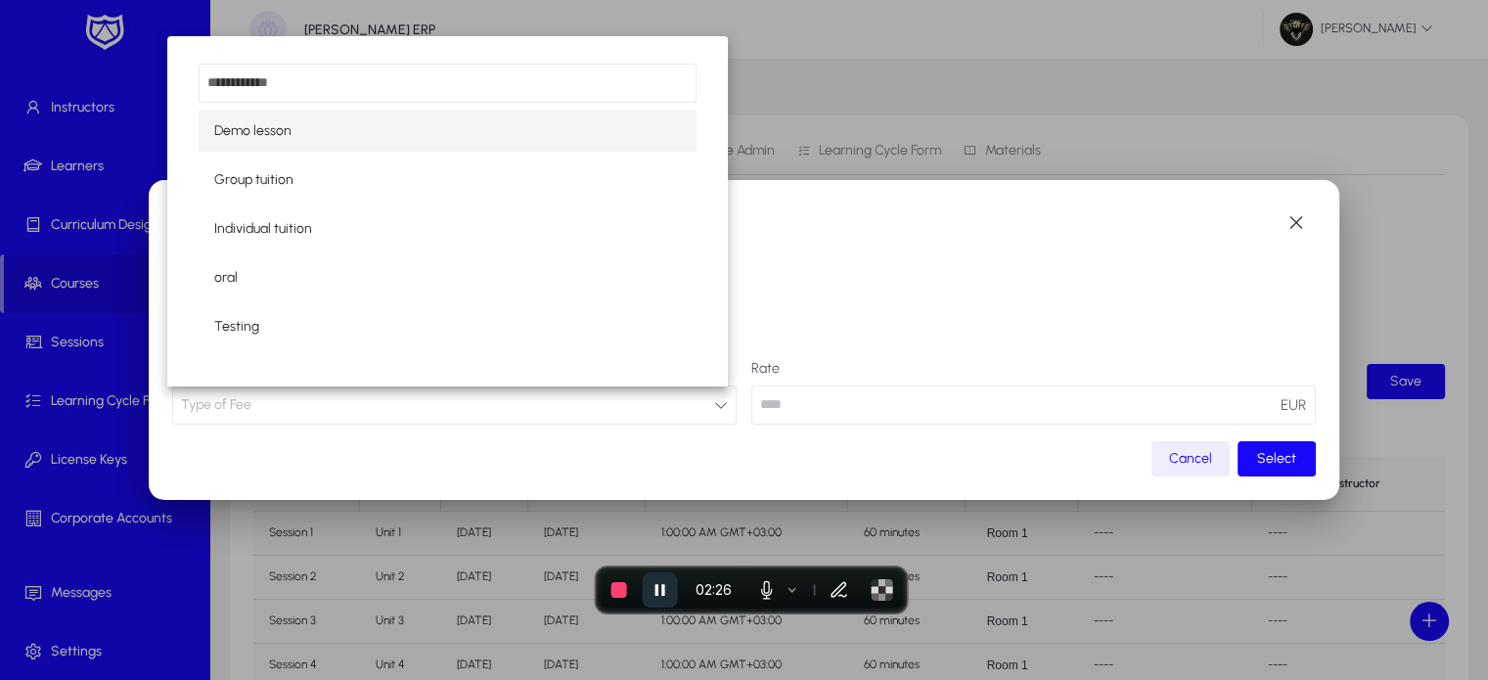
click at [252, 125] on span "Demo lesson" at bounding box center [252, 130] width 77 height 23
type input "***"
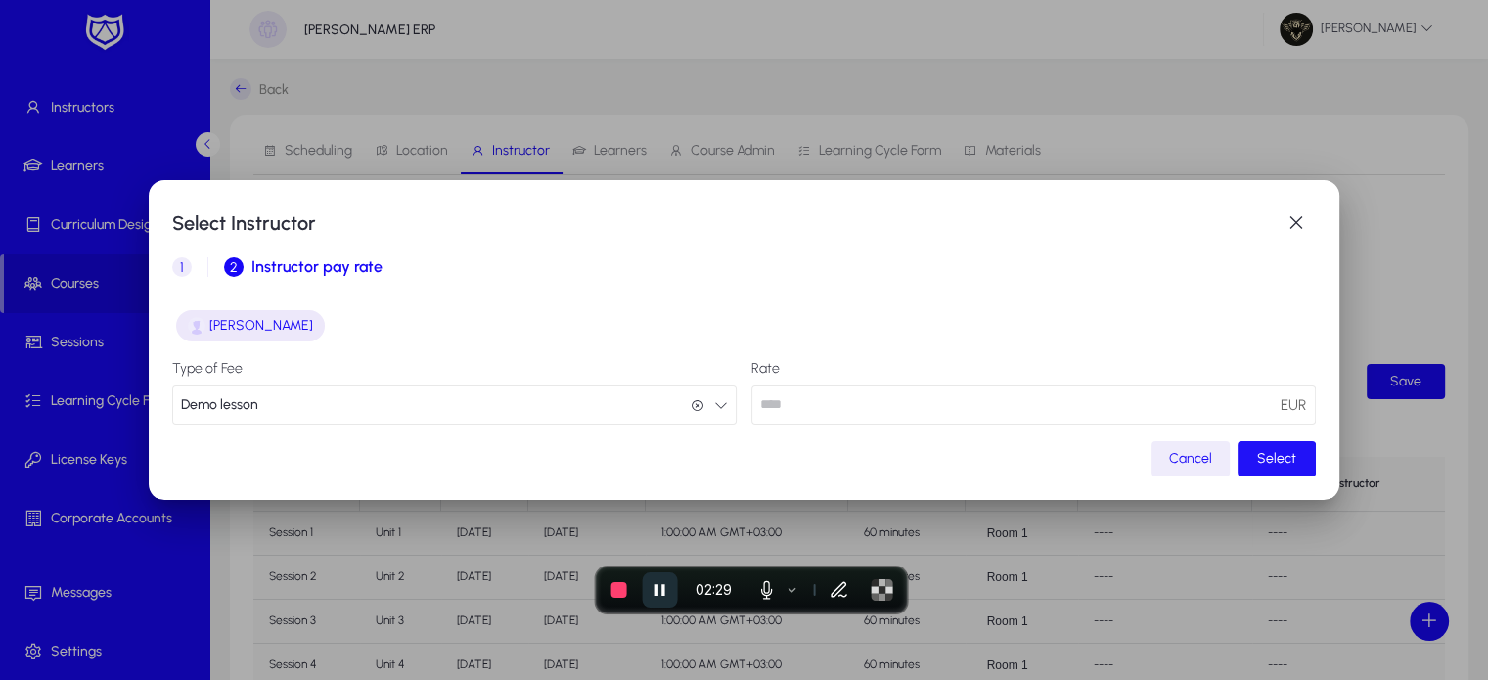
click at [1262, 466] on span "Select" at bounding box center [1276, 458] width 39 height 17
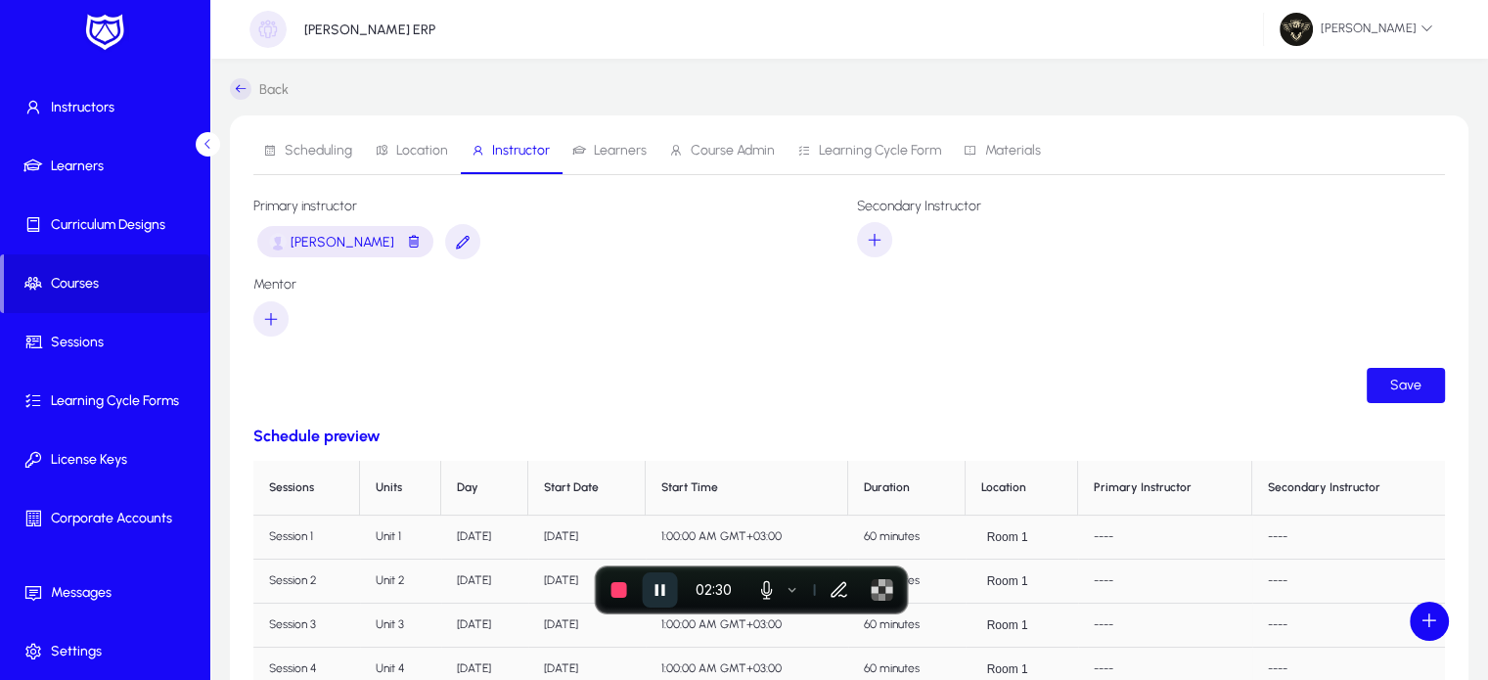
click at [1392, 402] on span "submit" at bounding box center [1405, 385] width 78 height 47
click at [1392, 402] on span "button" at bounding box center [1392, 385] width 106 height 47
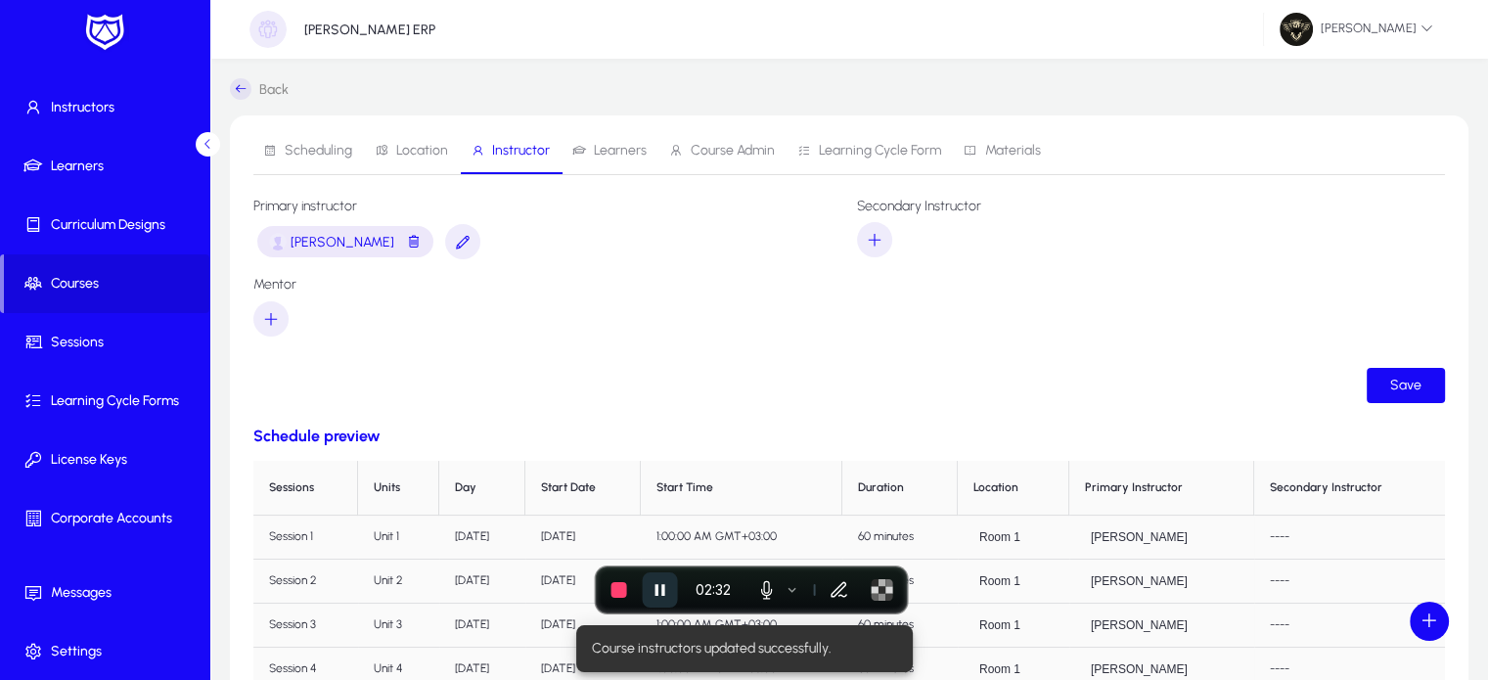
click at [616, 159] on span "Learners" at bounding box center [609, 150] width 74 height 47
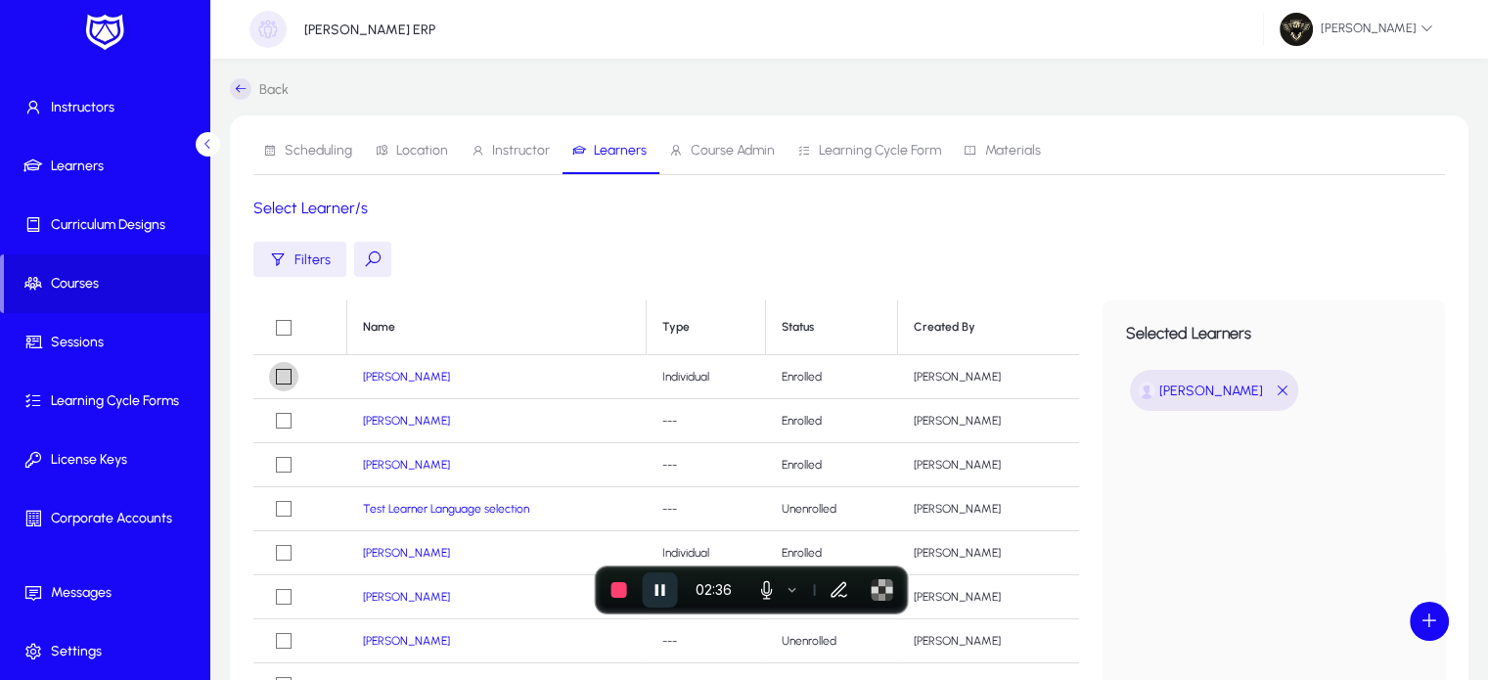
scroll to position [344, 0]
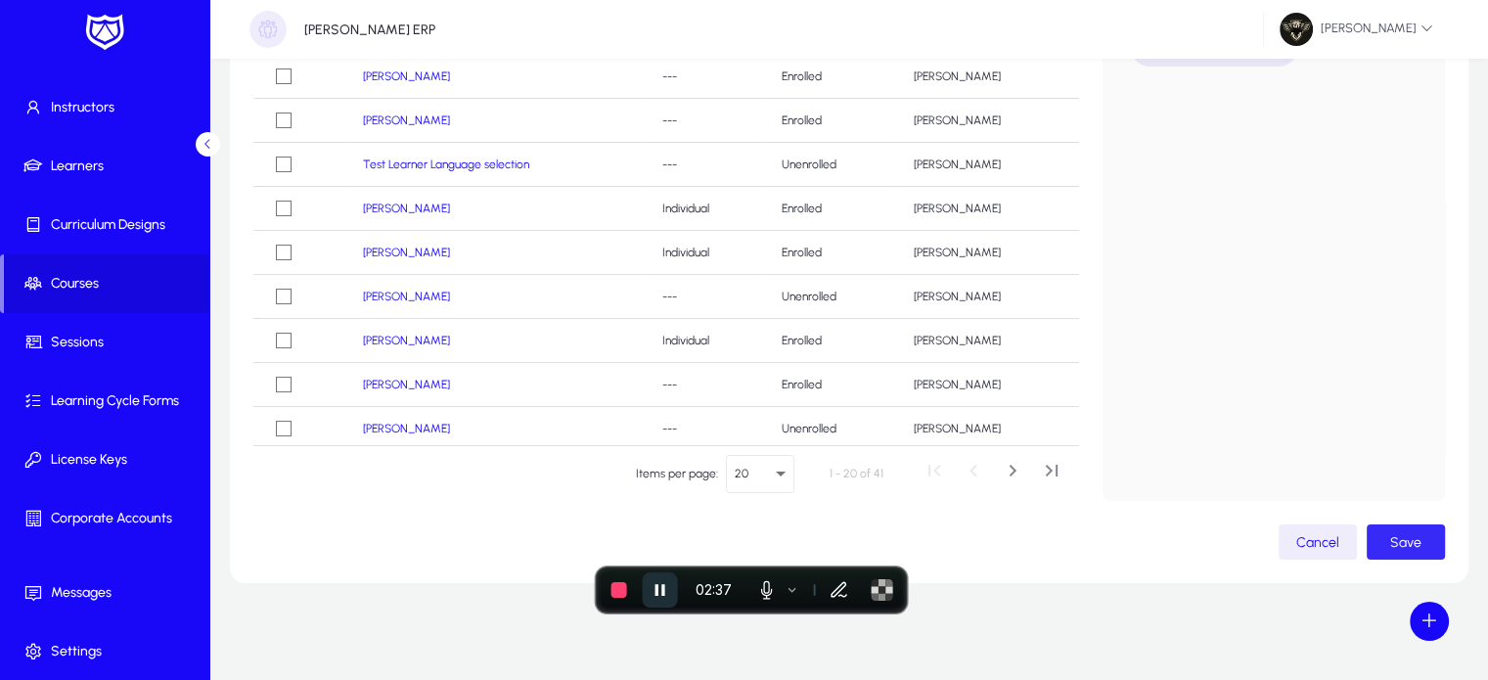
click at [1394, 553] on span "button" at bounding box center [1405, 541] width 78 height 47
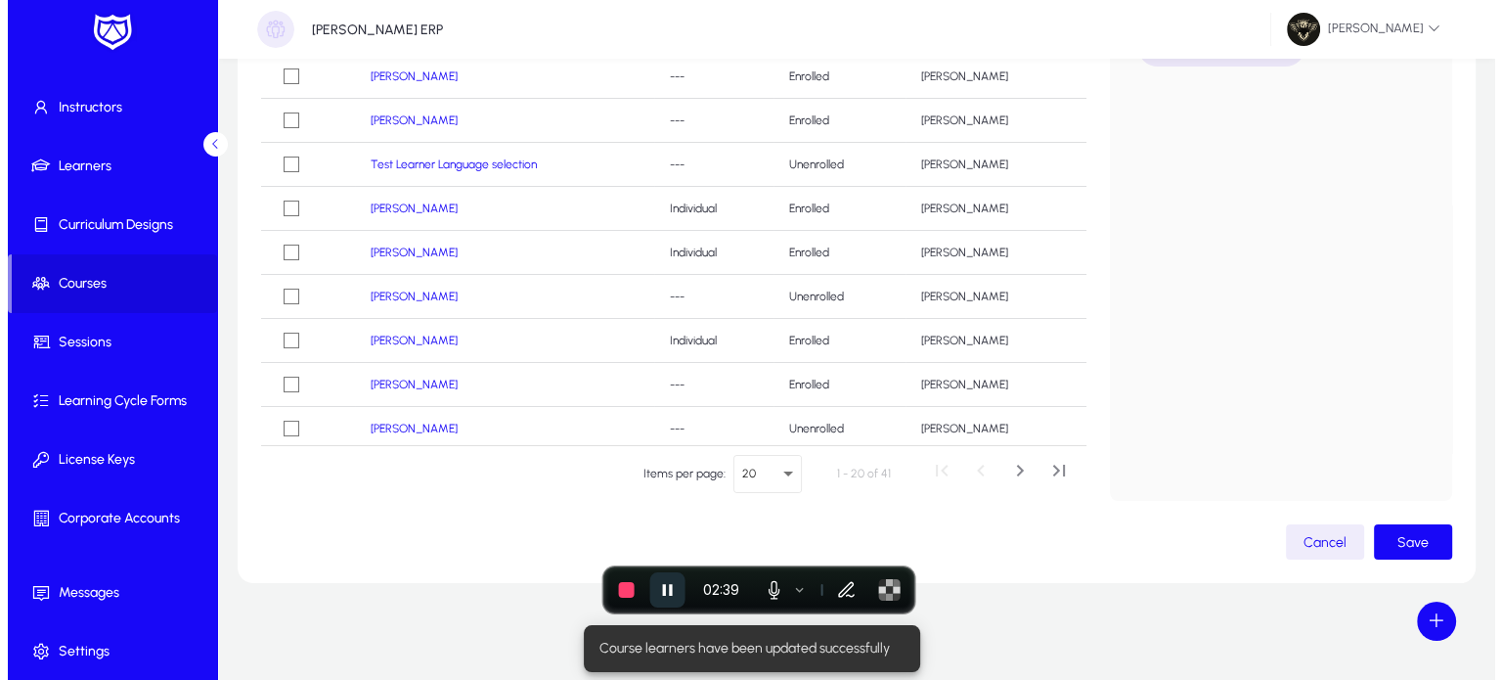
scroll to position [0, 0]
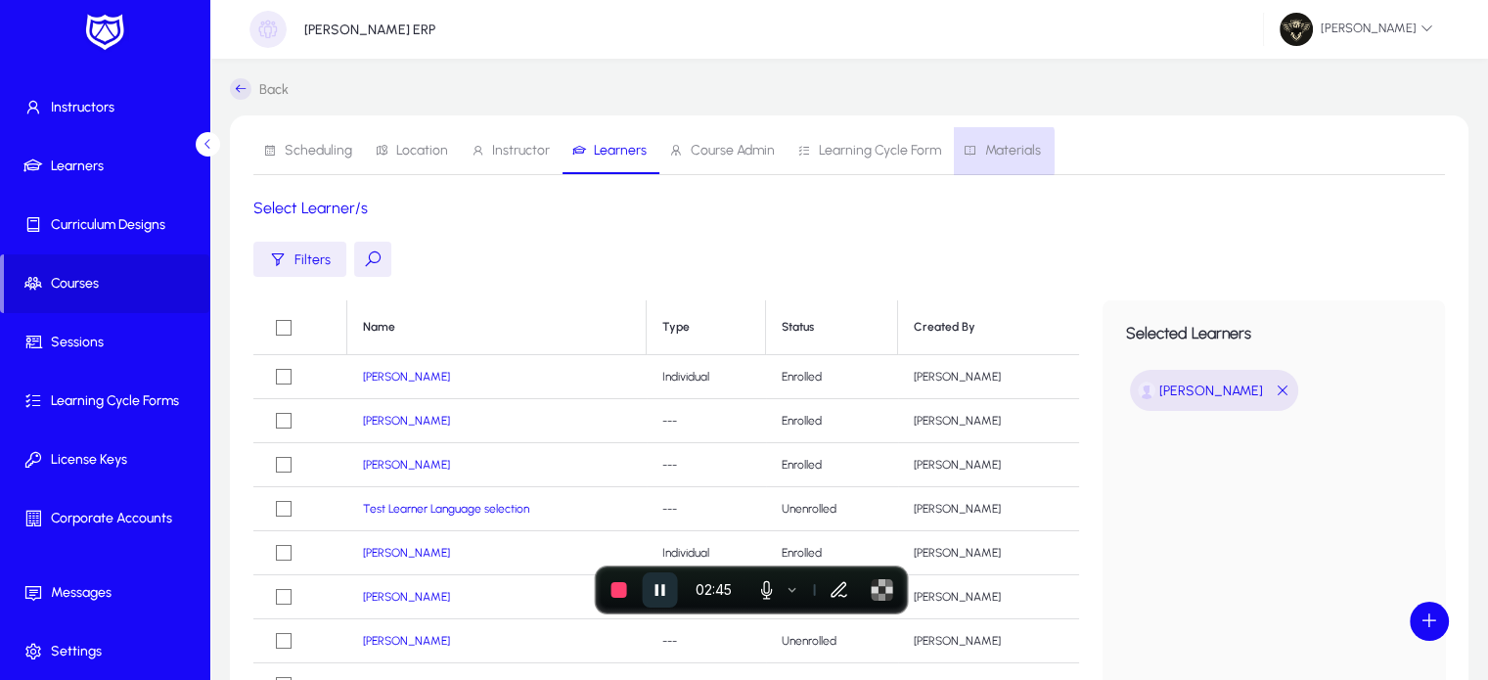
click at [996, 152] on span "Materials" at bounding box center [1013, 151] width 56 height 14
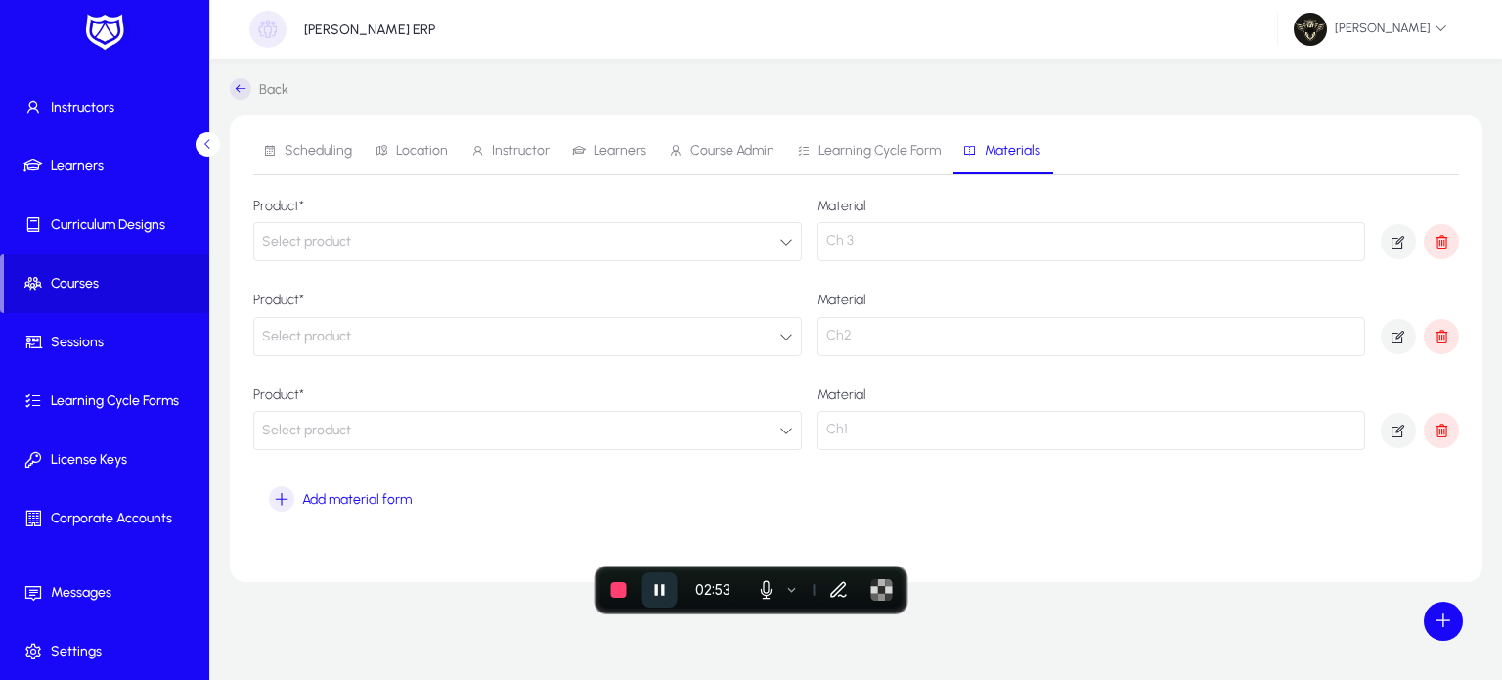
click at [557, 252] on button "Select product" at bounding box center [527, 241] width 549 height 39
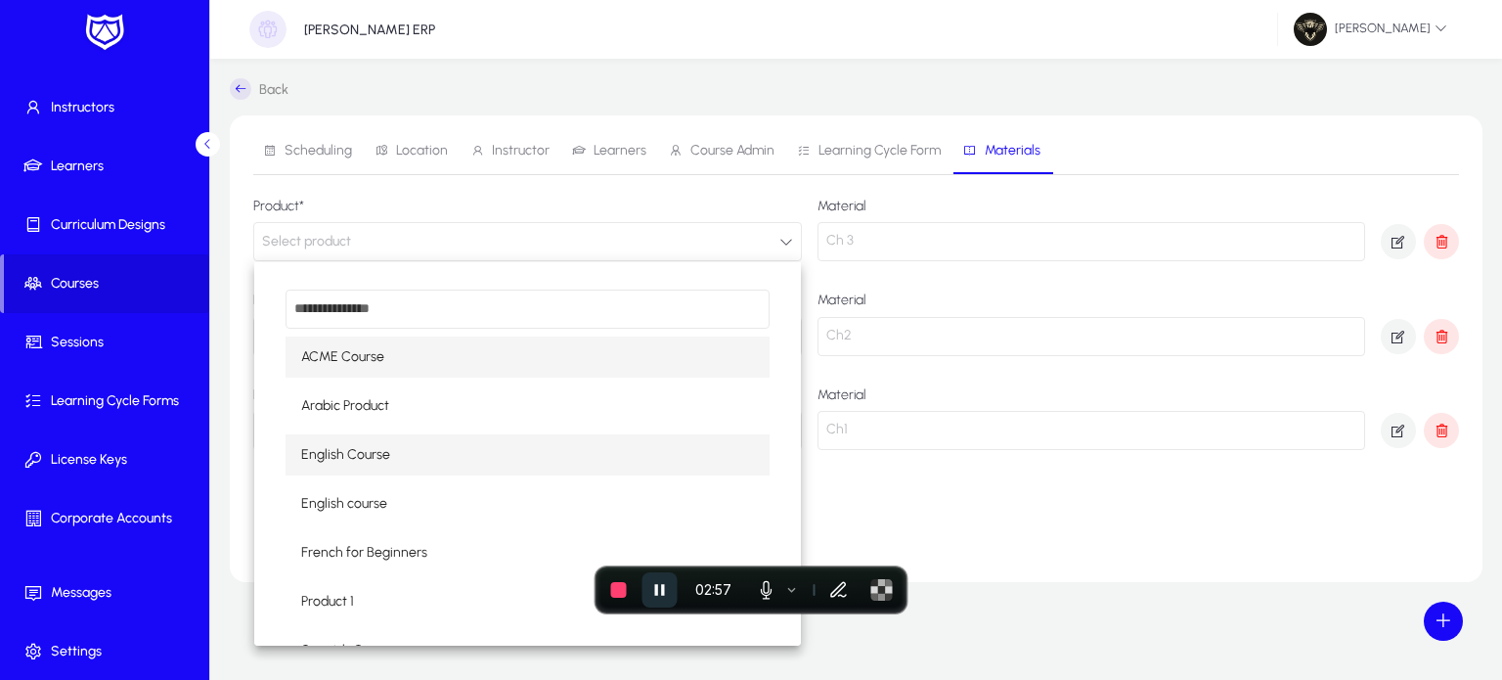
click at [360, 457] on span "English Course" at bounding box center [345, 454] width 89 height 23
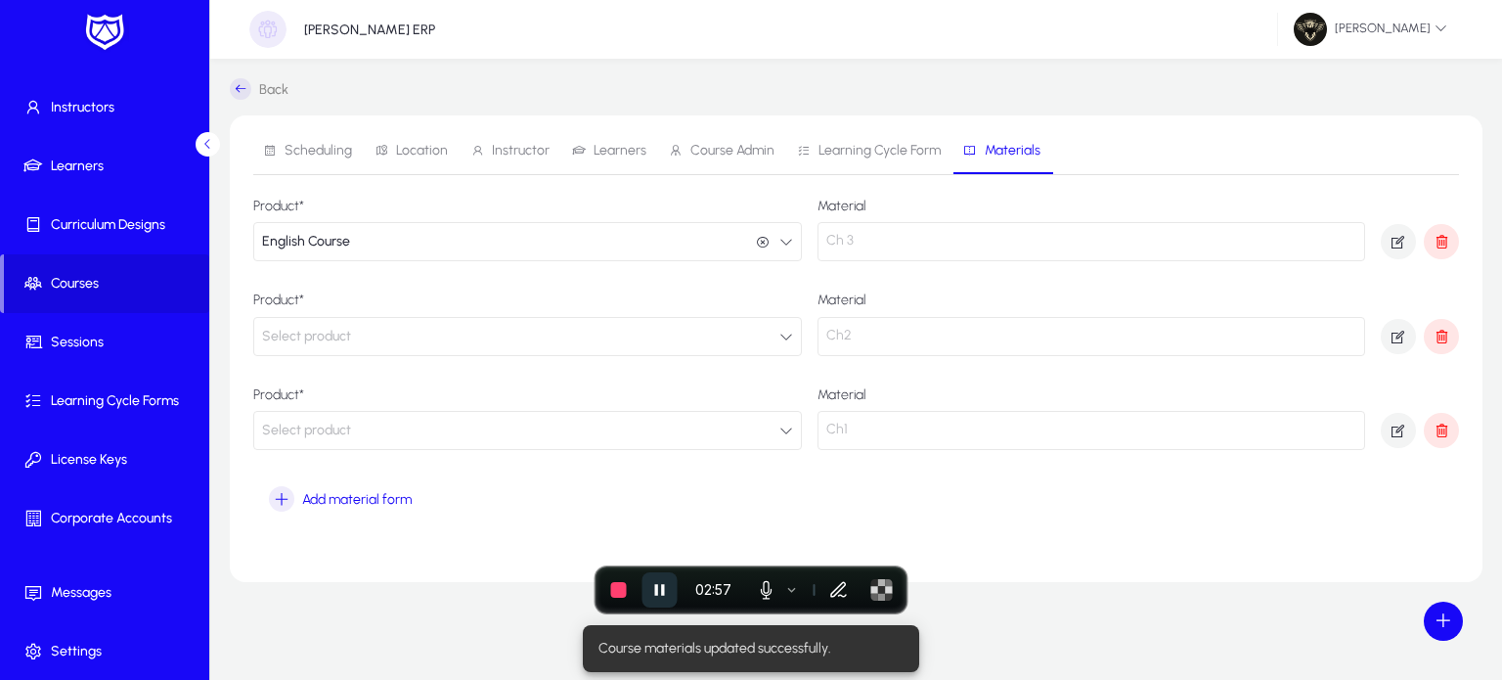
click at [356, 344] on button "Select product" at bounding box center [527, 336] width 549 height 39
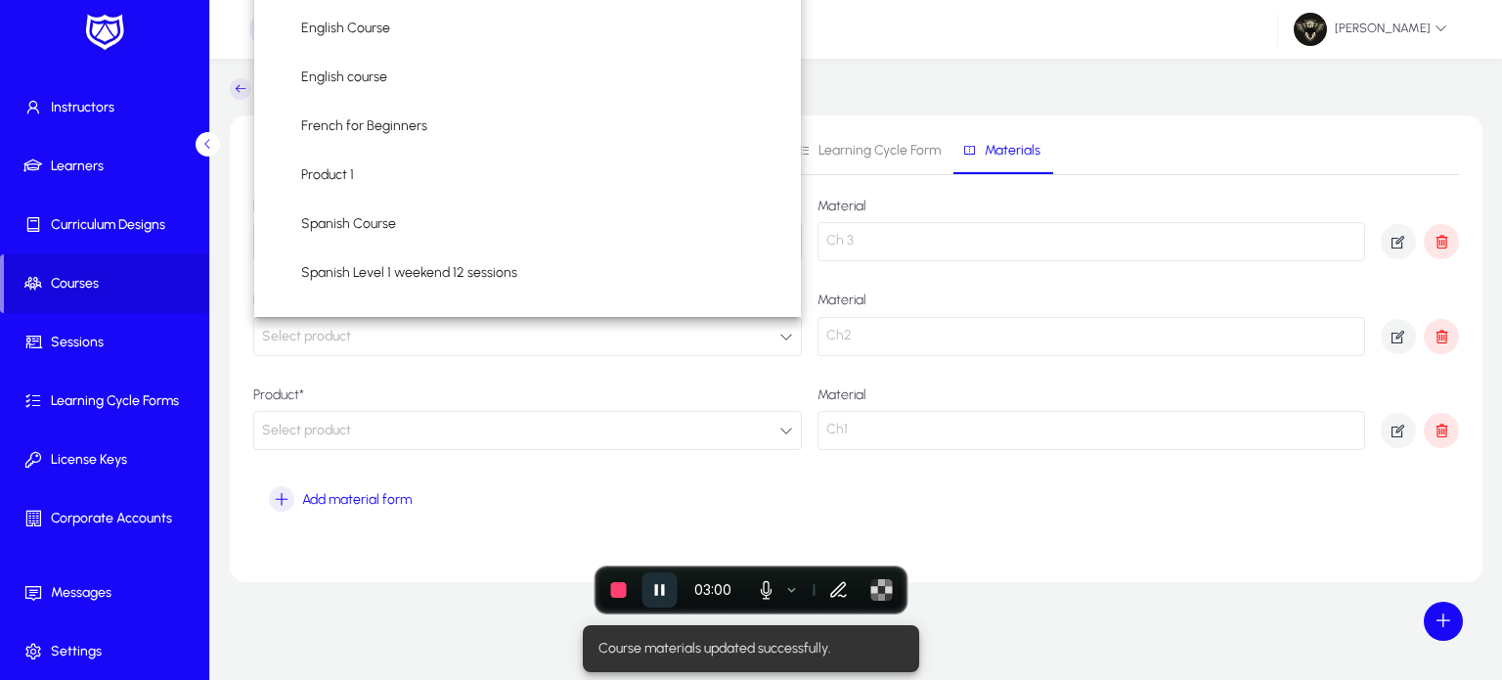
scroll to position [110, 0]
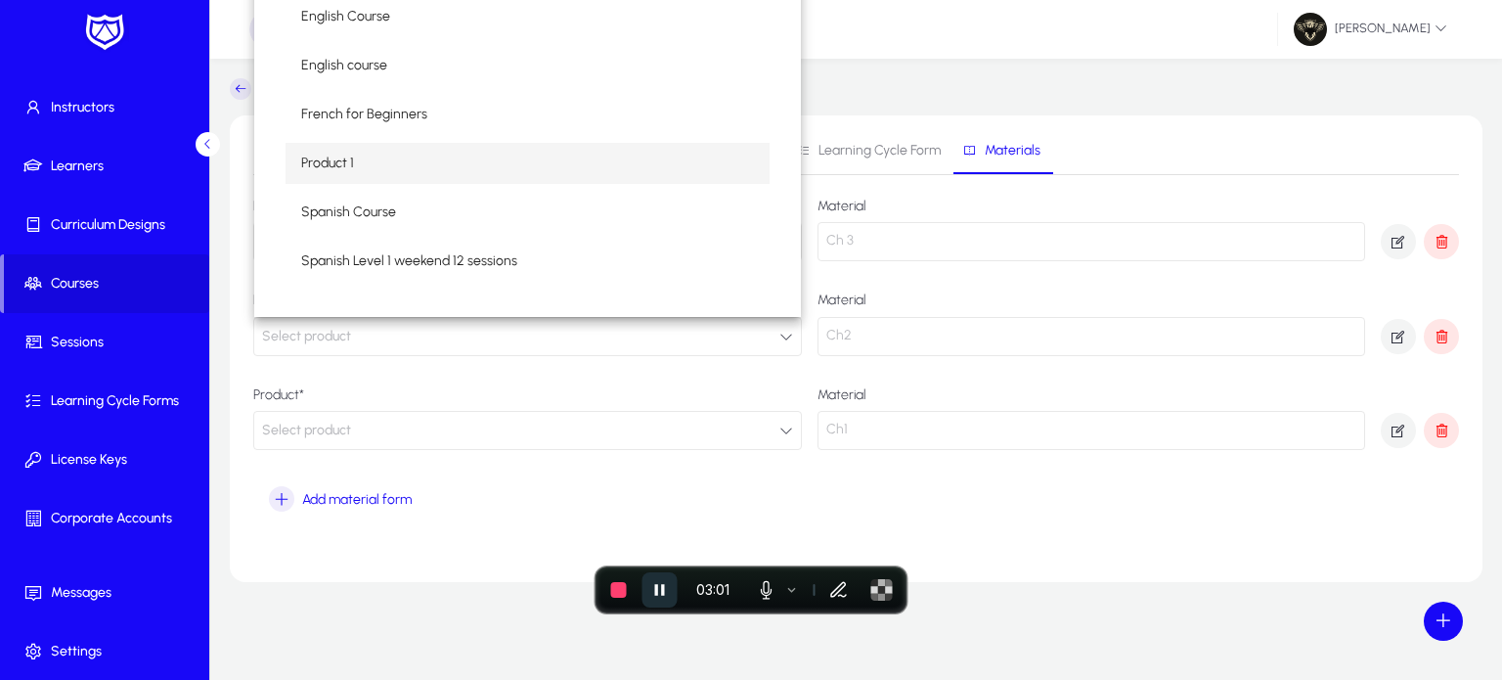
click at [329, 166] on span "Product 1" at bounding box center [327, 163] width 53 height 23
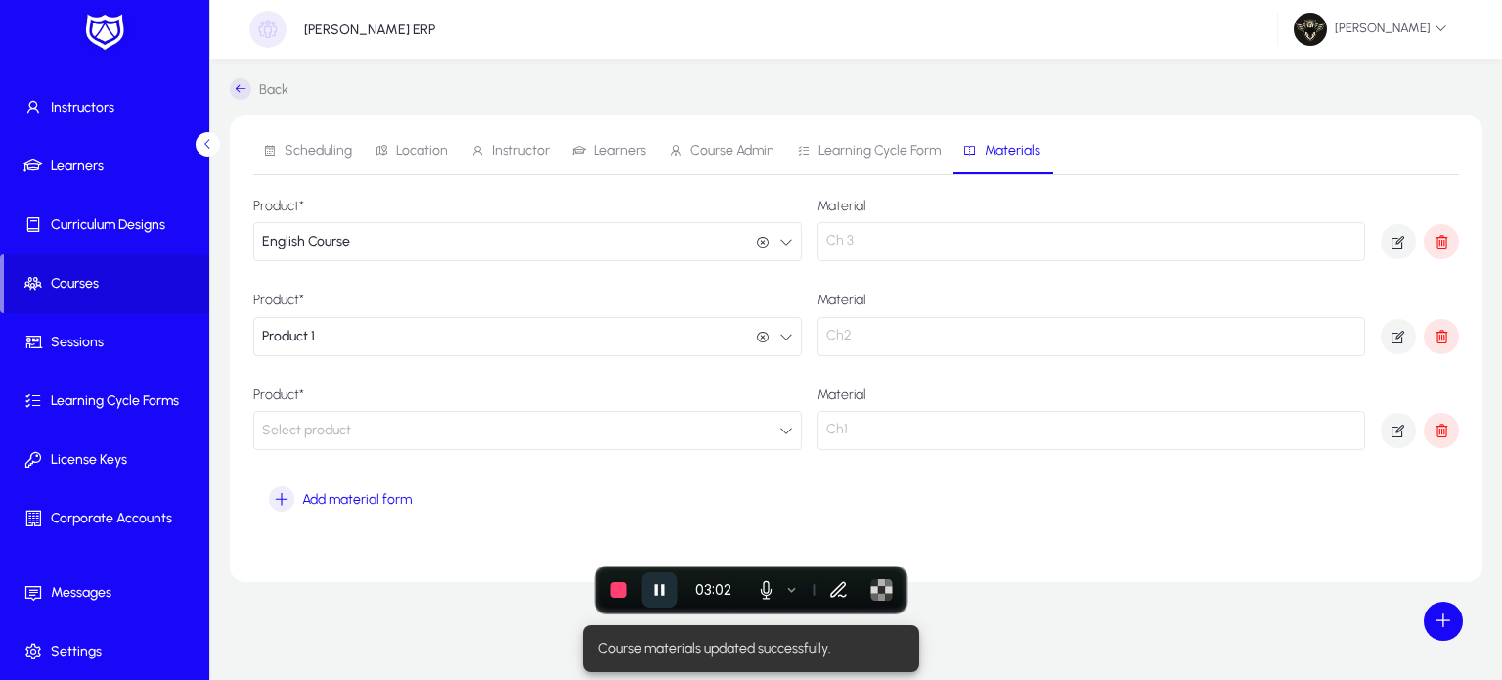
click at [391, 449] on button "Select product" at bounding box center [527, 430] width 549 height 39
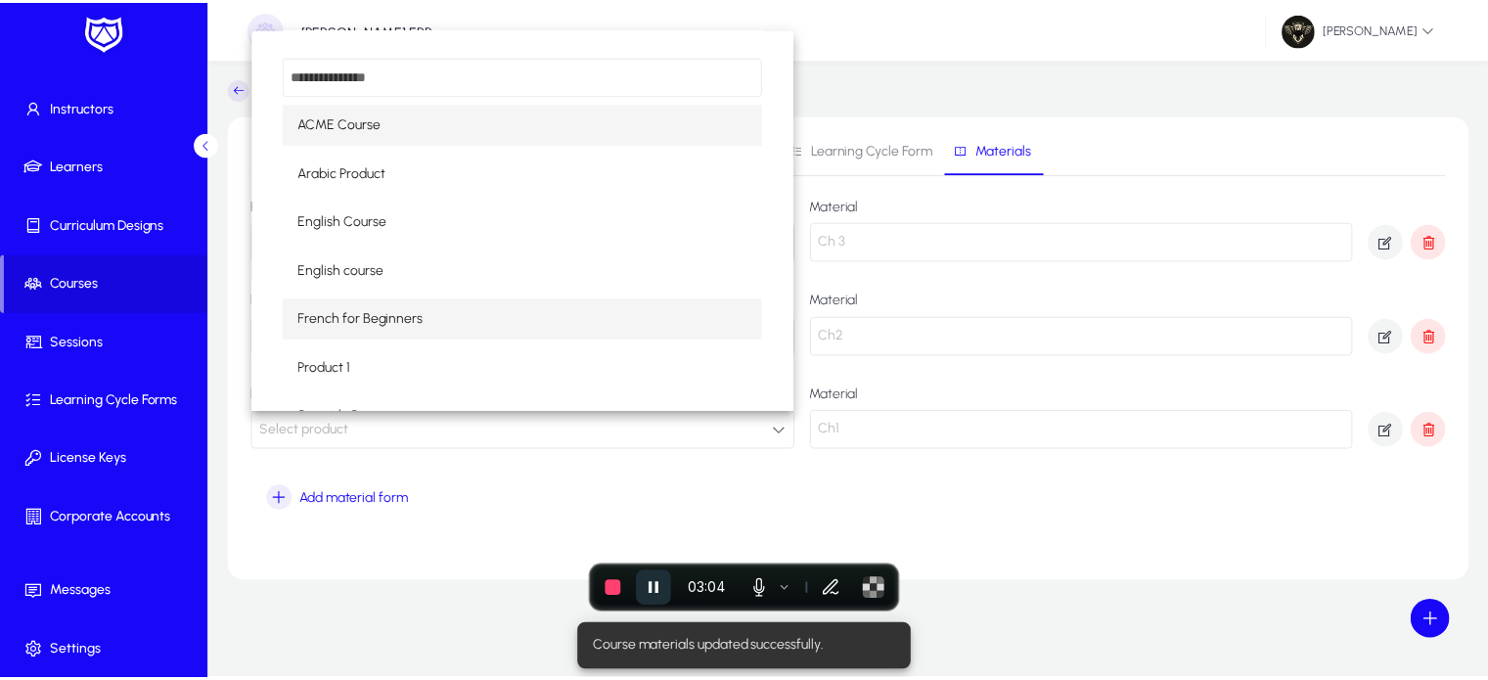
scroll to position [113, 0]
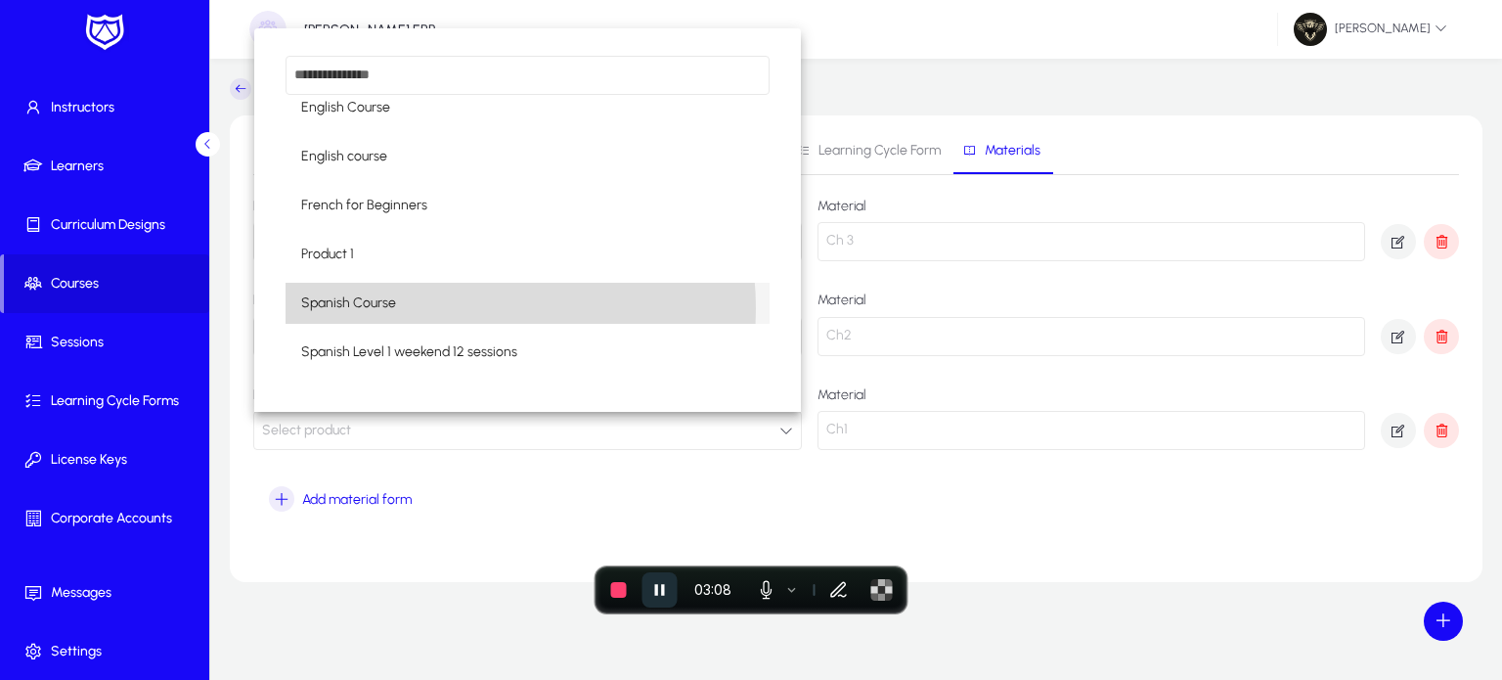
click at [438, 309] on mat-option "Spanish Course" at bounding box center [528, 303] width 484 height 41
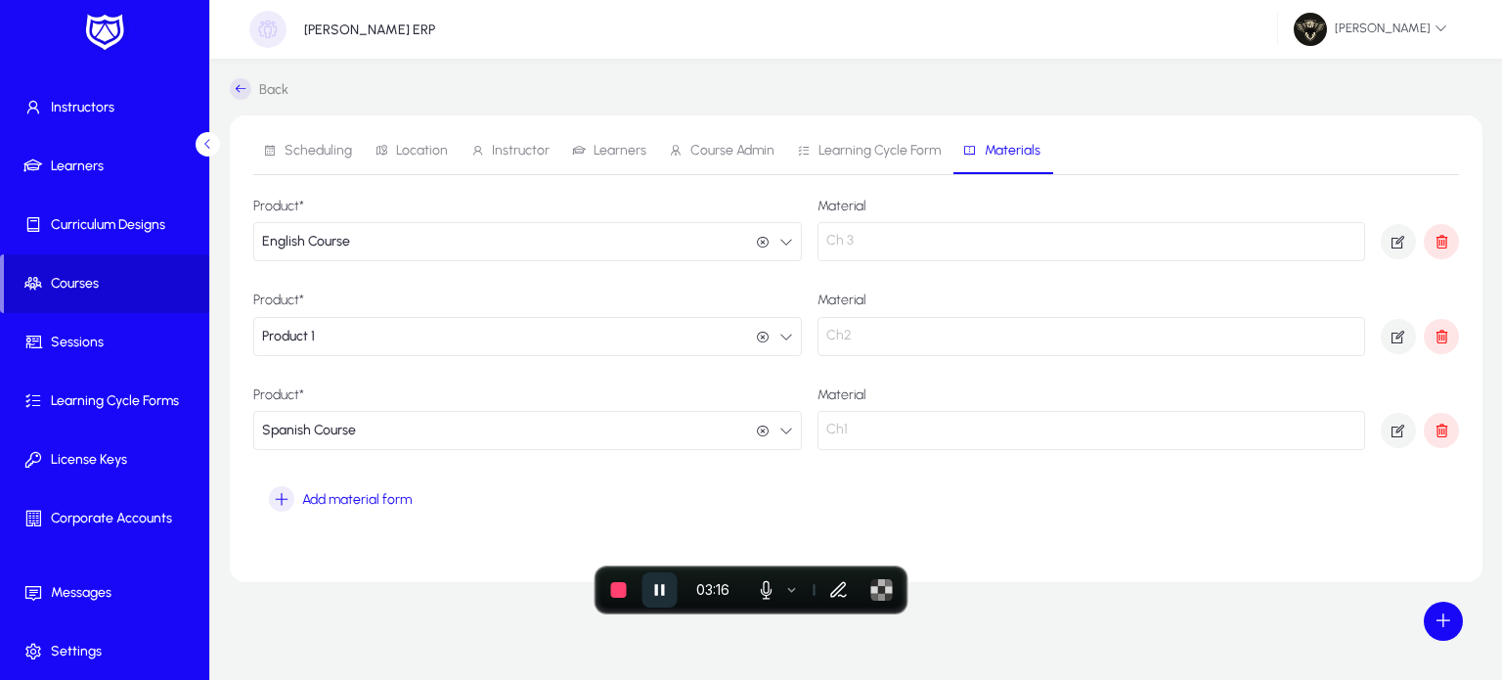
click at [74, 285] on span "Courses" at bounding box center [106, 284] width 205 height 20
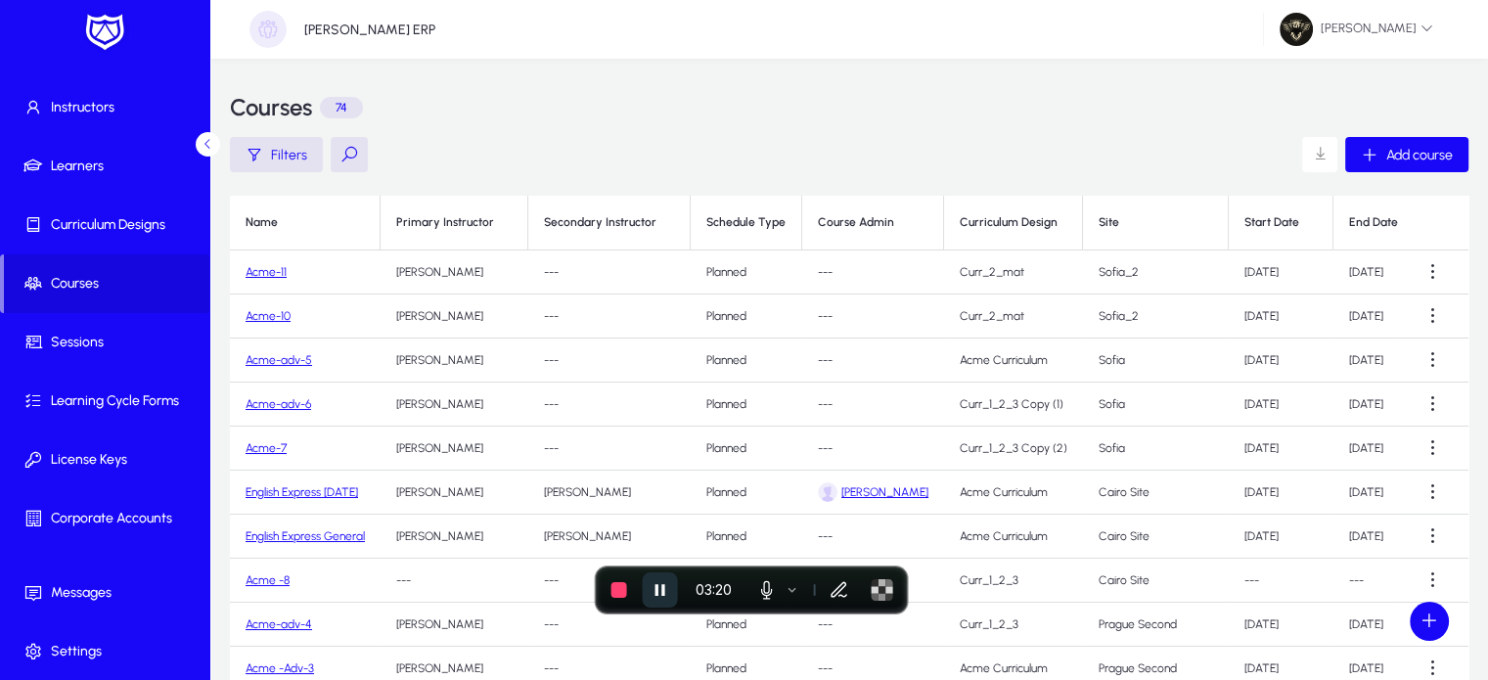
click at [274, 273] on link "Acme-11" at bounding box center [265, 272] width 41 height 14
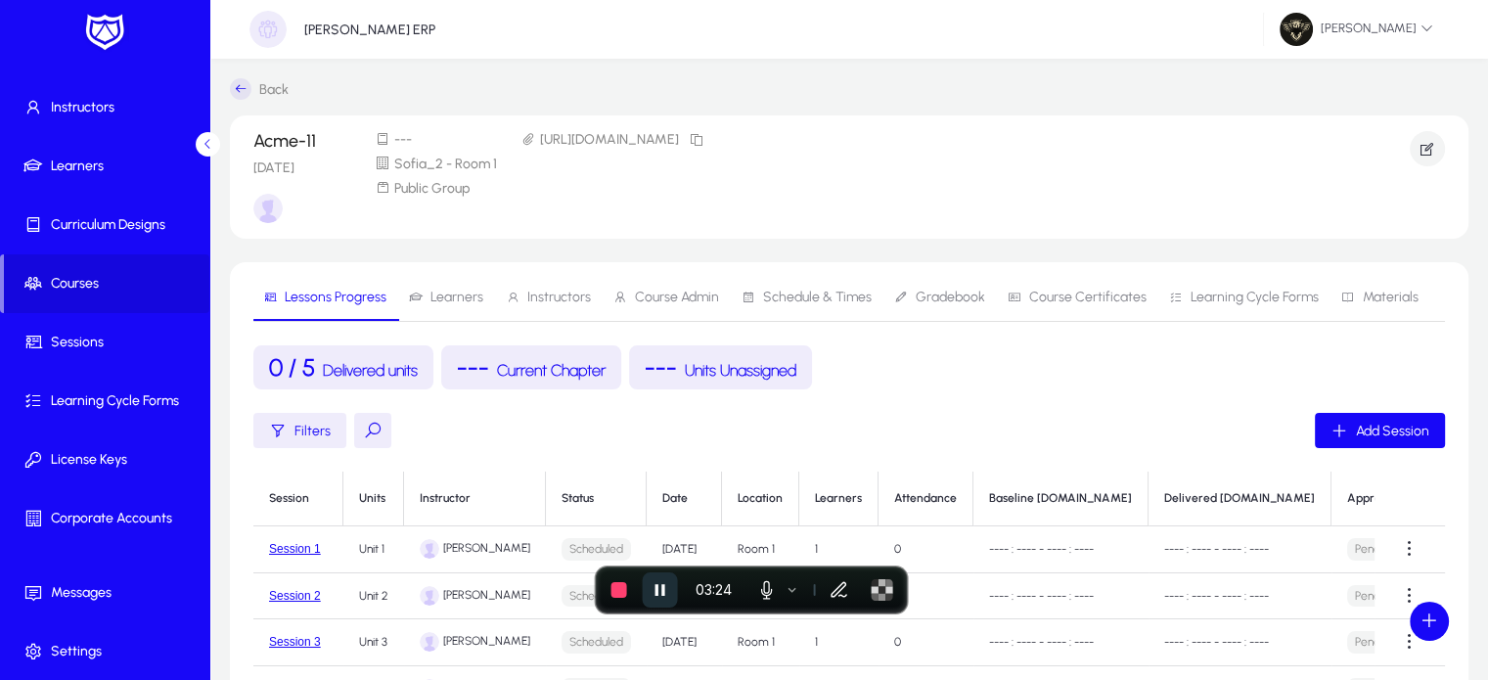
click at [1387, 312] on span "Materials" at bounding box center [1379, 297] width 77 height 47
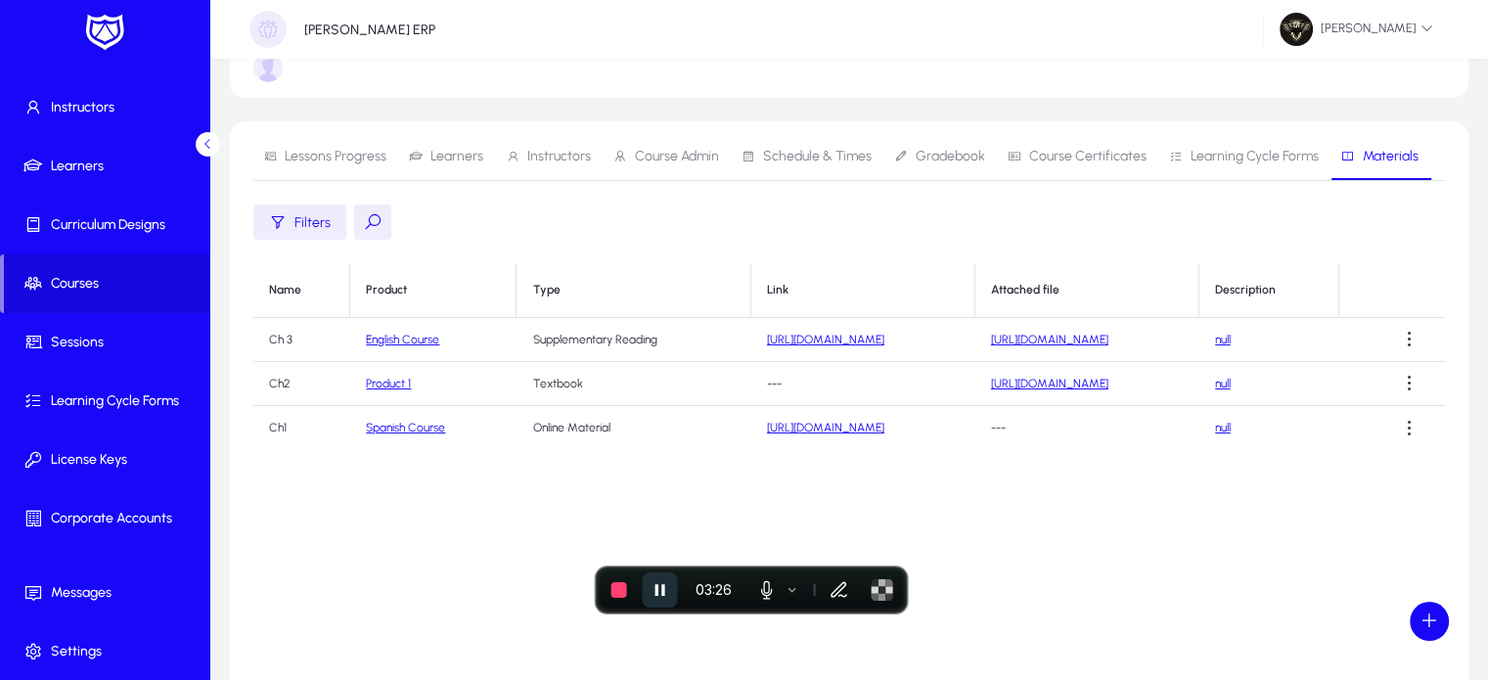
scroll to position [145, 0]
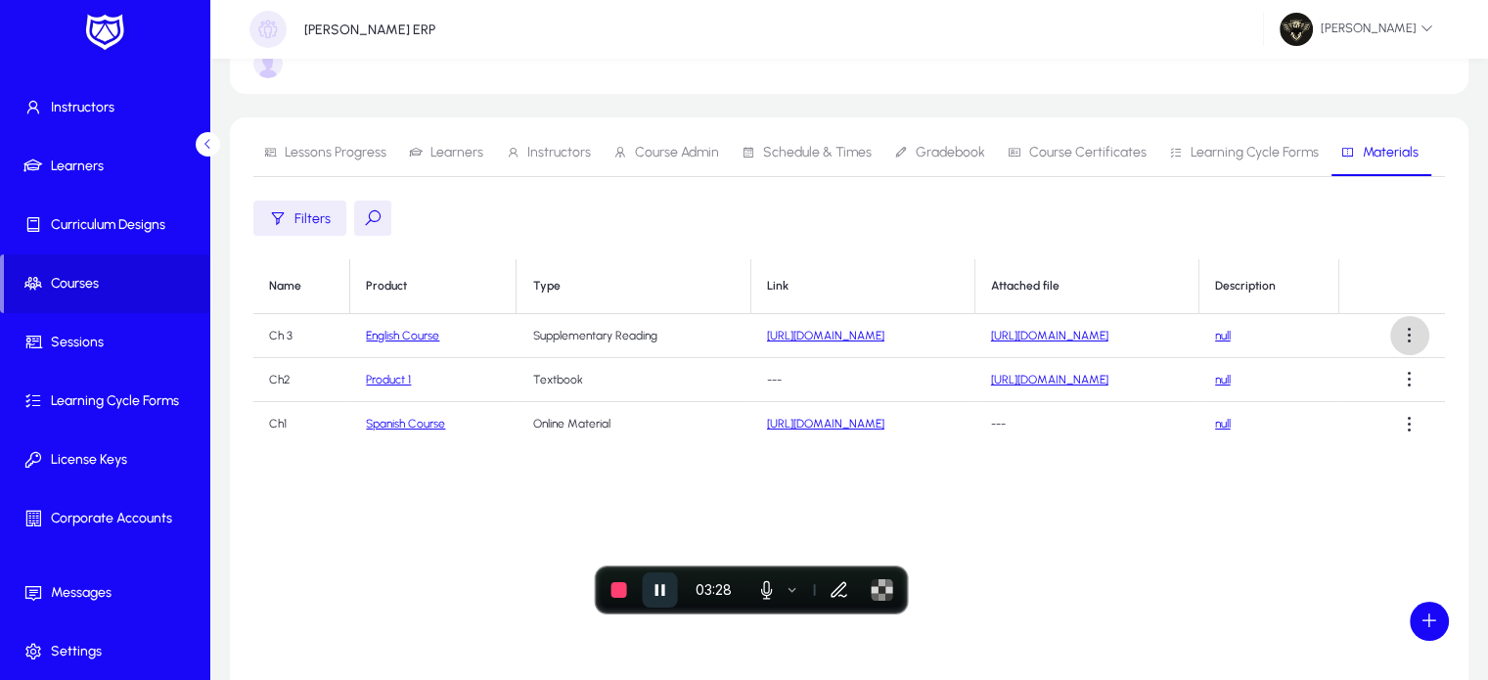
click at [1395, 333] on span at bounding box center [1409, 335] width 39 height 39
click at [1084, 431] on div at bounding box center [744, 340] width 1488 height 680
click at [1413, 333] on span at bounding box center [1409, 335] width 39 height 39
click at [1344, 423] on span "Delete" at bounding box center [1374, 425] width 78 height 18
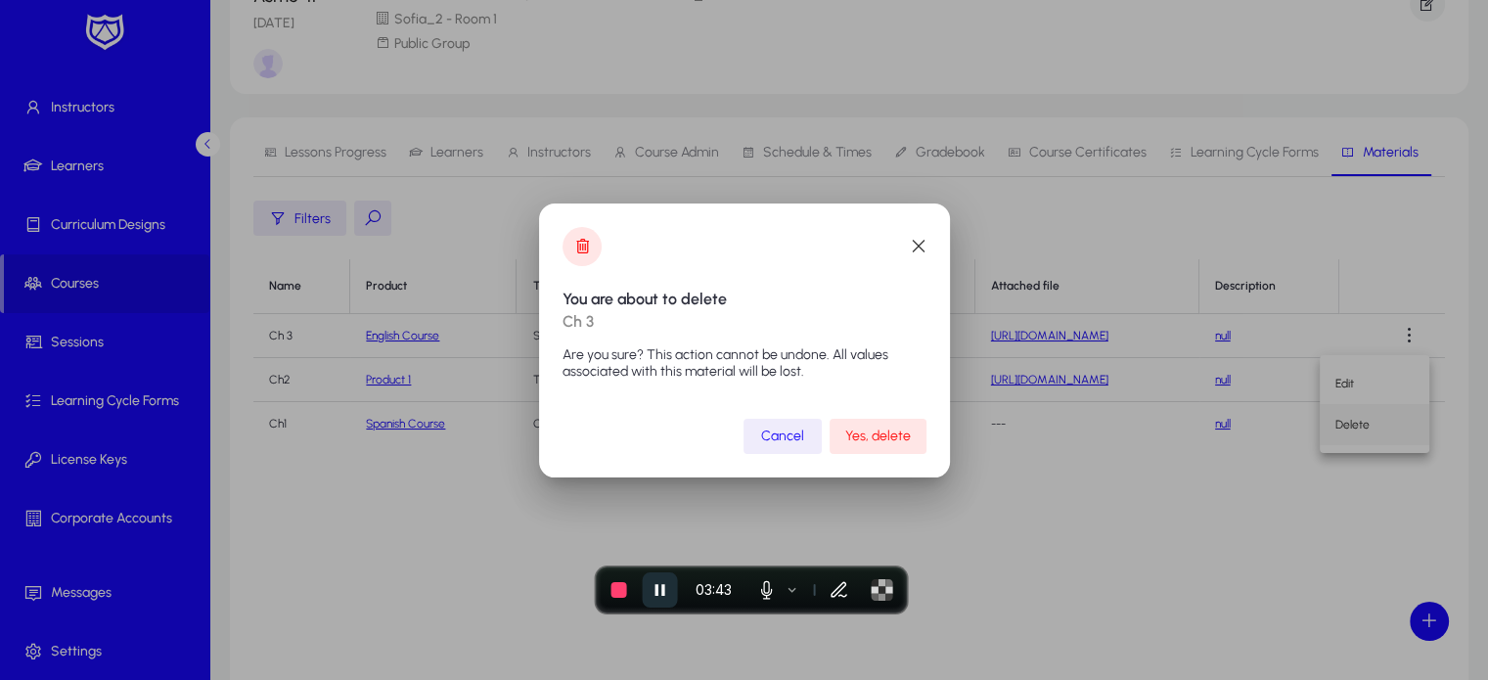
scroll to position [0, 0]
click at [888, 435] on span "Yes, delete" at bounding box center [878, 435] width 66 height 17
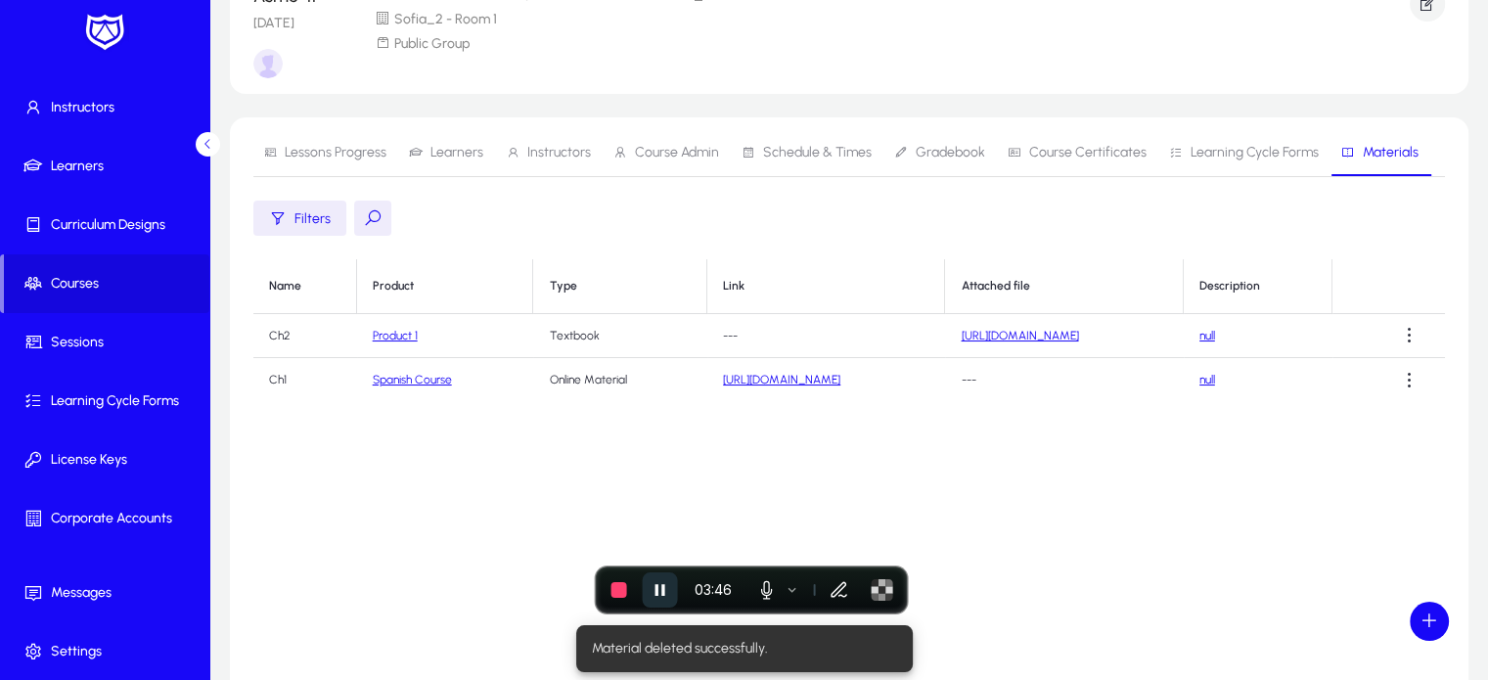
scroll to position [145, 0]
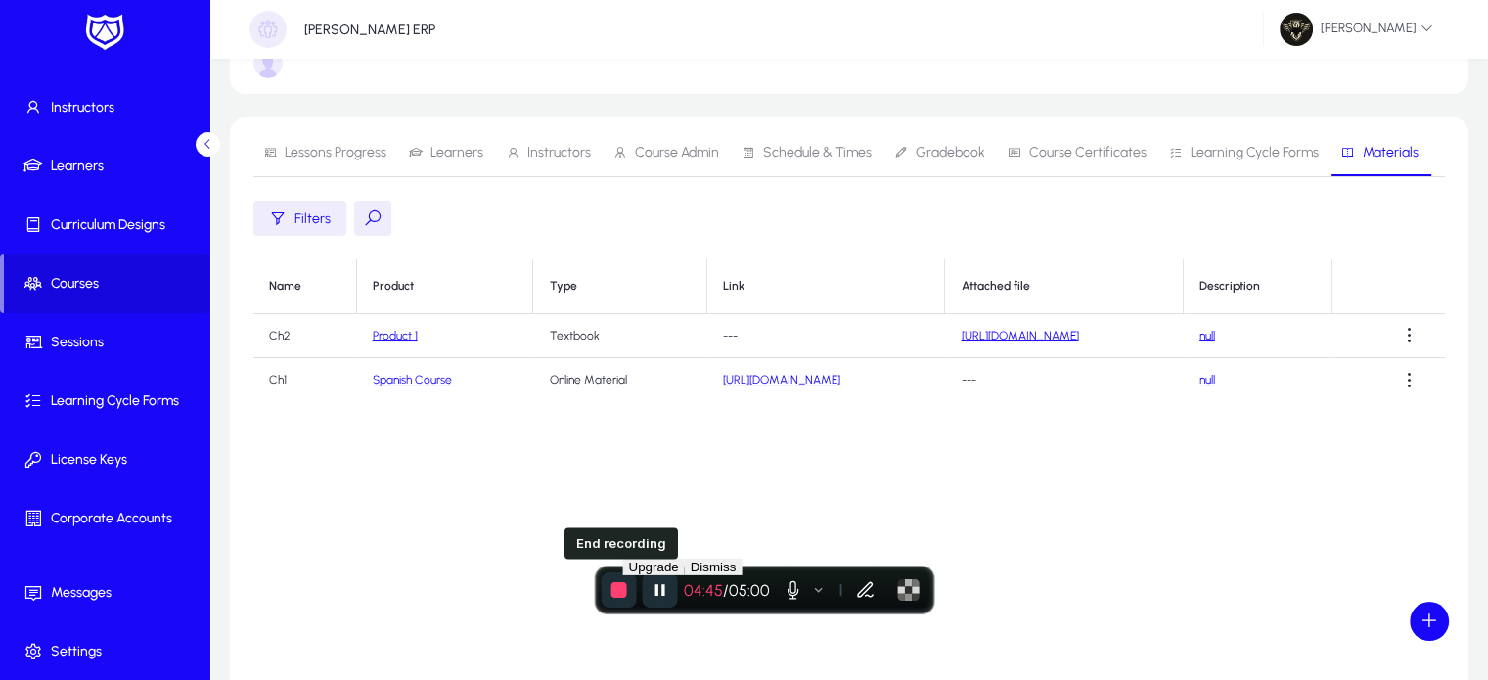
click at [617, 603] on button "End recording" at bounding box center [618, 589] width 35 height 35
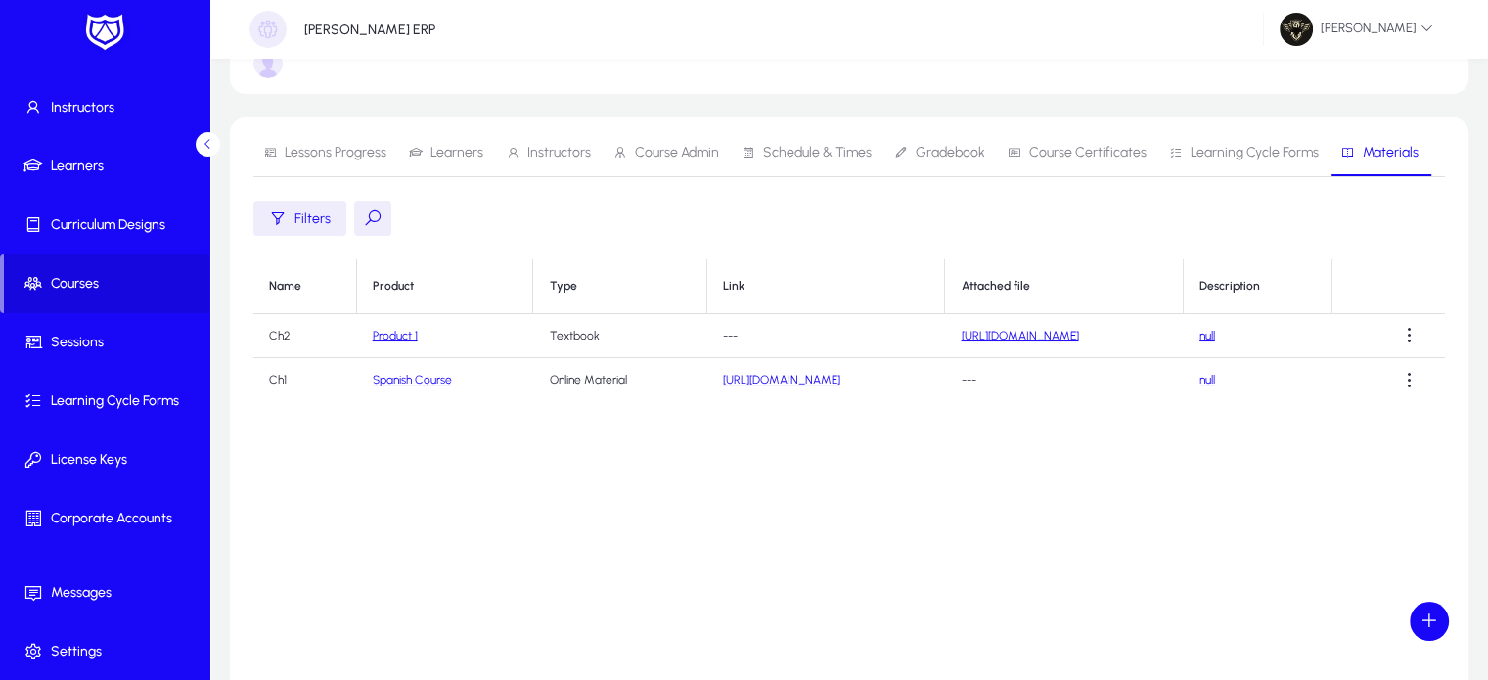
scroll to position [0, 0]
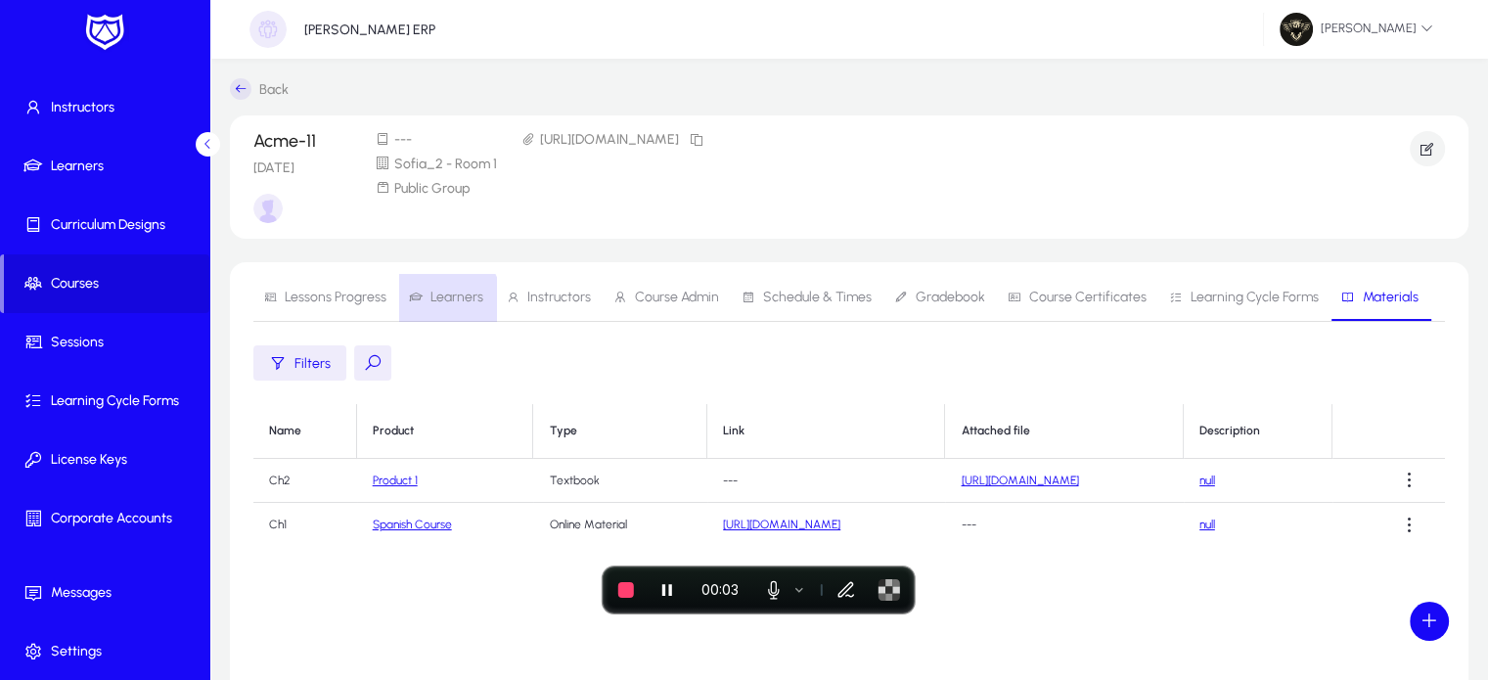
click at [442, 300] on span "Learners" at bounding box center [456, 297] width 53 height 14
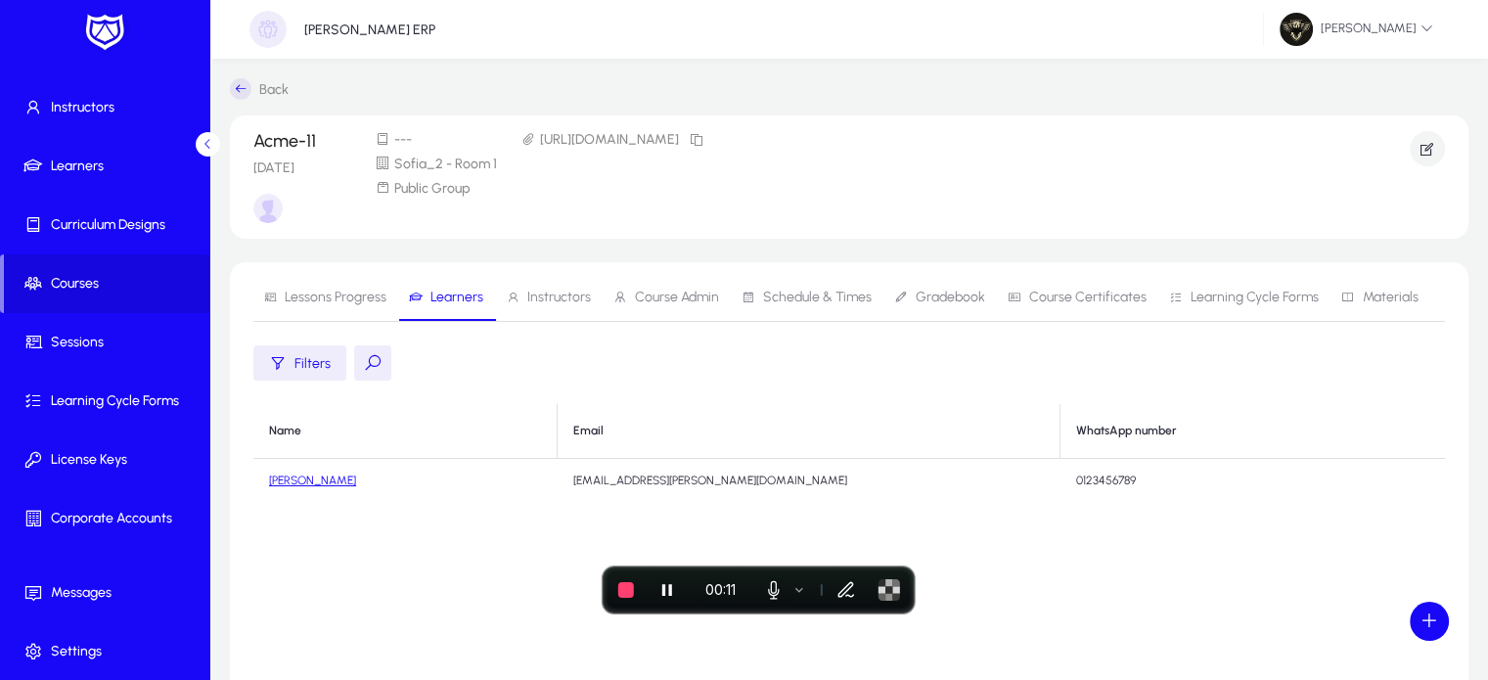
click at [287, 476] on link "[PERSON_NAME]" at bounding box center [312, 480] width 87 height 14
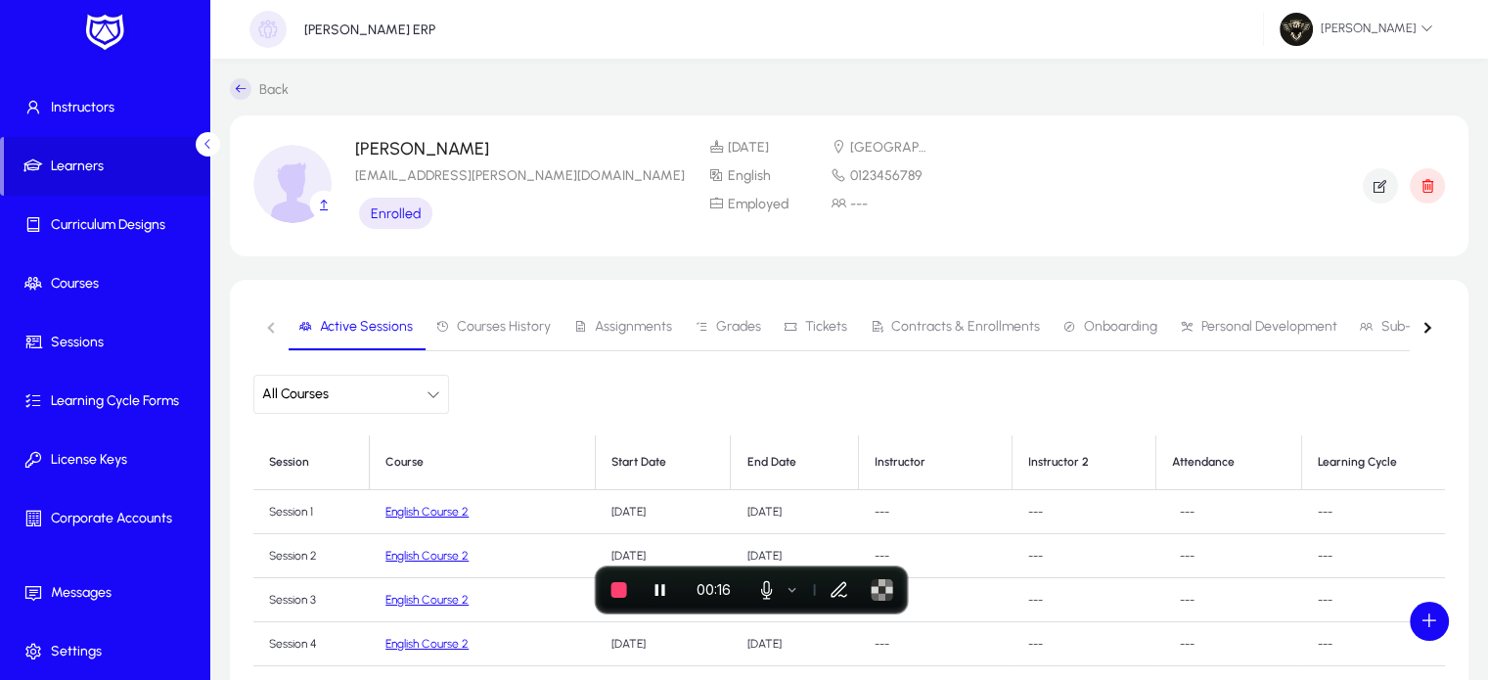
click at [911, 335] on span "Contracts & Enrollments" at bounding box center [954, 326] width 170 height 47
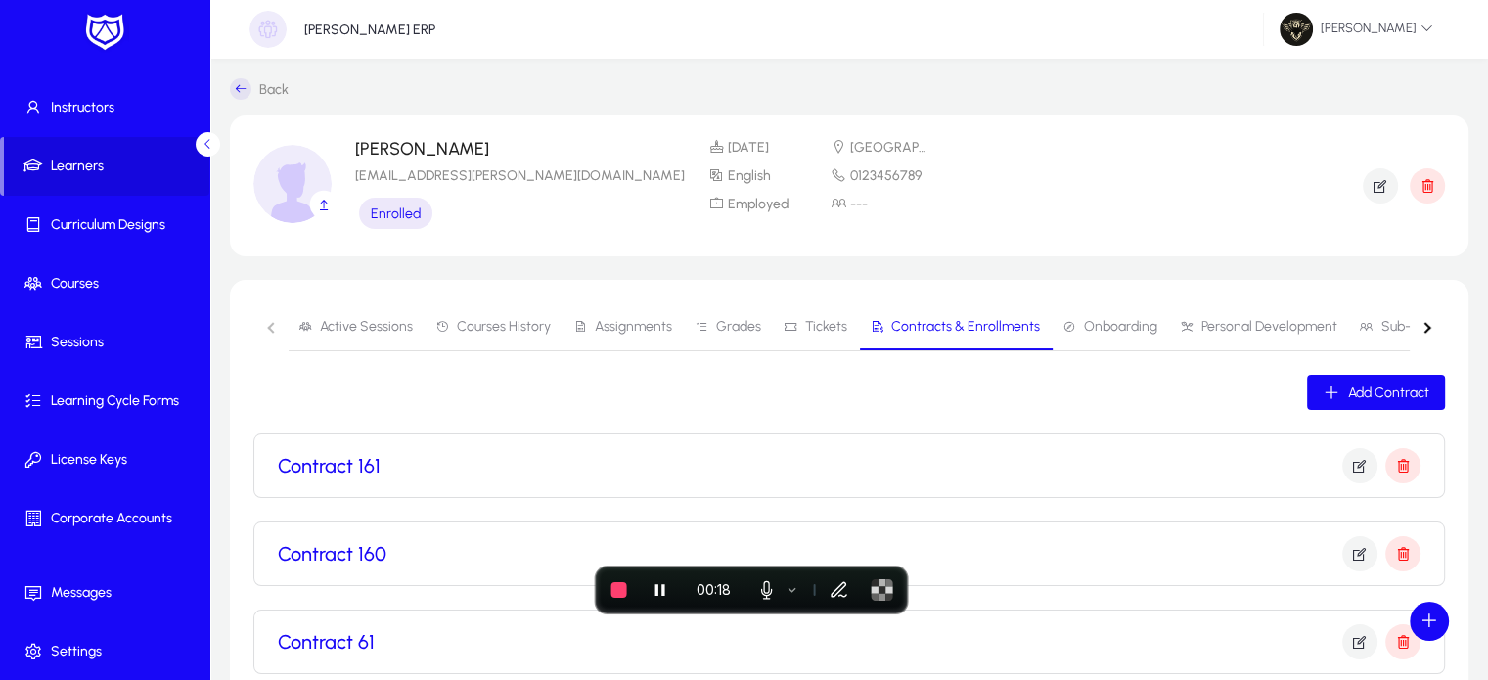
click at [1045, 443] on div "Contract 161" at bounding box center [849, 465] width 1142 height 63
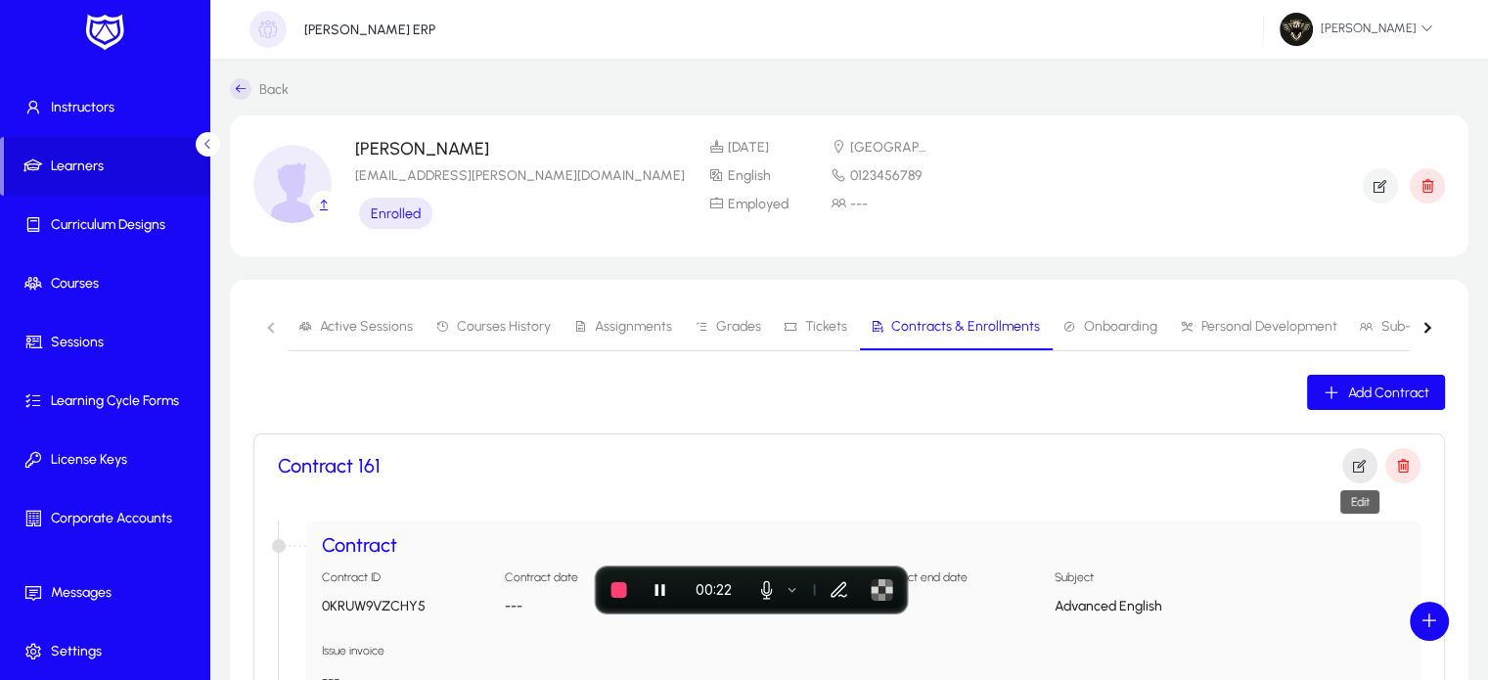
click at [1356, 465] on icon "button" at bounding box center [1360, 466] width 18 height 18
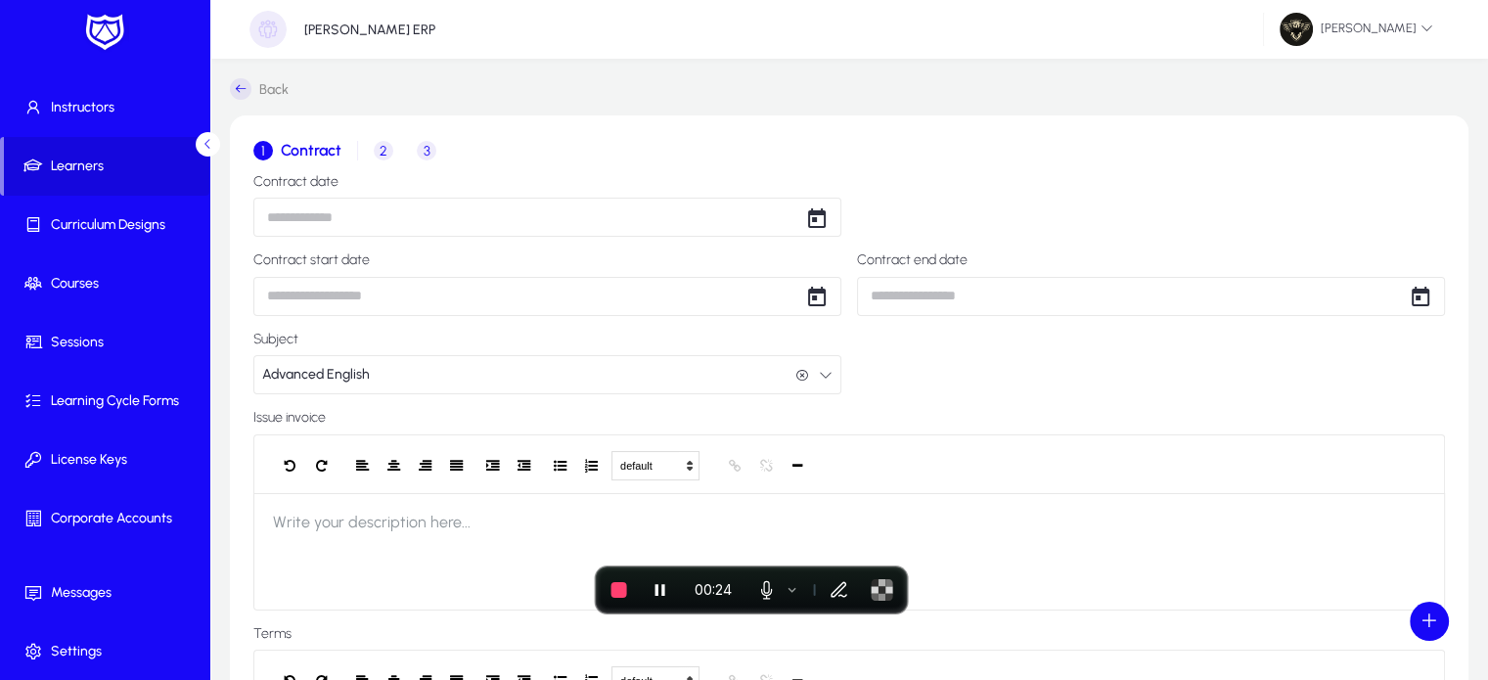
click at [456, 209] on body "Operations Dashboard Instructors Learners Curriculum Designs Courses Sessions L…" at bounding box center [744, 340] width 1488 height 680
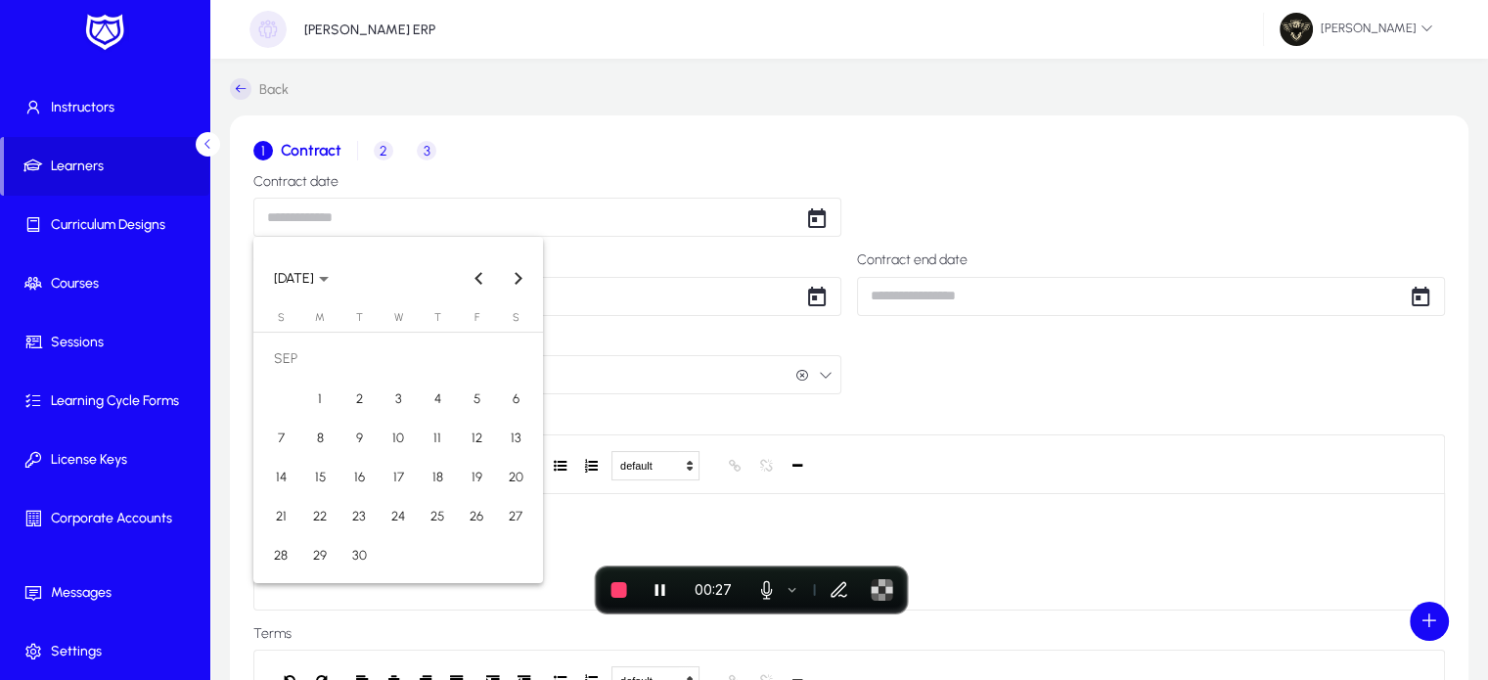
click at [333, 392] on span "1" at bounding box center [319, 397] width 35 height 35
type input "**********"
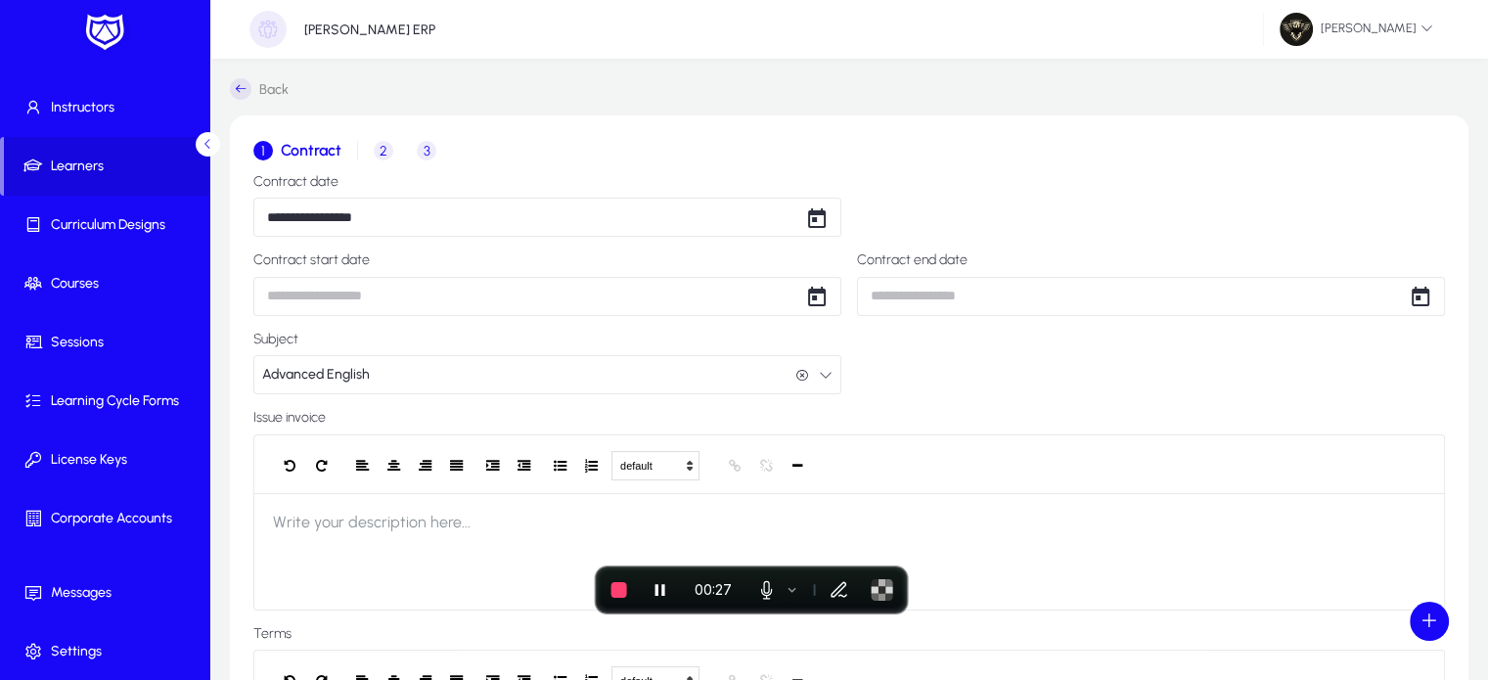
click at [330, 296] on body "**********" at bounding box center [744, 340] width 1488 height 680
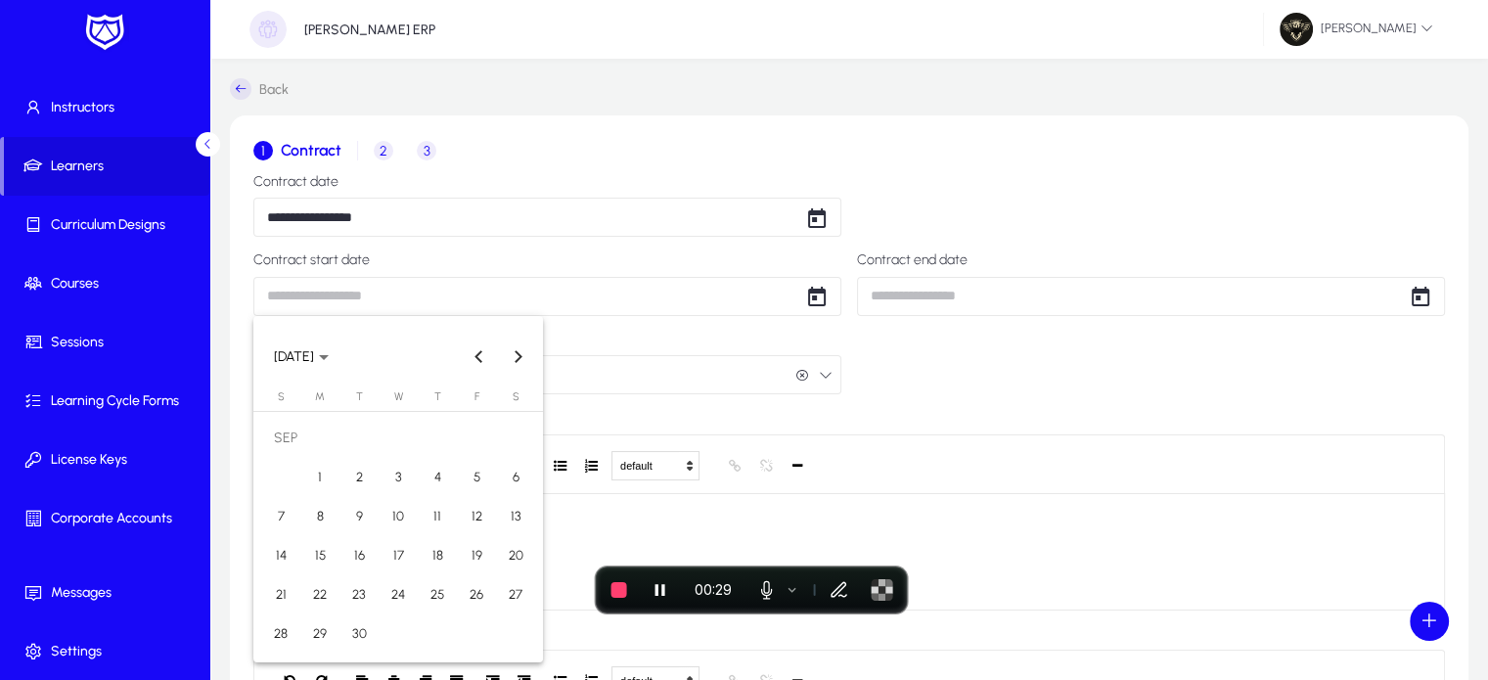
click at [321, 479] on span "1" at bounding box center [319, 477] width 35 height 35
type input "**********"
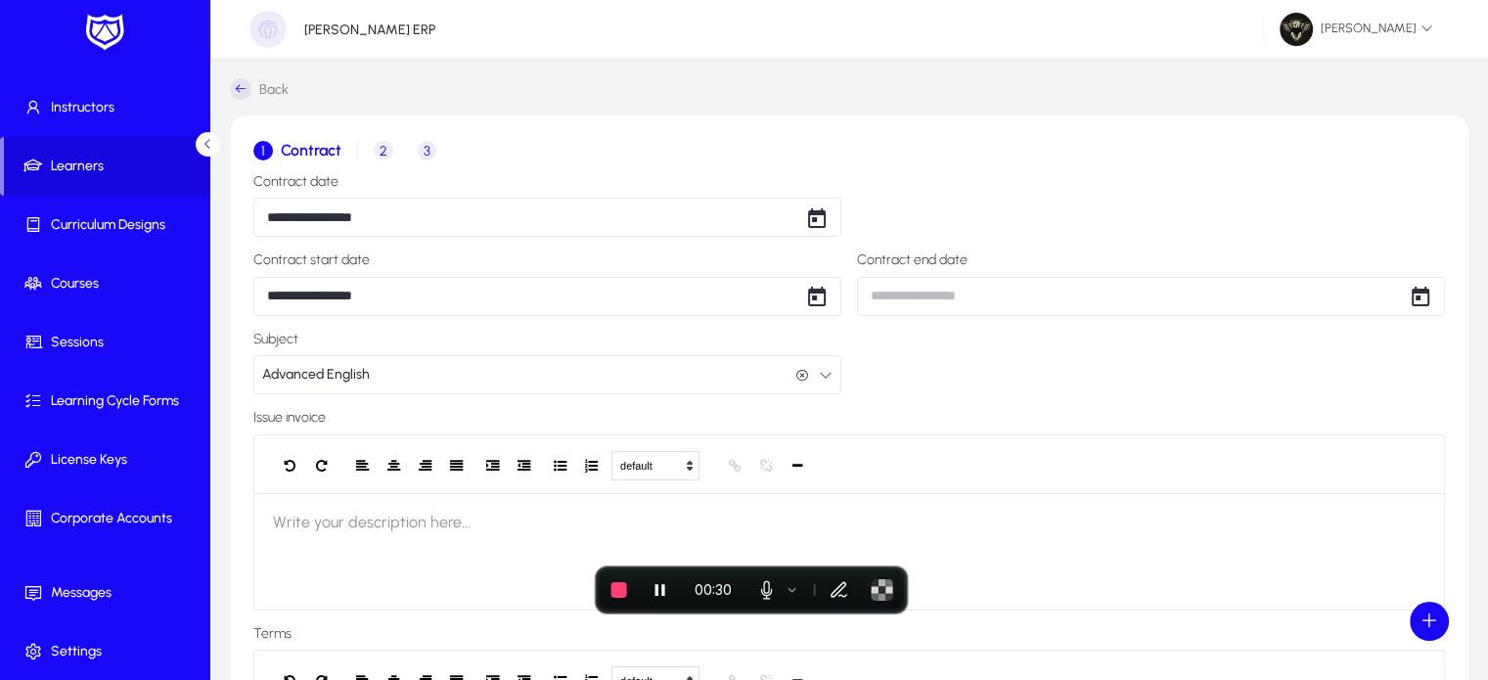
click at [1004, 296] on body "**********" at bounding box center [744, 340] width 1488 height 680
click at [953, 624] on span "30" at bounding box center [962, 633] width 35 height 35
type input "**********"
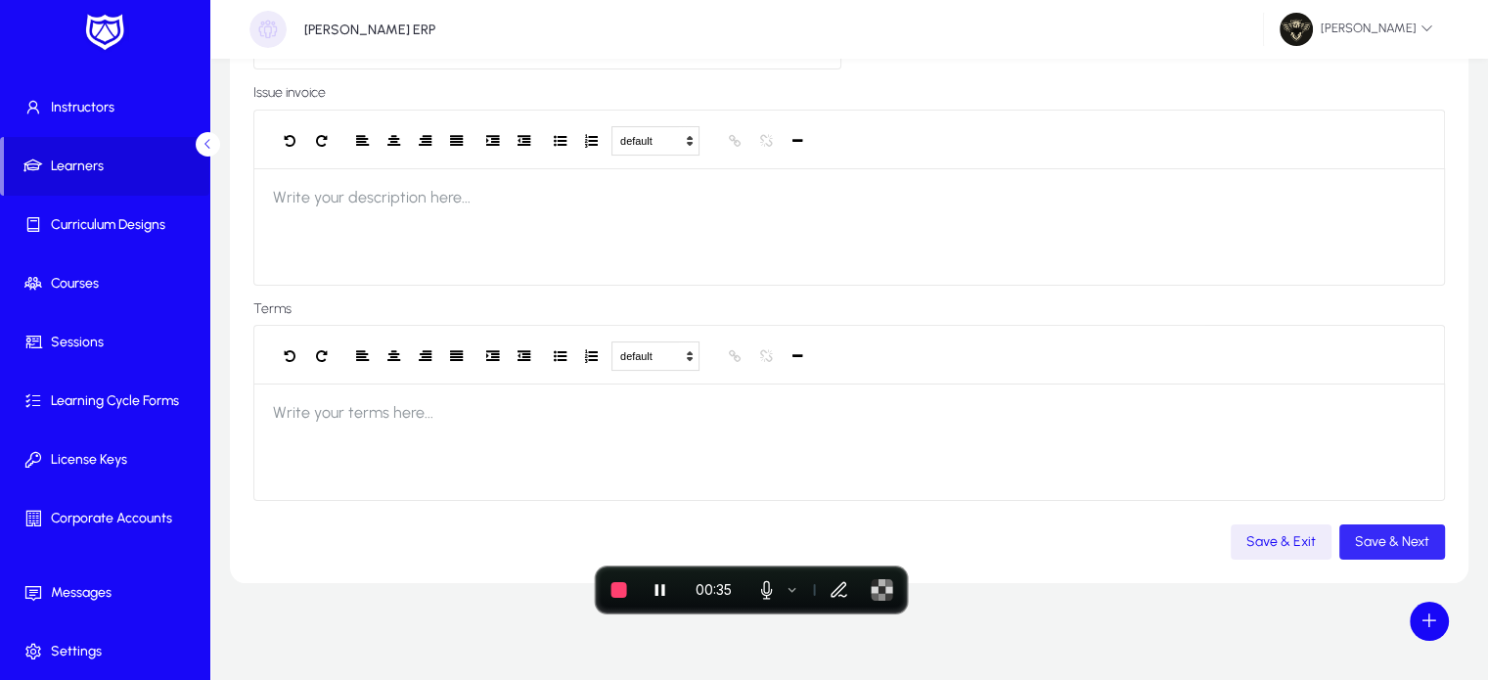
click at [1381, 551] on span "button" at bounding box center [1392, 541] width 106 height 47
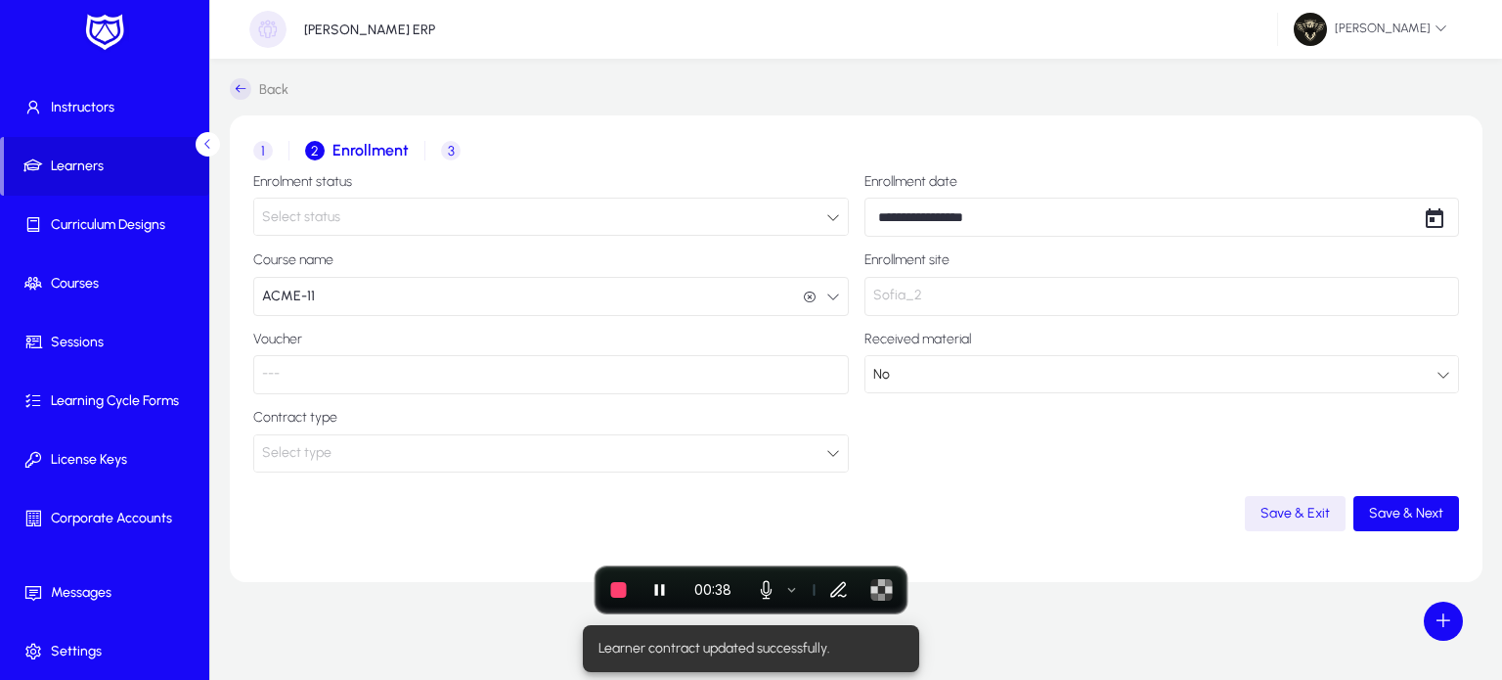
click at [448, 212] on div "Select status" at bounding box center [544, 216] width 564 height 25
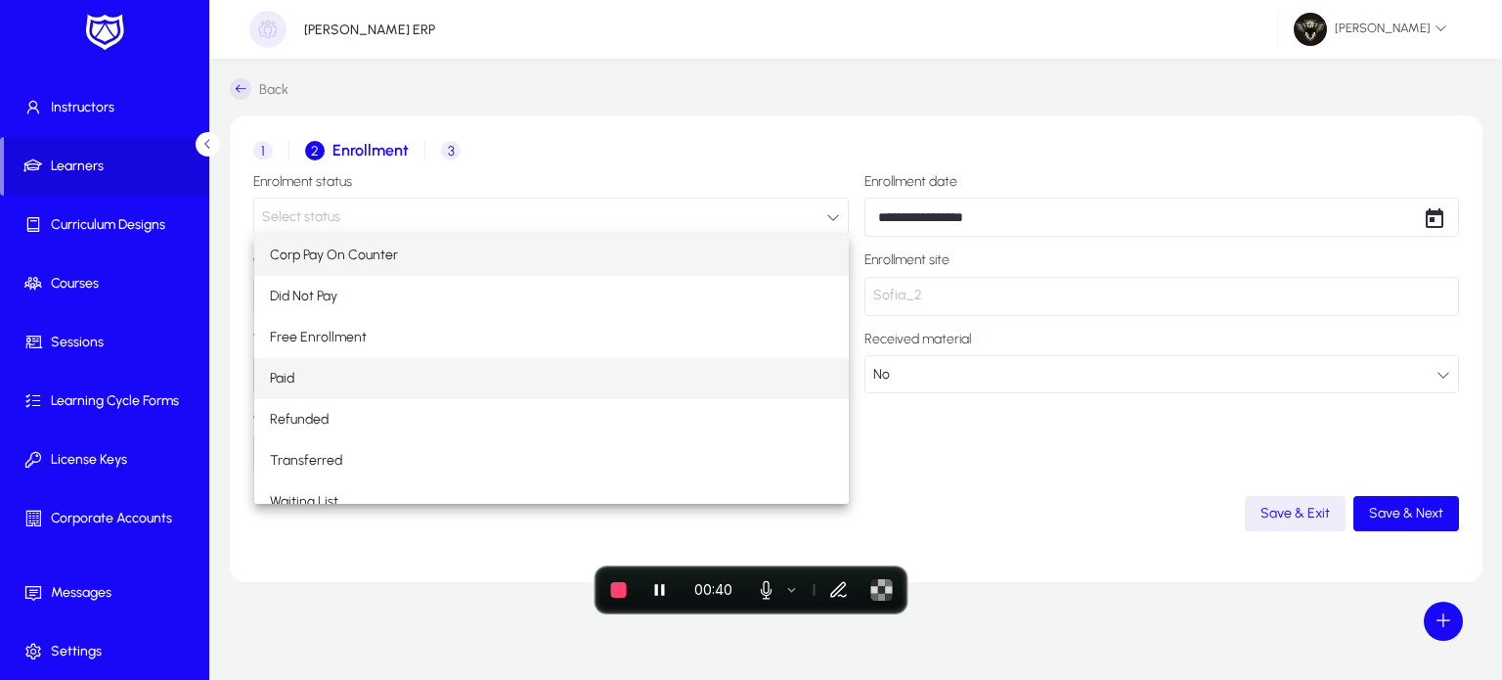
click at [299, 378] on mat-option "Paid" at bounding box center [552, 378] width 596 height 41
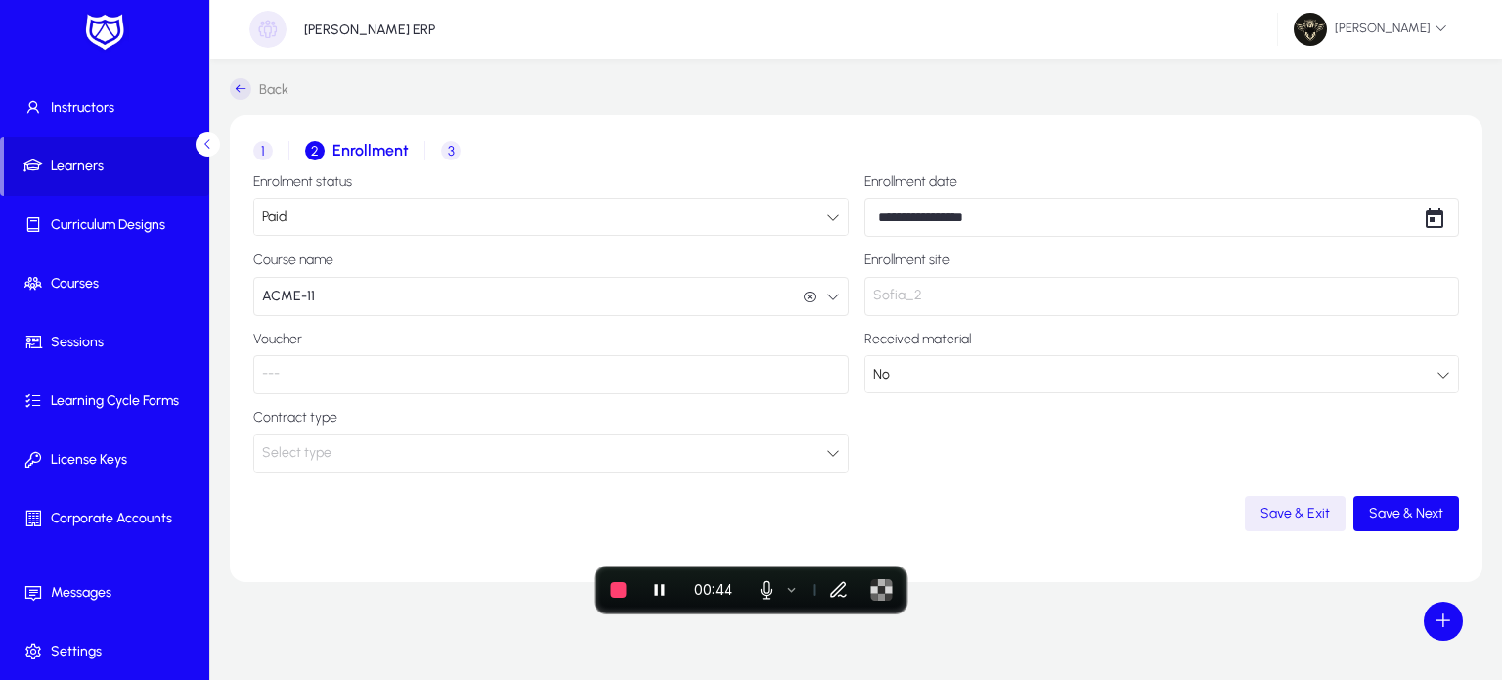
click at [664, 453] on div "Select type" at bounding box center [544, 452] width 564 height 25
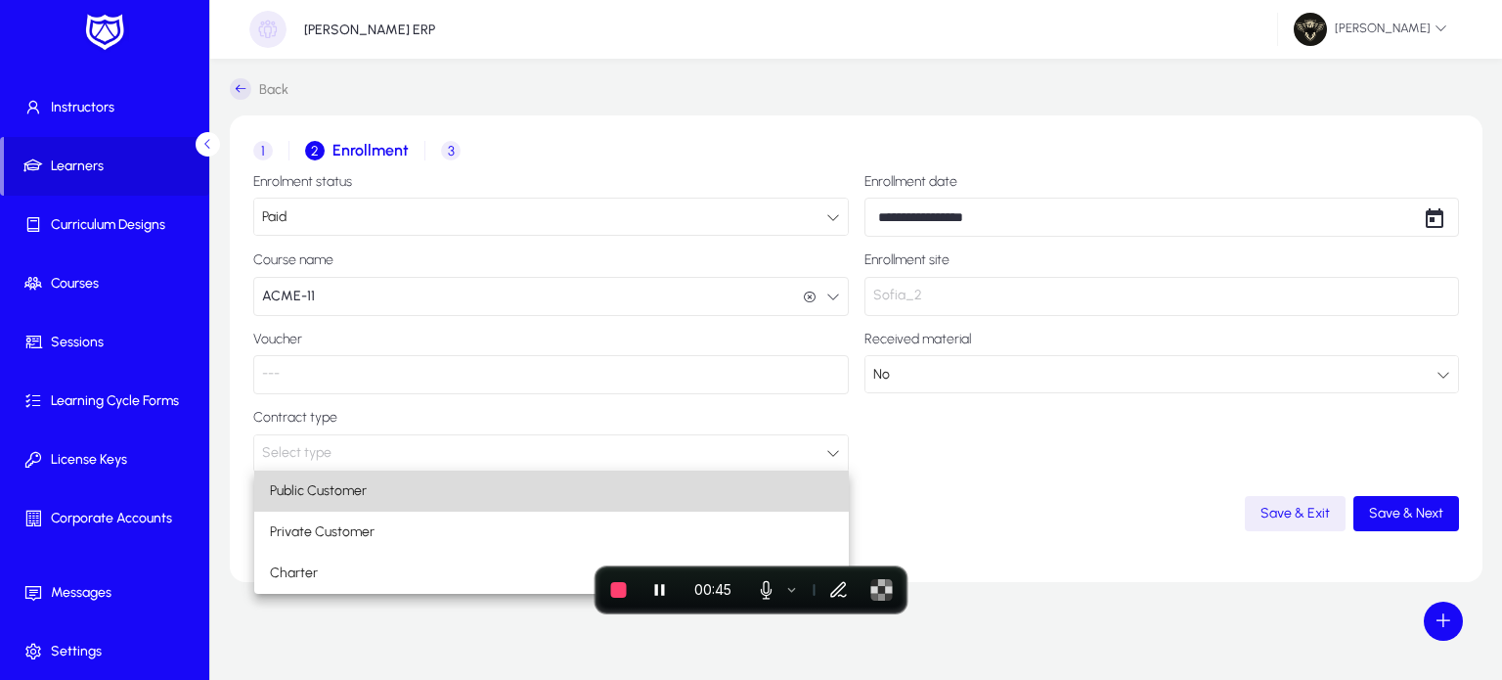
click at [298, 501] on span "Public Customer" at bounding box center [318, 490] width 97 height 23
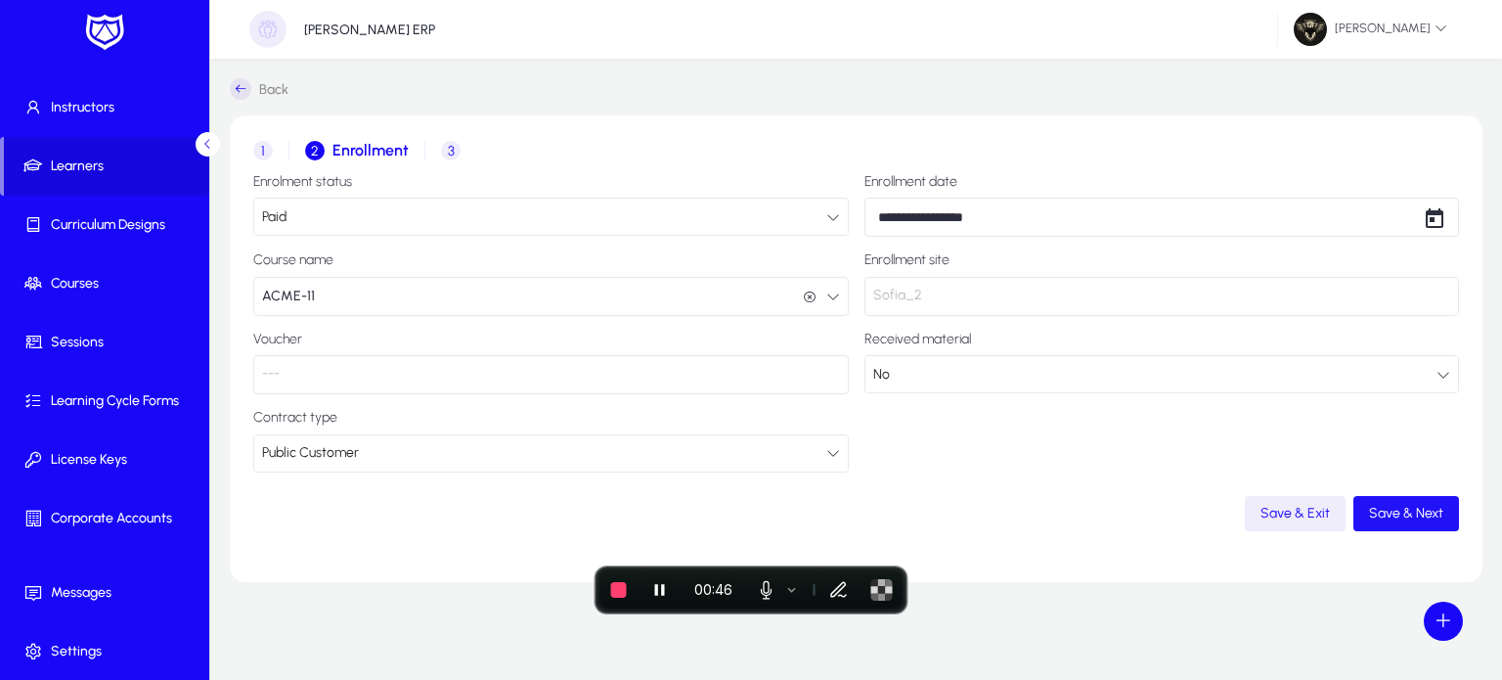
click at [1389, 508] on span "Save & Next" at bounding box center [1406, 513] width 74 height 17
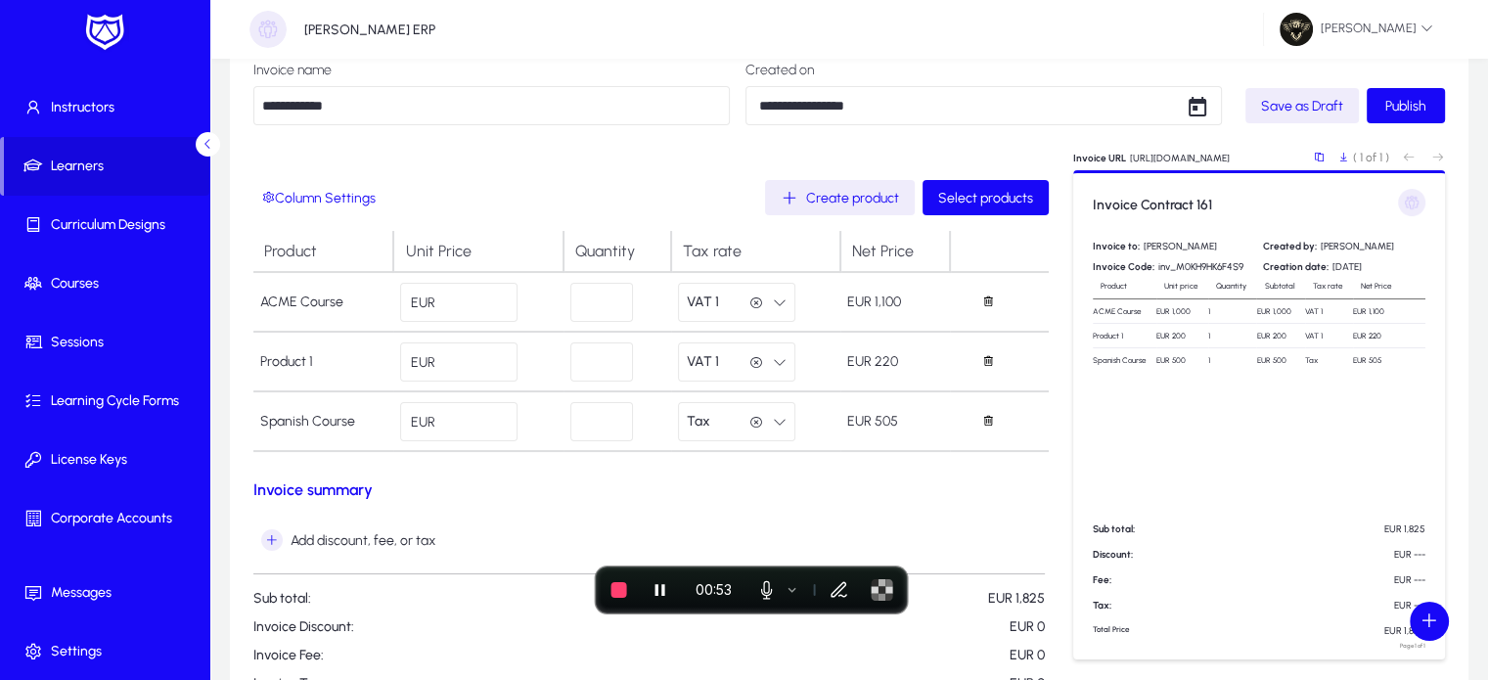
scroll to position [112, 0]
click at [502, 300] on input "****" at bounding box center [458, 301] width 117 height 39
click at [477, 371] on input "***" at bounding box center [458, 360] width 117 height 39
type input "***"
click at [488, 409] on input "***" at bounding box center [458, 420] width 117 height 39
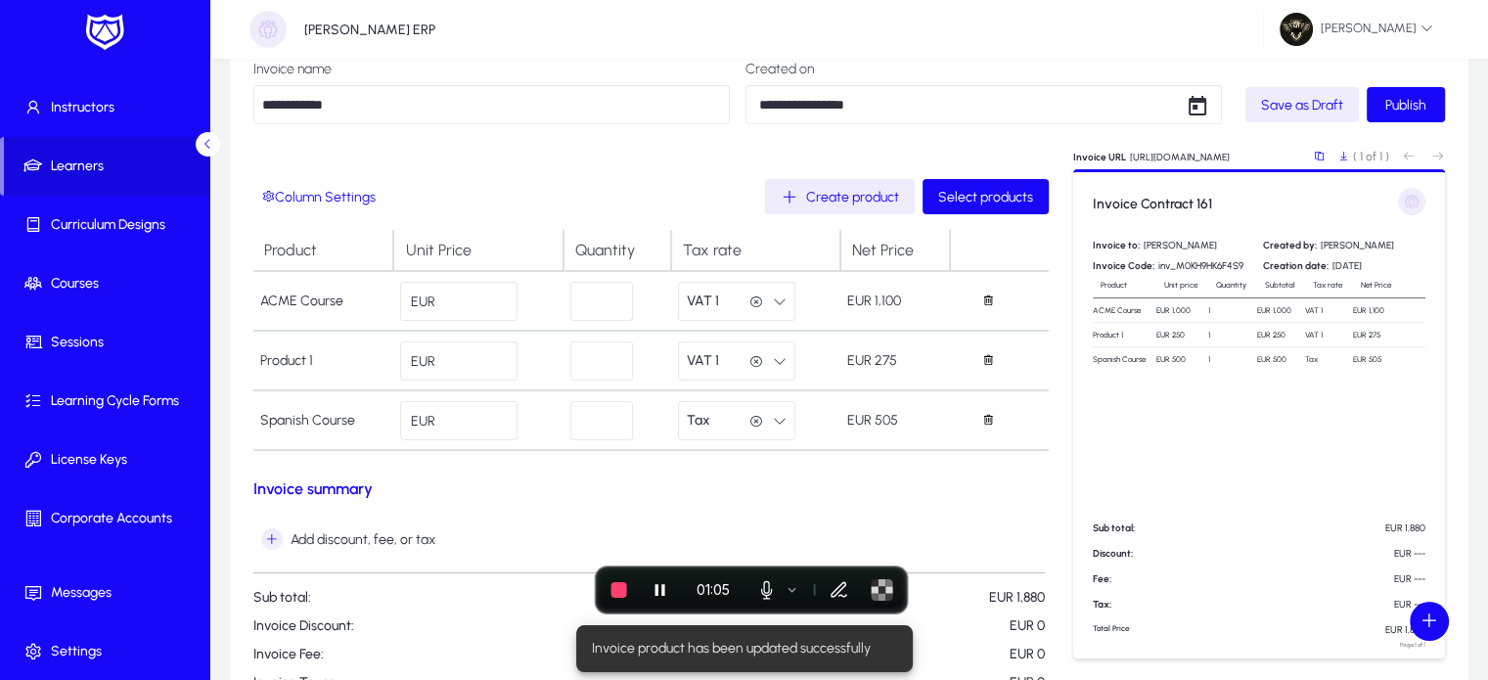
click at [457, 423] on input "***" at bounding box center [458, 420] width 117 height 39
click at [473, 425] on input "***" at bounding box center [458, 420] width 117 height 39
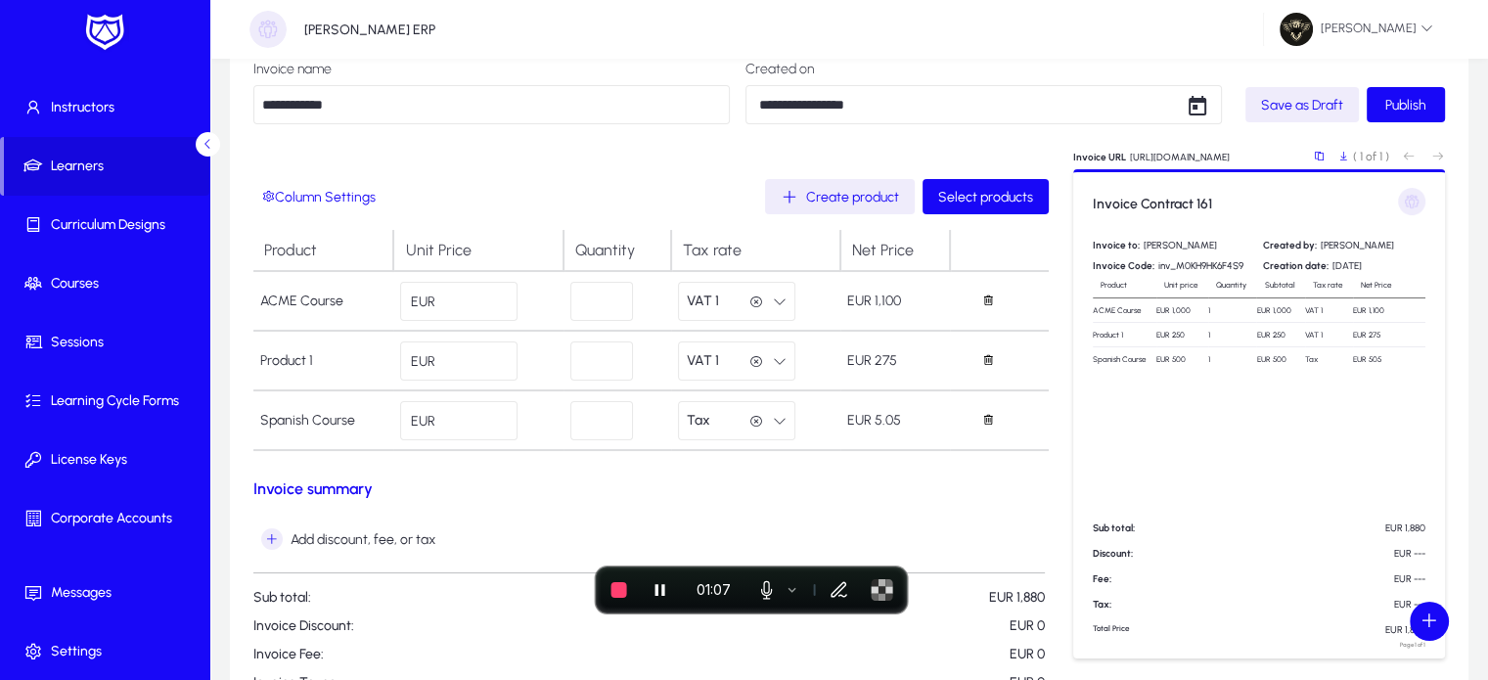
type input "***"
click at [713, 431] on button "Tax Tax" at bounding box center [736, 420] width 117 height 39
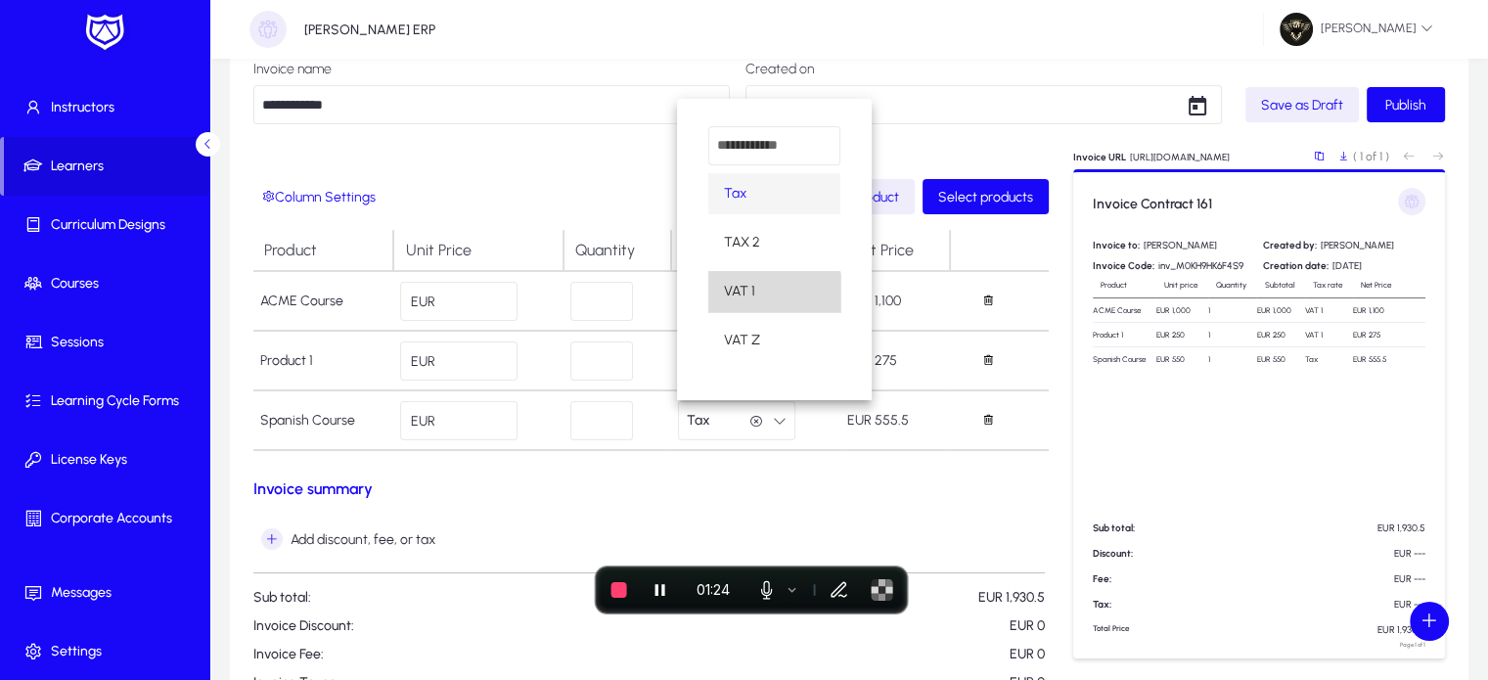
click at [748, 304] on mat-option "VAT 1" at bounding box center [774, 291] width 132 height 41
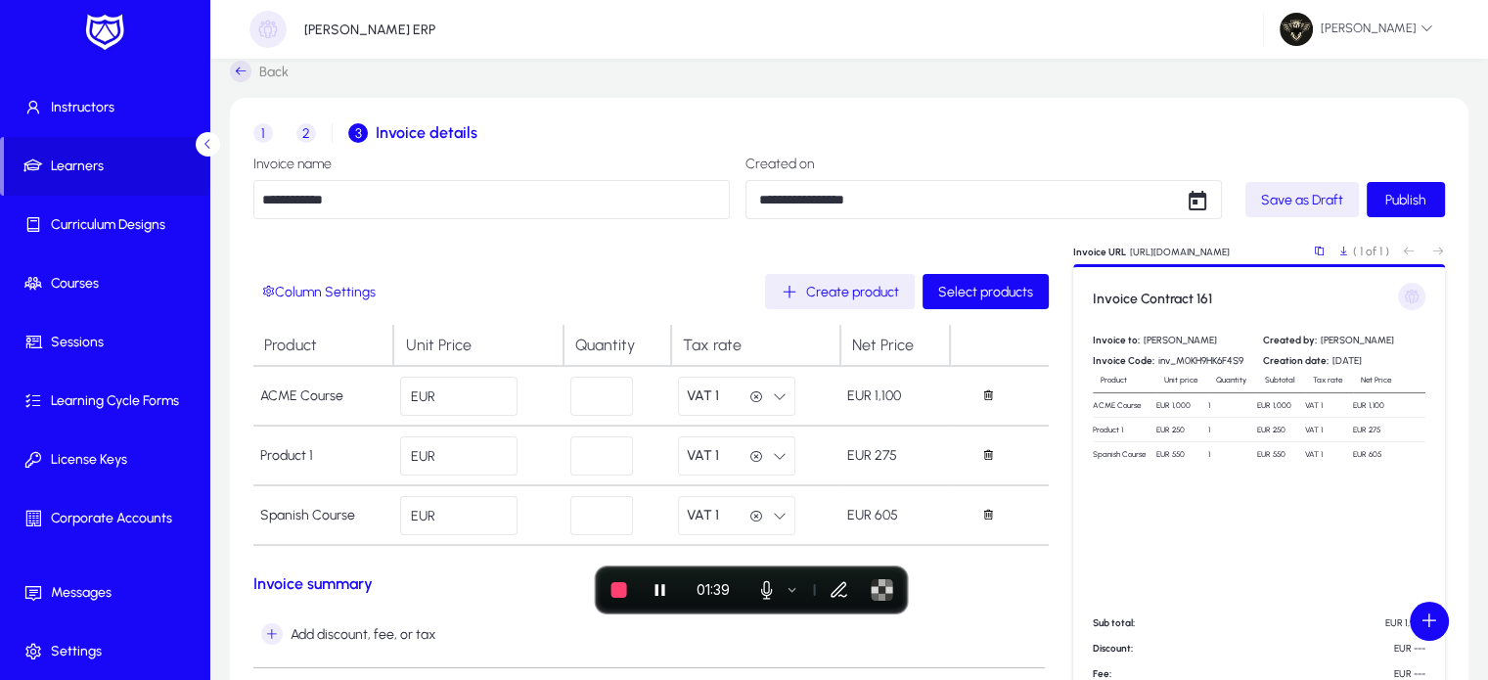
scroll to position [16, 0]
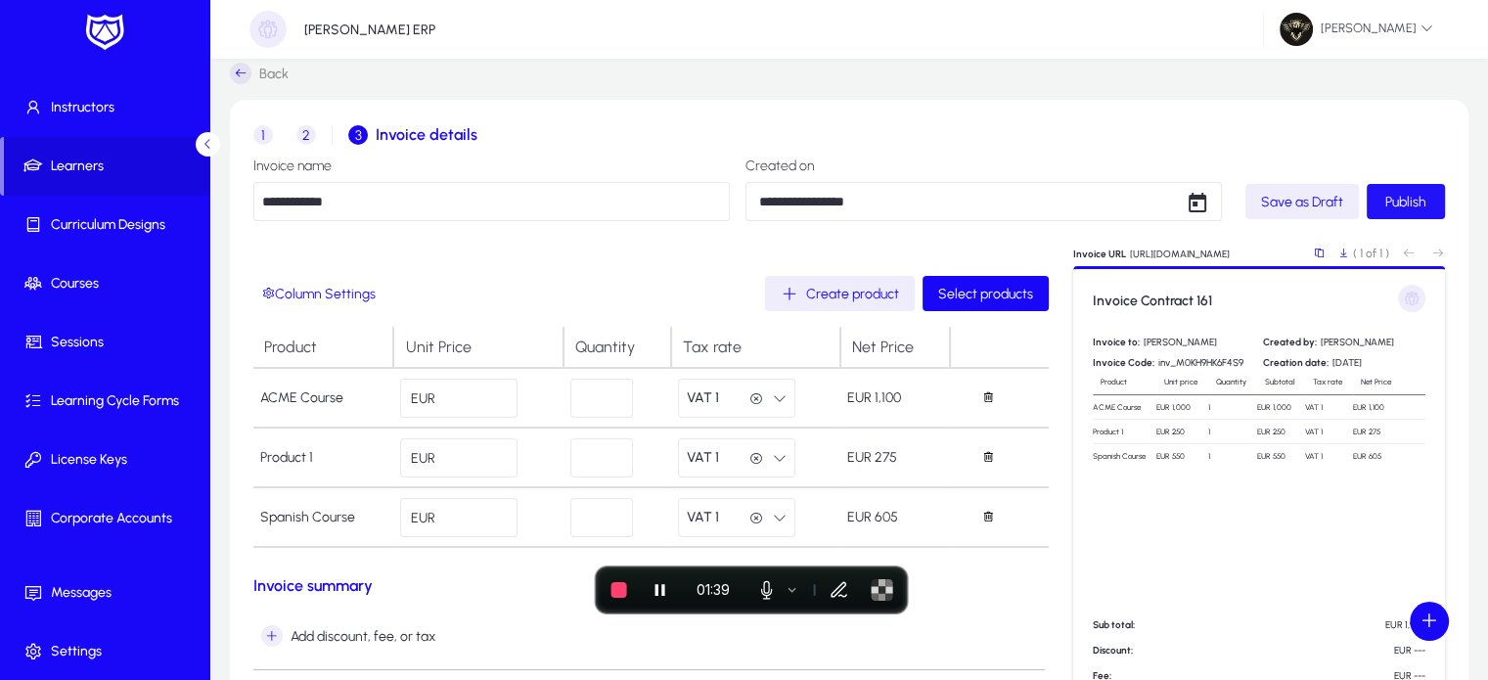
click at [1401, 206] on span "Publish" at bounding box center [1405, 202] width 41 height 17
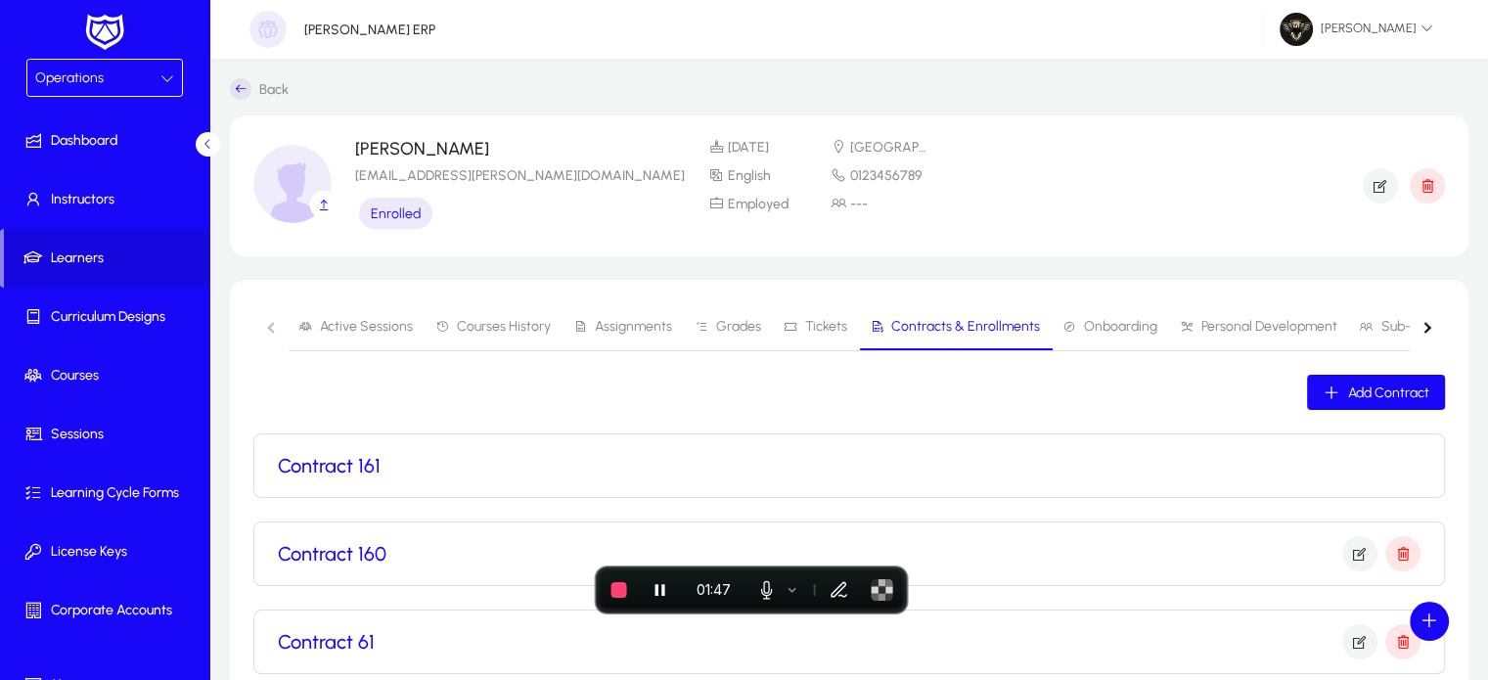
click at [106, 67] on div "Operations" at bounding box center [97, 78] width 125 height 25
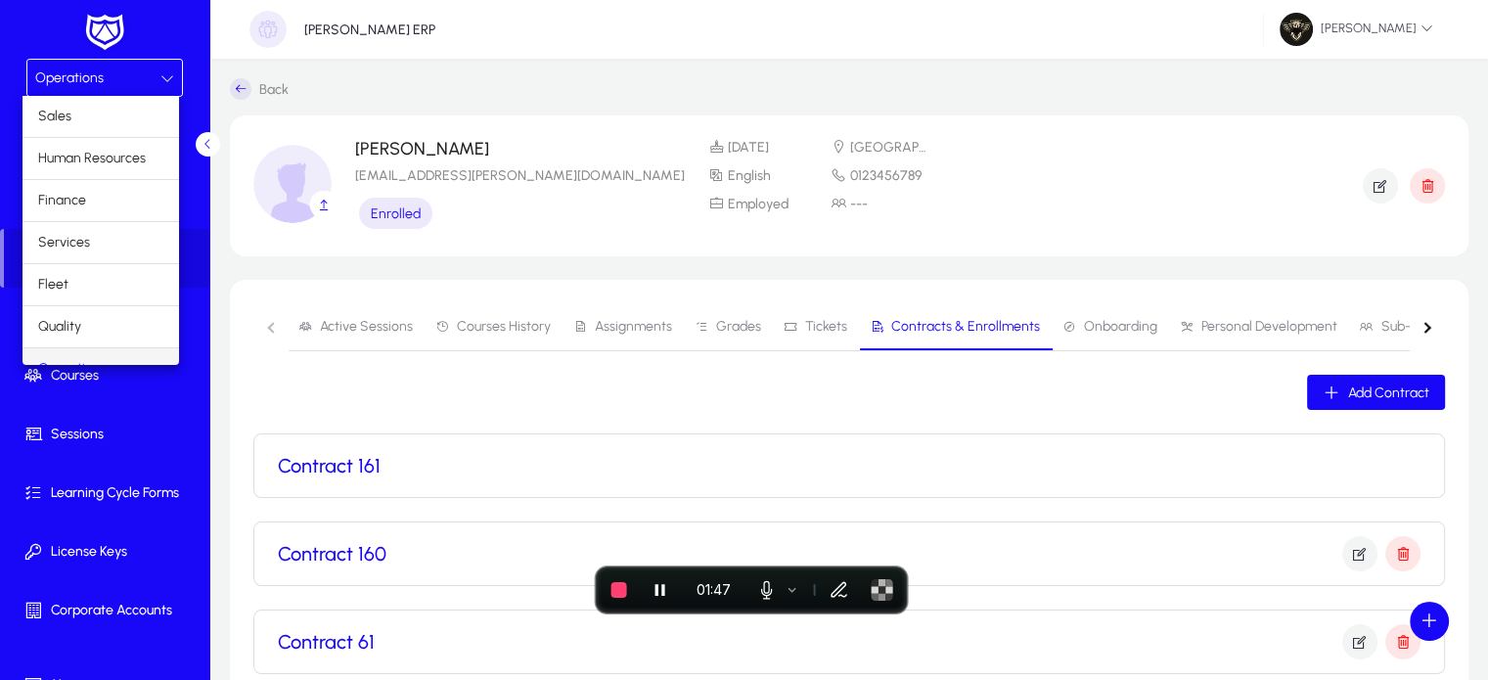
scroll to position [23, 0]
click at [86, 178] on mat-option "Finance" at bounding box center [100, 176] width 156 height 41
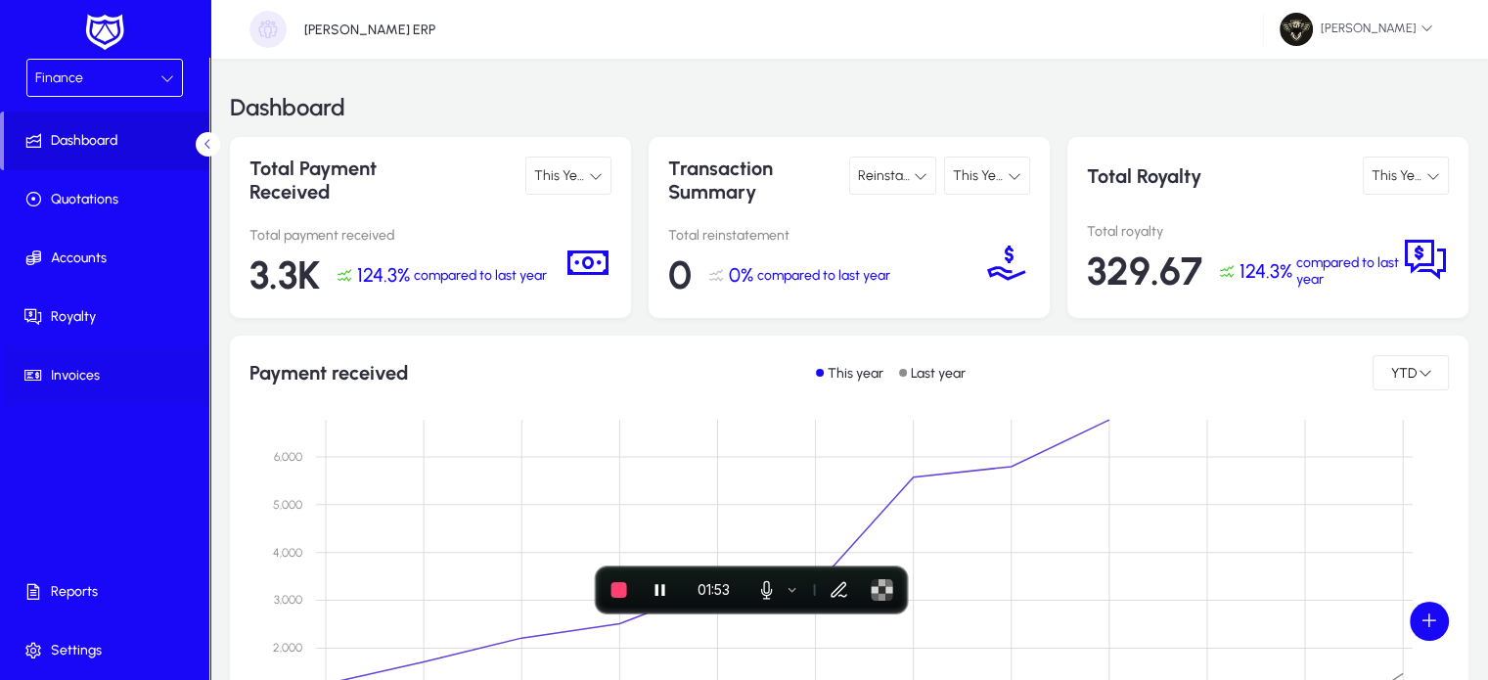
click at [112, 391] on span at bounding box center [108, 375] width 209 height 47
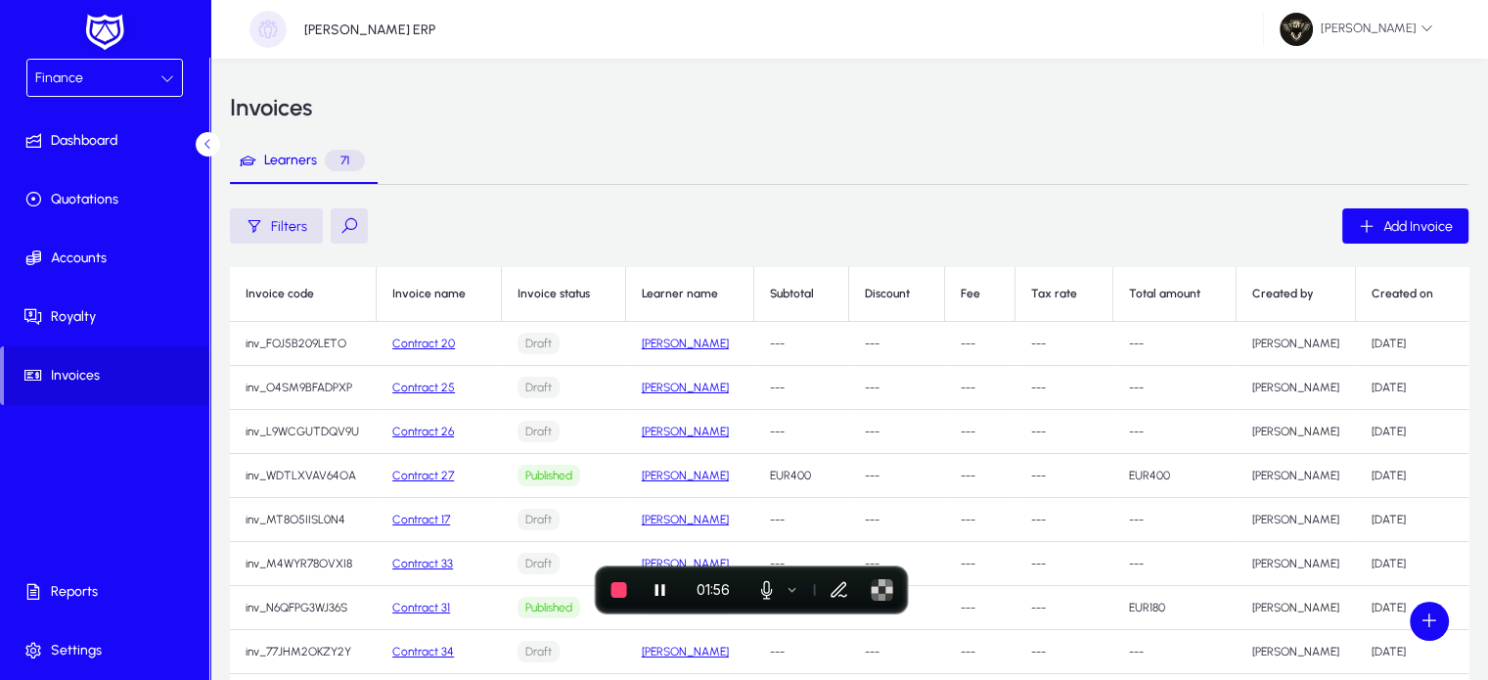
click at [349, 221] on button at bounding box center [349, 225] width 37 height 35
click at [415, 224] on input "text" at bounding box center [477, 225] width 293 height 37
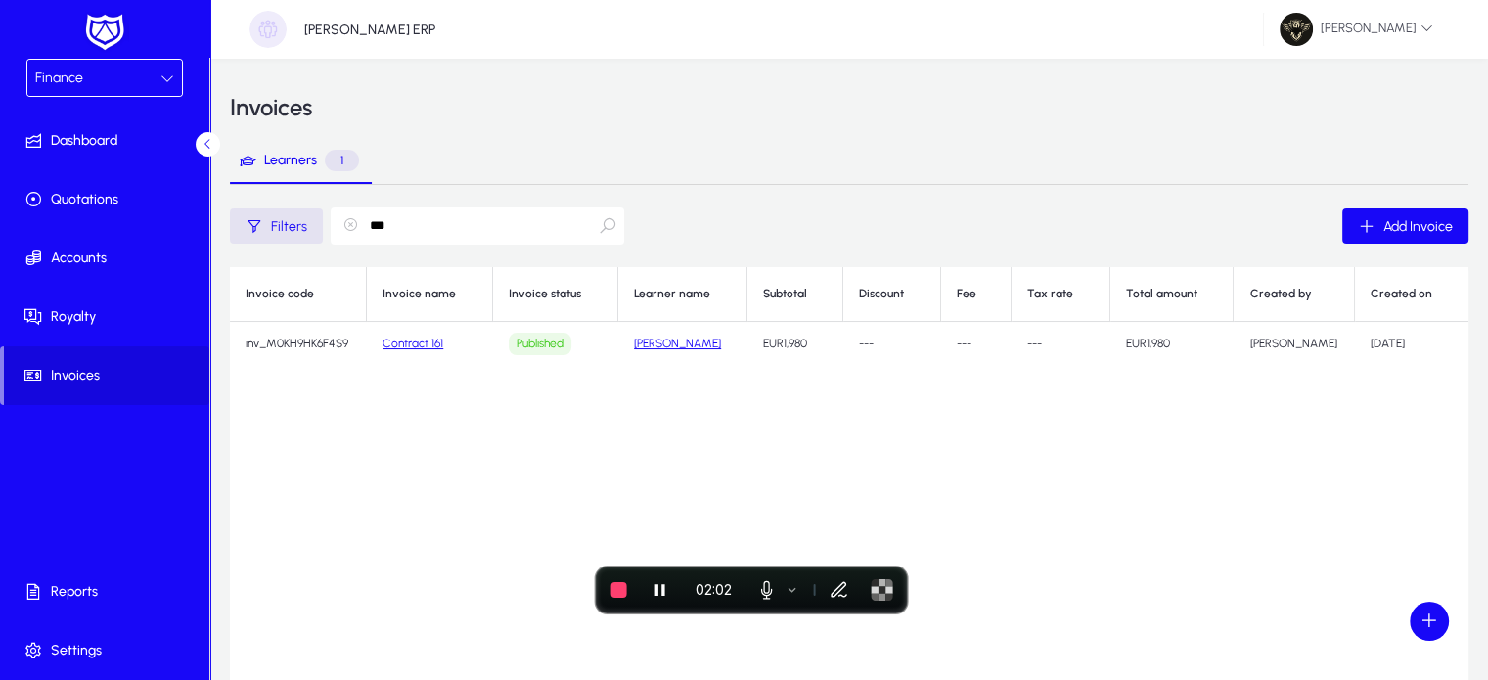
type input "***"
click at [419, 344] on link "Contract 161" at bounding box center [412, 343] width 61 height 14
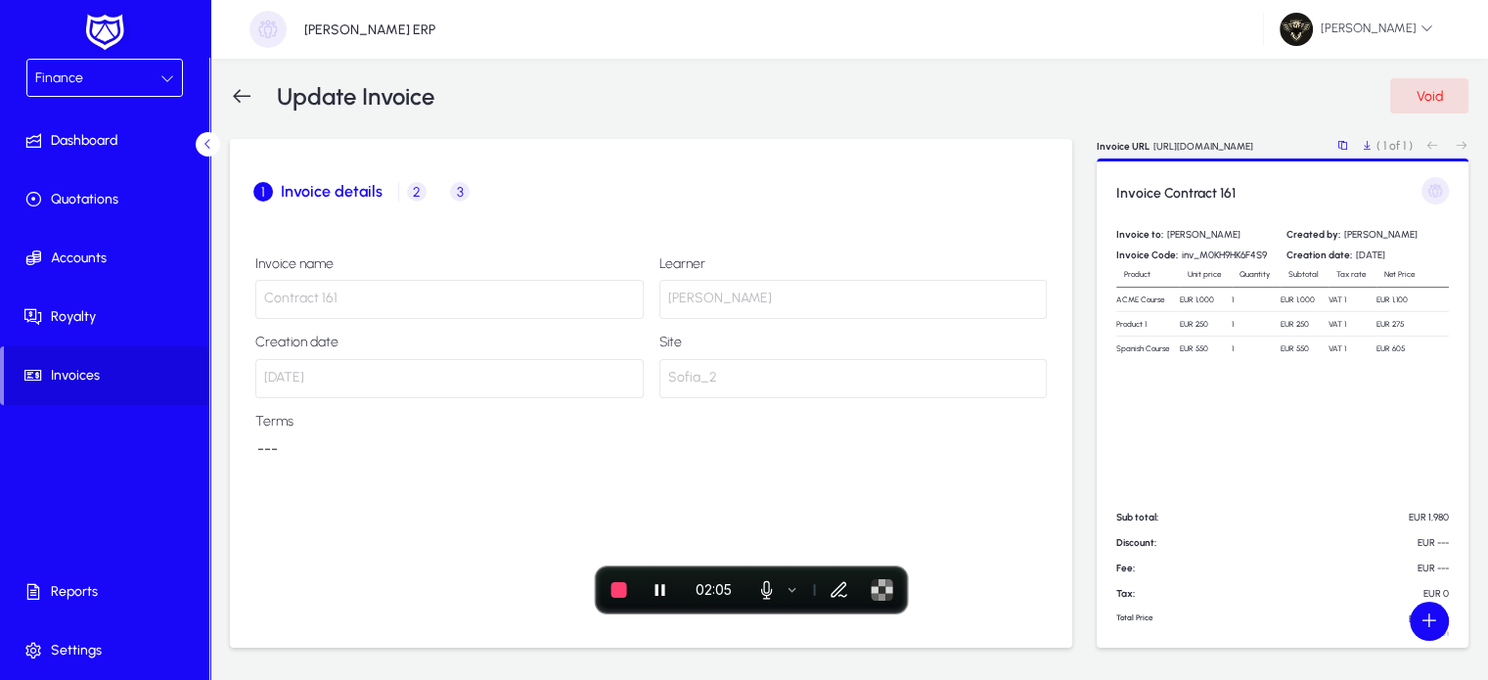
click at [458, 195] on span "3" at bounding box center [460, 192] width 20 height 20
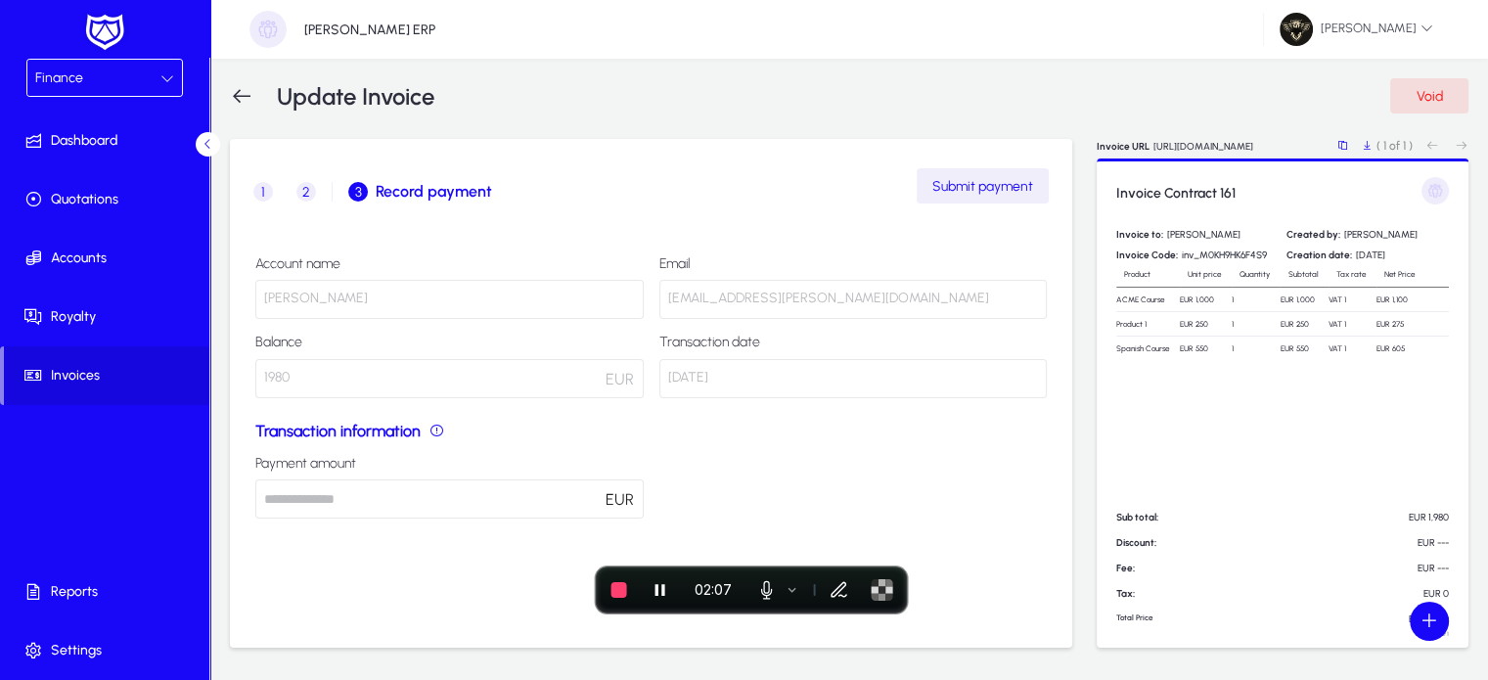
click at [970, 192] on span "Submit payment" at bounding box center [982, 186] width 101 height 17
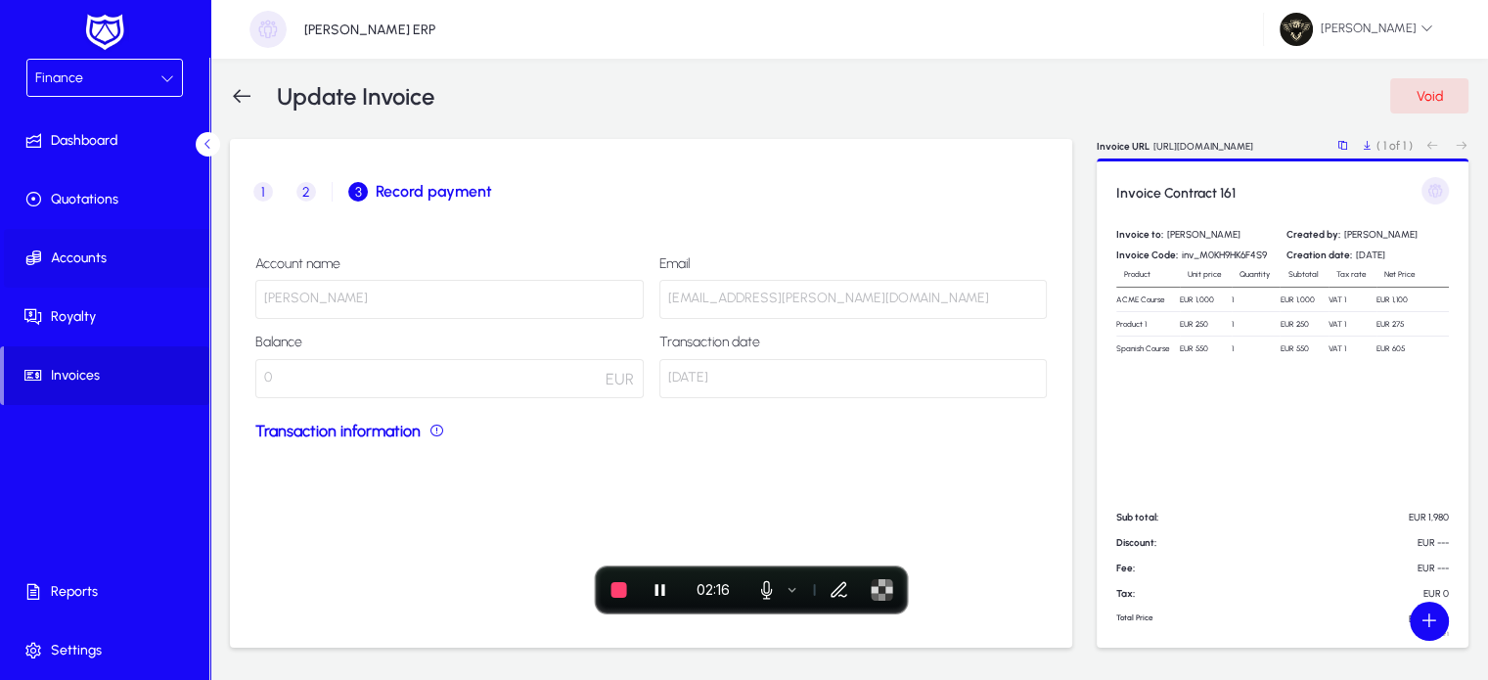
click at [77, 260] on span "Accounts" at bounding box center [108, 258] width 209 height 20
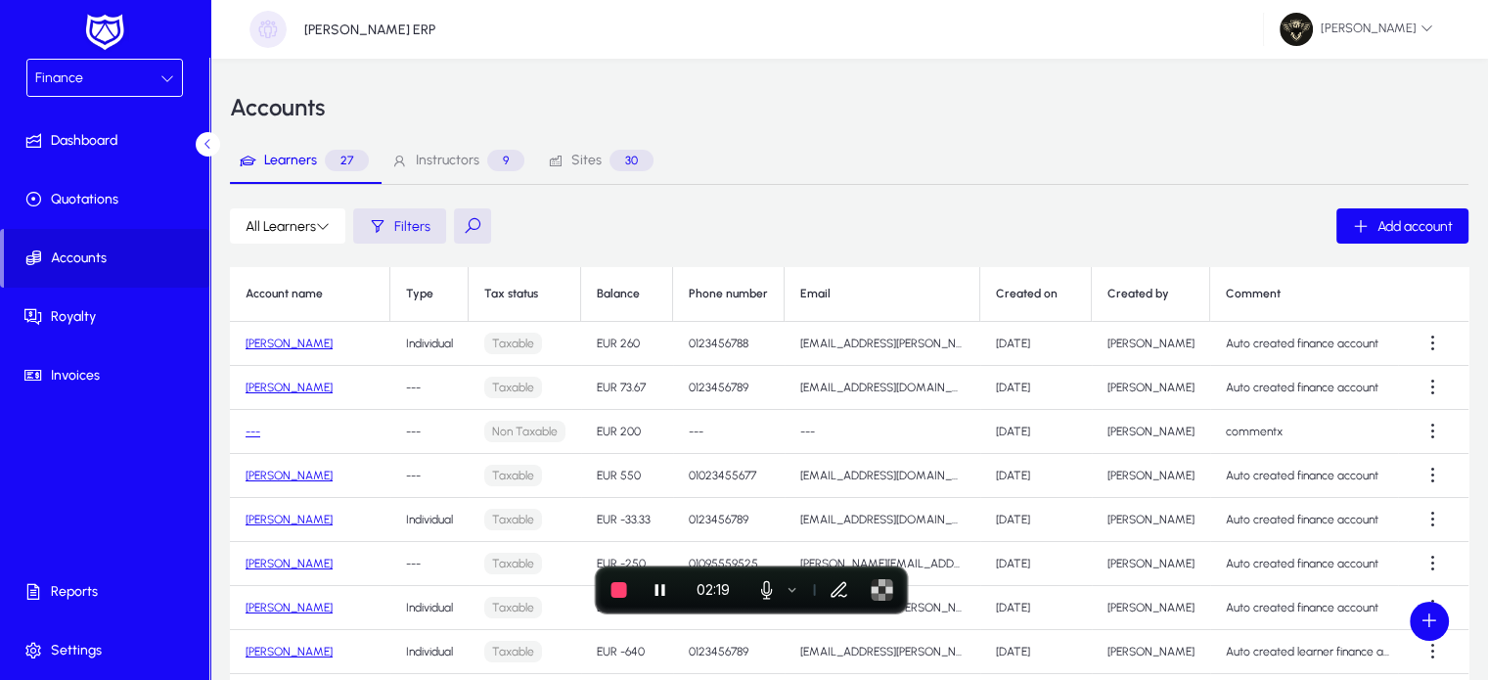
click at [571, 170] on span "Sites 30" at bounding box center [600, 161] width 107 height 22
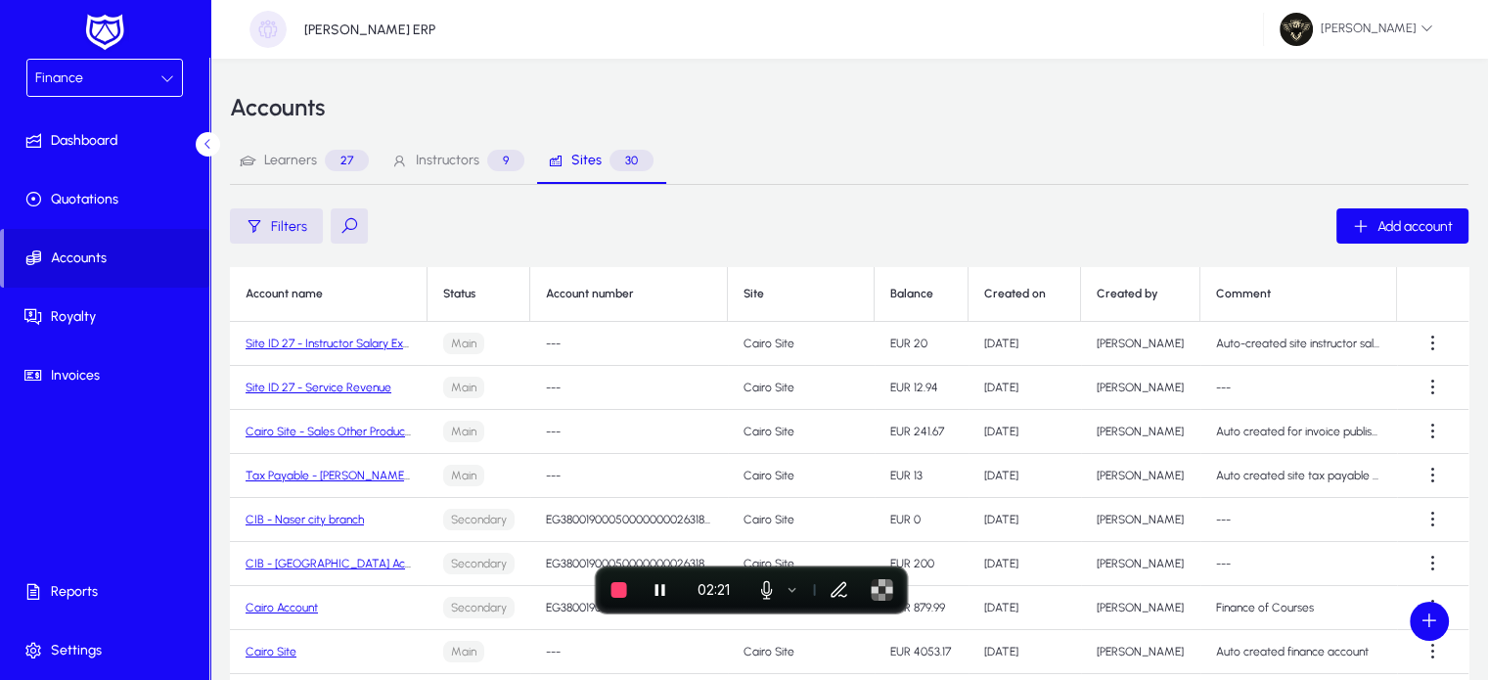
click at [356, 222] on button at bounding box center [349, 225] width 37 height 35
click at [443, 234] on input "text" at bounding box center [477, 225] width 293 height 37
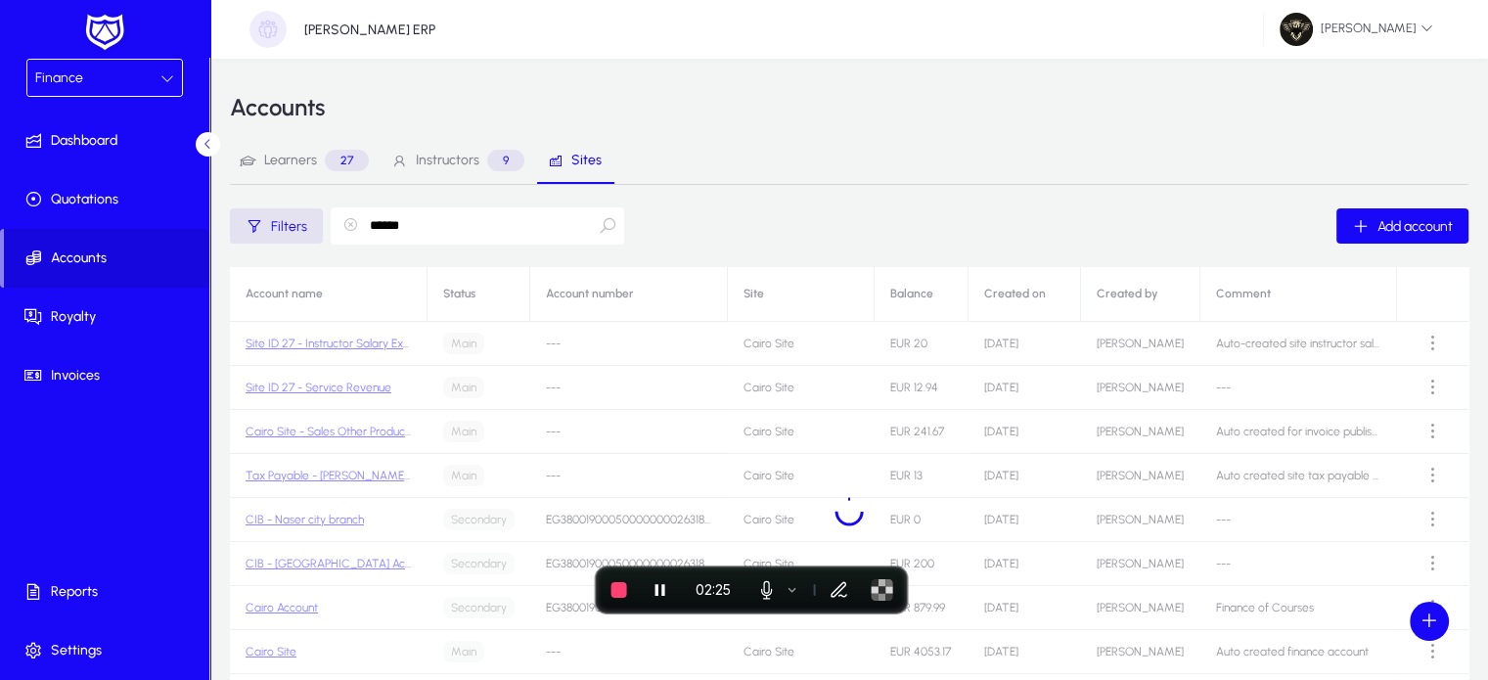
type input "*******"
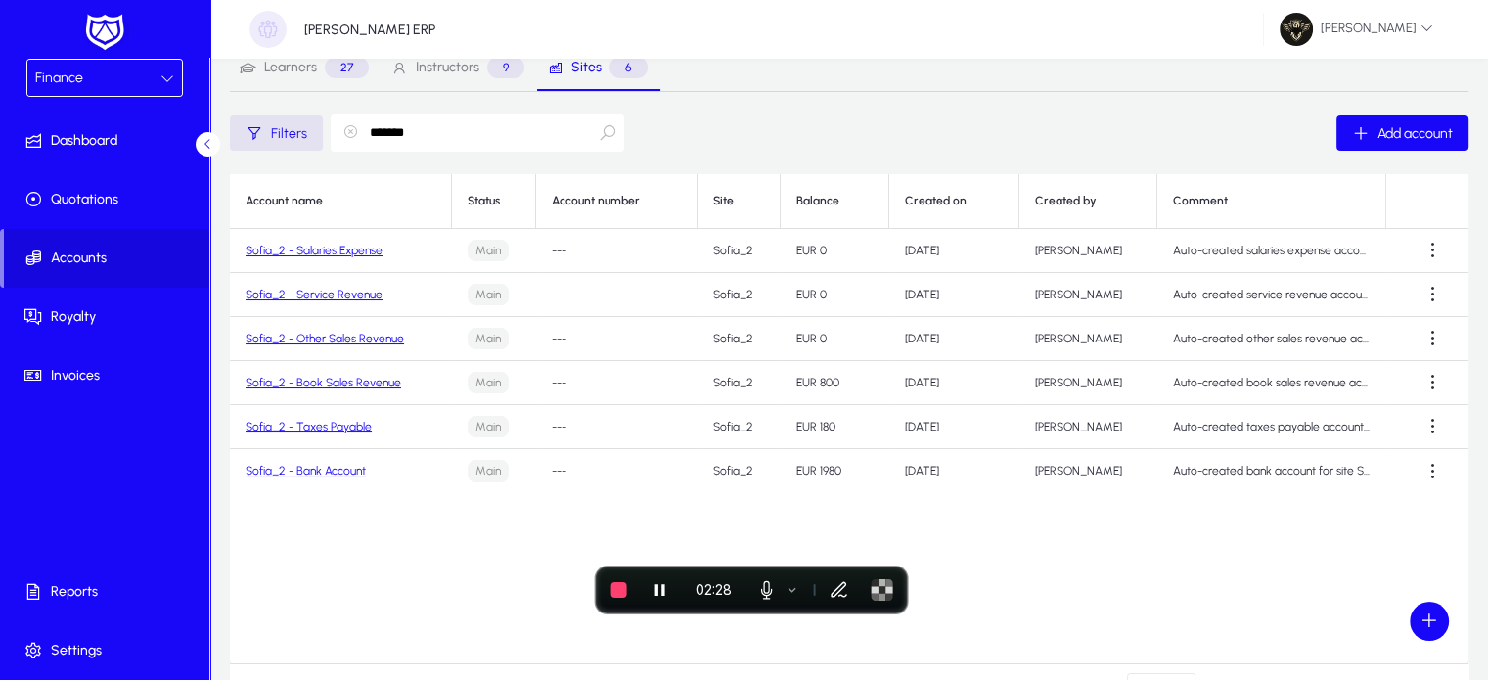
scroll to position [94, 0]
type input "*******"
drag, startPoint x: 837, startPoint y: 464, endPoint x: 786, endPoint y: 471, distance: 51.5
click at [786, 471] on td "EUR 1980" at bounding box center [834, 470] width 109 height 44
drag, startPoint x: 835, startPoint y: 429, endPoint x: 783, endPoint y: 423, distance: 52.2
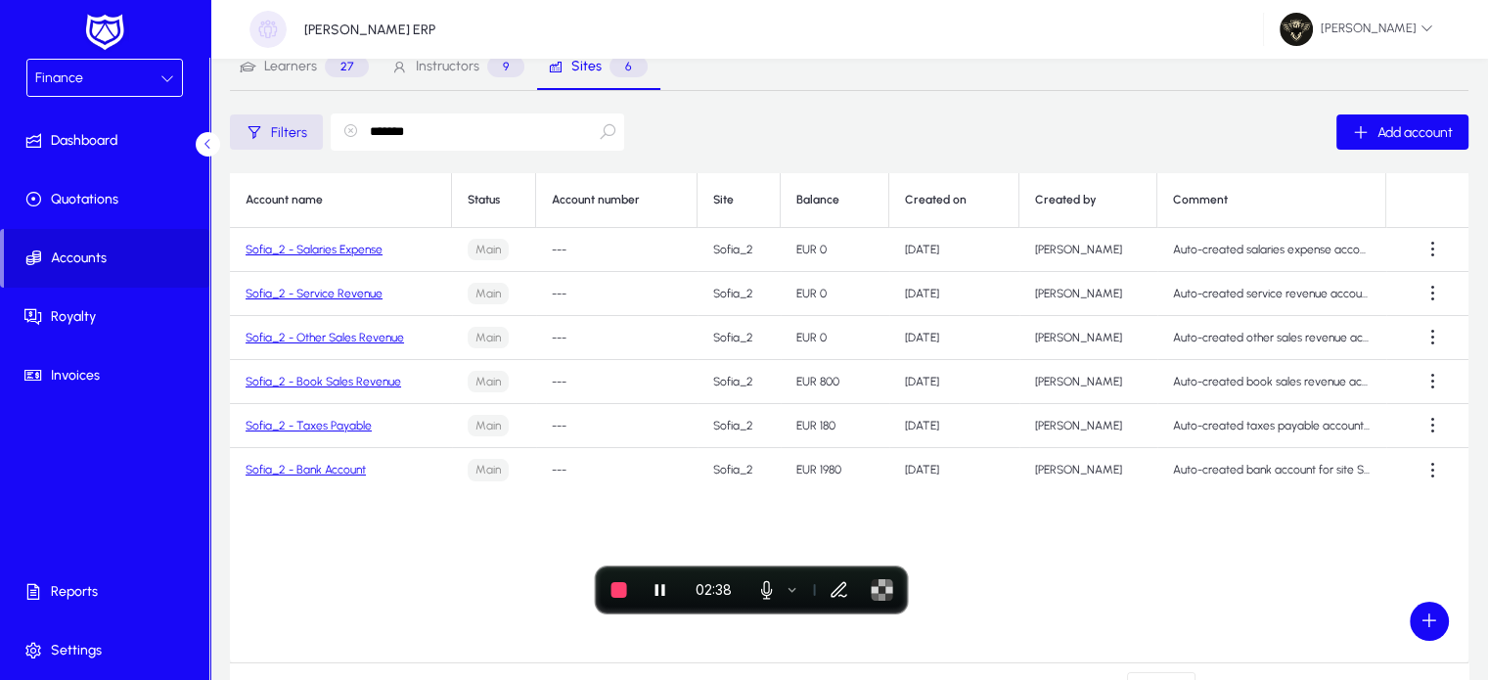
click at [783, 423] on td "EUR 180" at bounding box center [834, 426] width 109 height 44
drag, startPoint x: 841, startPoint y: 381, endPoint x: 789, endPoint y: 386, distance: 52.1
click at [789, 386] on td "EUR 800" at bounding box center [834, 382] width 109 height 44
click at [90, 73] on div "Finance" at bounding box center [97, 78] width 125 height 25
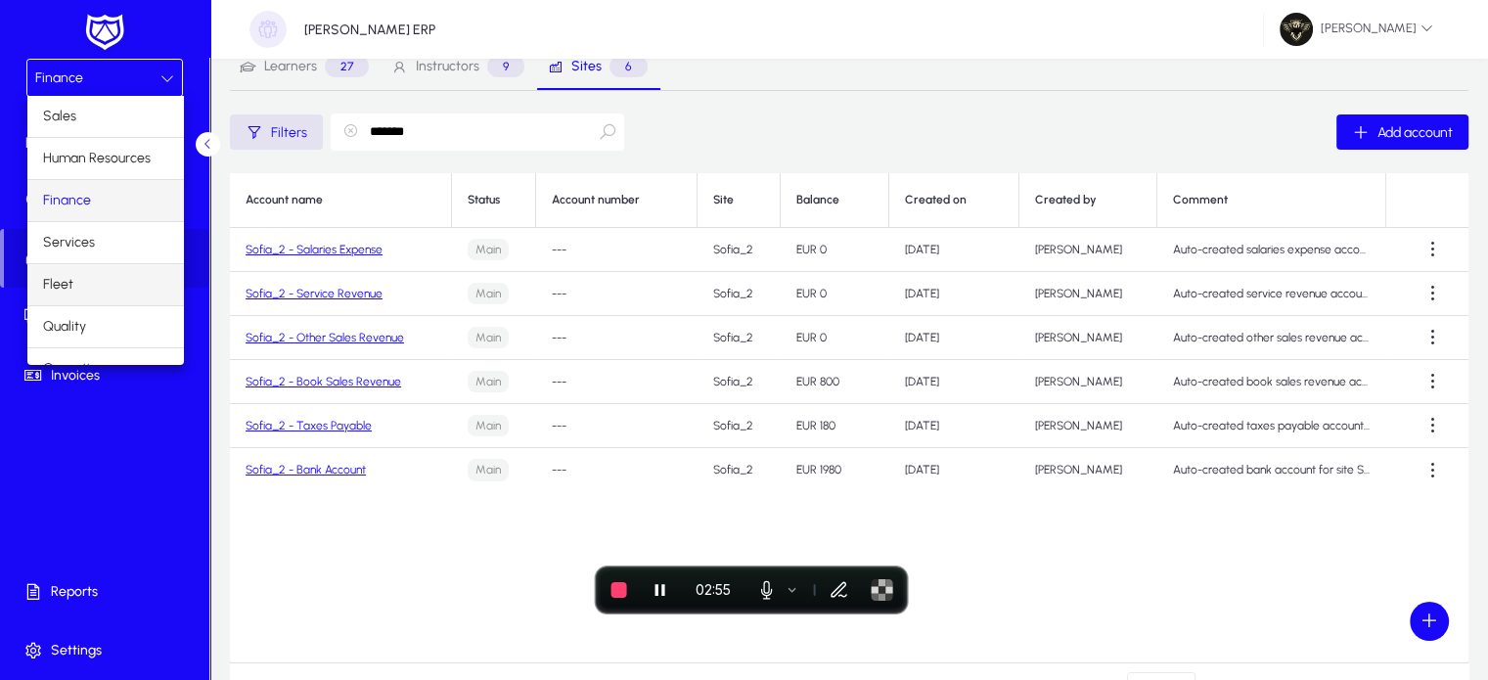
scroll to position [65, 0]
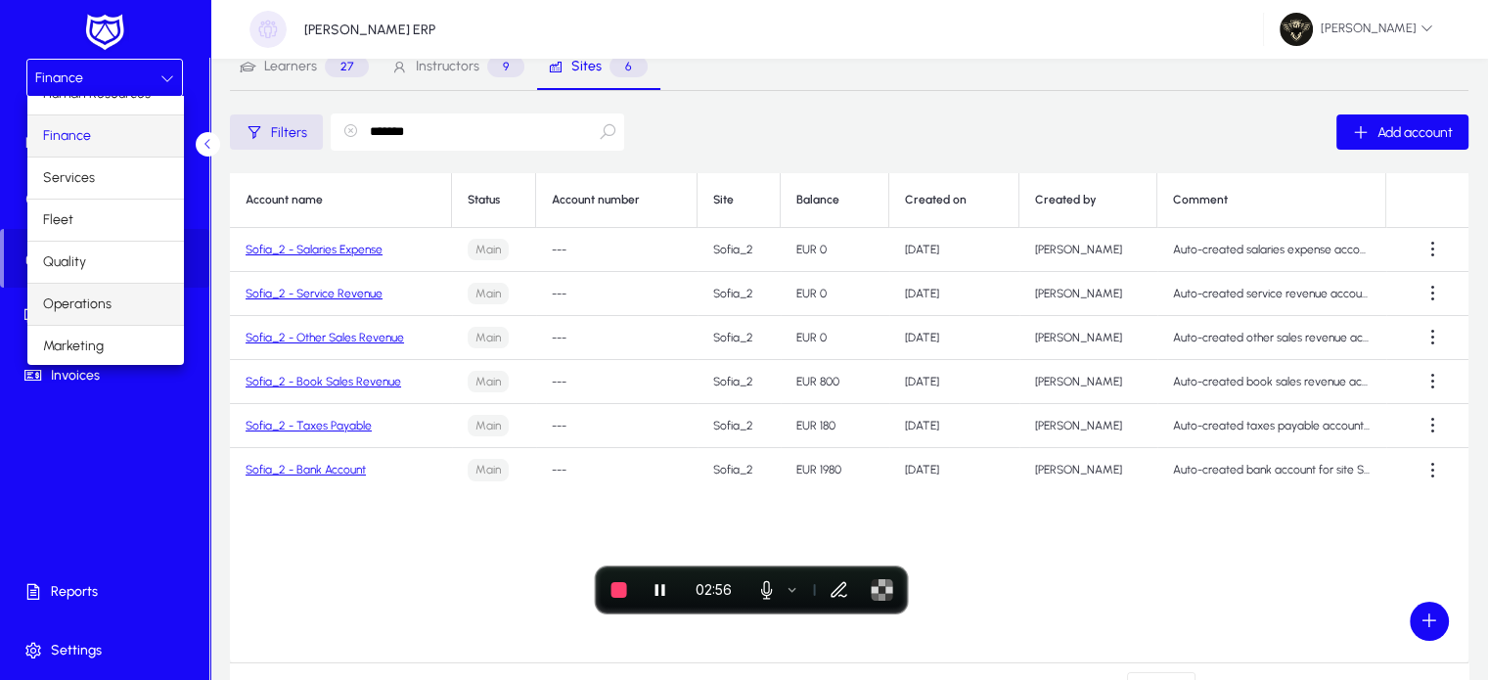
click at [102, 296] on span "Operations" at bounding box center [77, 303] width 68 height 23
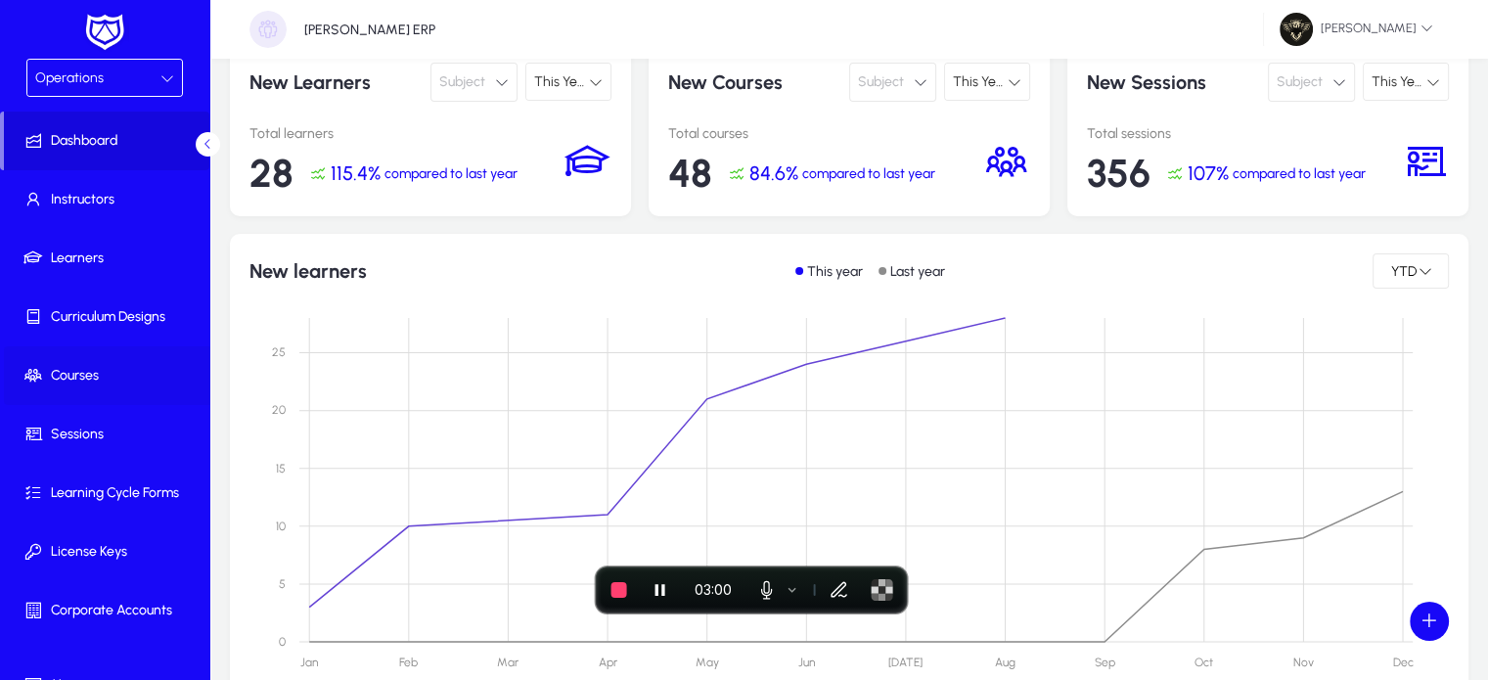
click at [105, 391] on span at bounding box center [108, 375] width 209 height 47
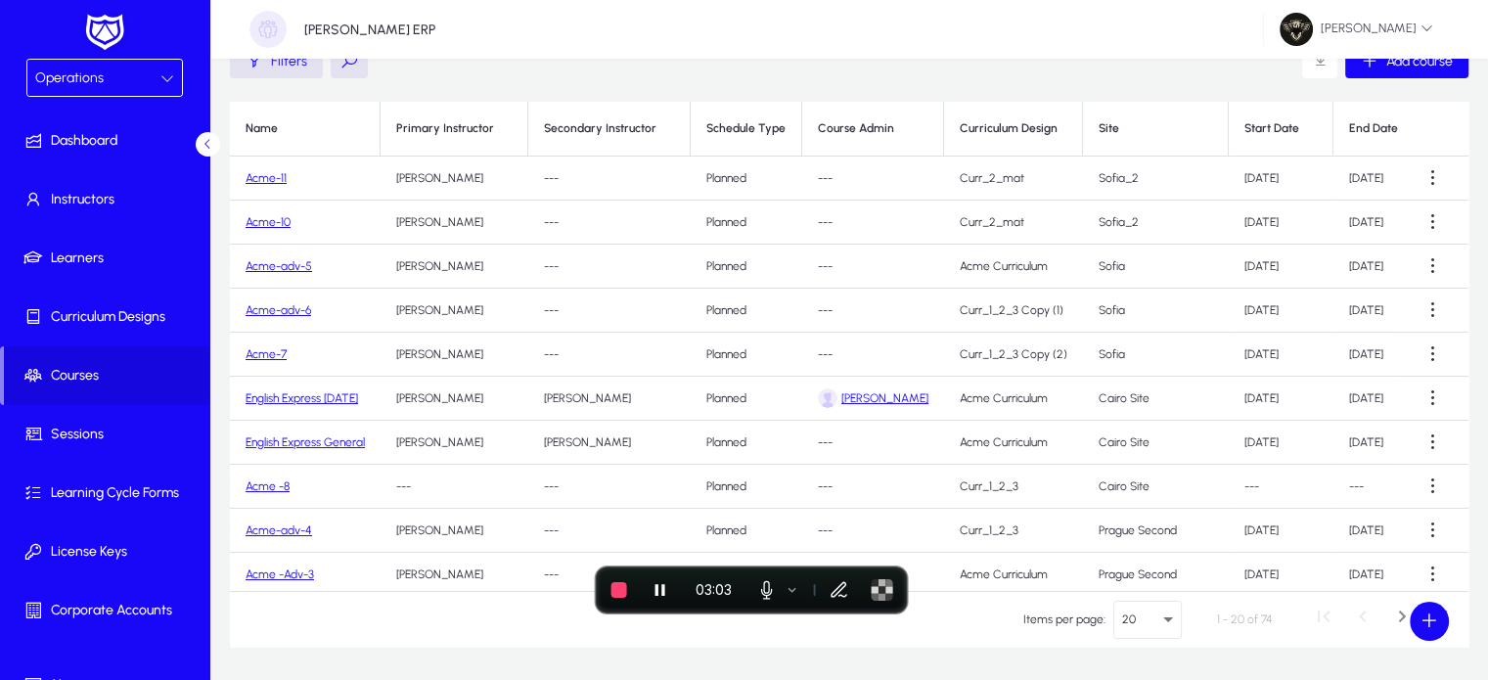
click at [263, 181] on link "Acme-11" at bounding box center [265, 178] width 41 height 14
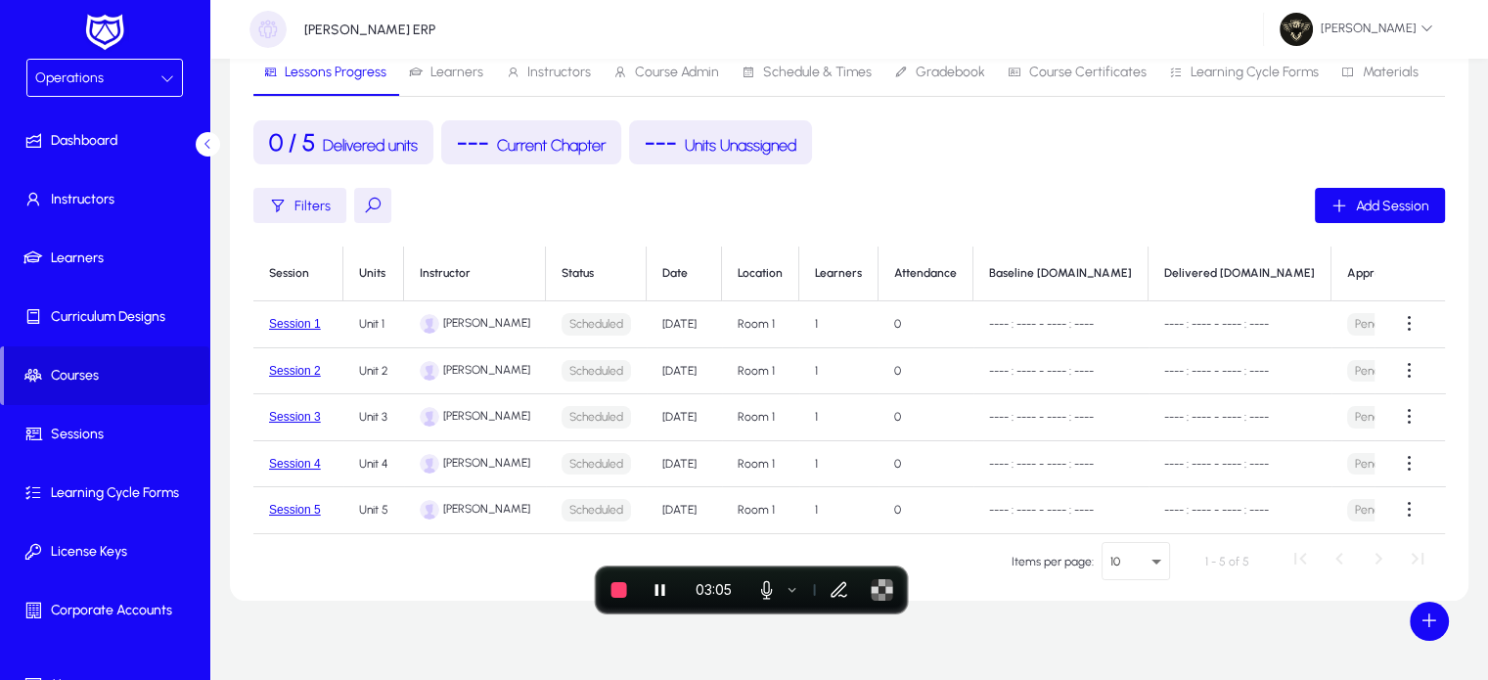
scroll to position [227, 0]
click at [1403, 327] on span at bounding box center [1409, 321] width 39 height 39
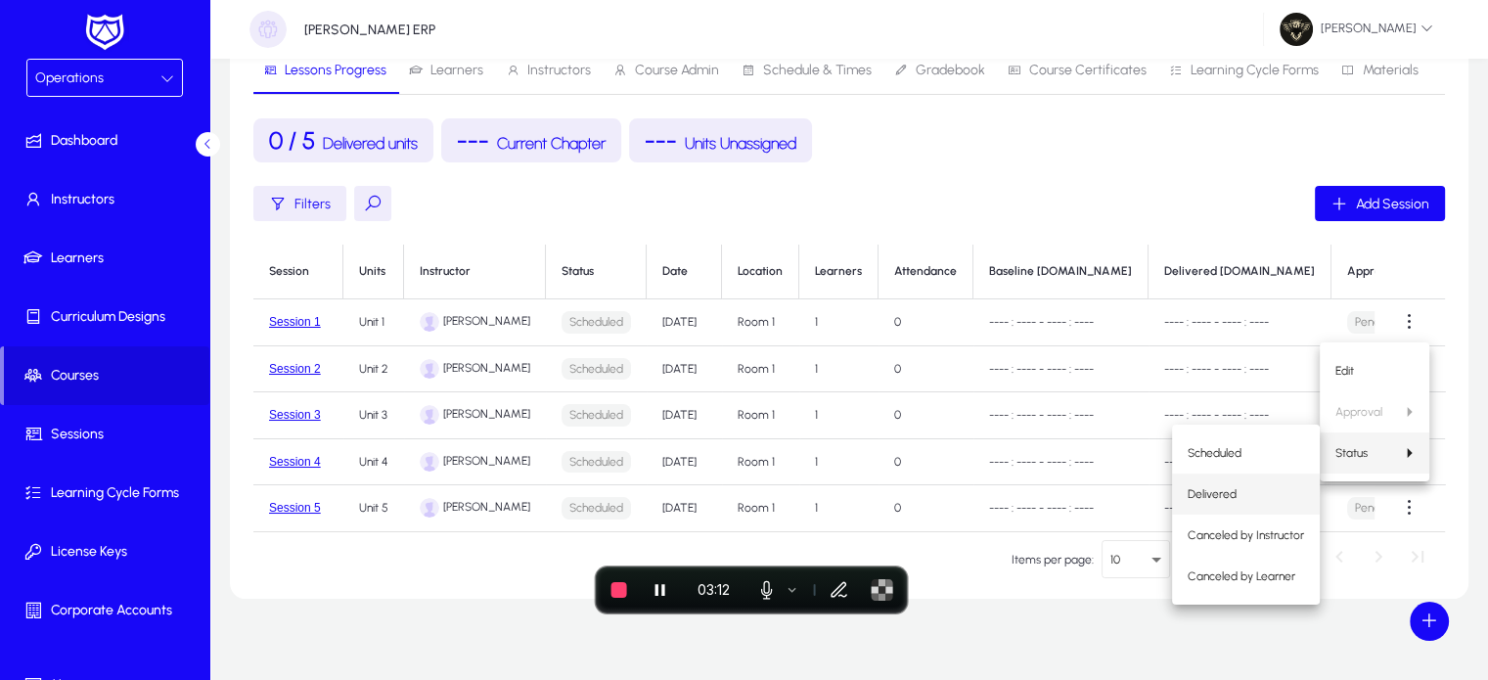
click at [1248, 490] on span "Delivered" at bounding box center [1245, 494] width 116 height 18
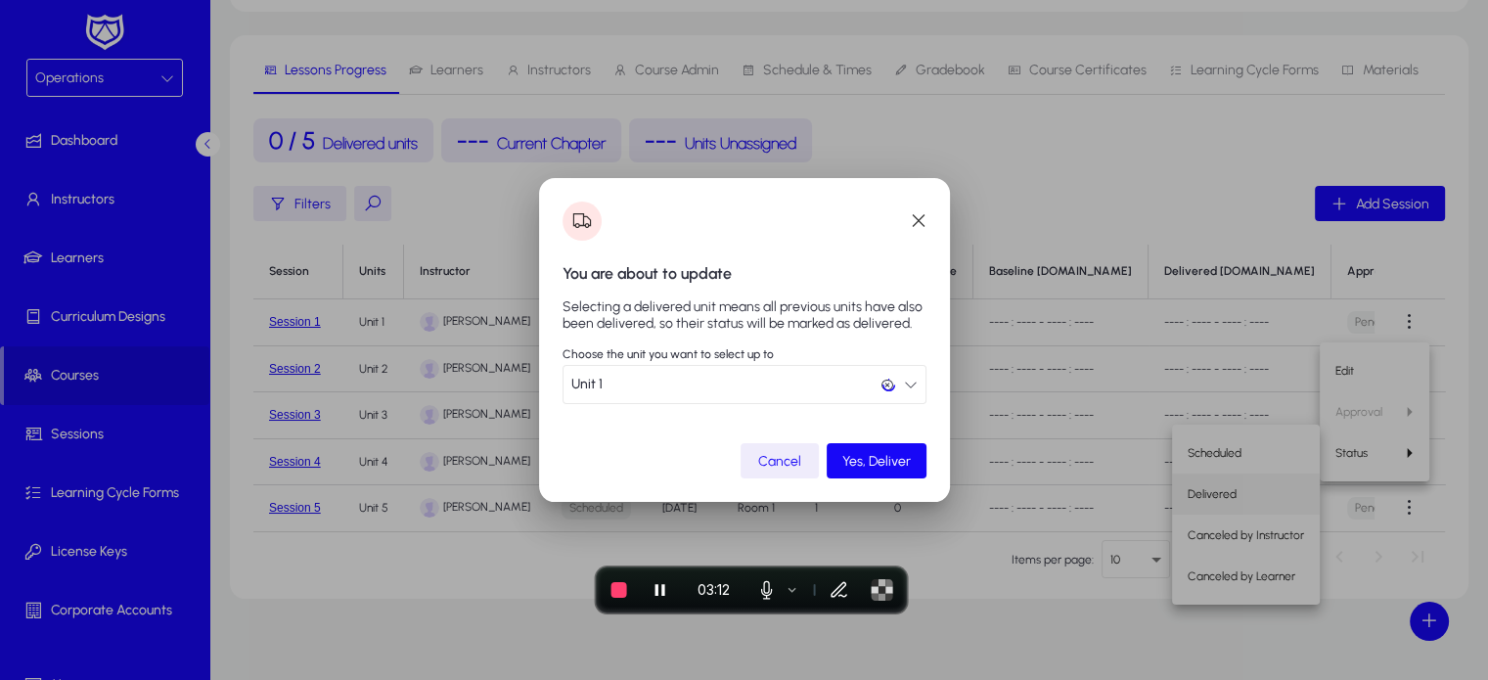
scroll to position [0, 0]
click at [894, 467] on span "Yes, Deliver" at bounding box center [876, 461] width 68 height 17
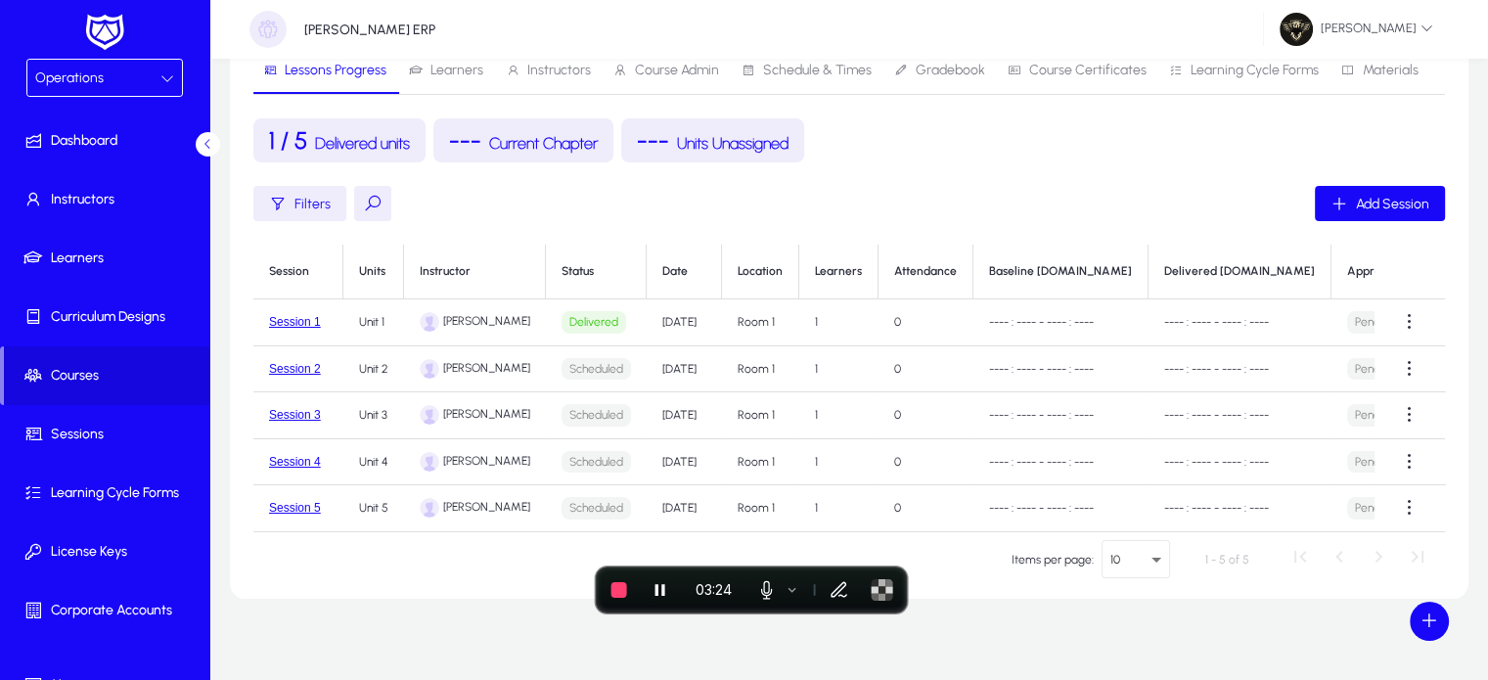
scroll to position [0, 333]
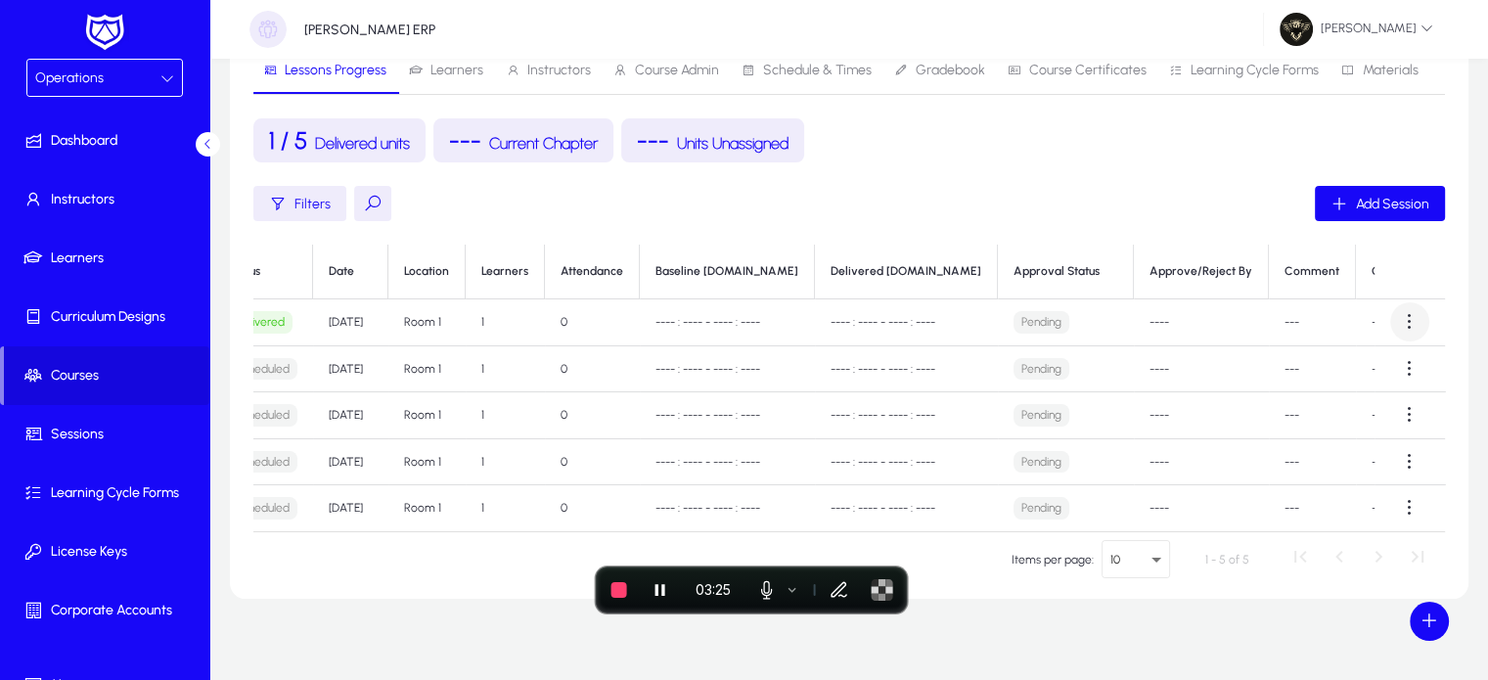
click at [1405, 320] on span at bounding box center [1409, 321] width 39 height 39
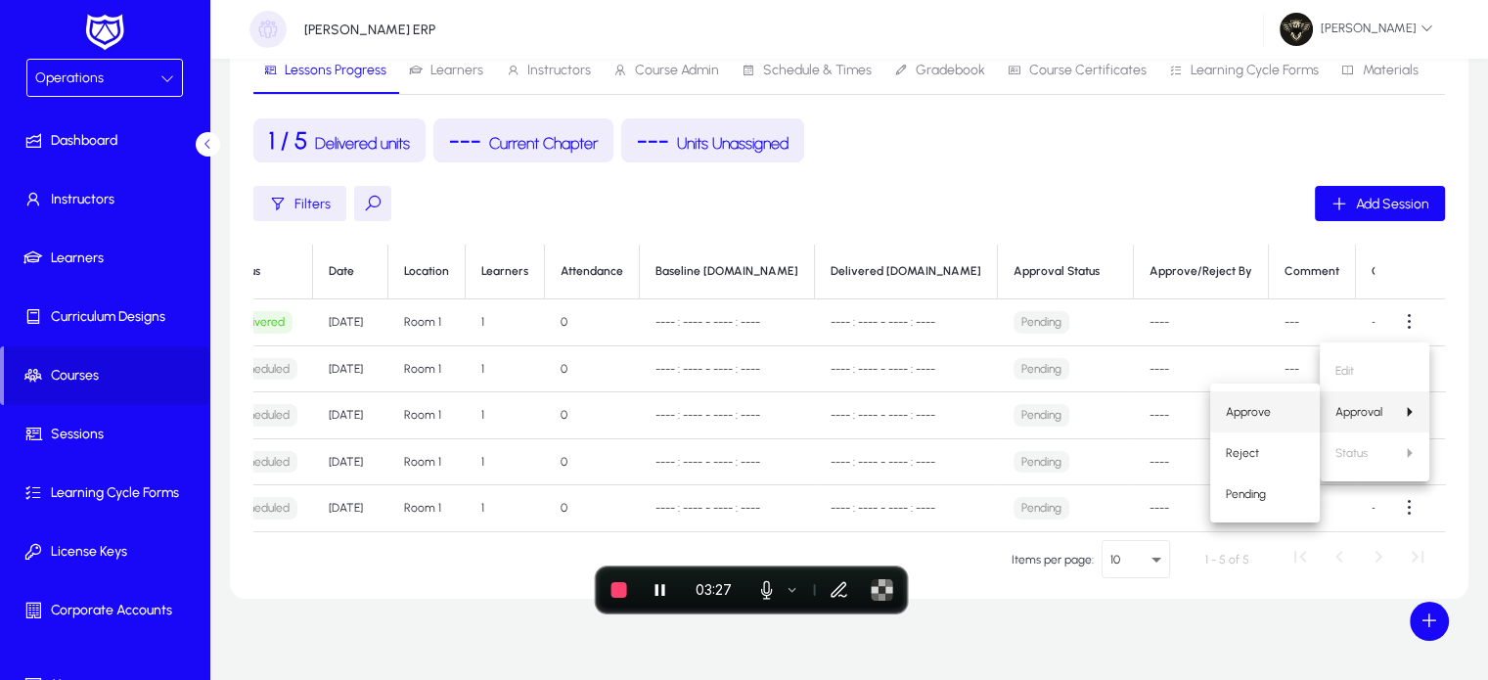
click at [1254, 414] on span "Approve" at bounding box center [1264, 412] width 78 height 18
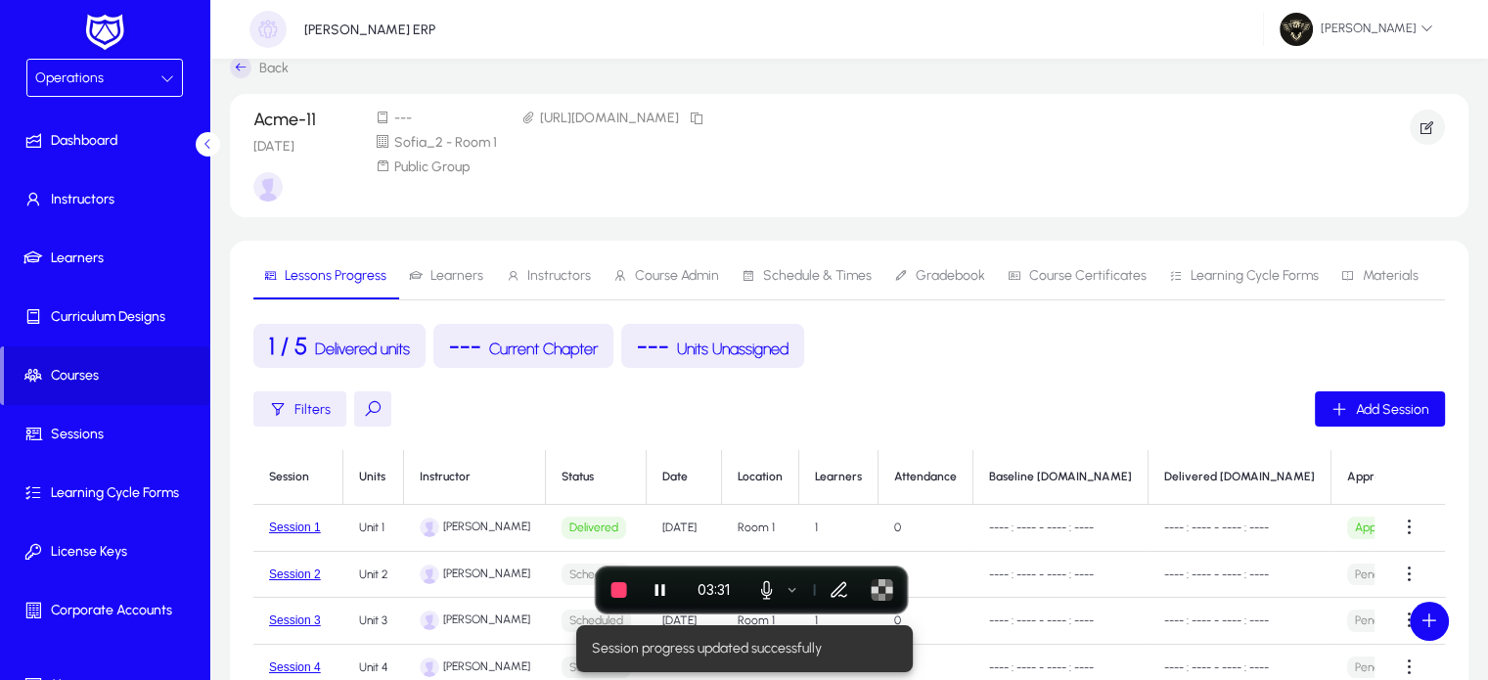
scroll to position [20, 0]
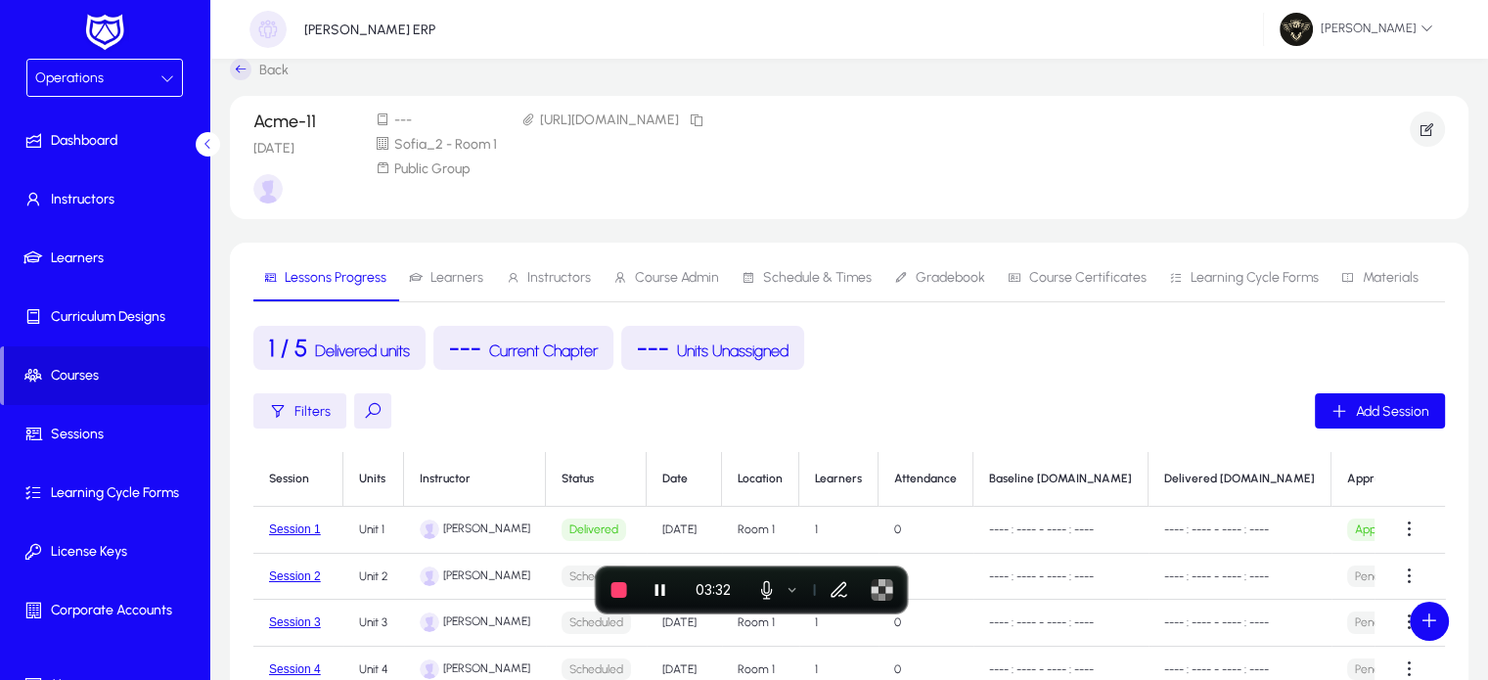
click at [74, 67] on div "Operations" at bounding box center [97, 78] width 125 height 25
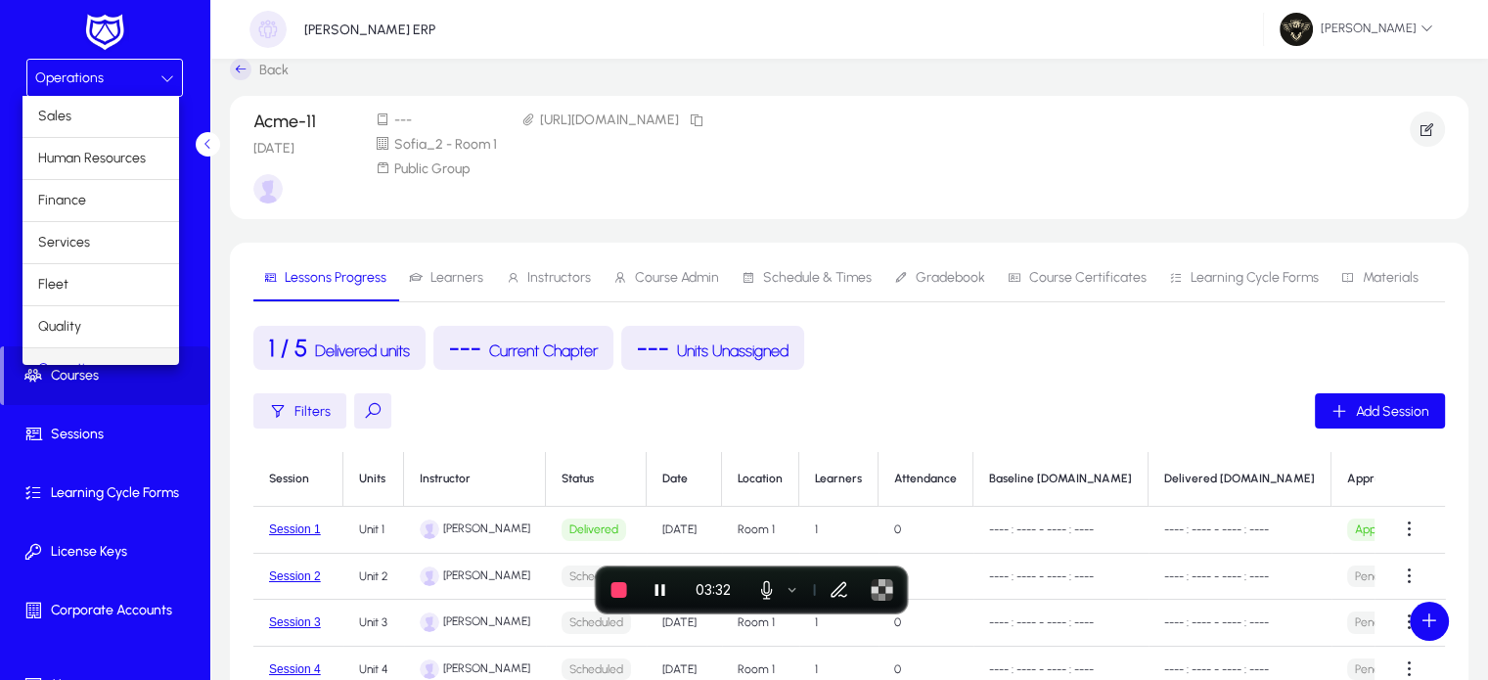
scroll to position [23, 0]
click at [78, 179] on span "Finance" at bounding box center [62, 176] width 48 height 23
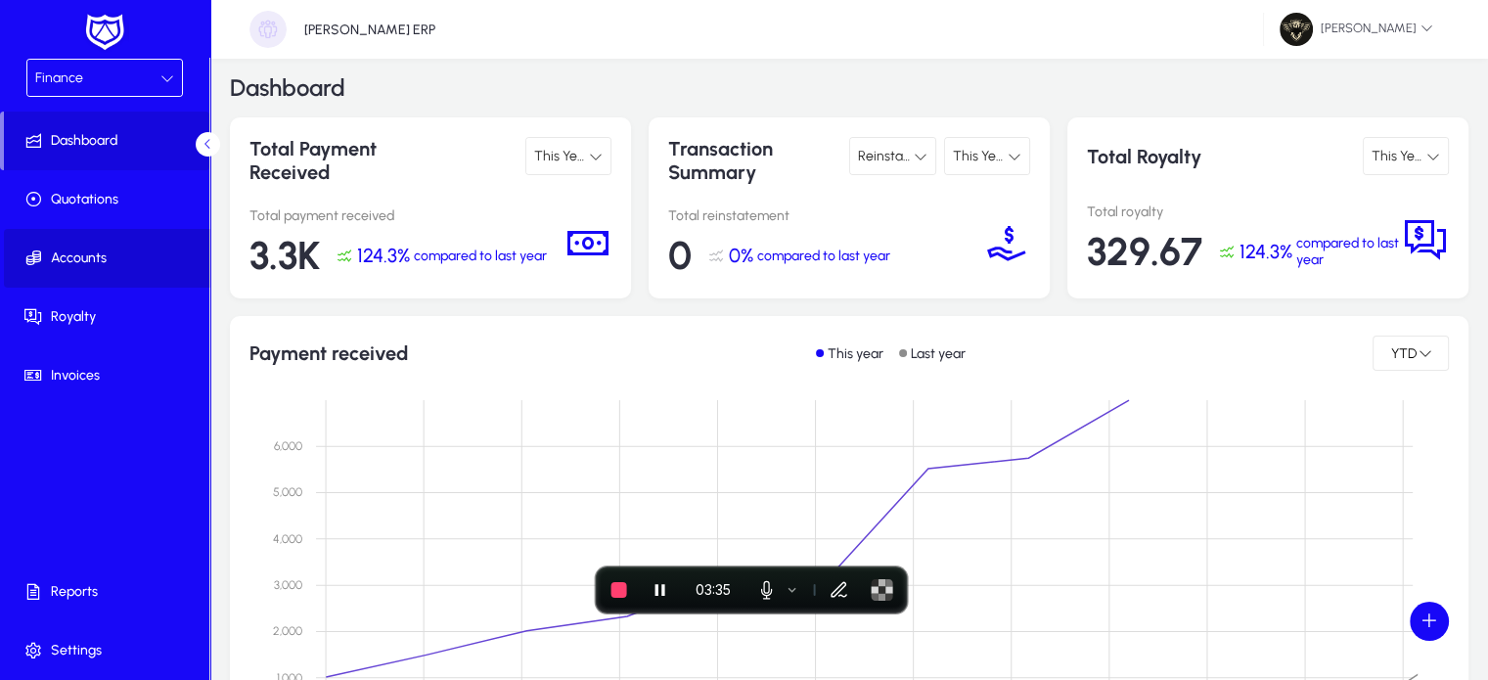
click at [74, 257] on span "Accounts" at bounding box center [108, 258] width 209 height 20
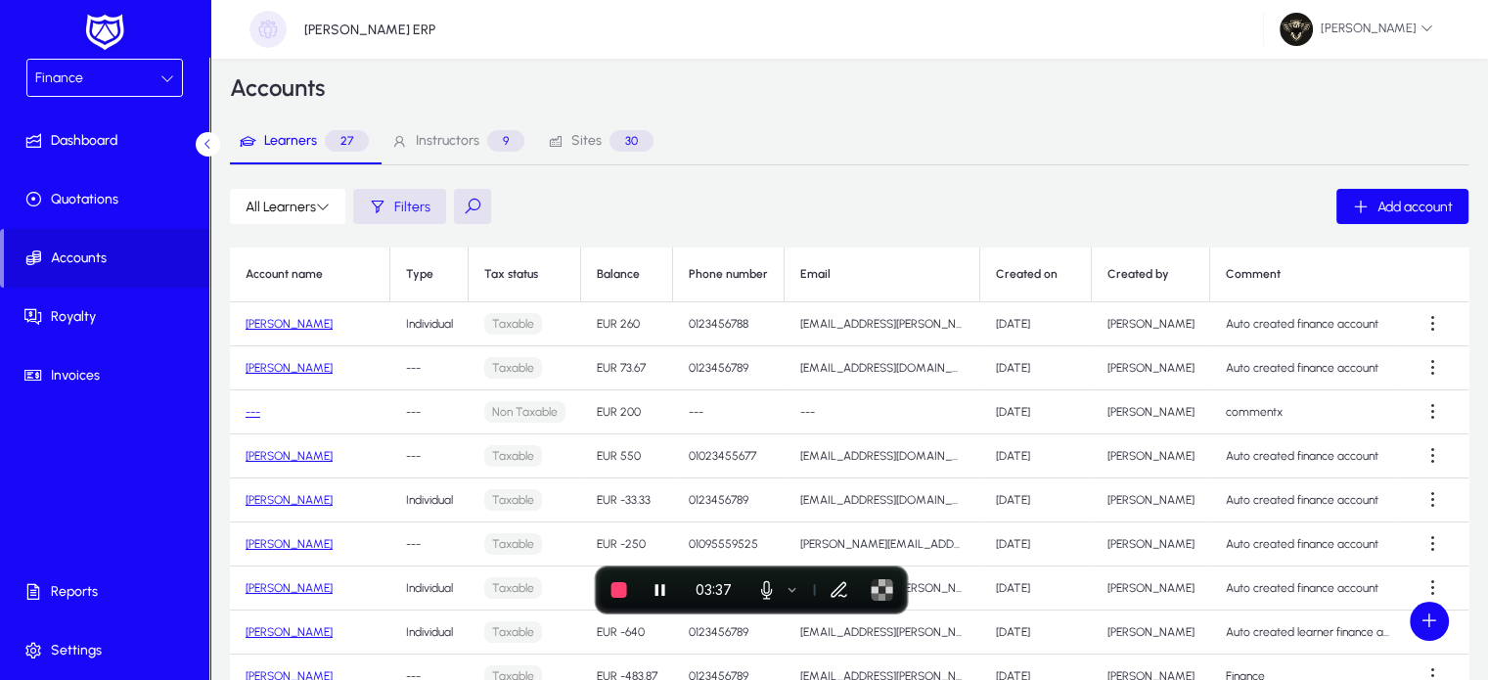
click at [561, 141] on icon at bounding box center [555, 141] width 17 height 17
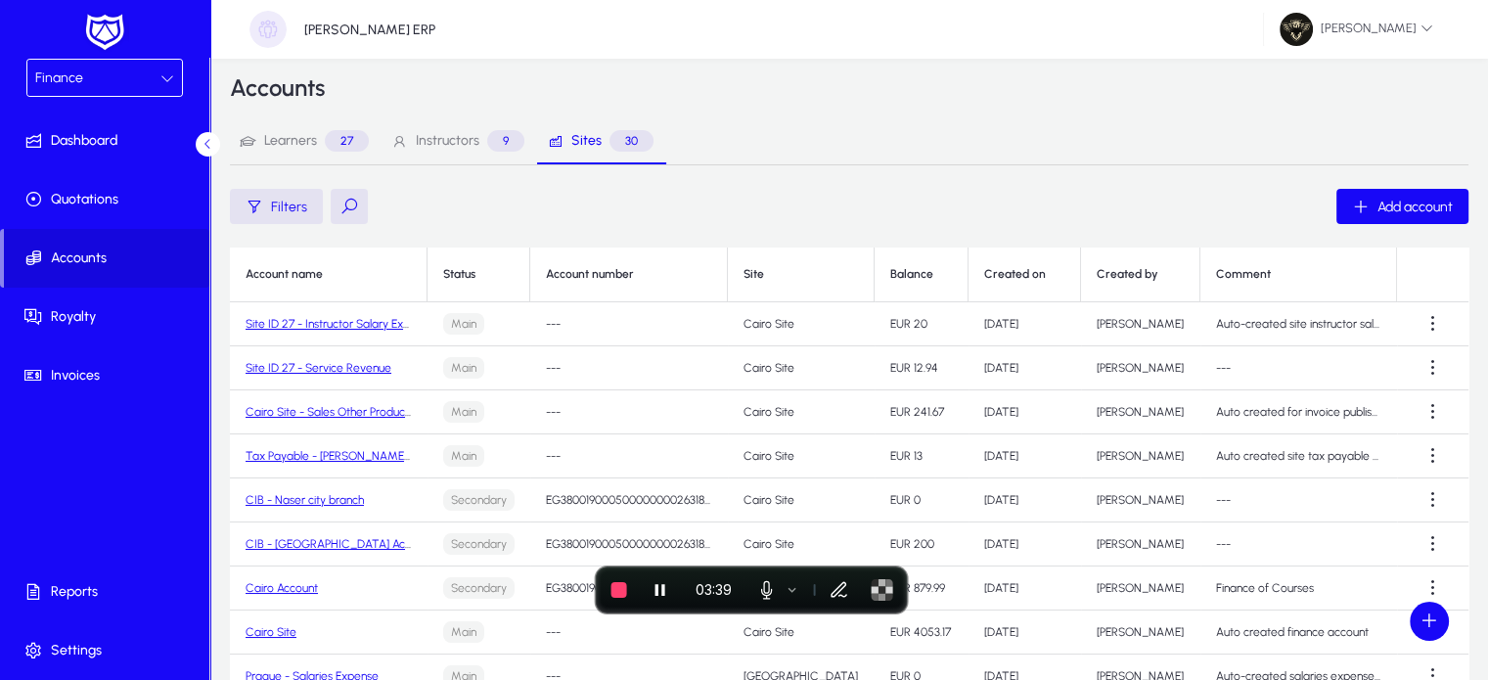
click at [351, 200] on button at bounding box center [349, 206] width 37 height 35
click at [412, 206] on input "text" at bounding box center [477, 206] width 293 height 37
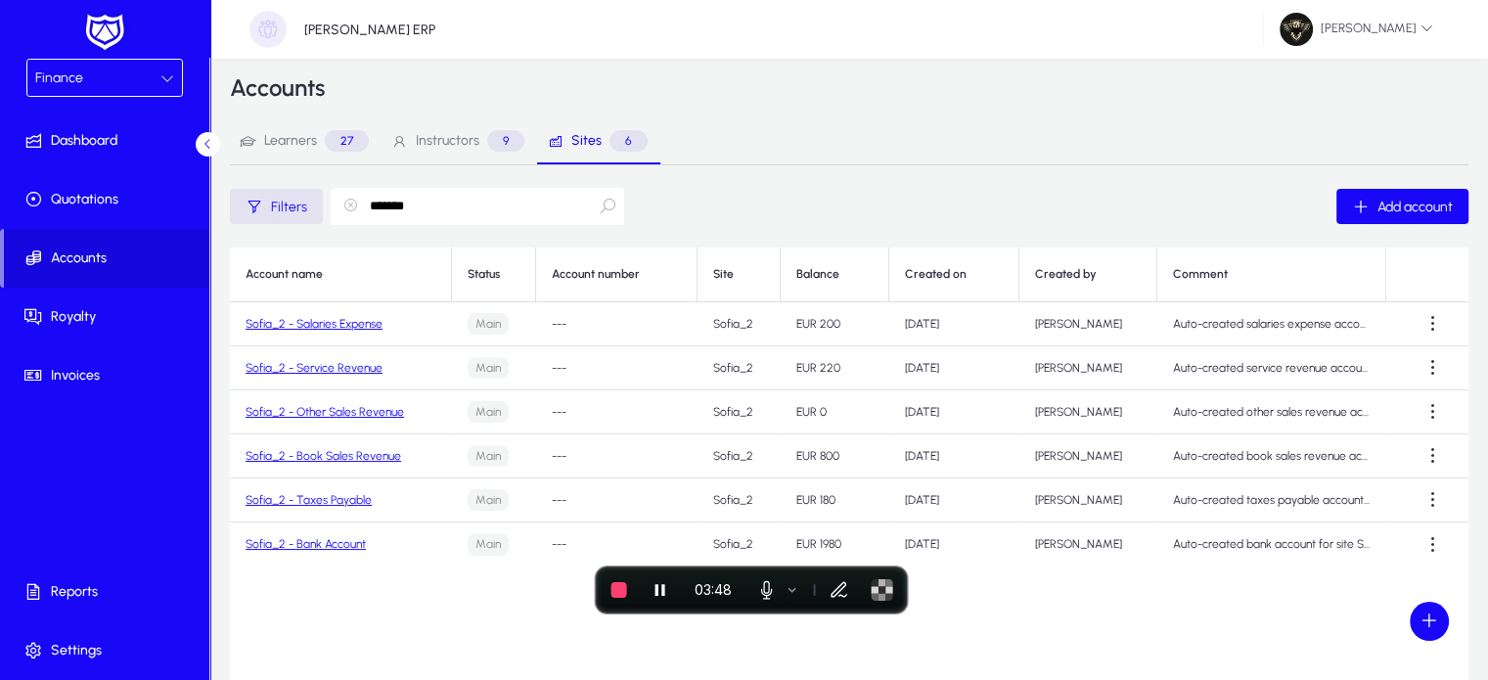
type input "*******"
drag, startPoint x: 833, startPoint y: 320, endPoint x: 801, endPoint y: 327, distance: 33.0
click at [801, 327] on td "EUR 200" at bounding box center [834, 324] width 109 height 44
drag, startPoint x: 841, startPoint y: 367, endPoint x: 816, endPoint y: 372, distance: 25.9
click at [816, 372] on td "EUR 220" at bounding box center [834, 368] width 109 height 44
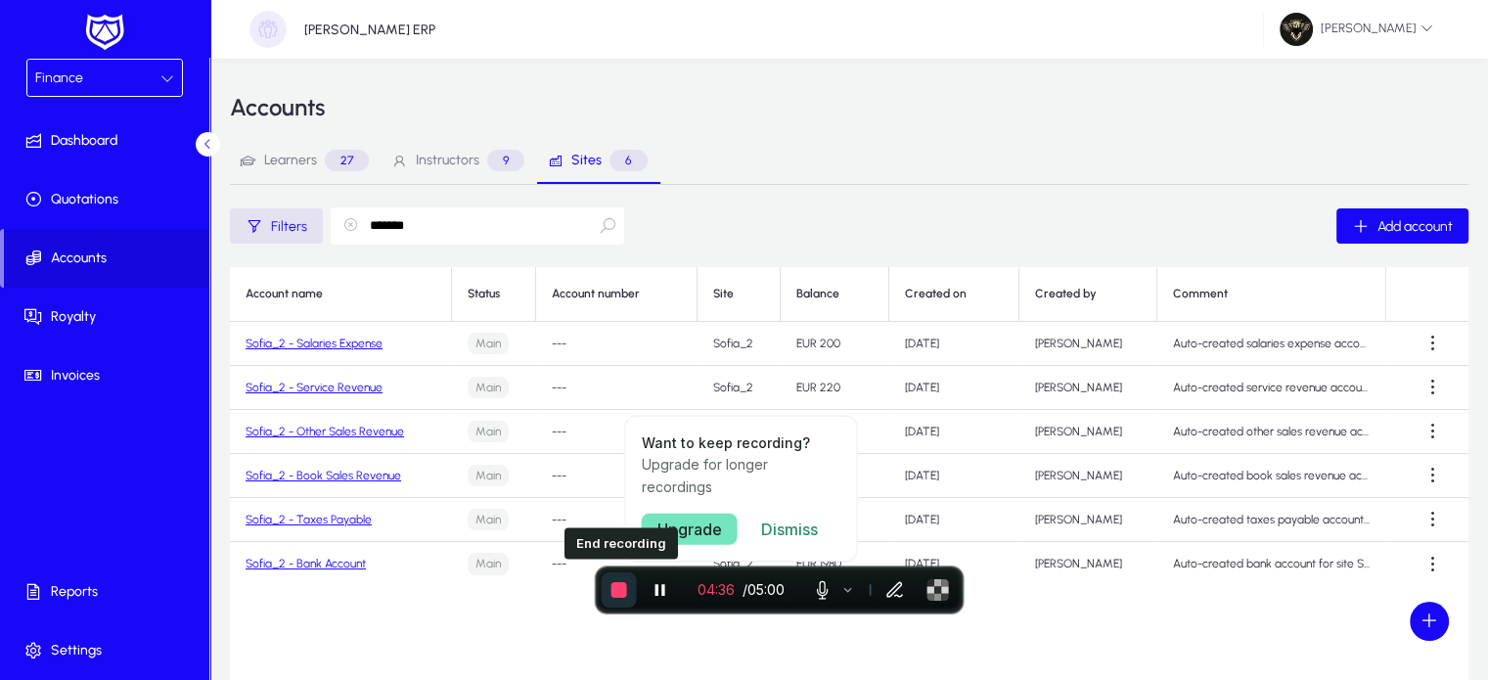
click at [616, 586] on span "End recording" at bounding box center [619, 590] width 16 height 16
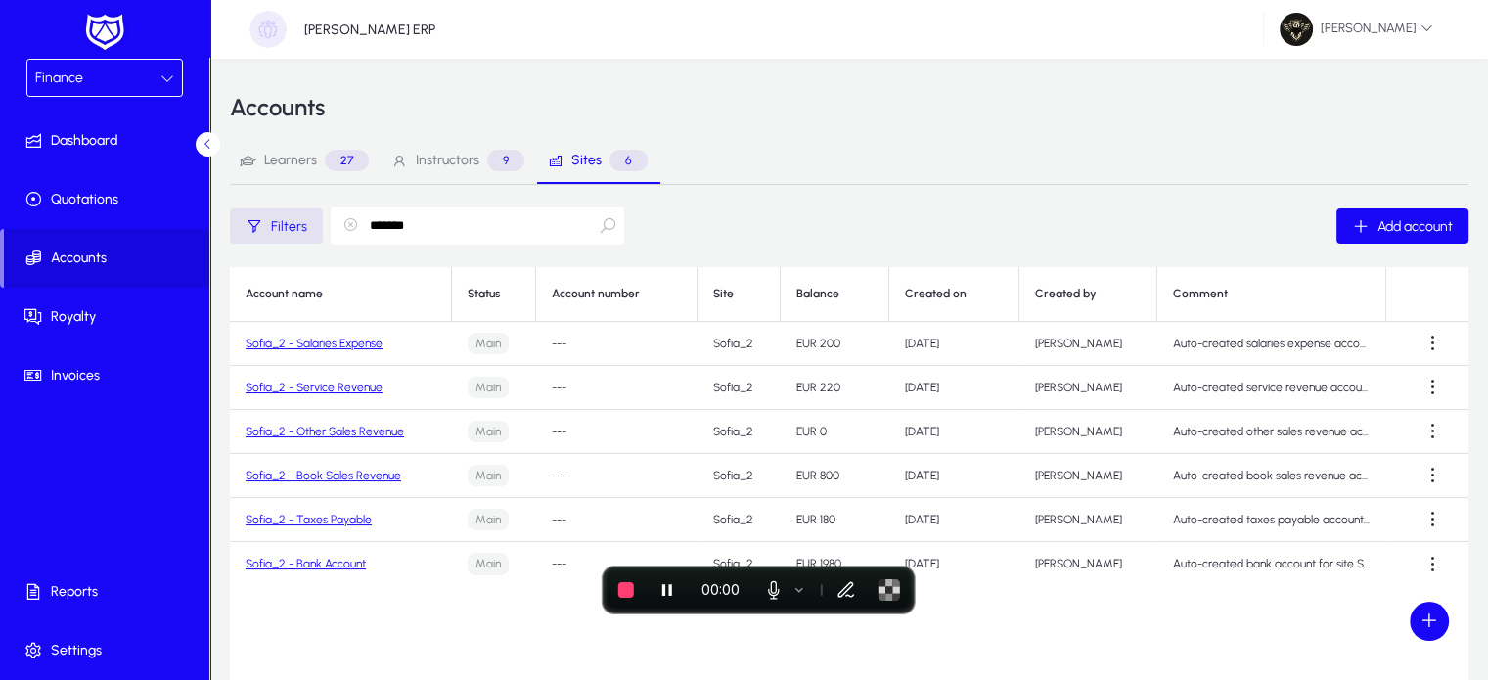
click at [893, 652] on div "Account name Status Account number Site Balance Created on Created by Comment S…" at bounding box center [849, 511] width 1238 height 489
click at [89, 75] on div "Finance" at bounding box center [97, 78] width 125 height 25
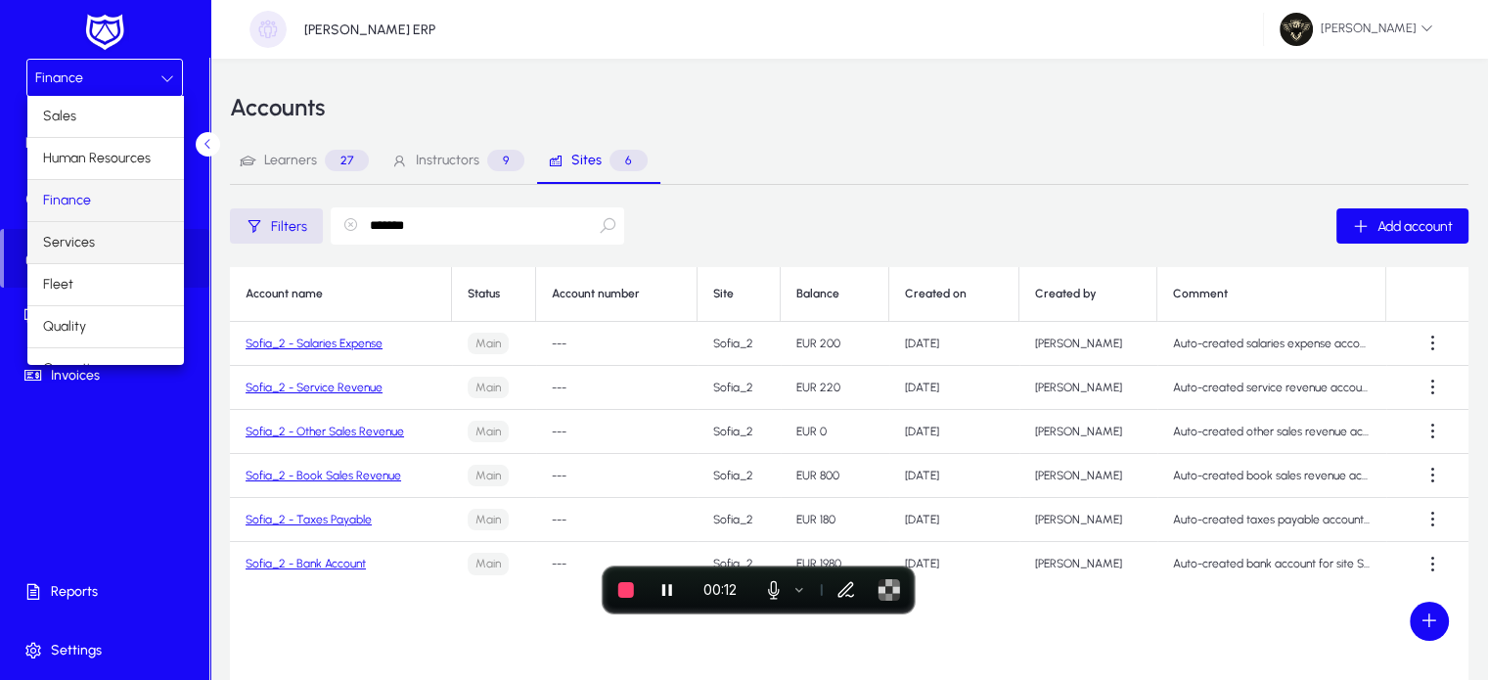
scroll to position [65, 0]
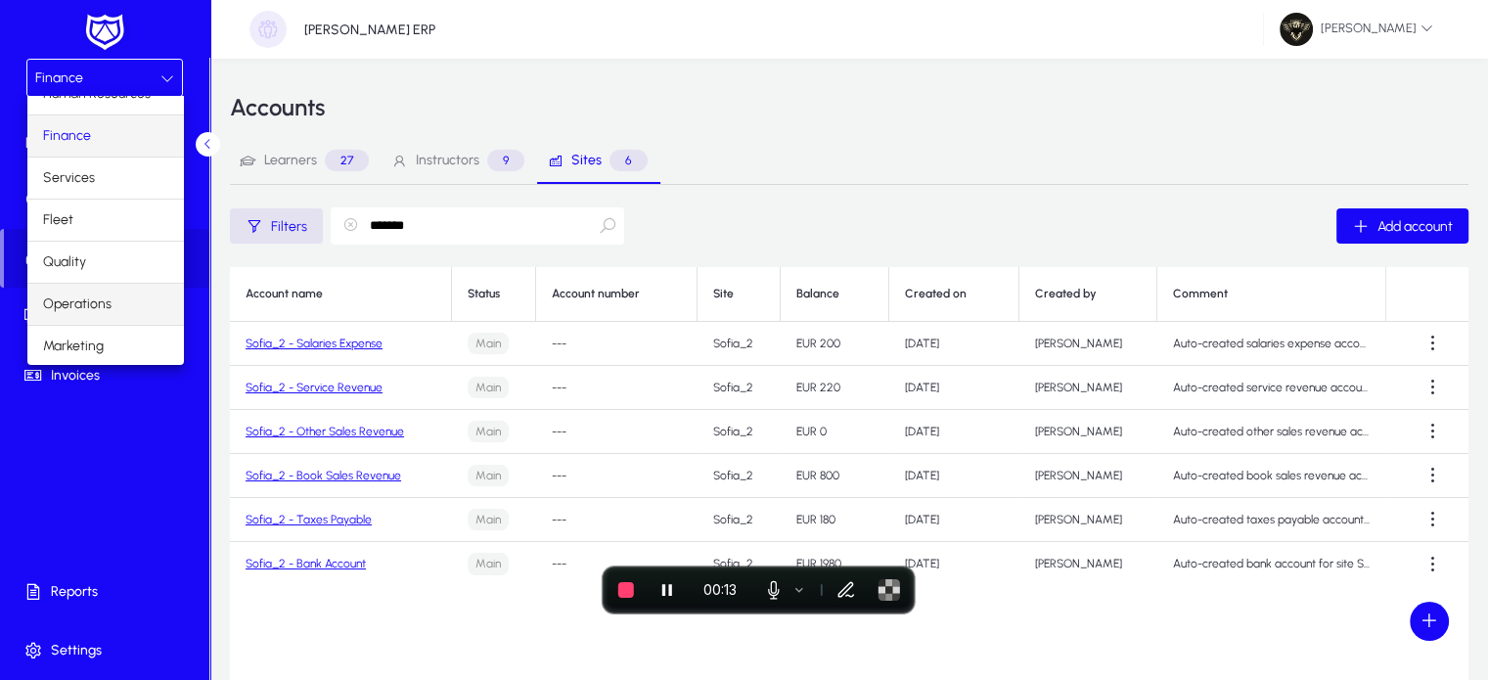
click at [93, 305] on span "Operations" at bounding box center [77, 303] width 68 height 23
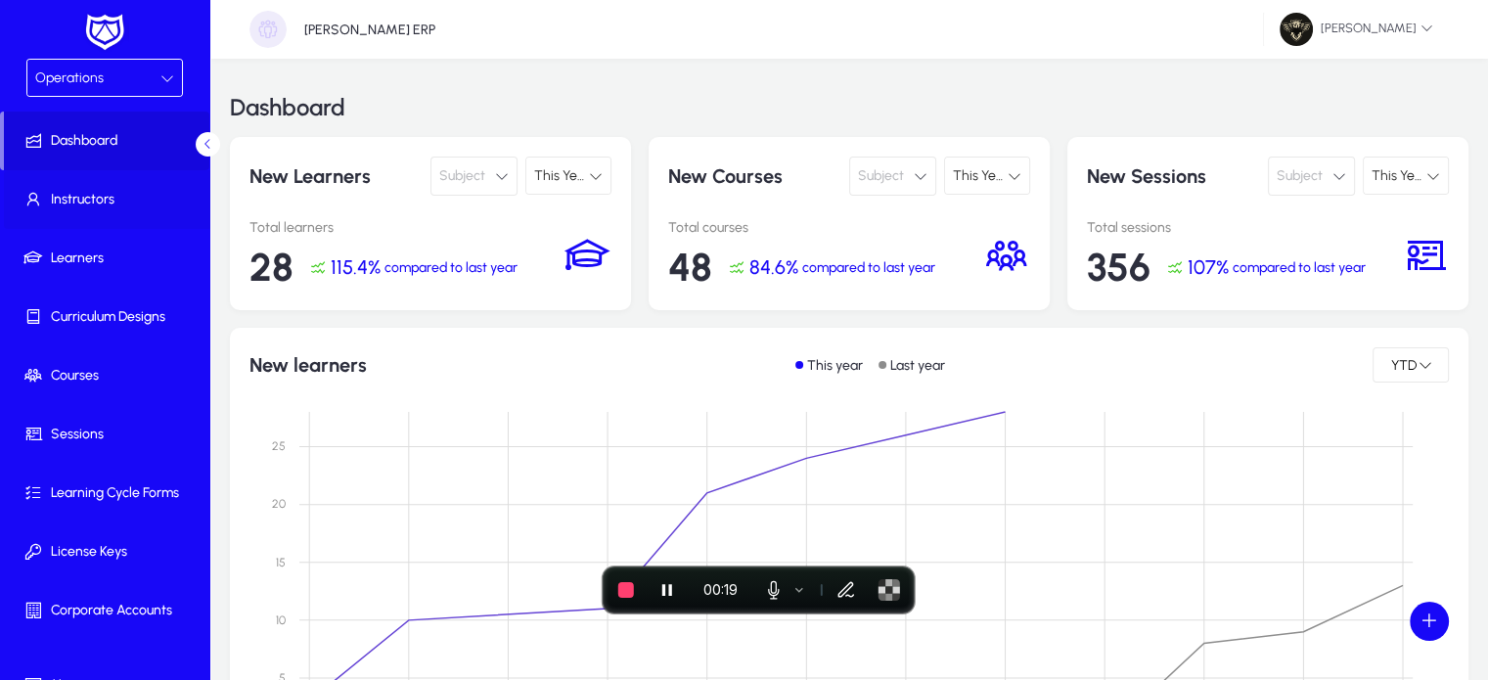
click at [93, 197] on span "Instructors" at bounding box center [108, 200] width 209 height 20
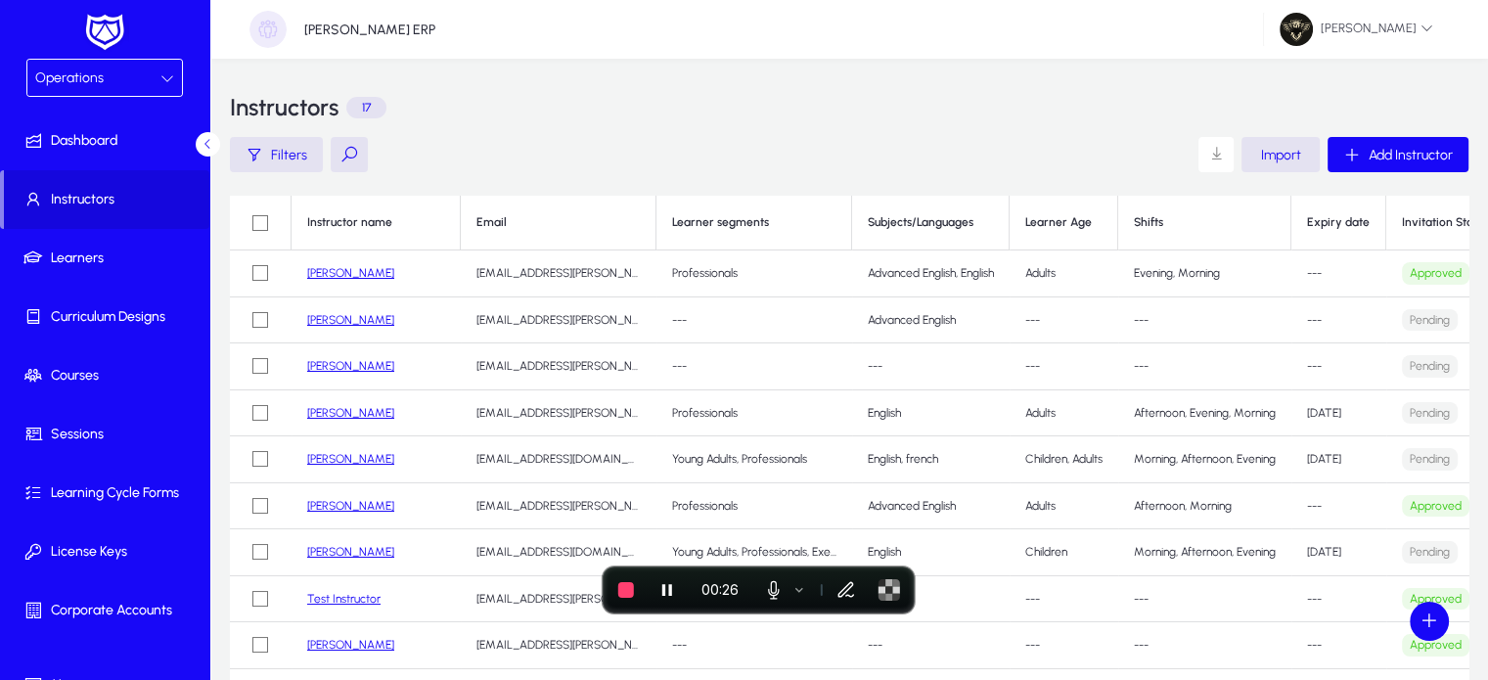
click at [327, 278] on link "[PERSON_NAME]" at bounding box center [350, 273] width 87 height 14
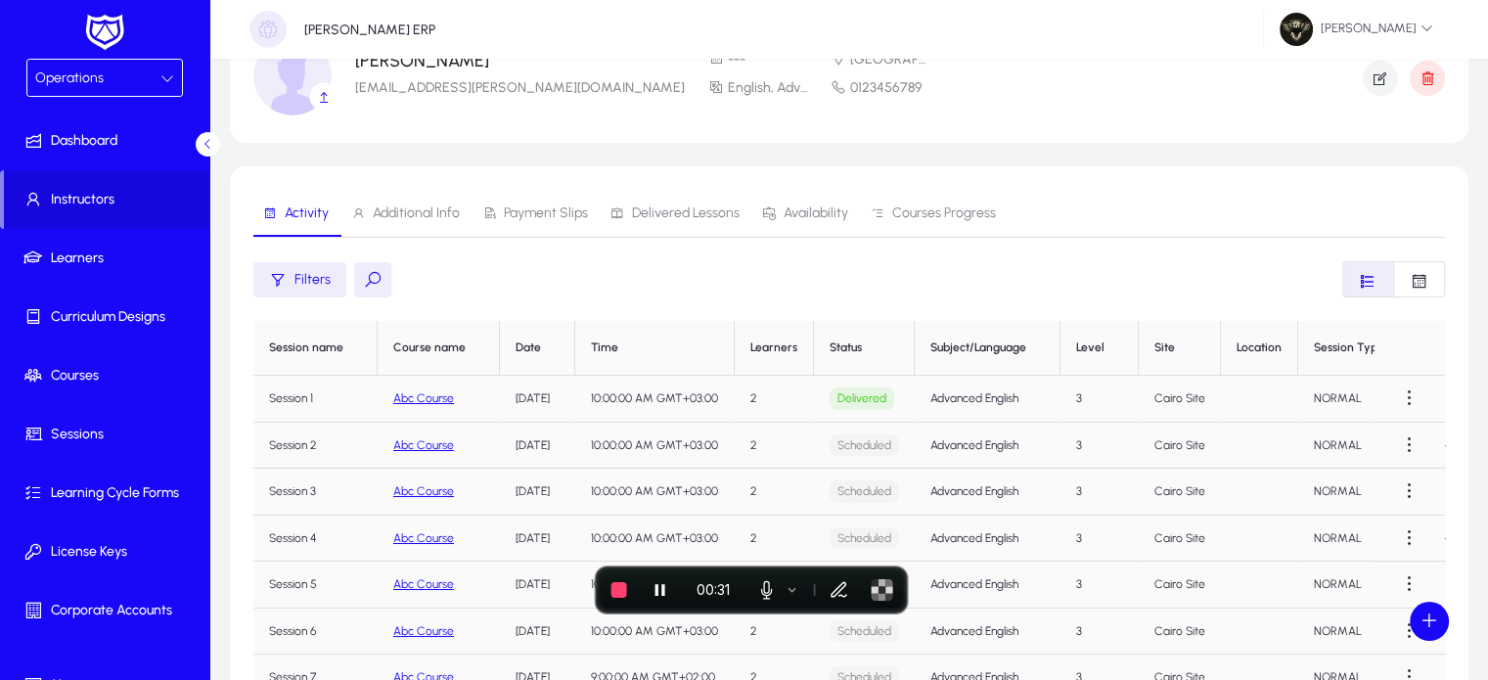
scroll to position [104, 0]
click at [539, 214] on span "Payment Slips" at bounding box center [546, 211] width 84 height 14
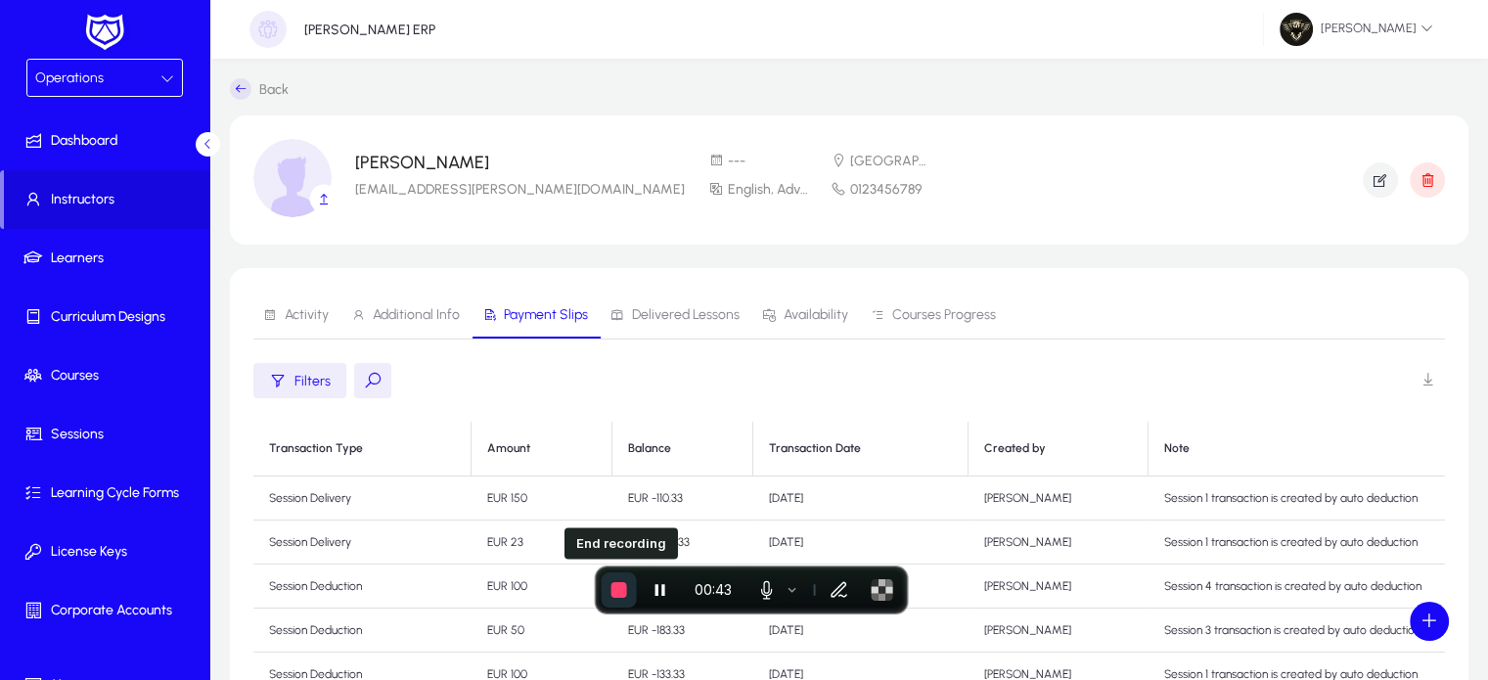
click at [620, 583] on span "End recording" at bounding box center [619, 590] width 16 height 16
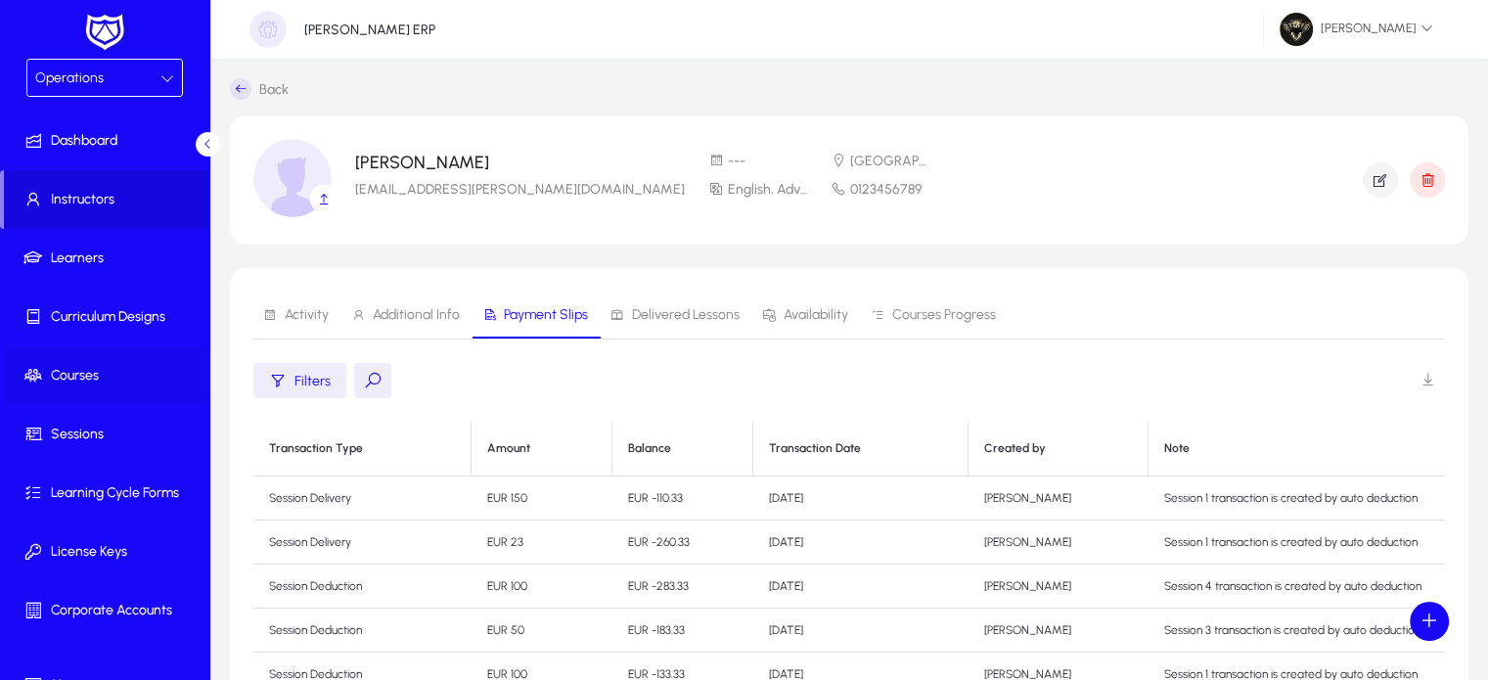
click at [105, 367] on span "Courses" at bounding box center [108, 376] width 209 height 20
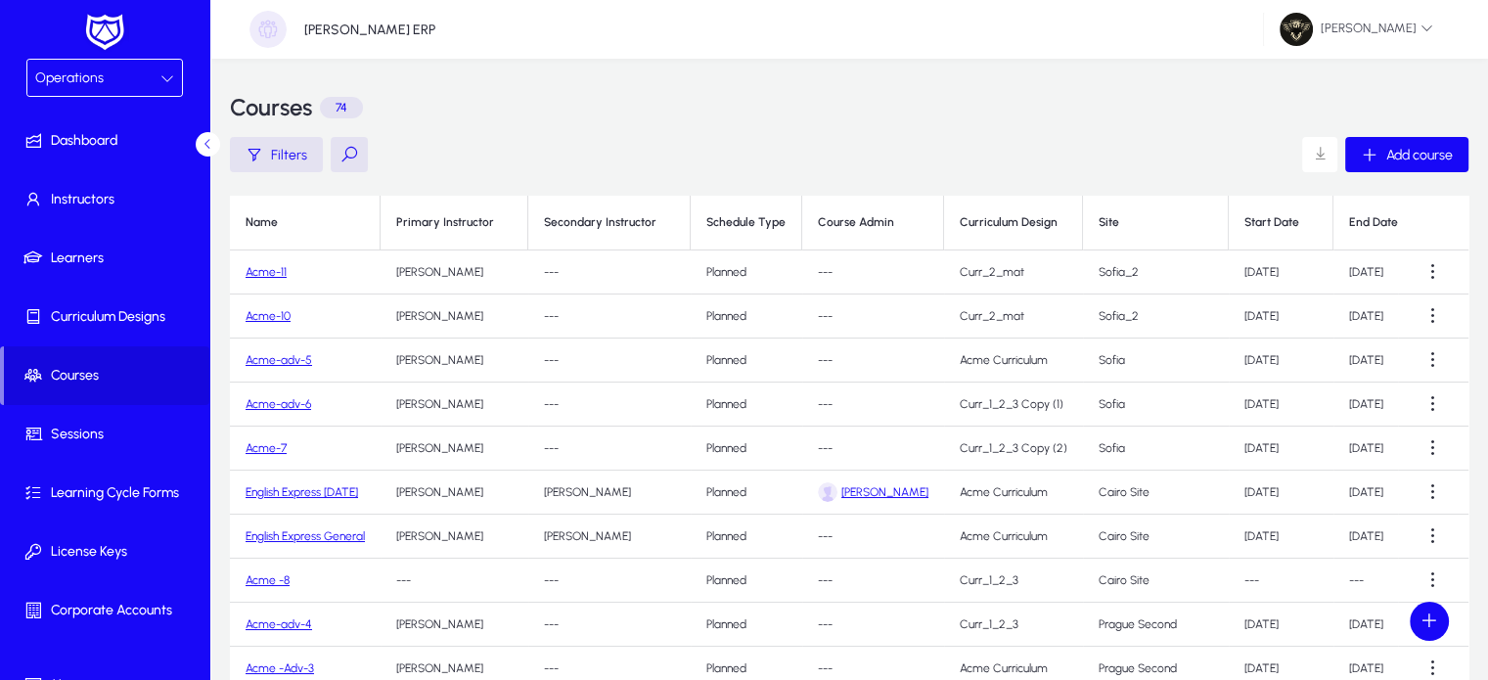
click at [273, 269] on link "Acme-11" at bounding box center [265, 272] width 41 height 14
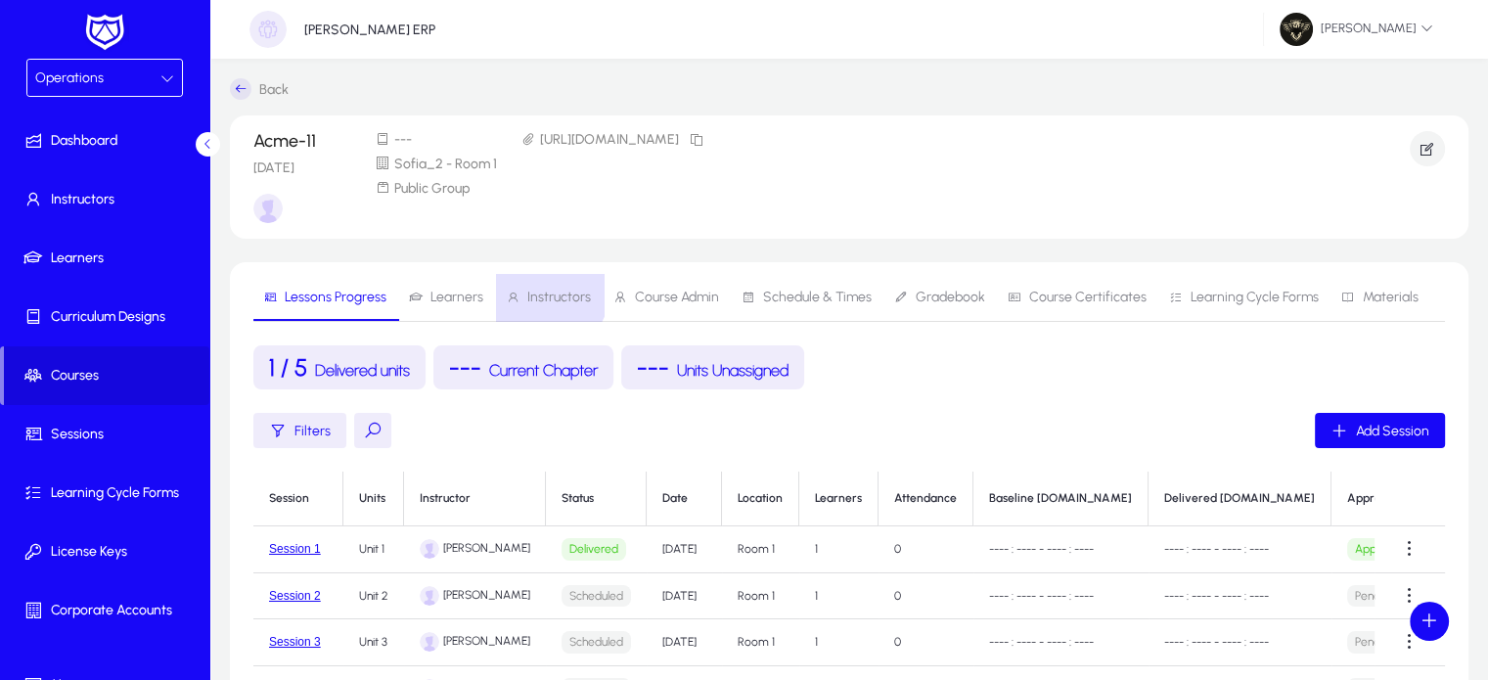
click at [535, 288] on span "Instructors" at bounding box center [548, 297] width 85 height 47
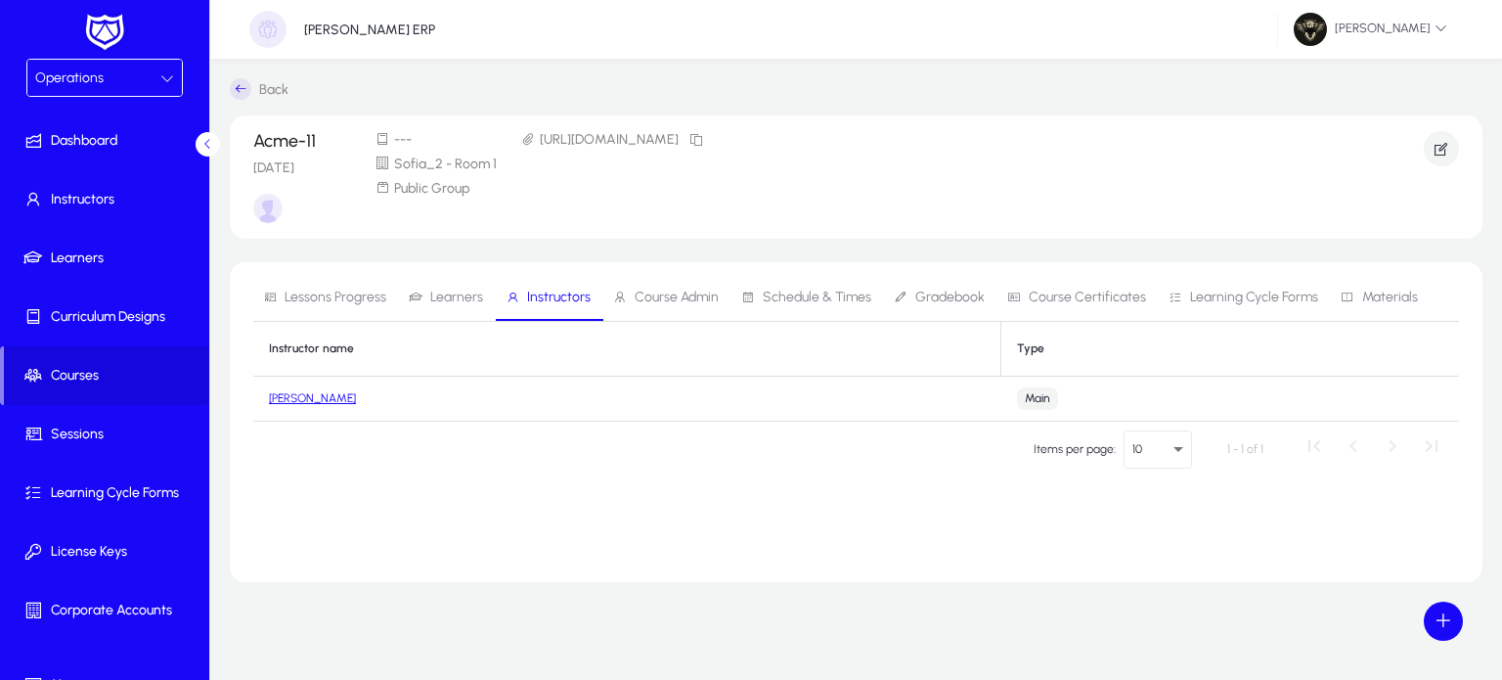
click at [299, 394] on link "[PERSON_NAME]" at bounding box center [312, 398] width 87 height 14
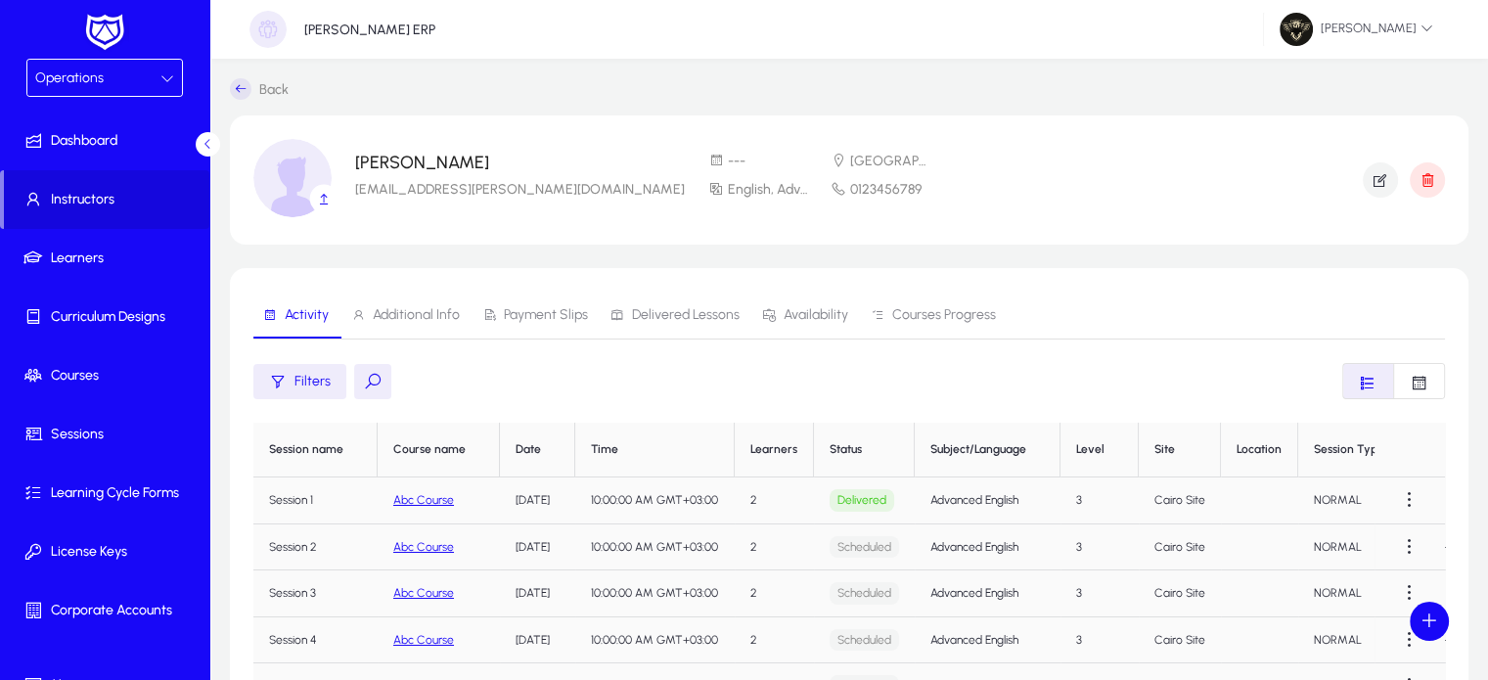
click at [523, 314] on span "Payment Slips" at bounding box center [546, 315] width 84 height 14
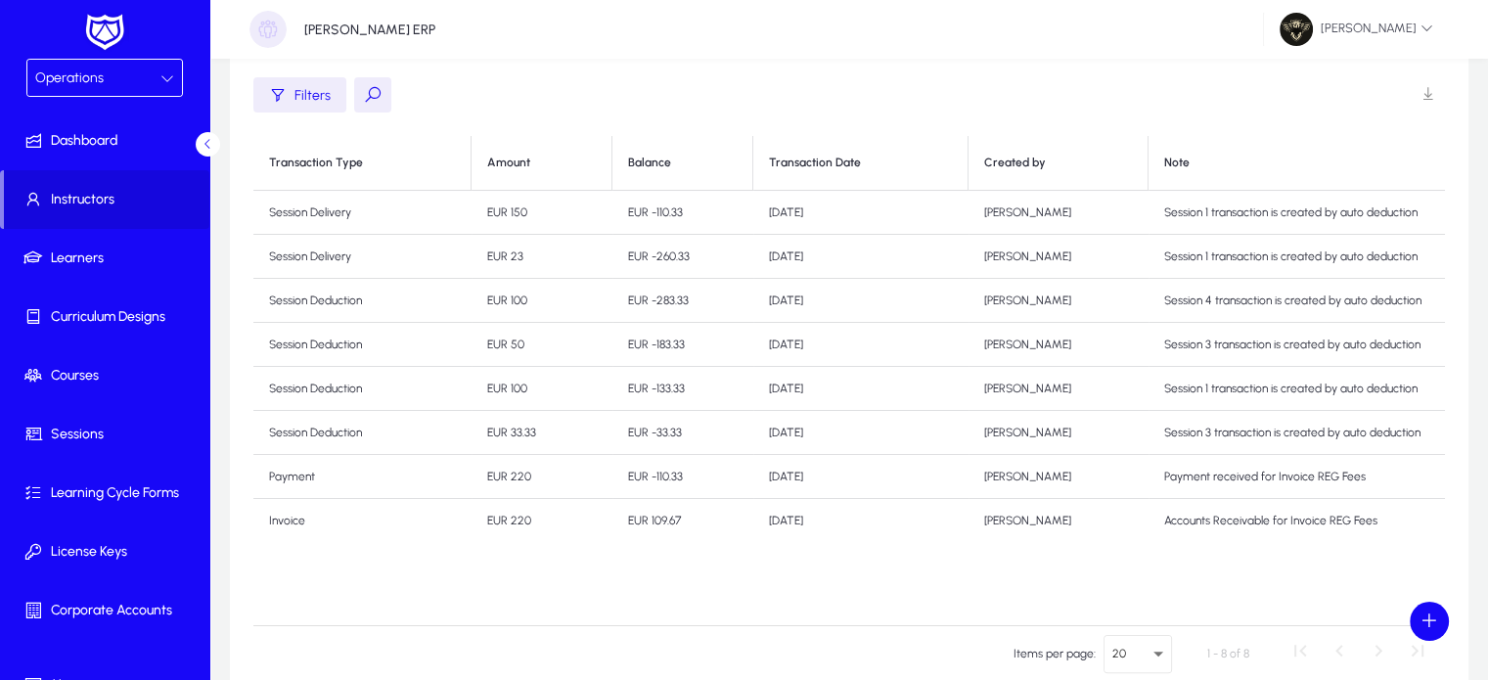
scroll to position [286, 0]
click at [871, 157] on div at bounding box center [872, 157] width 3 height 3
click at [867, 163] on div at bounding box center [873, 162] width 12 height 12
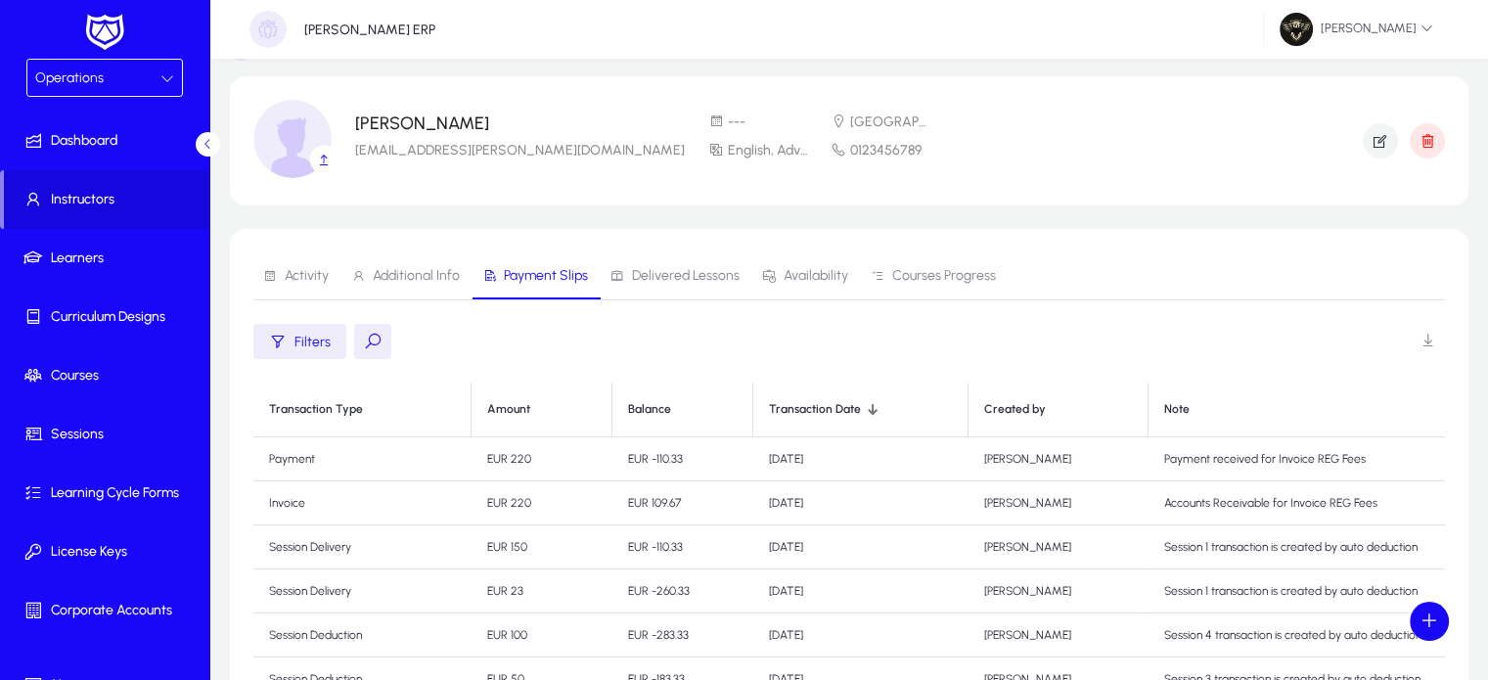
scroll to position [28, 0]
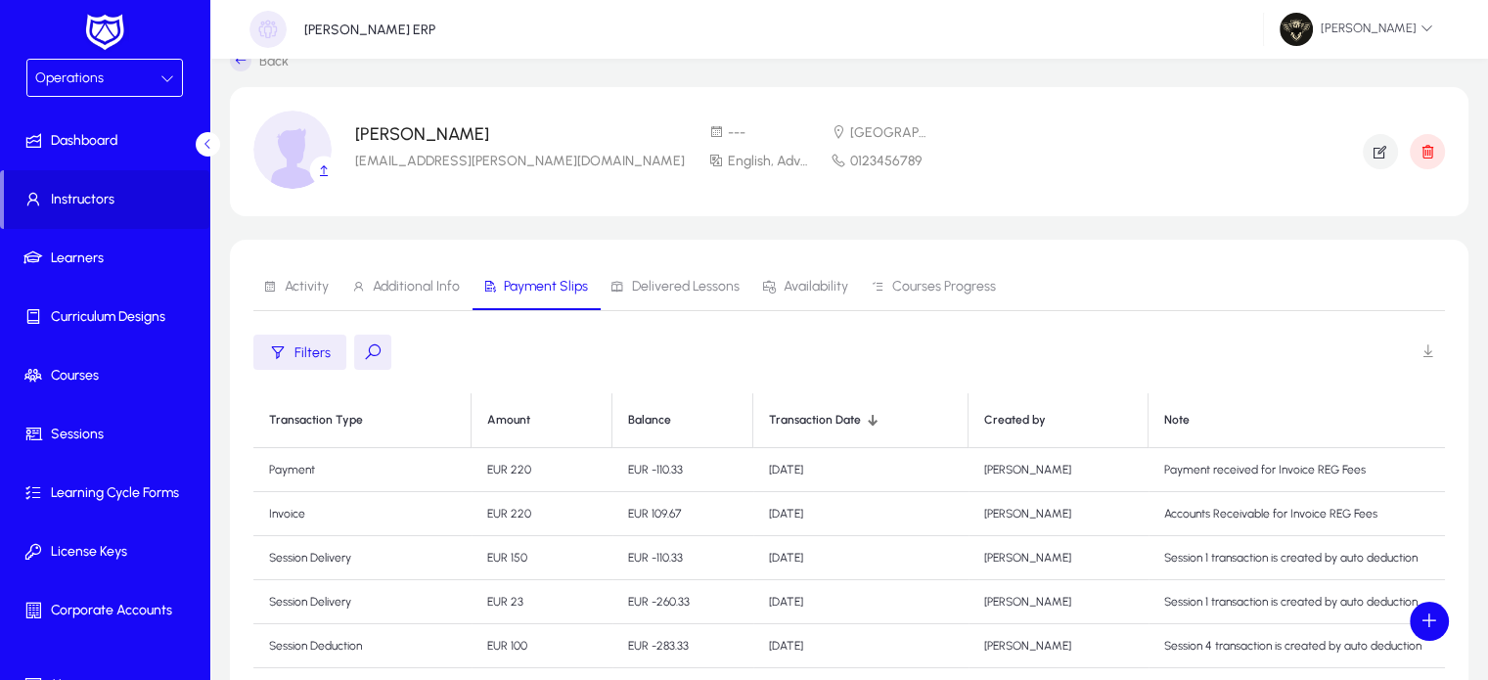
click at [1420, 356] on span at bounding box center [1426, 352] width 39 height 39
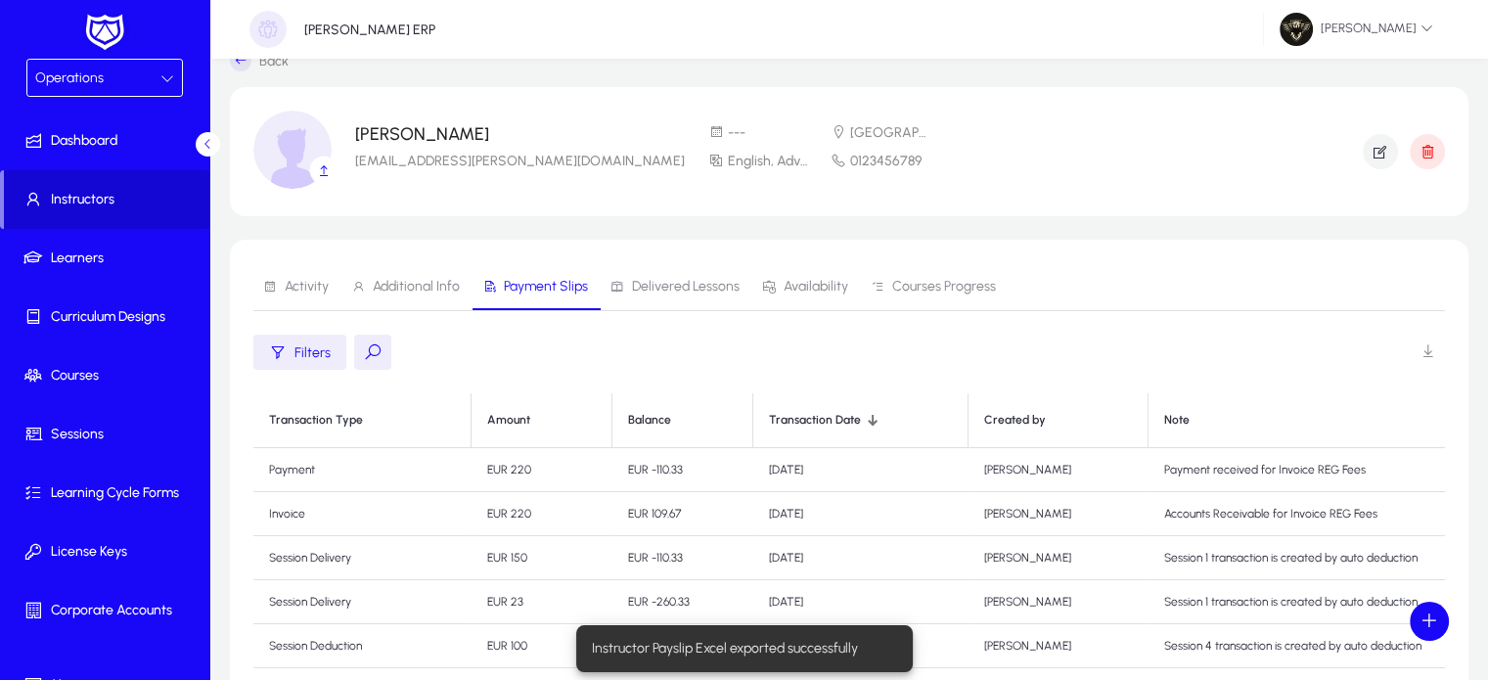
click at [74, 196] on span "Instructors" at bounding box center [106, 200] width 205 height 20
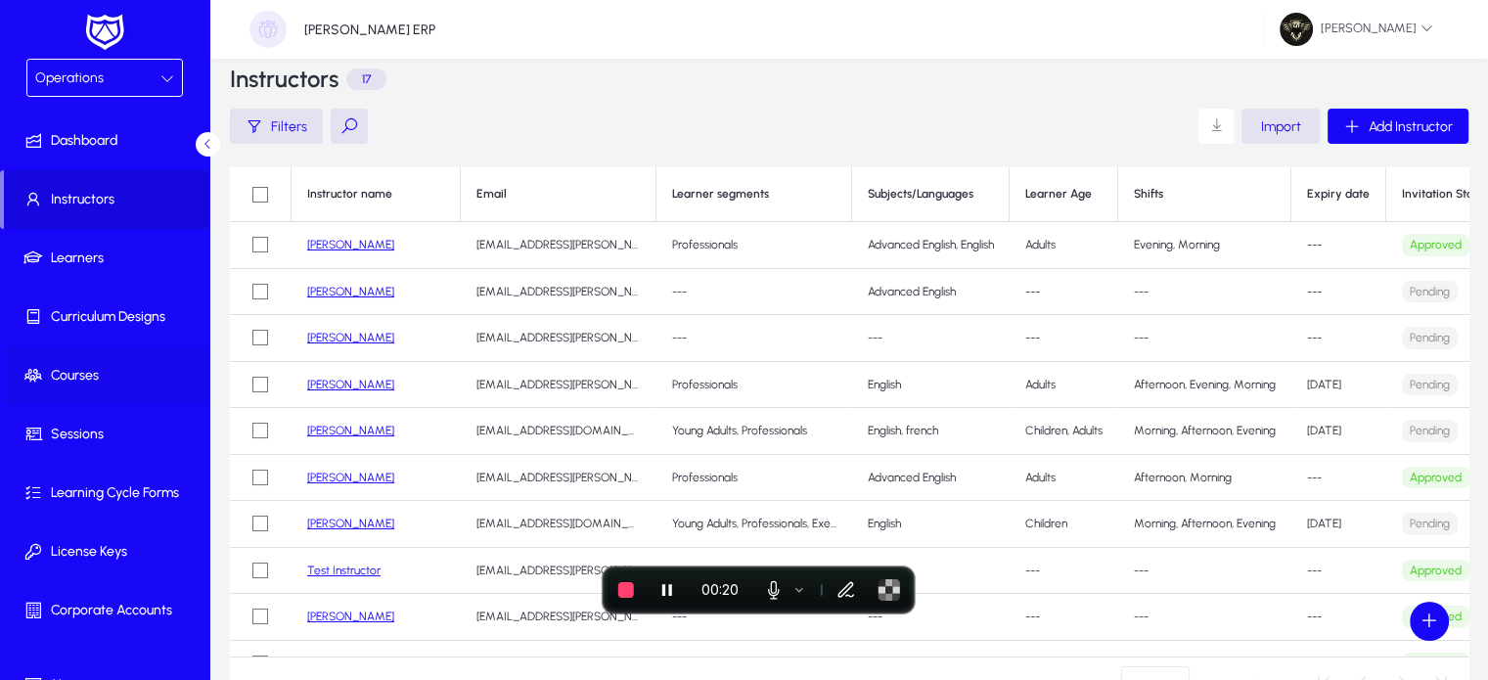
click at [86, 371] on span "Courses" at bounding box center [108, 376] width 209 height 20
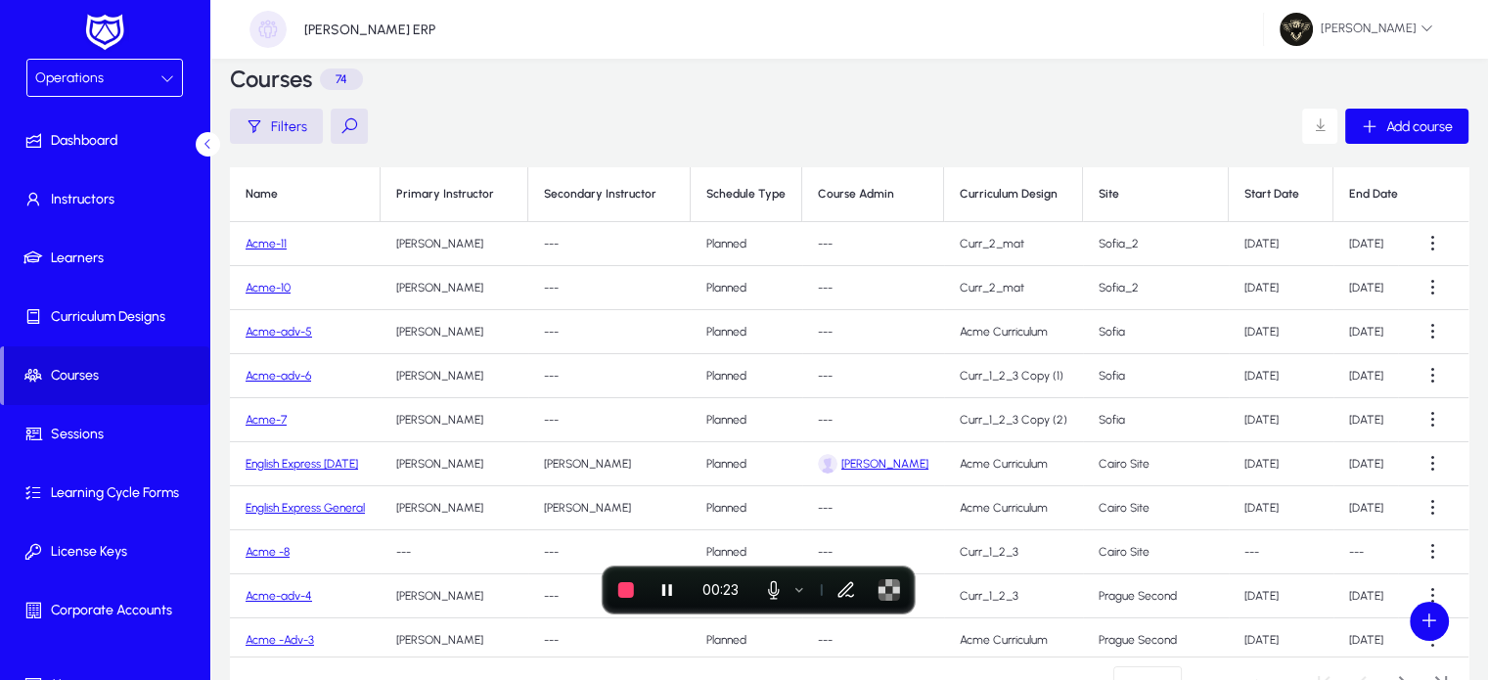
click at [265, 244] on link "Acme-11" at bounding box center [265, 244] width 41 height 14
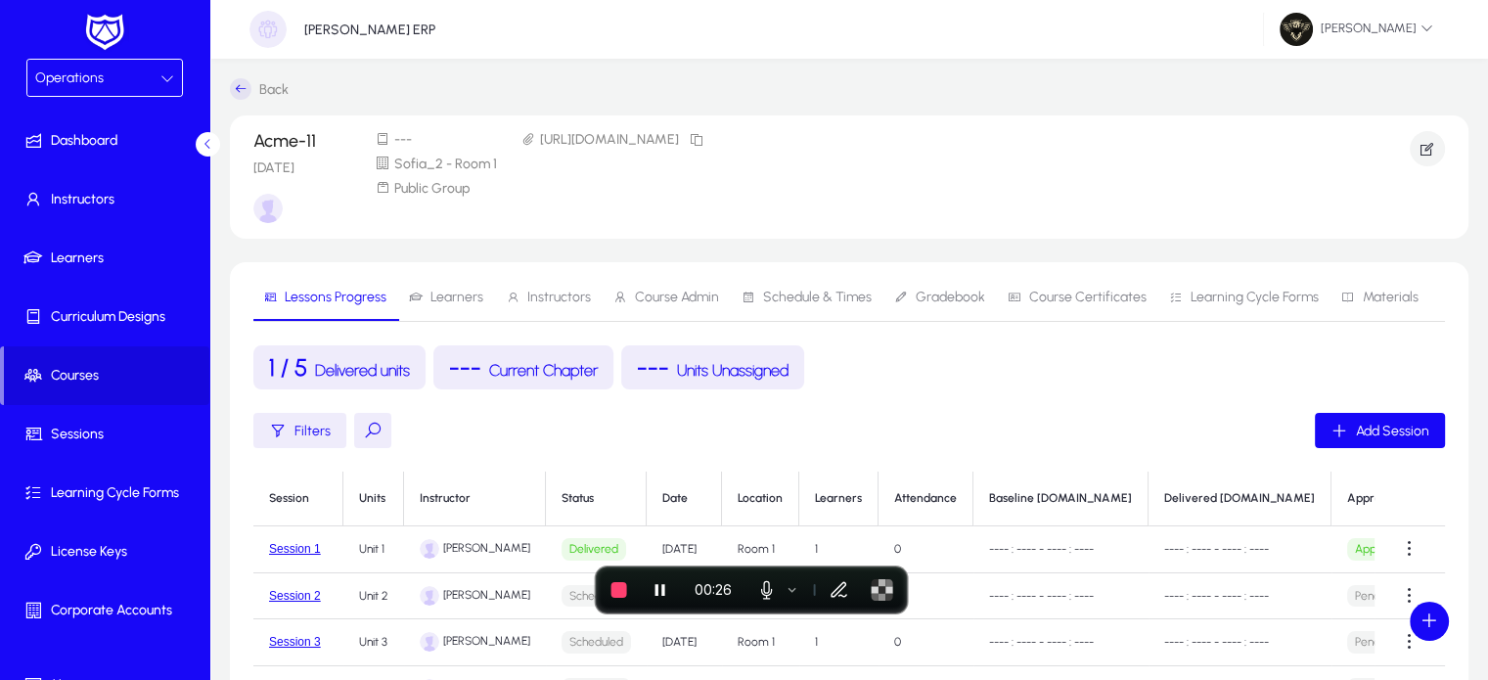
click at [536, 299] on span "Instructors" at bounding box center [559, 297] width 64 height 14
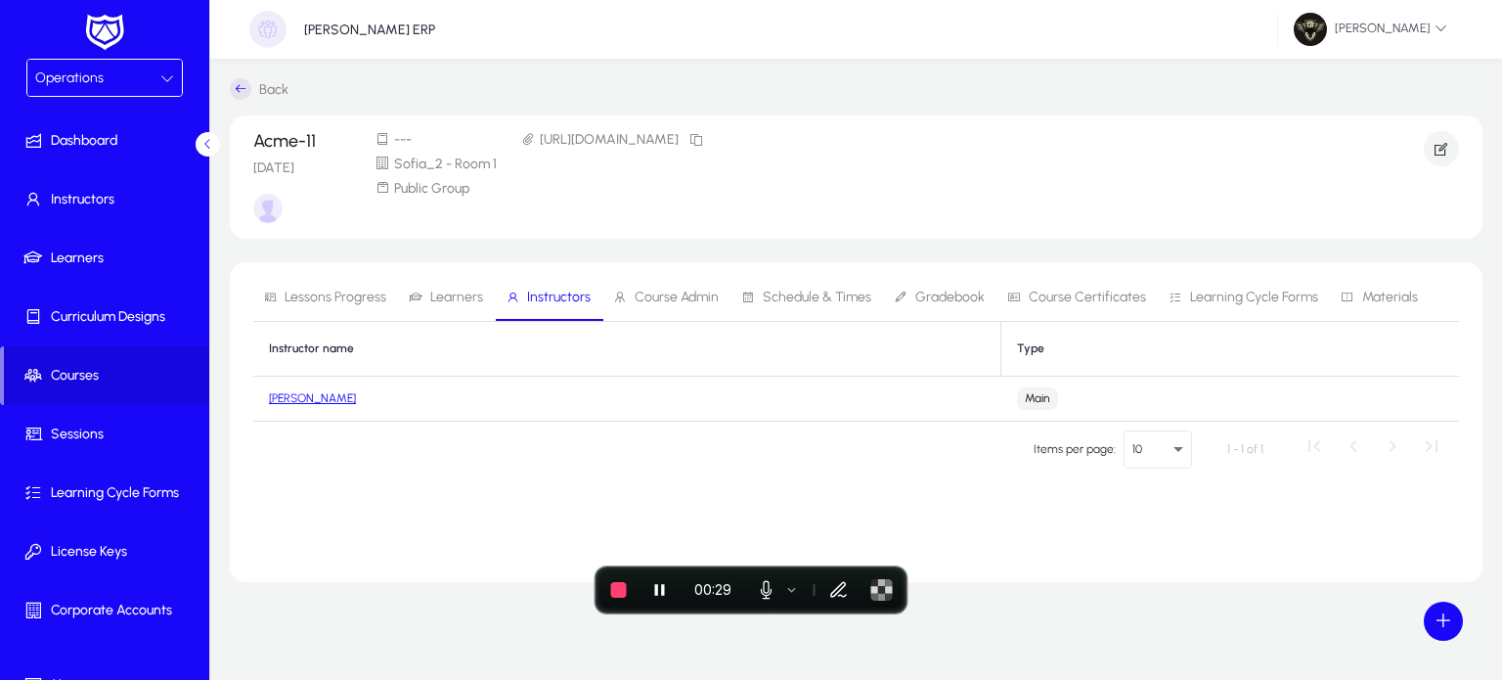
click at [291, 398] on link "[PERSON_NAME]" at bounding box center [312, 398] width 87 height 14
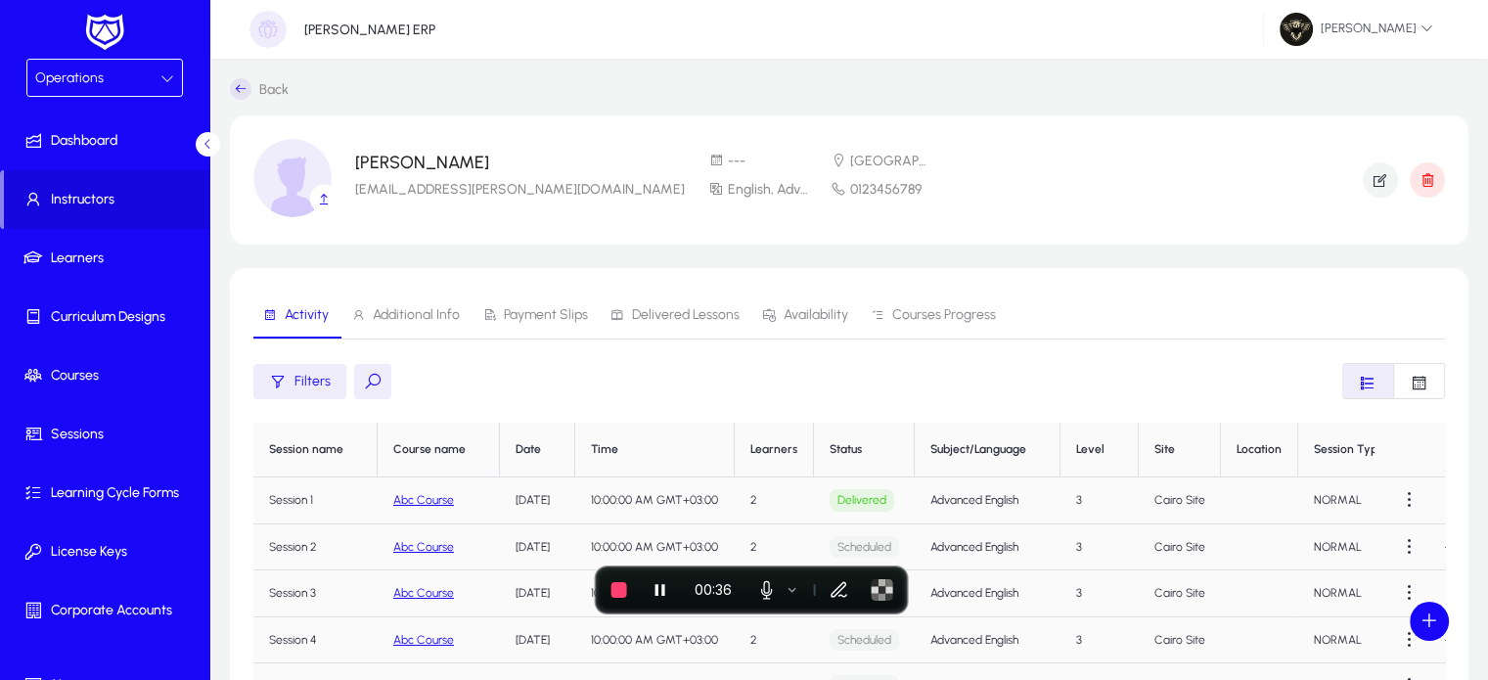
click at [545, 318] on span "Payment Slips" at bounding box center [546, 315] width 84 height 14
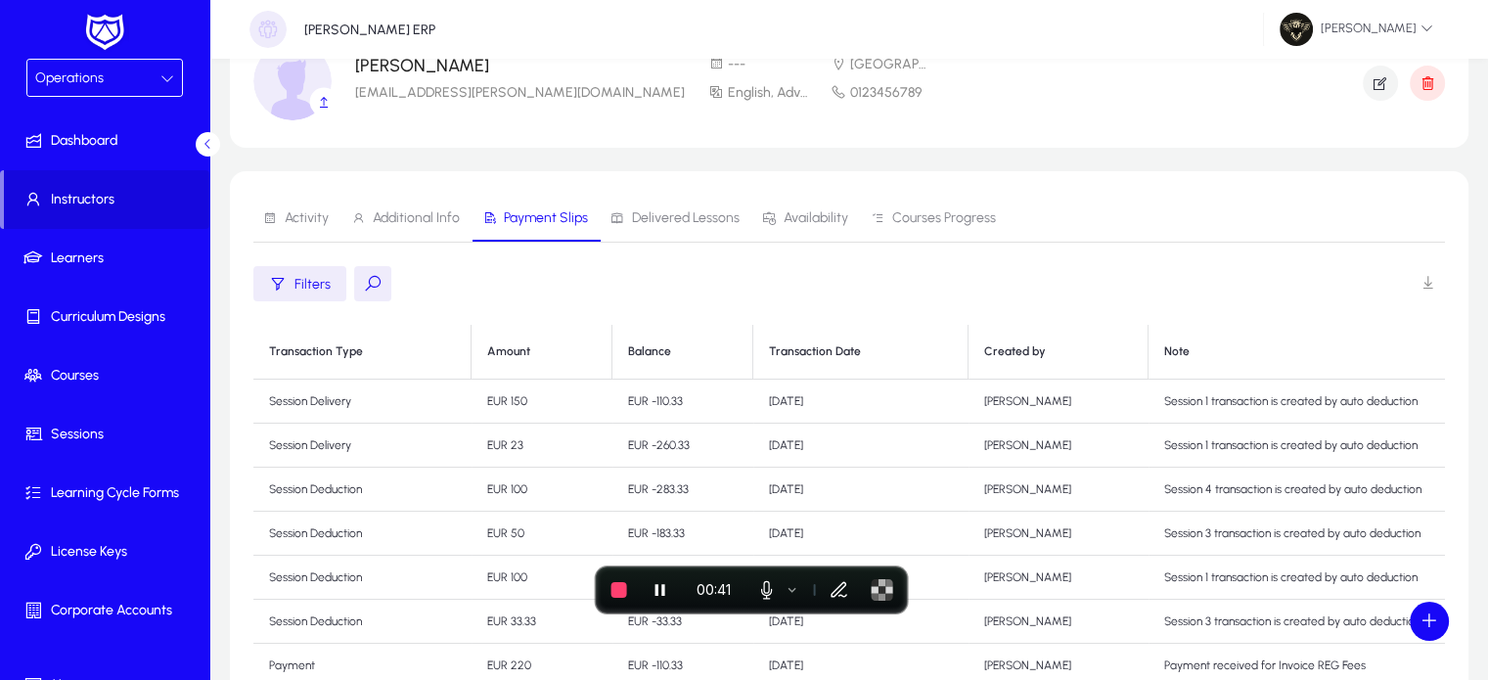
scroll to position [89, 0]
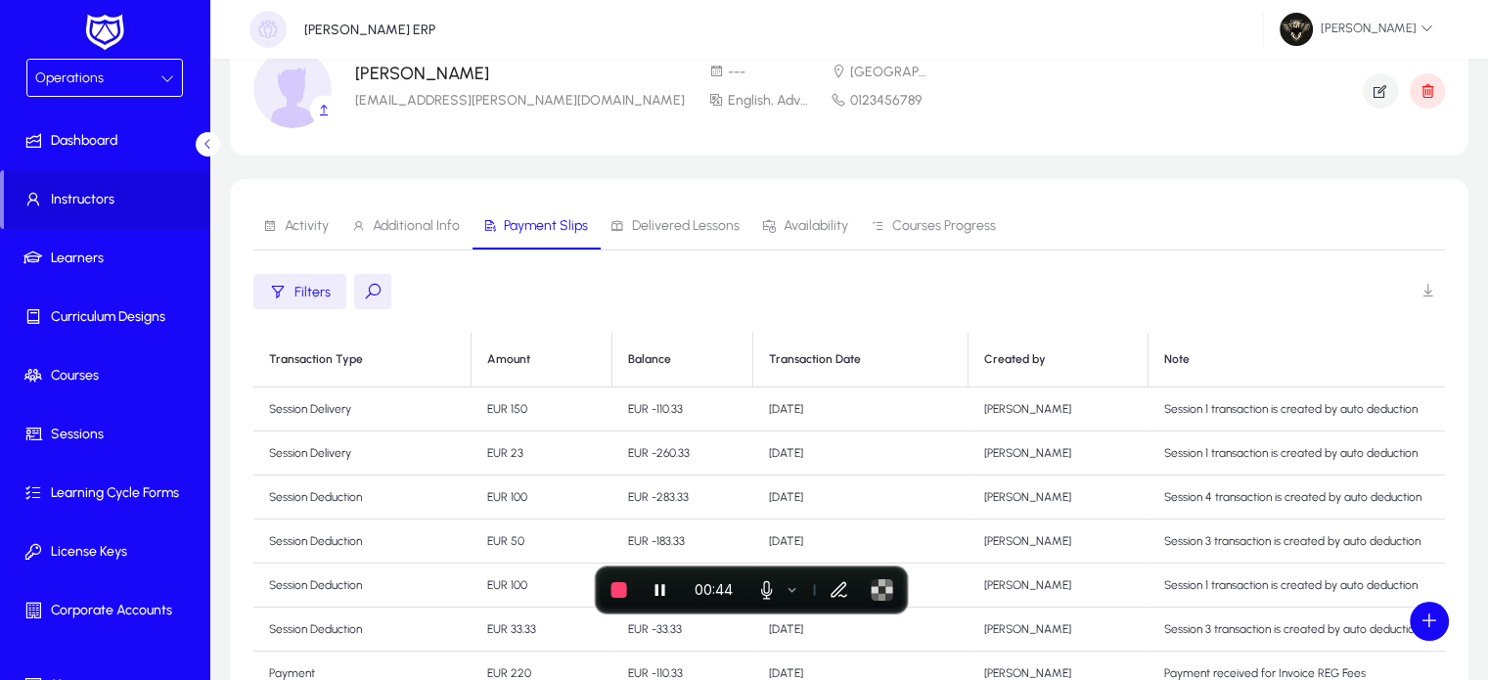
click at [1425, 292] on span at bounding box center [1426, 291] width 39 height 39
click at [76, 90] on div "Operations" at bounding box center [104, 78] width 155 height 36
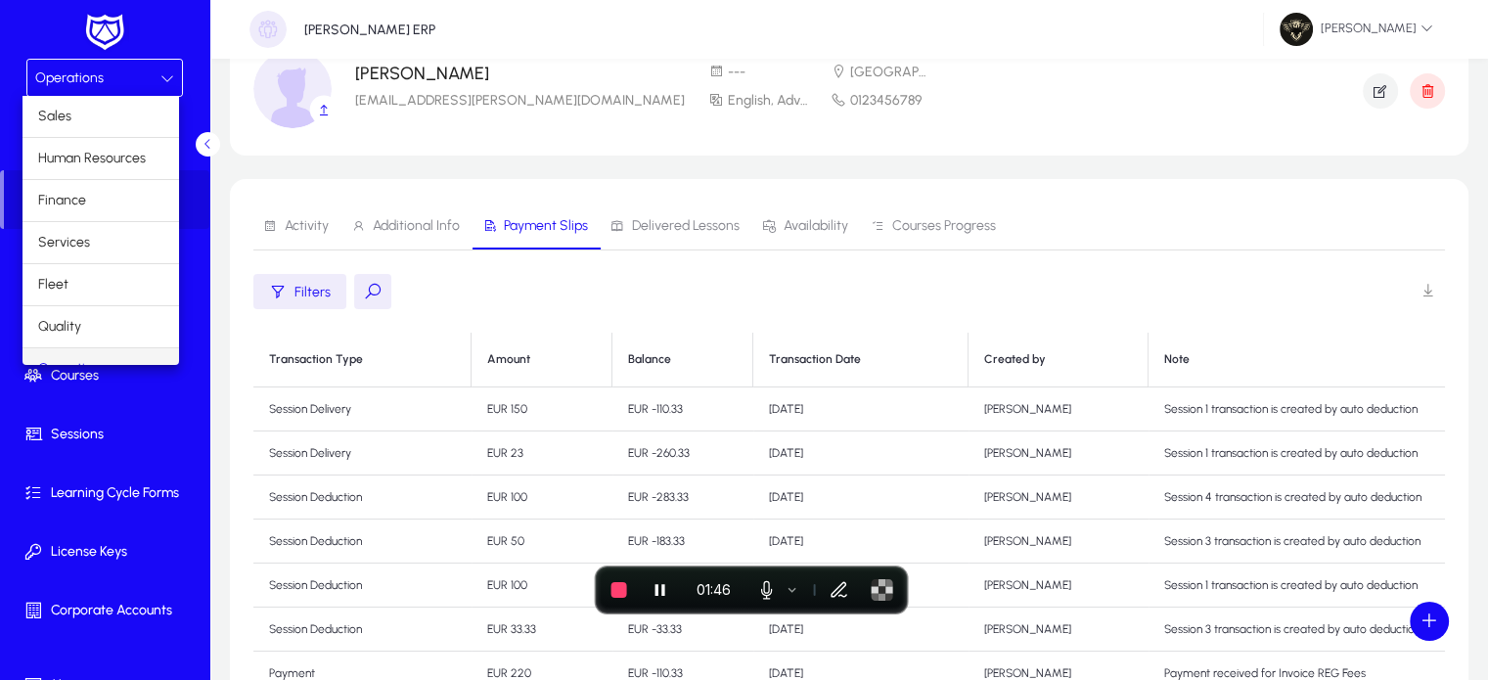
scroll to position [23, 0]
click at [71, 178] on span "Finance" at bounding box center [62, 176] width 48 height 23
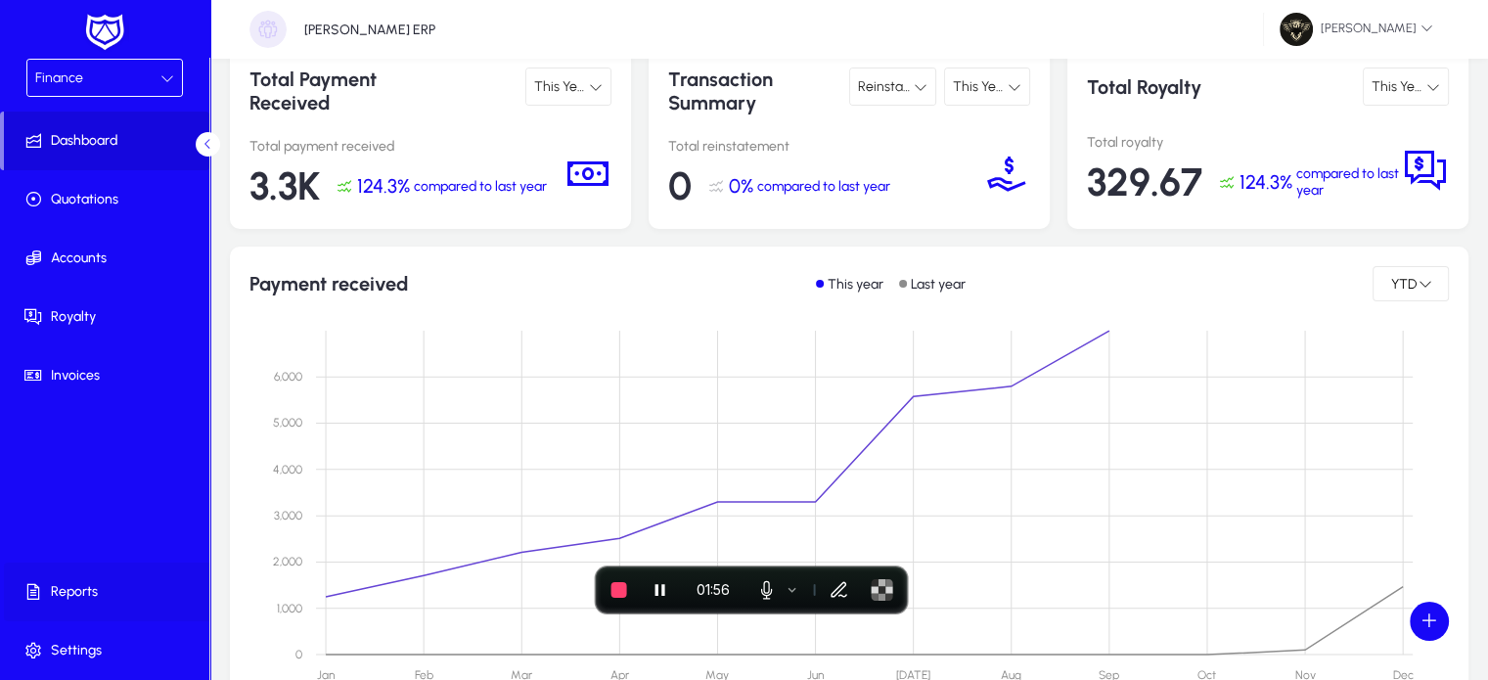
click at [91, 602] on span at bounding box center [108, 591] width 209 height 47
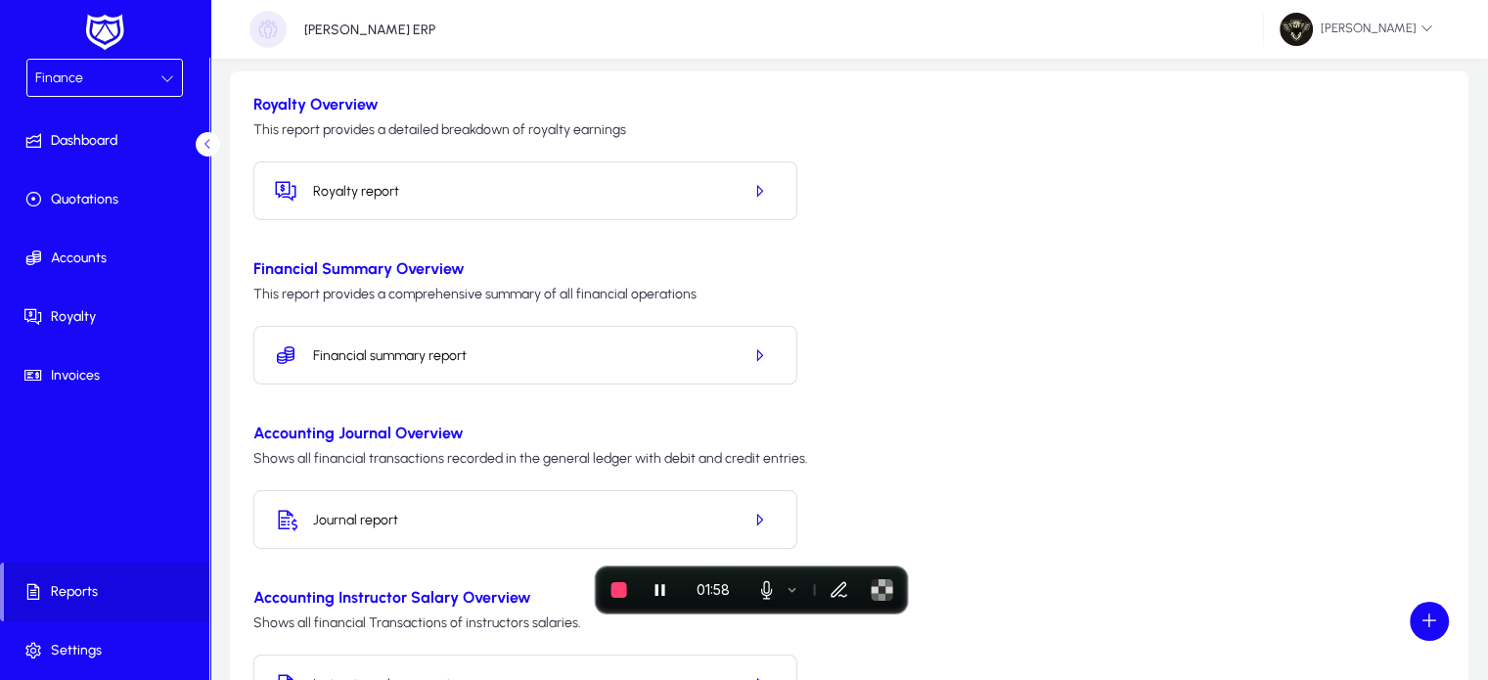
scroll to position [242, 0]
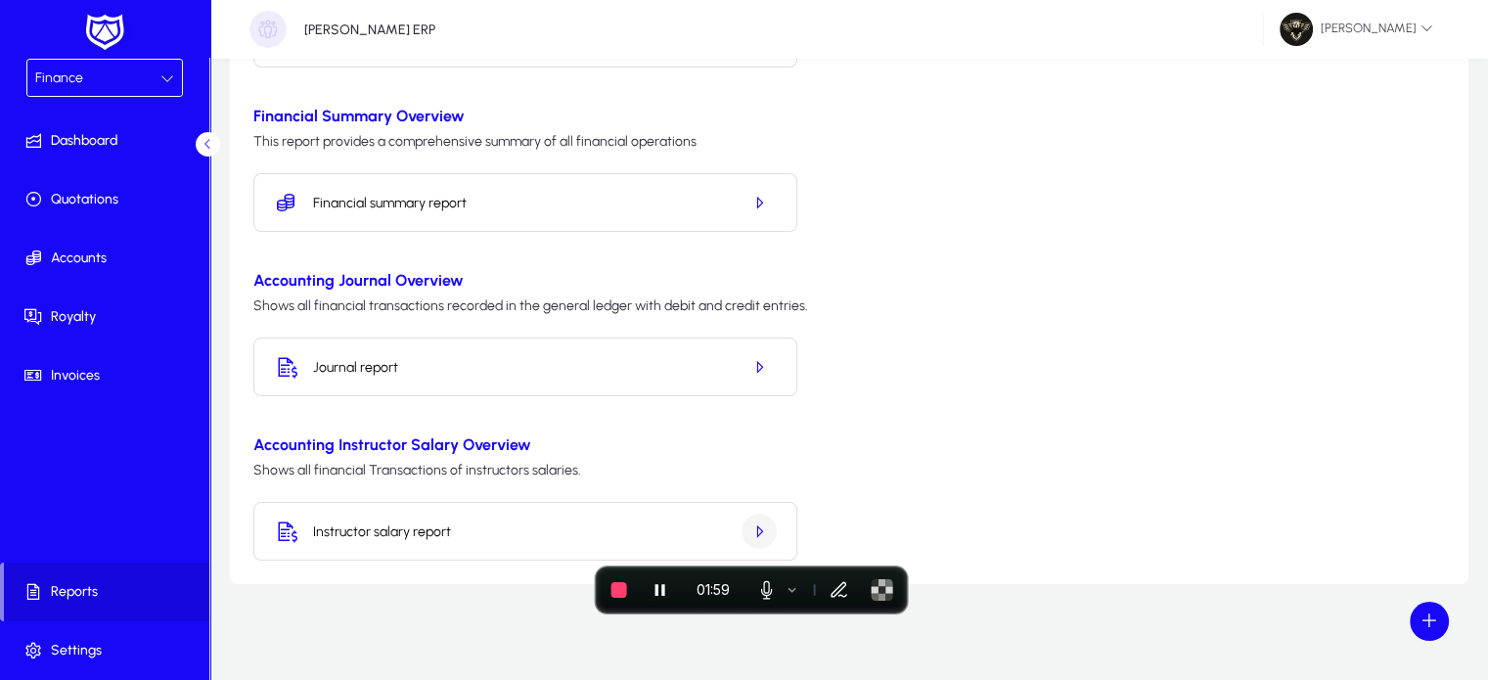
click at [767, 523] on icon "button" at bounding box center [759, 531] width 18 height 18
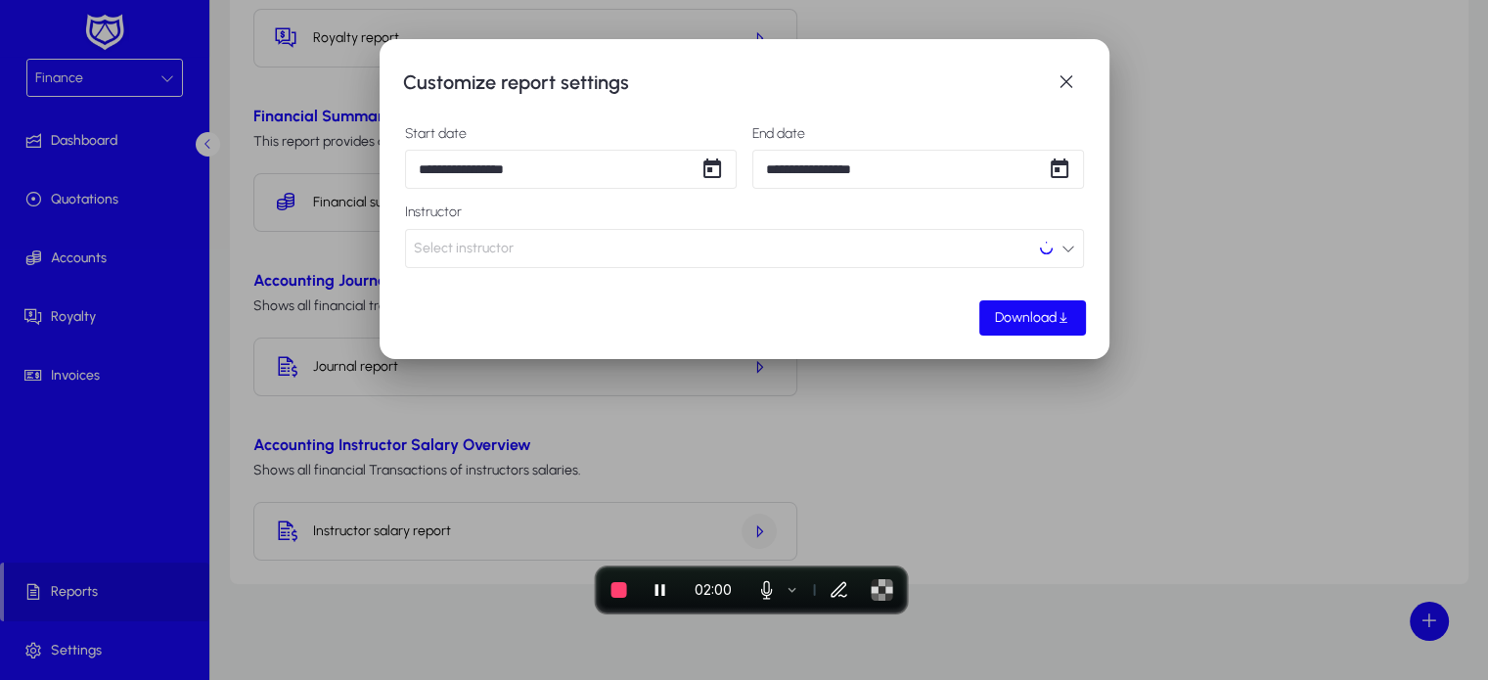
scroll to position [0, 0]
click at [557, 238] on button "Select instructor" at bounding box center [744, 248] width 679 height 39
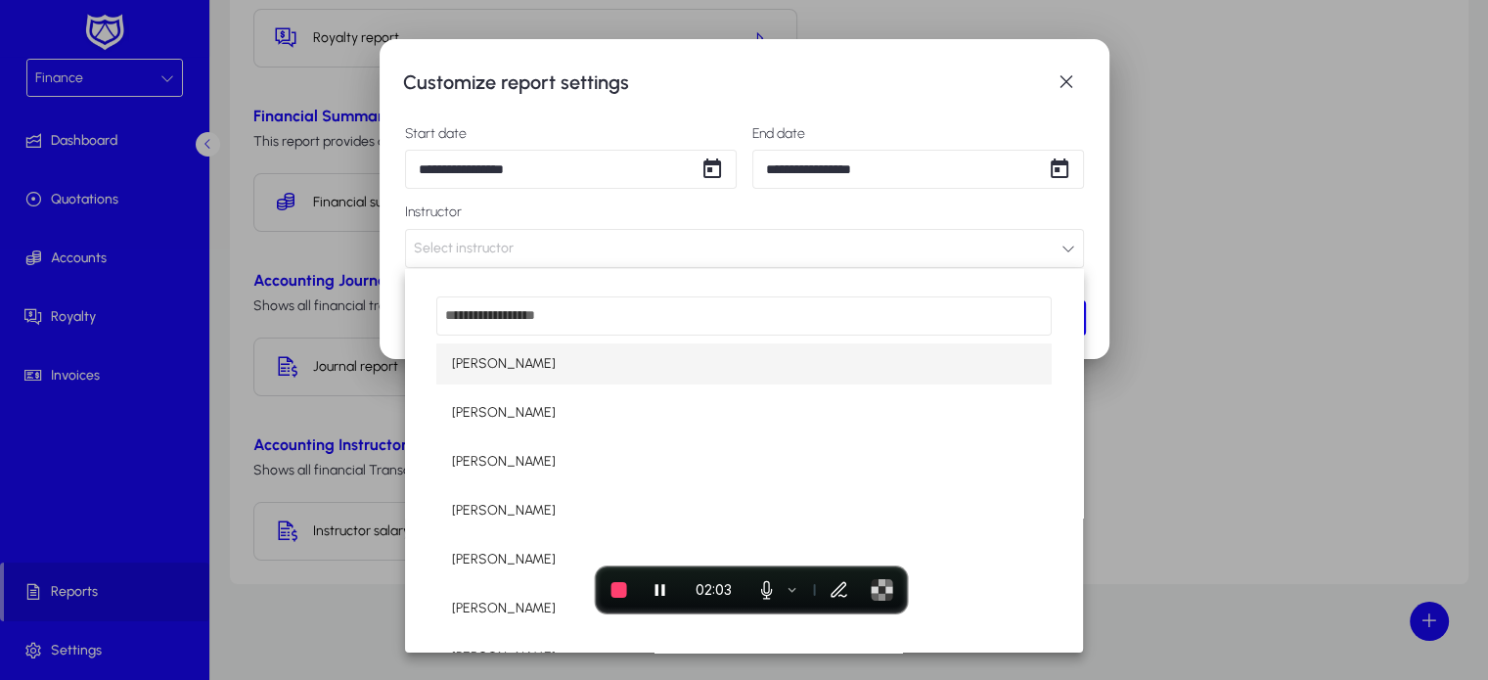
click at [533, 318] on input "dropdown search" at bounding box center [743, 315] width 614 height 39
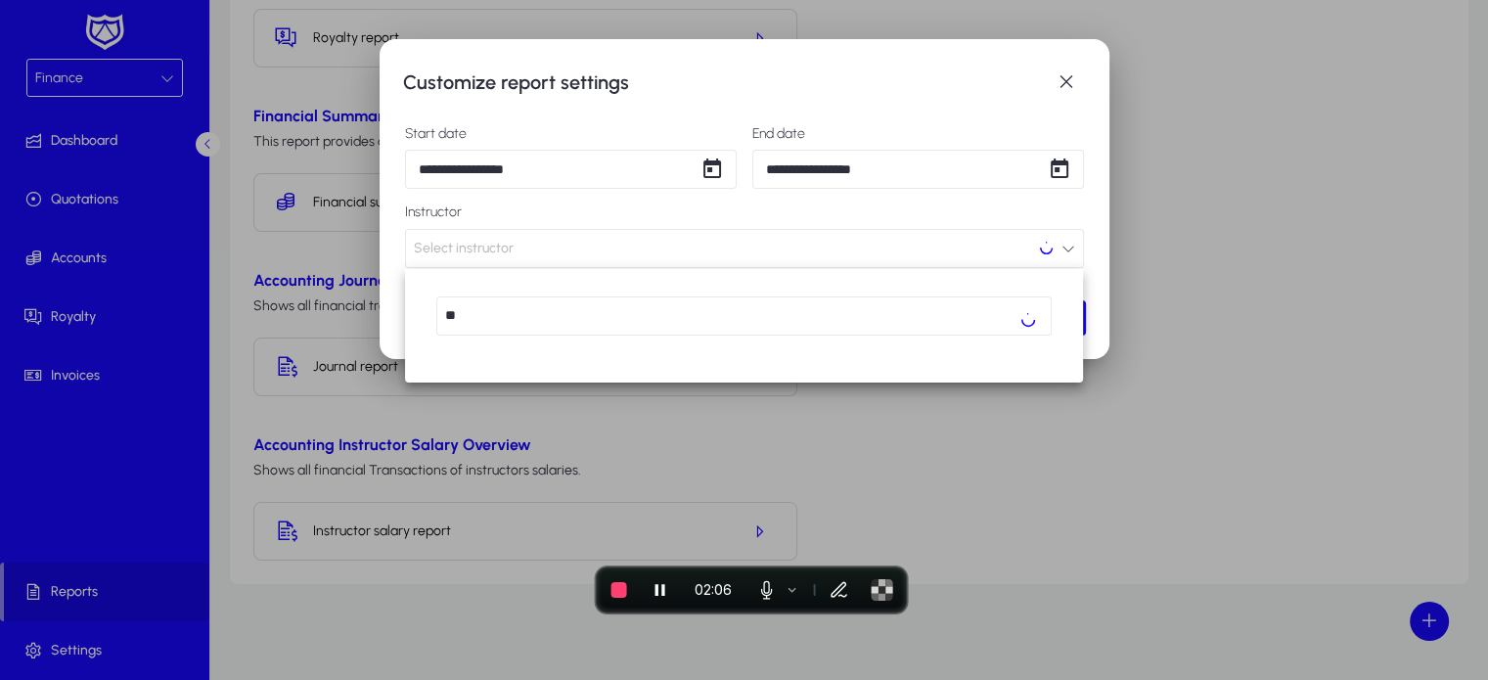
type input "*"
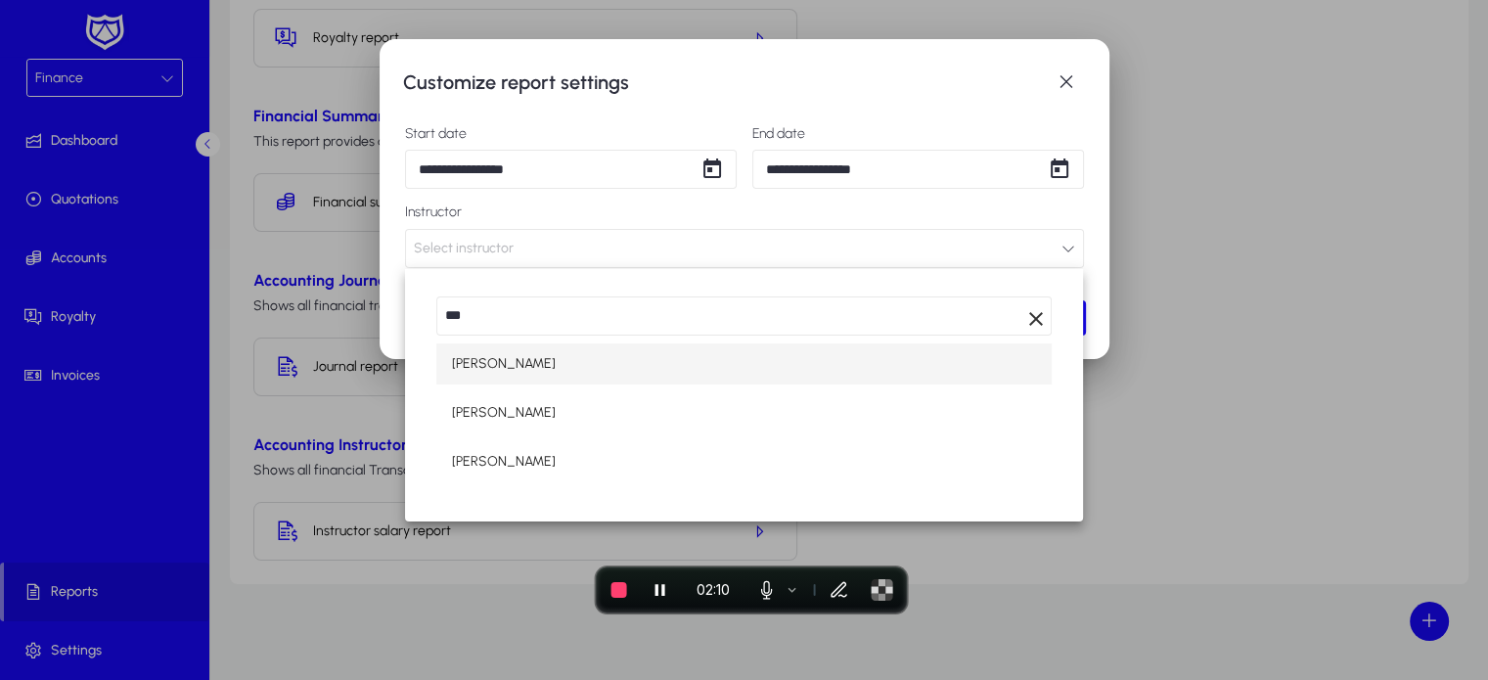
type input "***"
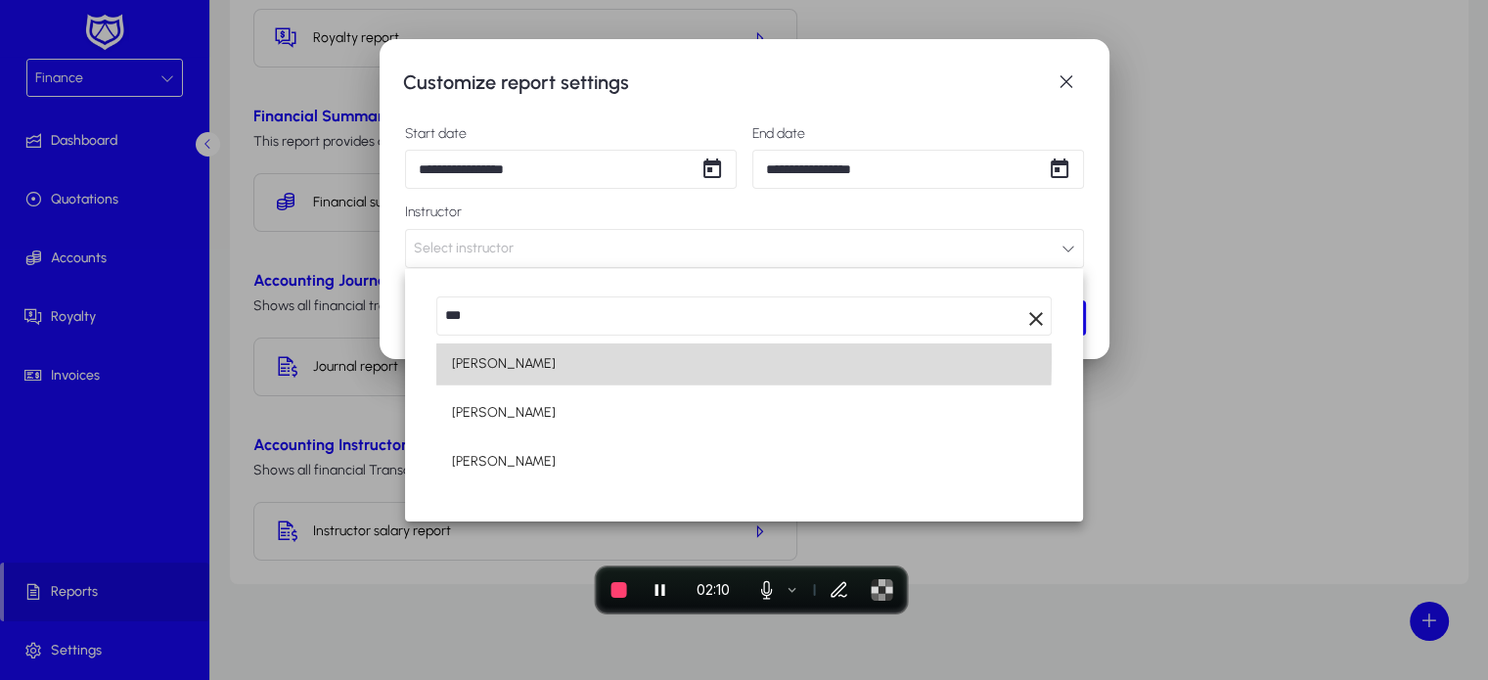
click at [520, 359] on mat-option "[PERSON_NAME]" at bounding box center [743, 363] width 614 height 41
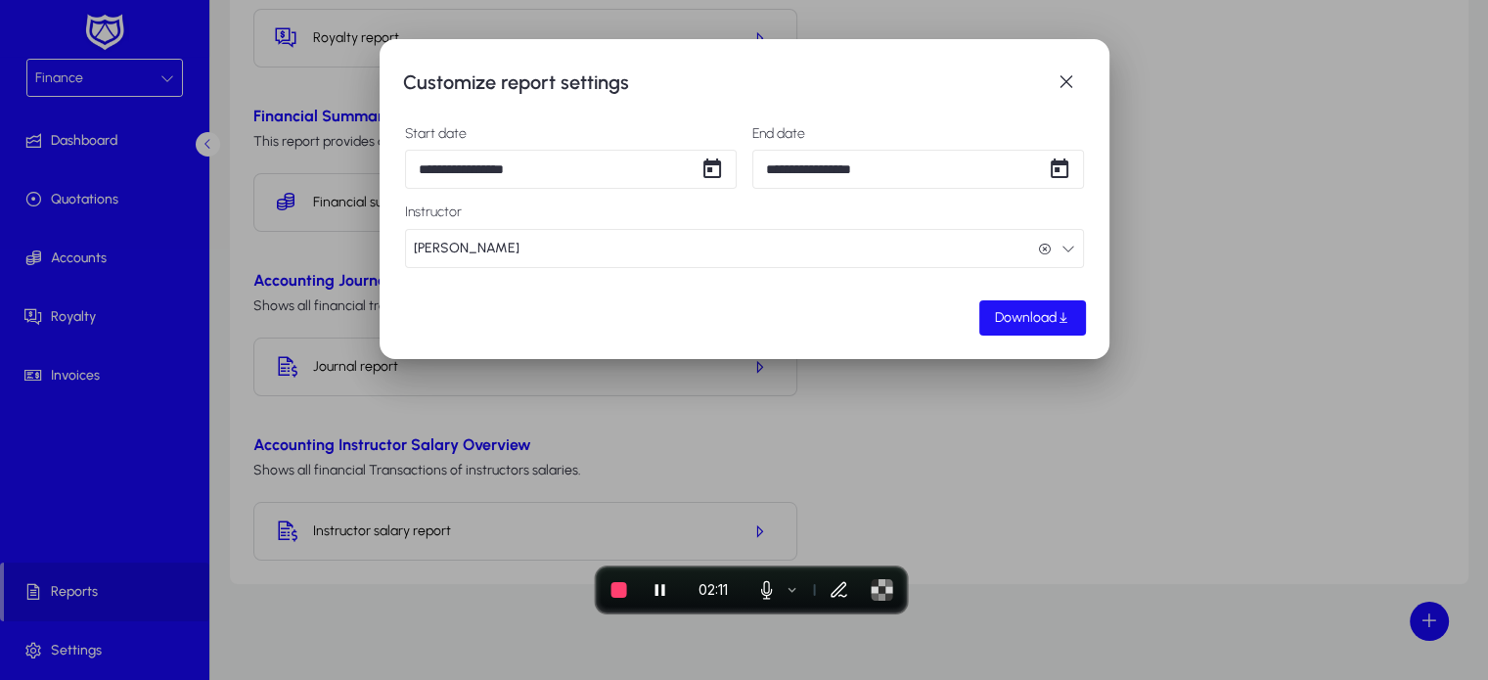
click at [1051, 318] on span "Download" at bounding box center [1026, 317] width 62 height 17
click at [1057, 89] on span "button" at bounding box center [1065, 82] width 39 height 39
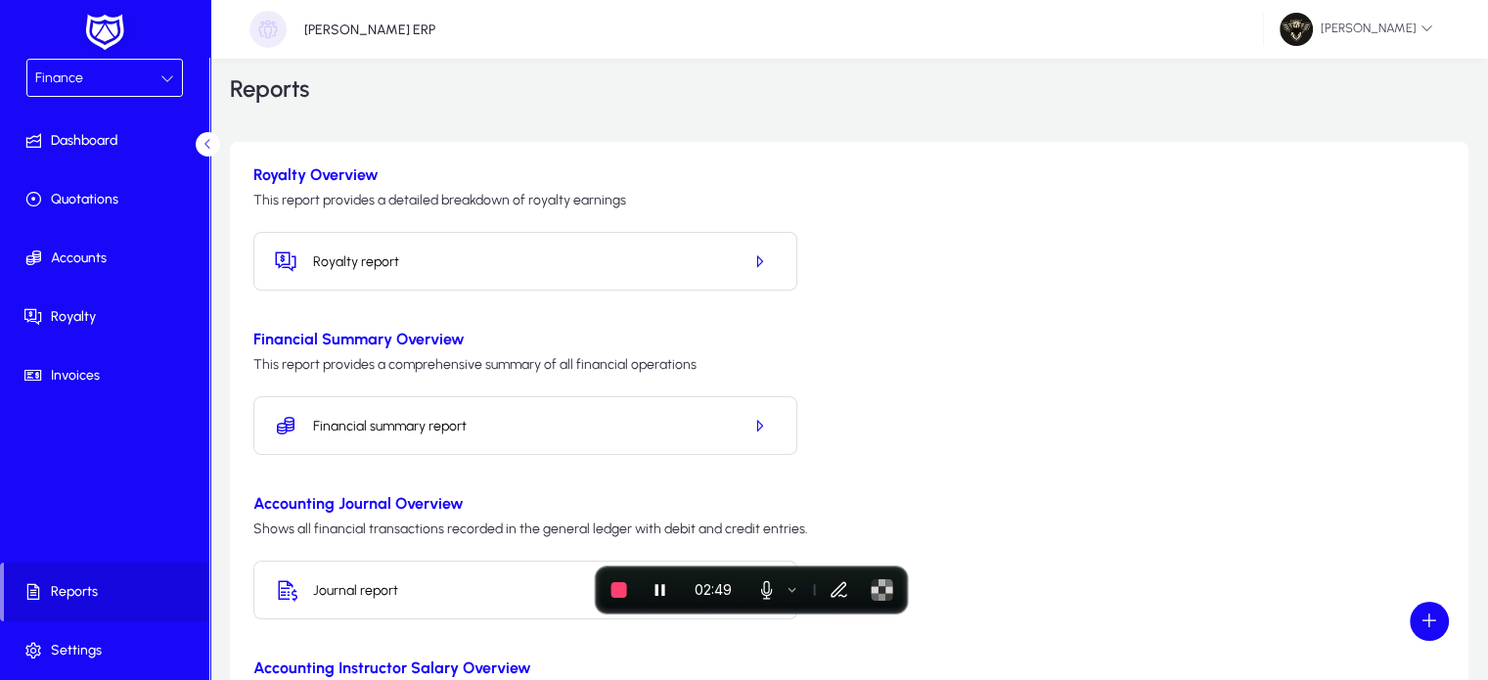
scroll to position [14, 0]
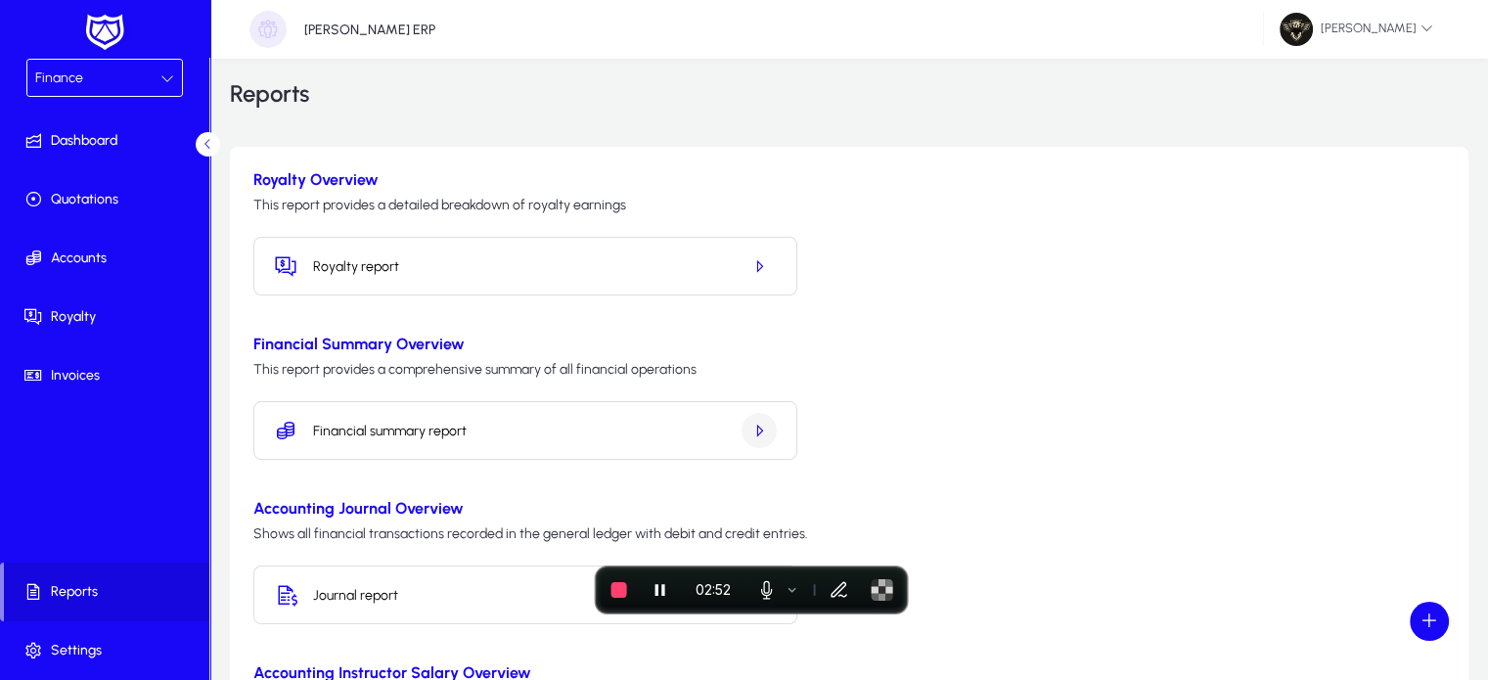
click at [752, 423] on icon "button" at bounding box center [759, 431] width 18 height 18
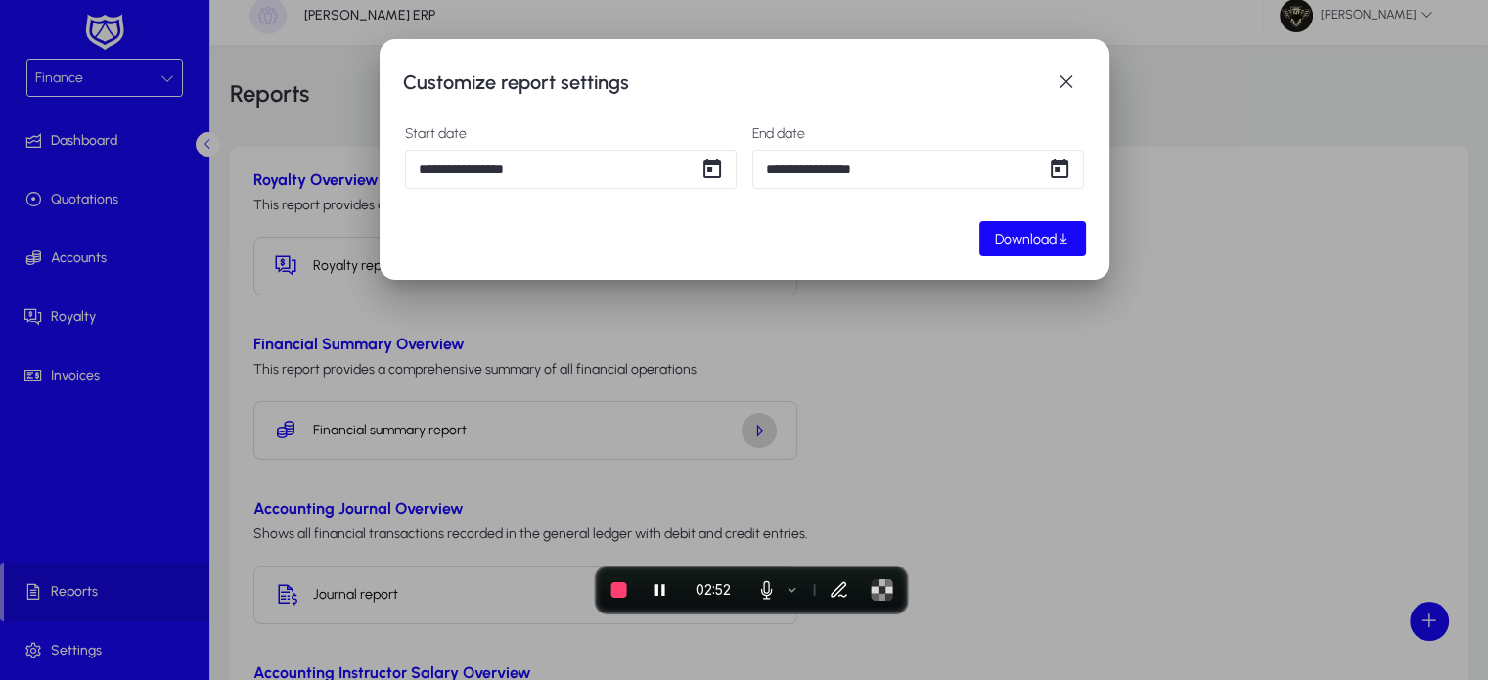
scroll to position [0, 0]
click at [1044, 256] on span "button" at bounding box center [1032, 238] width 107 height 47
click at [1068, 77] on span "button" at bounding box center [1065, 82] width 39 height 39
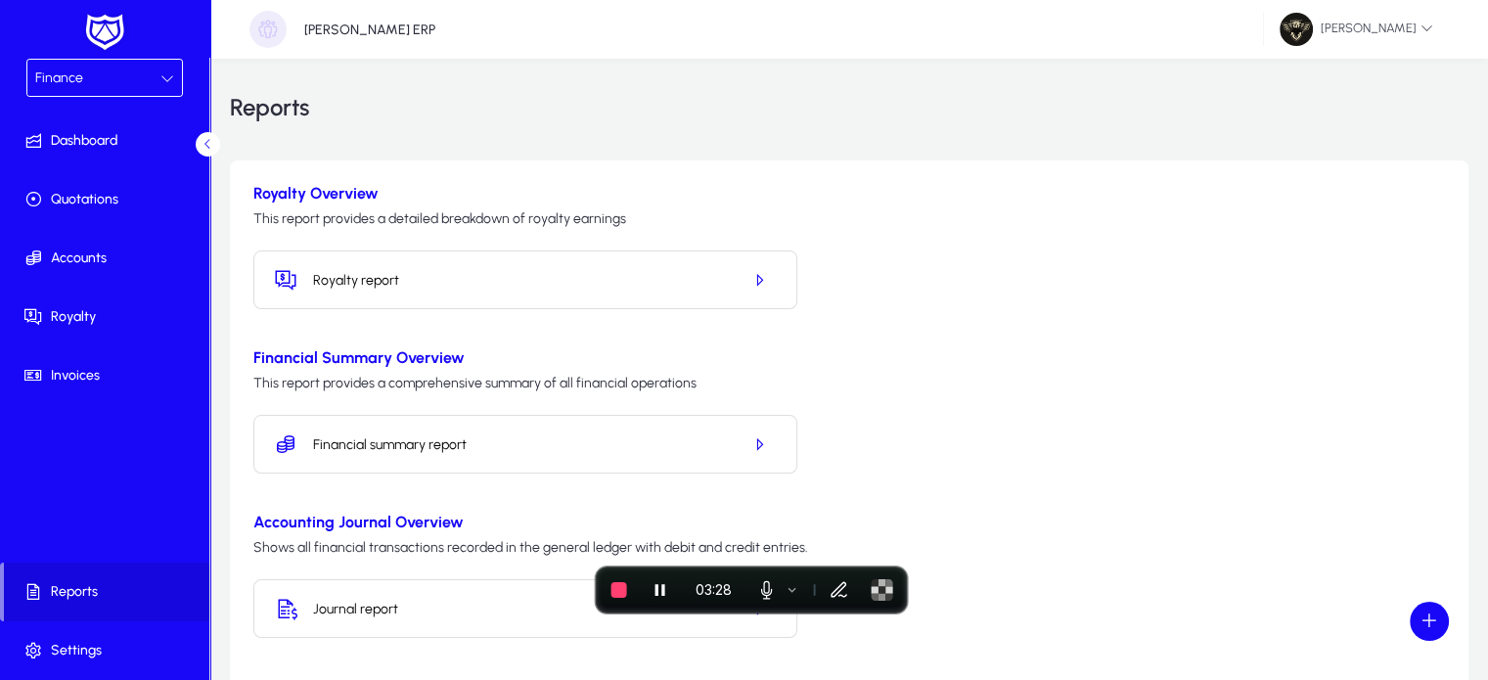
scroll to position [14, 0]
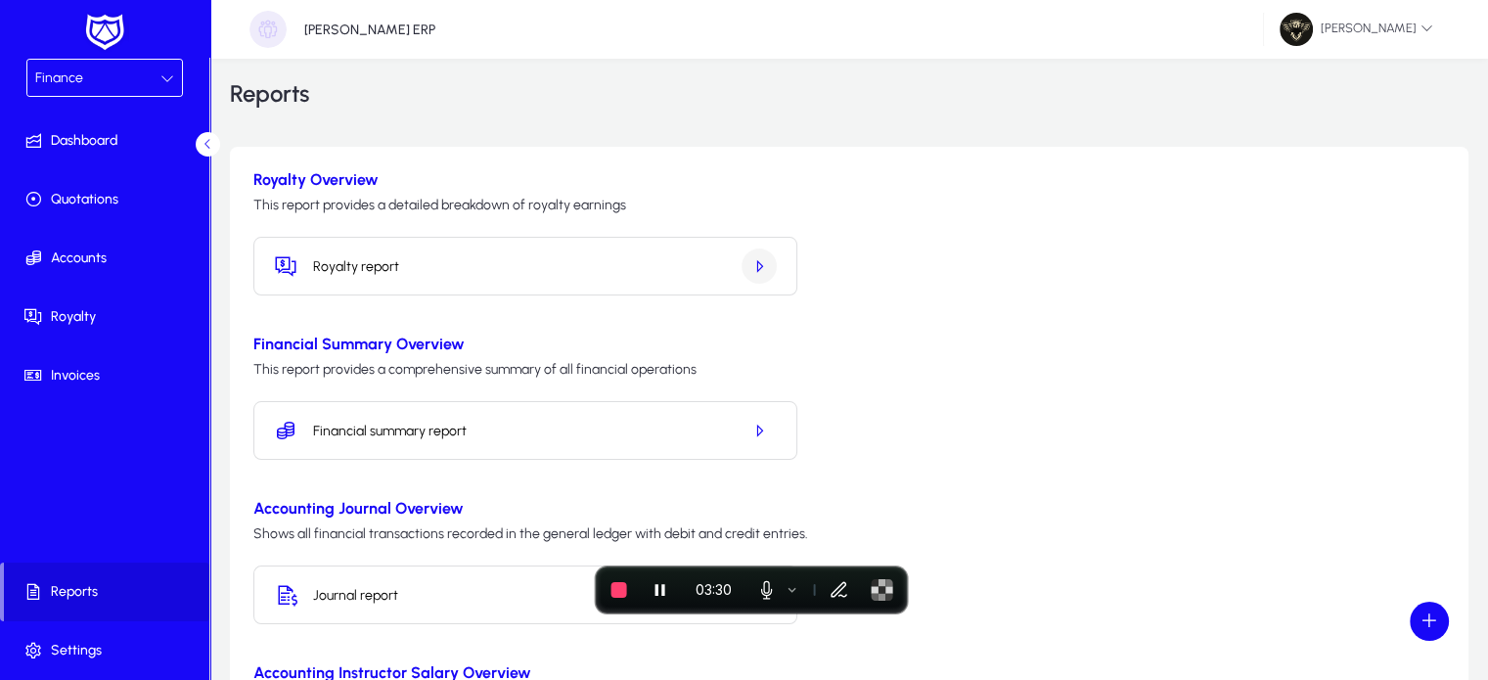
click at [759, 271] on icon "button" at bounding box center [759, 266] width 18 height 18
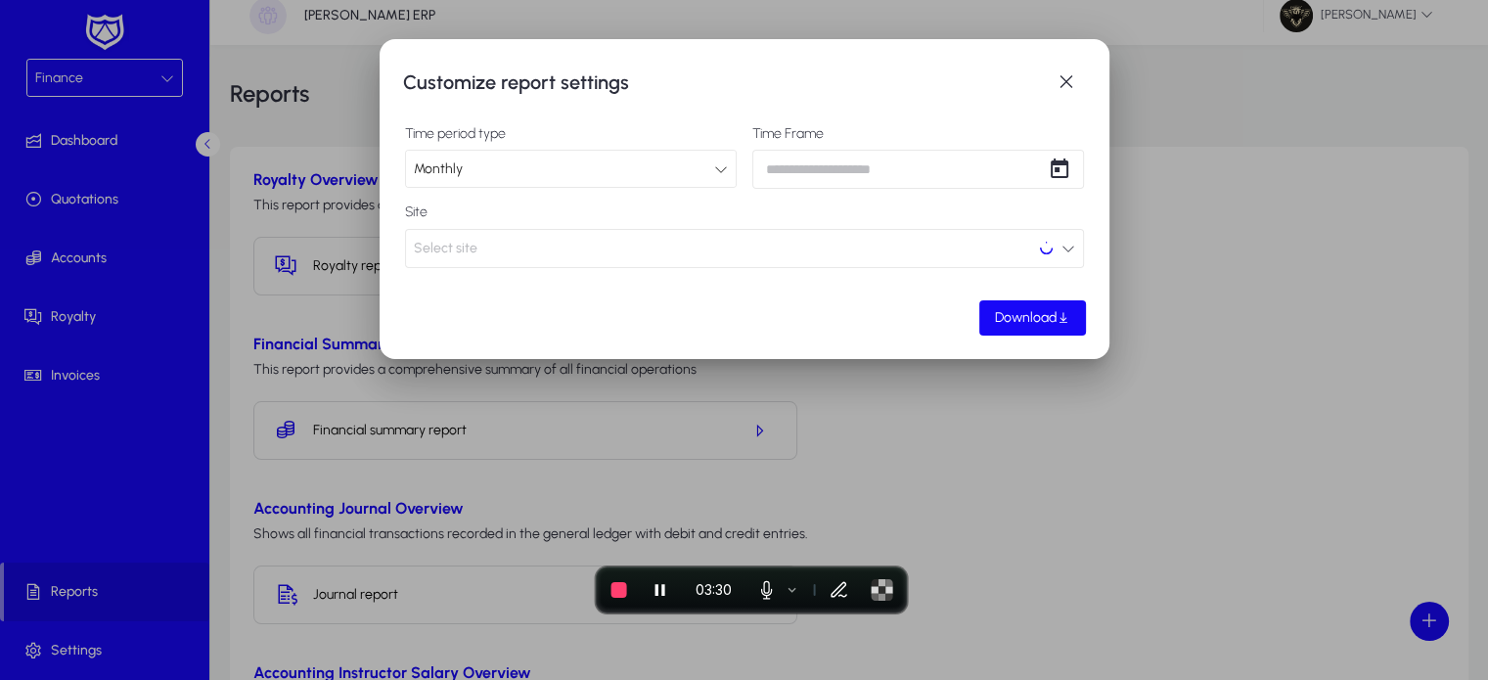
scroll to position [0, 0]
click at [447, 253] on span "Select site" at bounding box center [446, 248] width 64 height 39
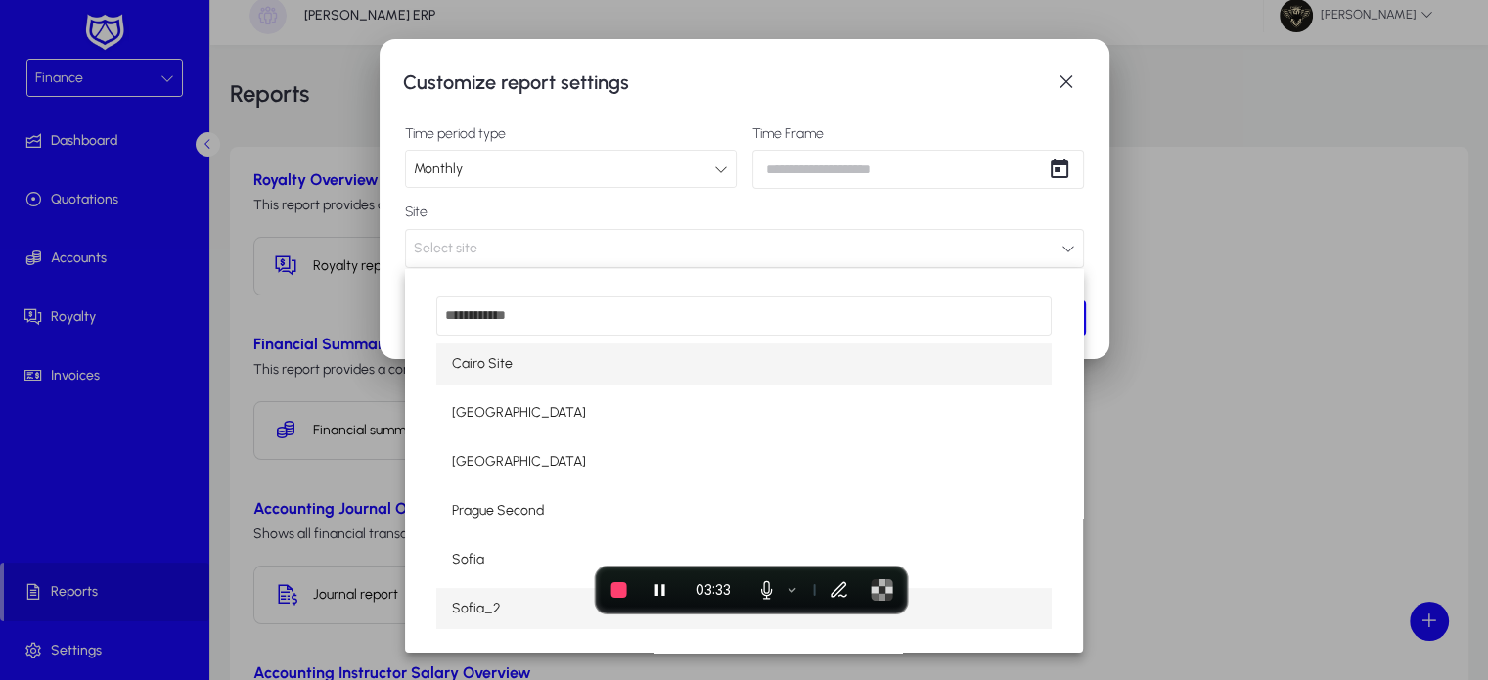
click at [469, 601] on span "Sofia_2" at bounding box center [476, 608] width 49 height 23
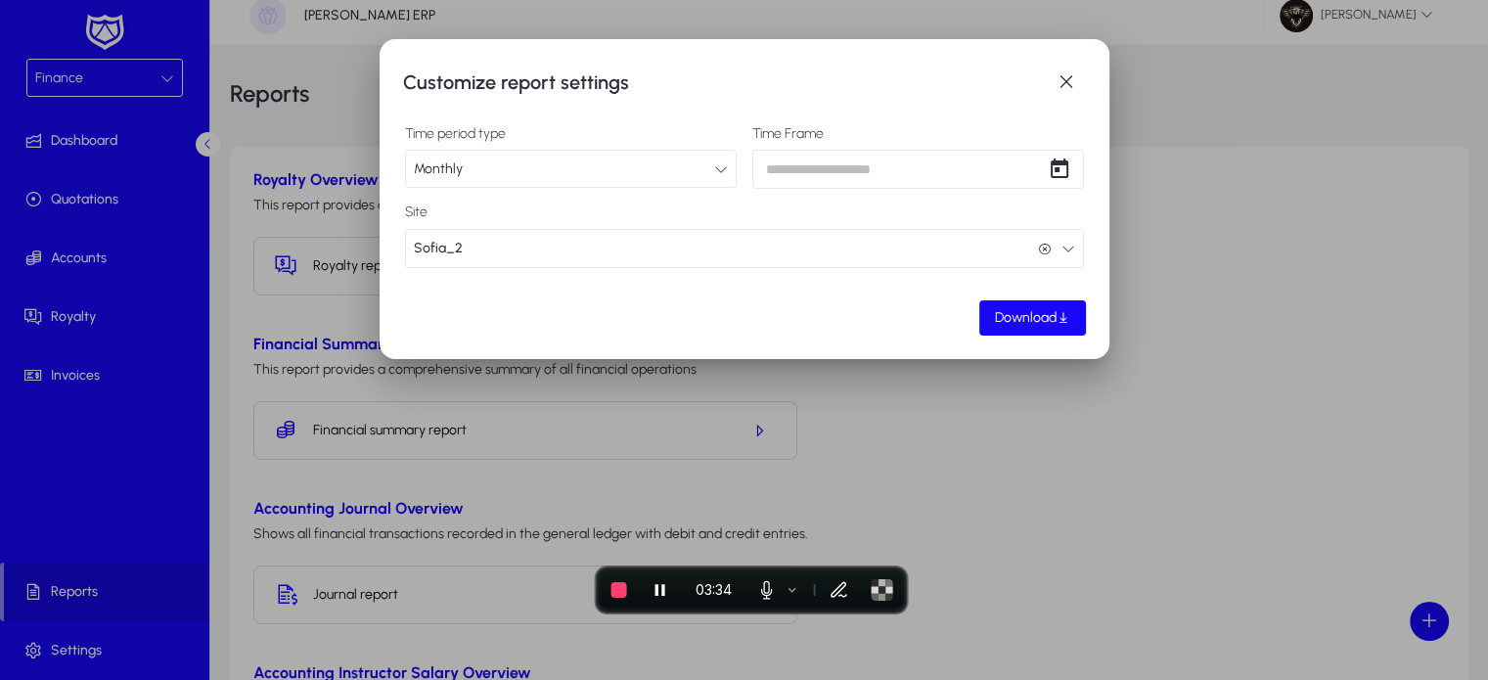
click at [806, 167] on div "Customize report settings Time period type Monthly Time Frame Site Sofia_2 Sofi…" at bounding box center [744, 340] width 1488 height 680
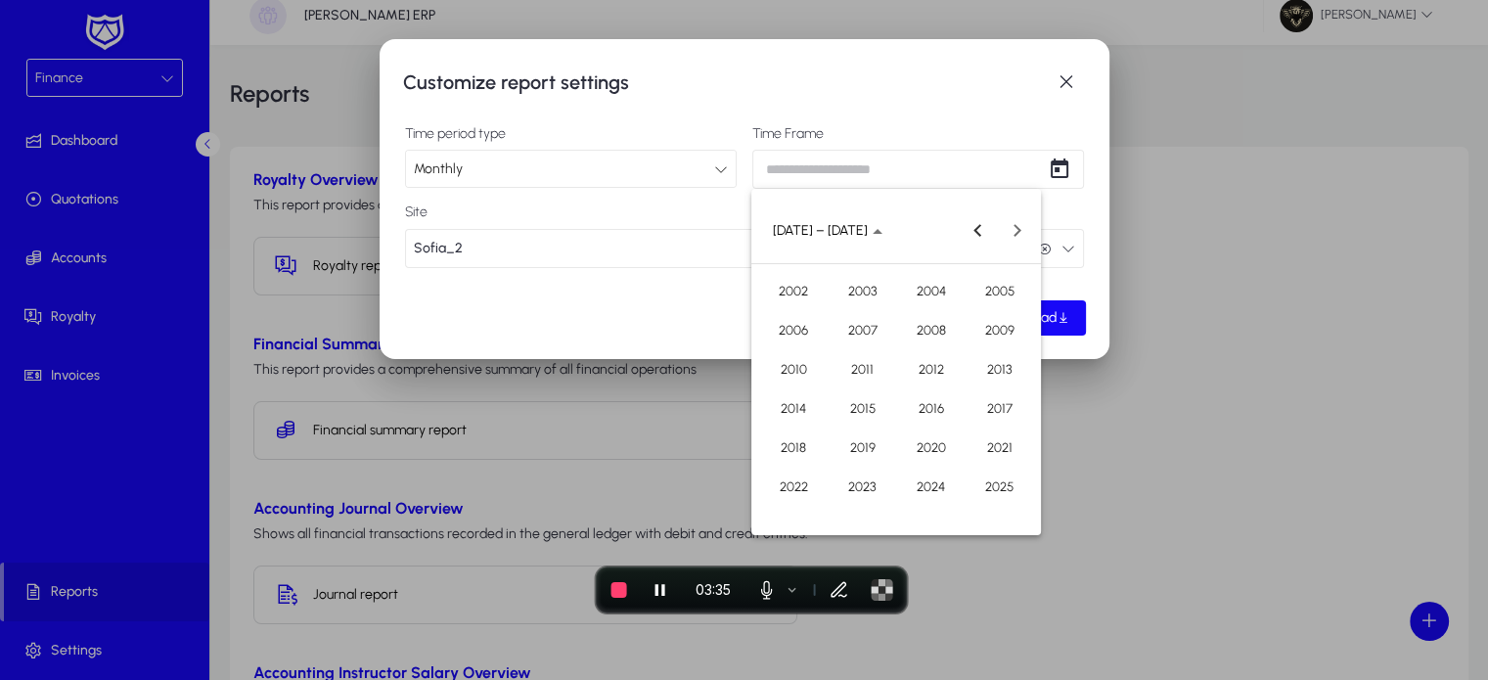
click at [990, 492] on span "2025" at bounding box center [999, 485] width 62 height 35
click at [795, 406] on span "SEP" at bounding box center [794, 407] width 62 height 35
type input "**********"
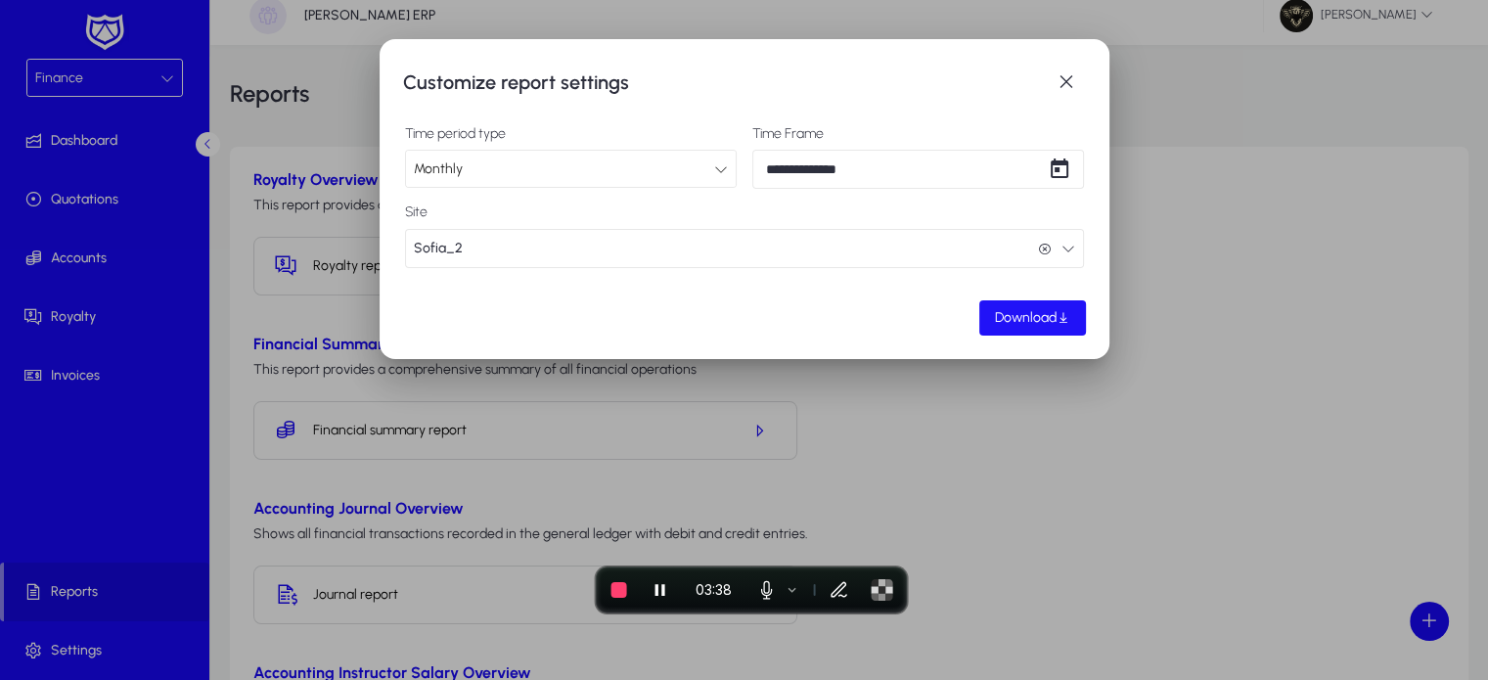
click at [1025, 305] on span "button" at bounding box center [1032, 317] width 107 height 47
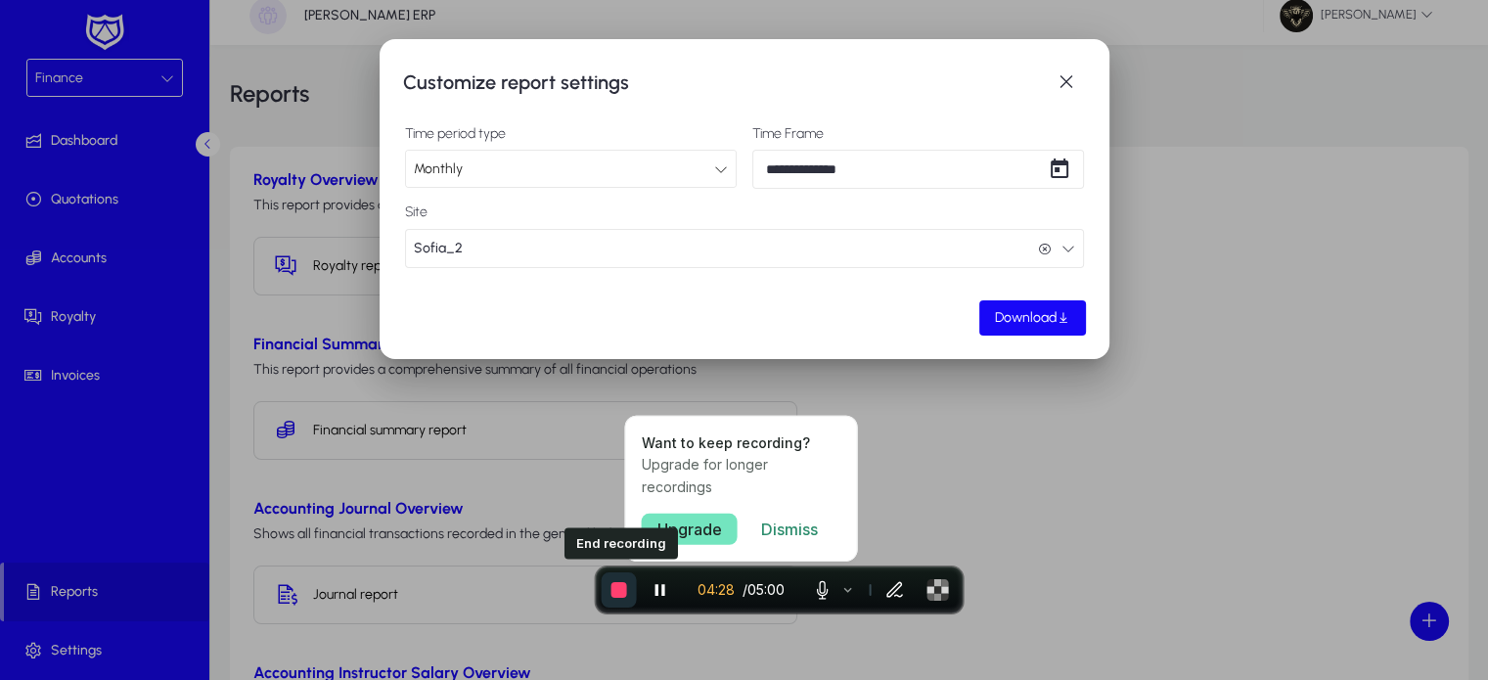
click at [622, 583] on span "End recording" at bounding box center [619, 590] width 16 height 16
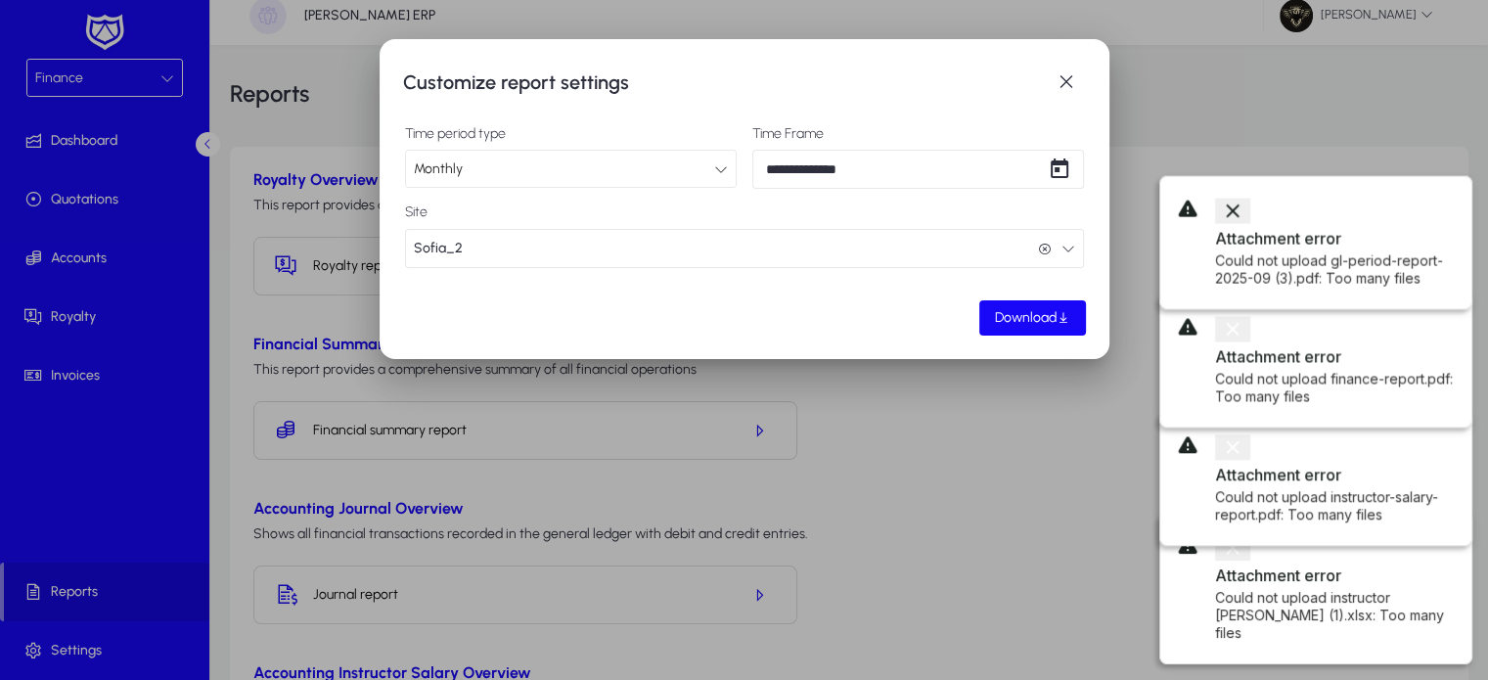
click at [1238, 208] on icon "button" at bounding box center [1231, 210] width 13 height 13
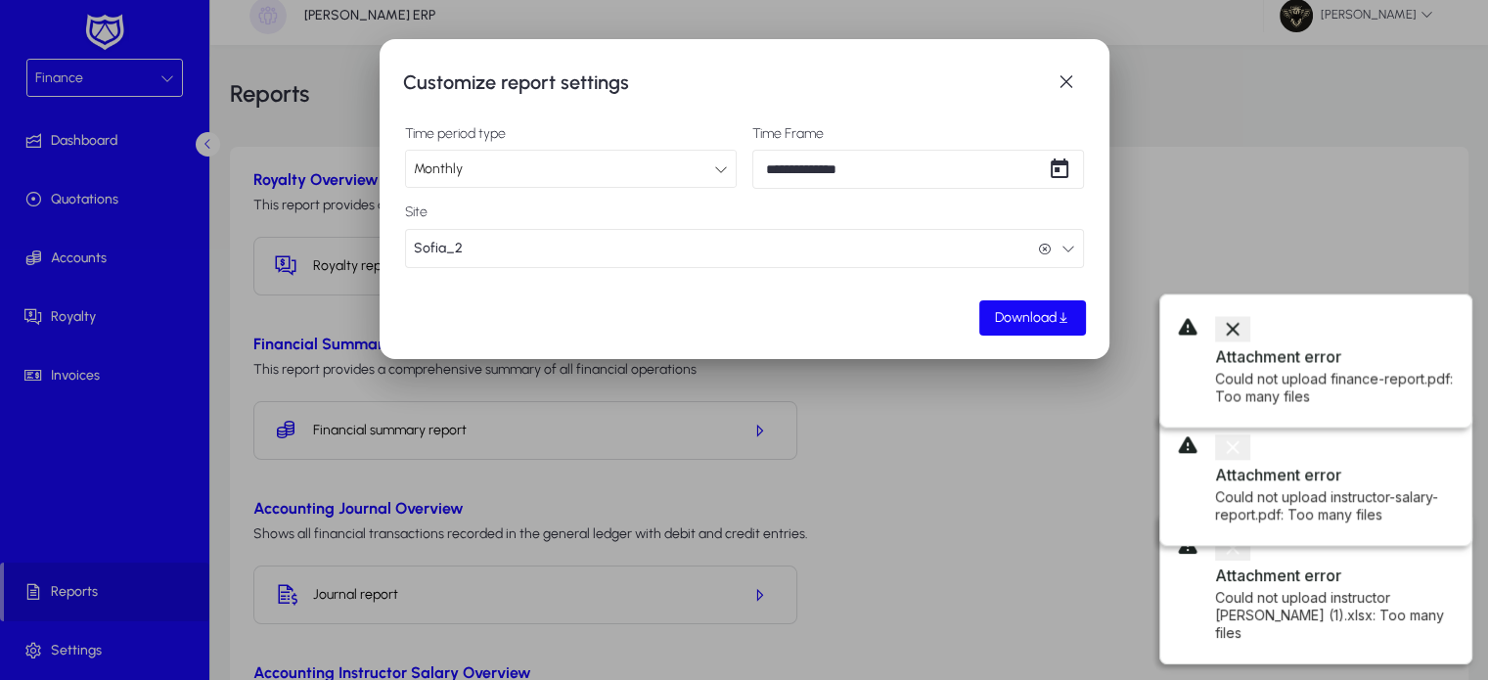
click at [1244, 329] on icon "button" at bounding box center [1232, 328] width 23 height 23
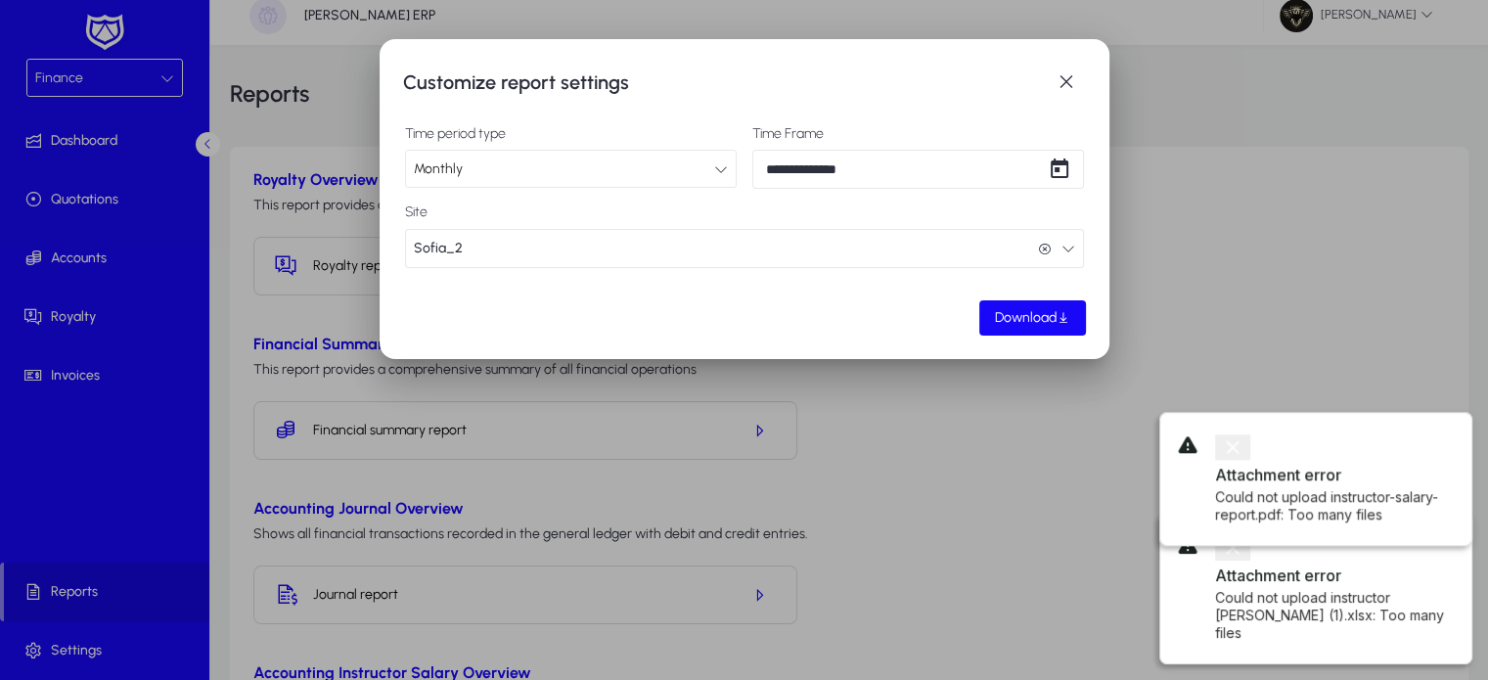
click at [1244, 435] on icon "button" at bounding box center [1232, 446] width 23 height 23
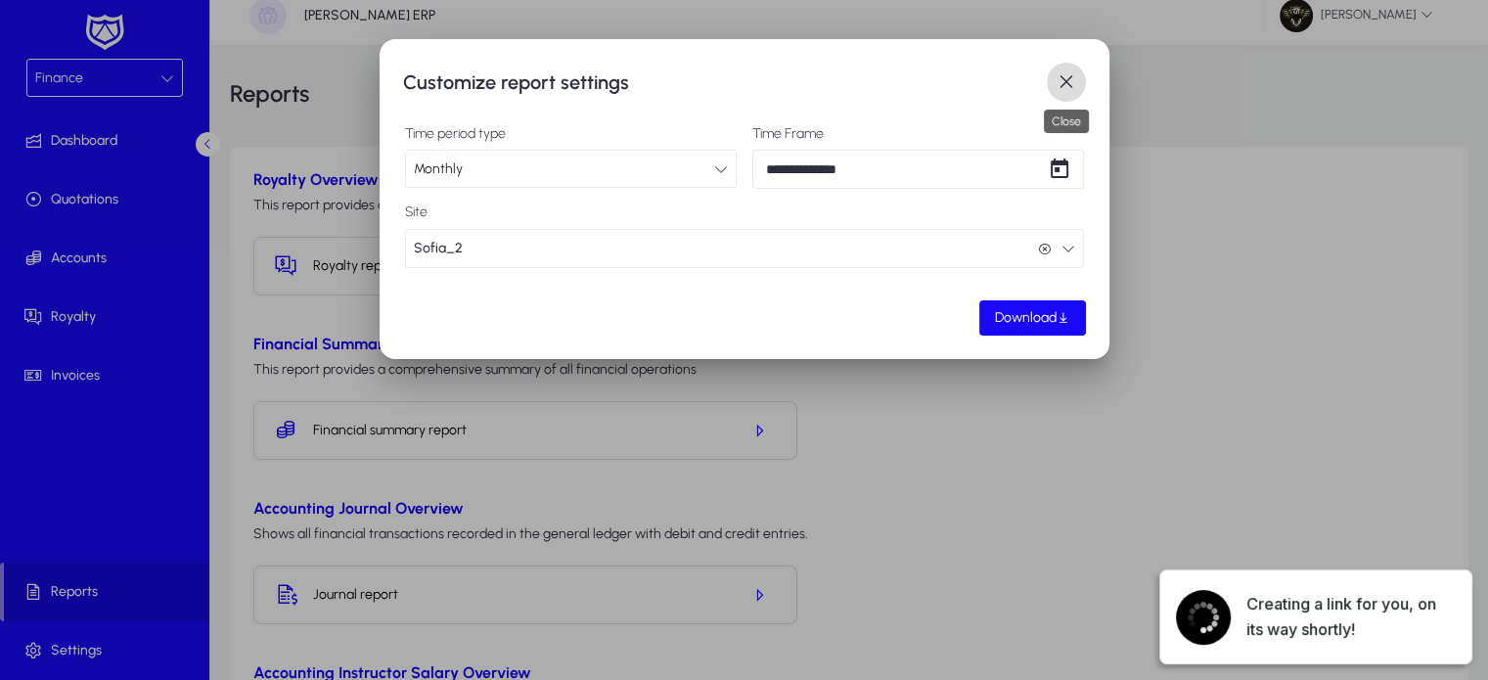
click at [1070, 80] on span "button" at bounding box center [1065, 82] width 39 height 39
